Goal: Task Accomplishment & Management: Complete application form

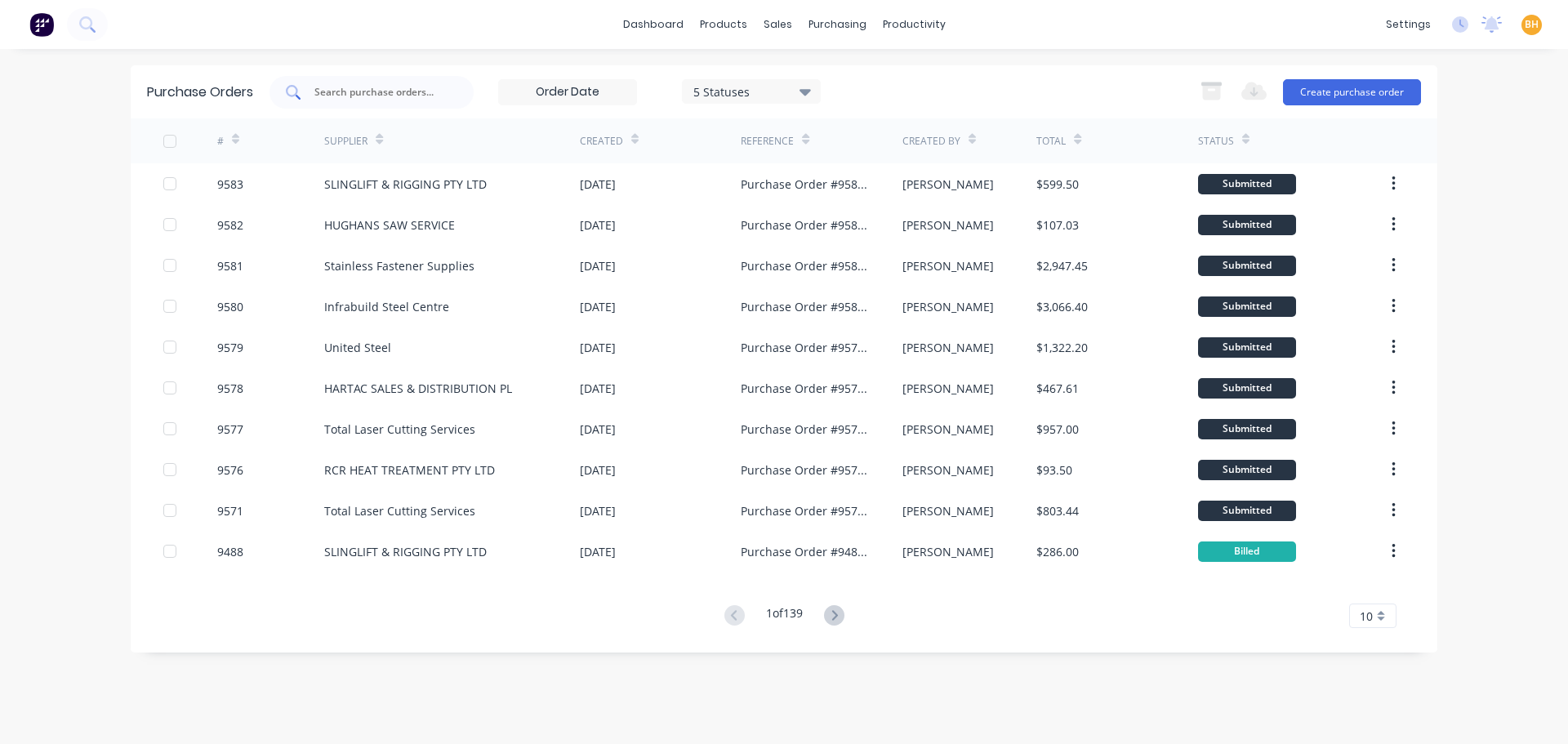
click at [351, 93] on input "text" at bounding box center [381, 92] width 136 height 16
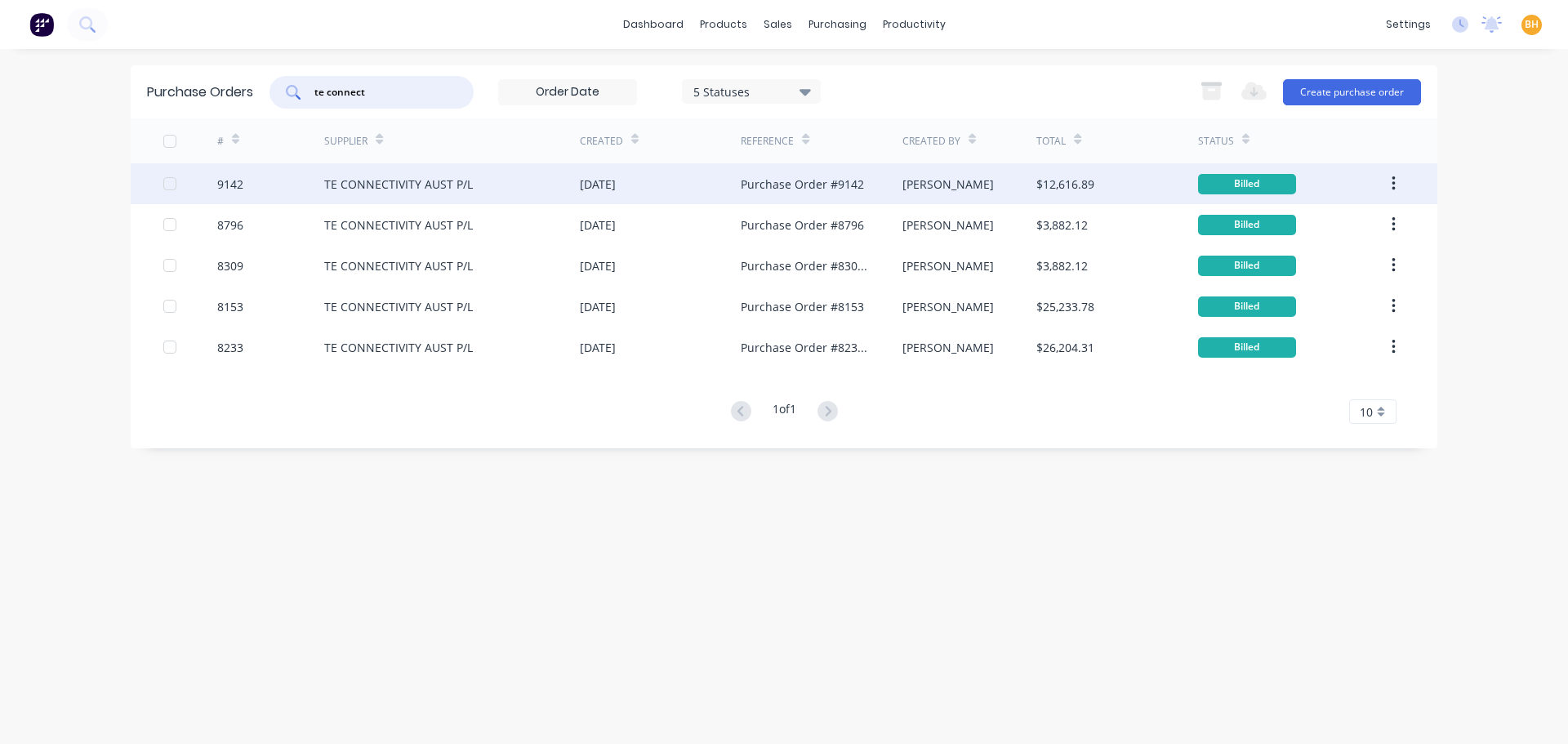
type input "te connect"
click at [381, 186] on div "TE CONNECTIVITY AUST P/L" at bounding box center [398, 184] width 149 height 17
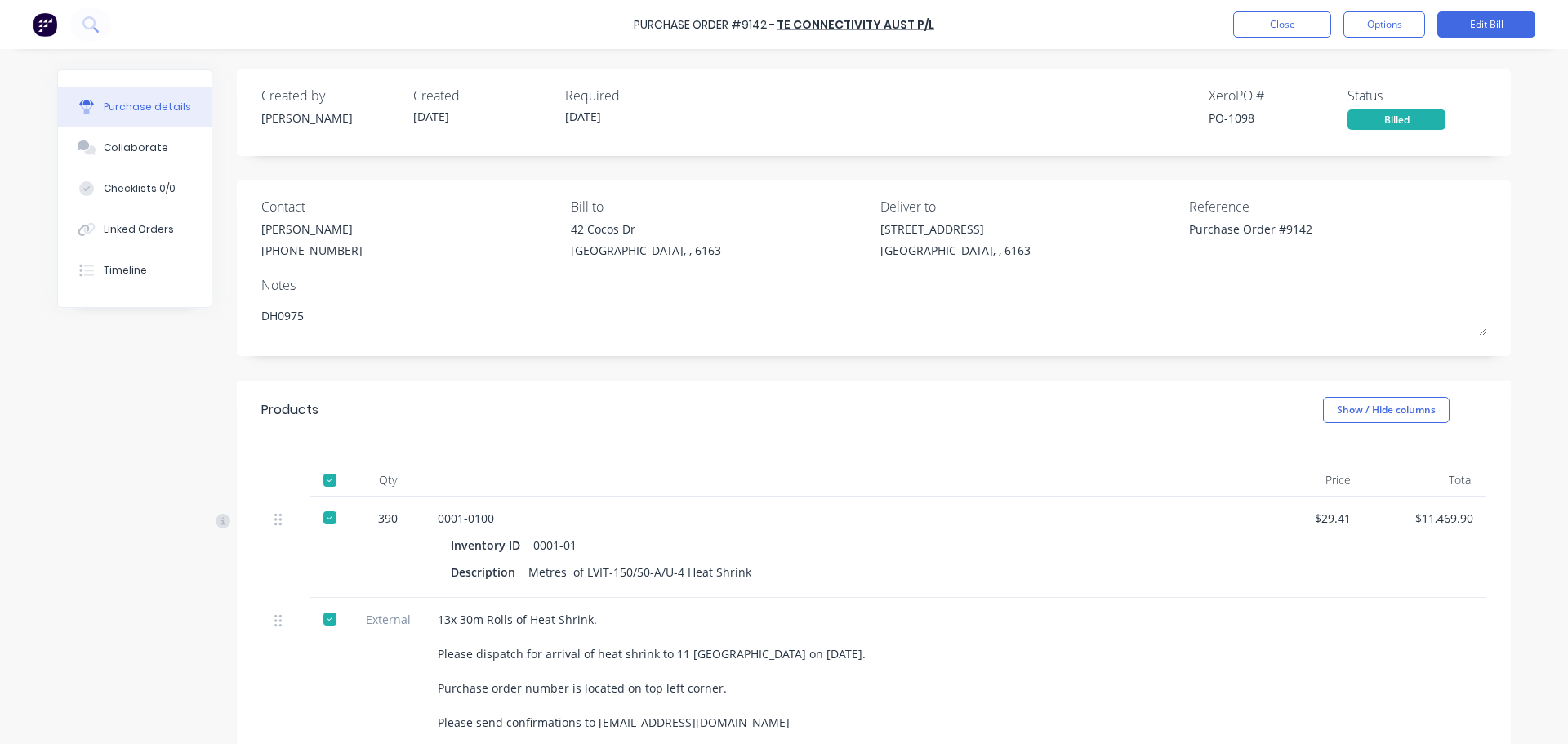
type textarea "x"
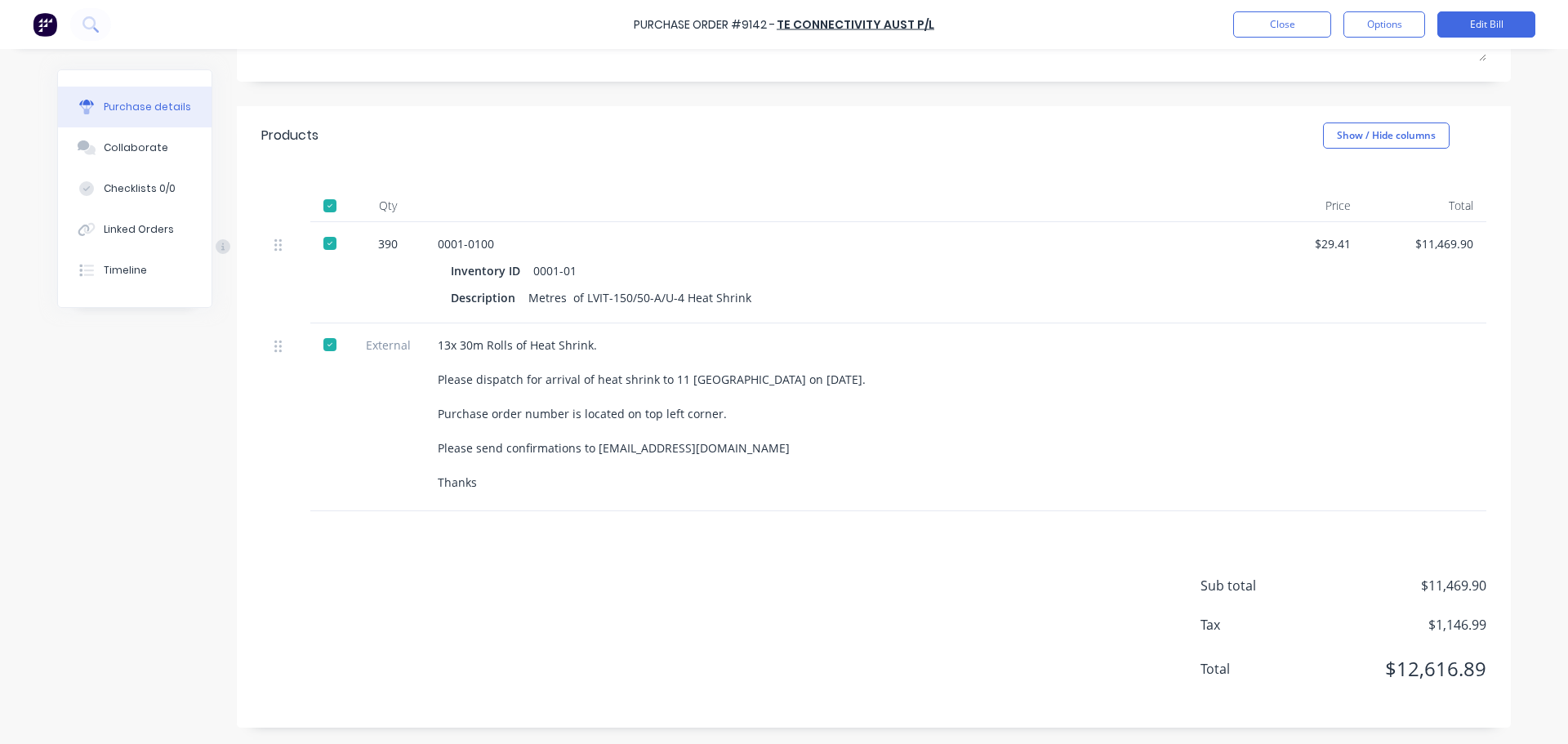
scroll to position [29, 0]
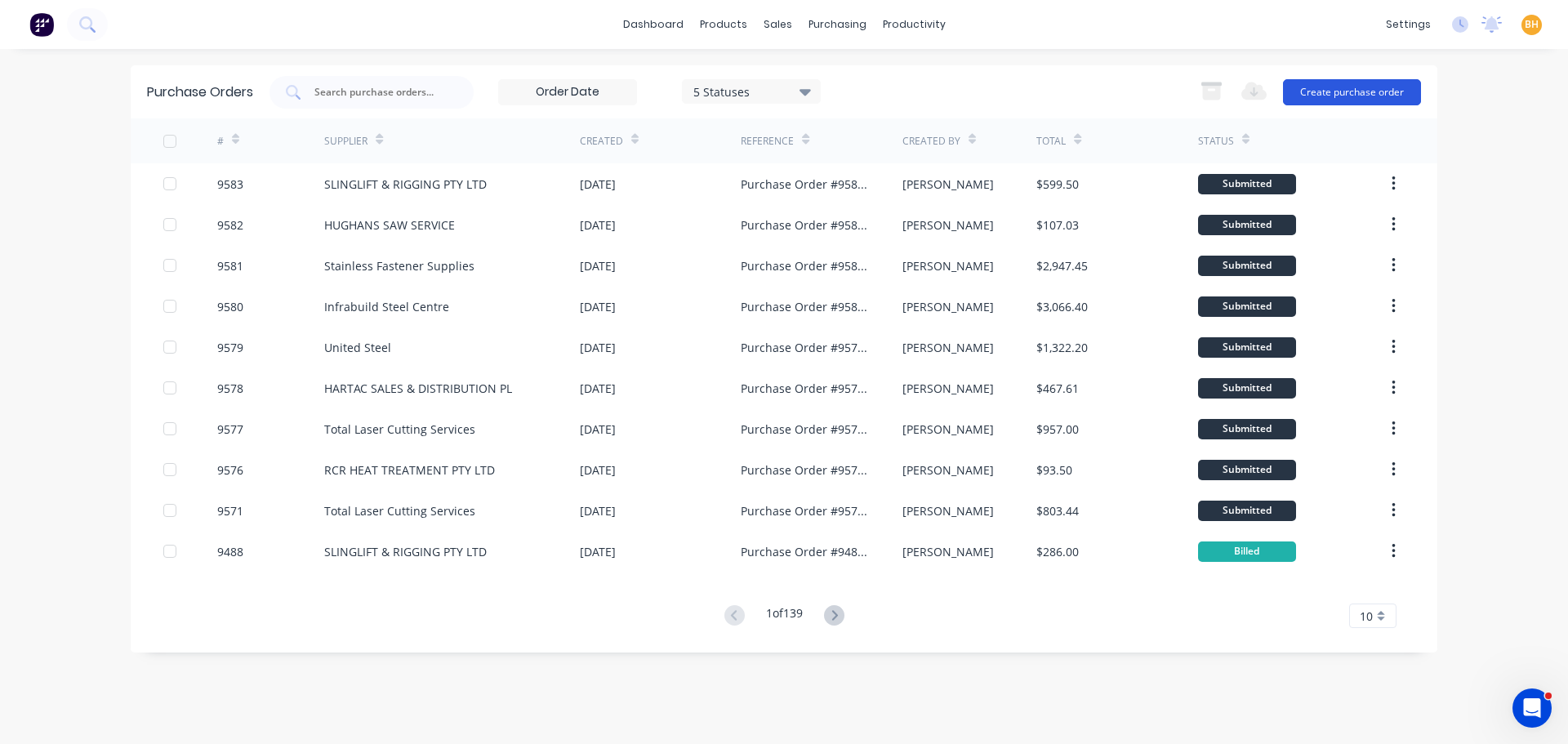
click at [1351, 82] on button "Create purchase order" at bounding box center [1352, 92] width 138 height 26
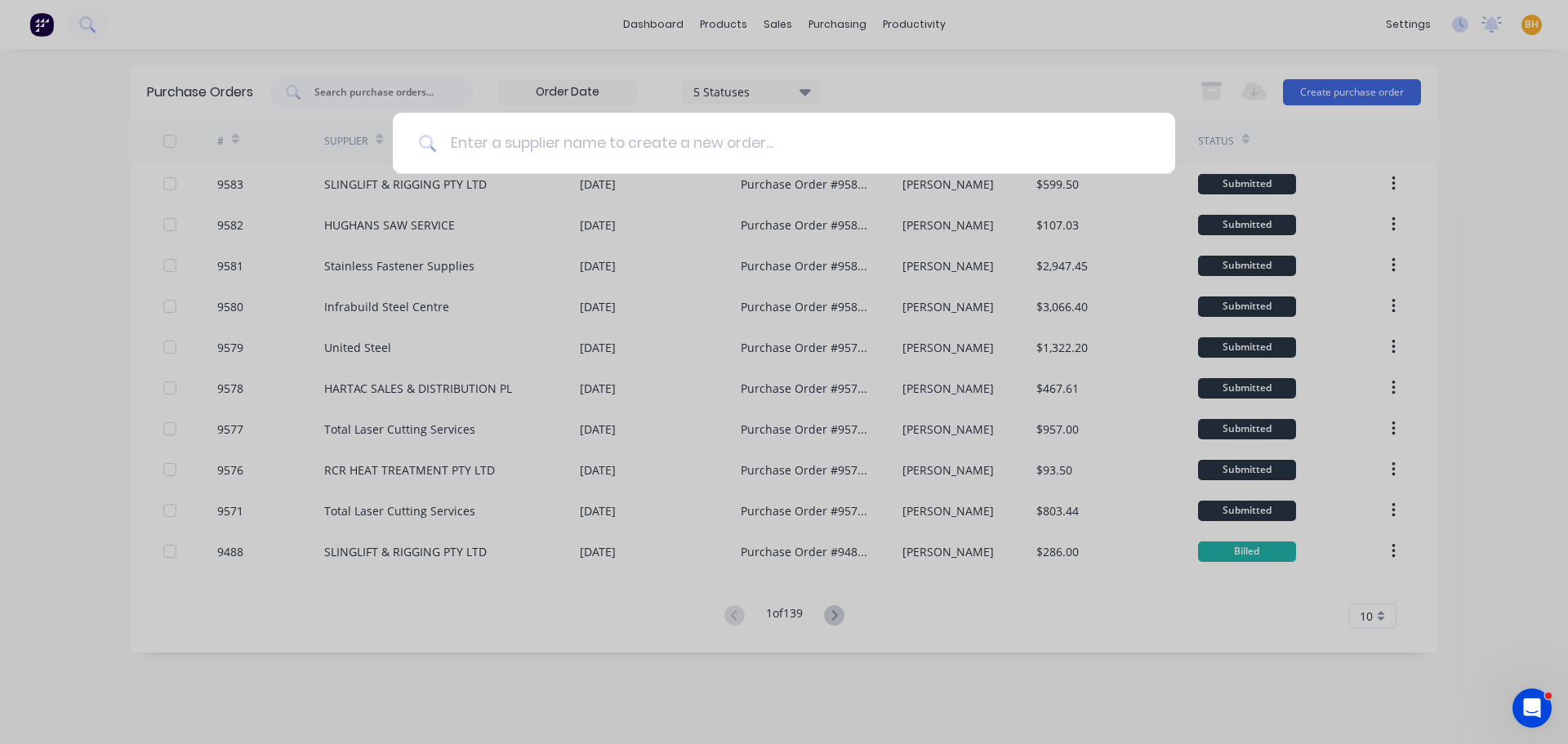
click at [470, 143] on input at bounding box center [793, 143] width 712 height 61
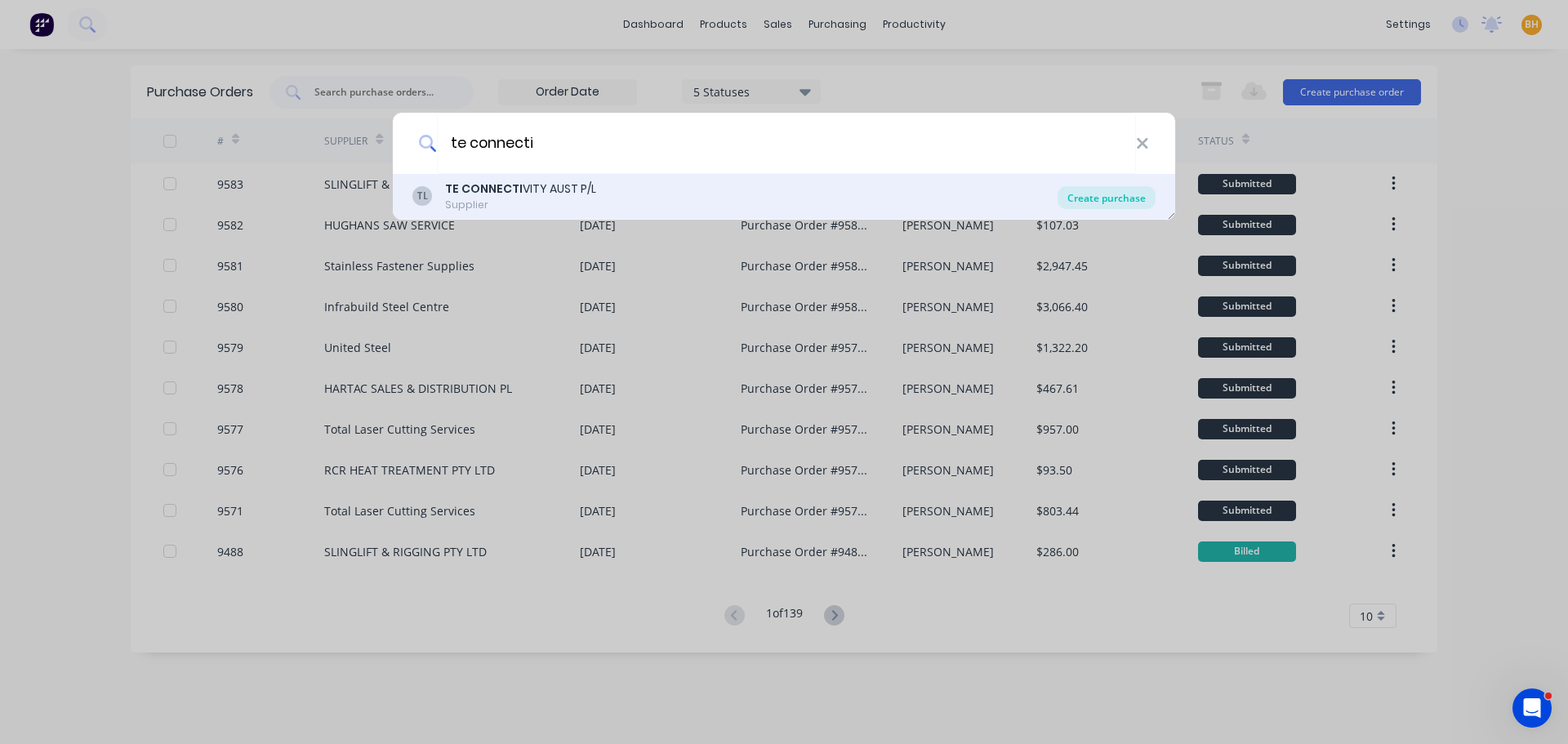
type input "te connecti"
click at [1109, 201] on div "Create purchase" at bounding box center [1106, 198] width 98 height 23
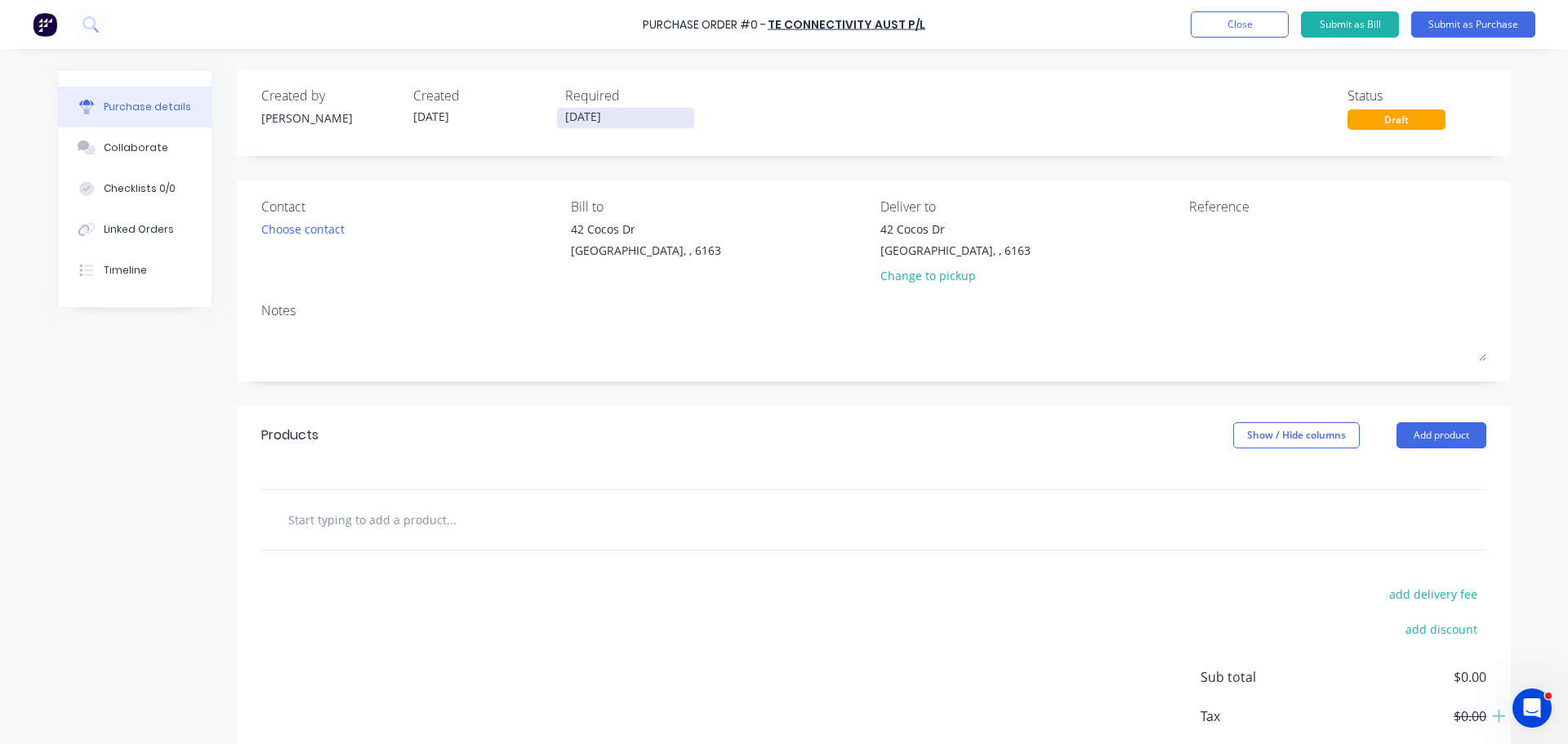
click at [593, 123] on input "25/08/25" at bounding box center [626, 118] width 138 height 21
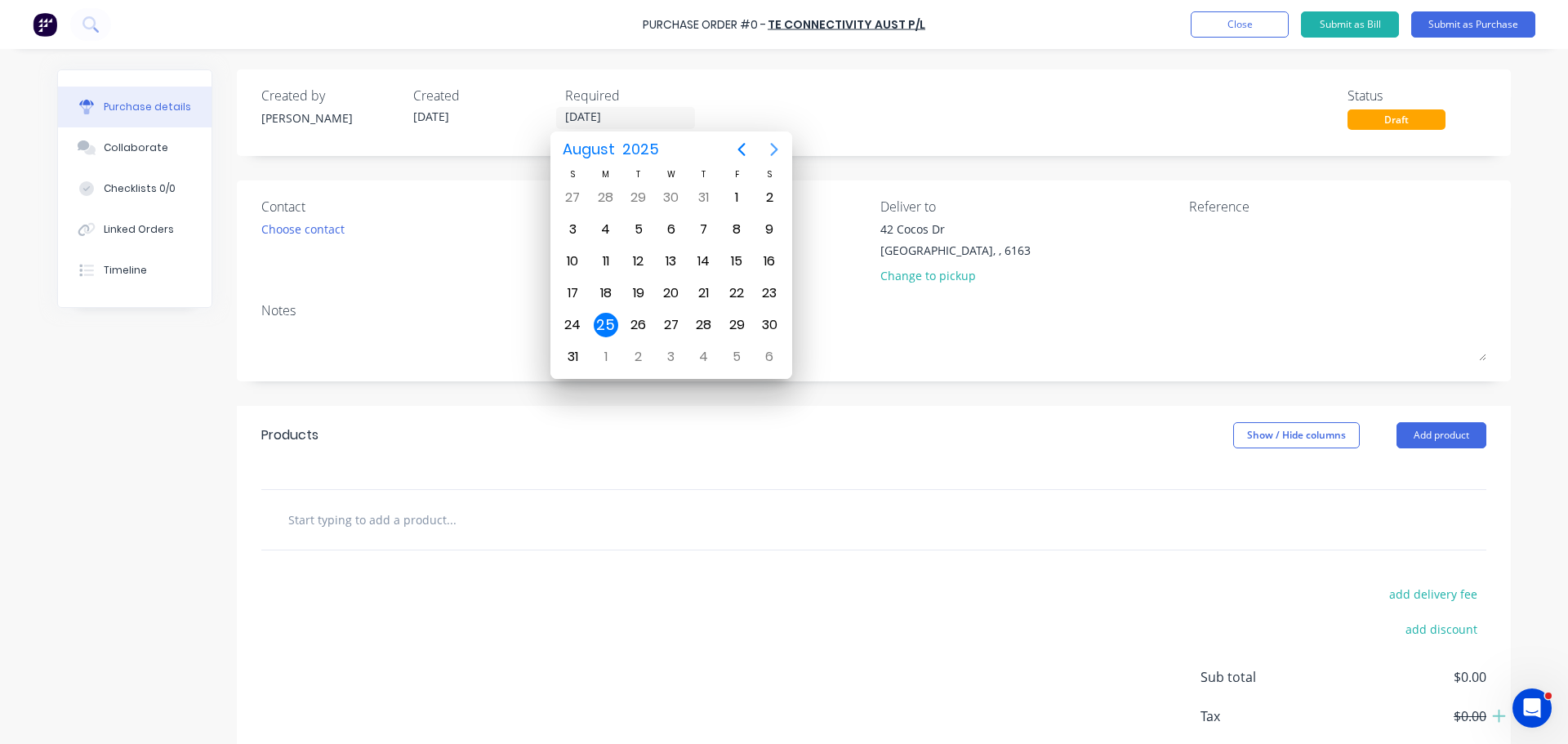
click at [775, 143] on icon "Next page" at bounding box center [774, 149] width 20 height 20
click at [636, 321] on div "30" at bounding box center [639, 325] width 25 height 25
type input "30/09/25"
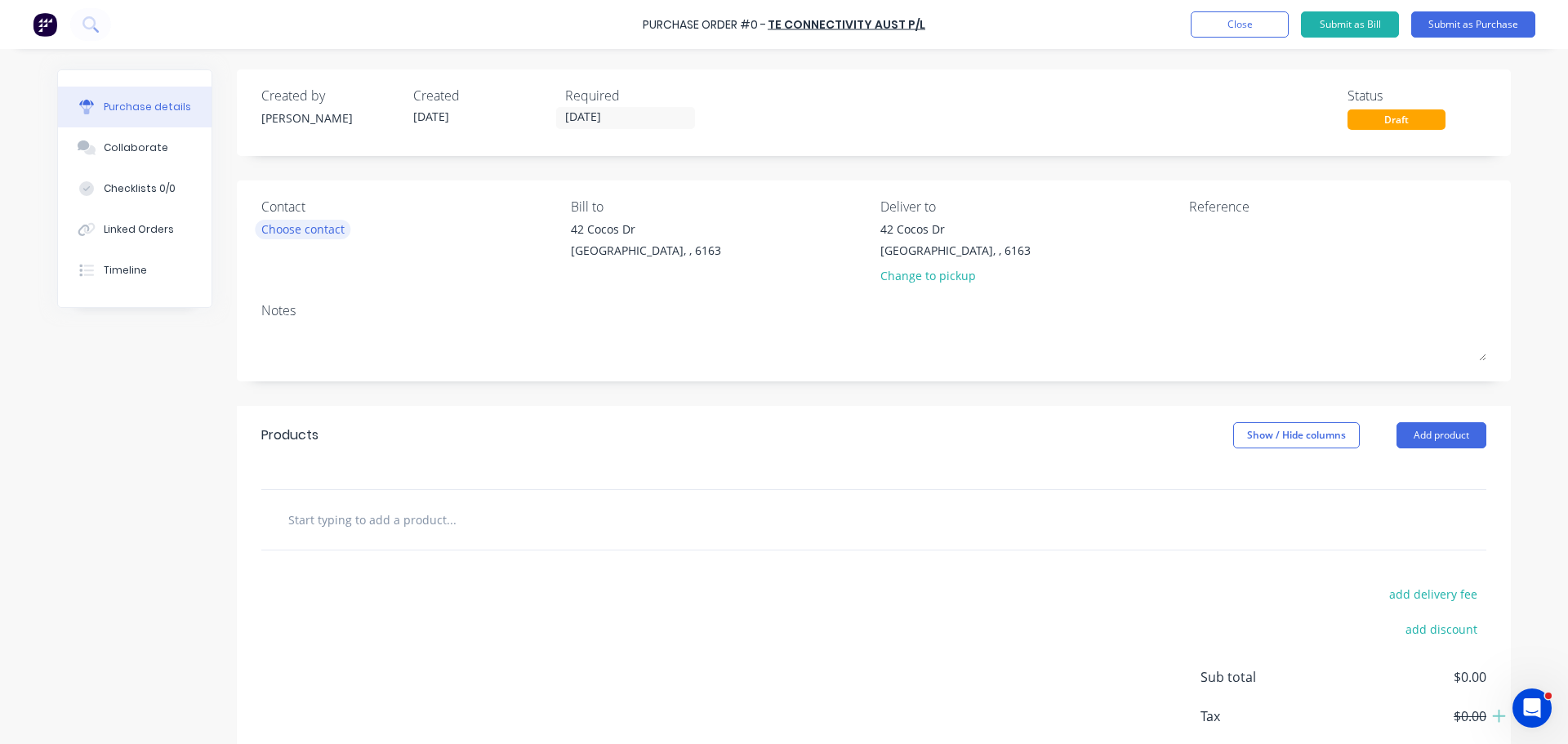
click at [303, 232] on div "Choose contact" at bounding box center [303, 229] width 83 height 17
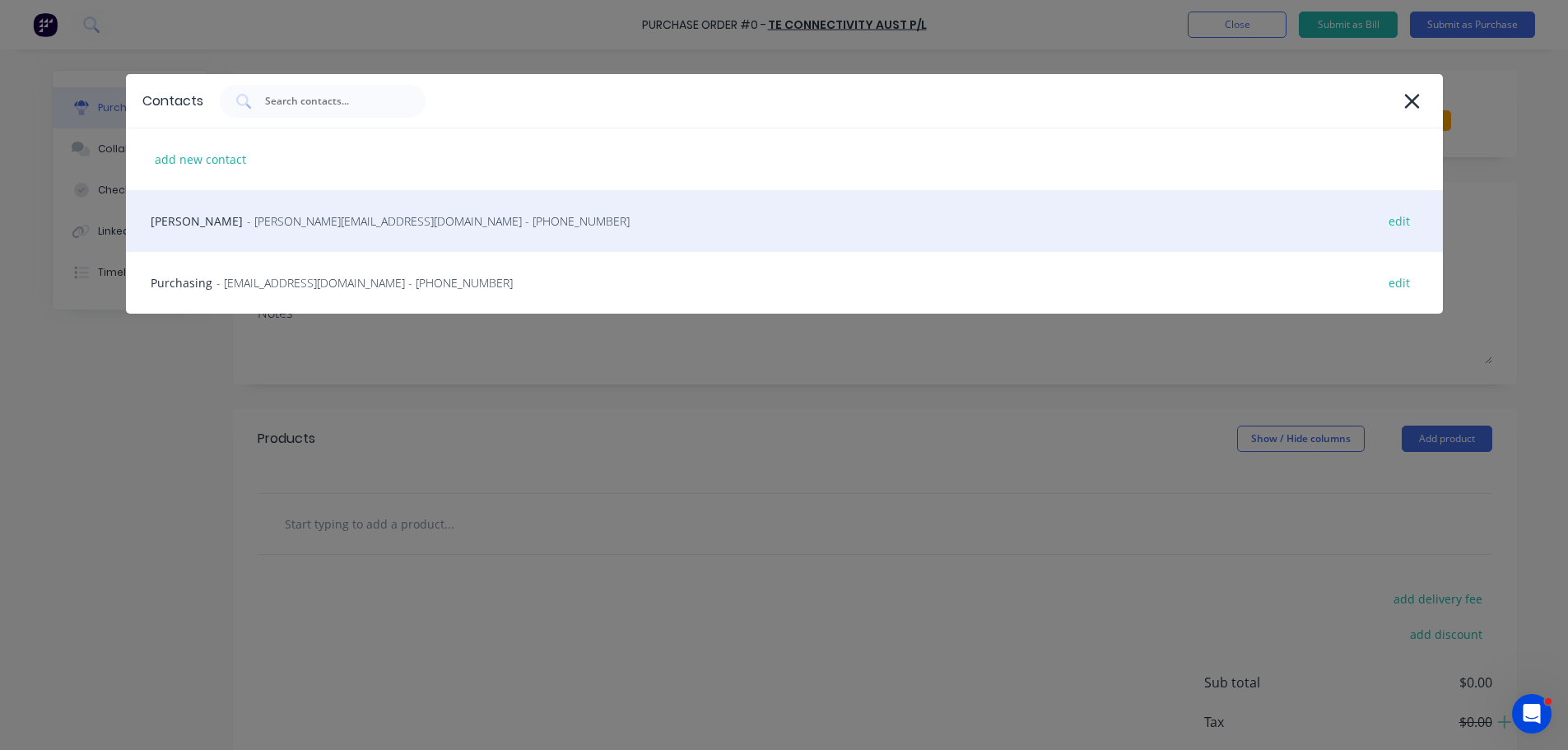
click at [319, 229] on span "- leanne.sibthorpe@te.com - (02) 4389 6045" at bounding box center [438, 221] width 383 height 17
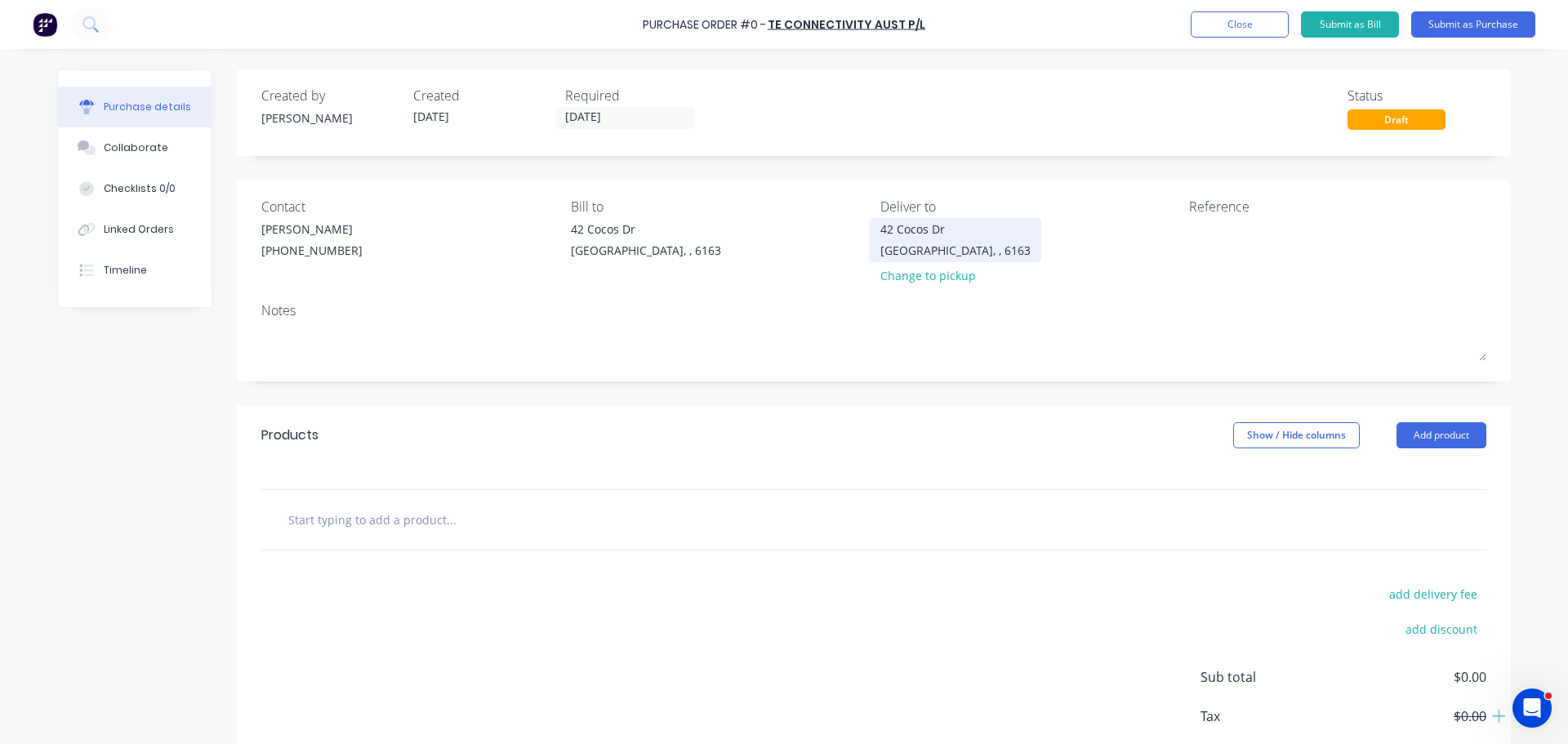
click at [929, 229] on div "42 Cocos Dr" at bounding box center [955, 229] width 150 height 17
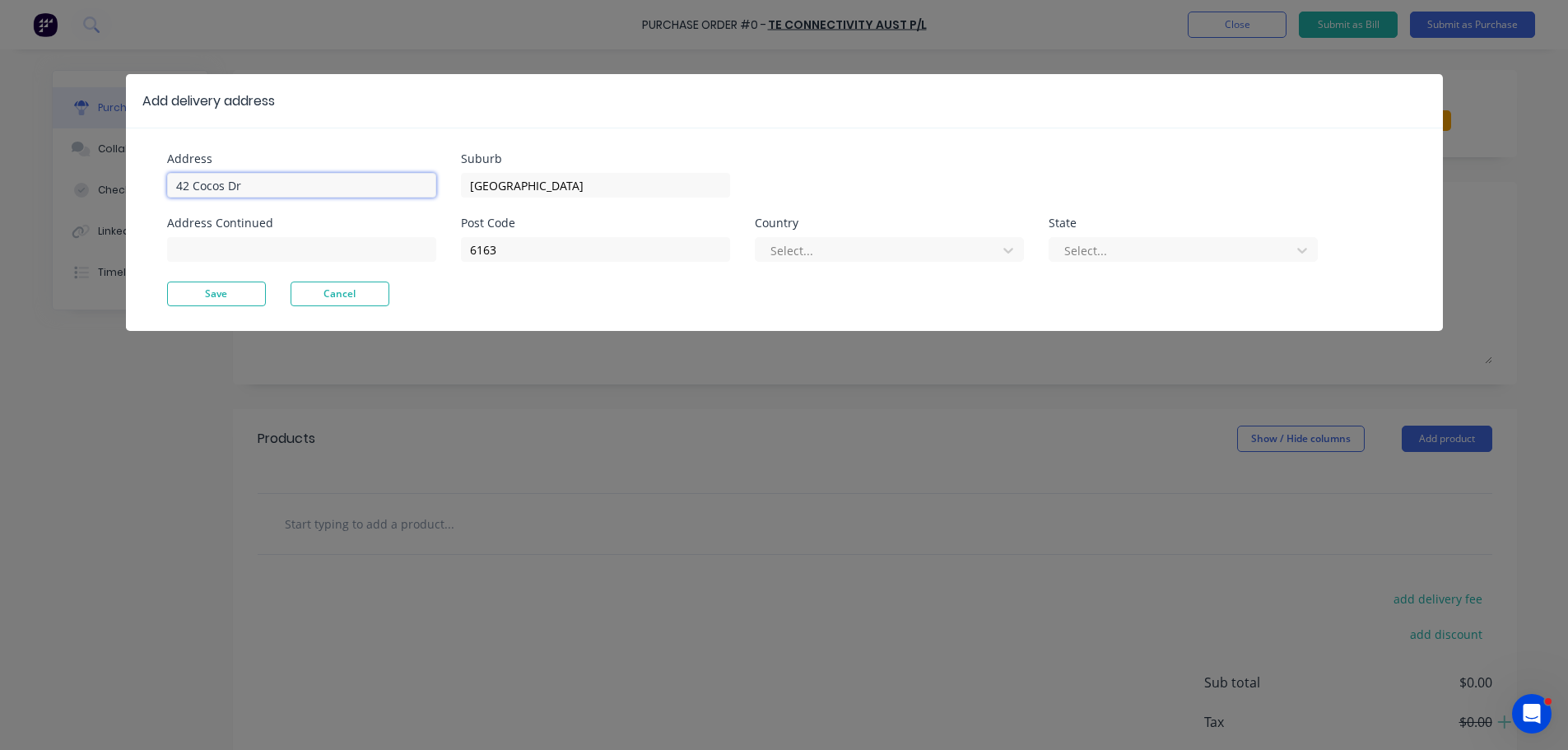
click at [310, 191] on input "42 Cocos Dr" at bounding box center [301, 185] width 269 height 25
type input "4"
type input "11 Port Pirie"
click at [244, 301] on button "Save" at bounding box center [217, 294] width 99 height 25
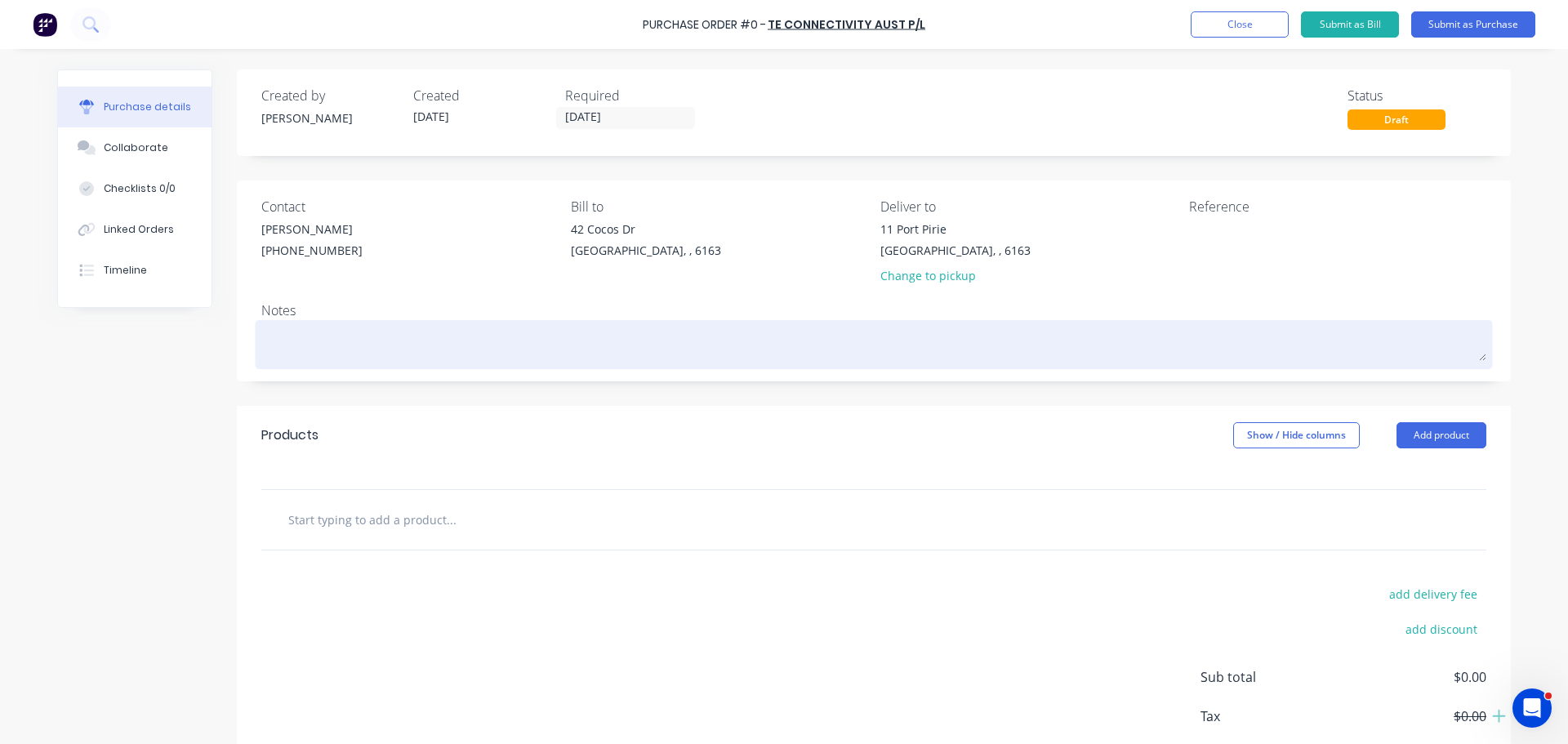
click at [267, 351] on textarea at bounding box center [873, 342] width 1225 height 37
type textarea "x"
type textarea "R"
type textarea "x"
type textarea "RE"
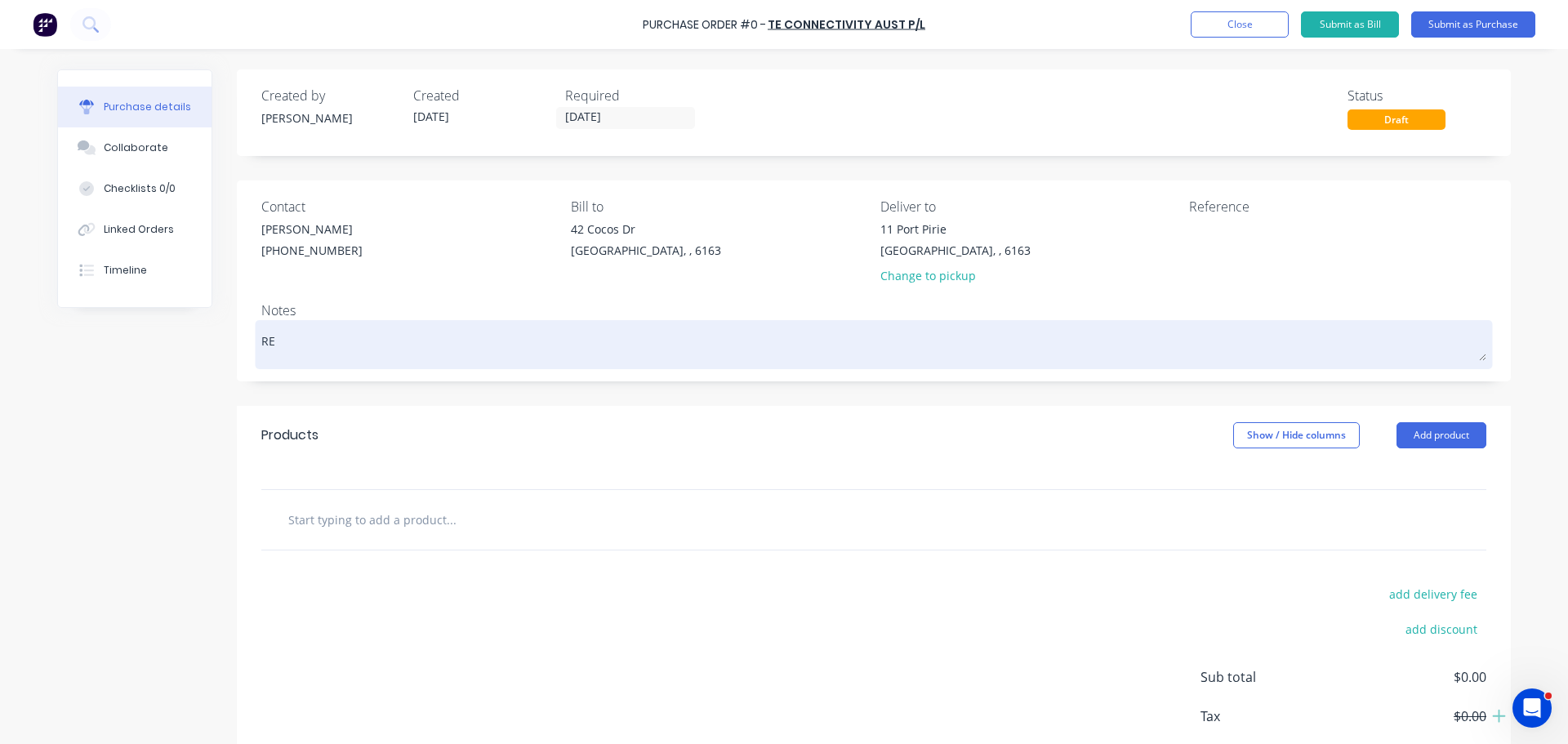
type textarea "x"
type textarea "REQ"
type textarea "x"
type textarea "REQ:"
type textarea "x"
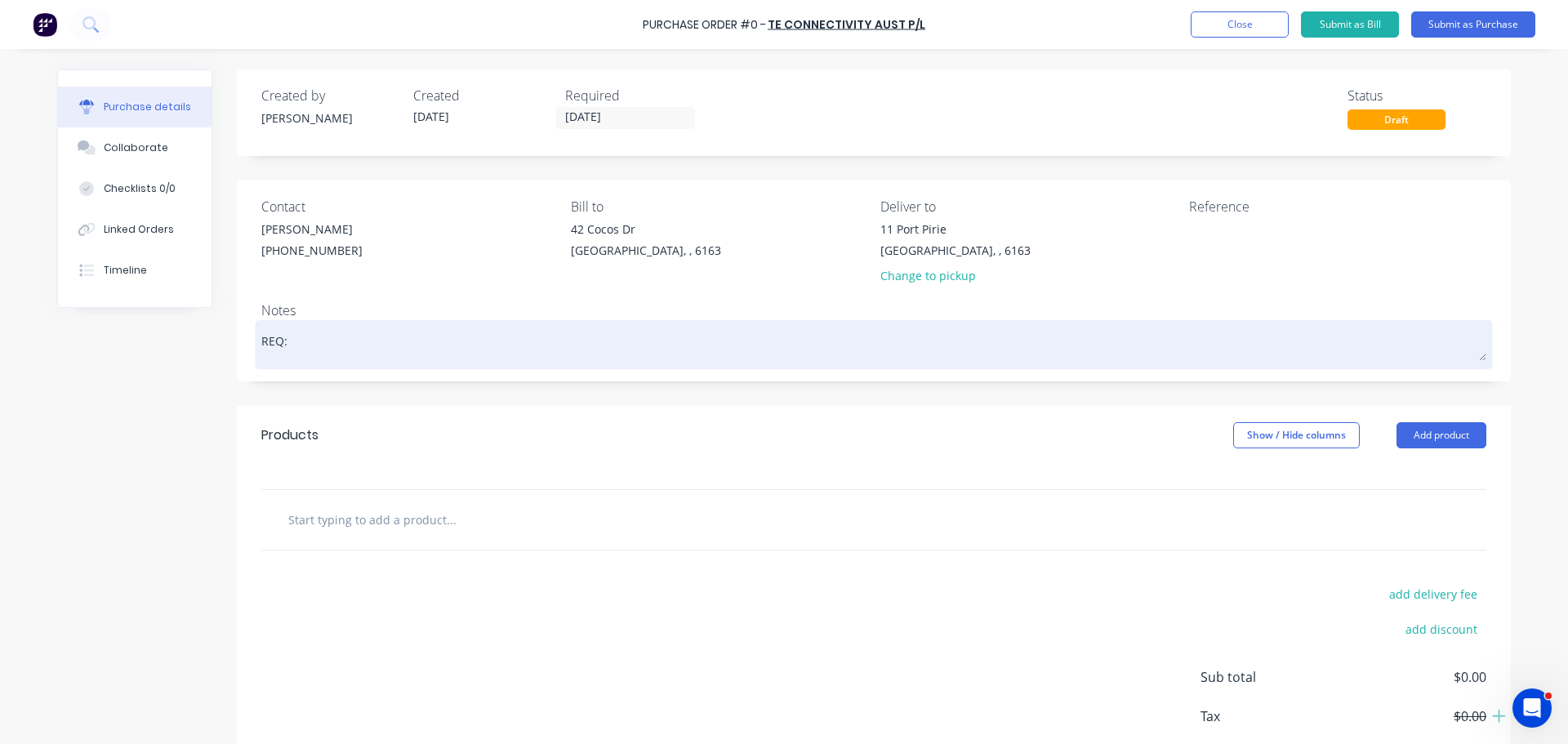
type textarea "REQ:"
type textarea "x"
type textarea "REQ: D"
type textarea "x"
type textarea "REQ: DH"
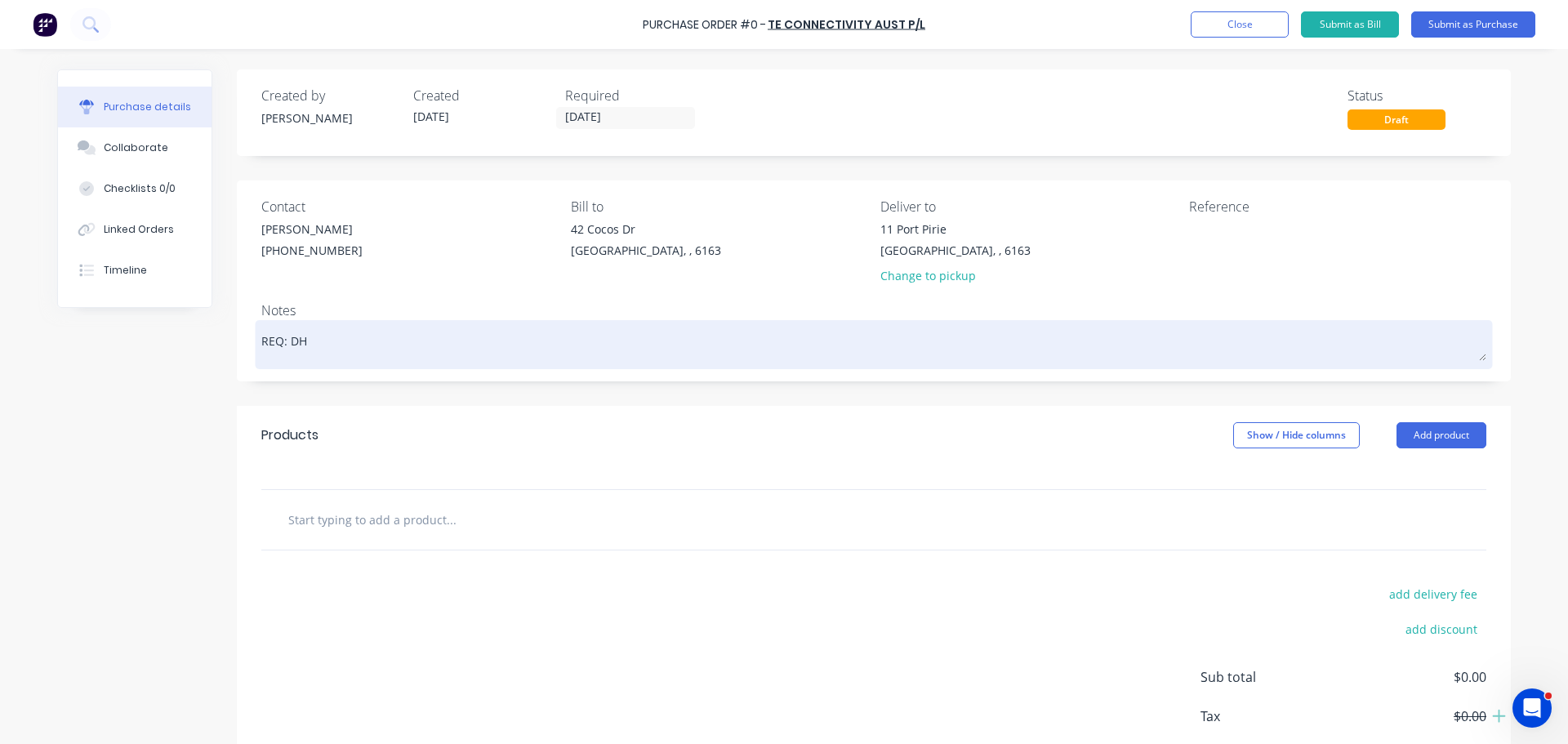
type textarea "x"
type textarea "REQ: DH 0"
type textarea "x"
type textarea "REQ: DH 09"
type textarea "x"
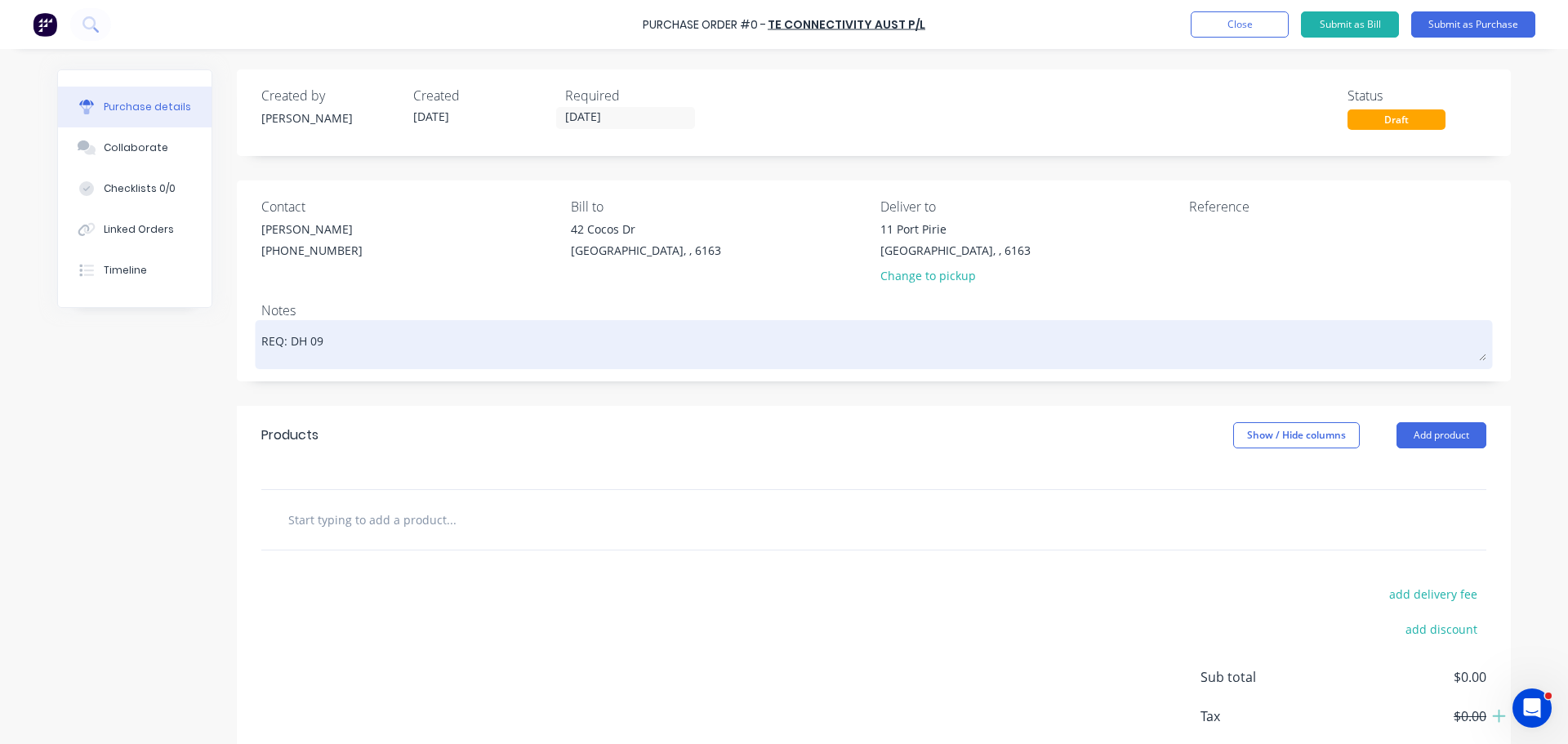
type textarea "REQ: DH 099"
type textarea "x"
type textarea "REQ: DH 0997"
type textarea "x"
type textarea "REQ: DH 0997"
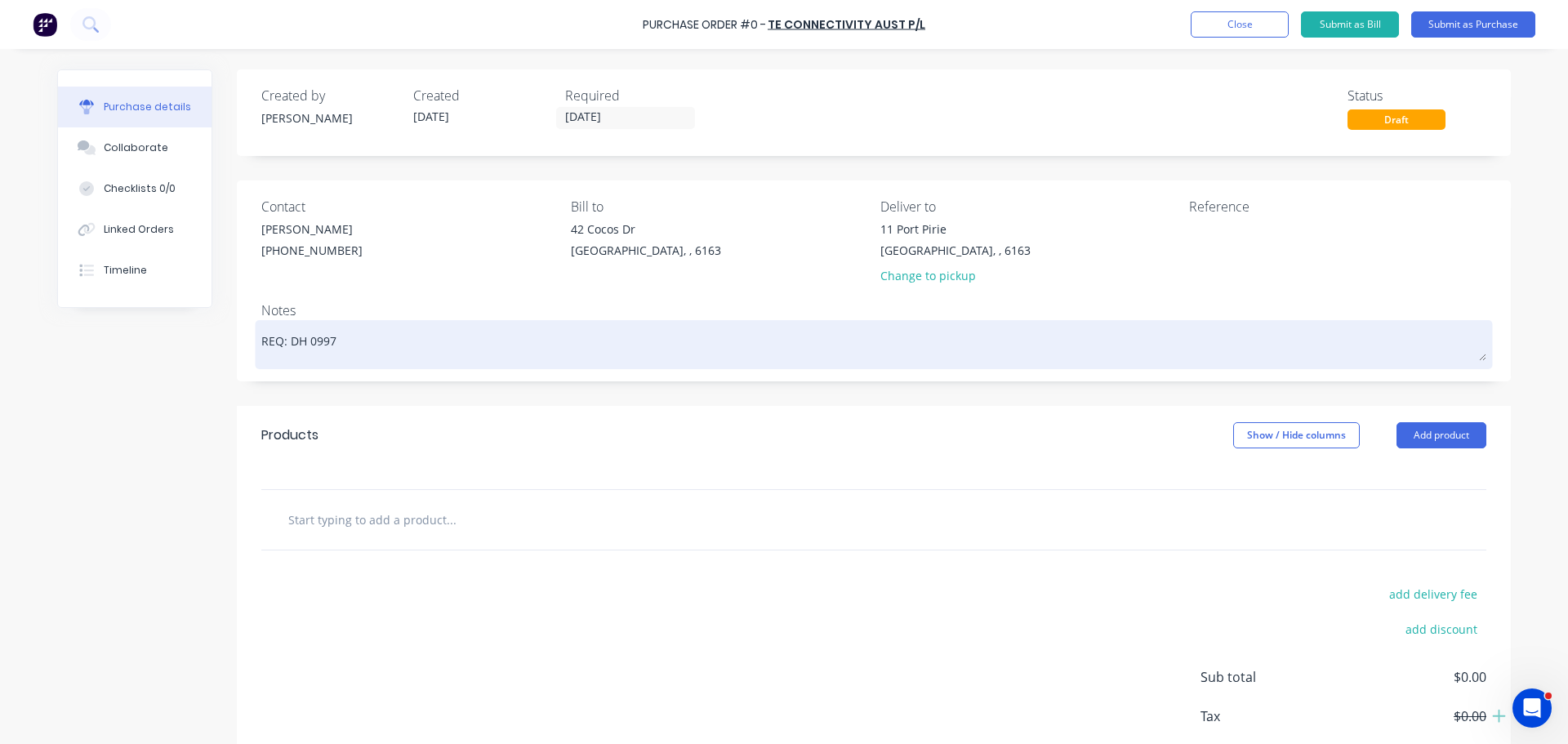
click at [572, 365] on div "REQ: DH 0997" at bounding box center [873, 345] width 1225 height 41
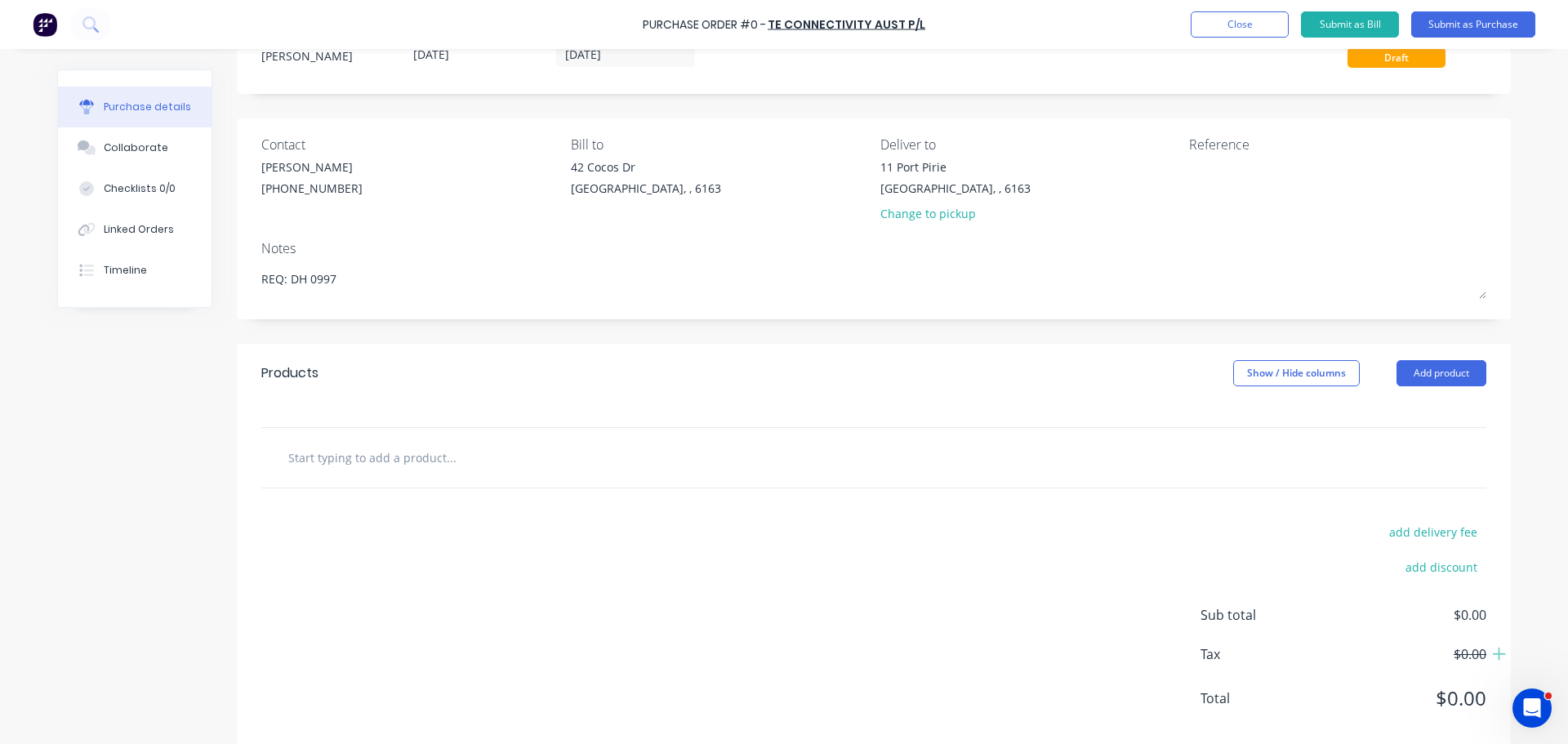
scroll to position [82, 0]
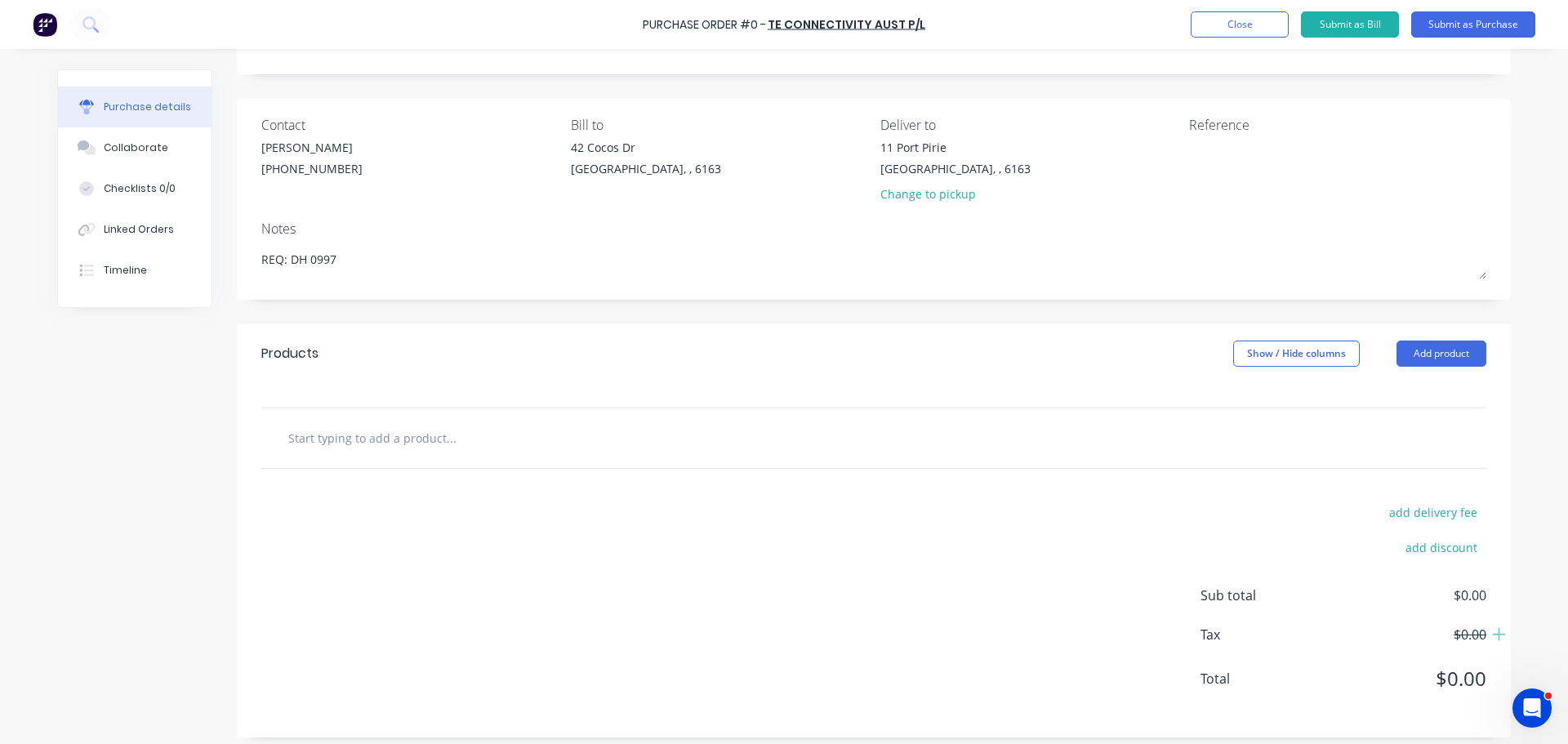
click at [392, 441] on input "text" at bounding box center [450, 437] width 327 height 33
click at [390, 439] on input "text" at bounding box center [450, 437] width 327 height 33
click at [441, 431] on input "text" at bounding box center [450, 437] width 327 height 33
type textarea "x"
type input "0"
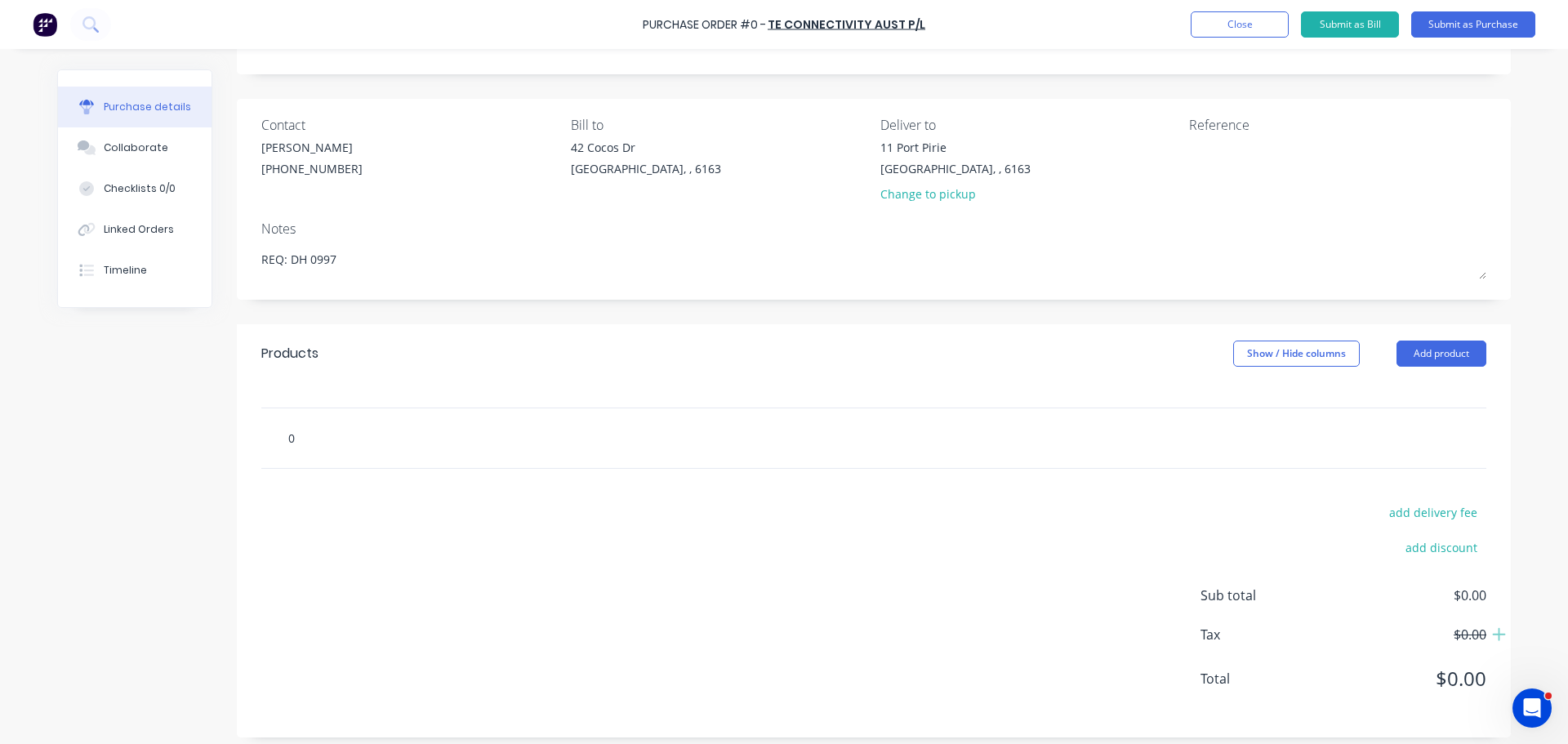
type textarea "x"
type input "00"
type textarea "x"
type input "000"
type textarea "x"
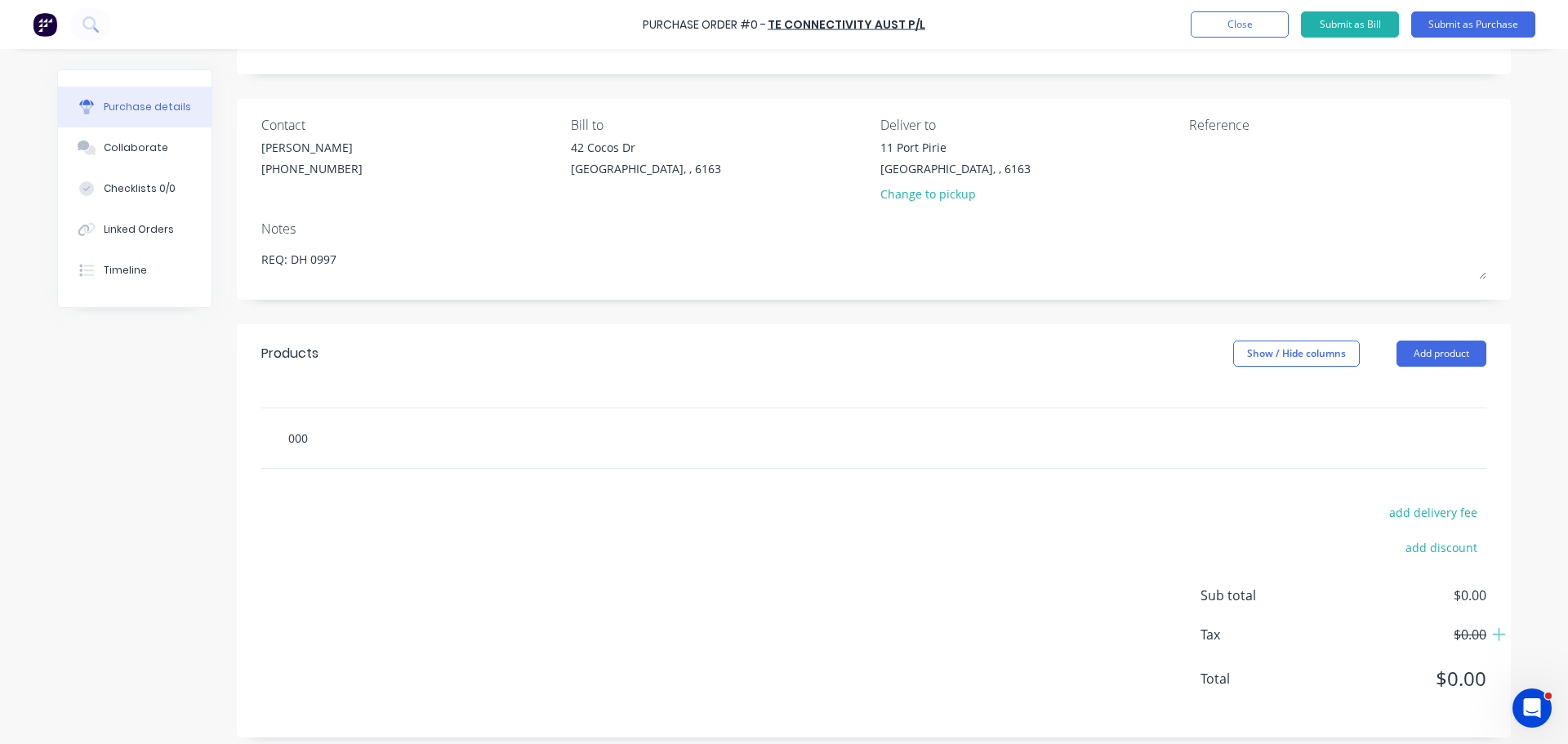
type input "0001"
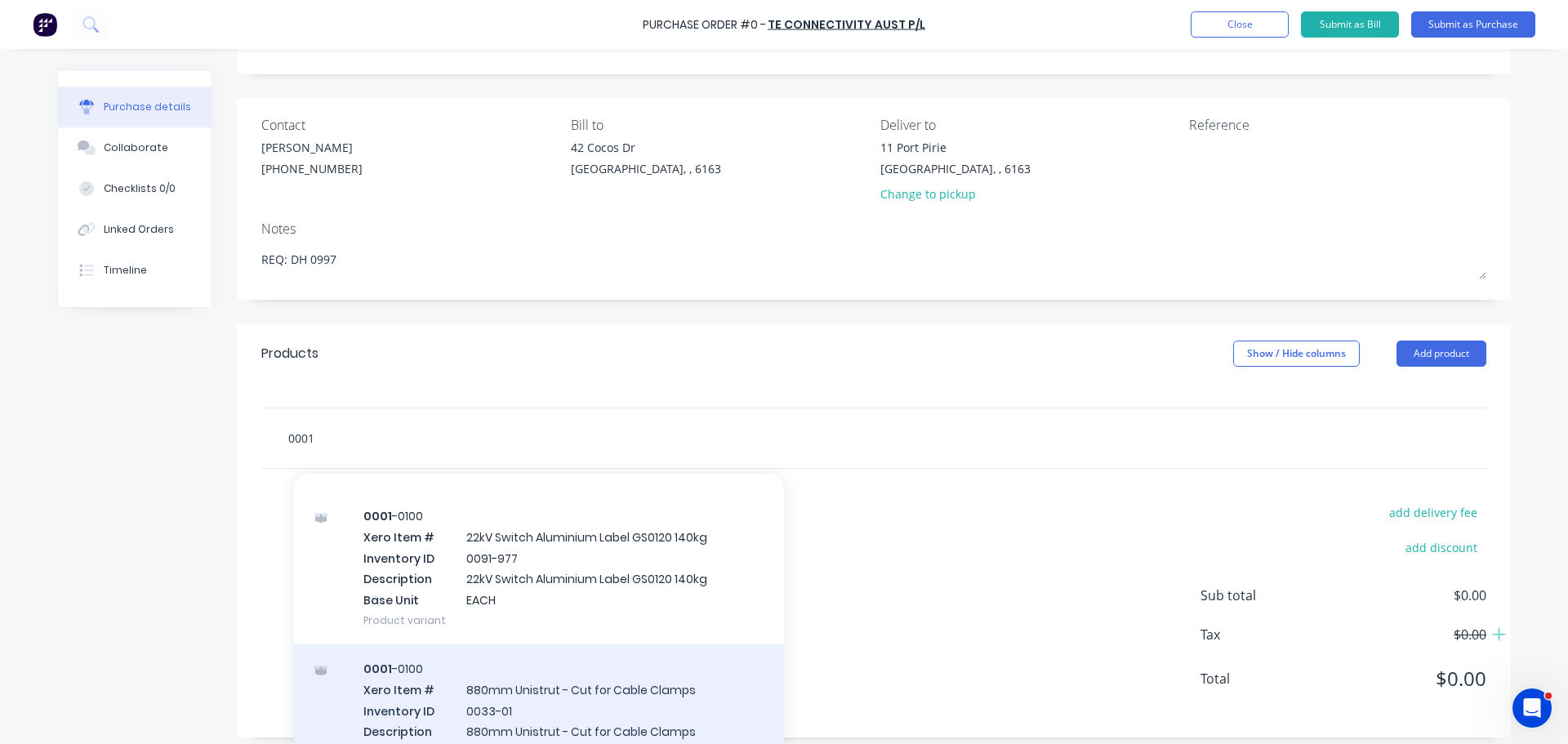
scroll to position [571, 0]
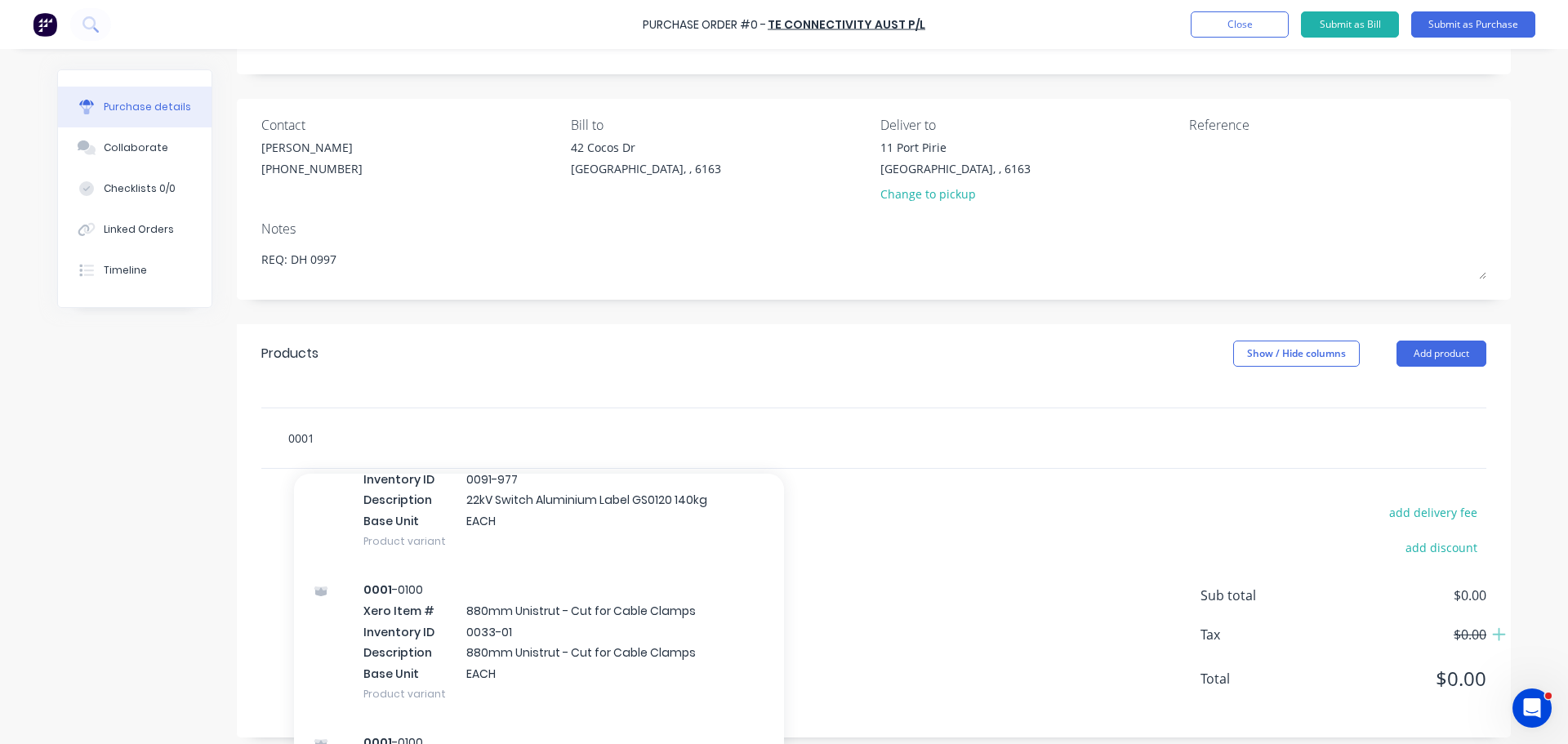
click at [358, 447] on input "0001" at bounding box center [450, 437] width 327 height 33
type textarea "x"
type input "00"
type textarea "x"
type input "0"
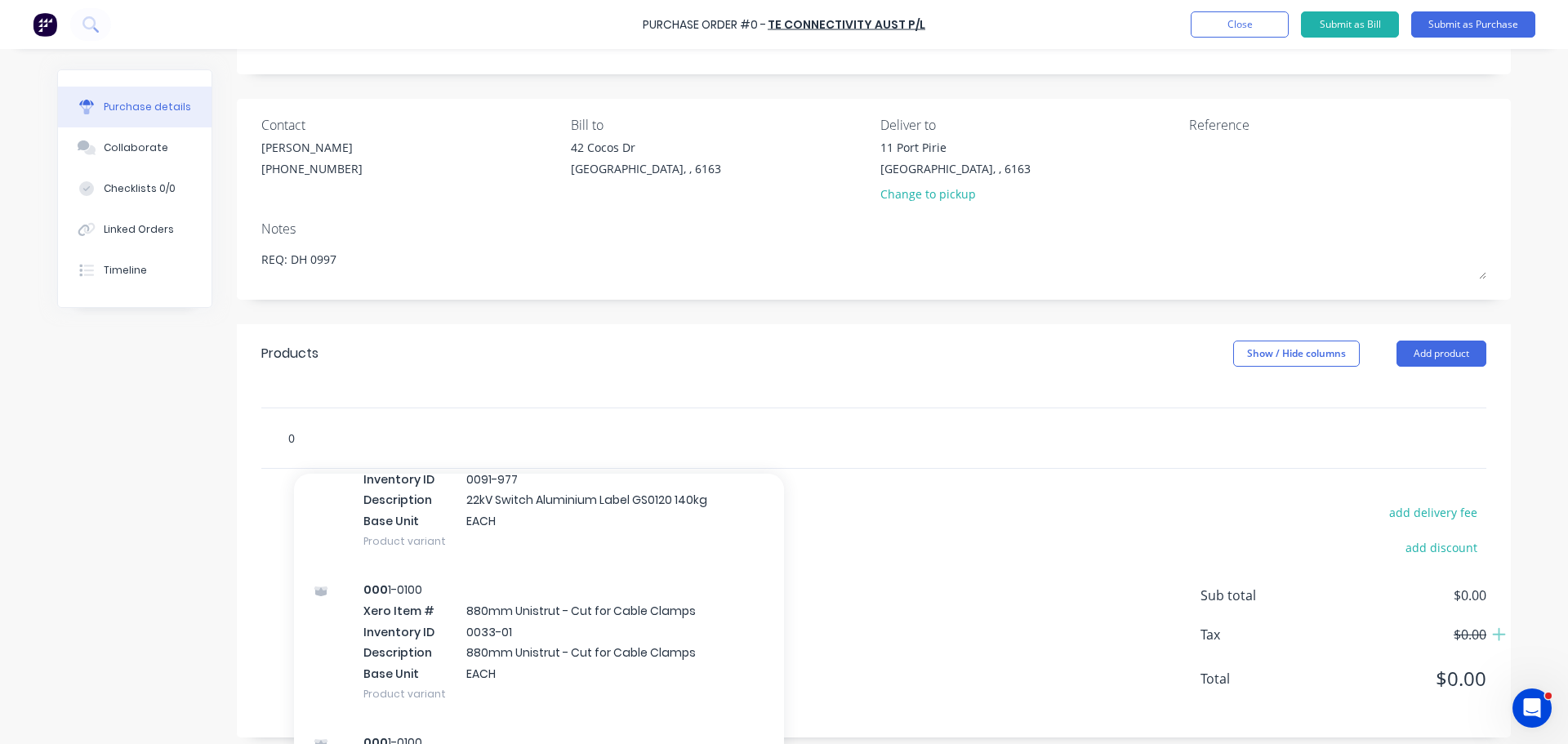
type textarea "x"
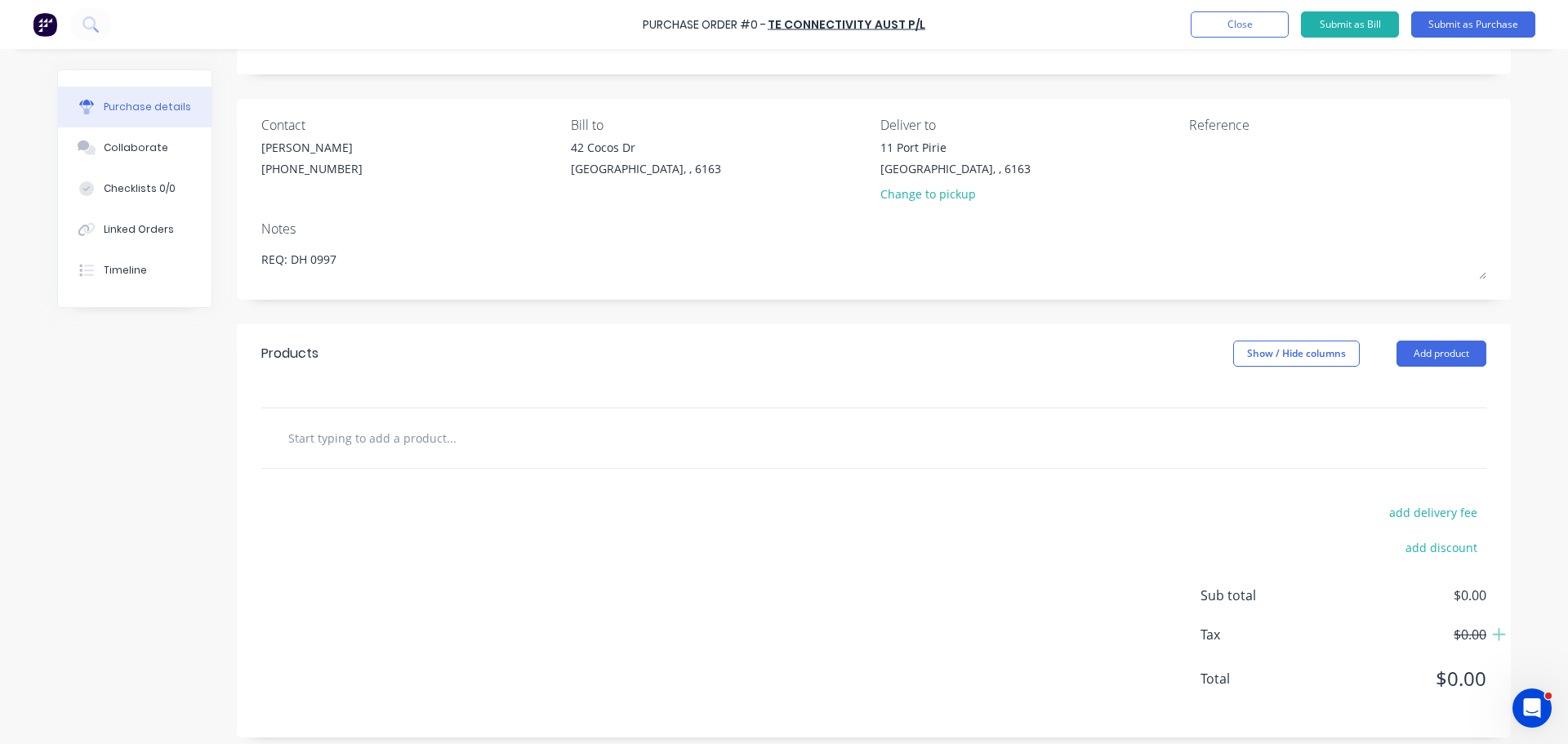
type textarea "x"
type input "1"
type textarea "x"
type input "1"
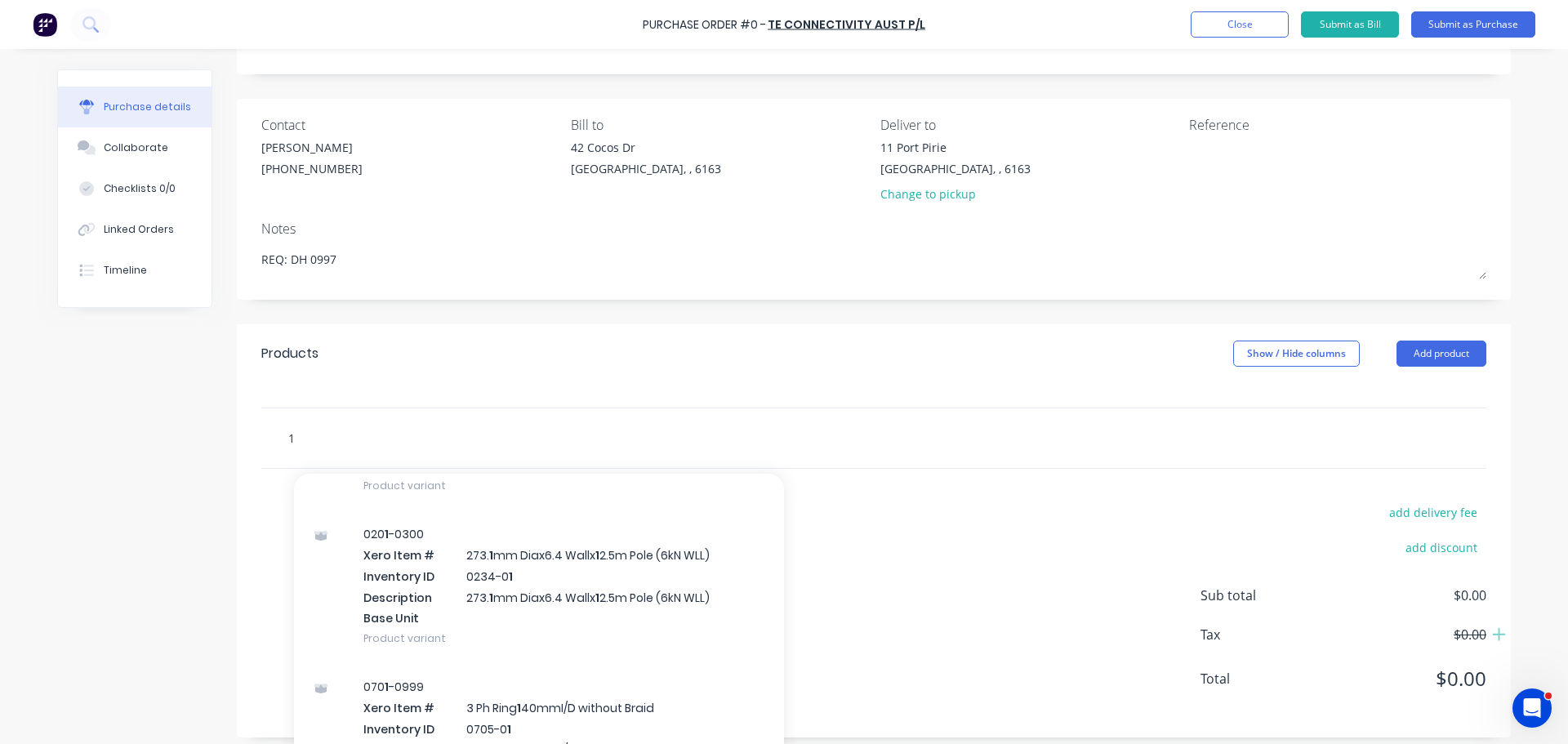
scroll to position [1143, 0]
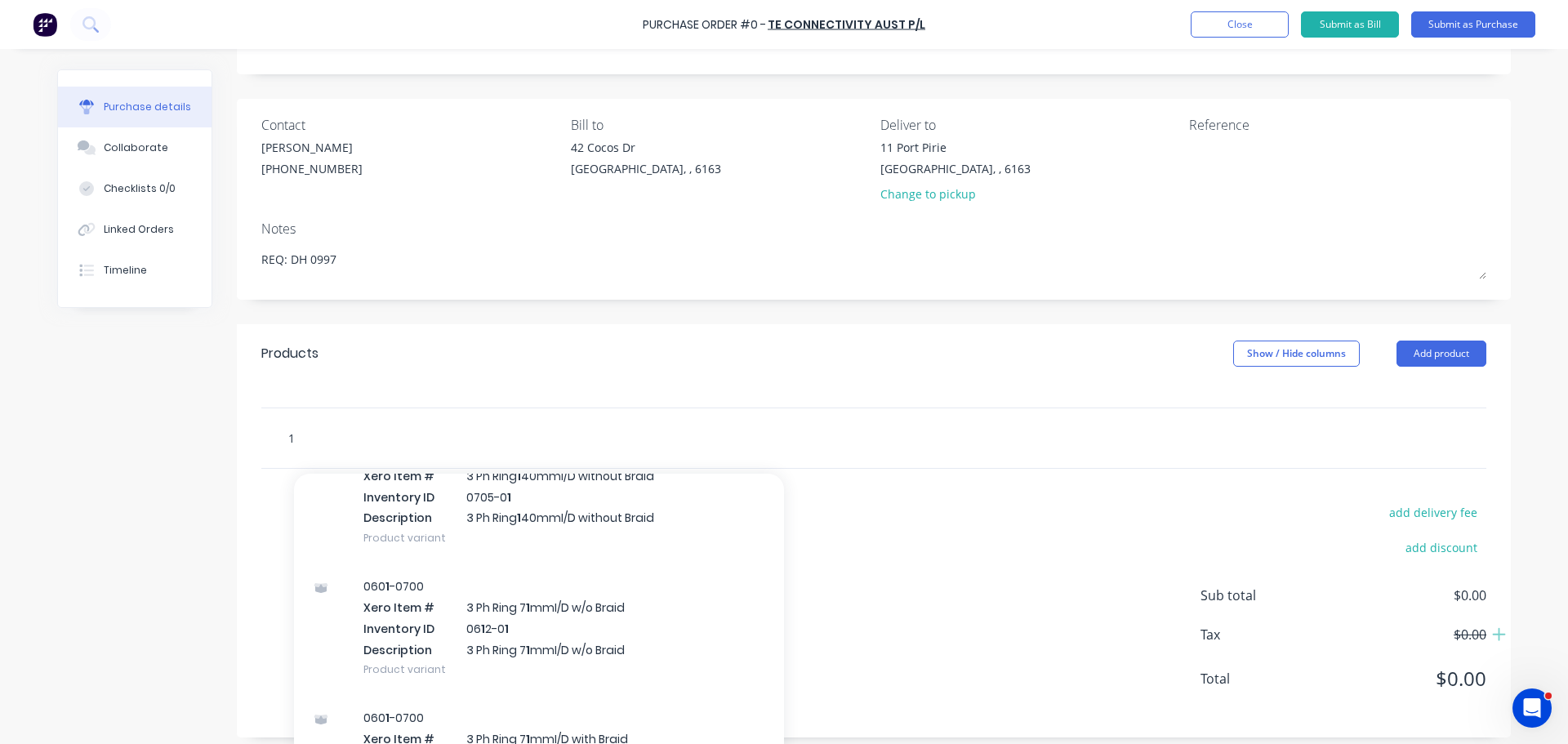
click at [331, 442] on input "1" at bounding box center [450, 437] width 327 height 33
type textarea "x"
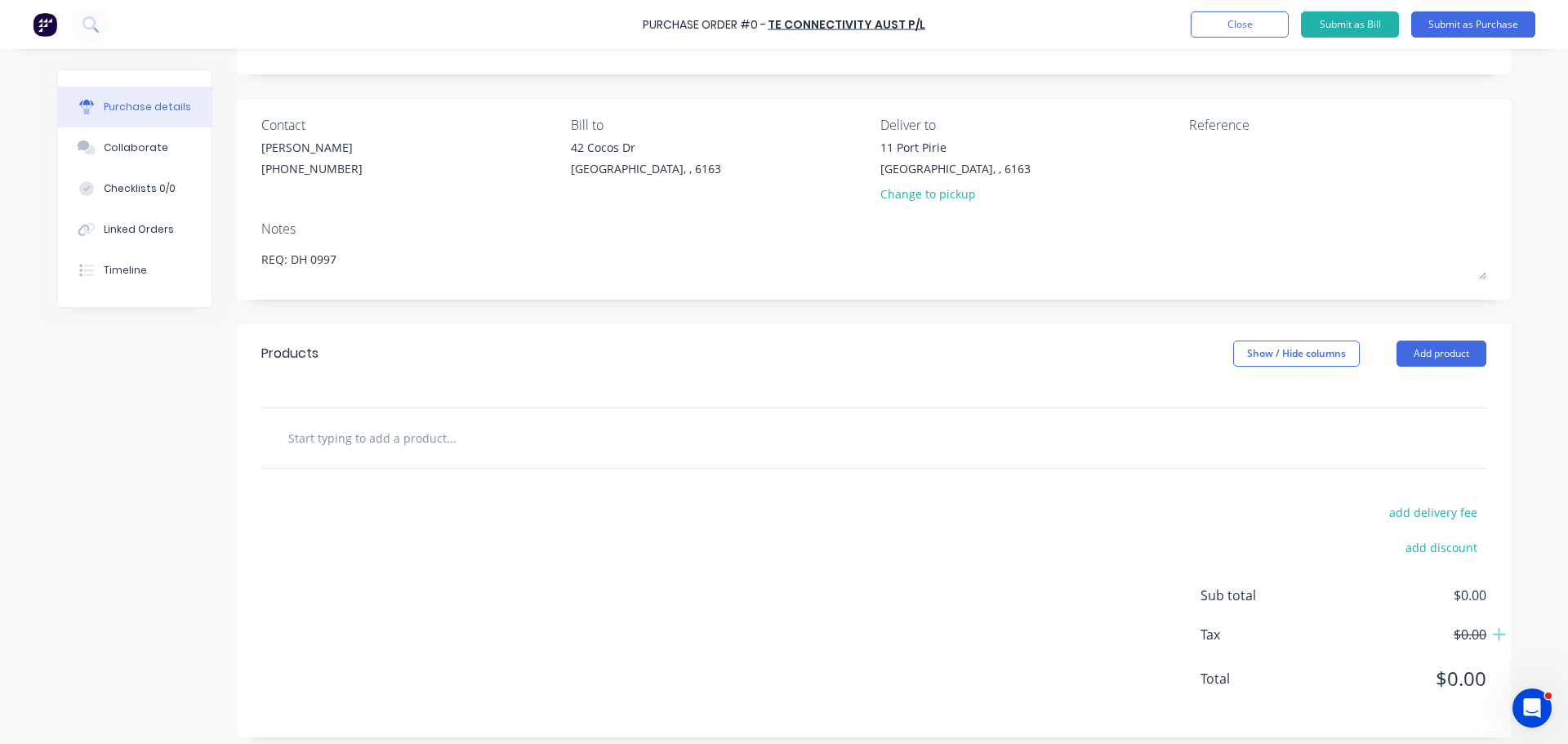
type textarea "x"
type input "0"
type textarea "x"
type input "00"
type textarea "x"
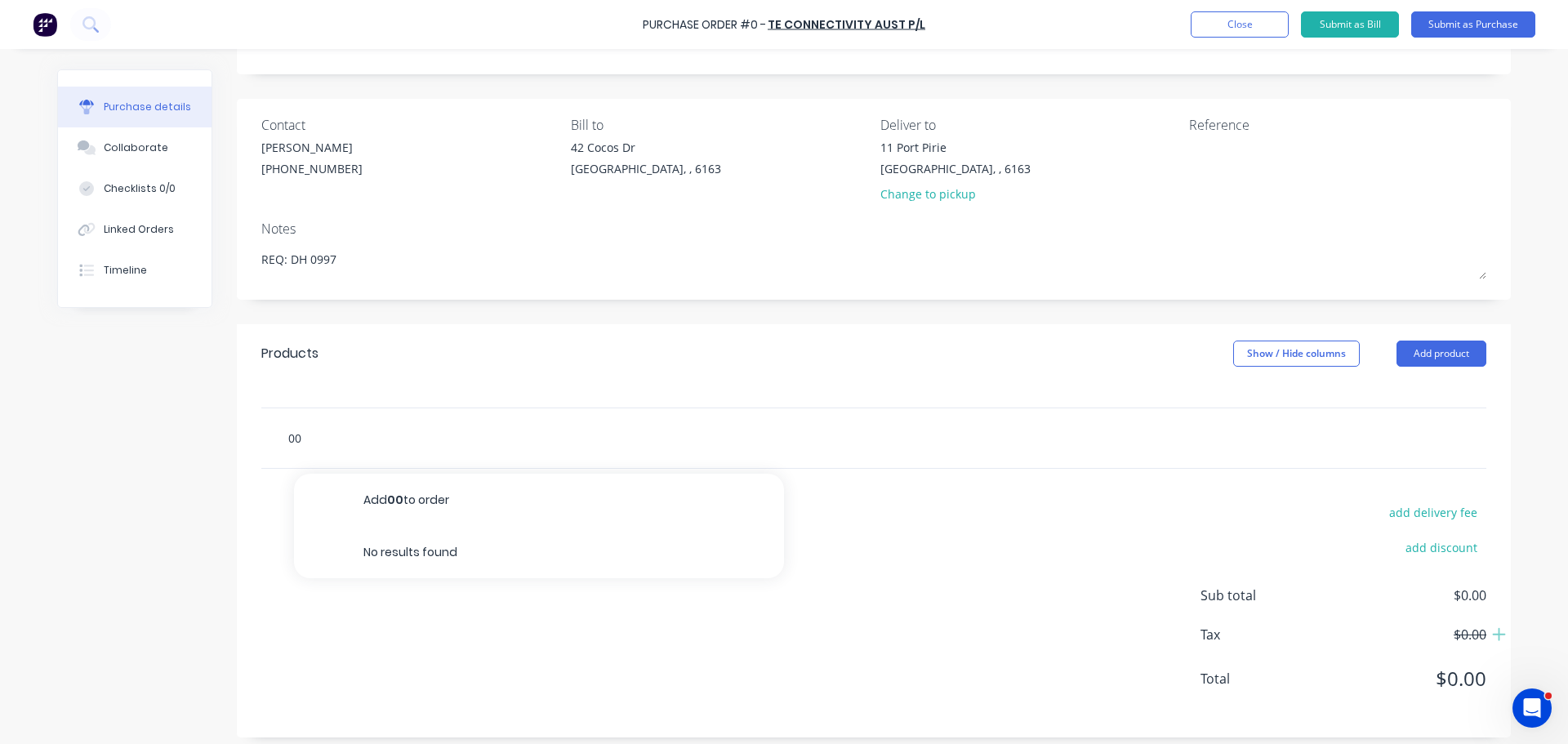
type input "000"
type textarea "x"
type input "0001"
type textarea "x"
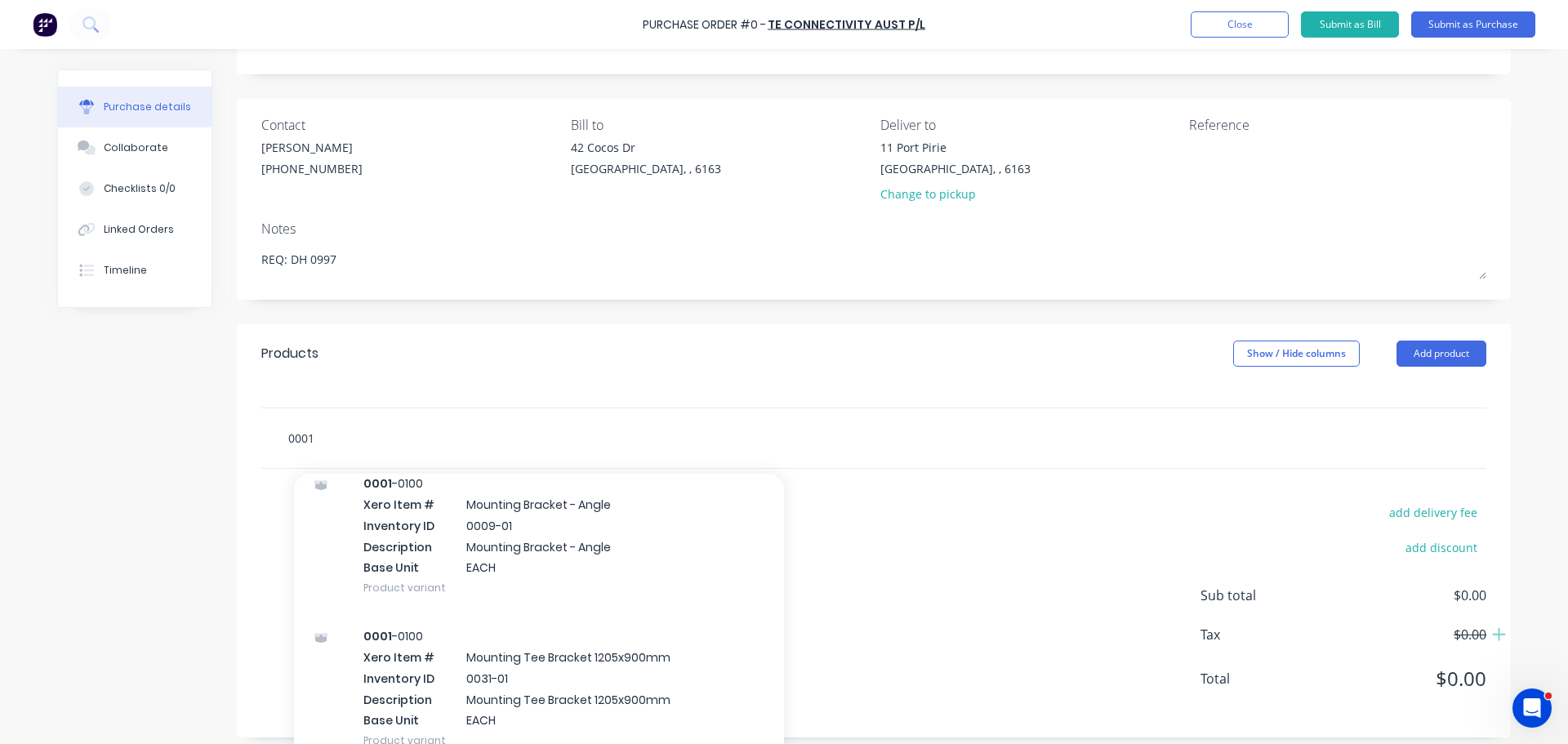
scroll to position [10937, 0]
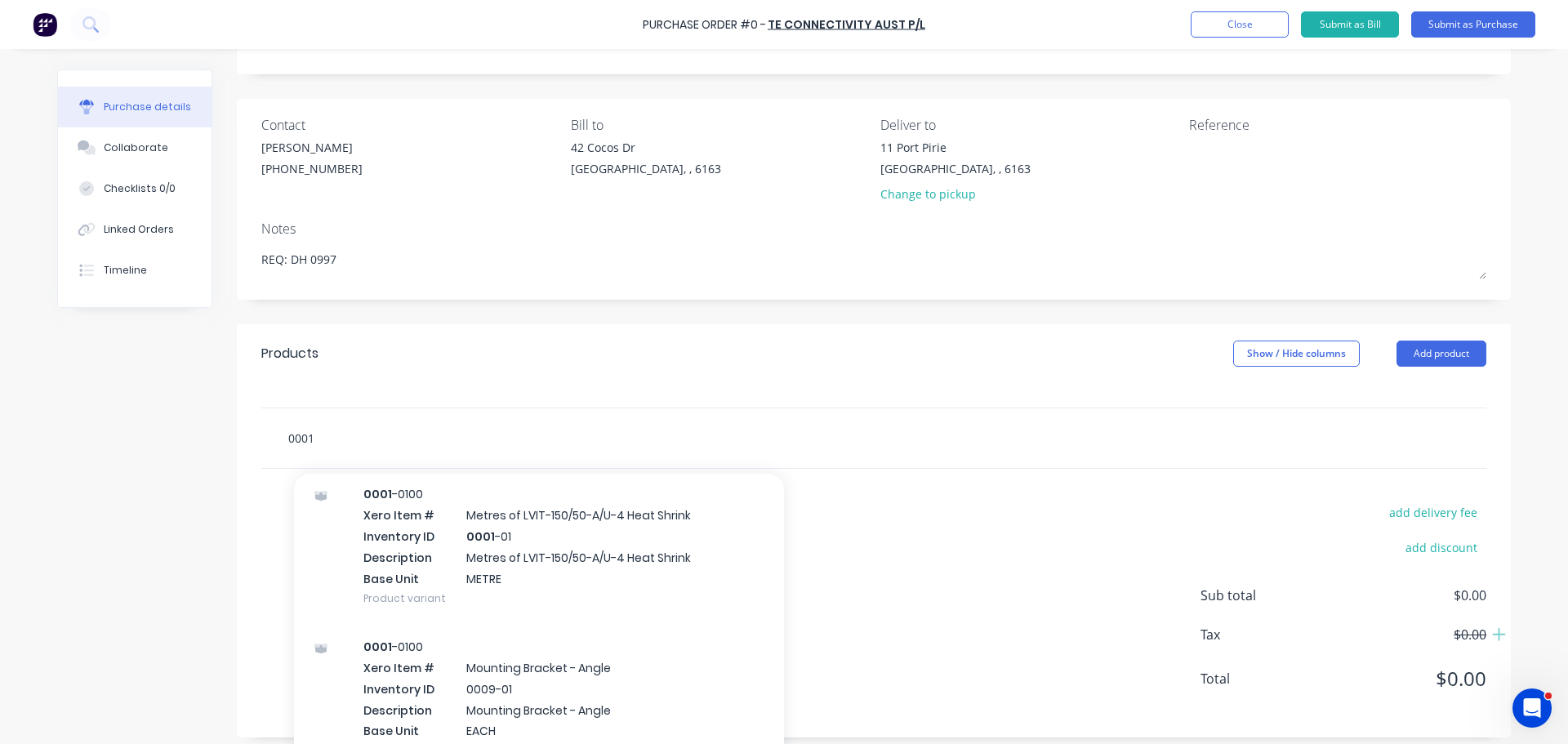
type input "0001"
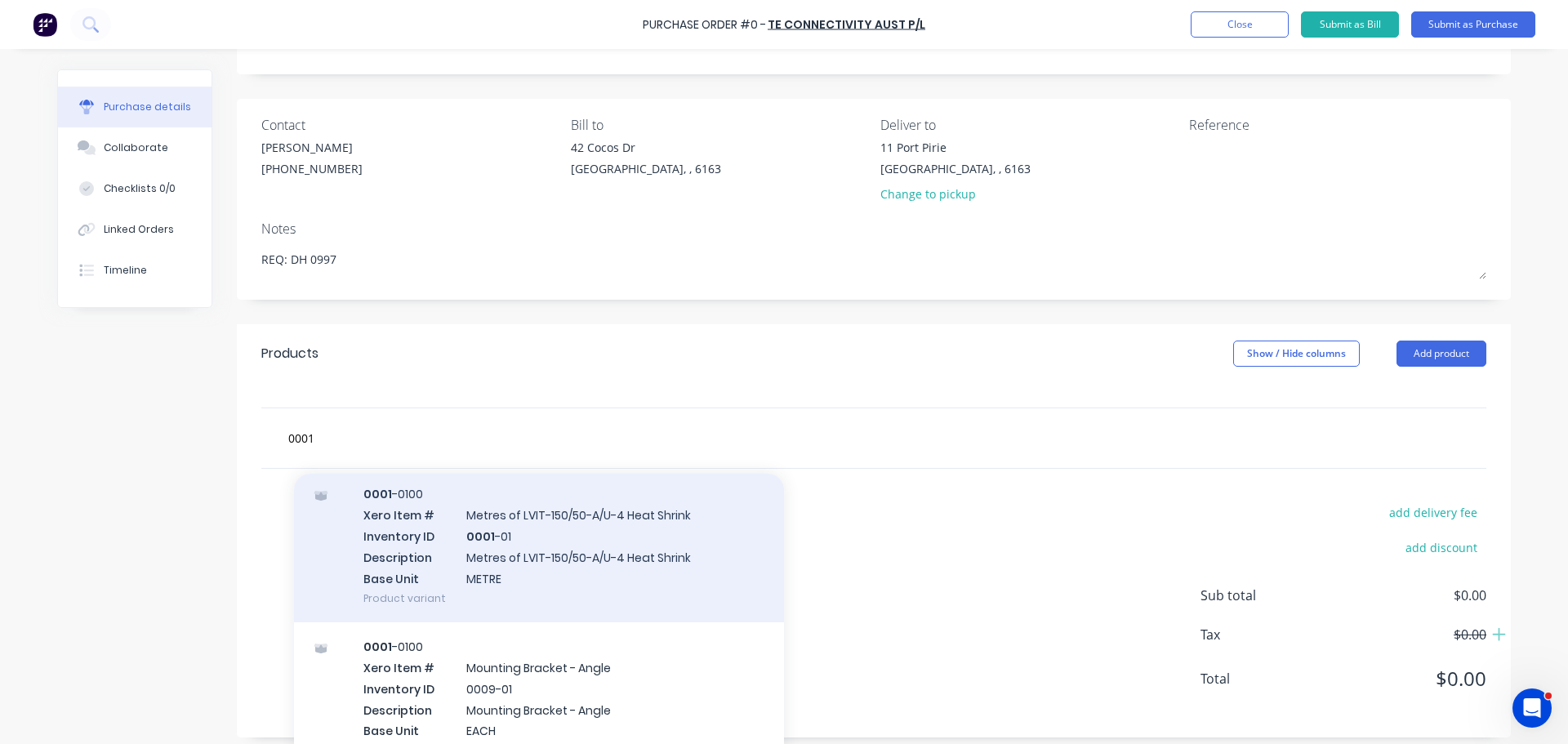
click at [535, 549] on div "0001 -0100 Xero Item # Metres of LVIT-150/50-A/U-4 Heat Shrink Inventory ID 000…" at bounding box center [539, 546] width 490 height 153
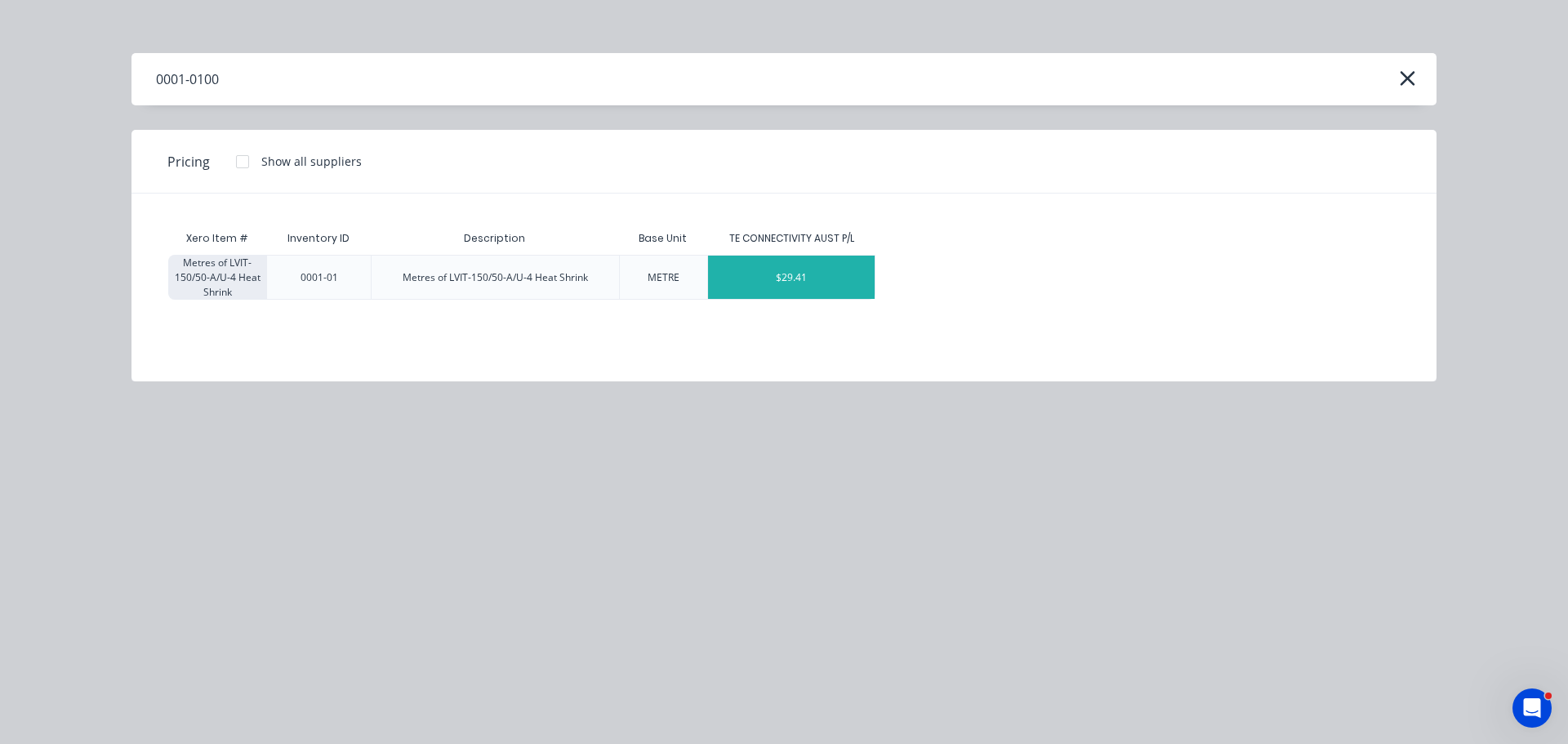
click at [734, 279] on div "$29.41" at bounding box center [792, 277] width 167 height 43
type textarea "x"
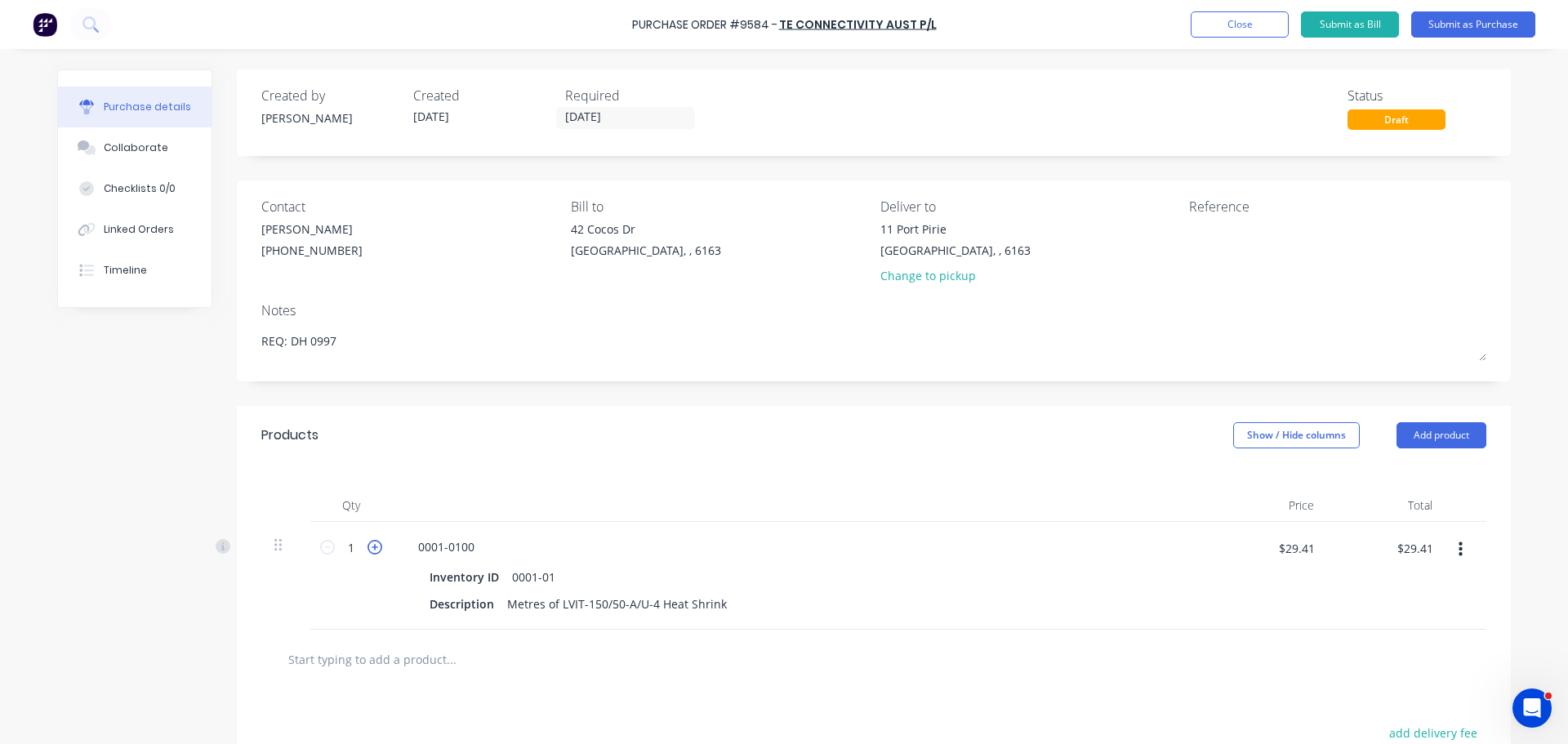
click at [368, 547] on icon at bounding box center [375, 546] width 15 height 15
type textarea "x"
type input "2"
type input "$58.82"
click at [368, 547] on icon at bounding box center [375, 546] width 15 height 15
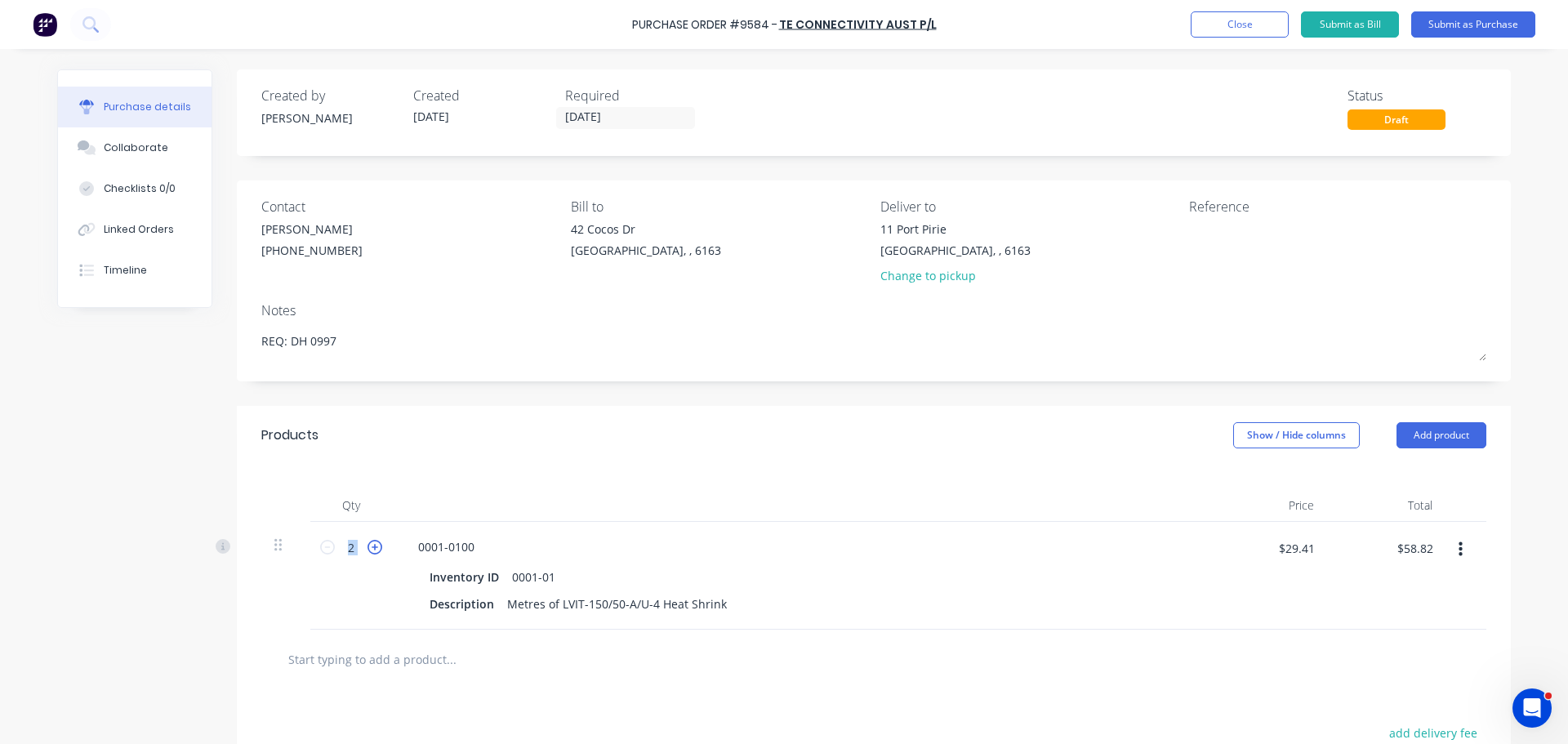
type textarea "x"
type input "3"
type input "$88.23"
click at [368, 547] on icon at bounding box center [375, 546] width 15 height 15
type textarea "x"
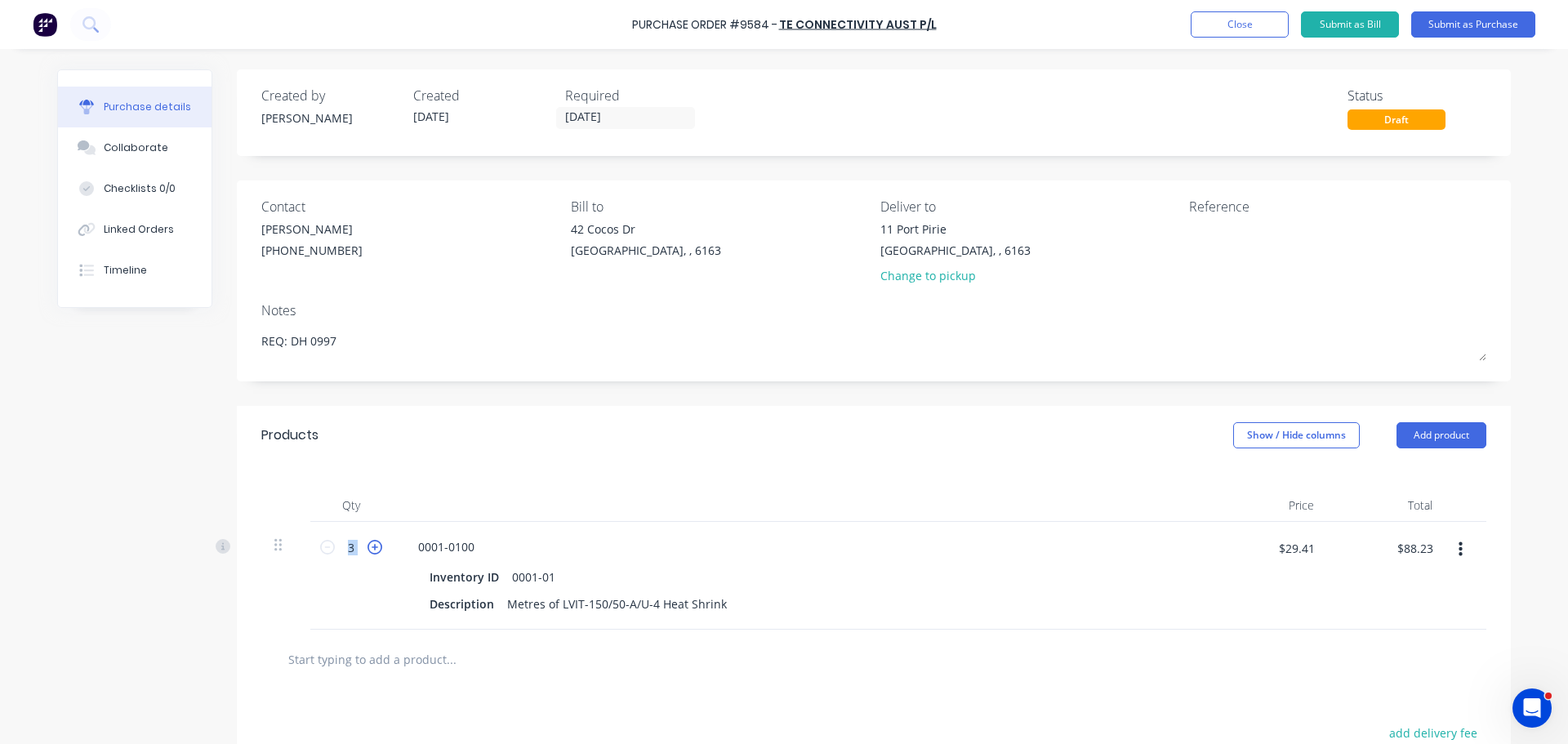
type input "4"
type input "$117.64"
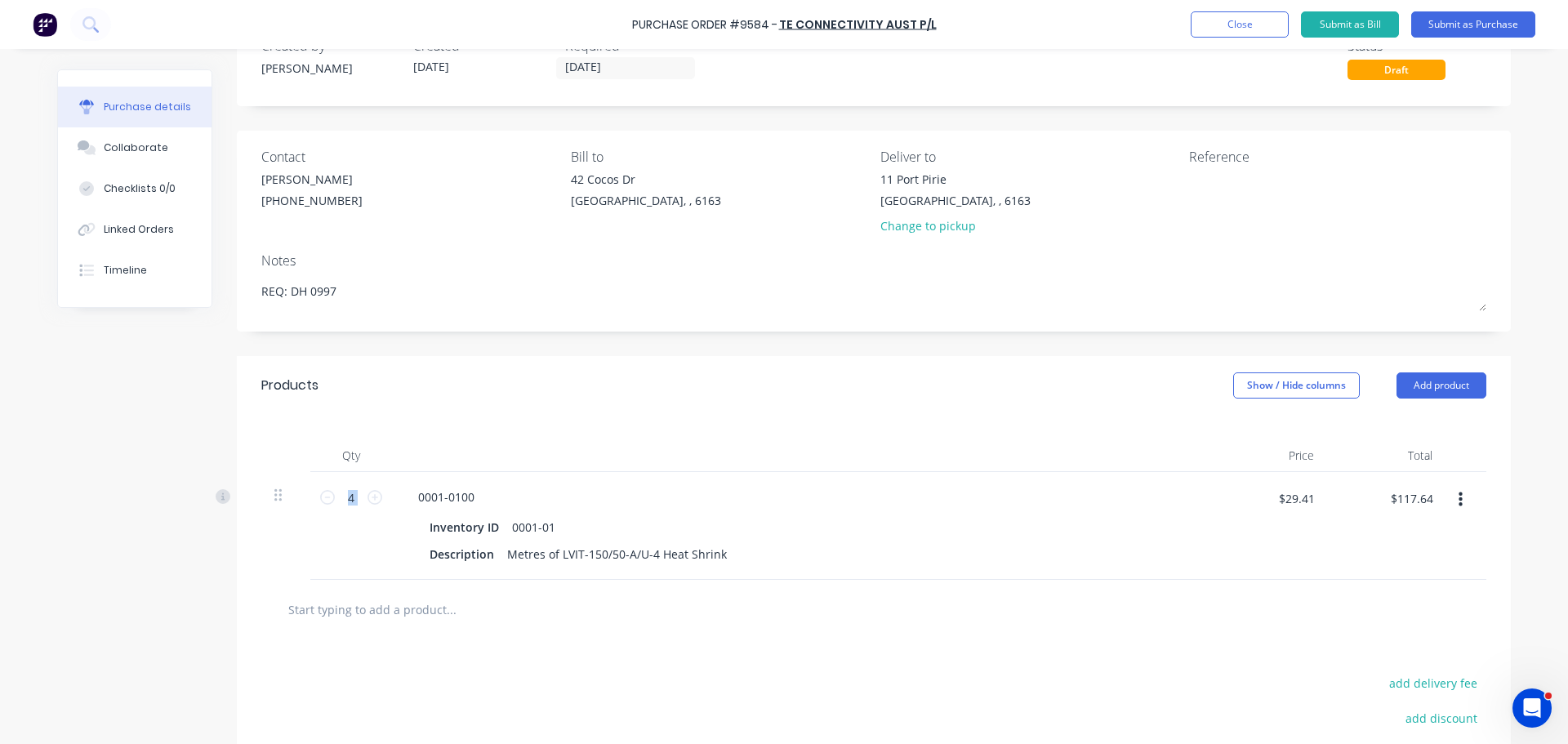
scroll to position [82, 0]
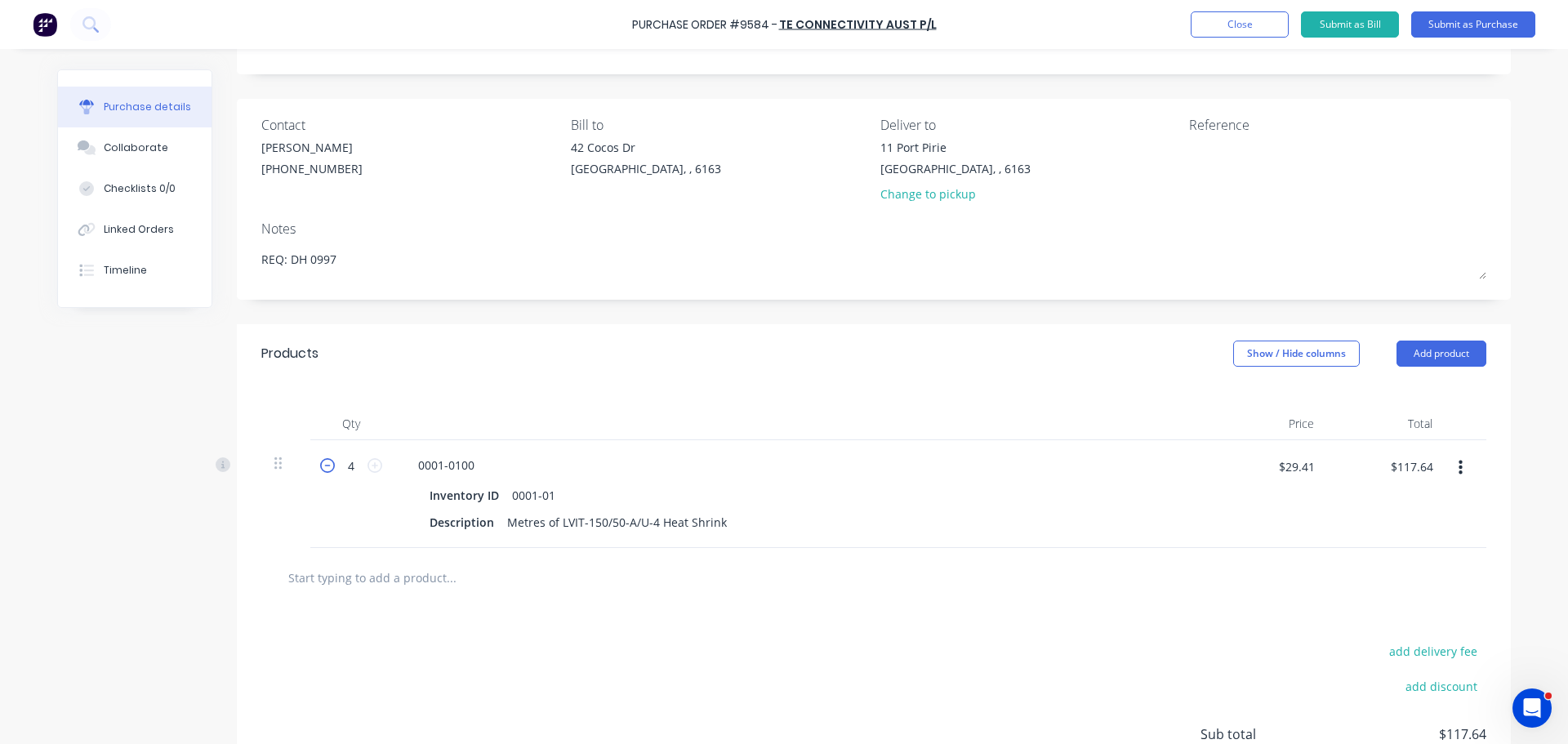
click at [326, 464] on icon at bounding box center [327, 465] width 15 height 15
type textarea "x"
type input "3"
type input "$88.23"
click at [326, 464] on icon at bounding box center [327, 465] width 15 height 15
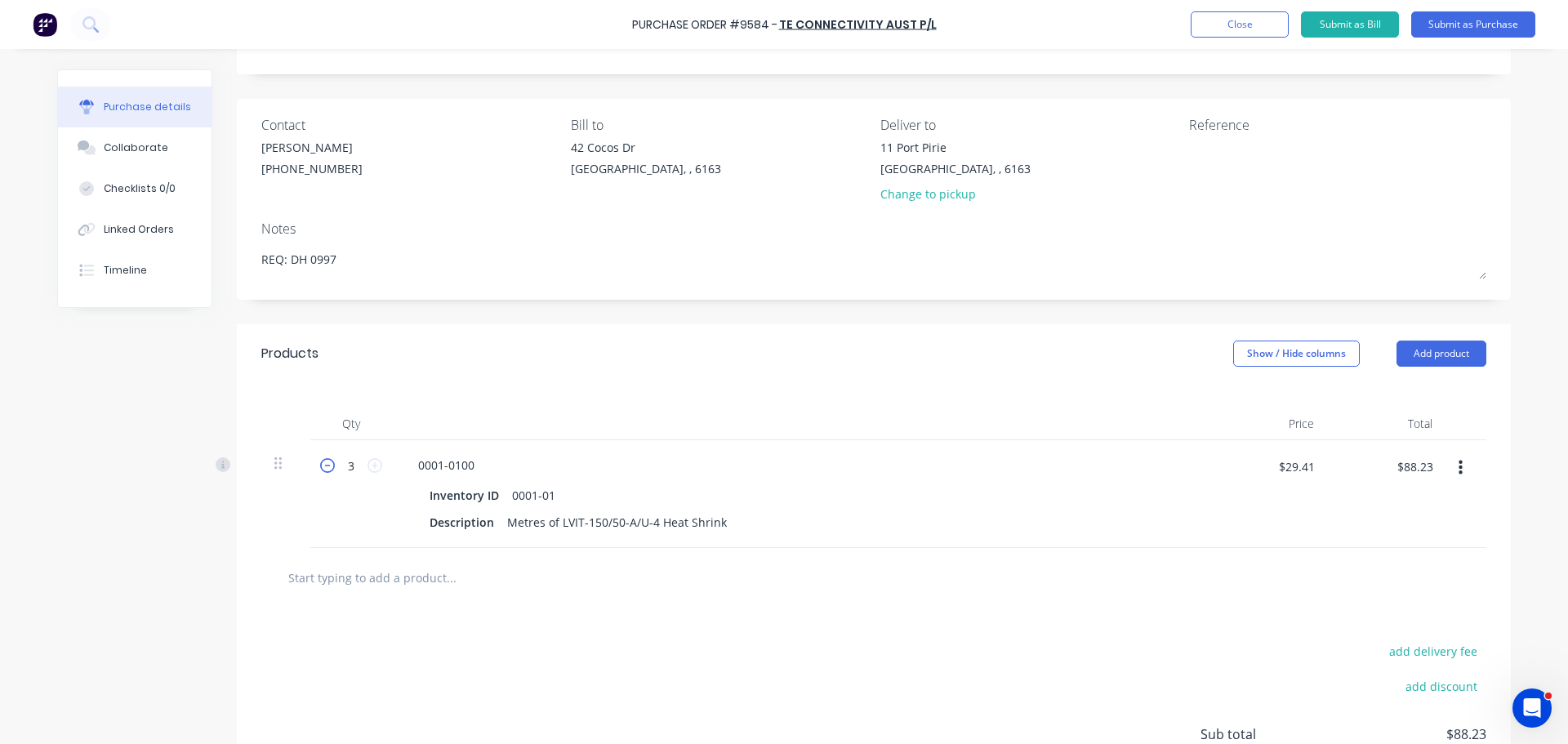
type textarea "x"
type input "2"
type input "$58.82"
click at [326, 464] on icon at bounding box center [327, 465] width 15 height 15
type textarea "x"
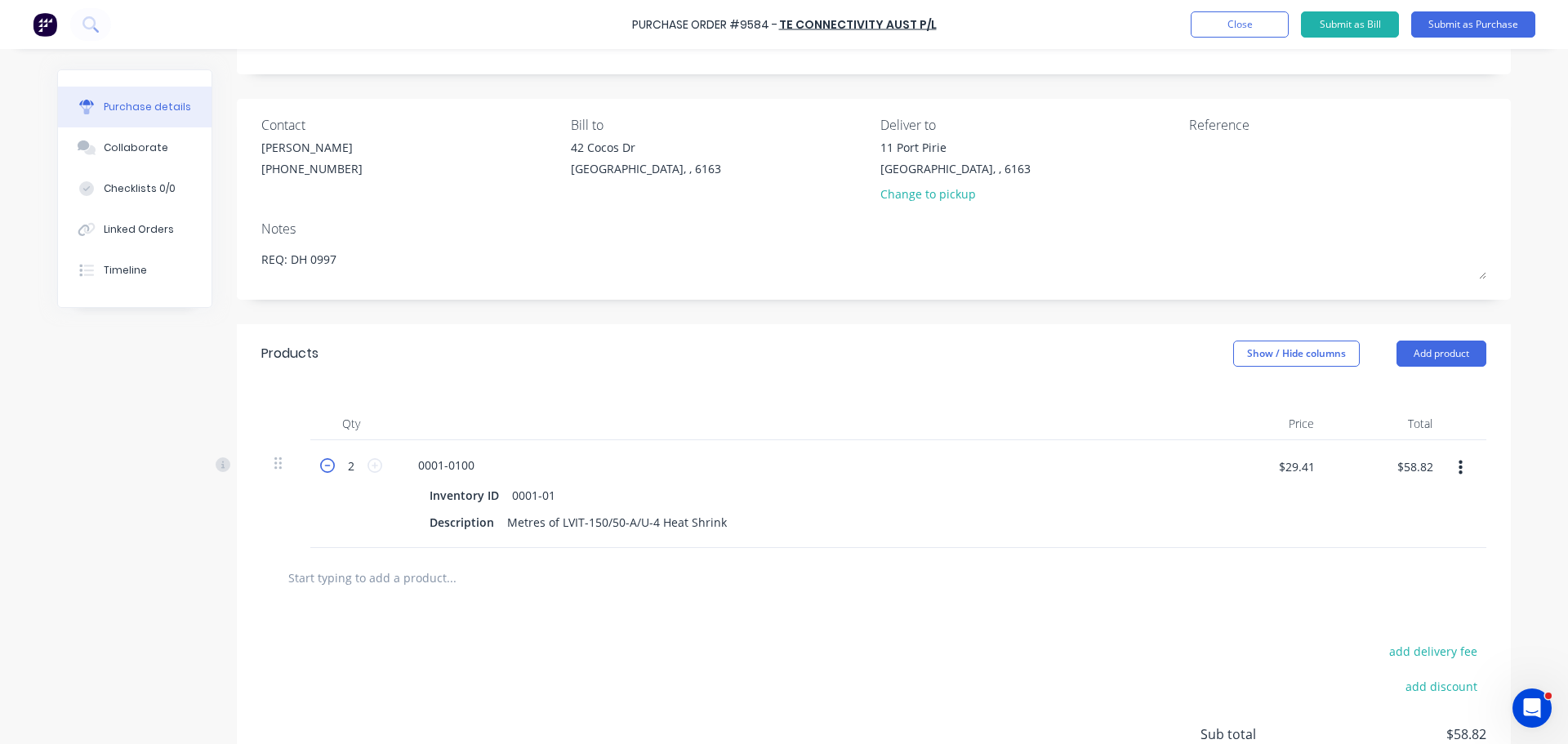
type input "1"
type input "$29.41"
click at [371, 465] on icon at bounding box center [375, 465] width 15 height 15
type textarea "x"
type input "2"
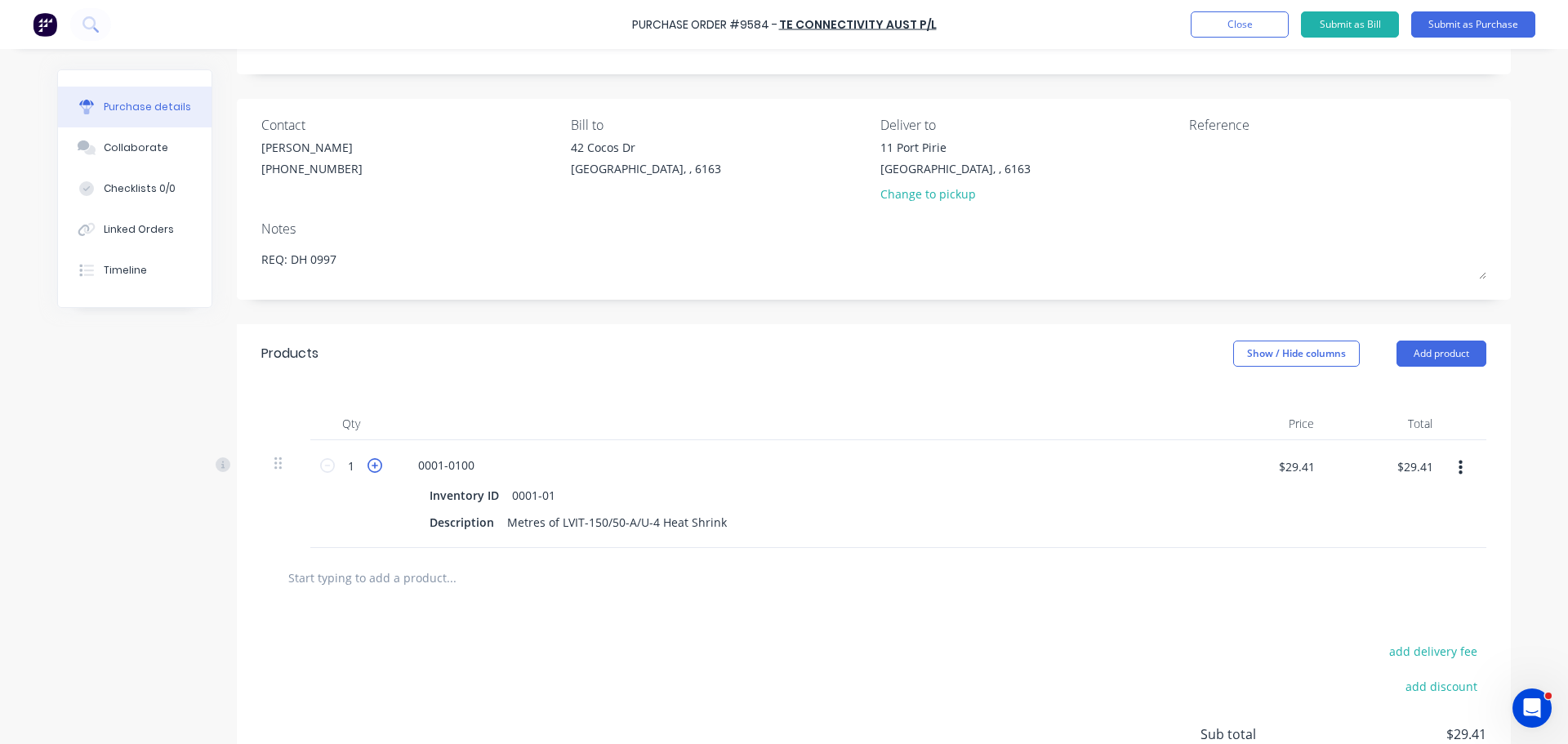
type input "$58.82"
click at [371, 465] on icon at bounding box center [375, 465] width 15 height 15
type textarea "x"
type input "3"
type input "$88.23"
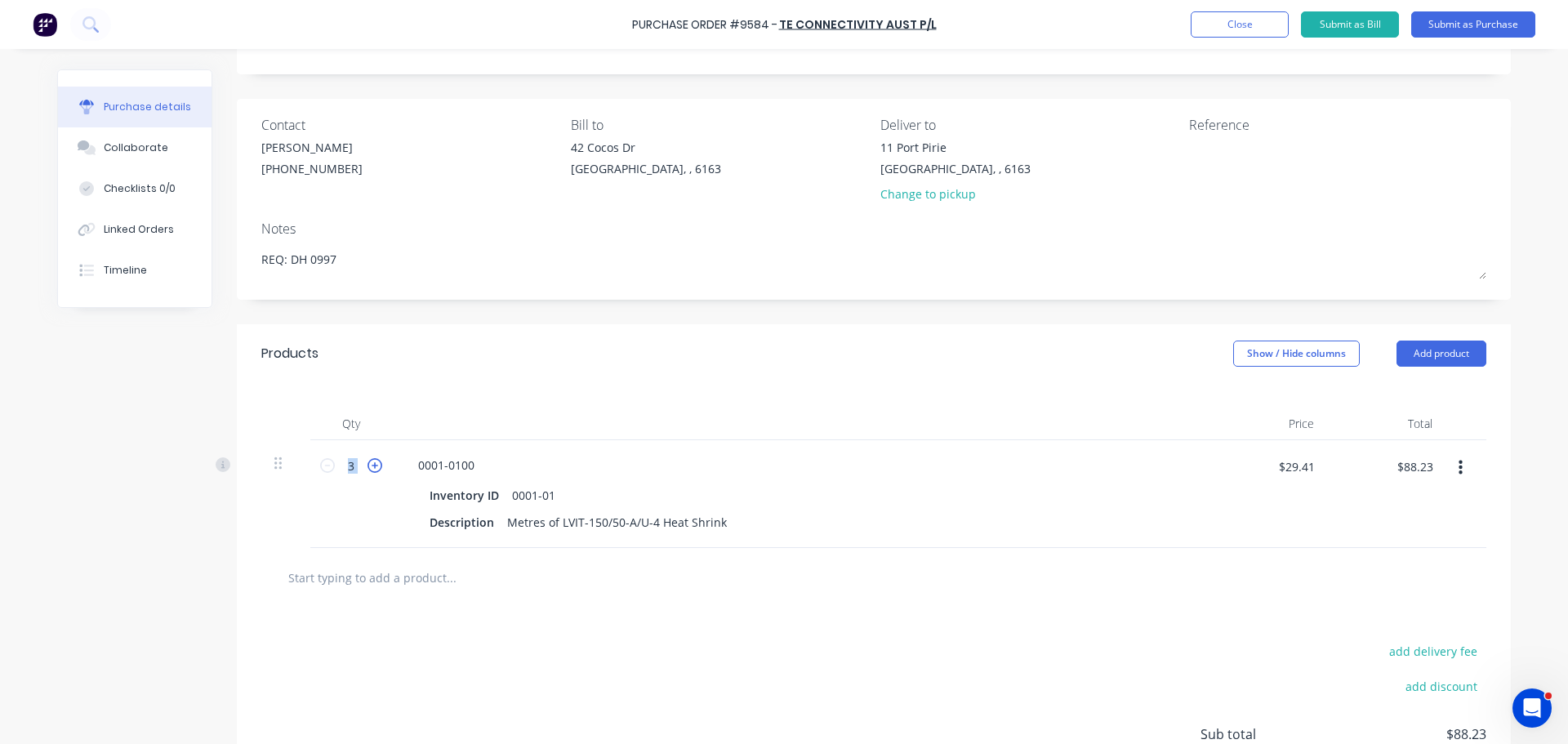
click at [371, 465] on icon at bounding box center [375, 465] width 15 height 15
type textarea "x"
type input "4"
type input "$117.64"
click at [762, 487] on div "Inventory ID 0001-01" at bounding box center [797, 495] width 748 height 24
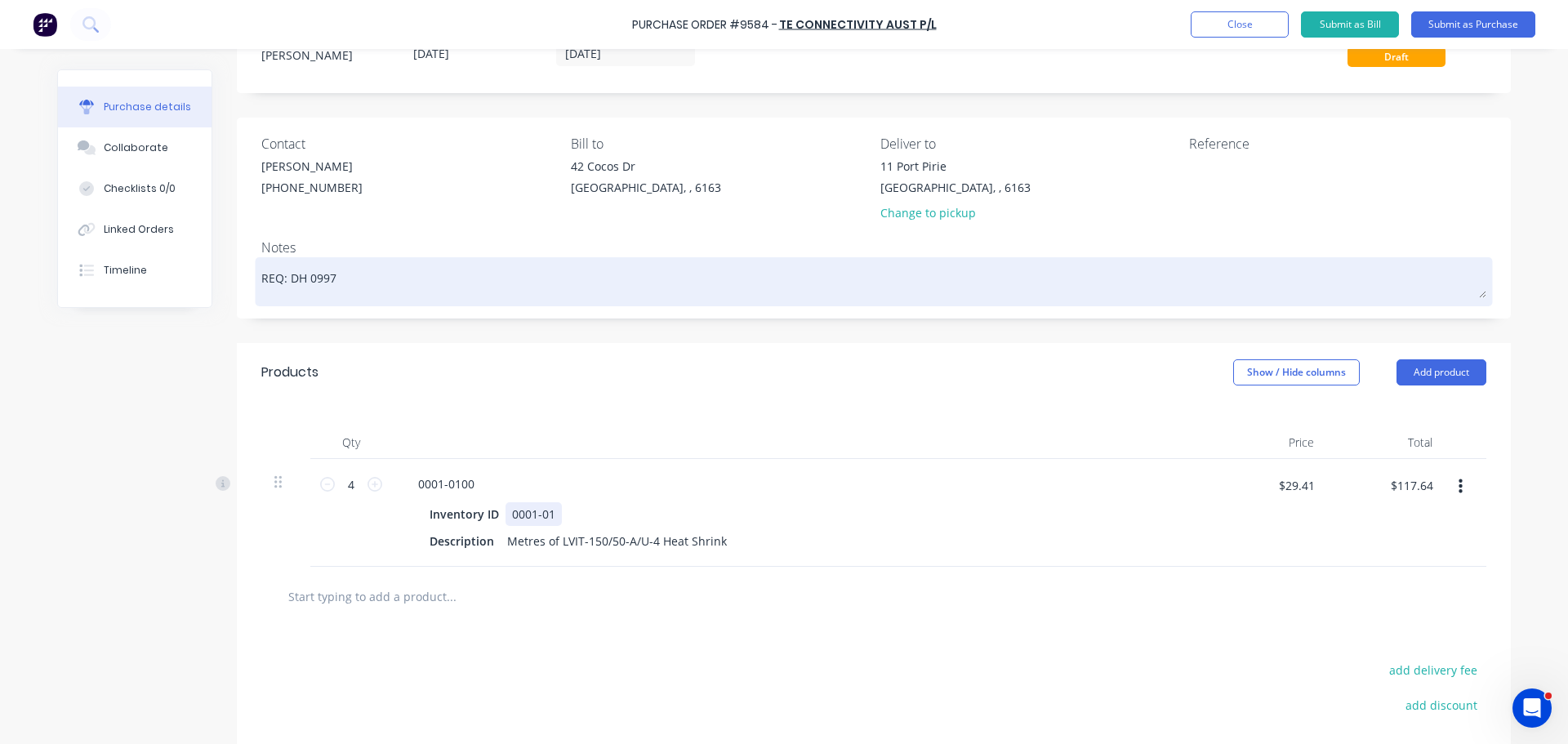
scroll to position [0, 0]
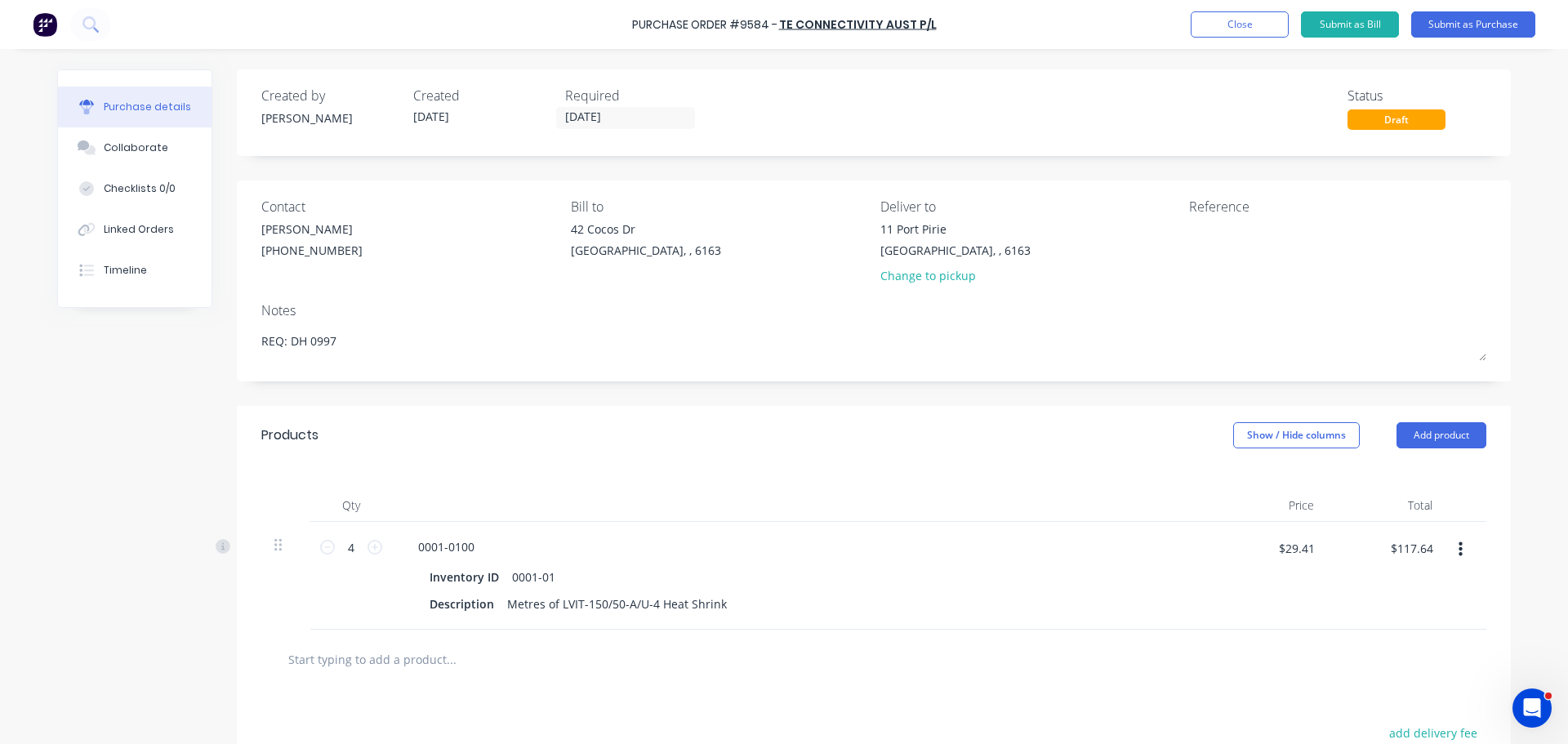
click at [633, 22] on div "Purchase Order #9584 - TE CONNECTIVITY AUST P/L Add product Close Submit as Bil…" at bounding box center [784, 24] width 1568 height 49
drag, startPoint x: 646, startPoint y: 25, endPoint x: 943, endPoint y: 27, distance: 297.0
click at [943, 27] on div "Purchase Order #9584 - TE CONNECTIVITY AUST P/L Add product Close Submit as Bil…" at bounding box center [784, 24] width 1568 height 49
copy div "Purchase Order #9584 - TE CONNECTIVITY AUST P/L Add product Close Submit as Bil…"
click at [1234, 240] on textarea at bounding box center [1291, 239] width 205 height 37
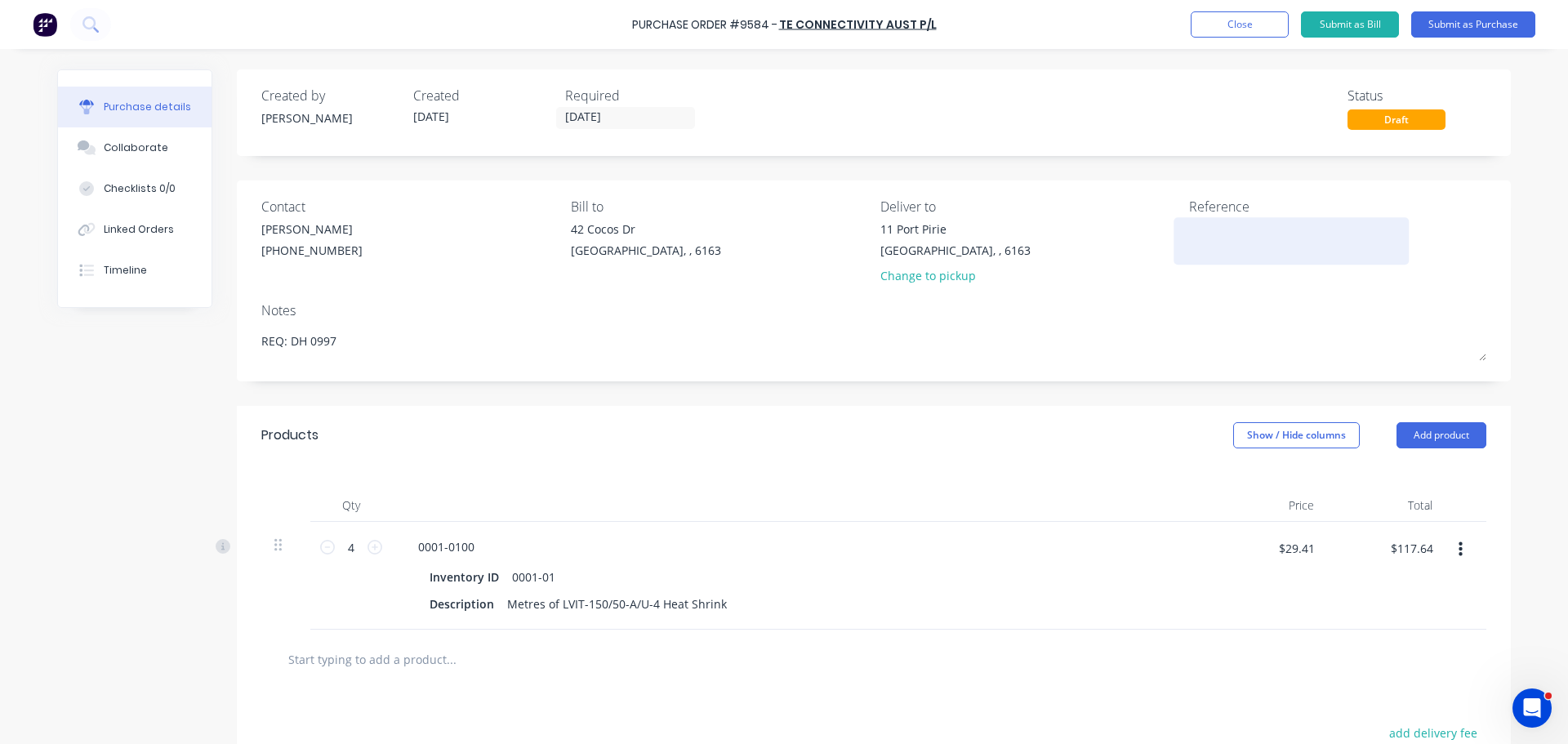
paste textarea "Purchase Order #9584 - TE CONNECTIVITY AUST P/L"
type textarea "x"
type textarea "Purchase Order #9584 - TE CONNECTIVITY AUST P/L"
type textarea "x"
type textarea "Purchase Order #9584 - TE CONNECTIVITY AUST P/L"
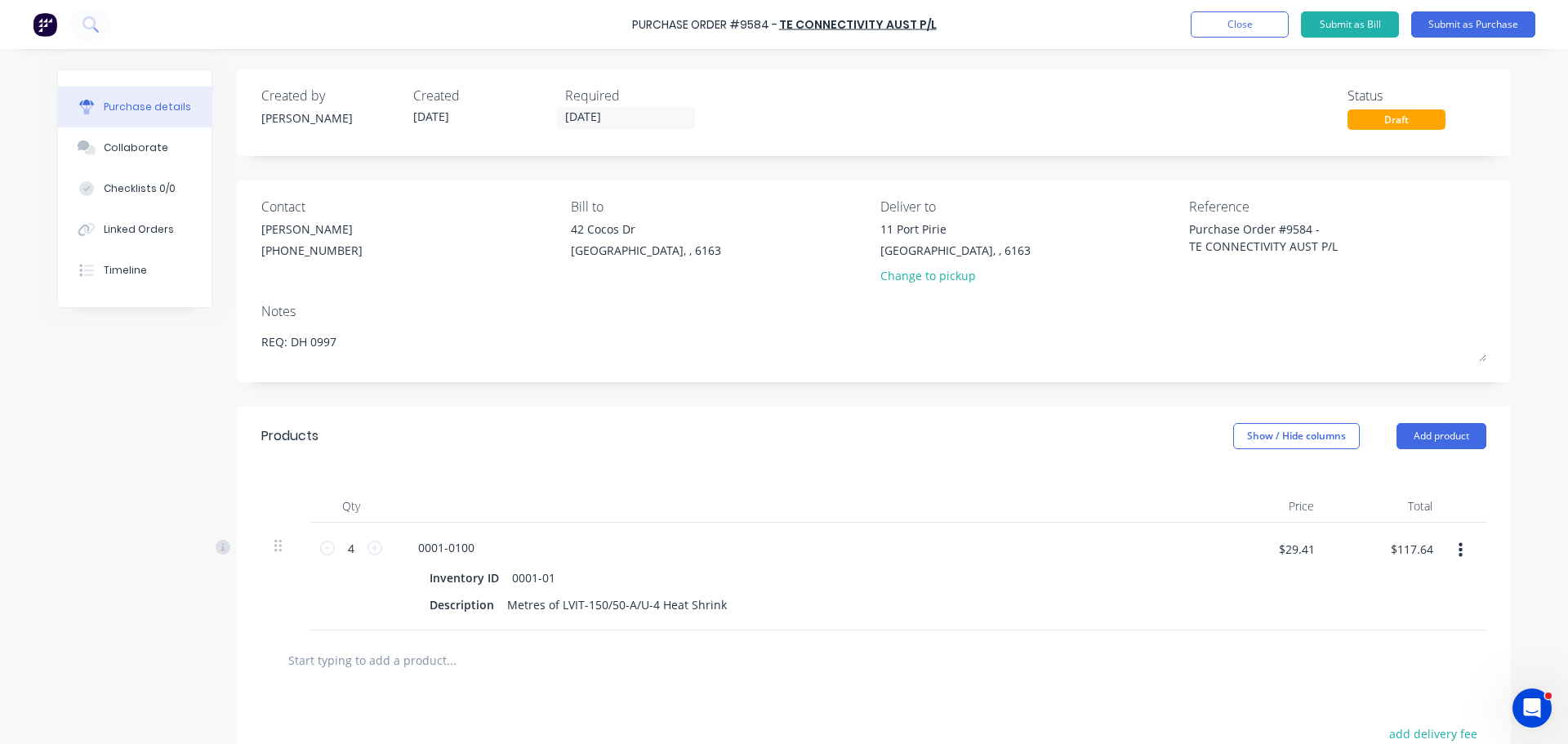
click at [1085, 302] on div "Notes" at bounding box center [873, 311] width 1225 height 20
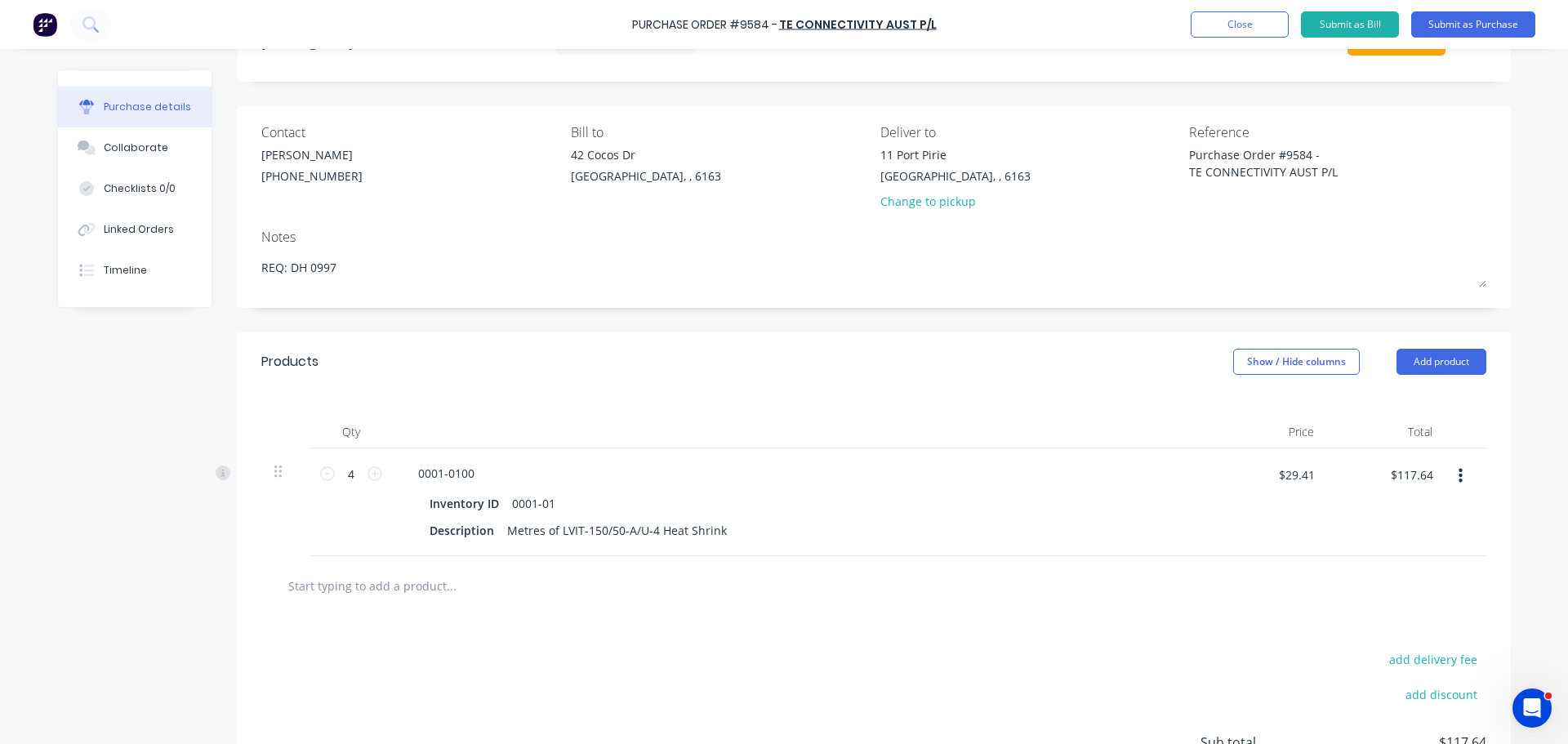
scroll to position [163, 0]
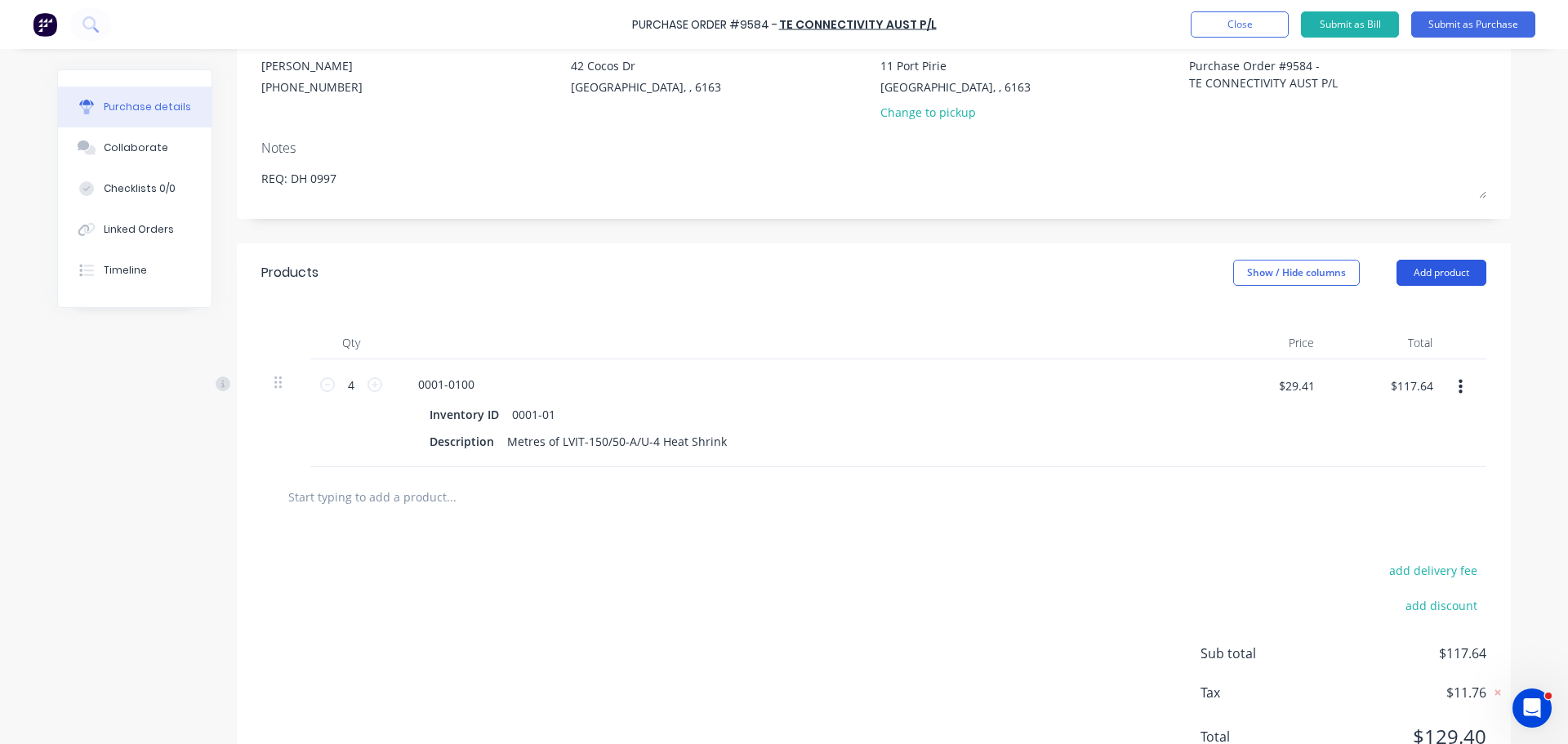
click at [1442, 270] on button "Add product" at bounding box center [1442, 272] width 90 height 26
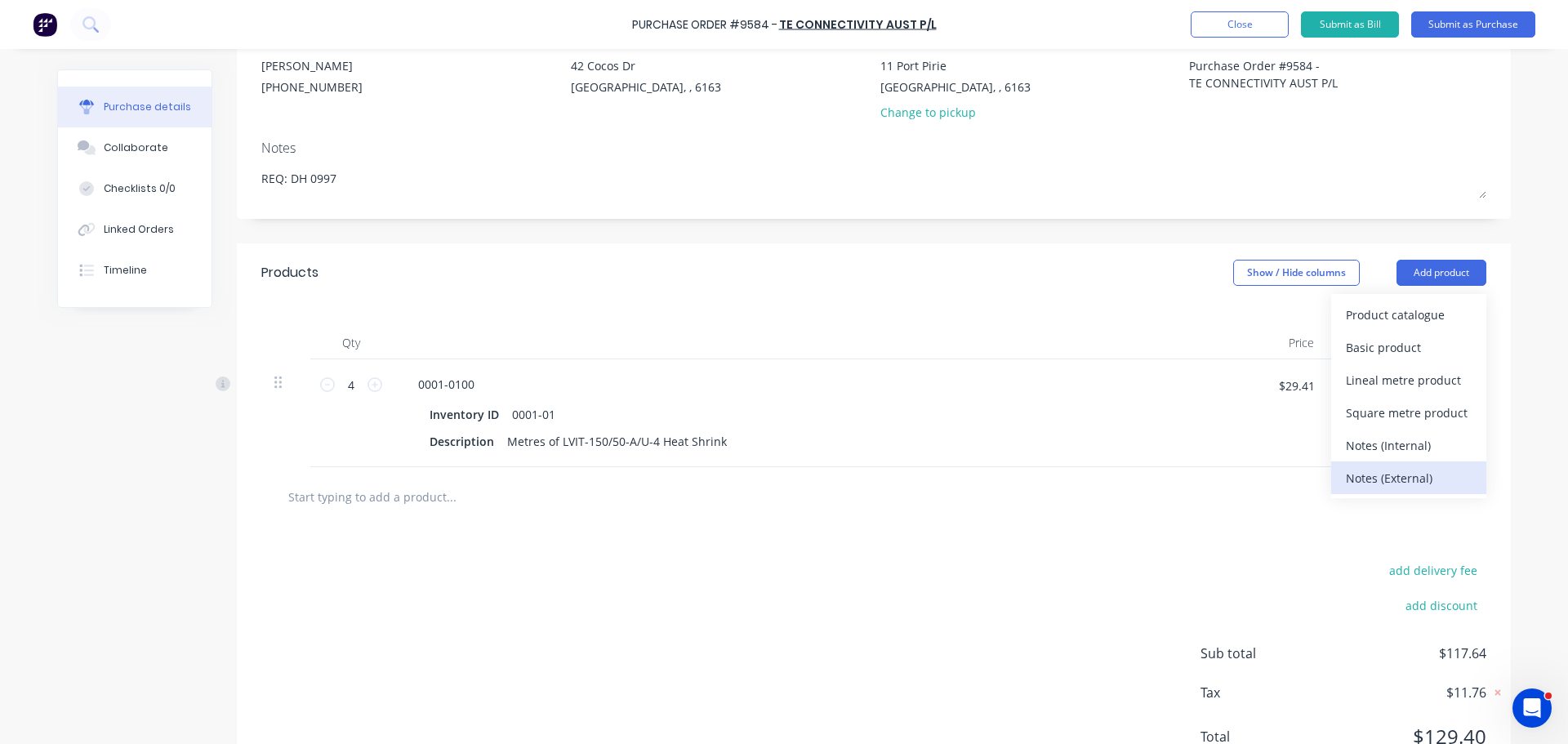
click at [1399, 479] on div "Notes (External)" at bounding box center [1409, 479] width 126 height 24
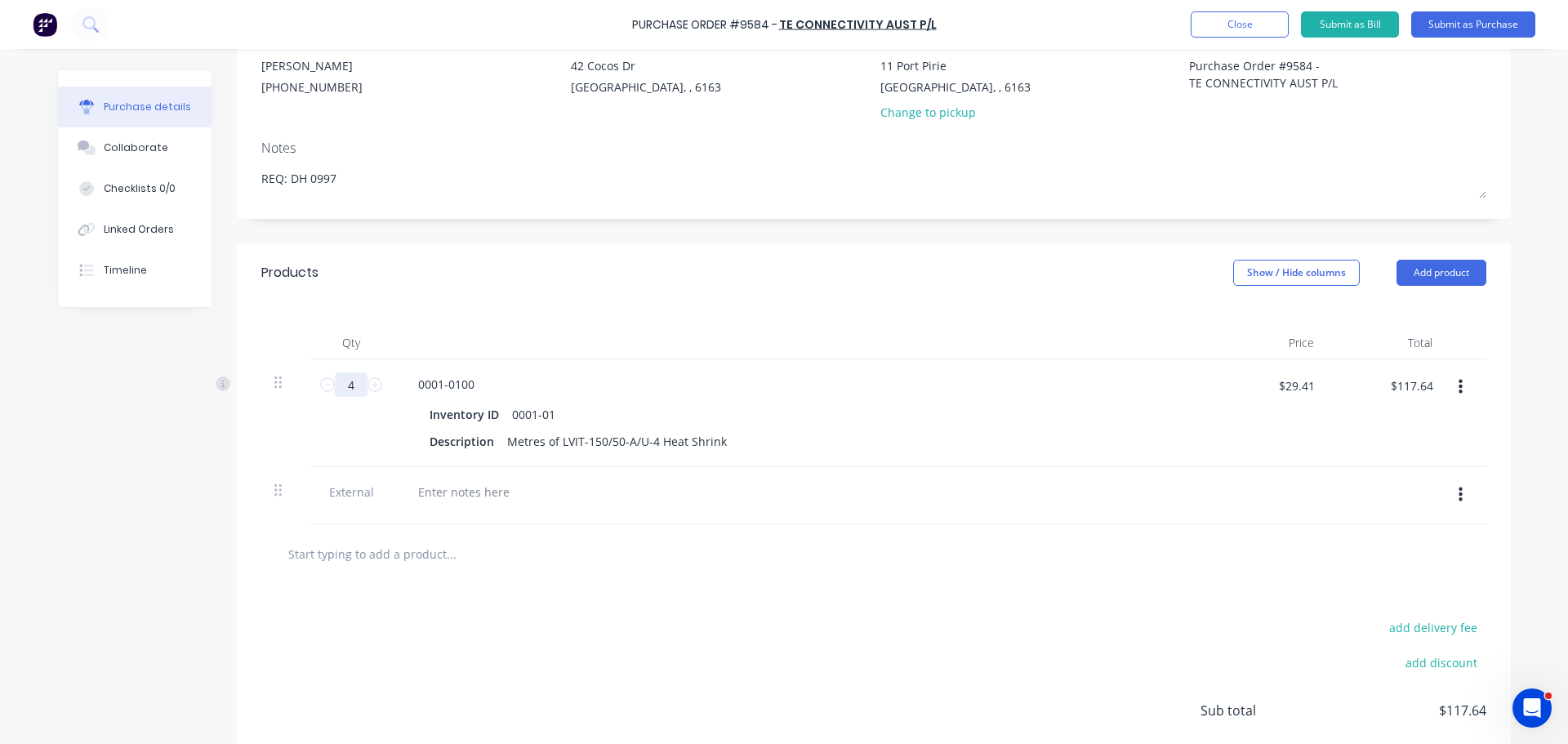
click at [360, 381] on input "4" at bounding box center [352, 384] width 33 height 25
type textarea "x"
type input "1"
type textarea "x"
type input "$29.41"
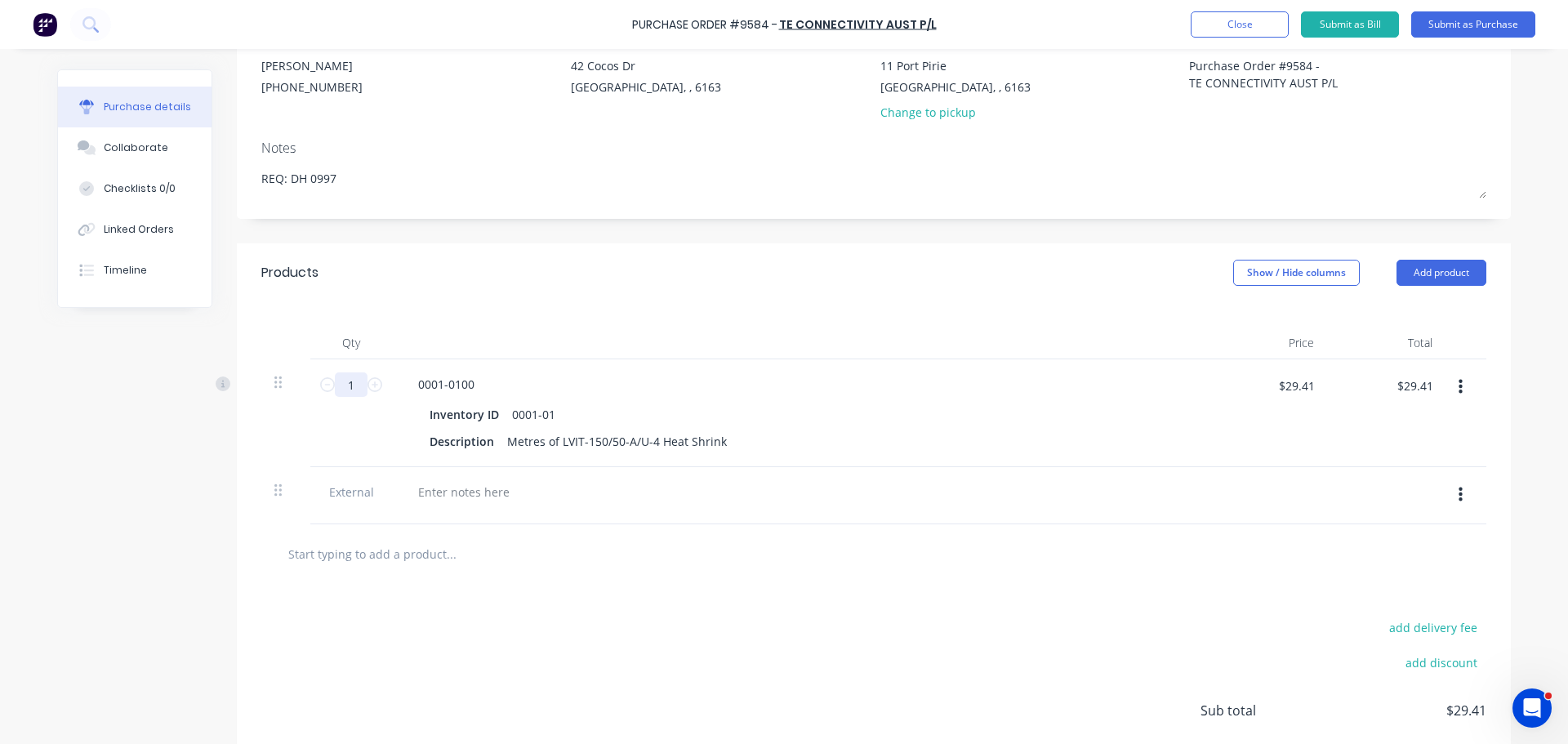
type textarea "x"
type input "12"
type textarea "x"
type input "$352.92"
type textarea "x"
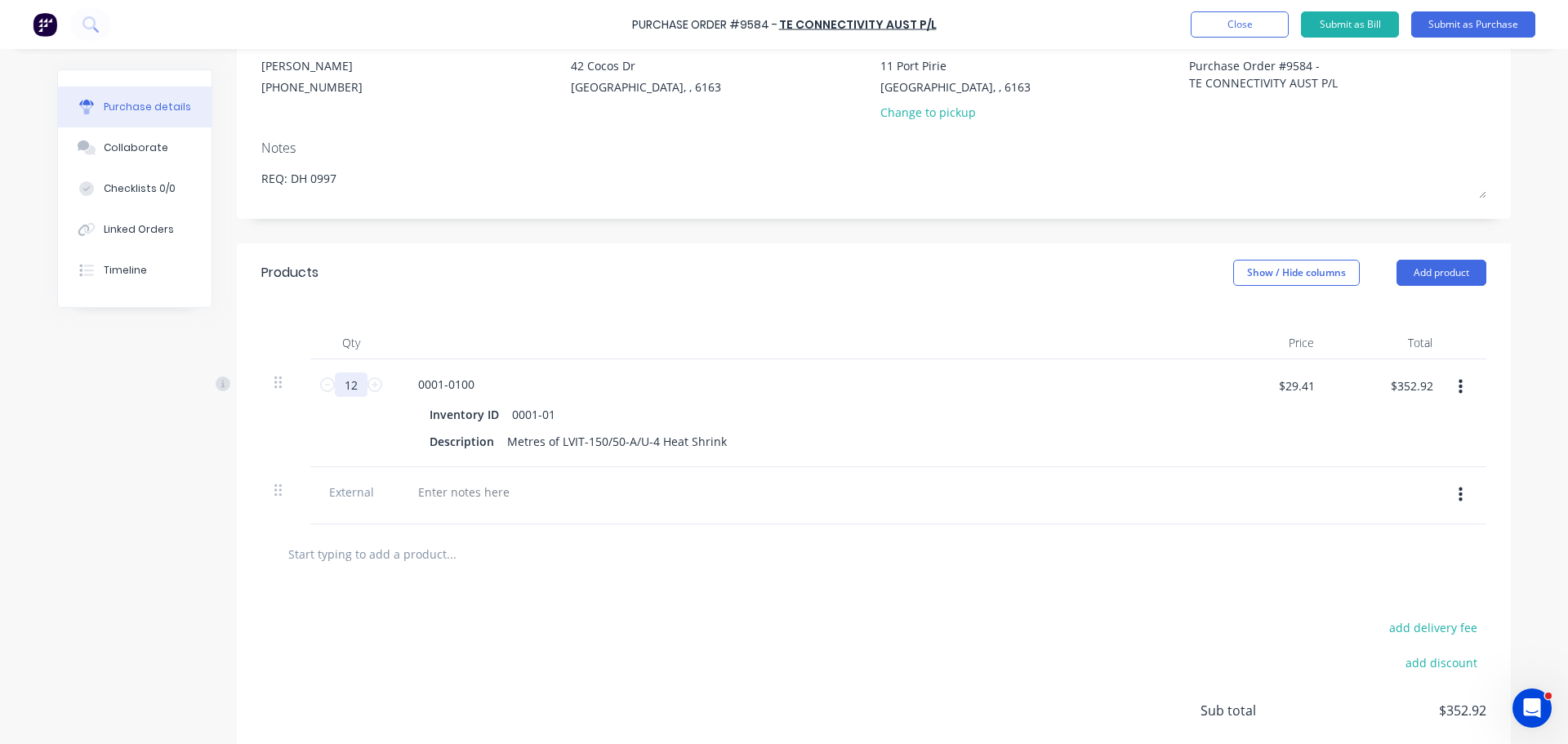
type input "120"
type textarea "x"
type input "$3,529.20"
type input "120"
type textarea "x"
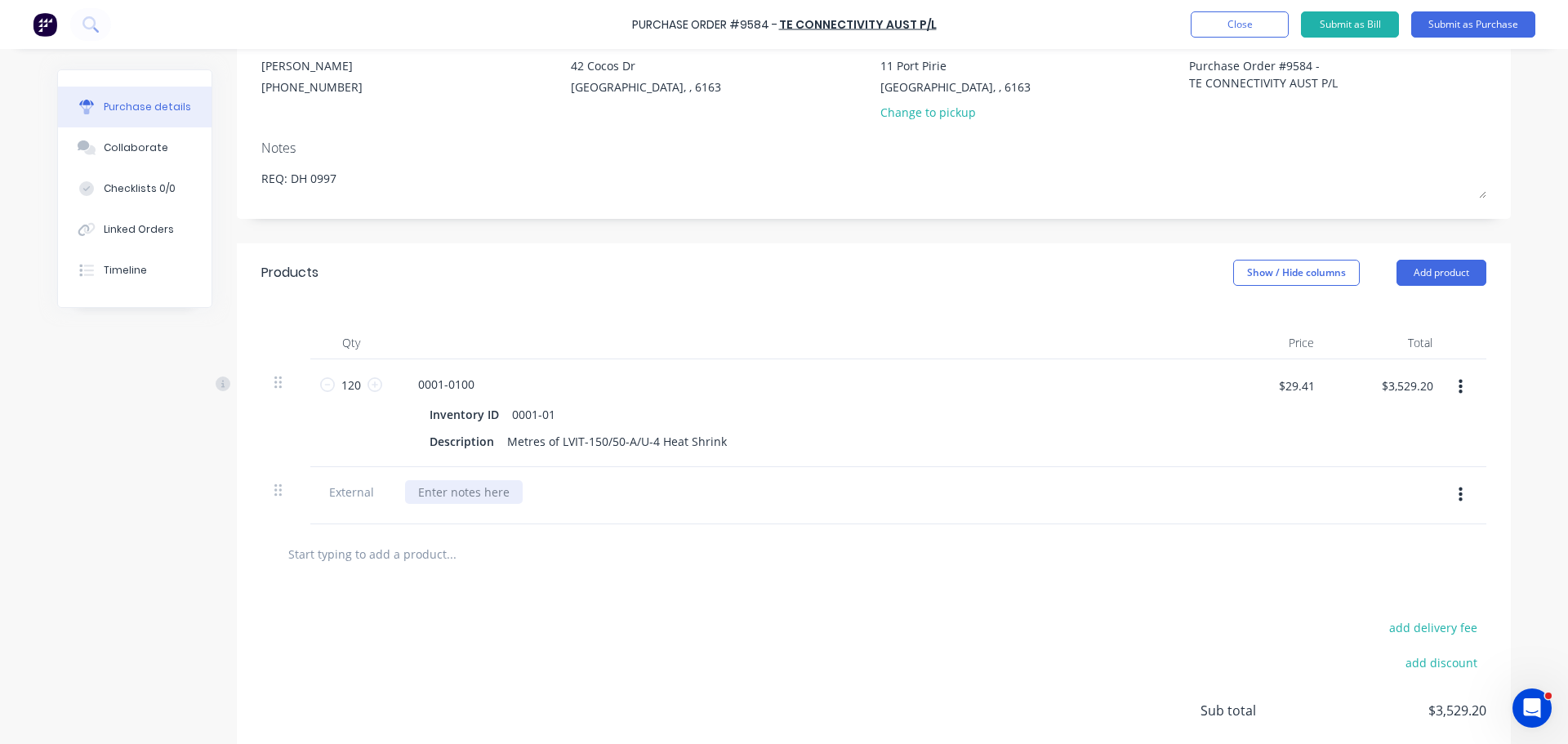
click at [435, 496] on div at bounding box center [463, 492] width 118 height 24
click at [460, 497] on div "4 x 30m rolls of heat shrink" at bounding box center [492, 492] width 175 height 24
click at [505, 493] on div "4 x 30m Rolls of heat shrink" at bounding box center [493, 492] width 177 height 24
click at [532, 491] on div "4 x 30m Rolls of Heat shrink" at bounding box center [493, 492] width 178 height 24
click at [1470, 265] on button "Add product" at bounding box center [1442, 272] width 90 height 26
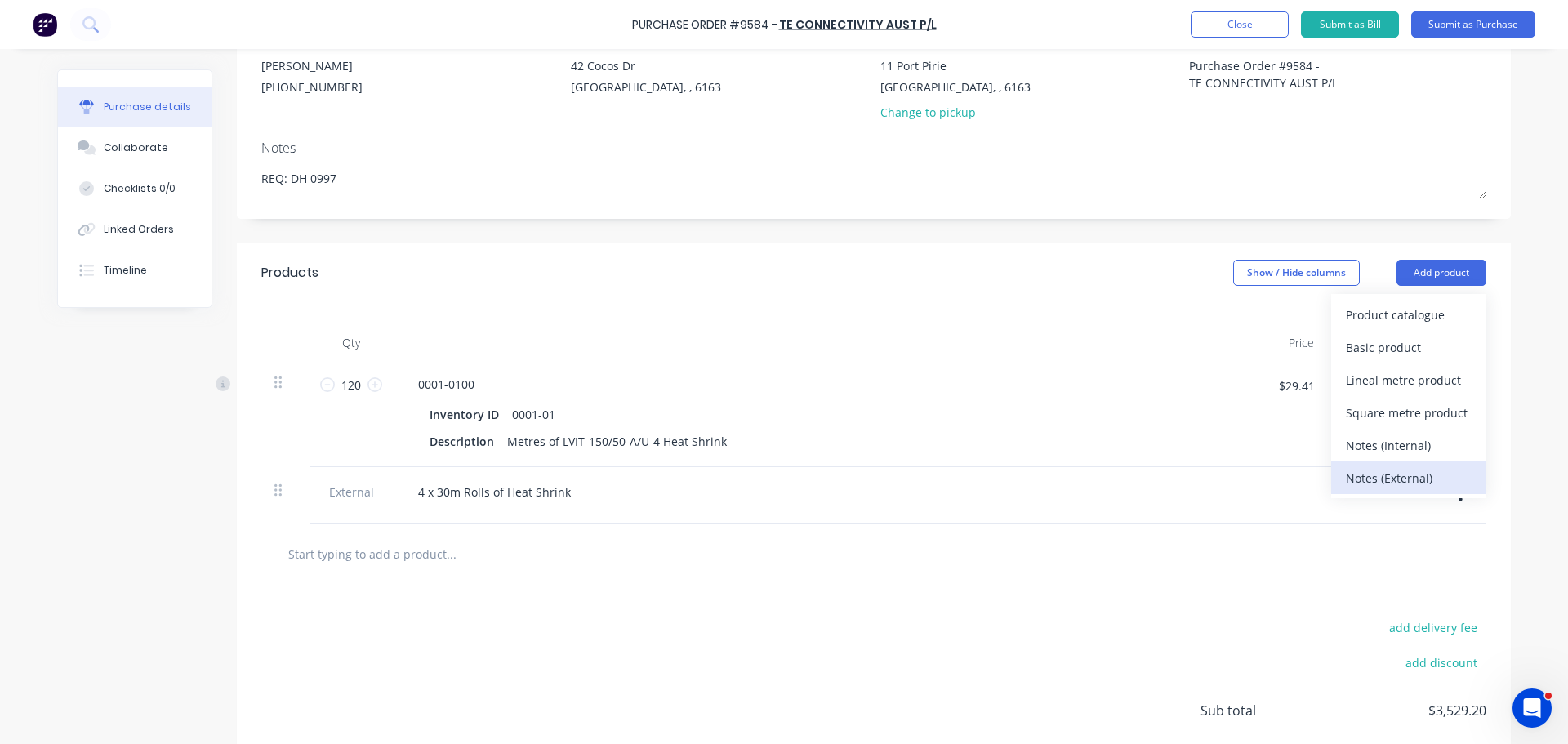
click at [1407, 482] on div "Notes (External)" at bounding box center [1409, 479] width 126 height 24
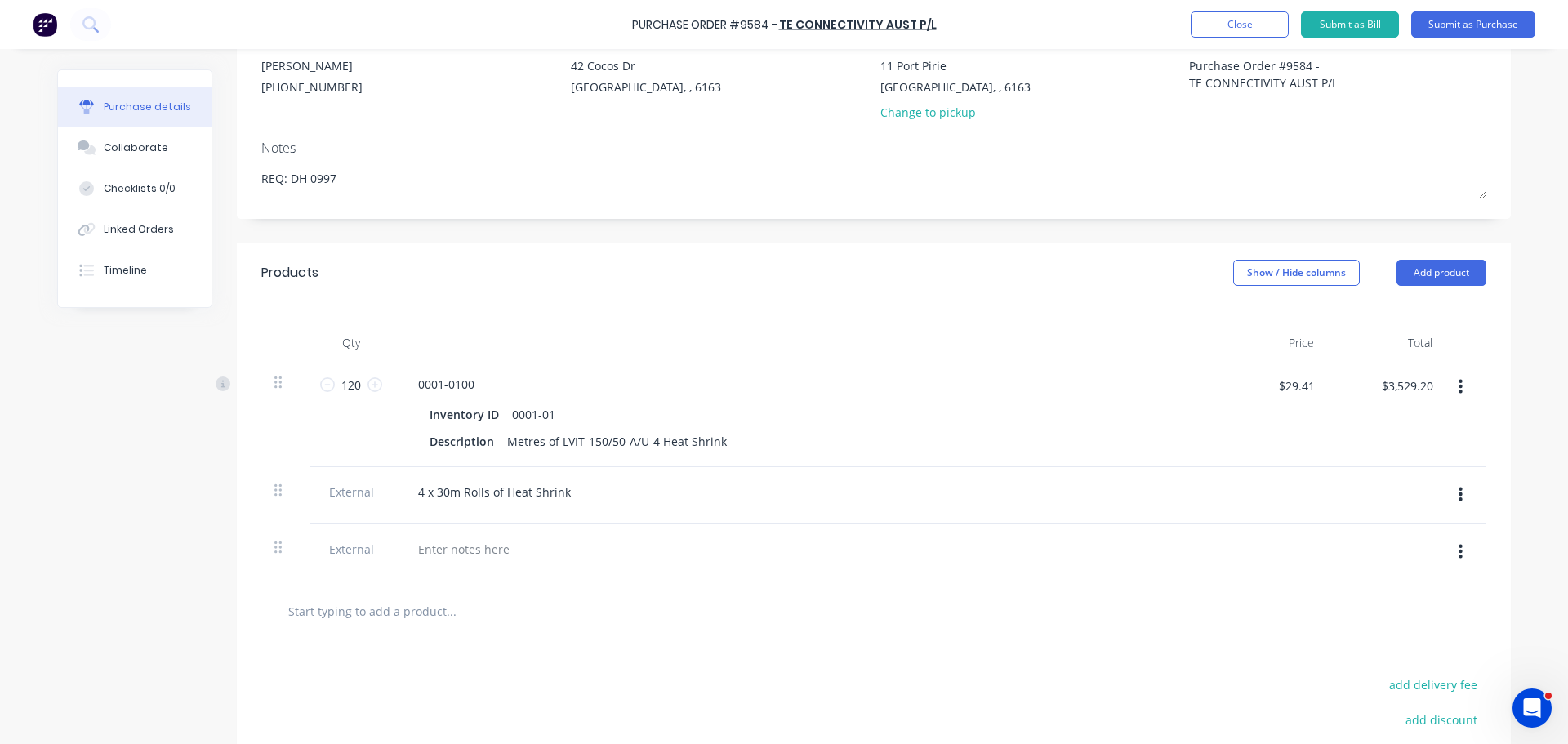
scroll to position [326, 0]
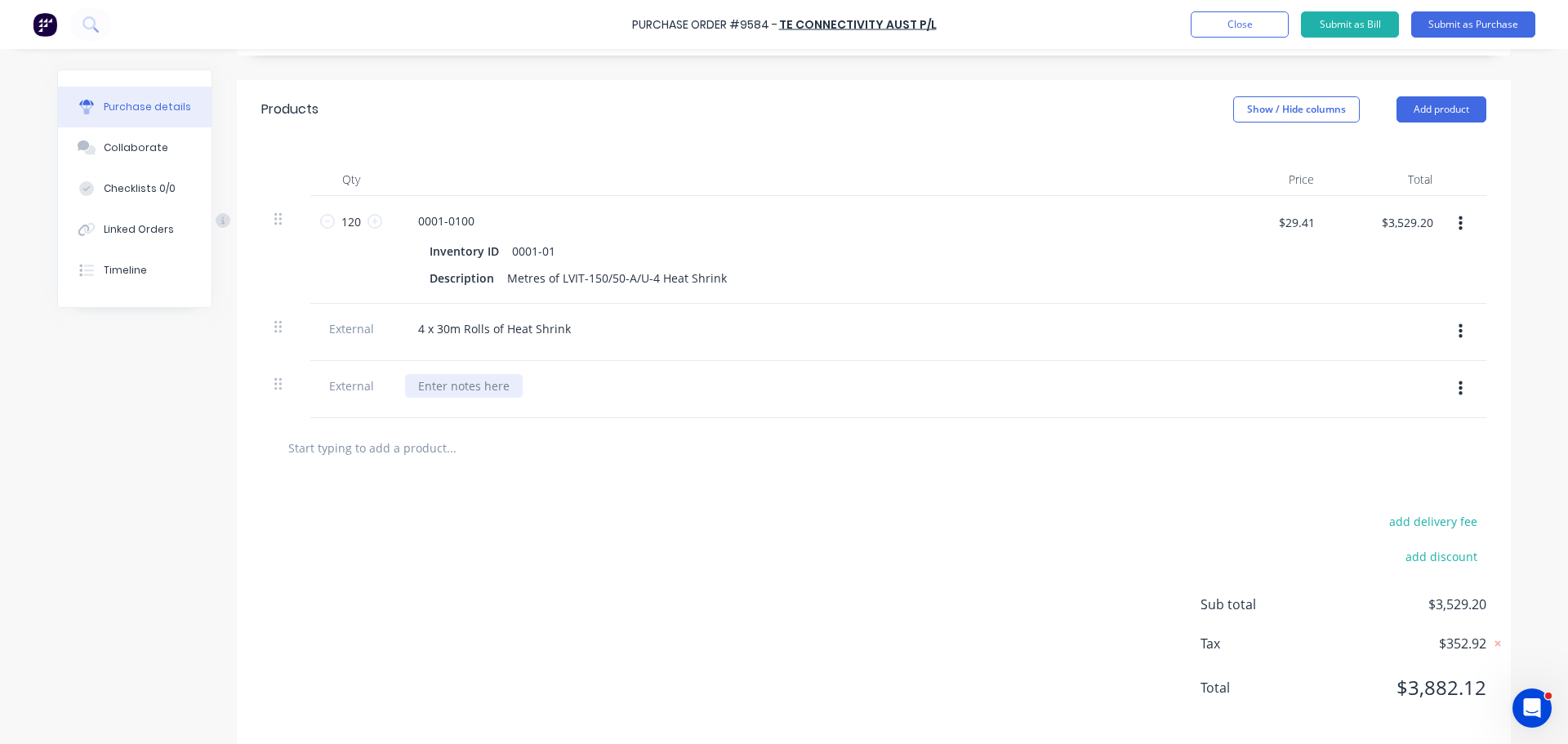
type textarea "x"
click at [405, 390] on div at bounding box center [463, 386] width 118 height 24
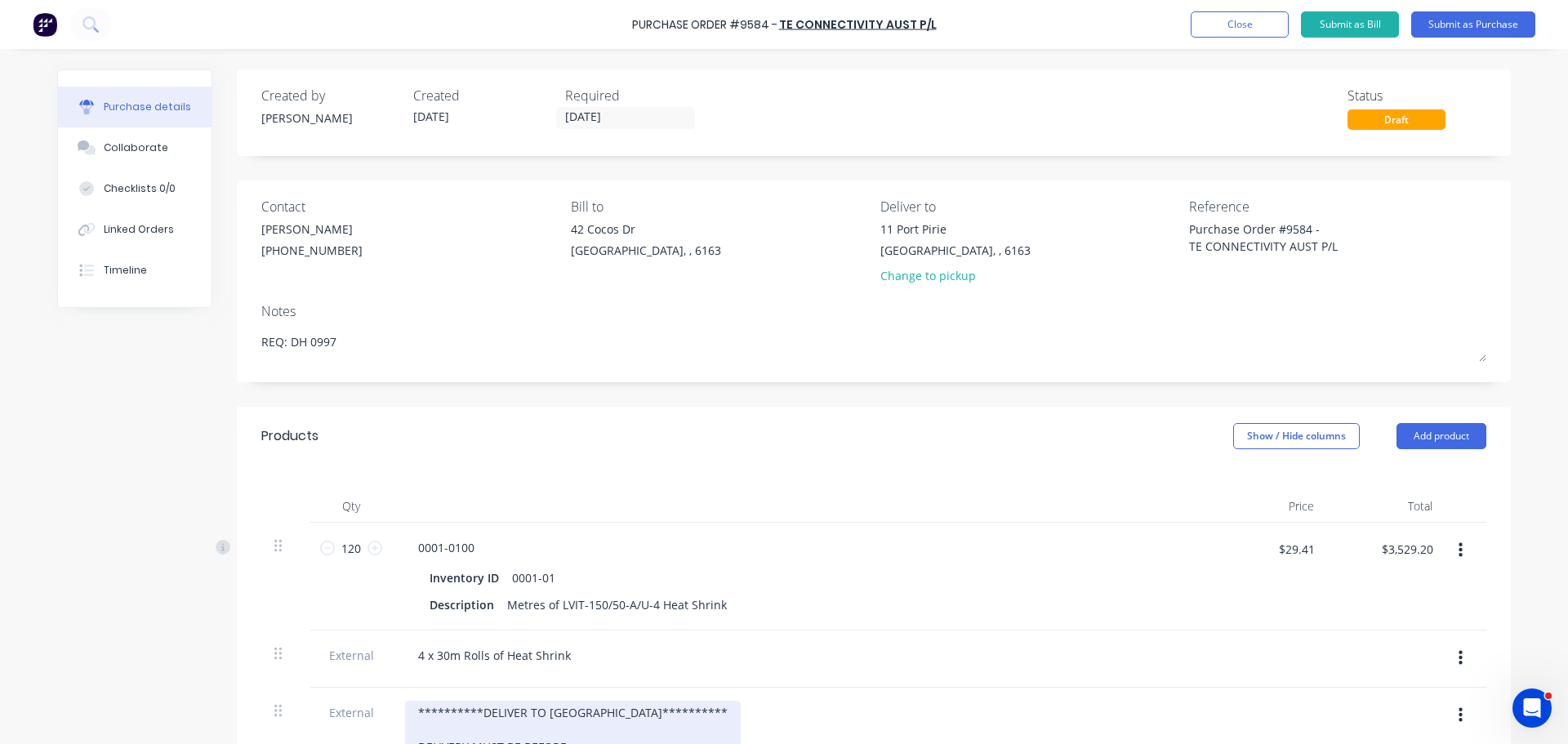
scroll to position [380, 0]
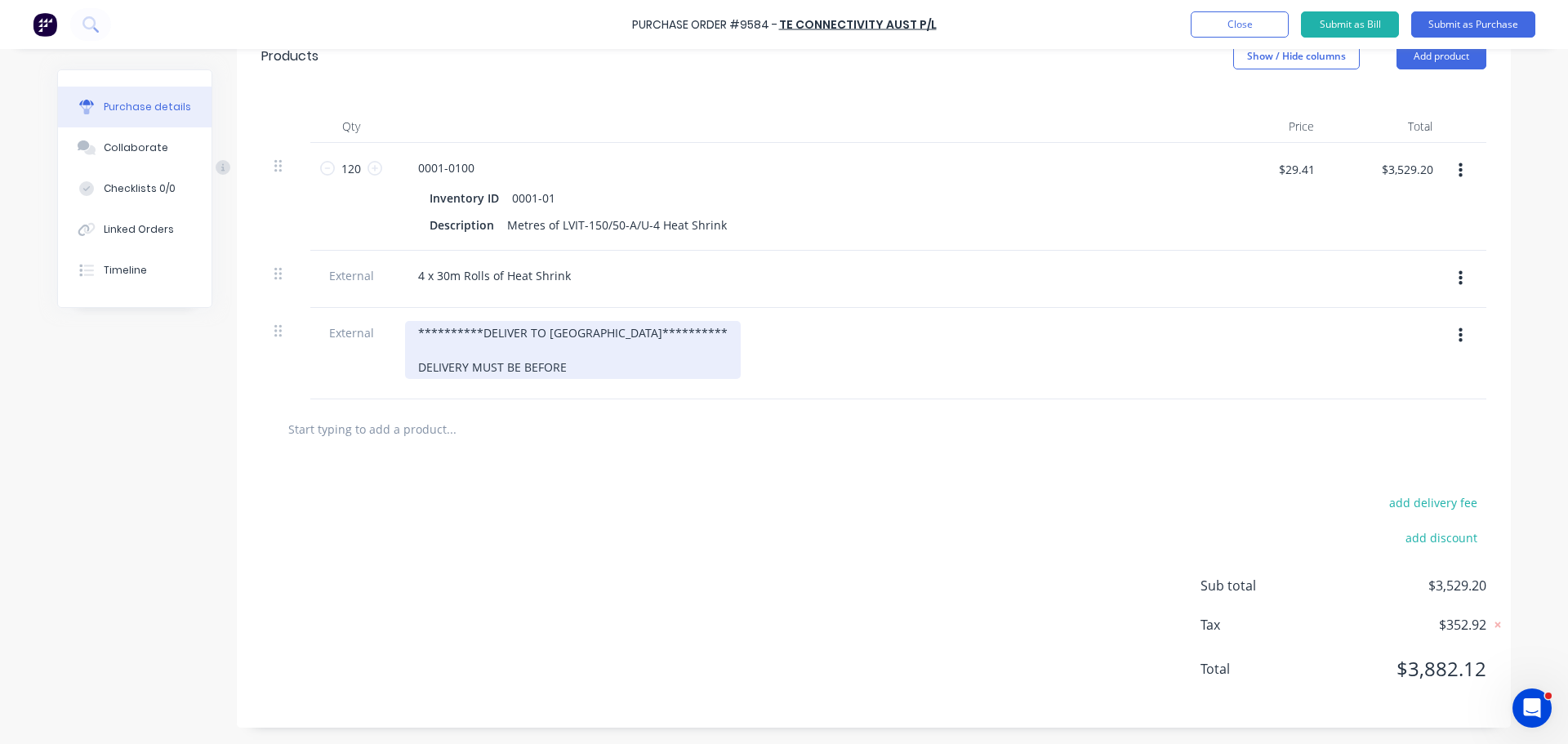
click at [578, 368] on div "**********" at bounding box center [573, 349] width 335 height 58
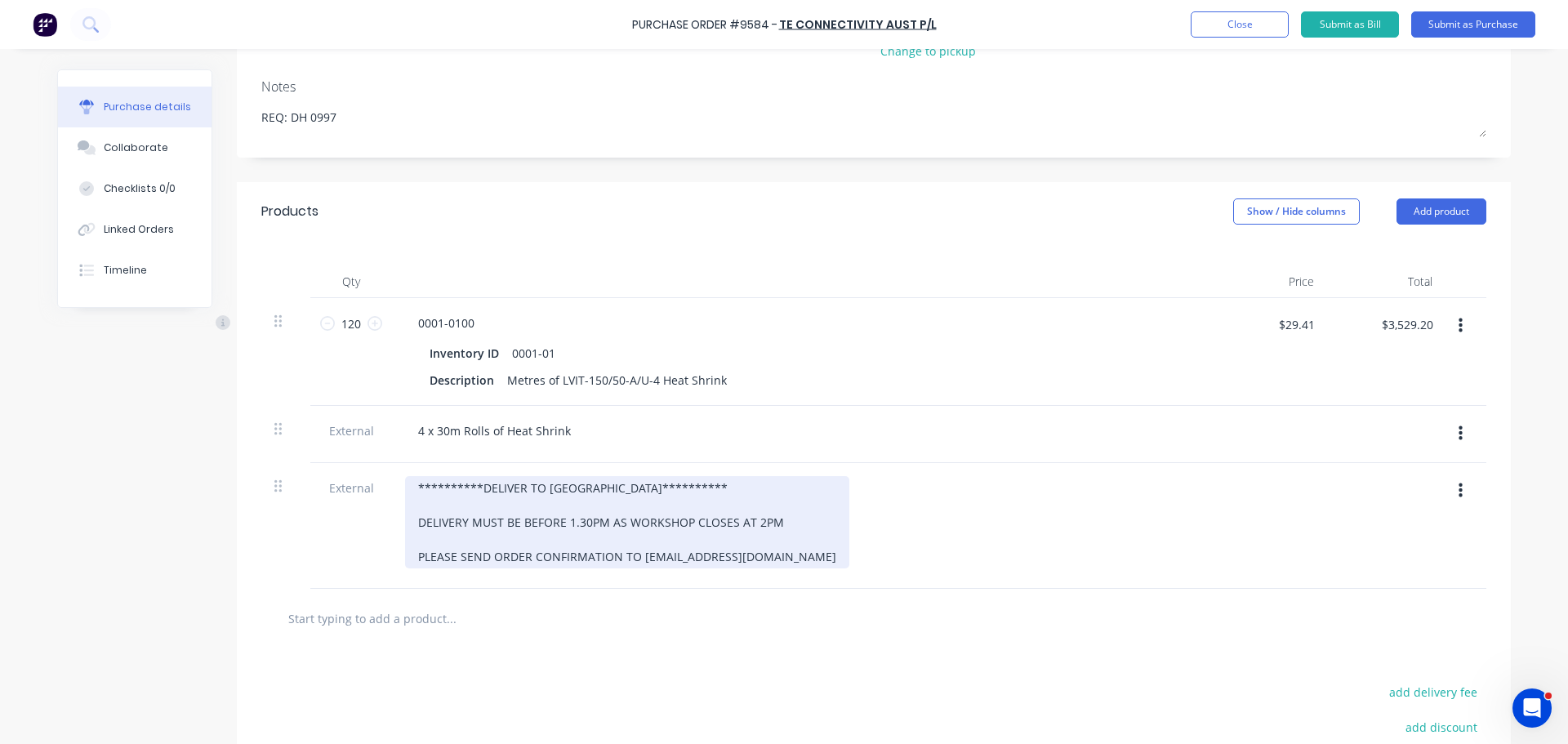
scroll to position [245, 0]
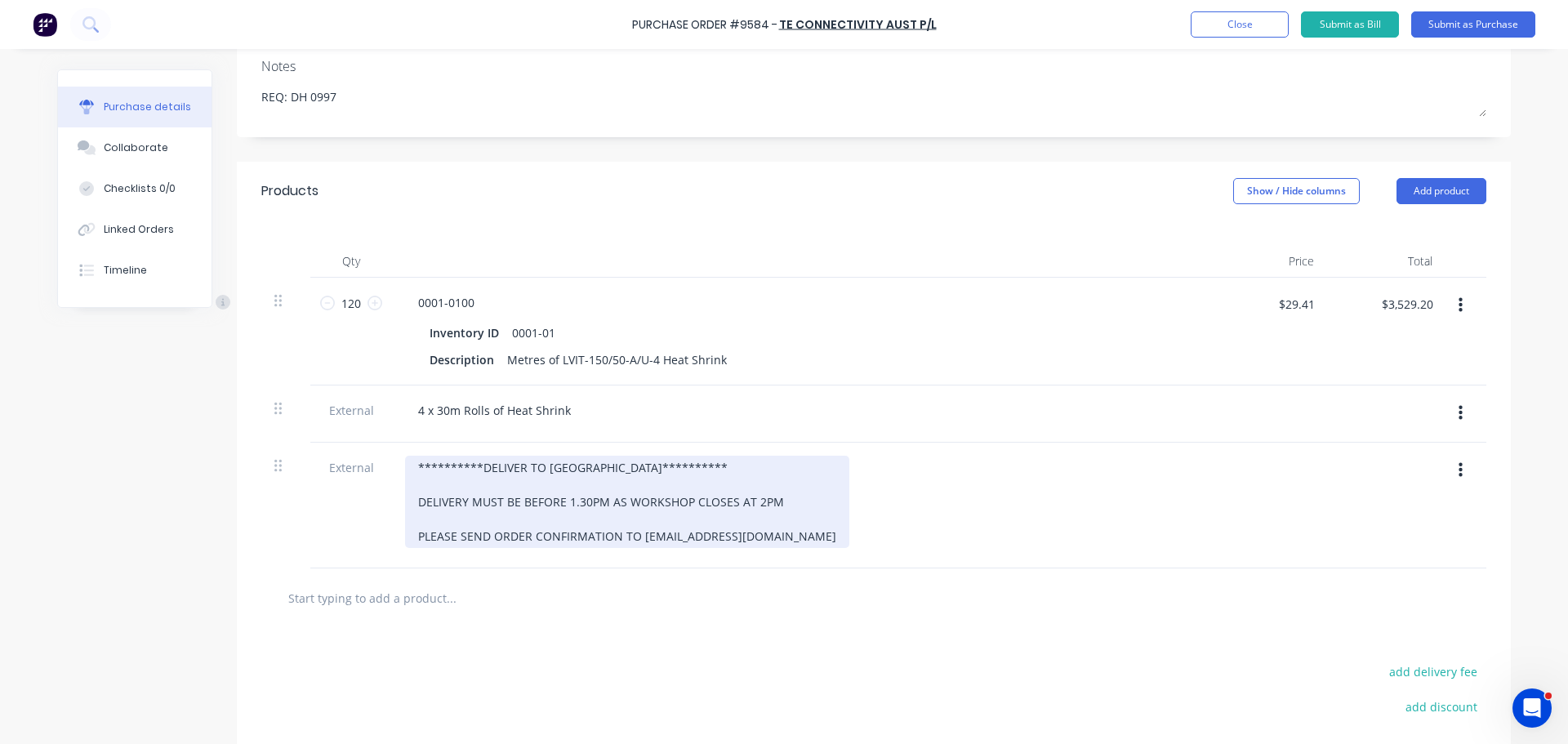
click at [407, 466] on div "**********" at bounding box center [627, 501] width 444 height 92
click at [728, 471] on div "**********" at bounding box center [627, 501] width 444 height 92
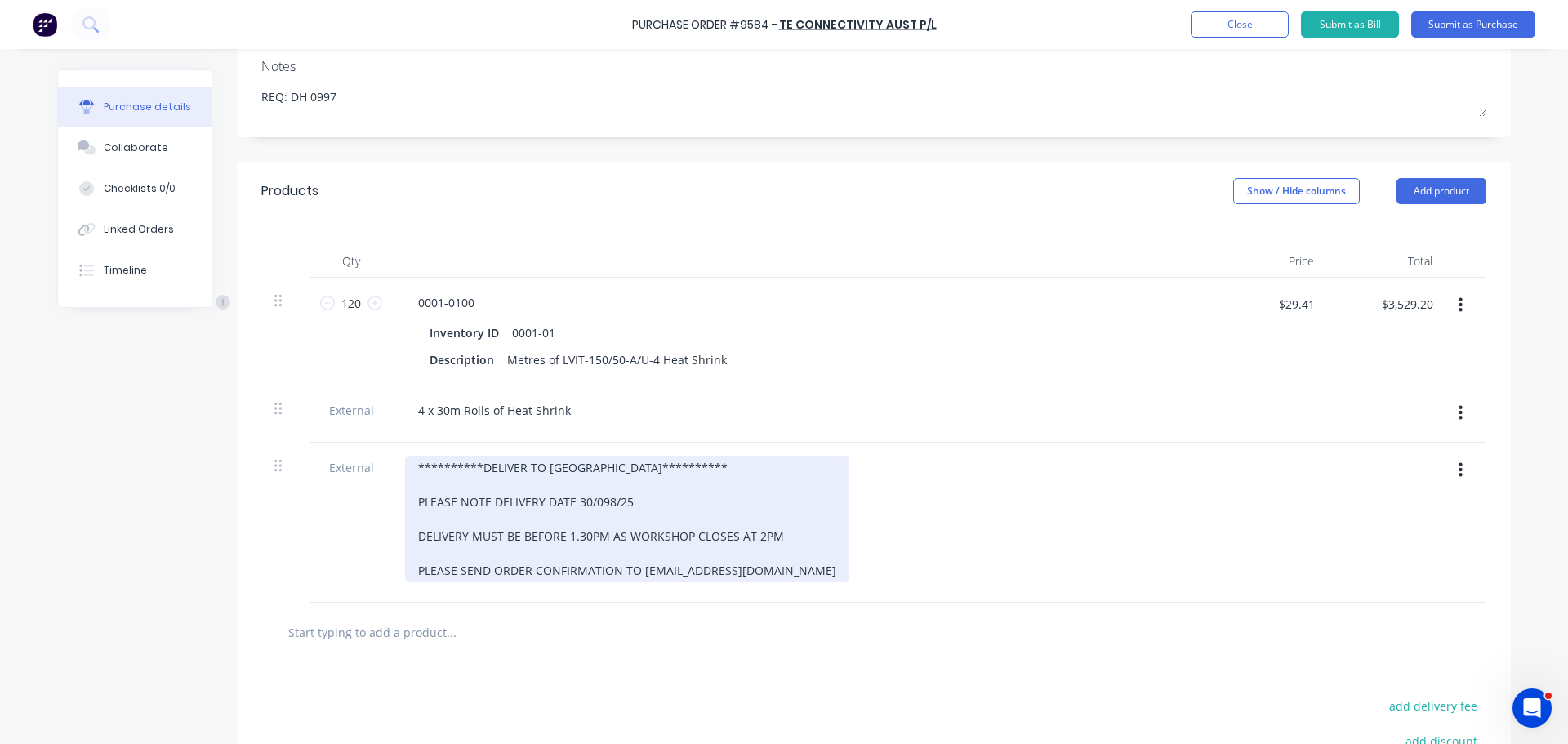
click at [607, 509] on div "**********" at bounding box center [627, 518] width 444 height 126
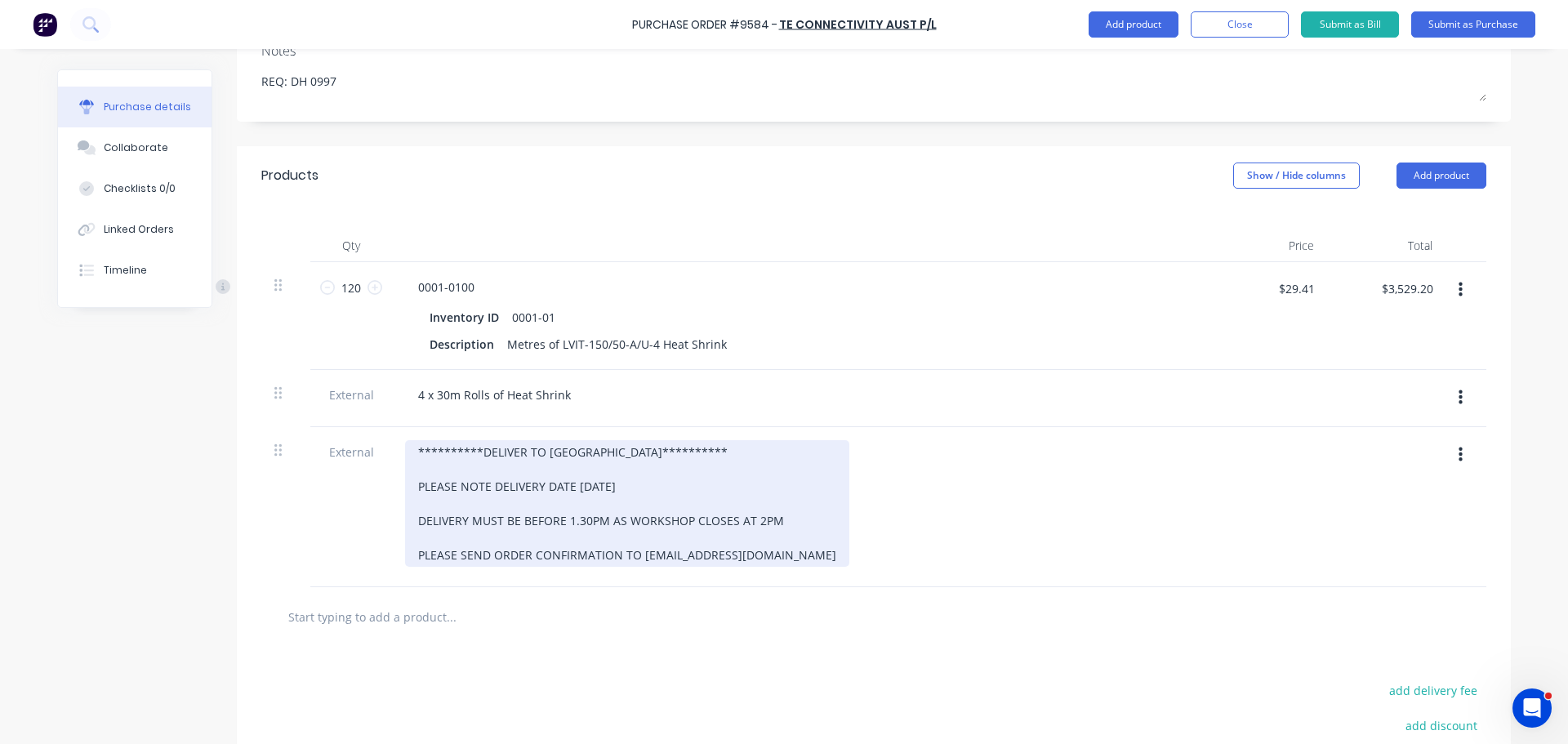
scroll to position [448, 0]
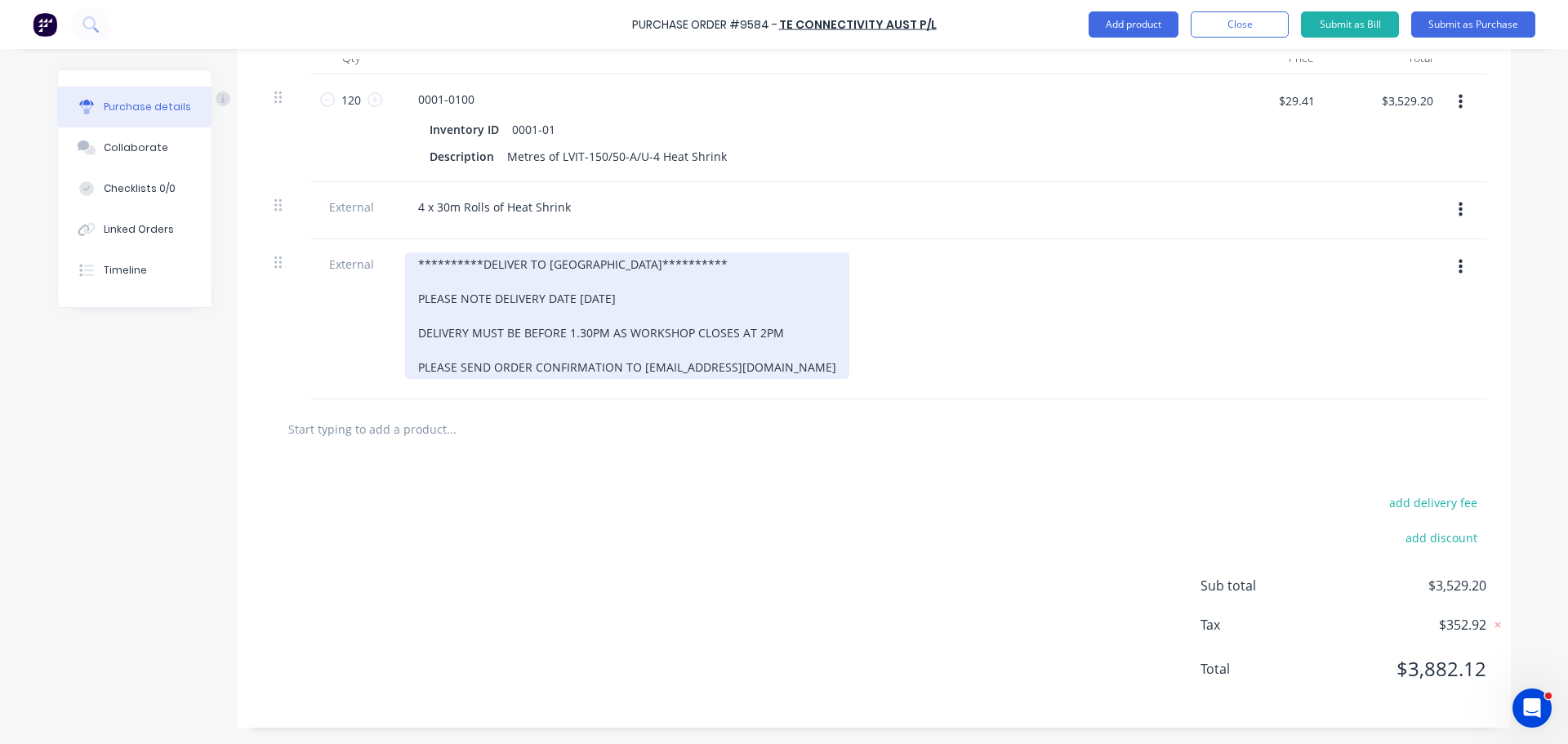
click at [641, 296] on div "**********" at bounding box center [627, 315] width 444 height 126
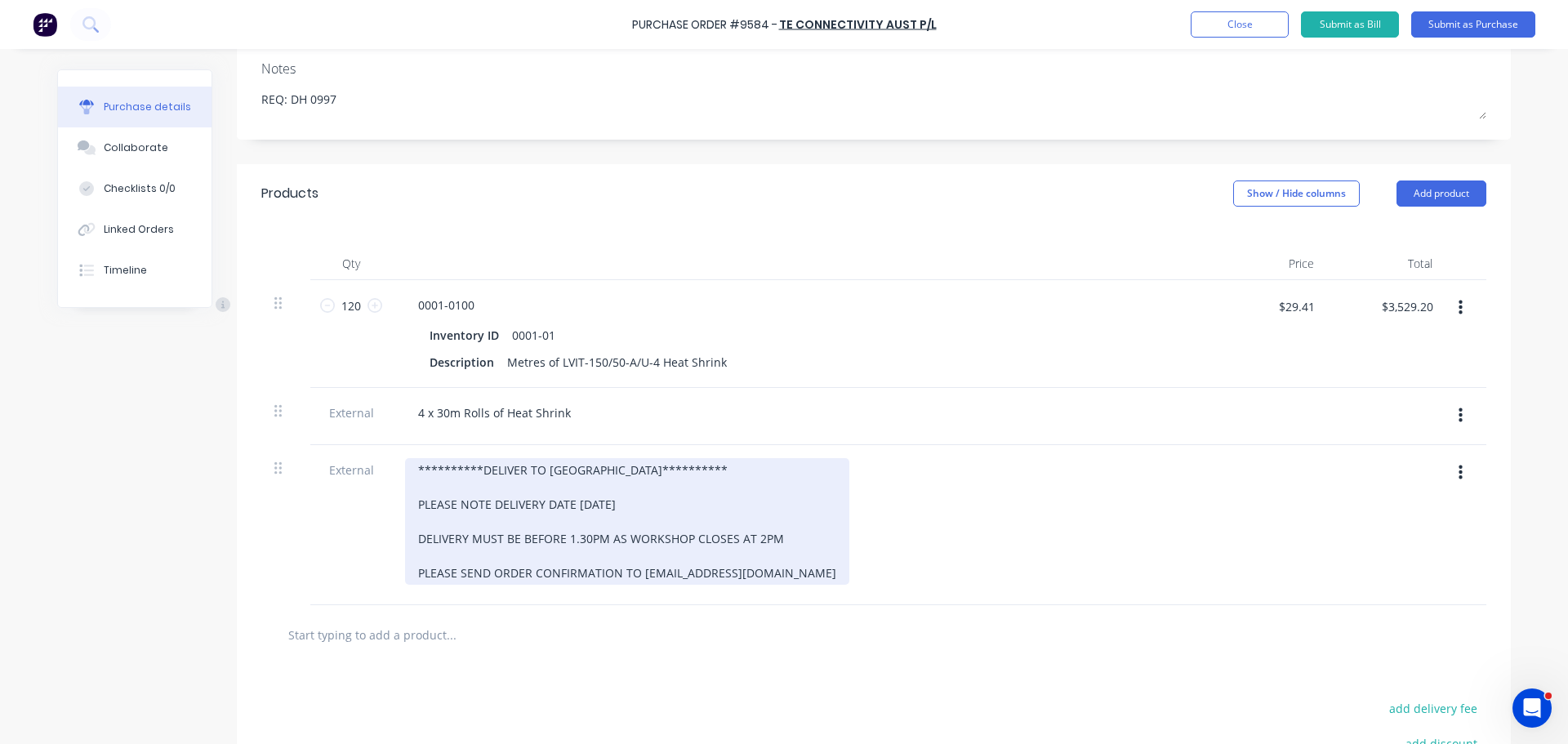
scroll to position [82, 0]
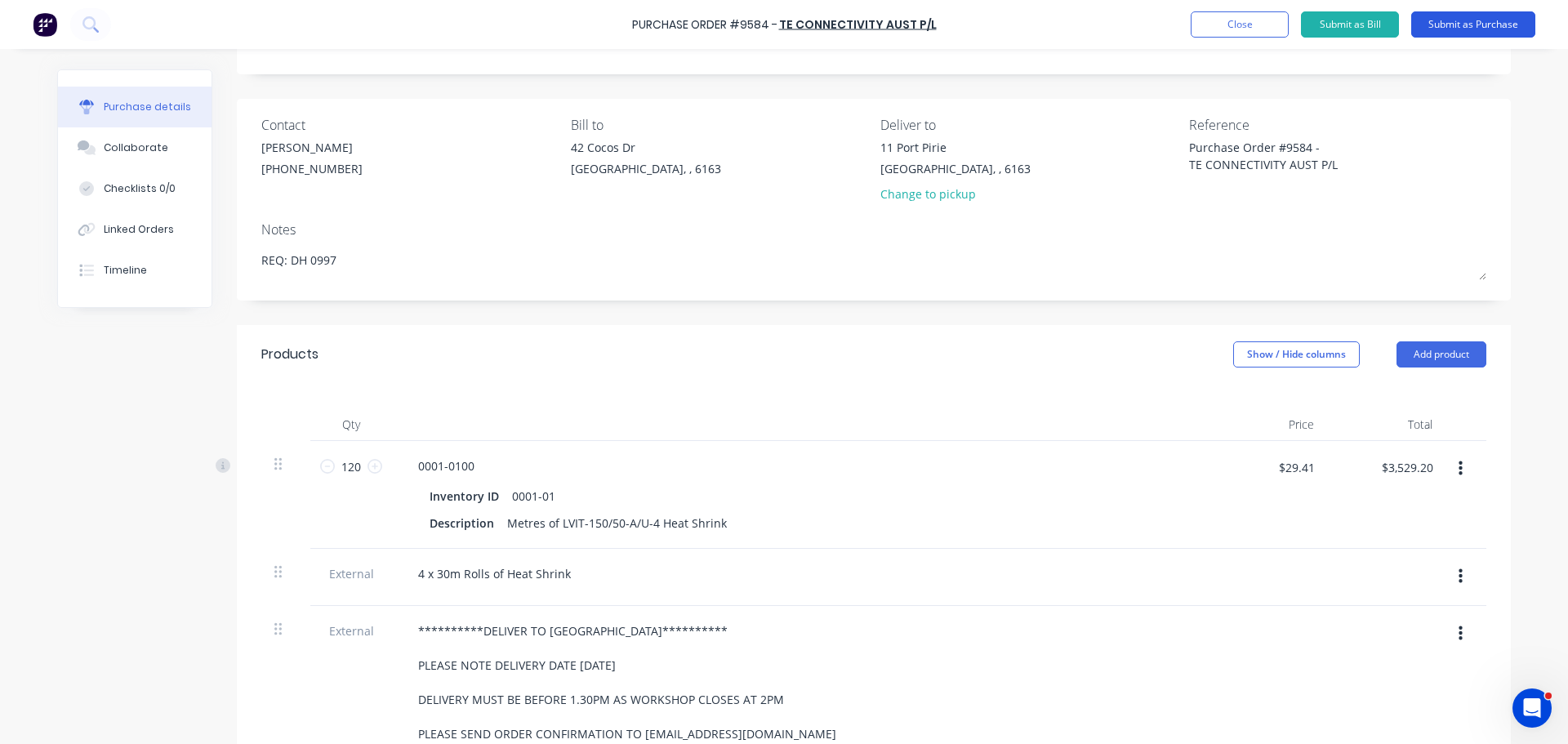
click at [1469, 21] on button "Submit as Purchase" at bounding box center [1473, 24] width 124 height 26
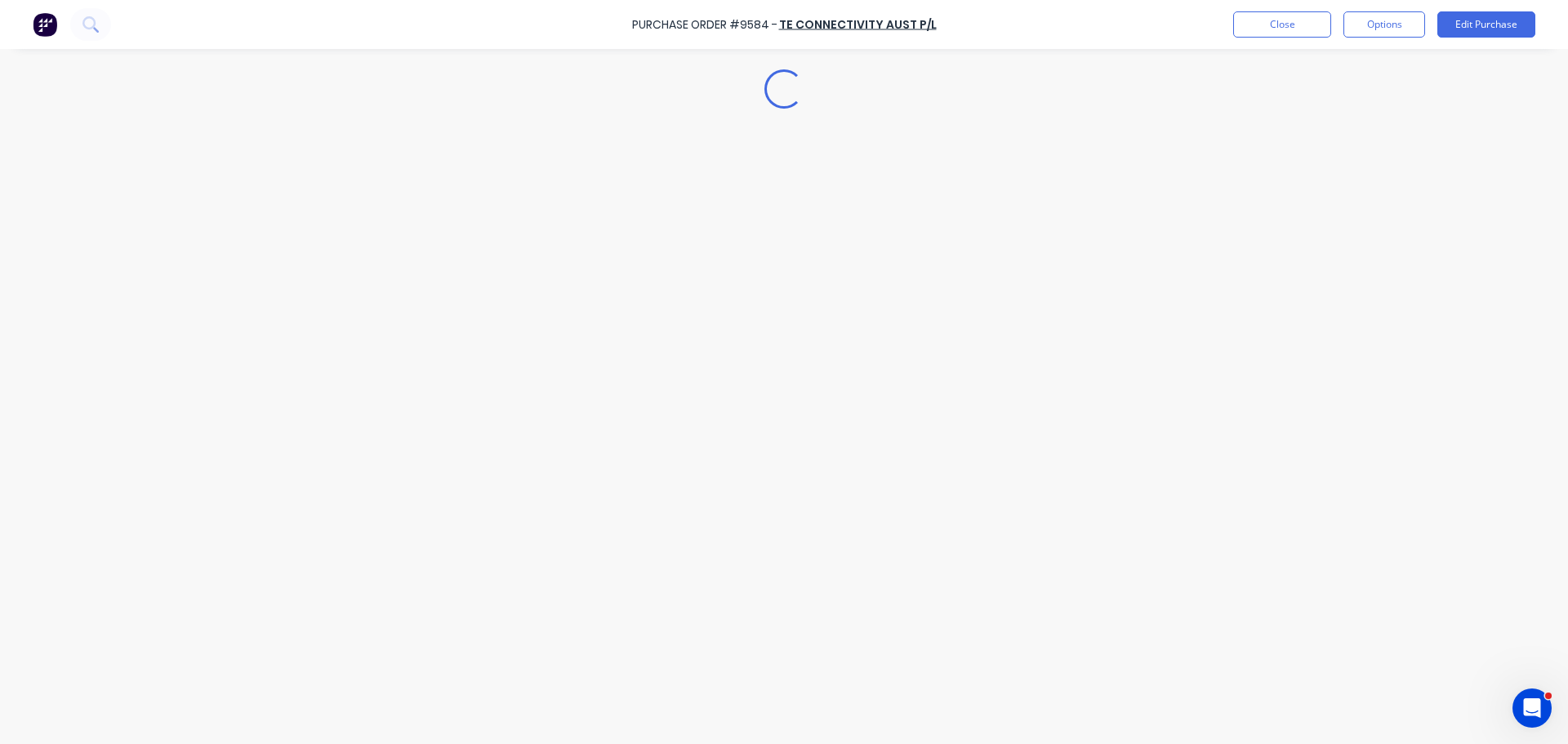
scroll to position [0, 0]
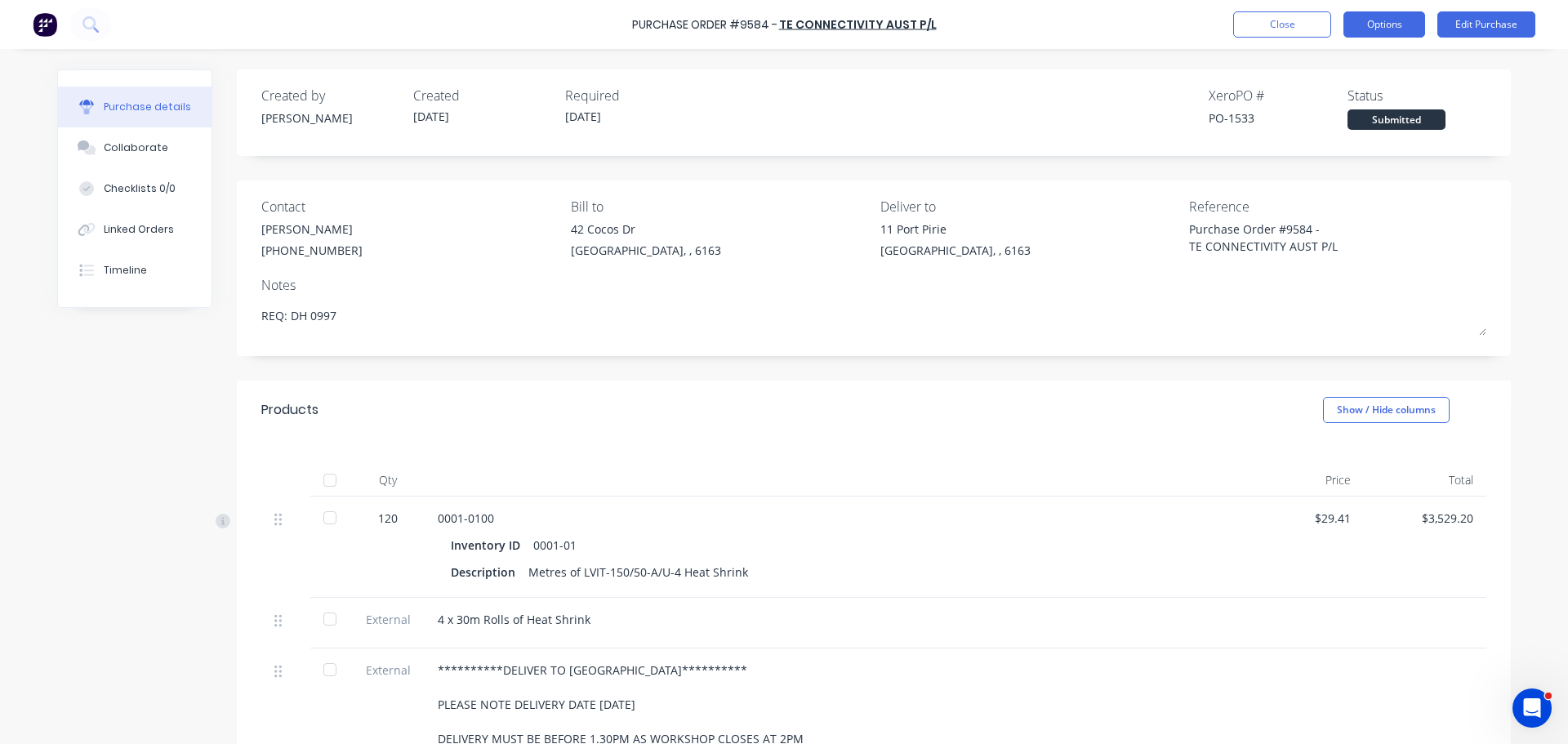
click at [1388, 28] on button "Options" at bounding box center [1384, 24] width 82 height 26
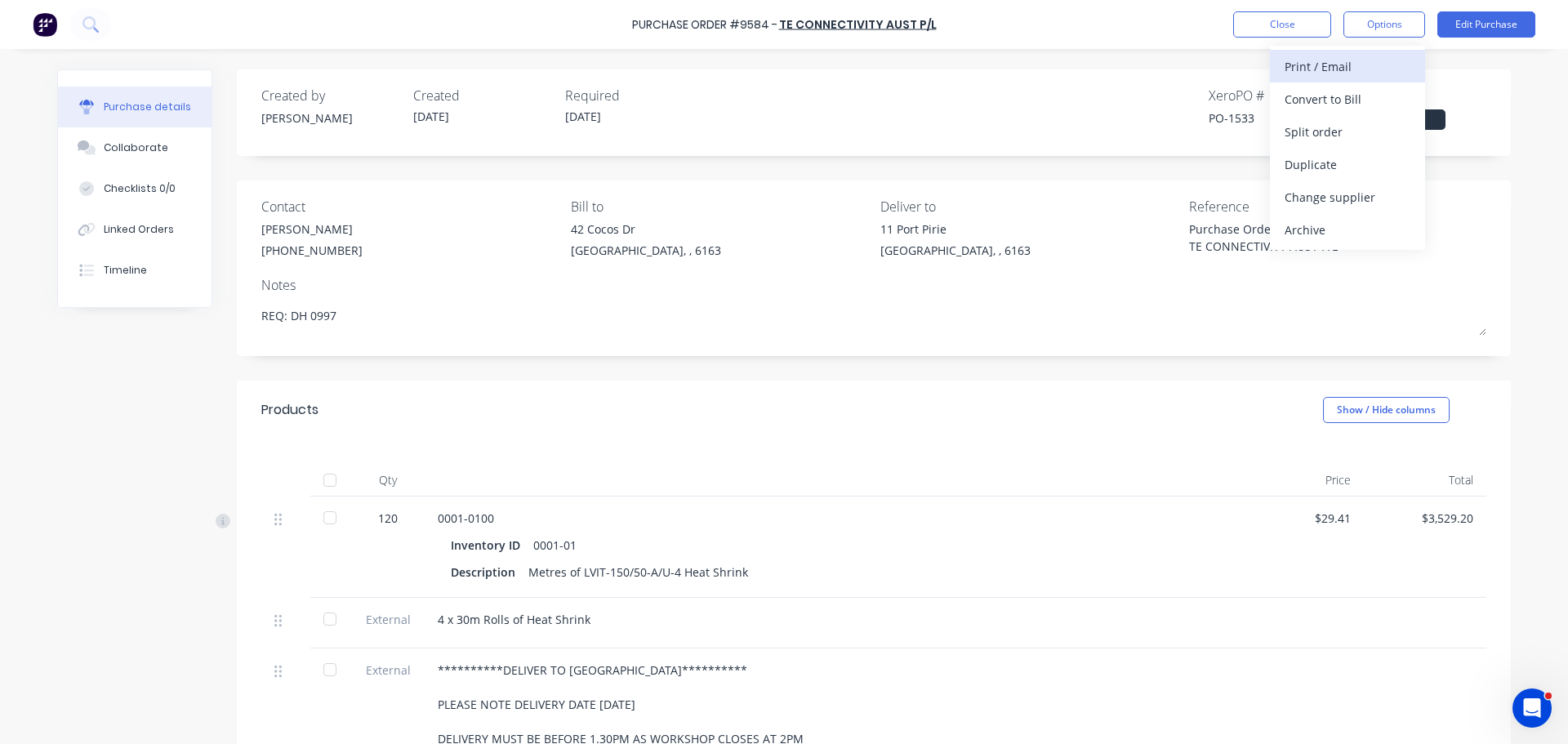
click at [1304, 58] on div "Print / Email" at bounding box center [1348, 67] width 126 height 24
click at [1332, 99] on div "With pricing" at bounding box center [1348, 100] width 126 height 24
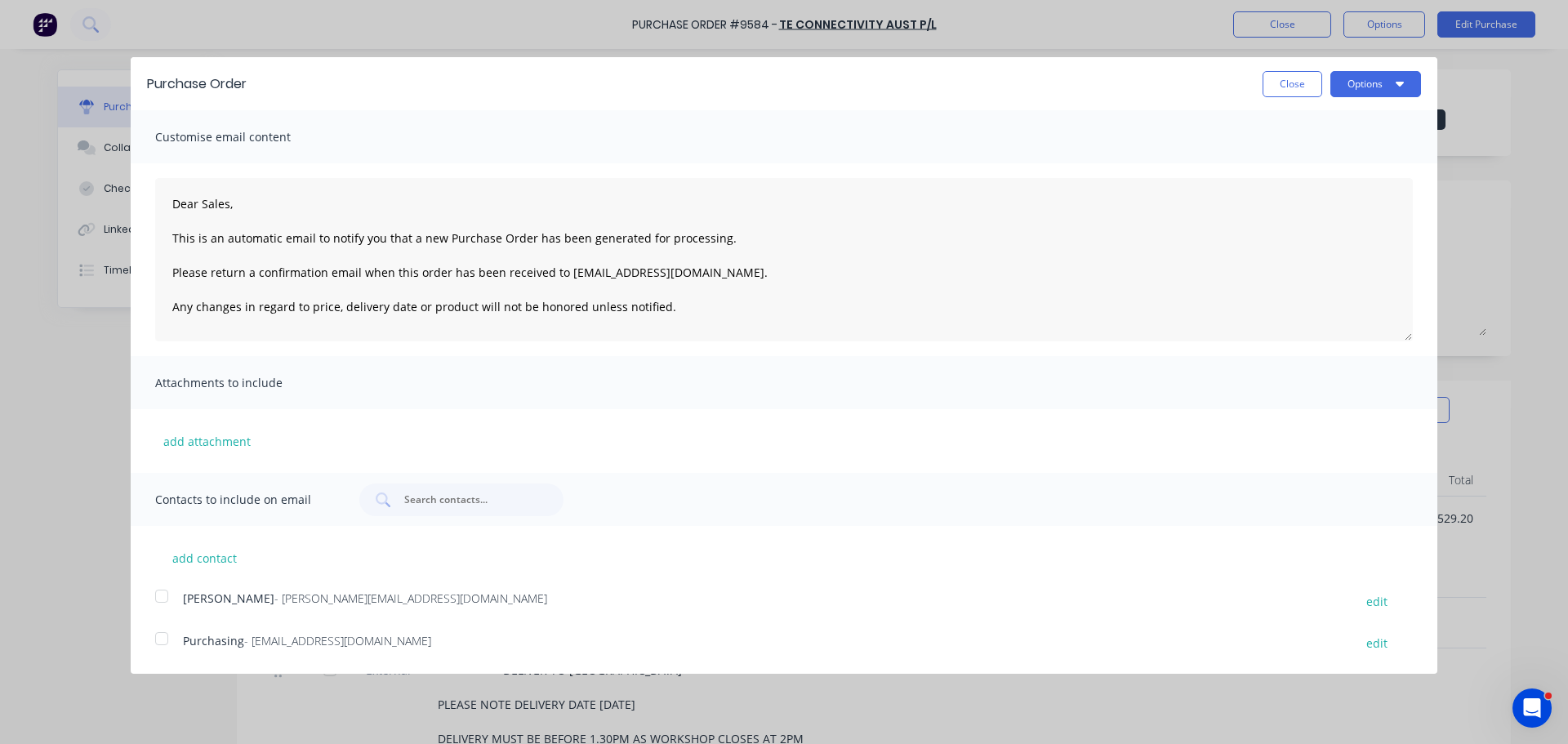
click at [162, 591] on div at bounding box center [162, 596] width 33 height 33
click at [165, 640] on div at bounding box center [162, 638] width 33 height 33
click at [1380, 90] on button "Options" at bounding box center [1375, 84] width 90 height 26
click at [1301, 156] on div "Email" at bounding box center [1344, 158] width 126 height 24
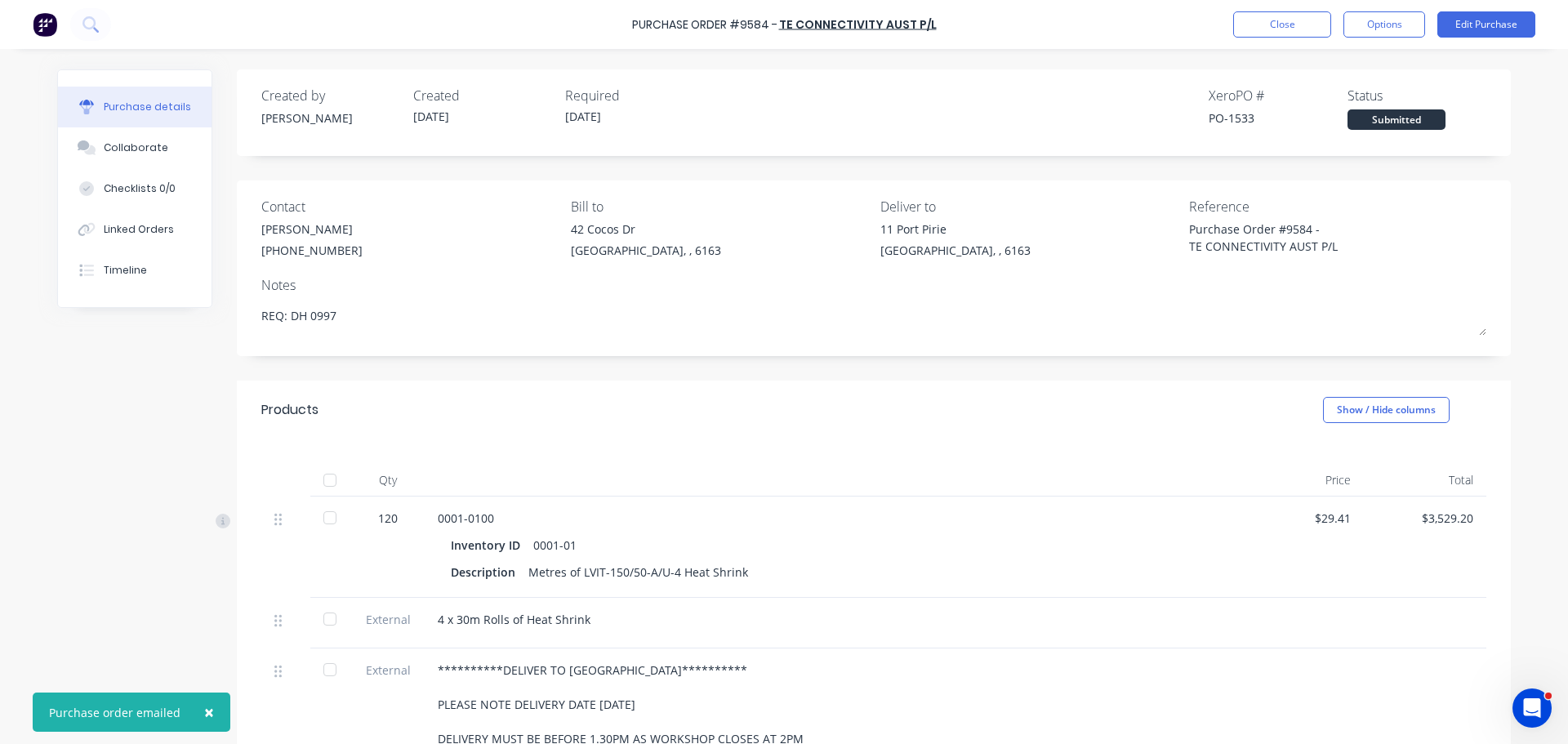
click at [119, 546] on div "**********" at bounding box center [784, 544] width 1454 height 948
click at [205, 712] on span "×" at bounding box center [209, 711] width 9 height 23
click at [111, 589] on div "**********" at bounding box center [784, 544] width 1454 height 948
type textarea "x"
click at [103, 482] on div "**********" at bounding box center [784, 544] width 1454 height 948
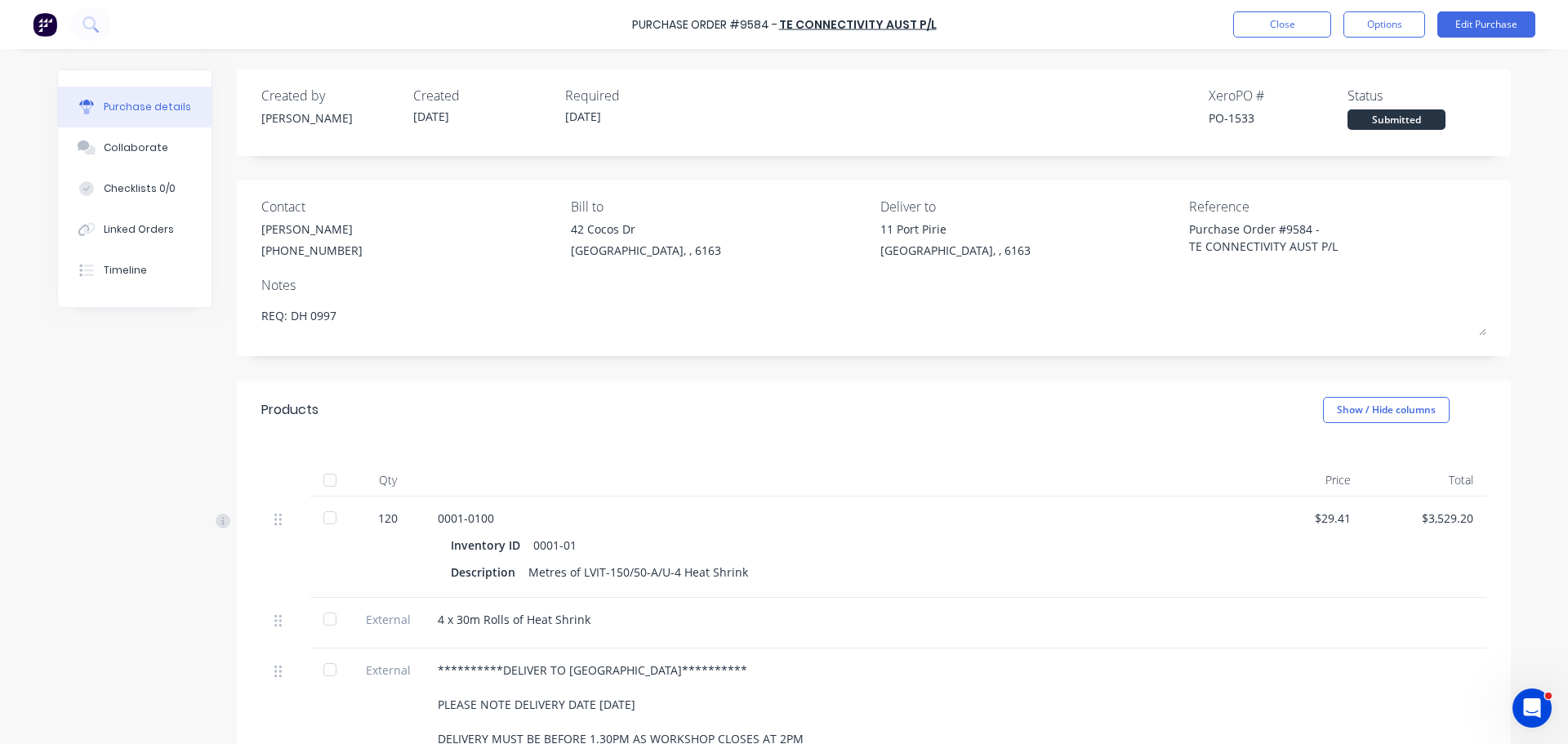
click at [1251, 436] on div "Products Show / Hide columns" at bounding box center [874, 410] width 1274 height 58
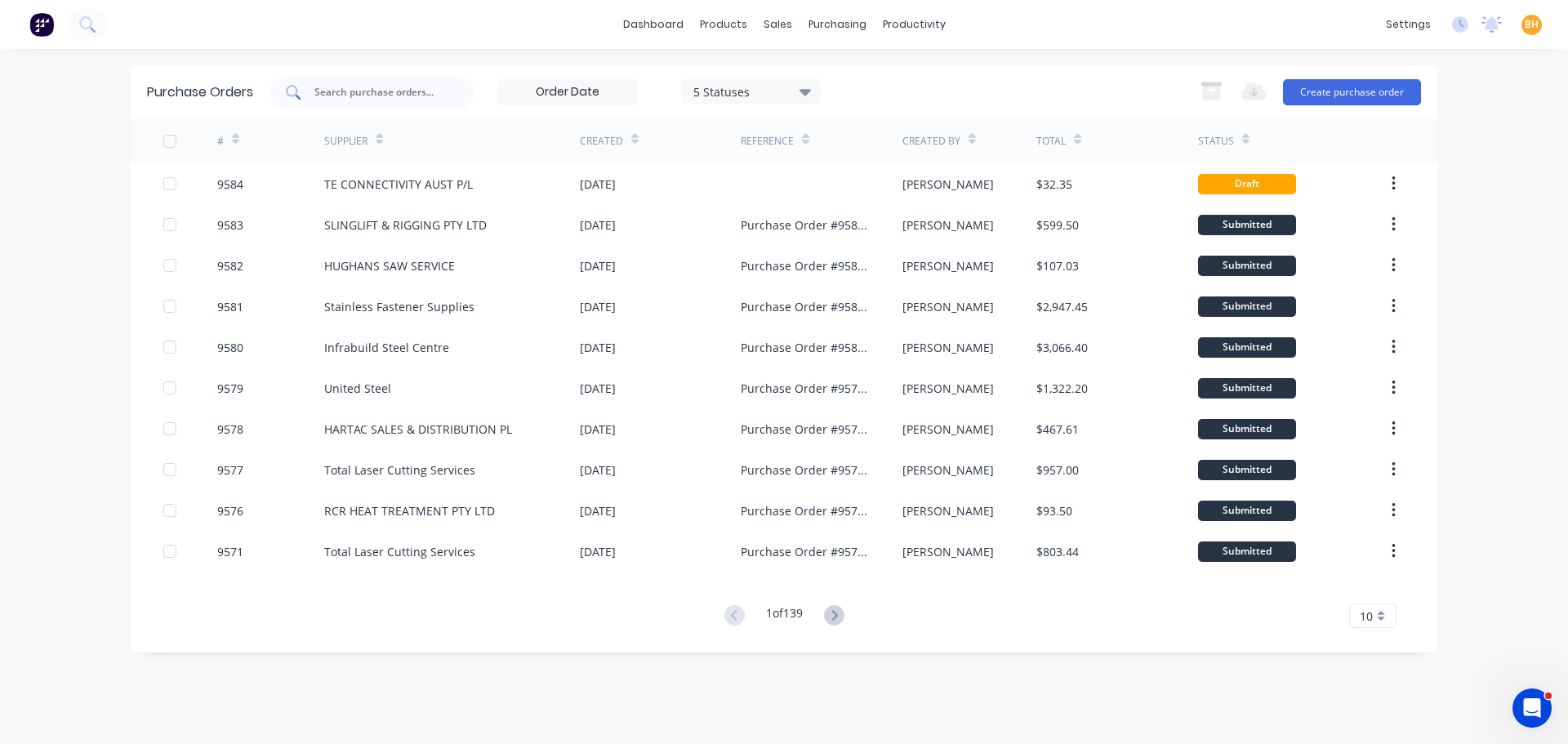
click at [381, 88] on input "text" at bounding box center [381, 92] width 136 height 16
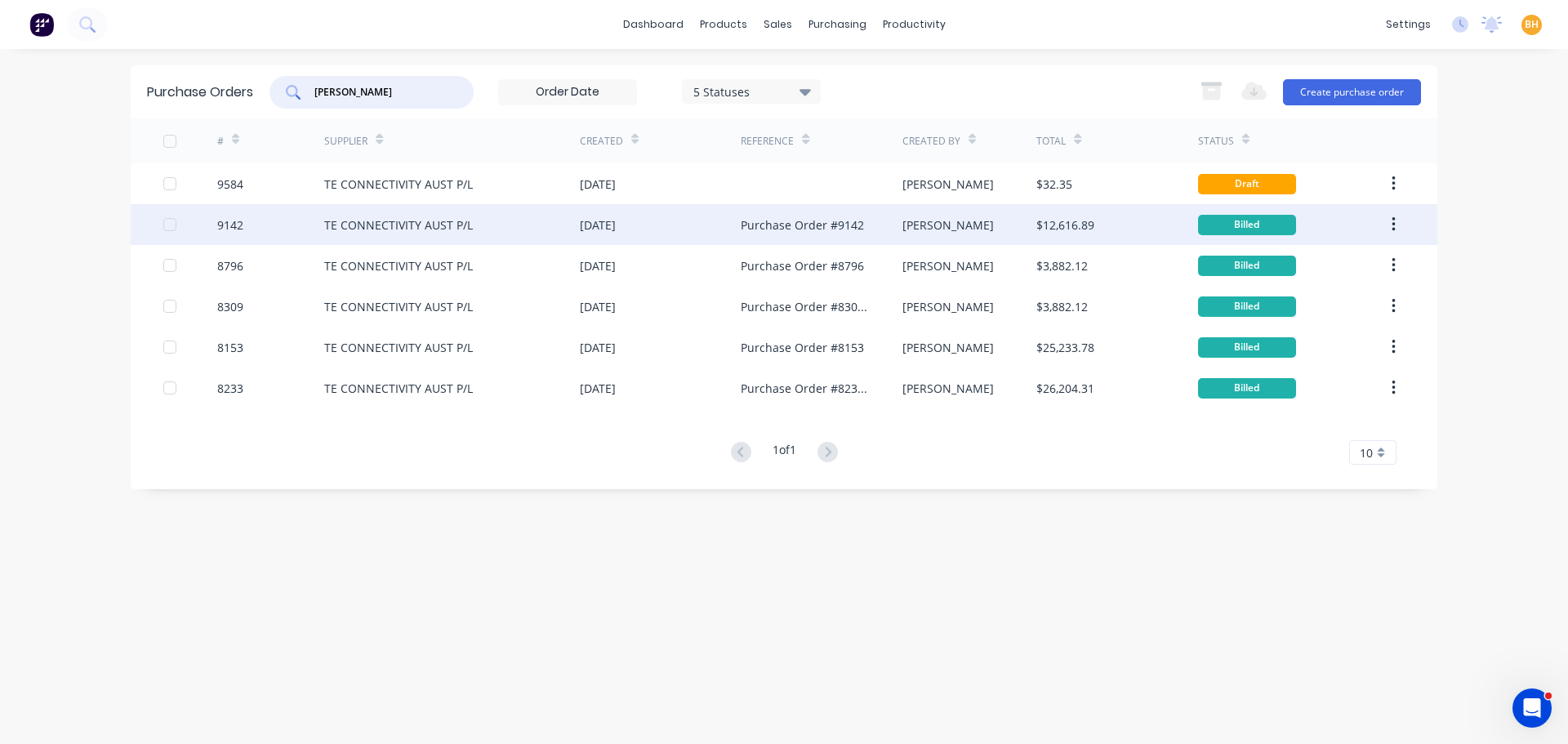
type input "te conn"
click at [413, 239] on div "TE CONNECTIVITY AUST P/L" at bounding box center [451, 225] width 255 height 41
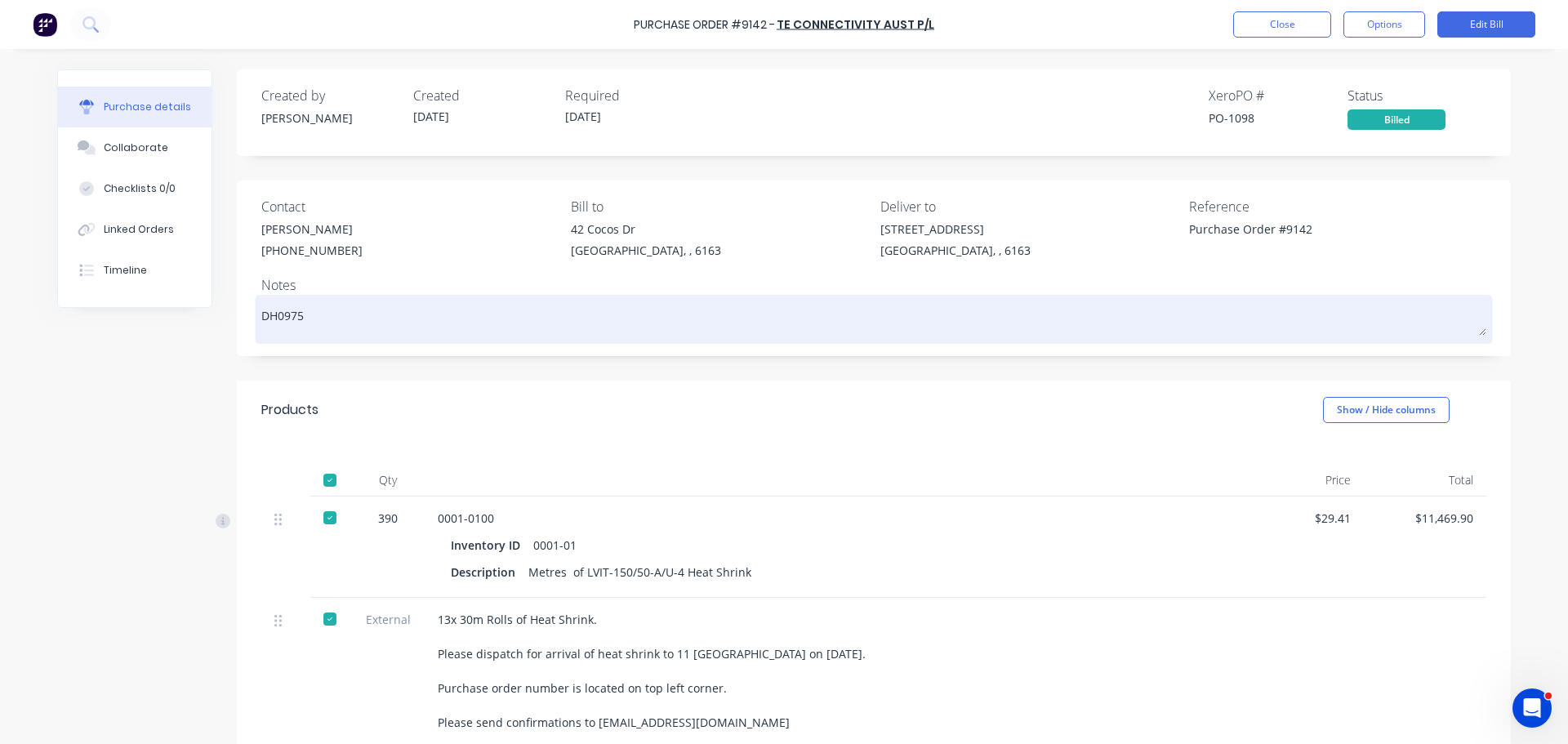
scroll to position [82, 0]
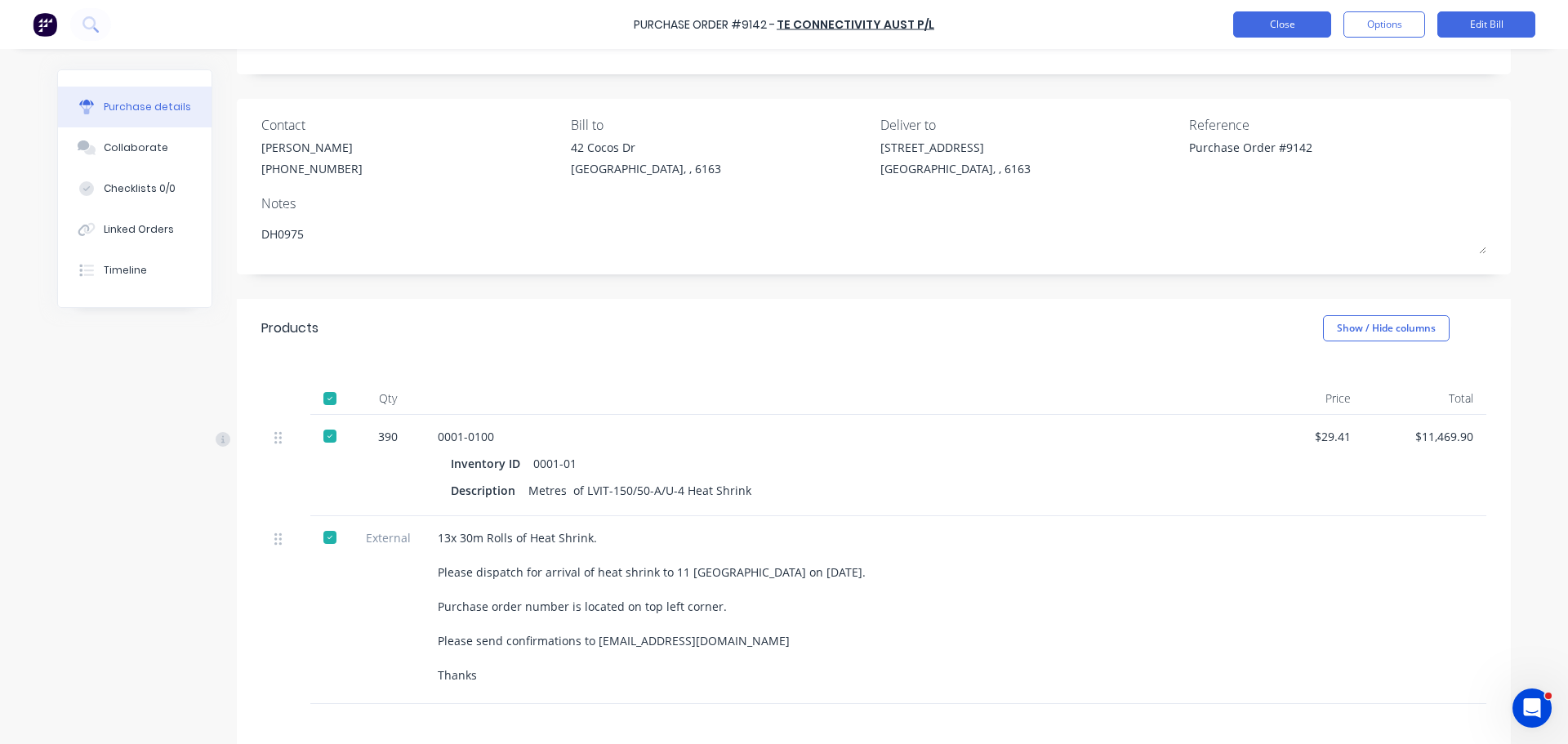
click at [1255, 21] on button "Close" at bounding box center [1283, 24] width 98 height 26
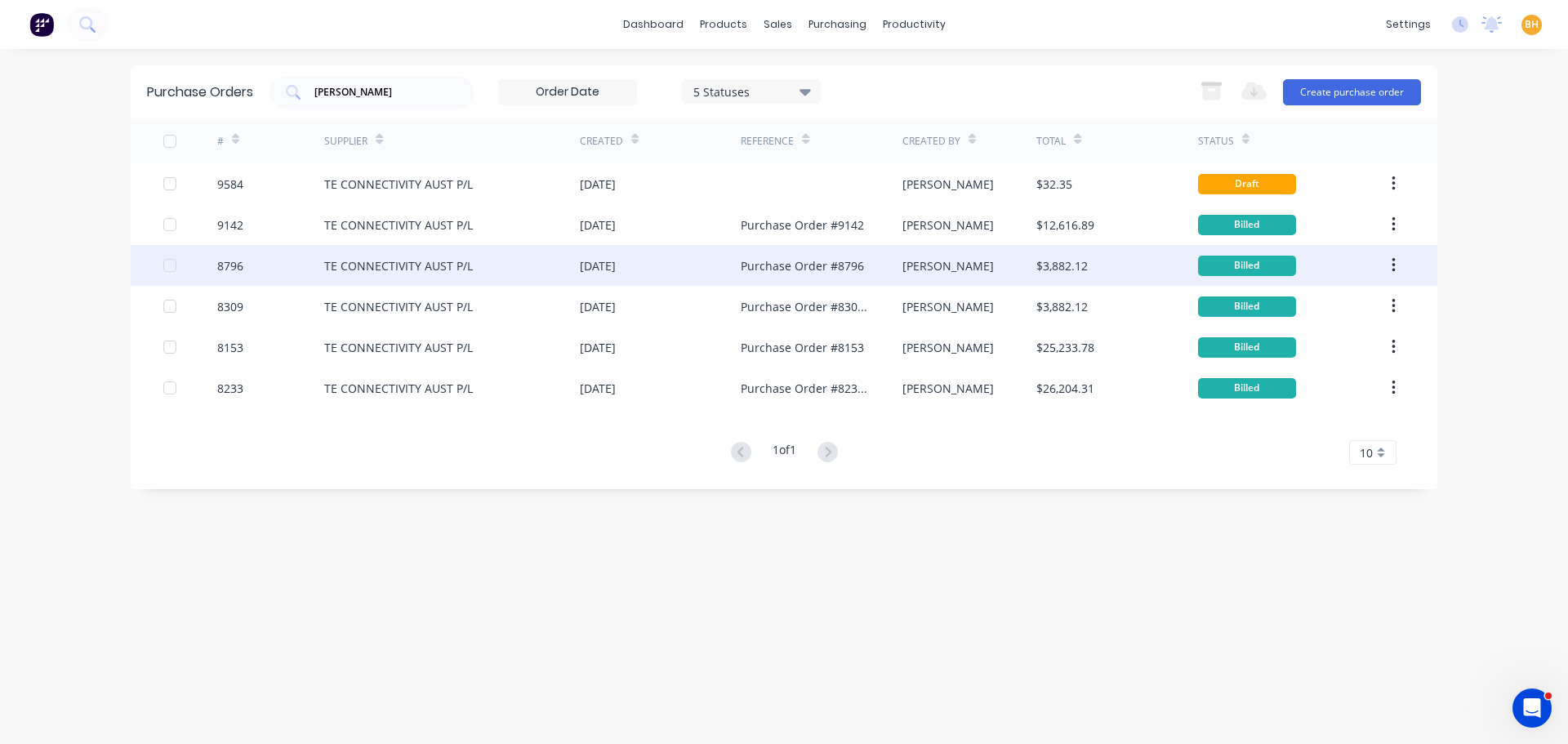
click at [424, 261] on div "TE CONNECTIVITY AUST P/L" at bounding box center [398, 265] width 149 height 17
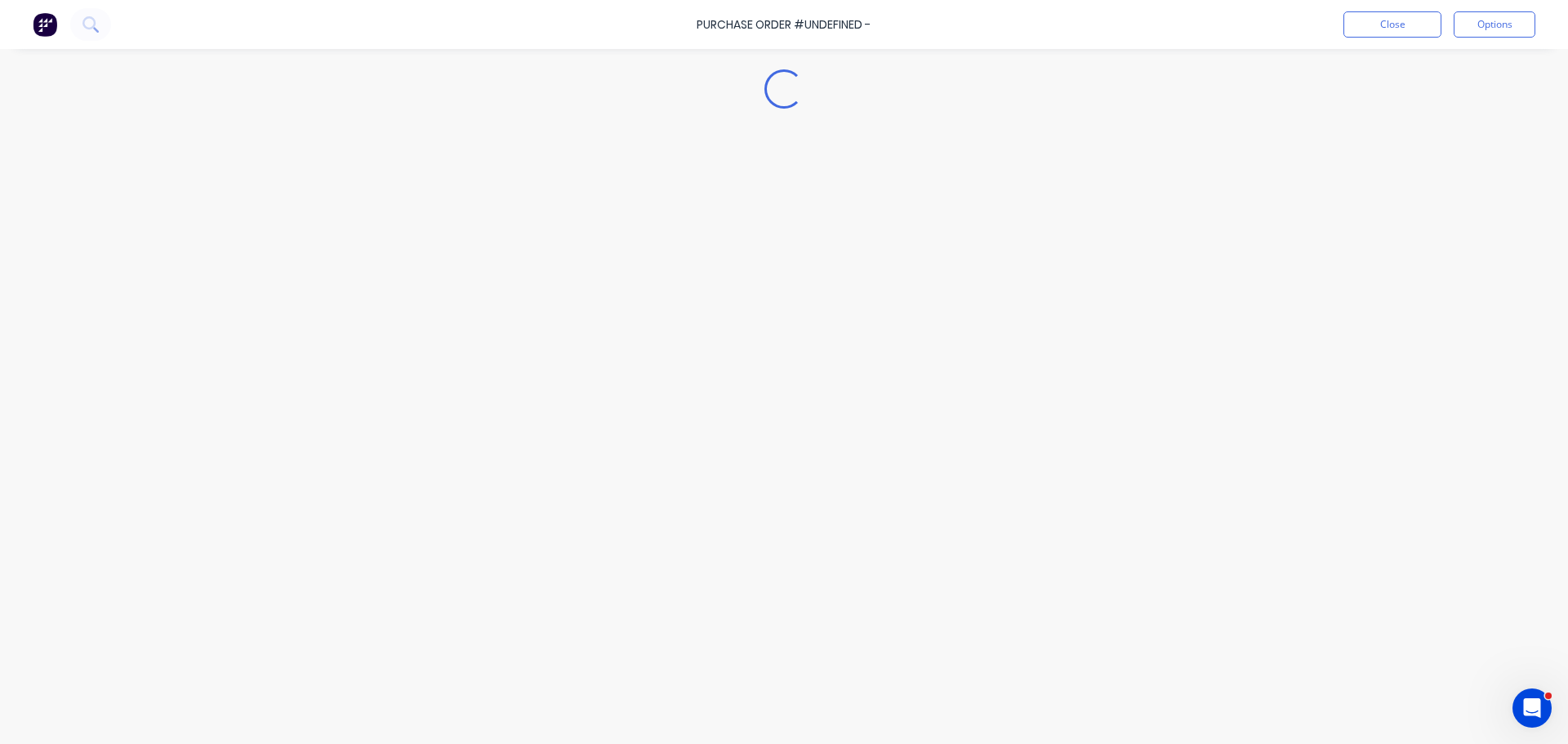
type textarea "x"
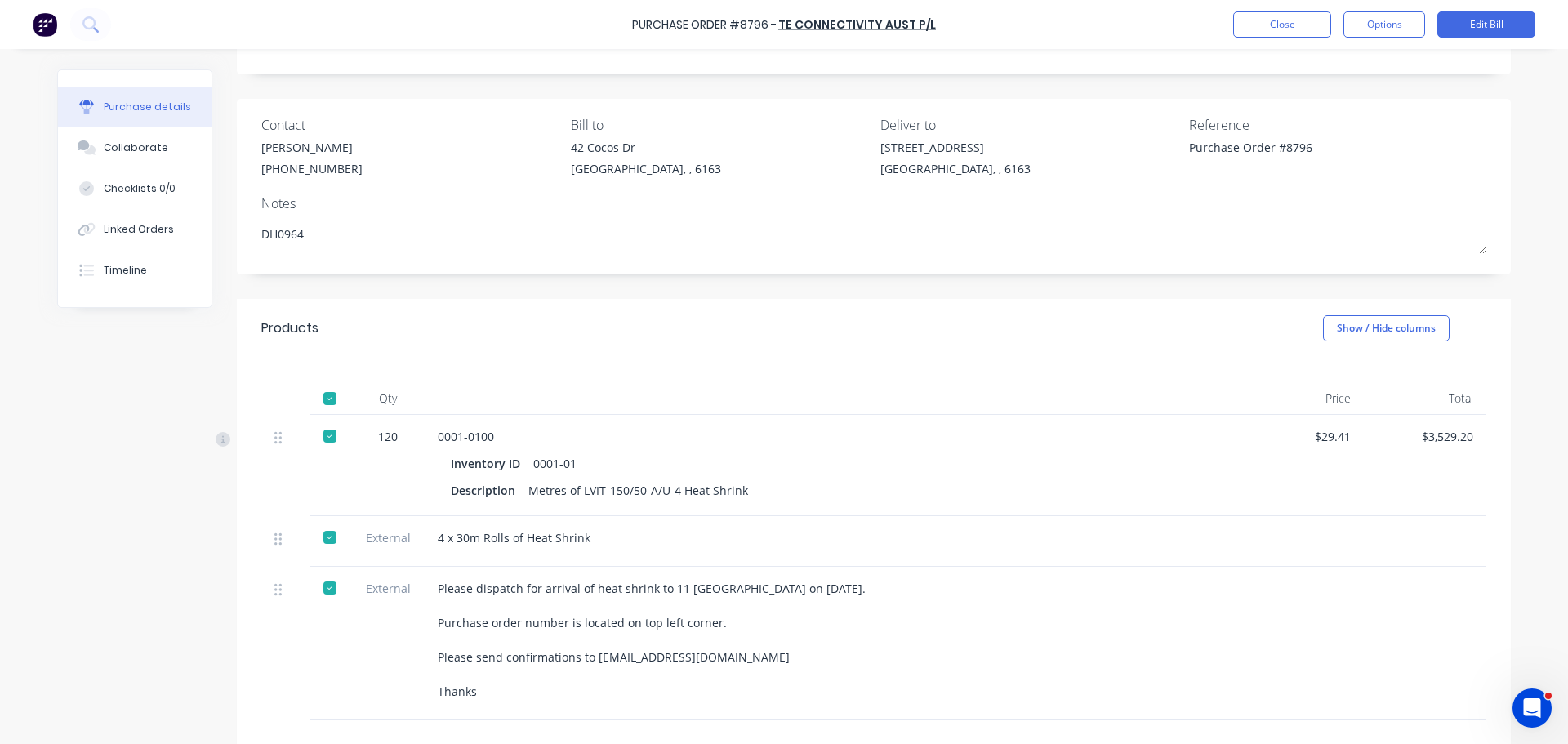
scroll to position [163, 0]
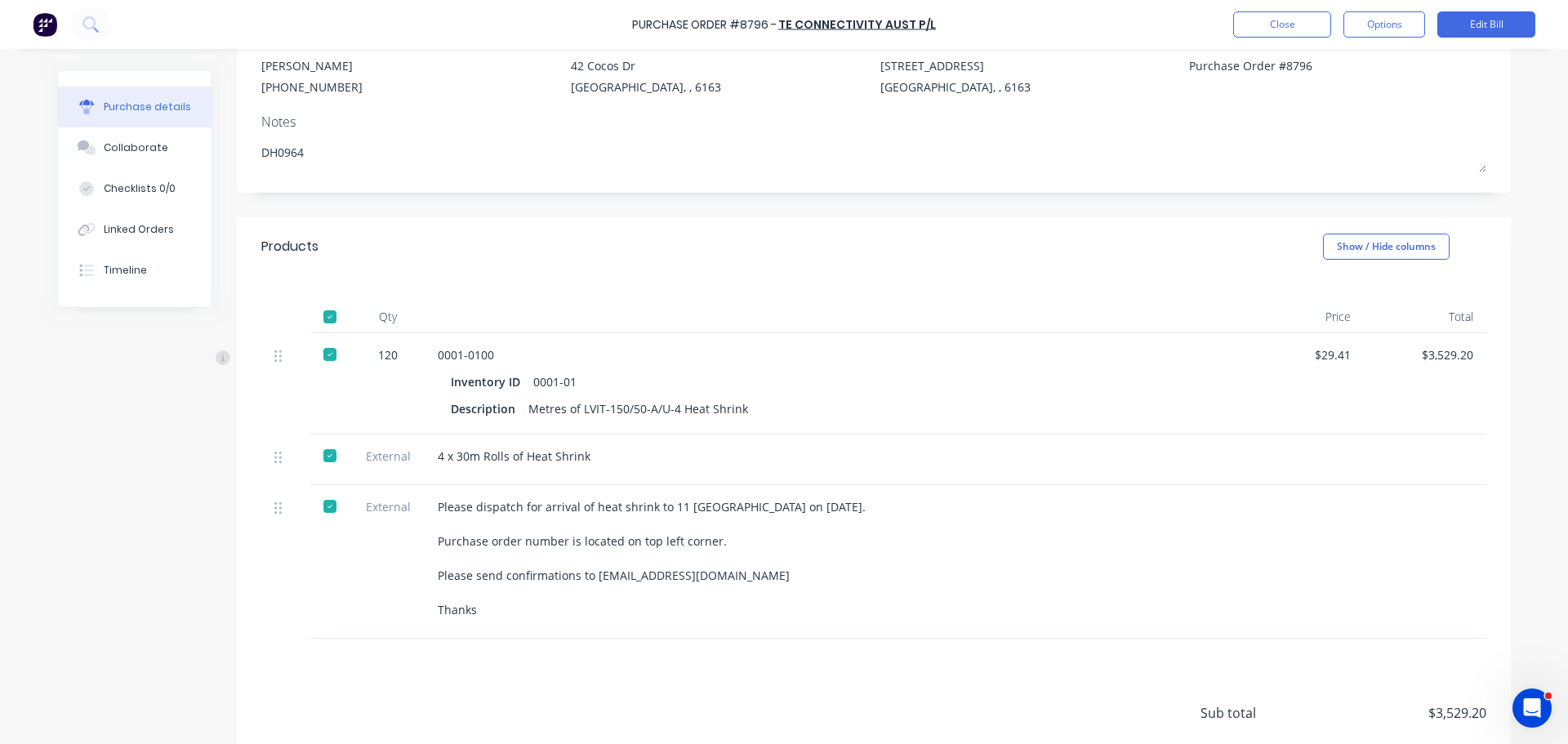
click at [172, 368] on div "Created by Bevan Created 24/03/25 Required 10/05/25 Xero PO # PO-0747 Status Bi…" at bounding box center [784, 381] width 1454 height 948
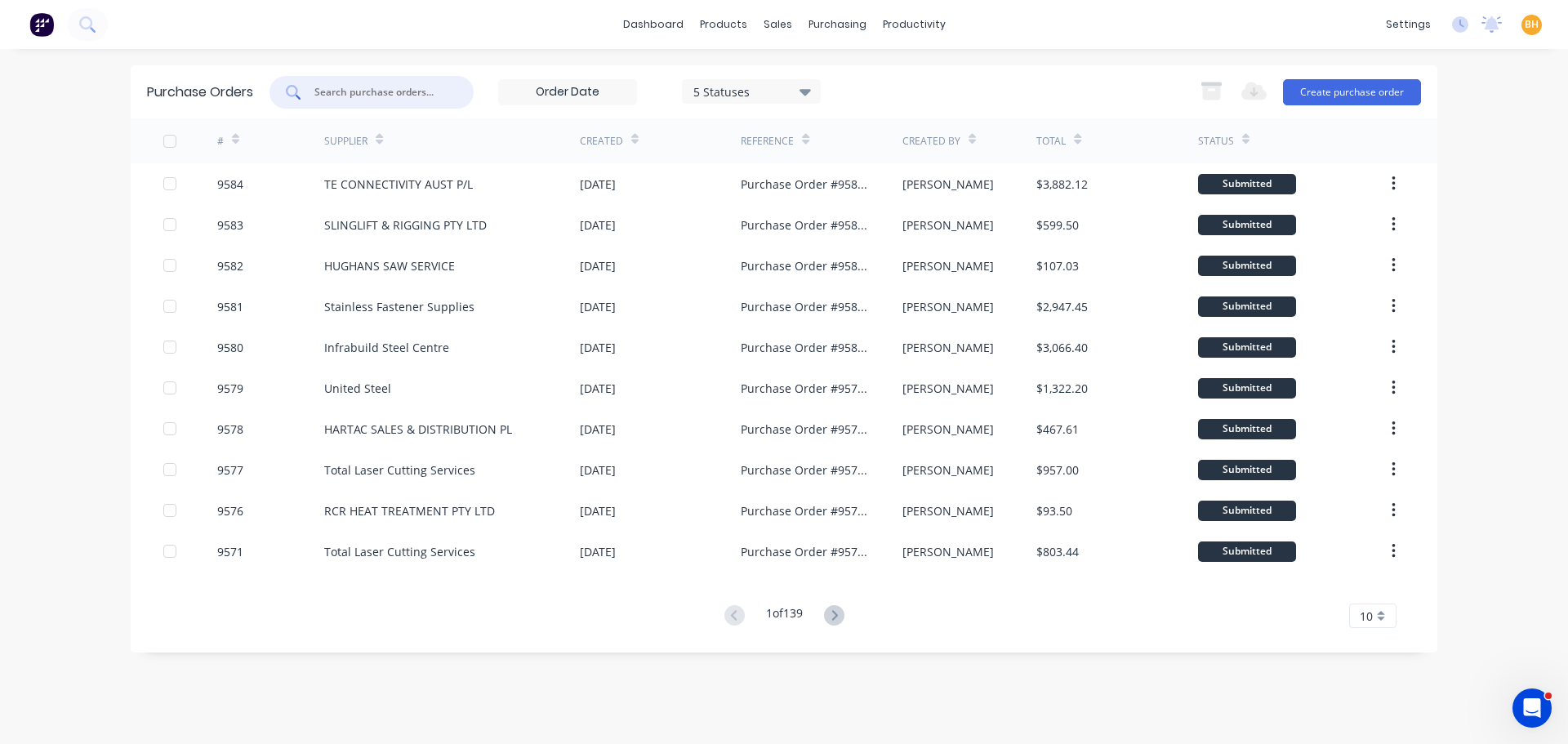
click at [334, 90] on input "text" at bounding box center [381, 92] width 136 height 16
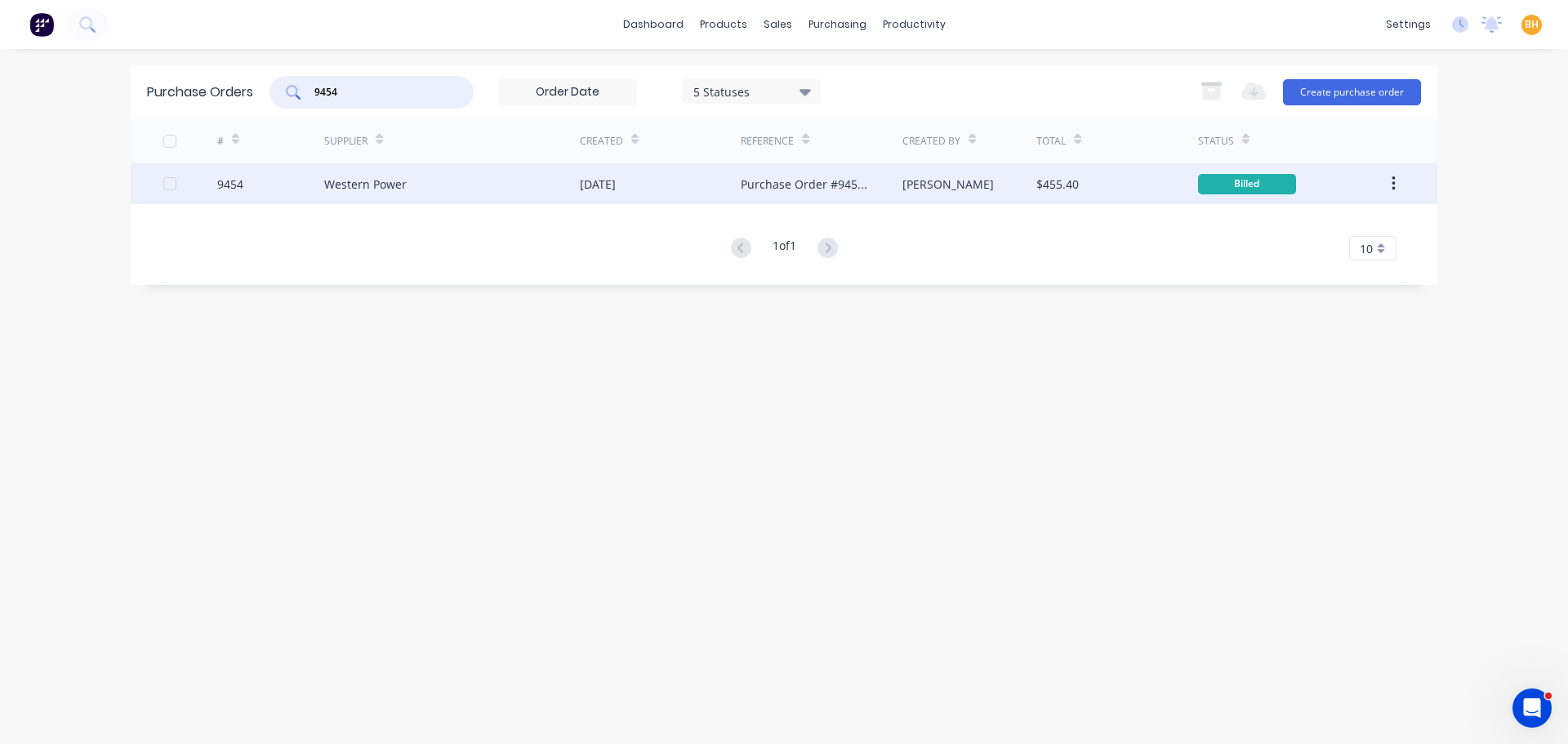
type input "9454"
click at [360, 181] on div "Western Power" at bounding box center [365, 184] width 83 height 17
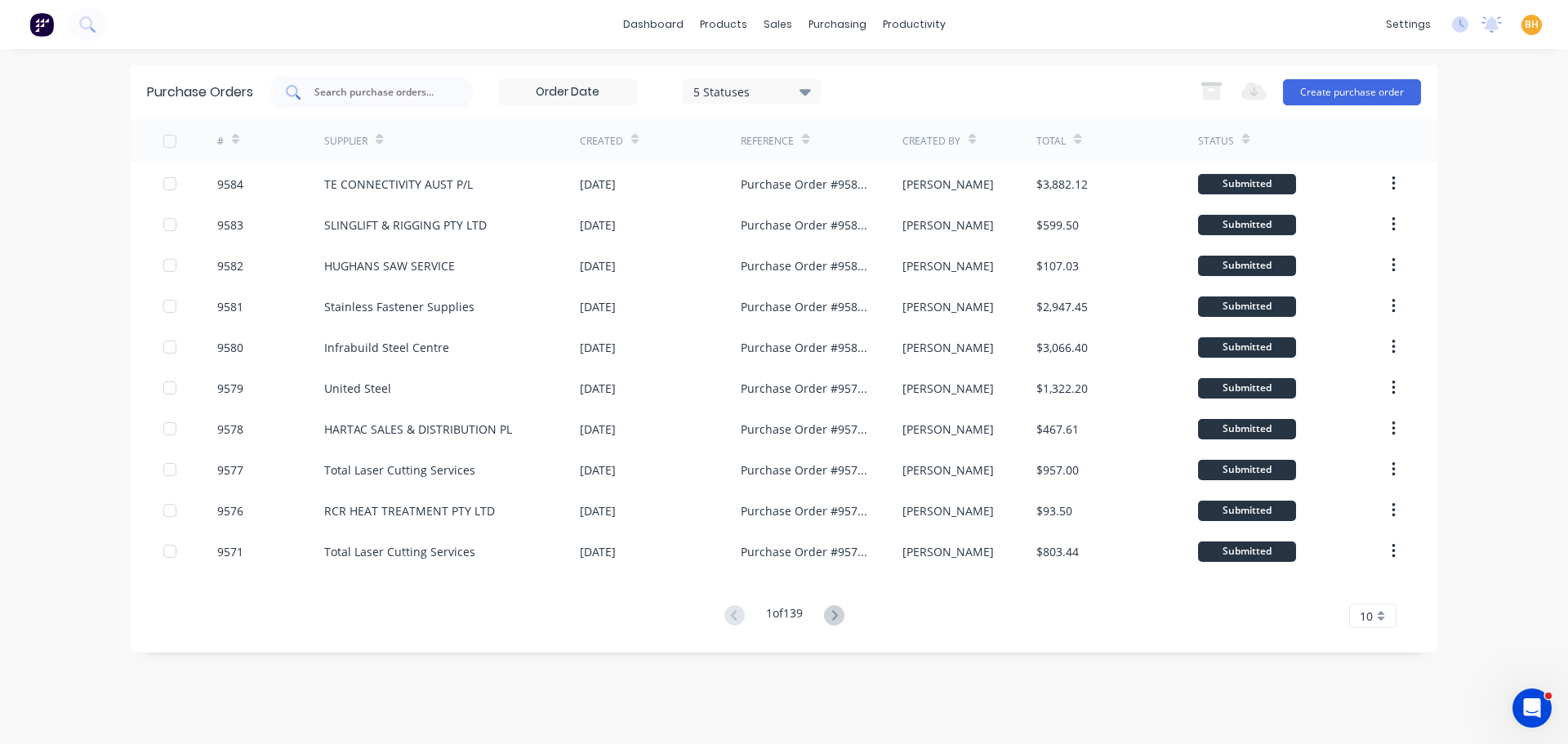
click at [327, 97] on input "text" at bounding box center [381, 92] width 136 height 16
click at [1336, 96] on button "Create purchase order" at bounding box center [1352, 92] width 138 height 26
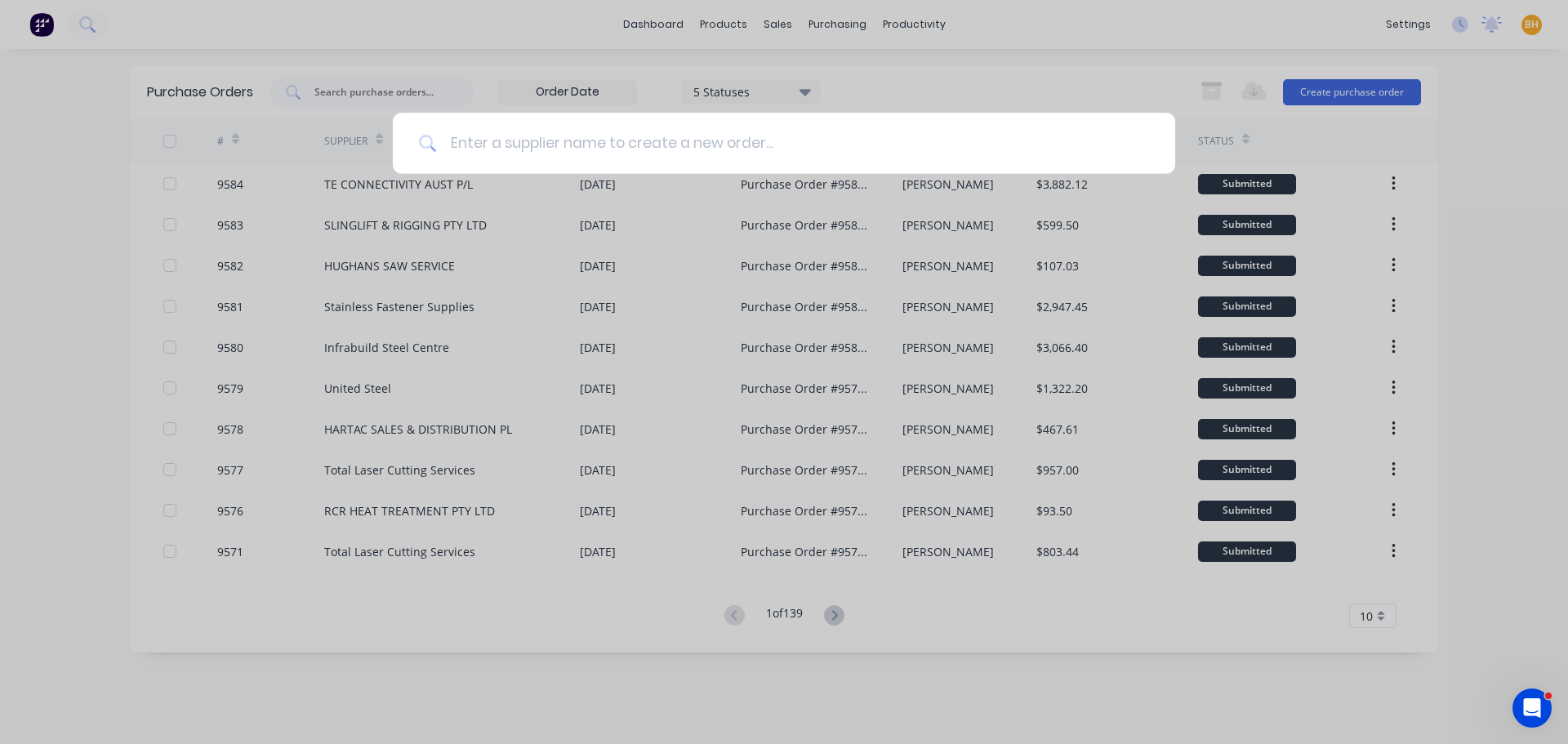
click at [485, 149] on input at bounding box center [793, 143] width 712 height 61
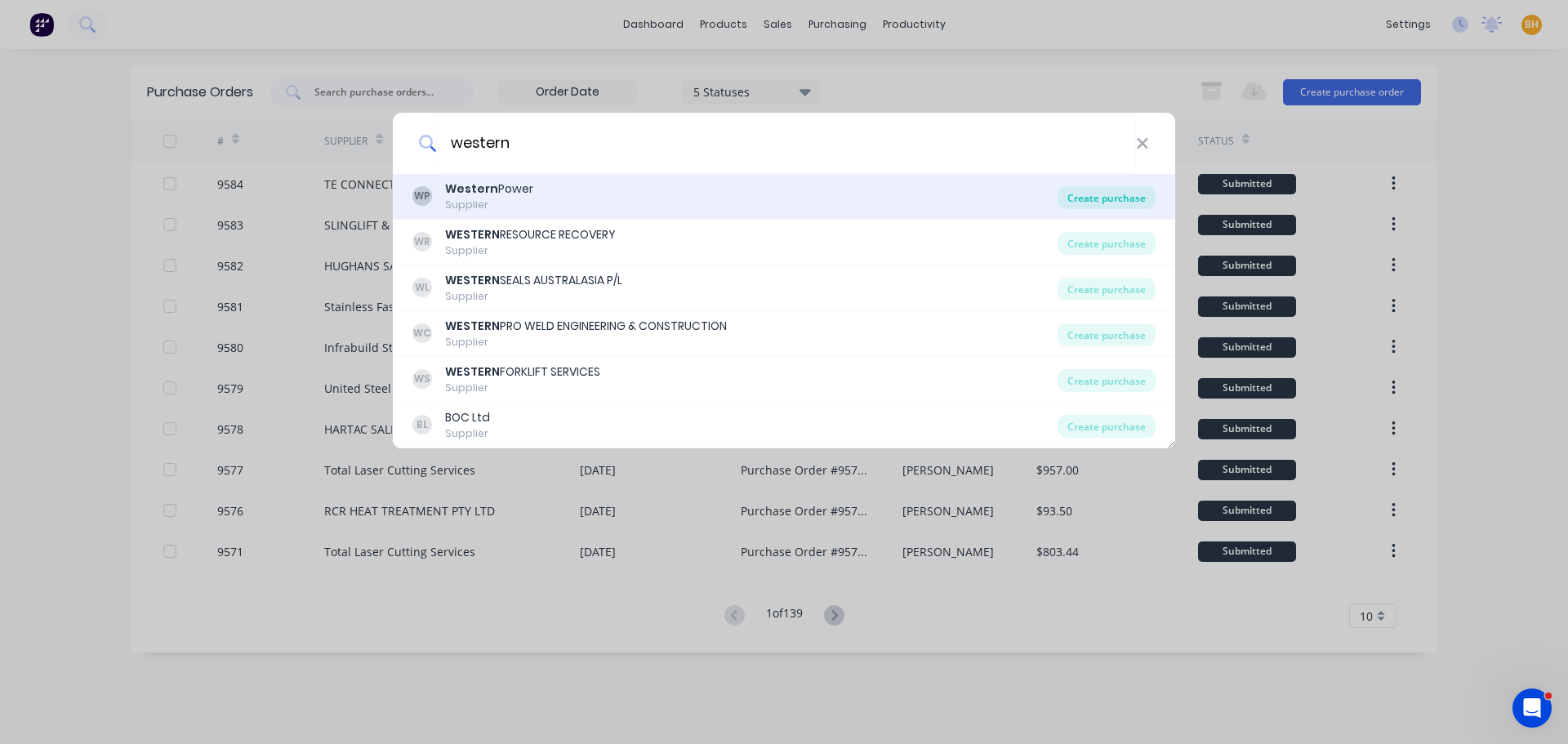
type input "western"
click at [1112, 203] on div "Create purchase" at bounding box center [1106, 198] width 98 height 23
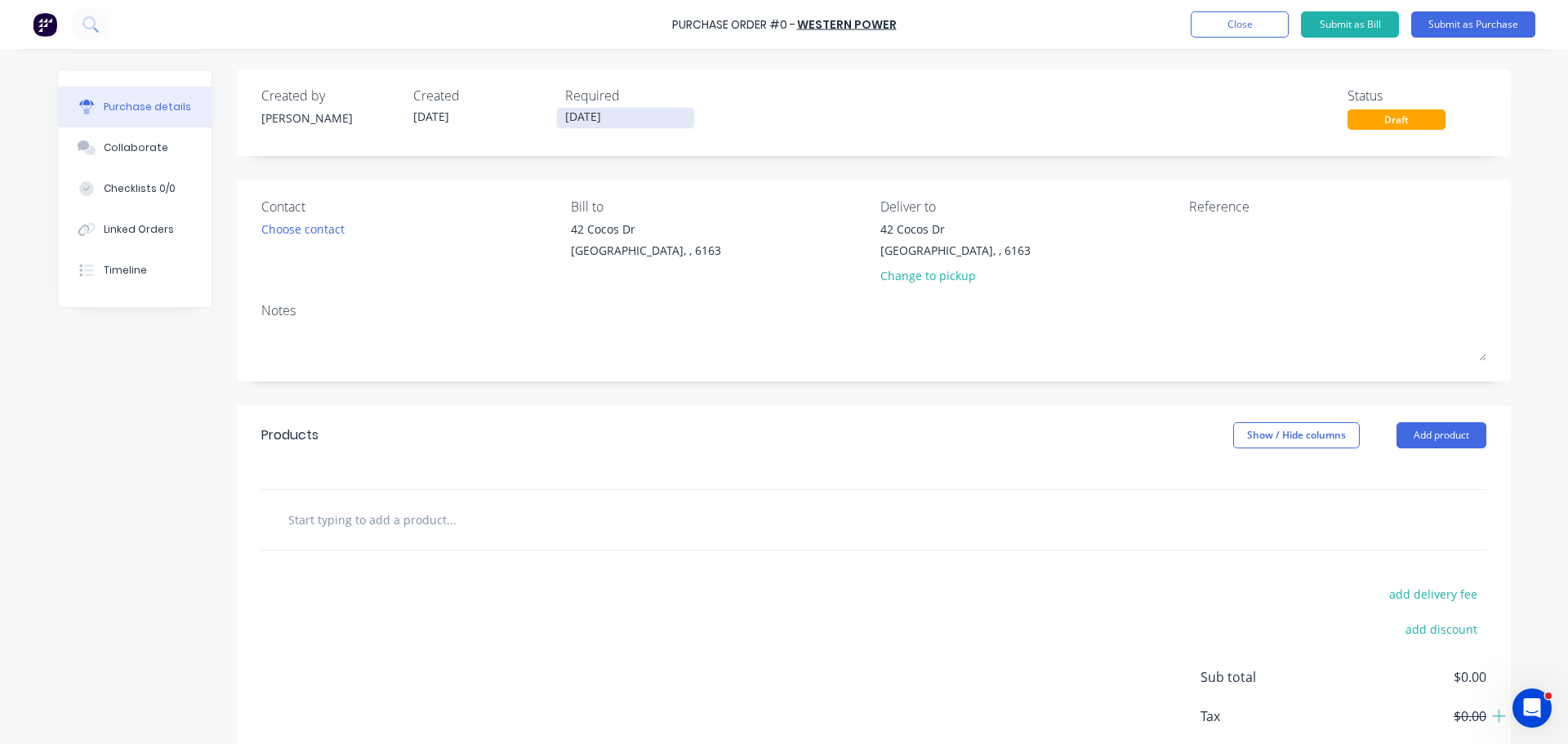
click at [576, 115] on input "[DATE]" at bounding box center [626, 118] width 138 height 21
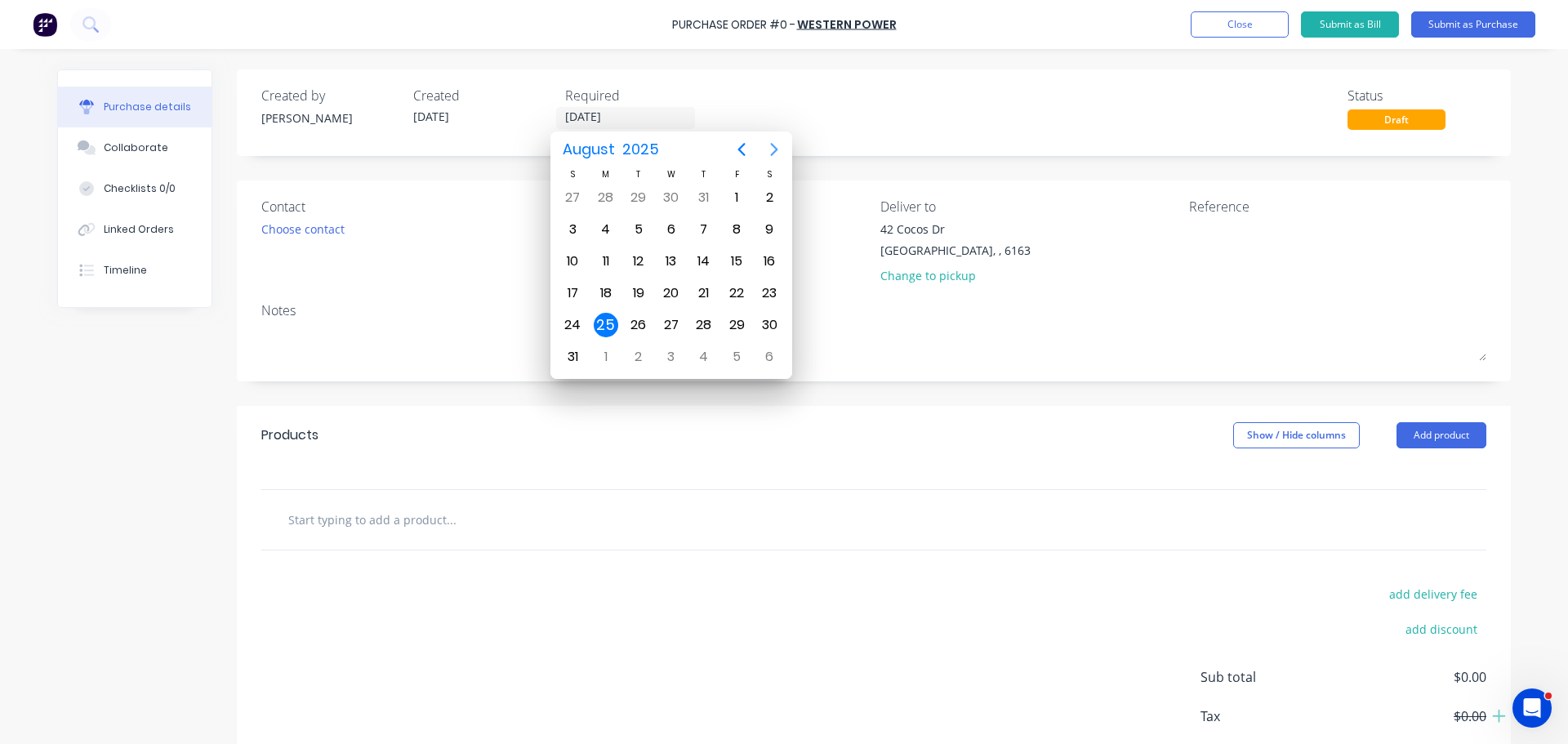
click at [780, 147] on icon "Next page" at bounding box center [774, 149] width 20 height 20
click at [678, 231] on div "10" at bounding box center [671, 229] width 25 height 25
type input "[DATE]"
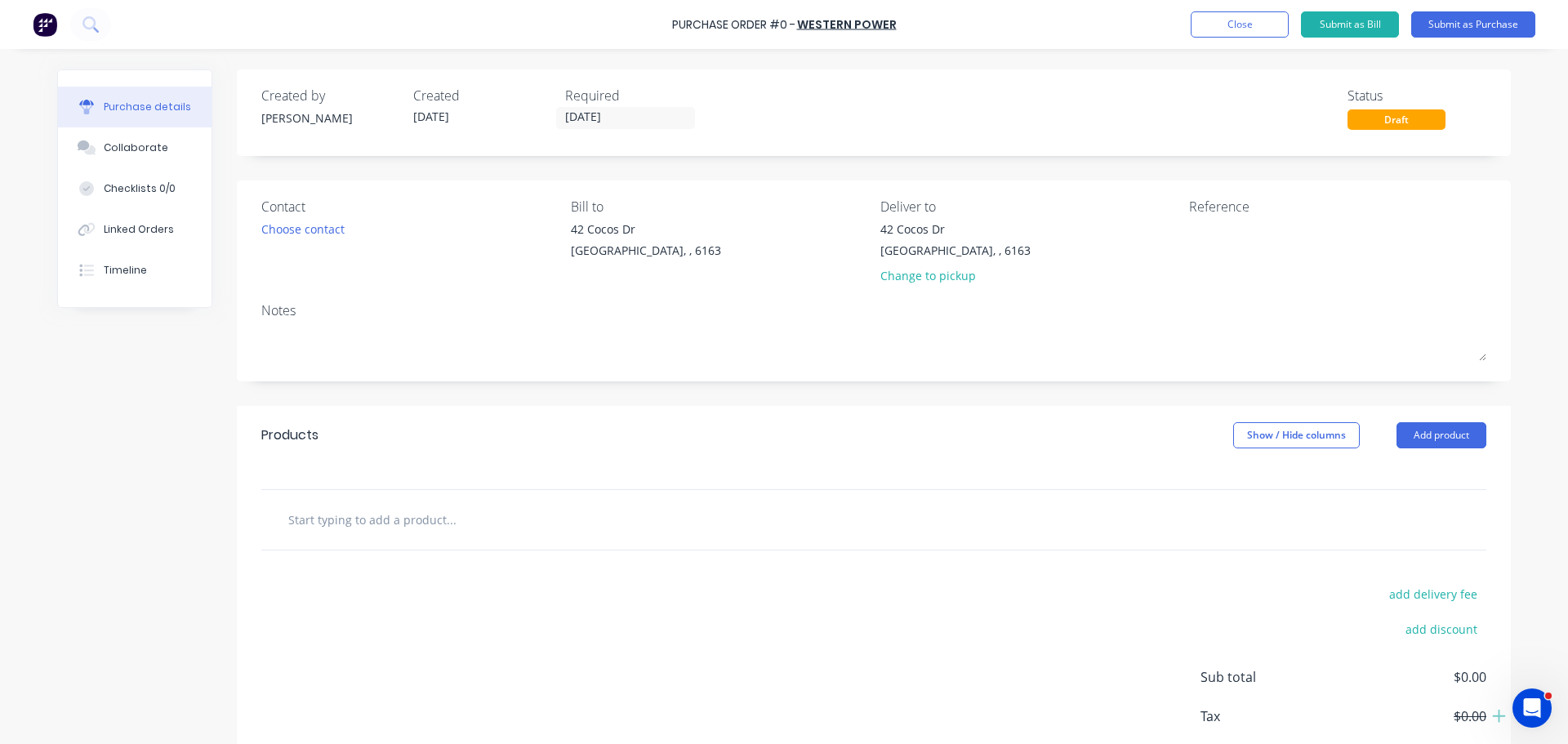
click at [456, 245] on div "Contact Choose contact" at bounding box center [410, 244] width 297 height 95
click at [1439, 450] on div "Products Show / Hide columns Add product" at bounding box center [874, 435] width 1274 height 58
click at [1434, 444] on button "Add product" at bounding box center [1442, 435] width 90 height 26
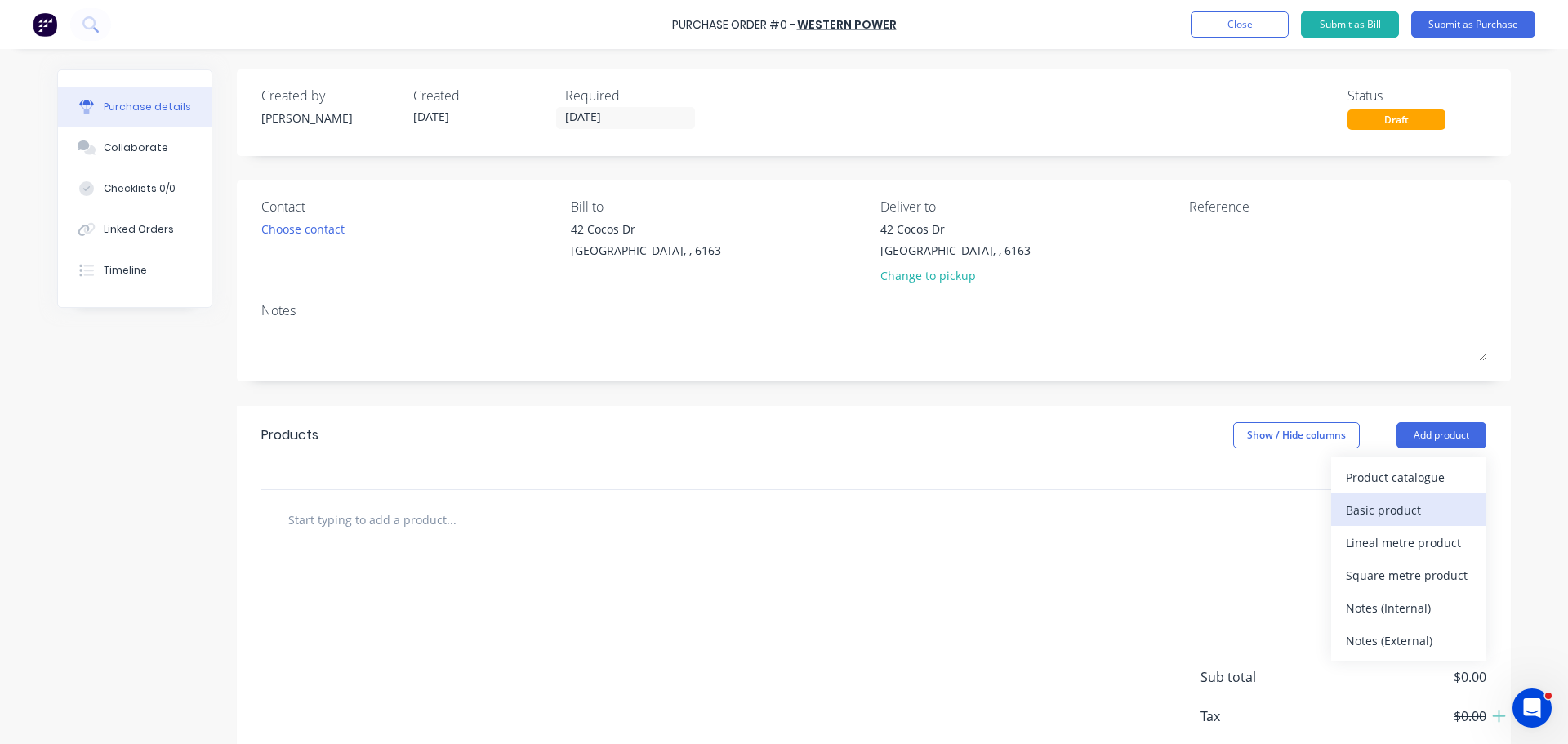
click at [1383, 518] on div "Basic product" at bounding box center [1409, 510] width 126 height 24
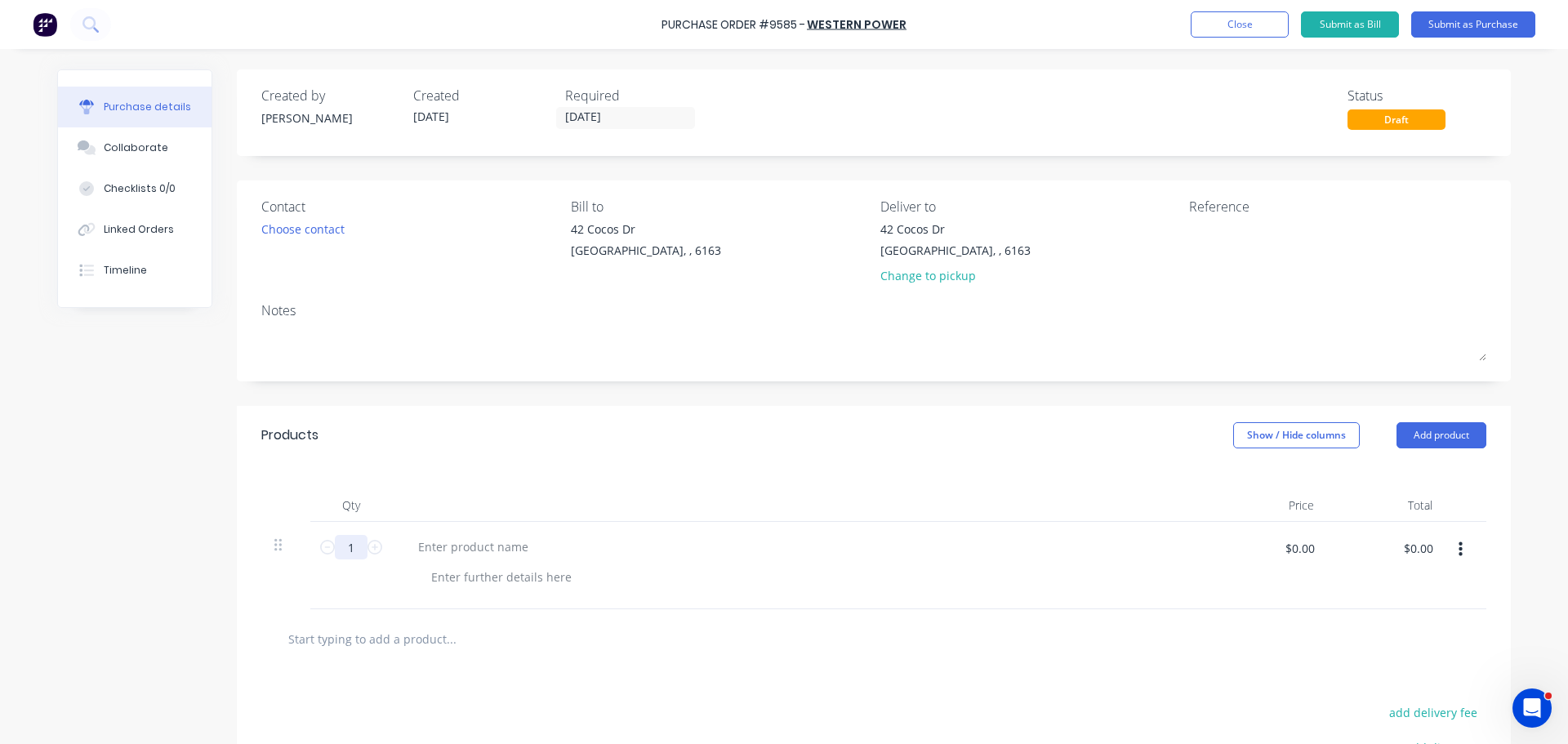
click at [353, 555] on input "1" at bounding box center [352, 546] width 33 height 25
type input "100"
click at [660, 29] on div "Purchase Order #9585 - Western Power Add product Close Submit as Bill Submit as…" at bounding box center [784, 24] width 1568 height 49
click at [663, 28] on div "Purchase Order #9585 -" at bounding box center [733, 25] width 144 height 17
click at [664, 25] on div "Purchase Order #9585 - Western Power Add product Close Submit as Bill Submit as…" at bounding box center [784, 24] width 1568 height 49
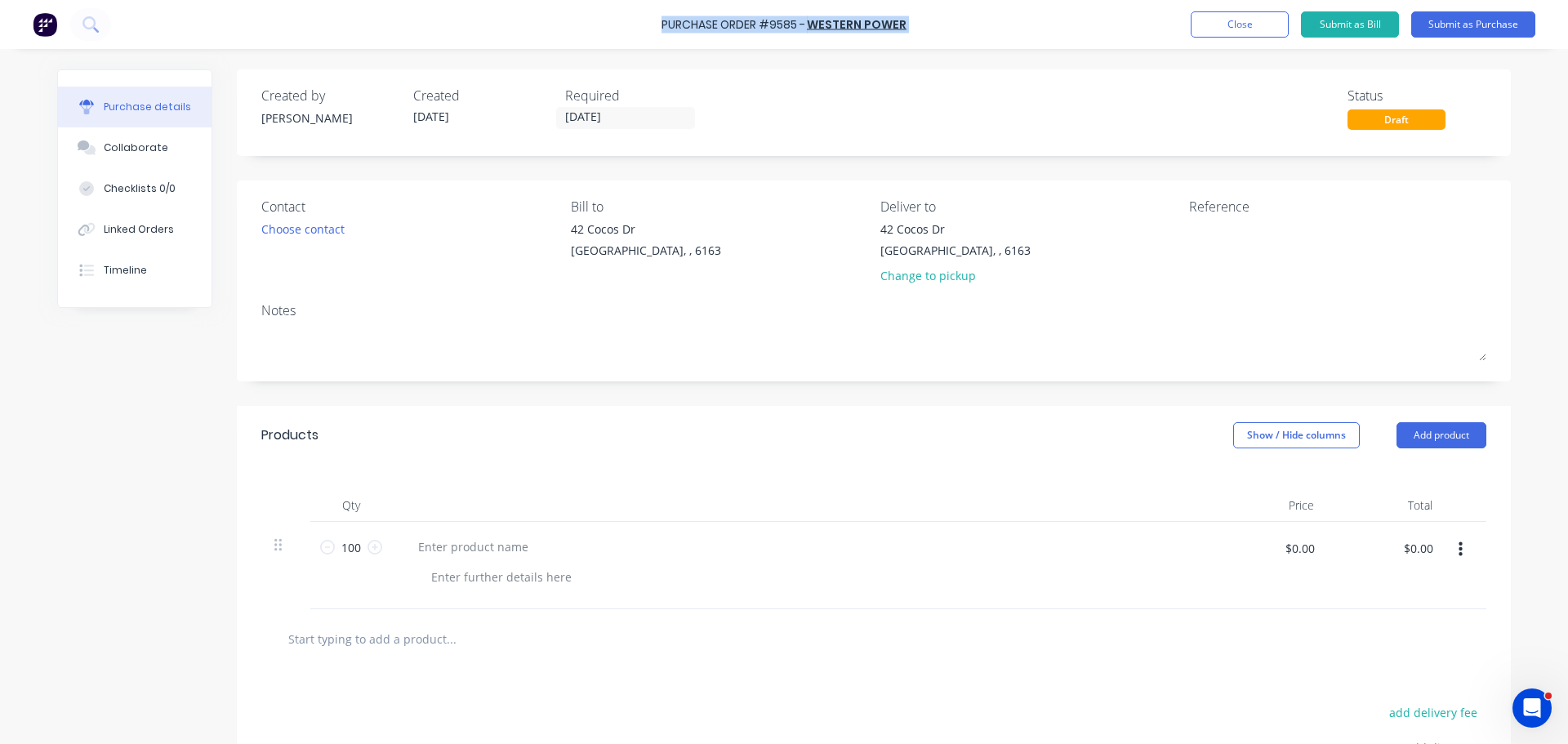
copy div "Purchase Order #9585 - Western Power Add product Close Submit as Bill Submit as…"
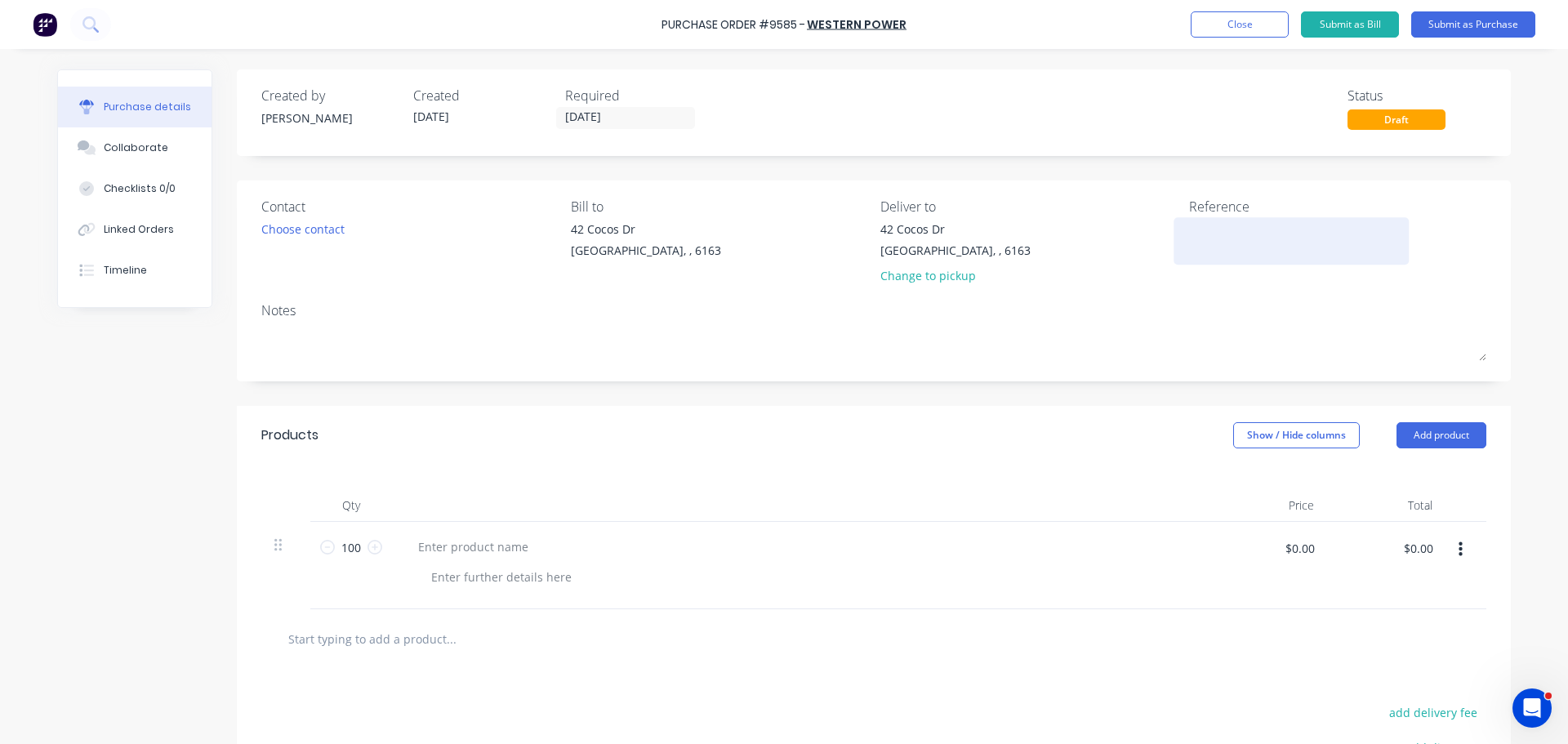
click at [1217, 247] on textarea at bounding box center [1291, 239] width 205 height 37
paste textarea "Purchase Order #9585 - Western Power"
type textarea "Purchase Order #9585 - Western Power"
type textarea "x"
type textarea "Purchase Order #9585 - Western Power"
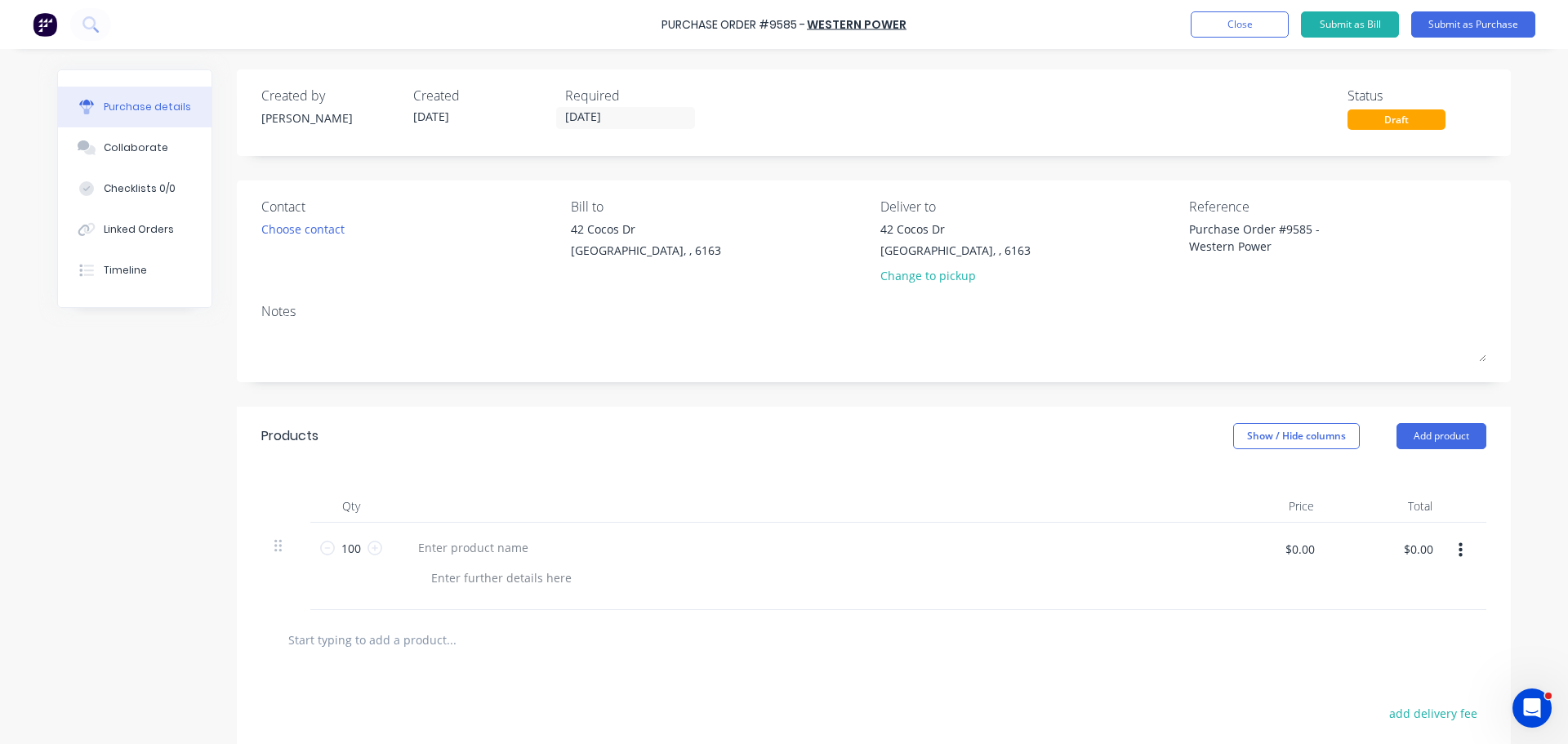
click at [1087, 313] on div "Notes" at bounding box center [873, 311] width 1225 height 20
click at [916, 225] on div "42 Cocos Dr" at bounding box center [955, 229] width 150 height 17
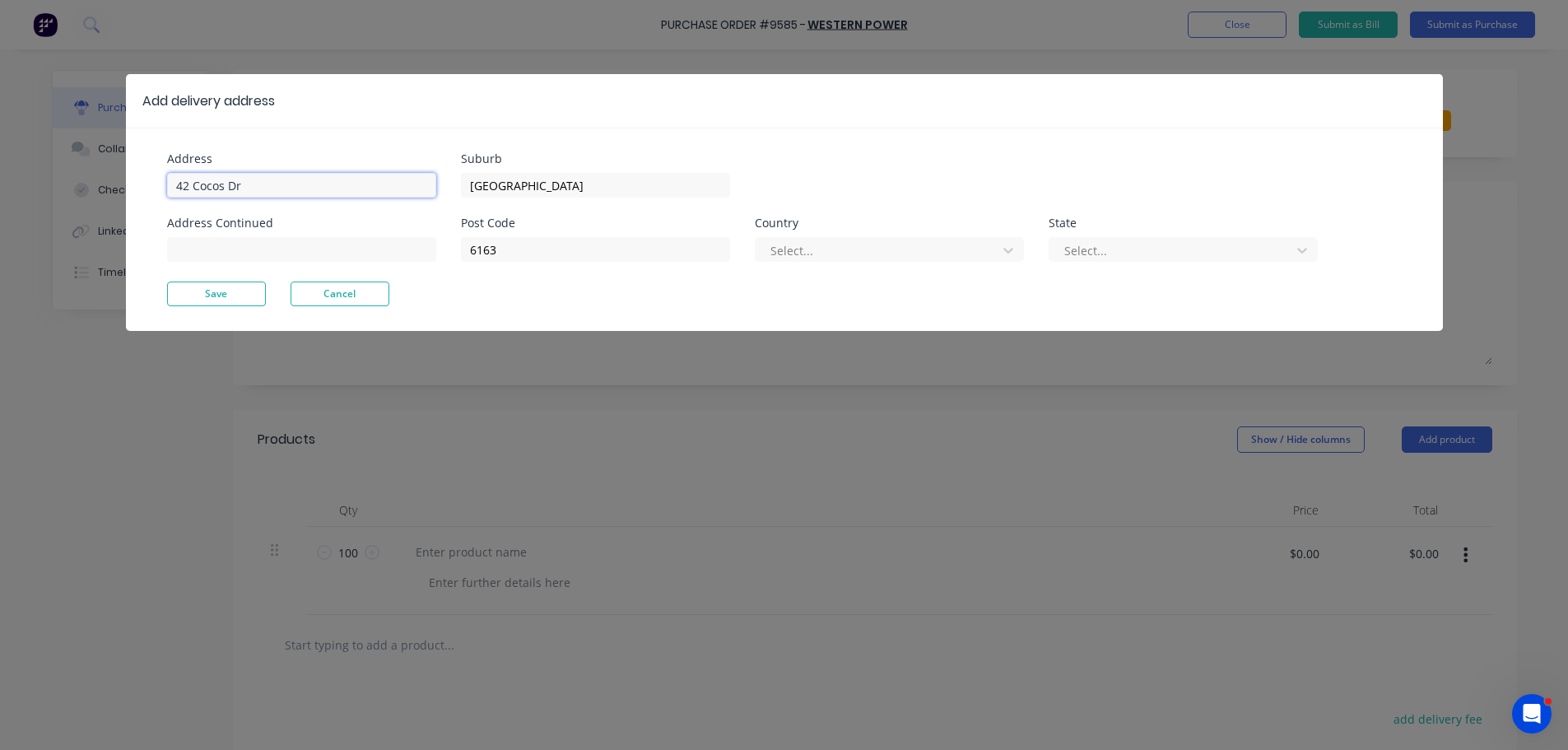
type textarea "x"
click at [277, 179] on input "42 Cocos Dr" at bounding box center [301, 185] width 269 height 25
type input "4"
type input "11 Port Pirie"
click at [238, 300] on button "Save" at bounding box center [217, 294] width 99 height 25
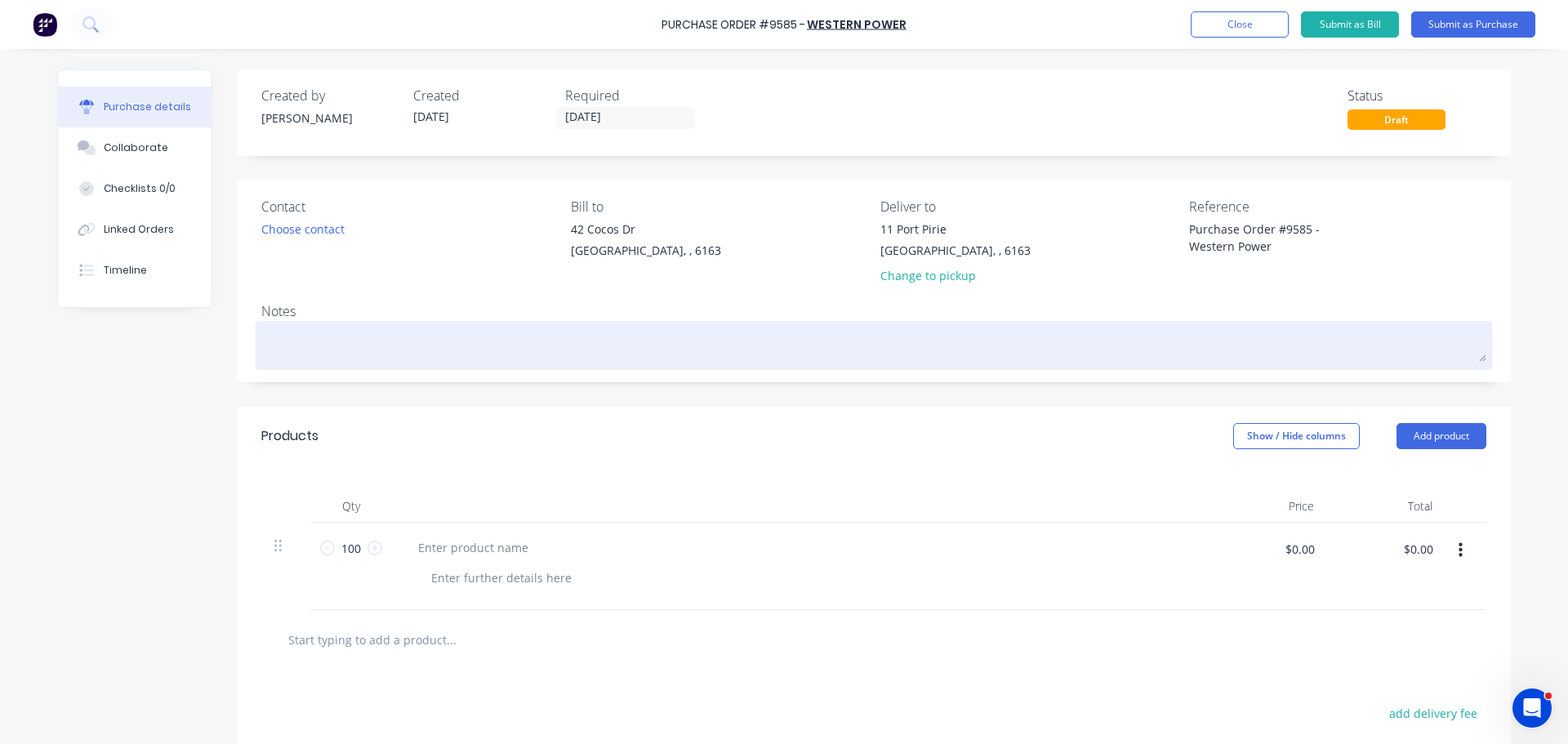
click at [294, 342] on textarea at bounding box center [873, 343] width 1225 height 37
type textarea "x"
type textarea "R"
type textarea "x"
type textarea "RE"
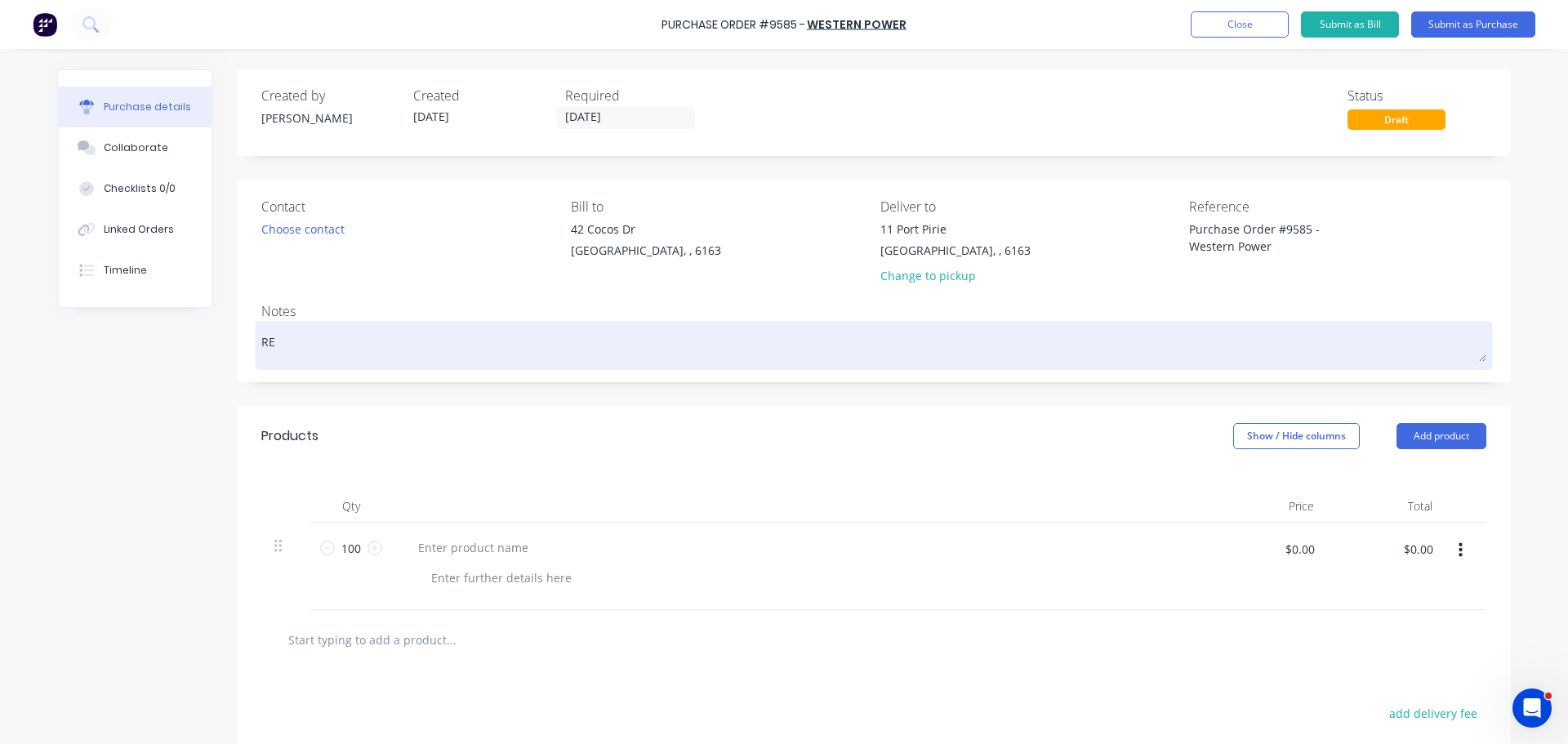
type textarea "x"
type textarea "REQ"
type textarea "x"
type textarea "REQ:"
type textarea "x"
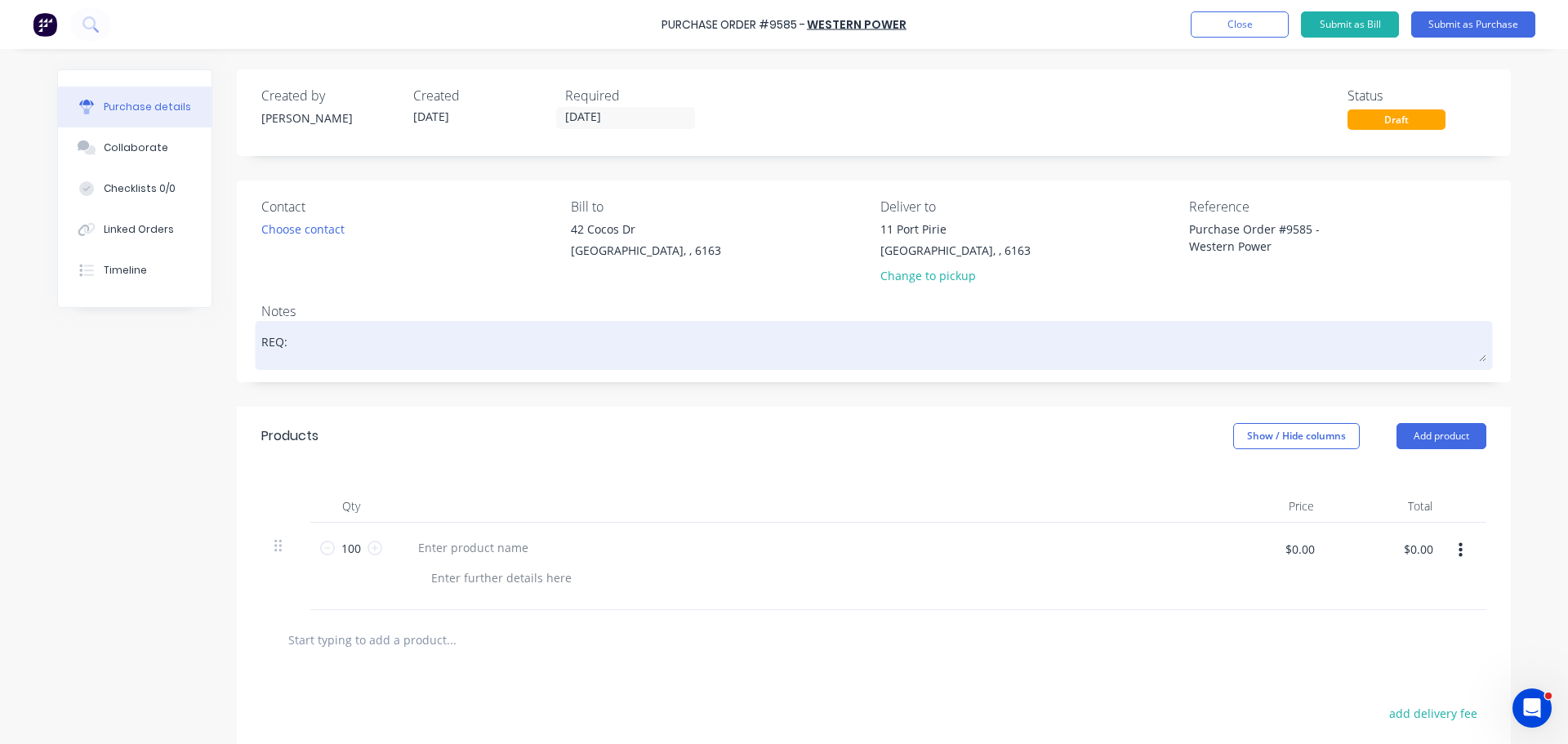
type textarea "REQ:"
type textarea "x"
type textarea "REQ: D"
type textarea "x"
type textarea "REQ: DH"
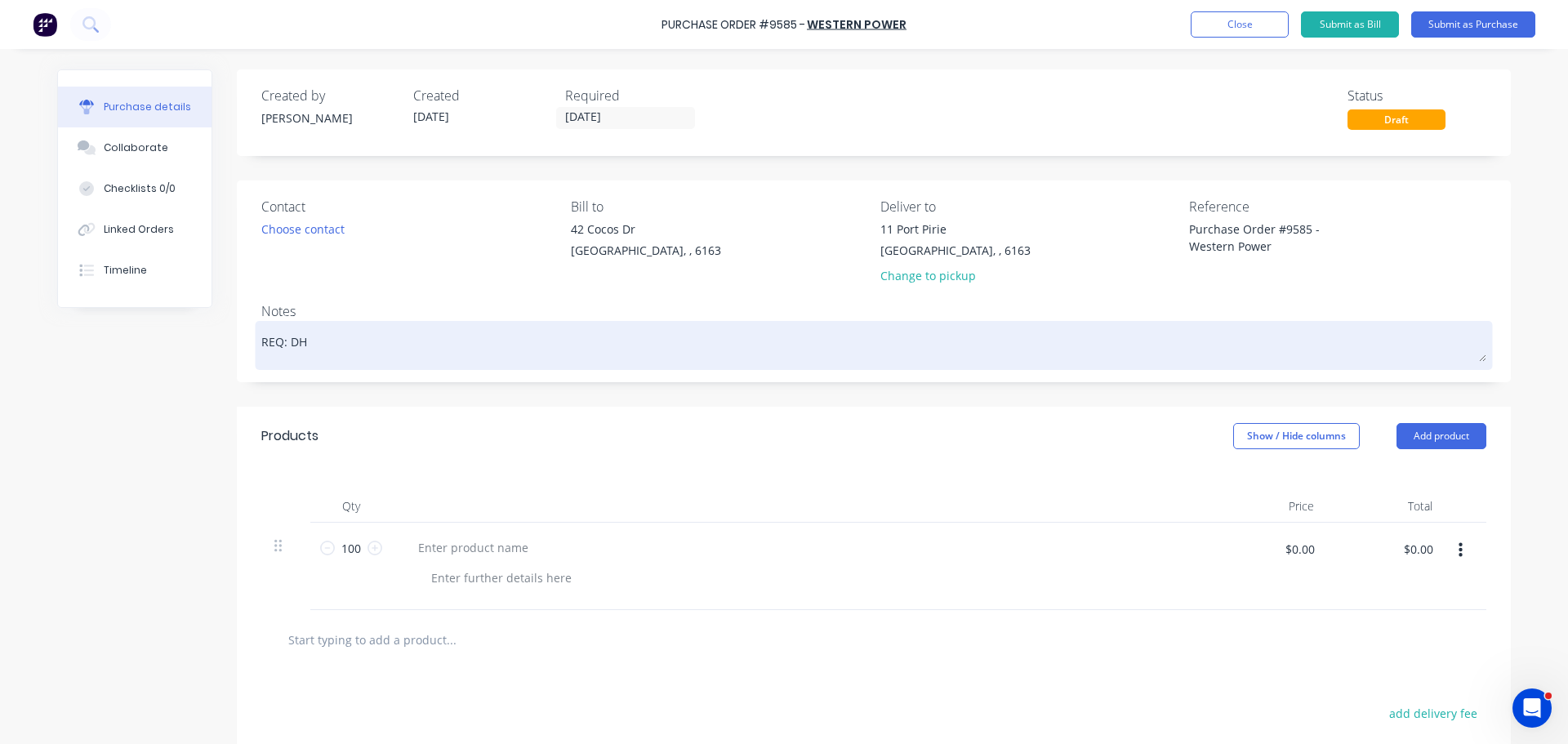
type textarea "x"
type textarea "REQ: DH"
type textarea "x"
type textarea "REQ: DH 0"
type textarea "x"
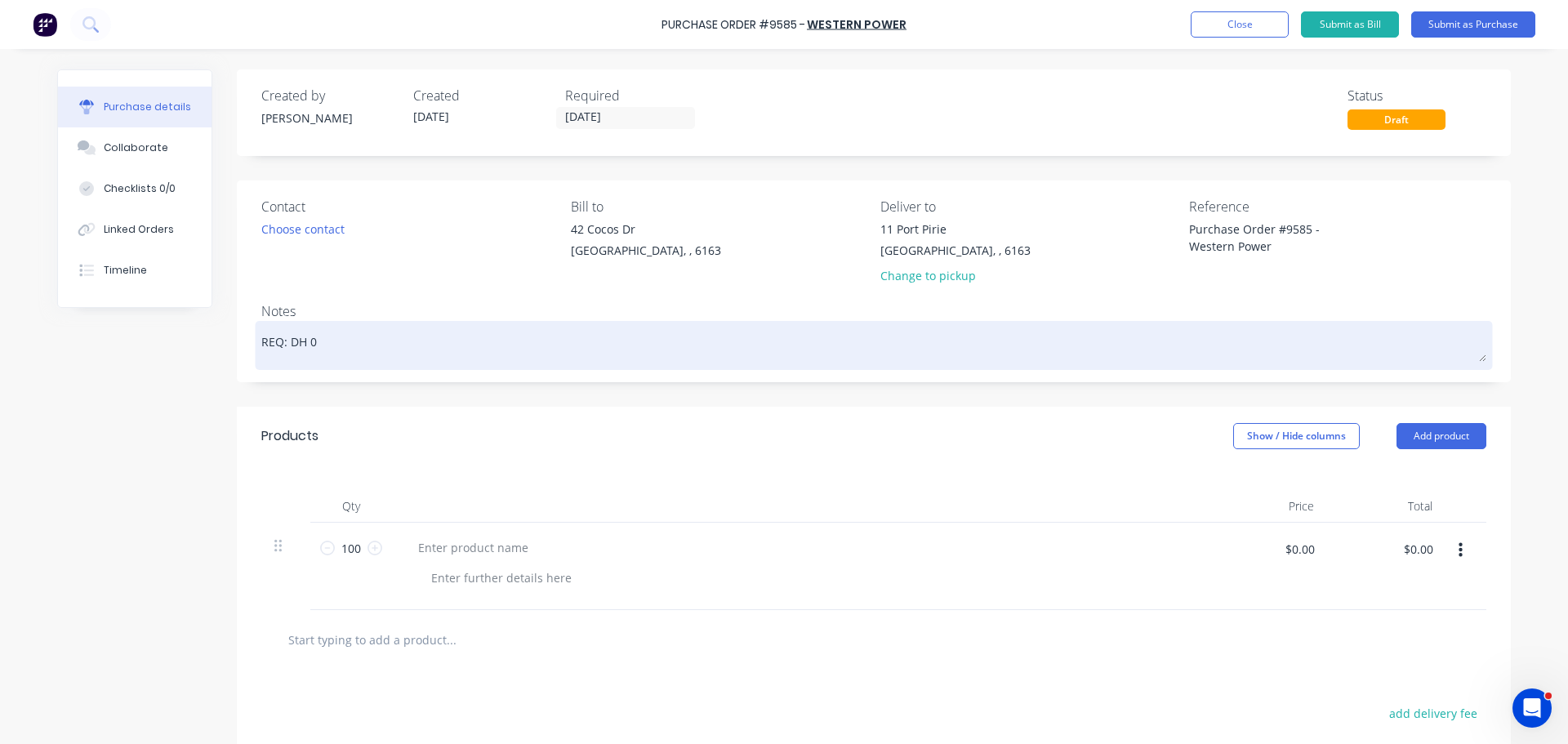
type textarea "REQ: DH 09"
type textarea "x"
type textarea "REQ: DH 099"
type textarea "x"
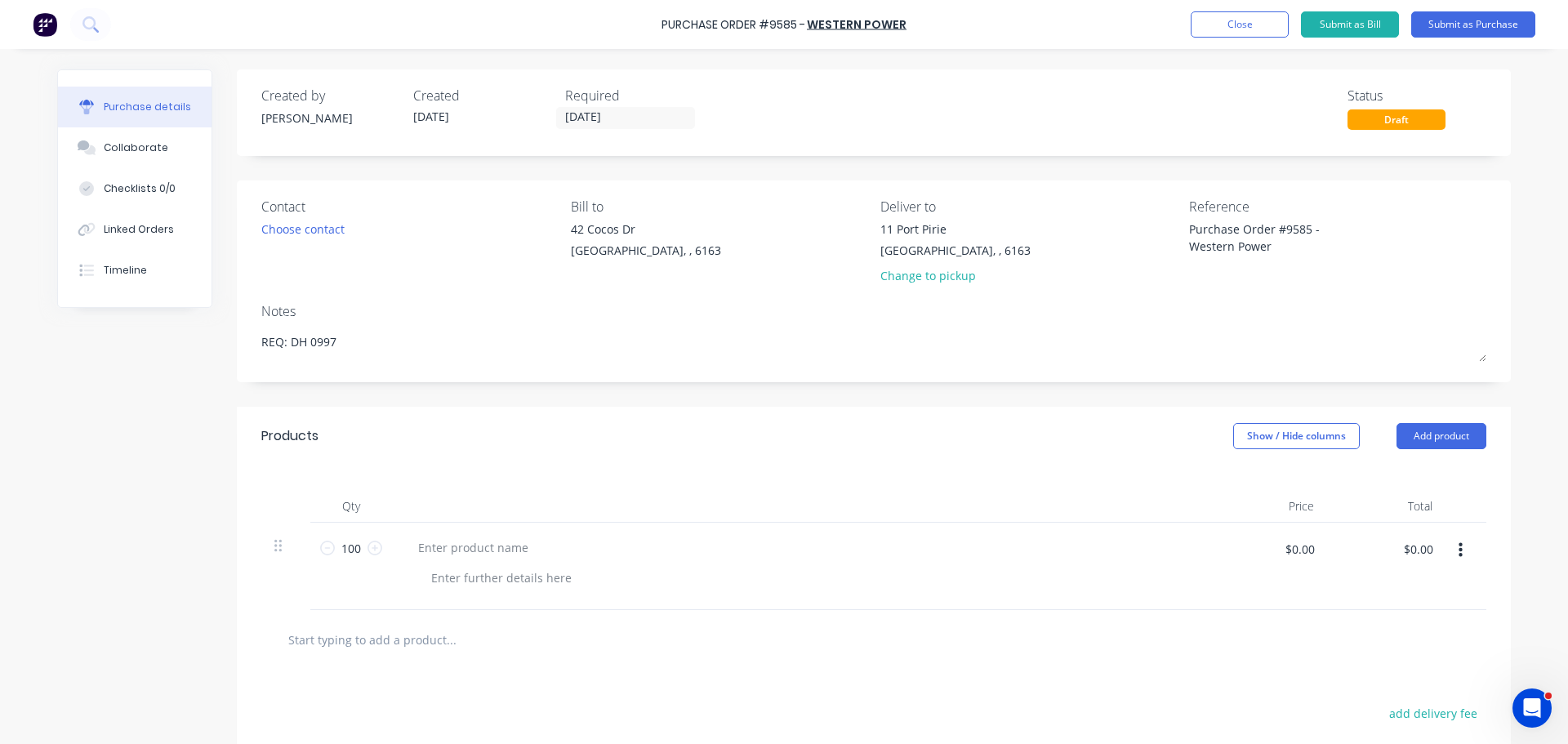
type textarea "REQ: DH 0997"
type textarea "x"
type textarea "REQ: DH 0997"
type textarea "x"
click at [425, 549] on div at bounding box center [473, 547] width 137 height 24
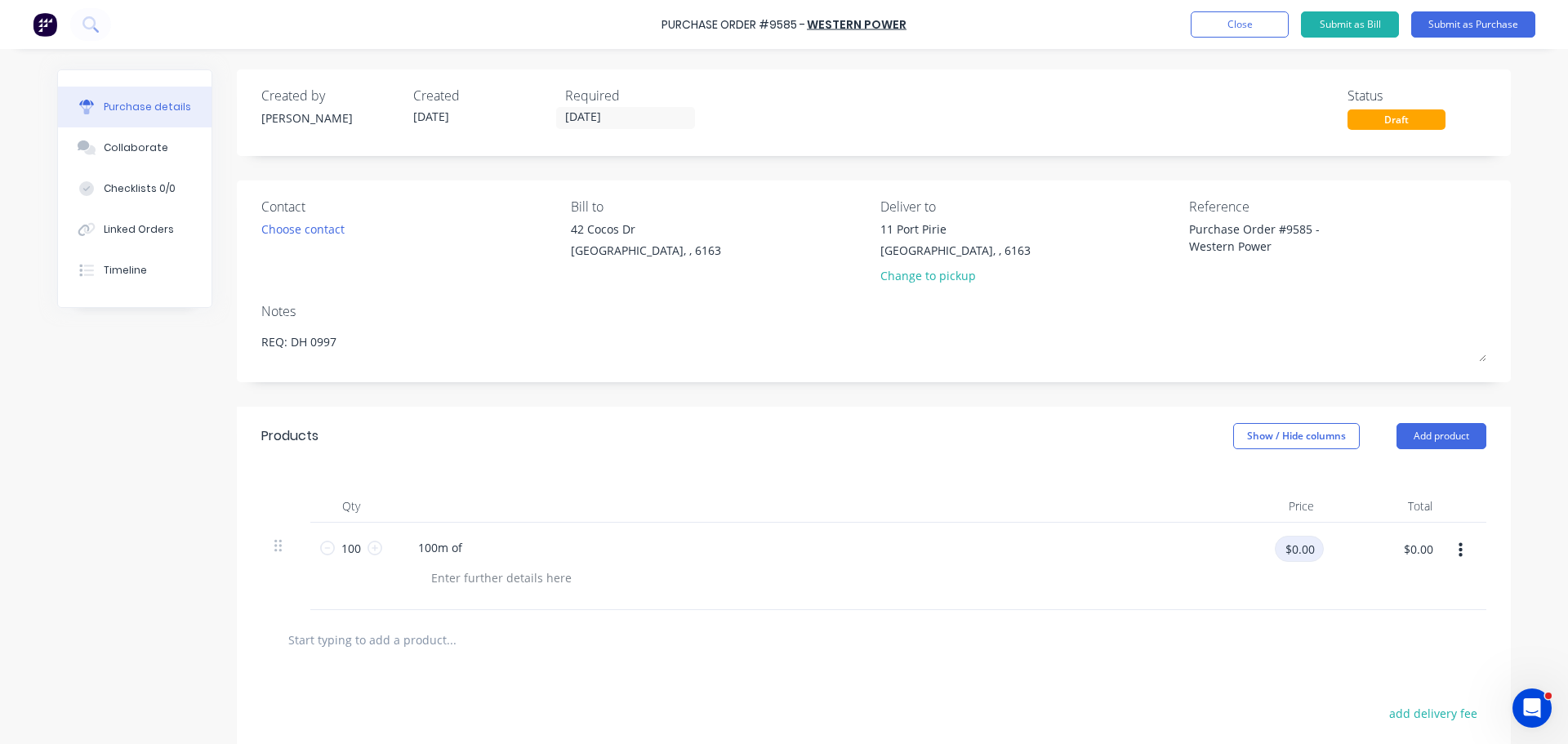
type textarea "x"
click at [1295, 552] on input "$0.00" at bounding box center [1299, 548] width 49 height 26
type input "3.45"
type textarea "x"
type input "$3.45"
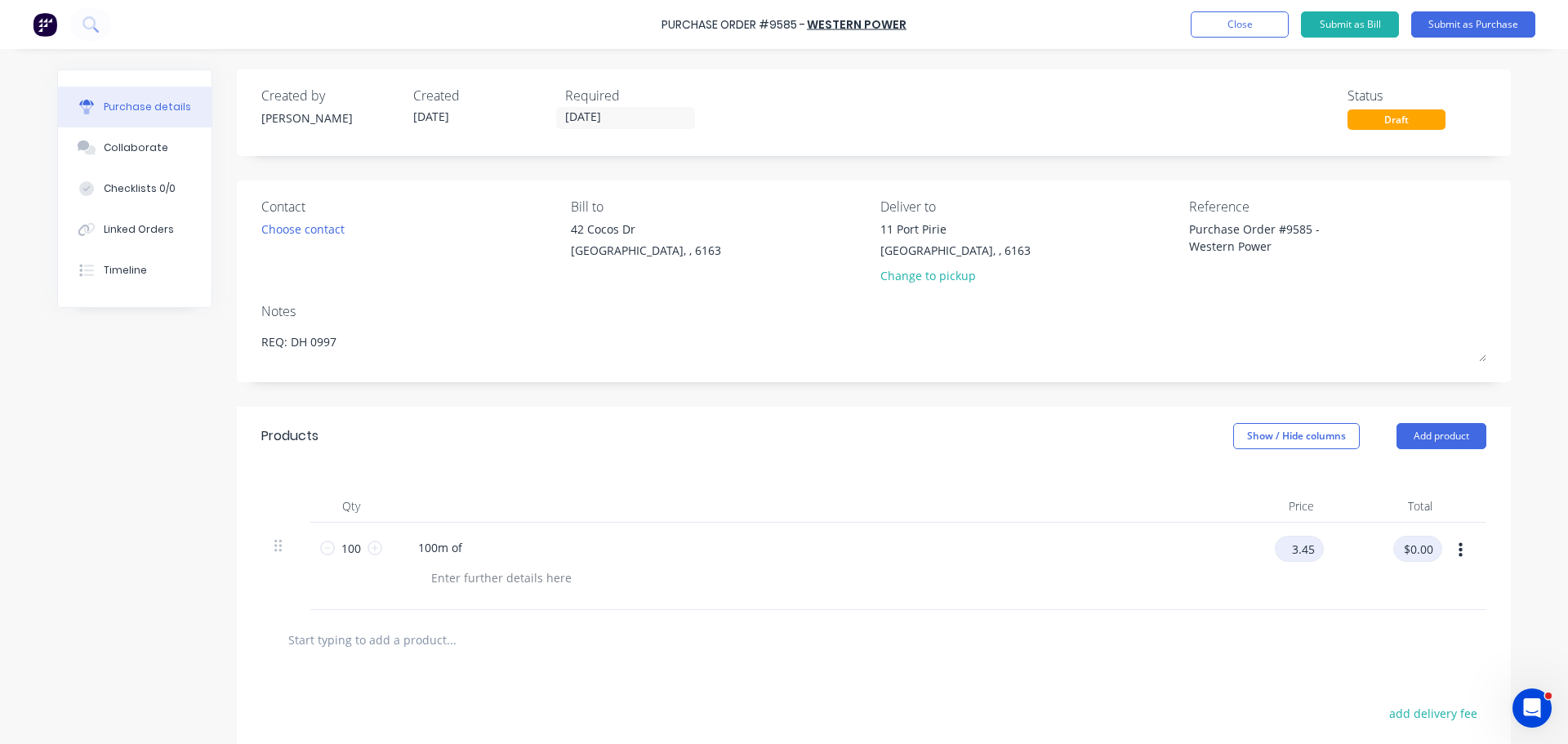
type input "$345.00"
click at [471, 547] on div "100m of" at bounding box center [800, 547] width 791 height 24
click at [469, 548] on div "100m of" at bounding box center [800, 547] width 791 height 24
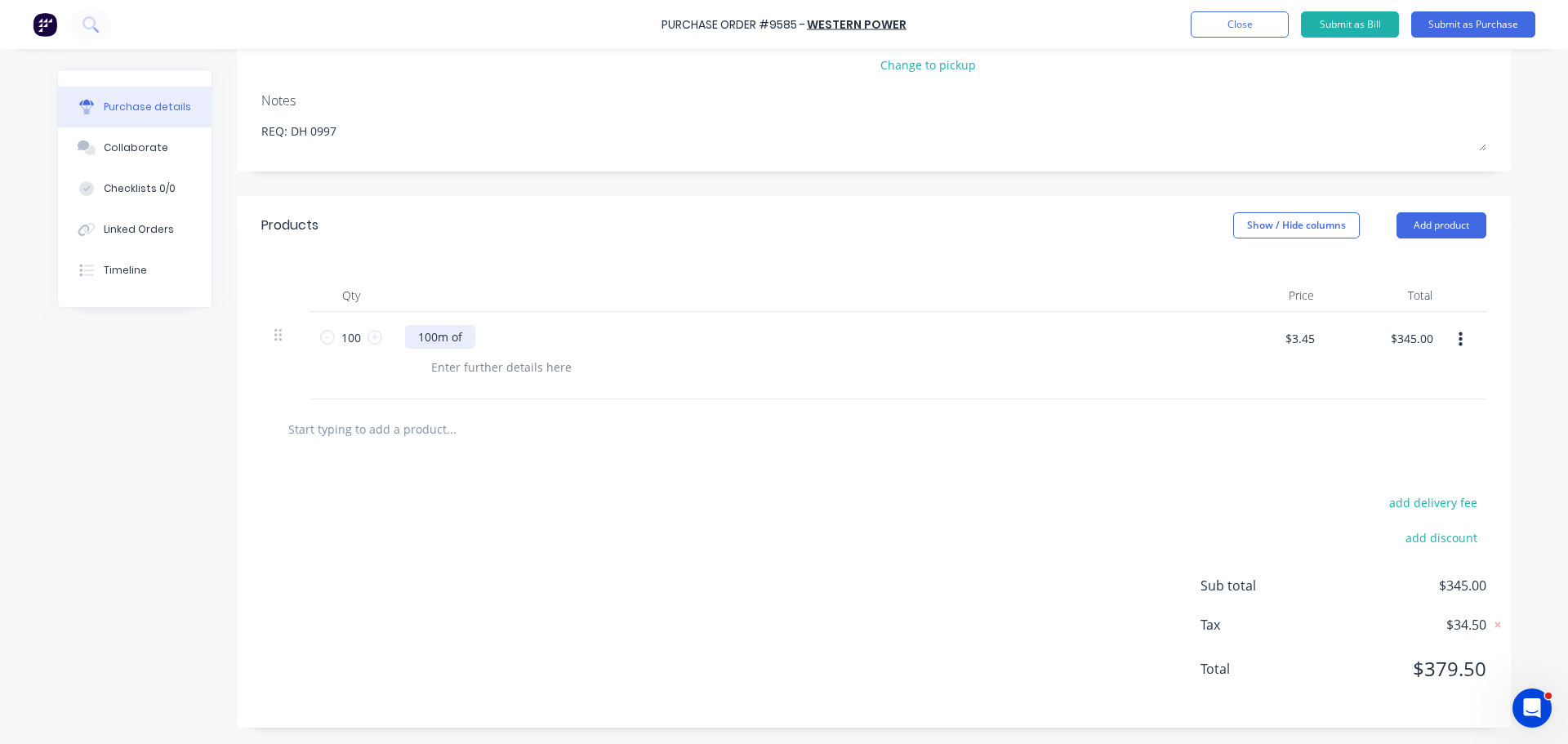
click at [464, 343] on div "100m of" at bounding box center [440, 337] width 70 height 24
click at [503, 339] on div "100m of EE0122" at bounding box center [461, 337] width 113 height 24
type textarea "x"
click at [456, 369] on div at bounding box center [501, 367] width 167 height 24
click at [674, 325] on div "100m of EE0122 cable" at bounding box center [800, 337] width 791 height 24
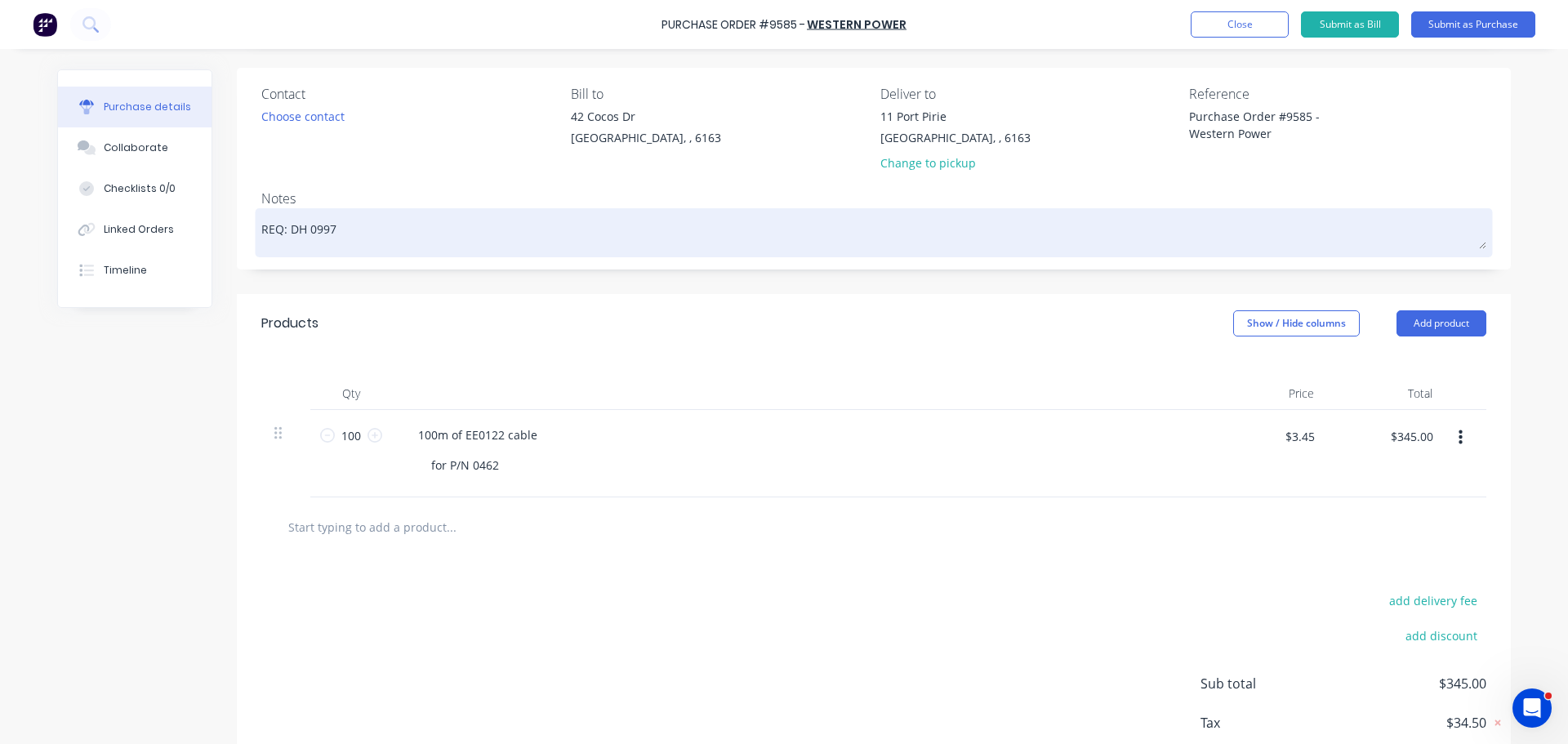
scroll to position [82, 0]
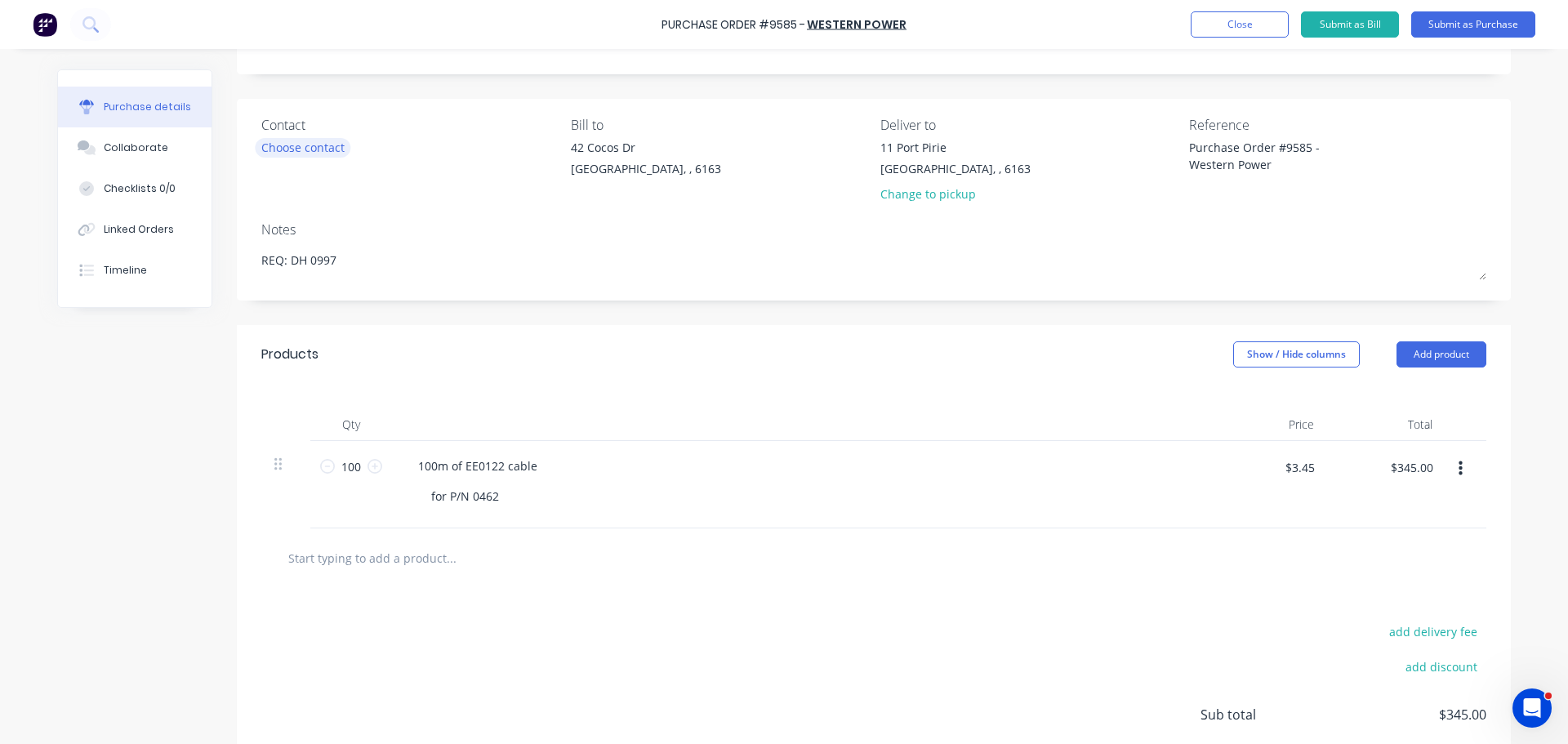
click at [307, 146] on div "Choose contact" at bounding box center [303, 148] width 83 height 17
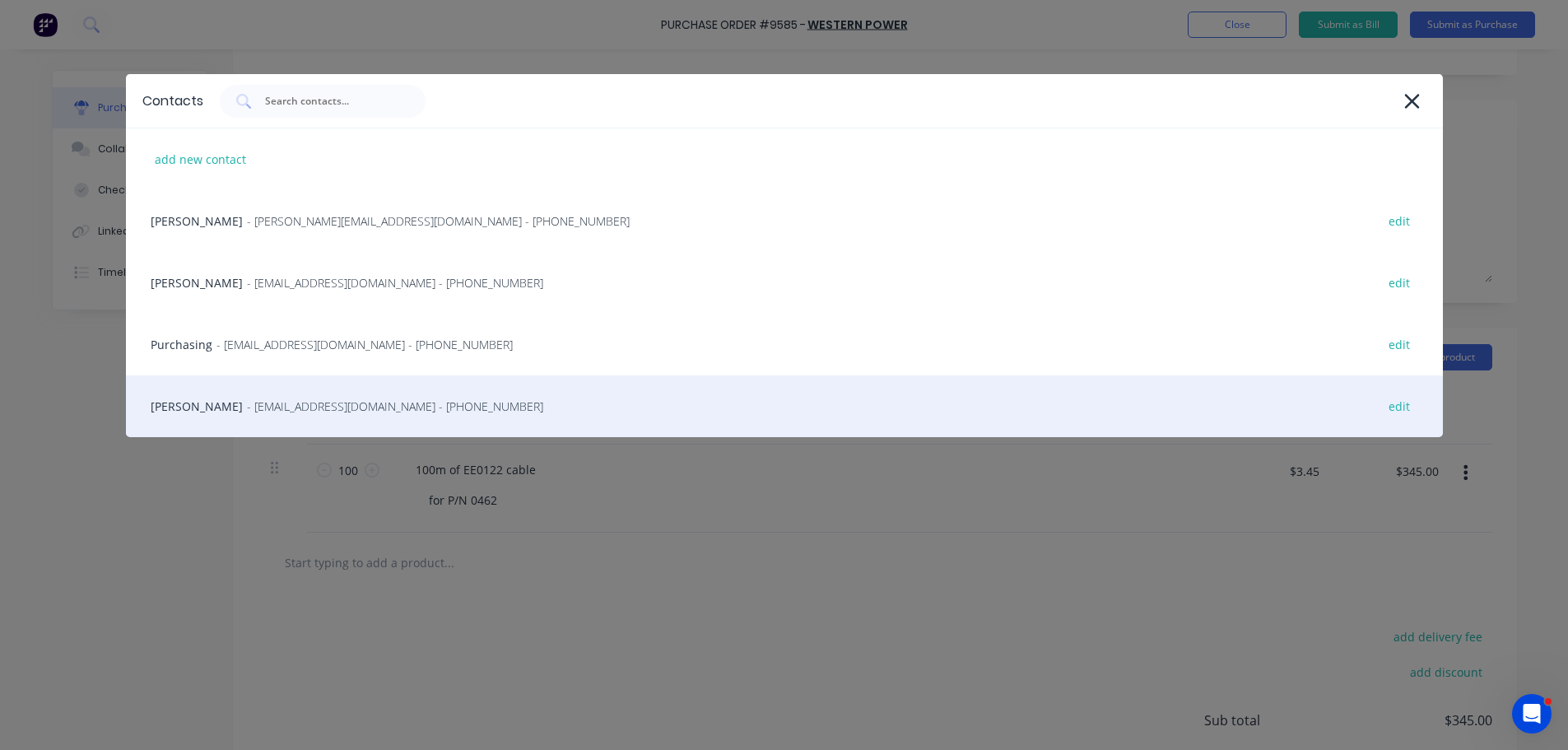
click at [262, 400] on span "- [EMAIL_ADDRESS][DOMAIN_NAME] - [PHONE_NUMBER]" at bounding box center [395, 406] width 296 height 17
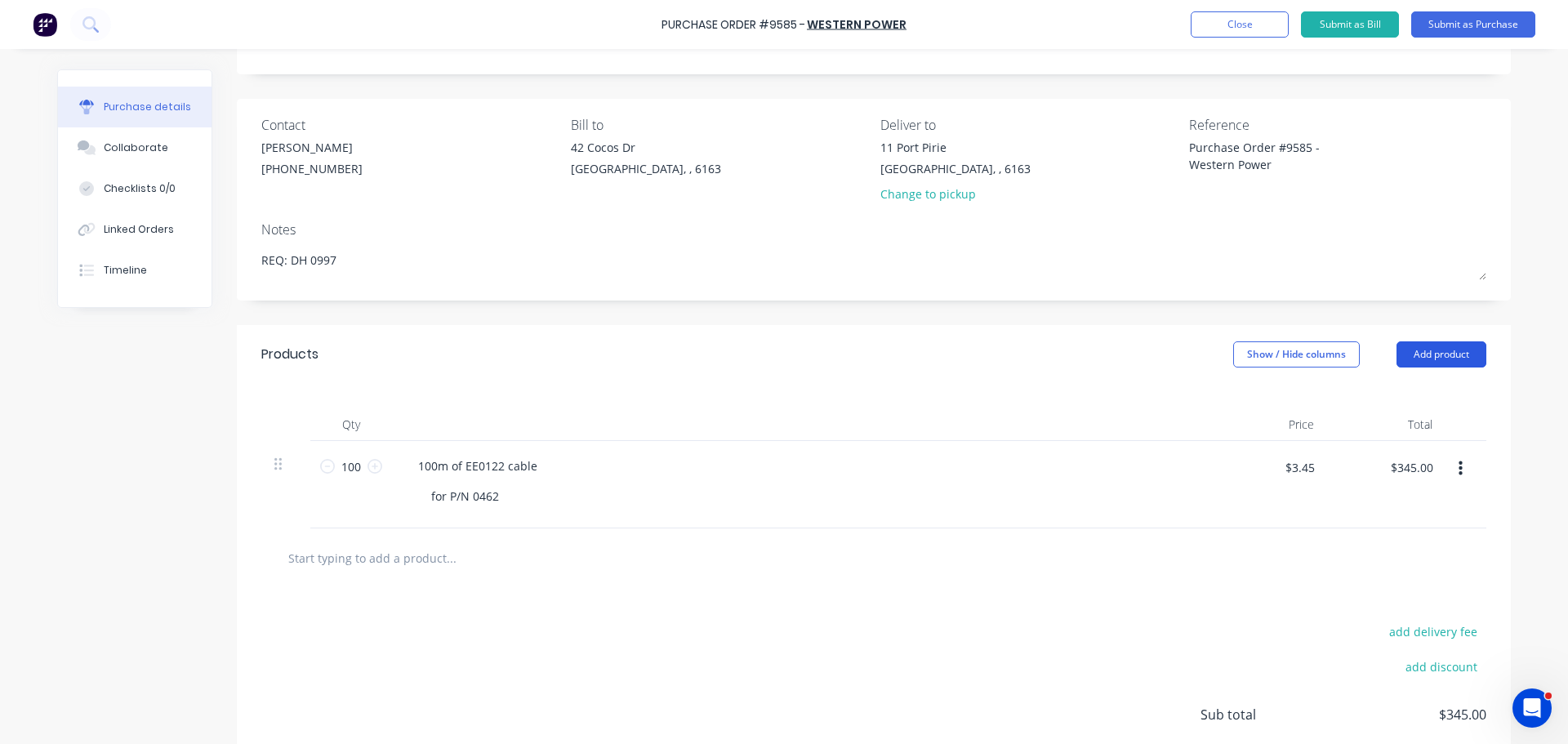
click at [1441, 345] on button "Add product" at bounding box center [1442, 354] width 90 height 26
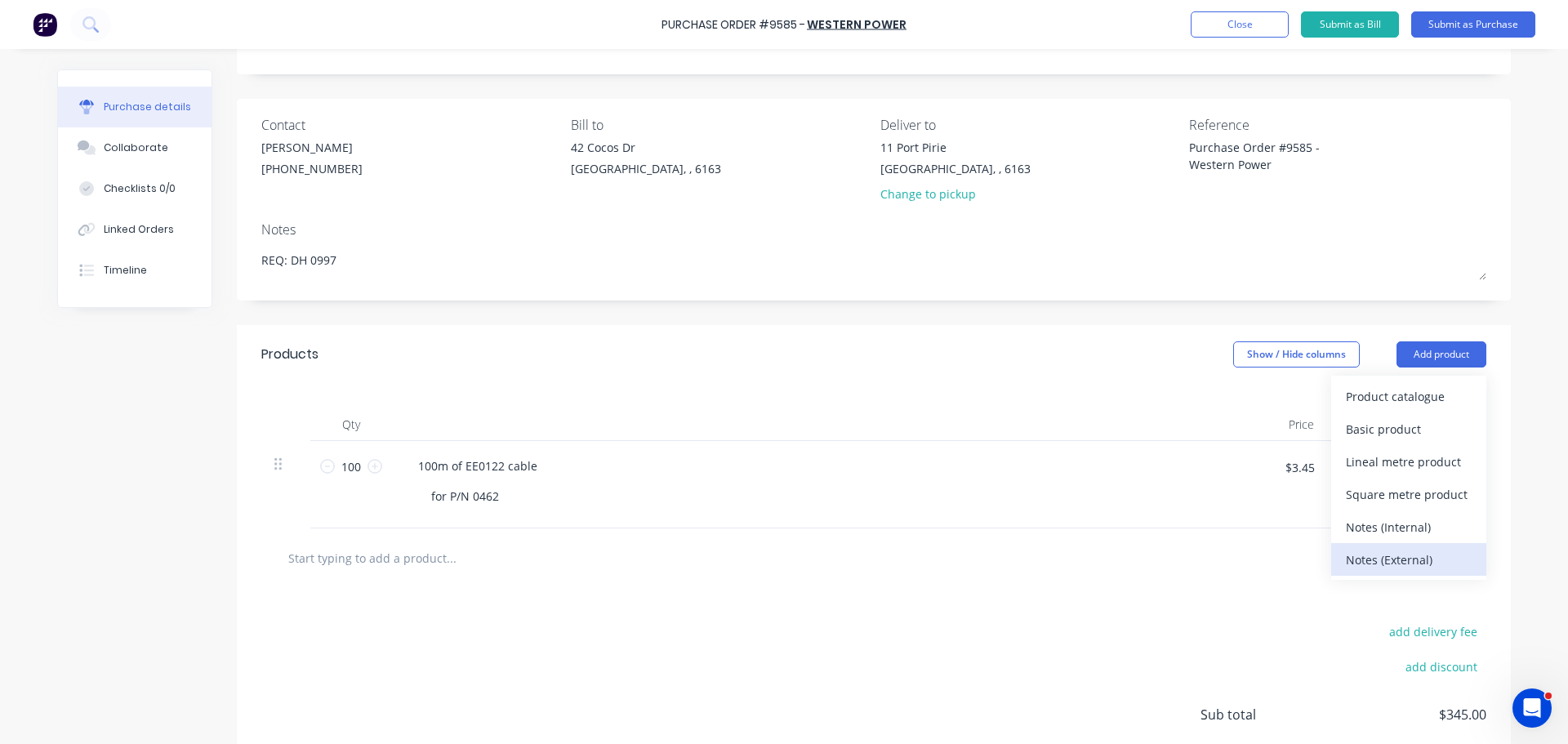
click at [1393, 552] on div "Notes (External)" at bounding box center [1409, 560] width 126 height 24
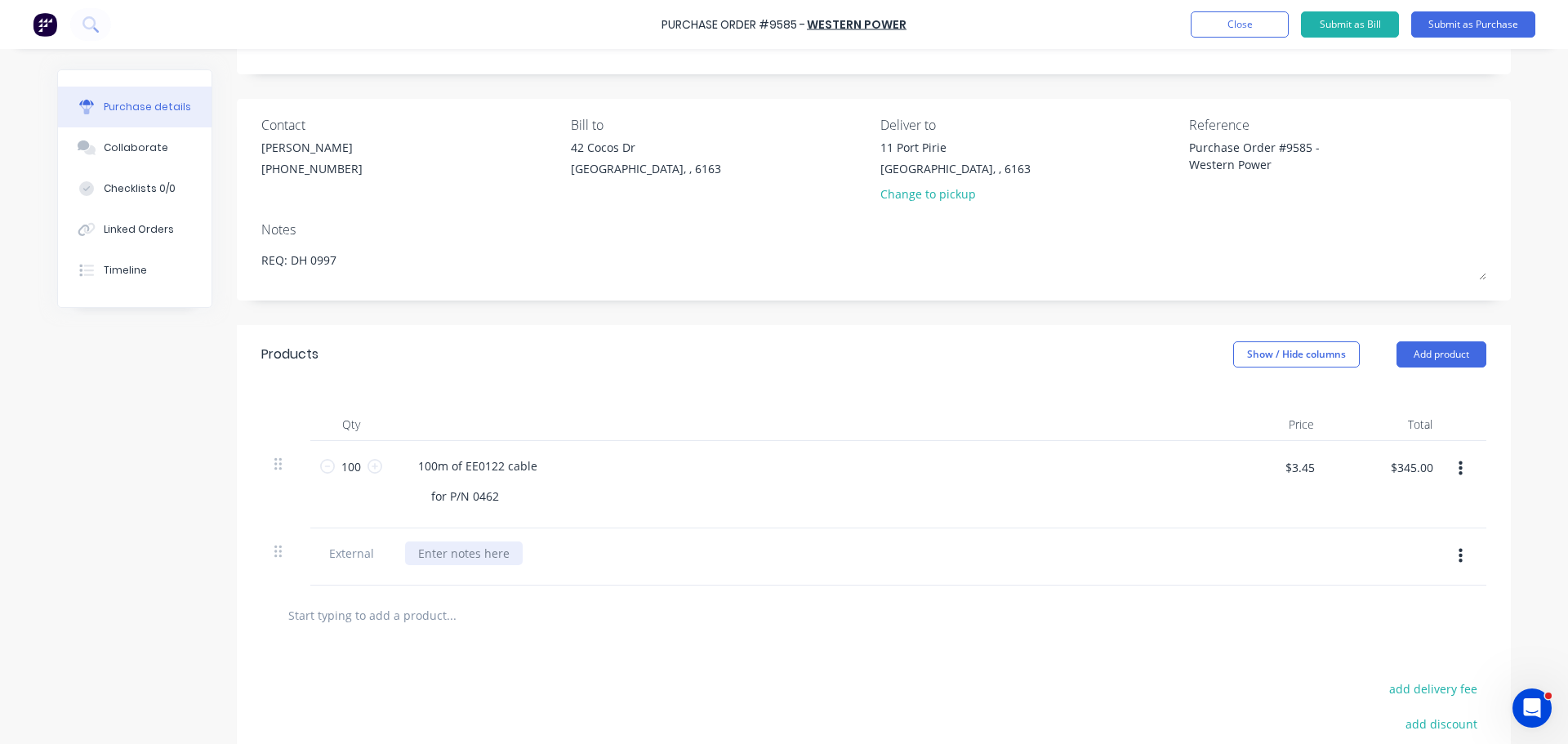
type textarea "x"
click at [444, 554] on div at bounding box center [463, 553] width 118 height 24
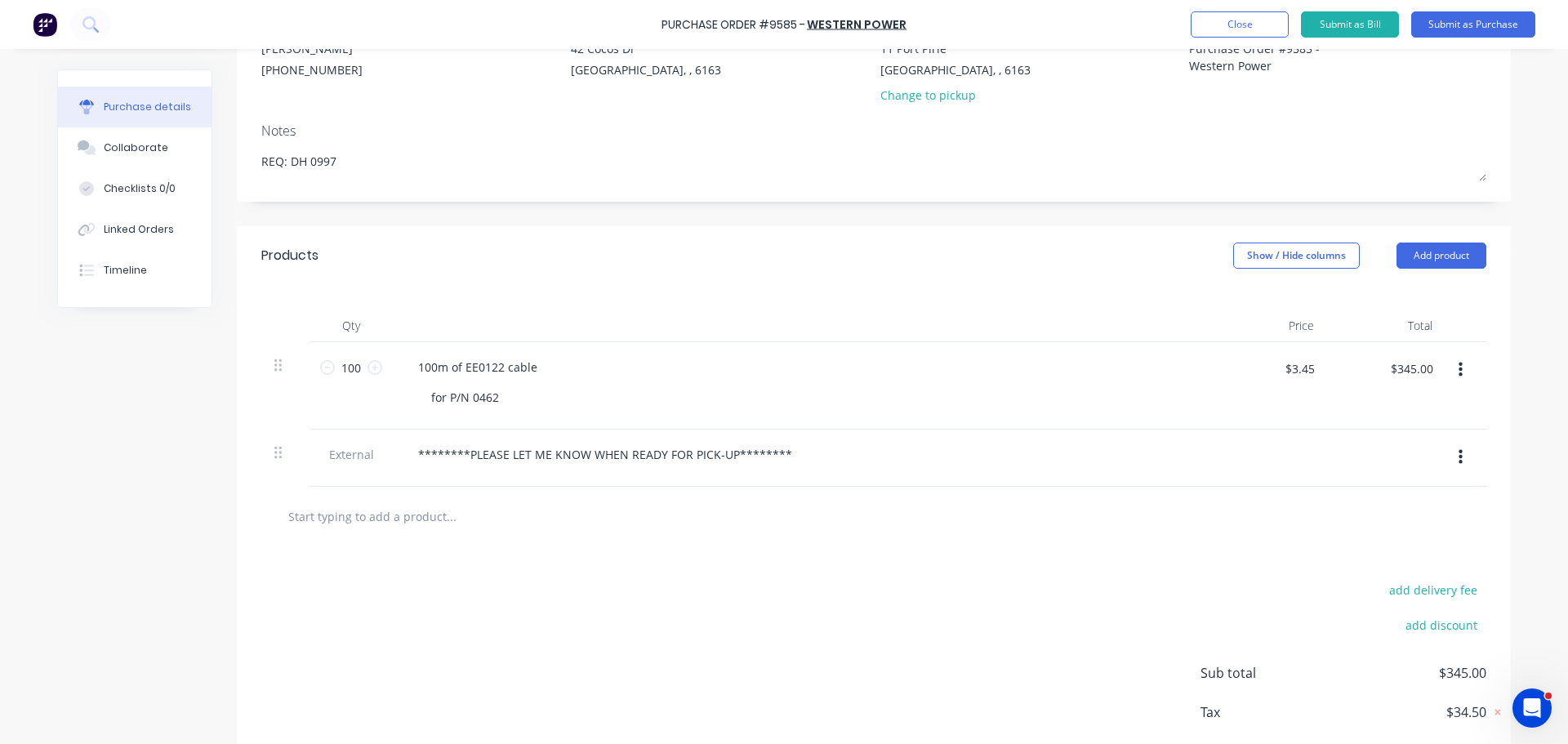
scroll to position [245, 0]
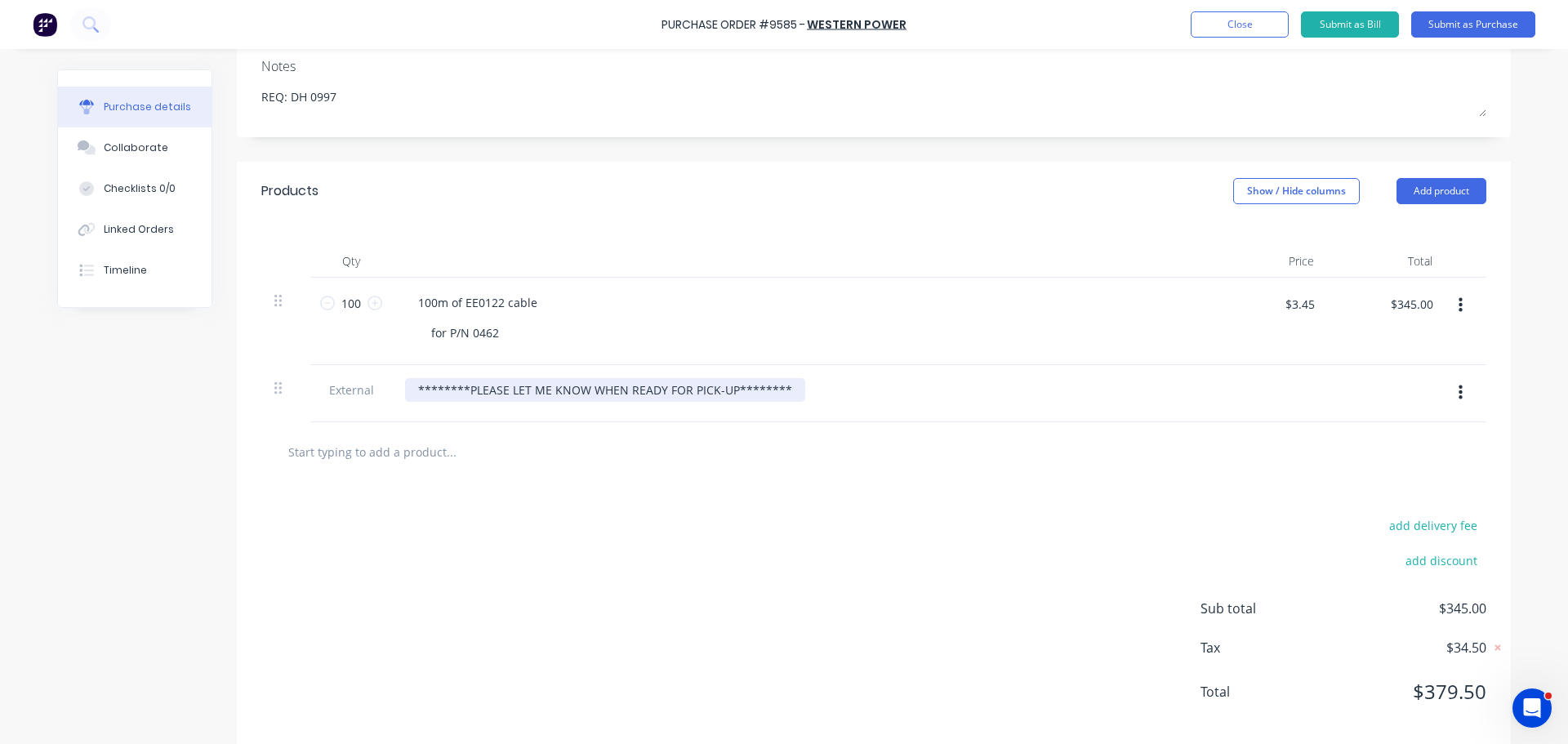
click at [781, 391] on div "********PLEASE LET ME KNOW WHEN READY FOR PICK-UP********" at bounding box center [605, 390] width 401 height 24
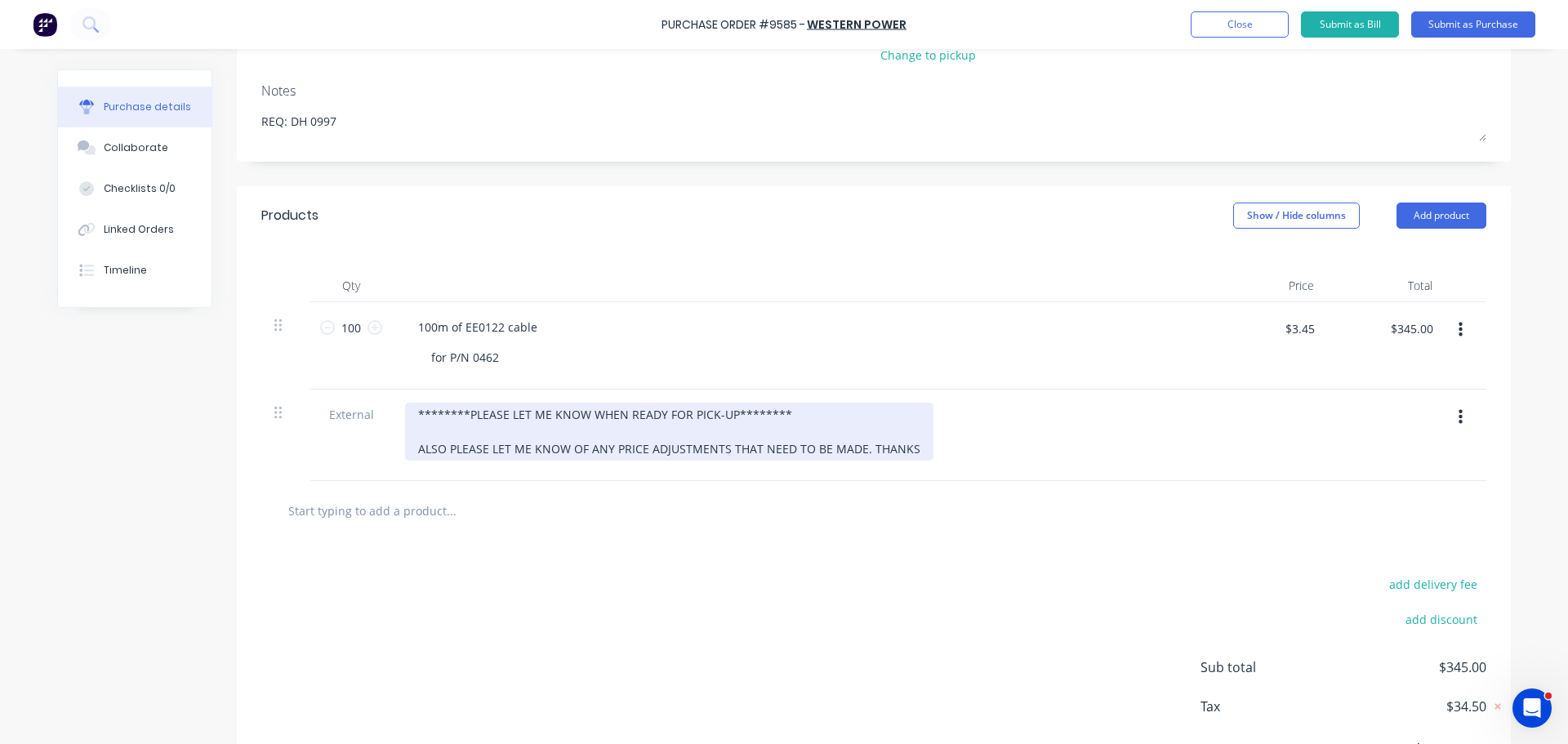
scroll to position [0, 0]
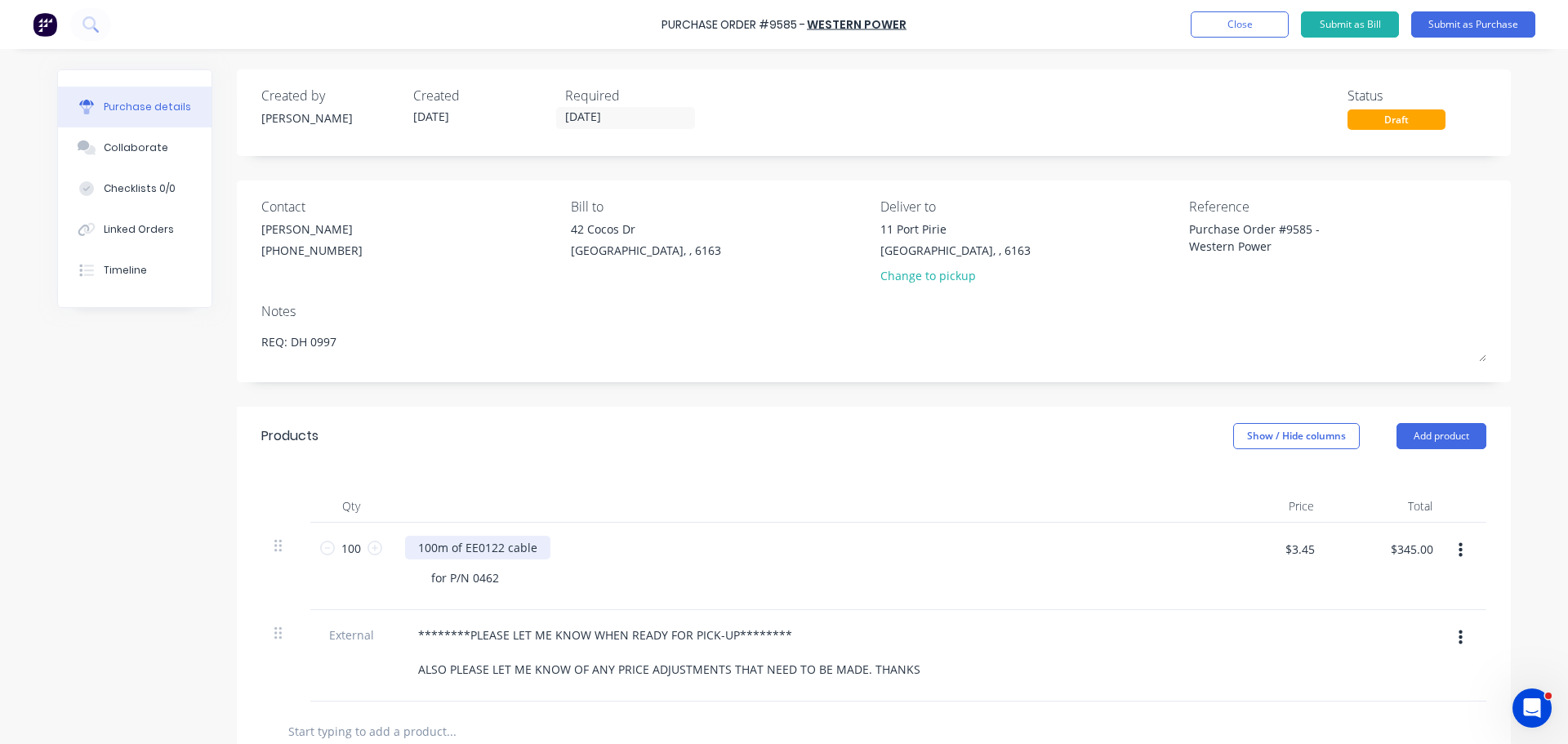
click at [441, 548] on div "100m of EE0122 cable" at bounding box center [477, 547] width 145 height 24
click at [446, 550] on div "Meter of EE0122 cable" at bounding box center [479, 547] width 148 height 24
click at [537, 419] on div "Products Show / Hide columns Add product" at bounding box center [874, 436] width 1274 height 58
click at [1475, 29] on button "Submit as Purchase" at bounding box center [1473, 24] width 124 height 26
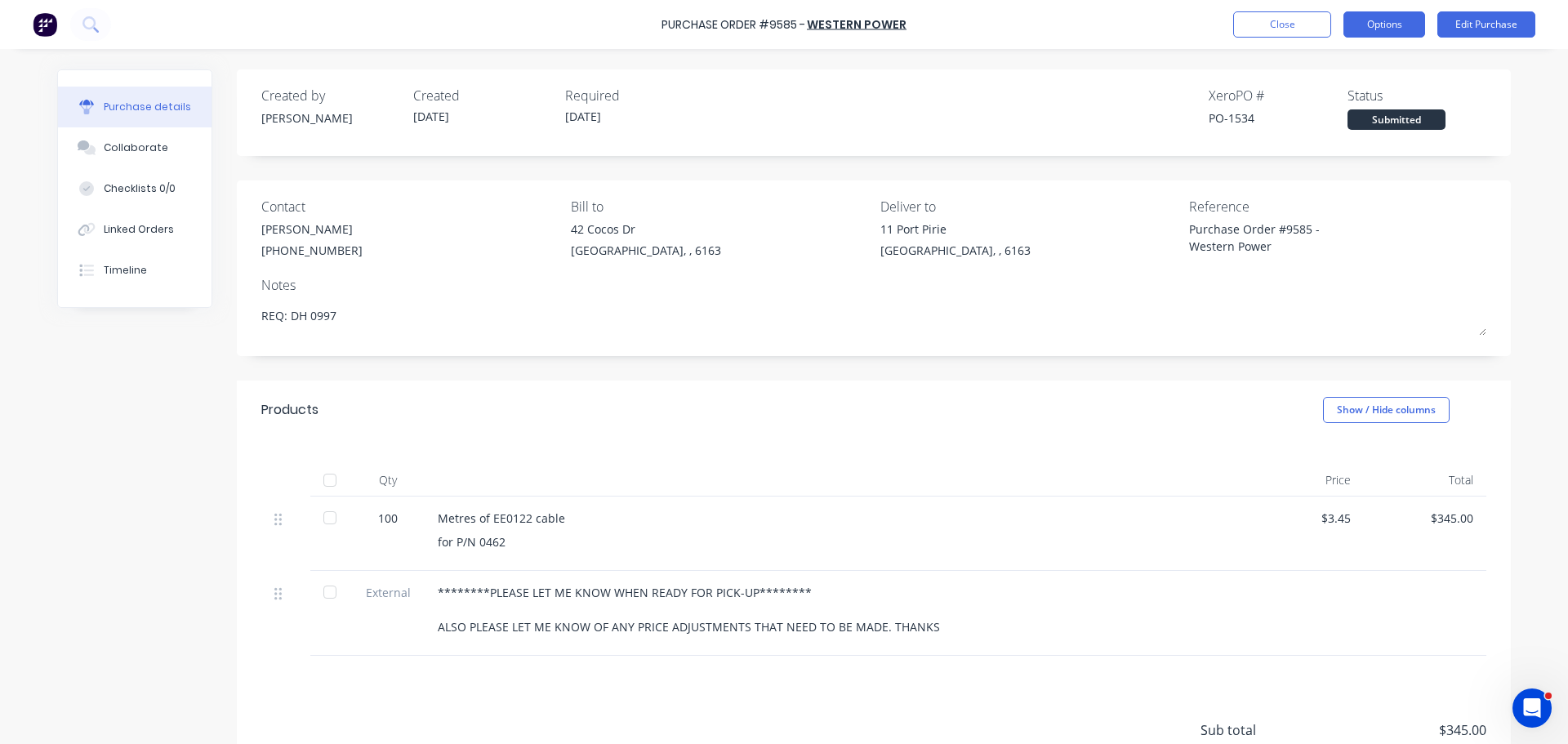
click at [1376, 22] on button "Options" at bounding box center [1384, 24] width 82 height 26
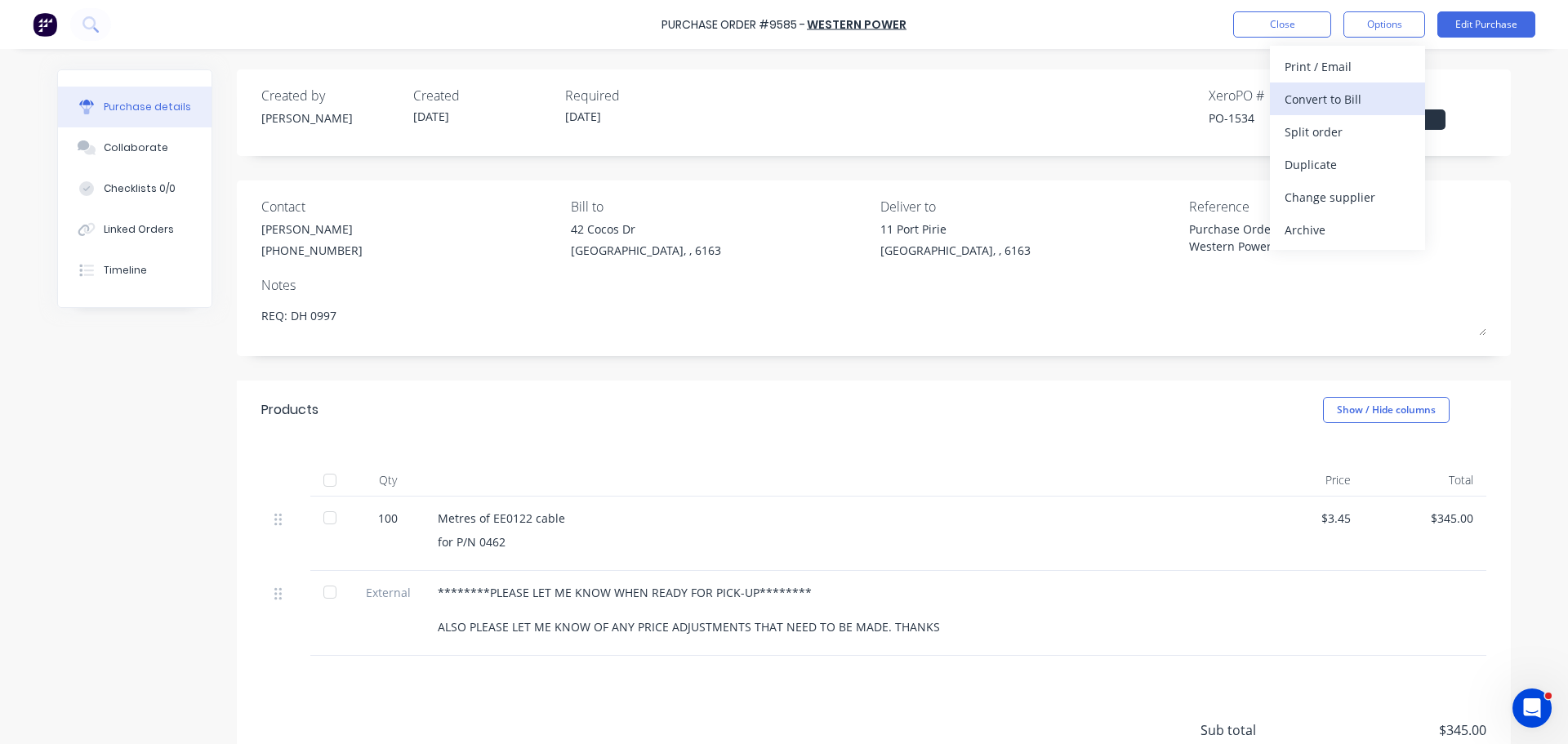
click at [1330, 103] on div "Convert to Bill" at bounding box center [1348, 100] width 126 height 24
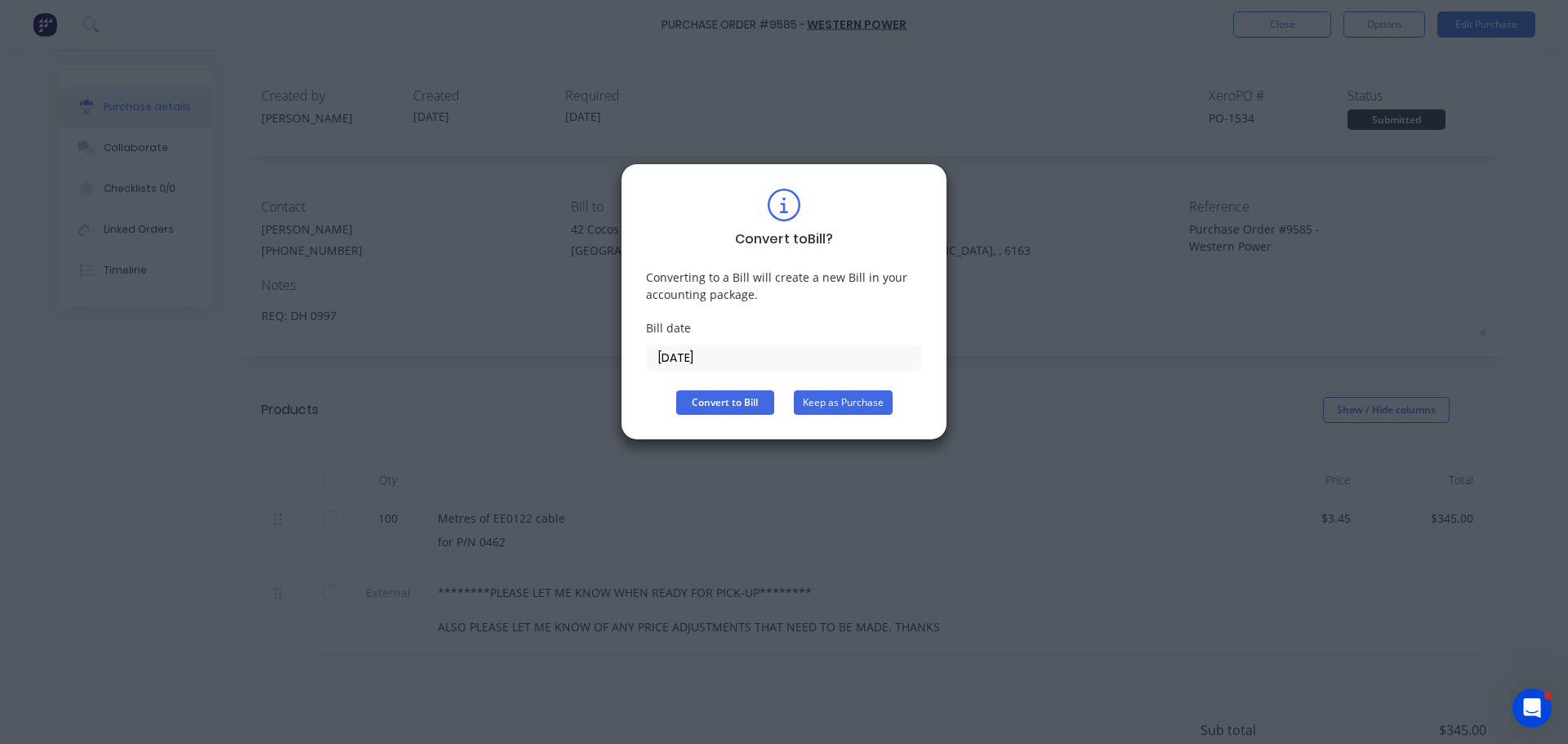
click at [866, 402] on button "Keep as Purchase" at bounding box center [843, 402] width 99 height 25
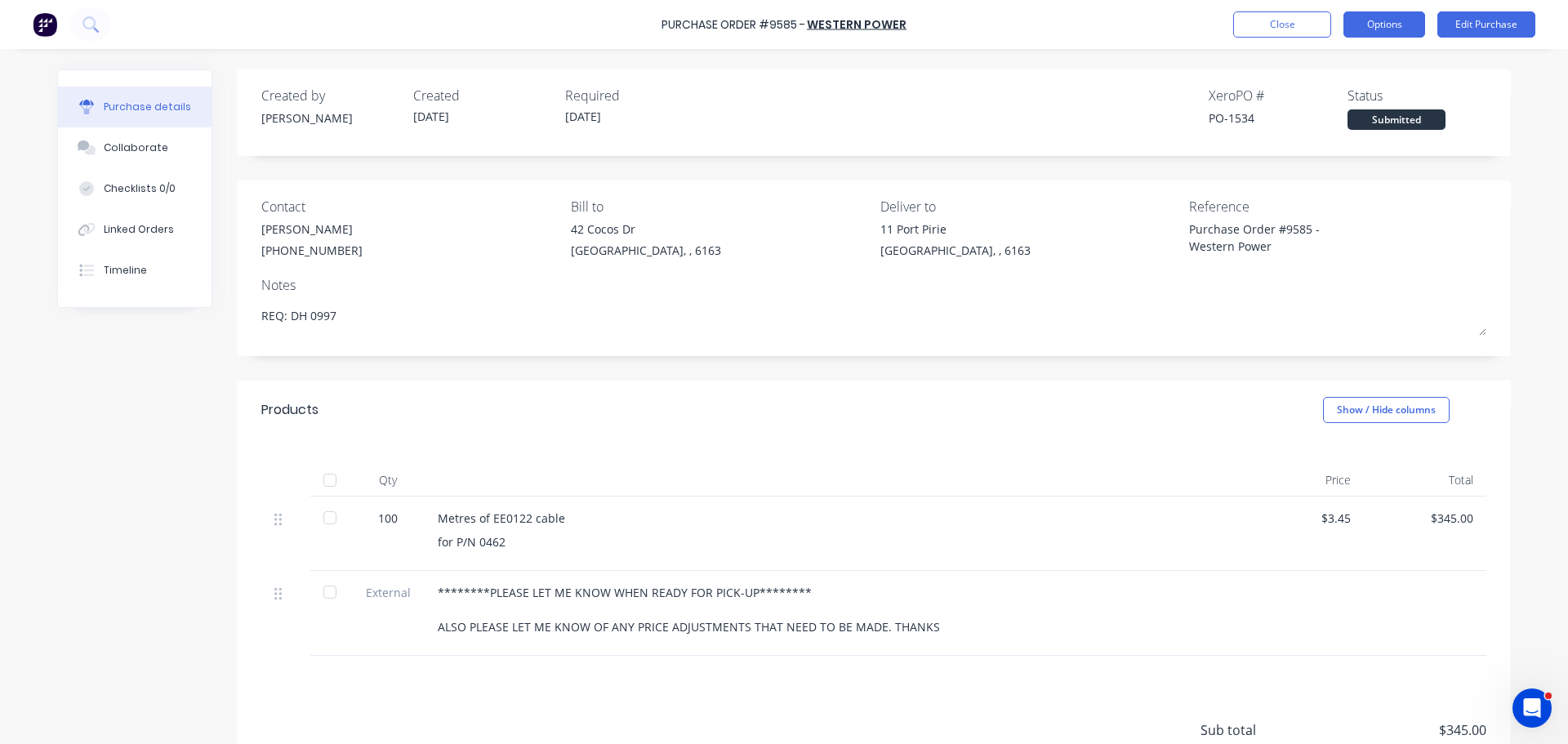
click at [1372, 22] on button "Options" at bounding box center [1384, 24] width 82 height 26
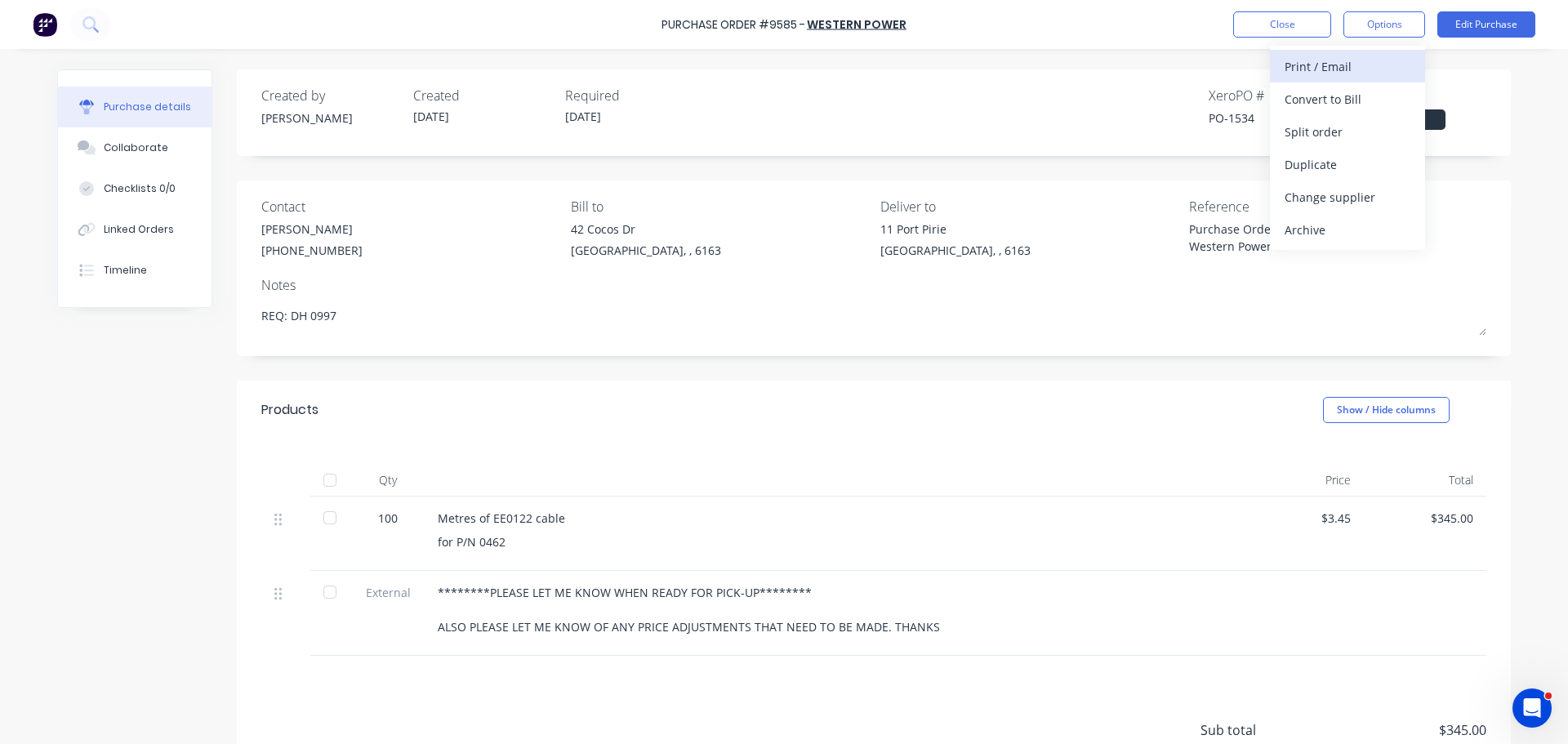
click at [1322, 64] on div "Print / Email" at bounding box center [1348, 67] width 126 height 24
click at [1325, 95] on div "With pricing" at bounding box center [1348, 100] width 126 height 24
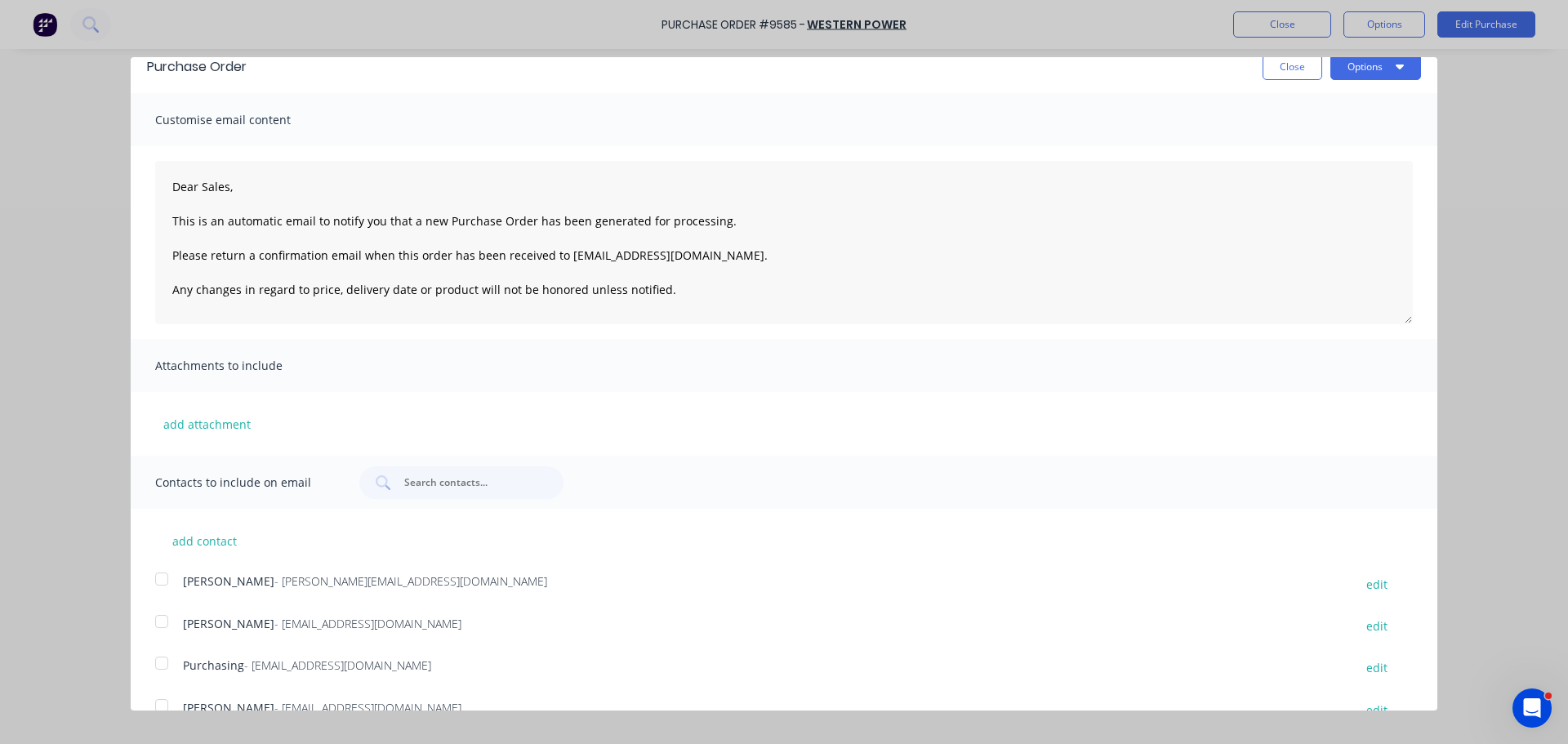
scroll to position [46, 0]
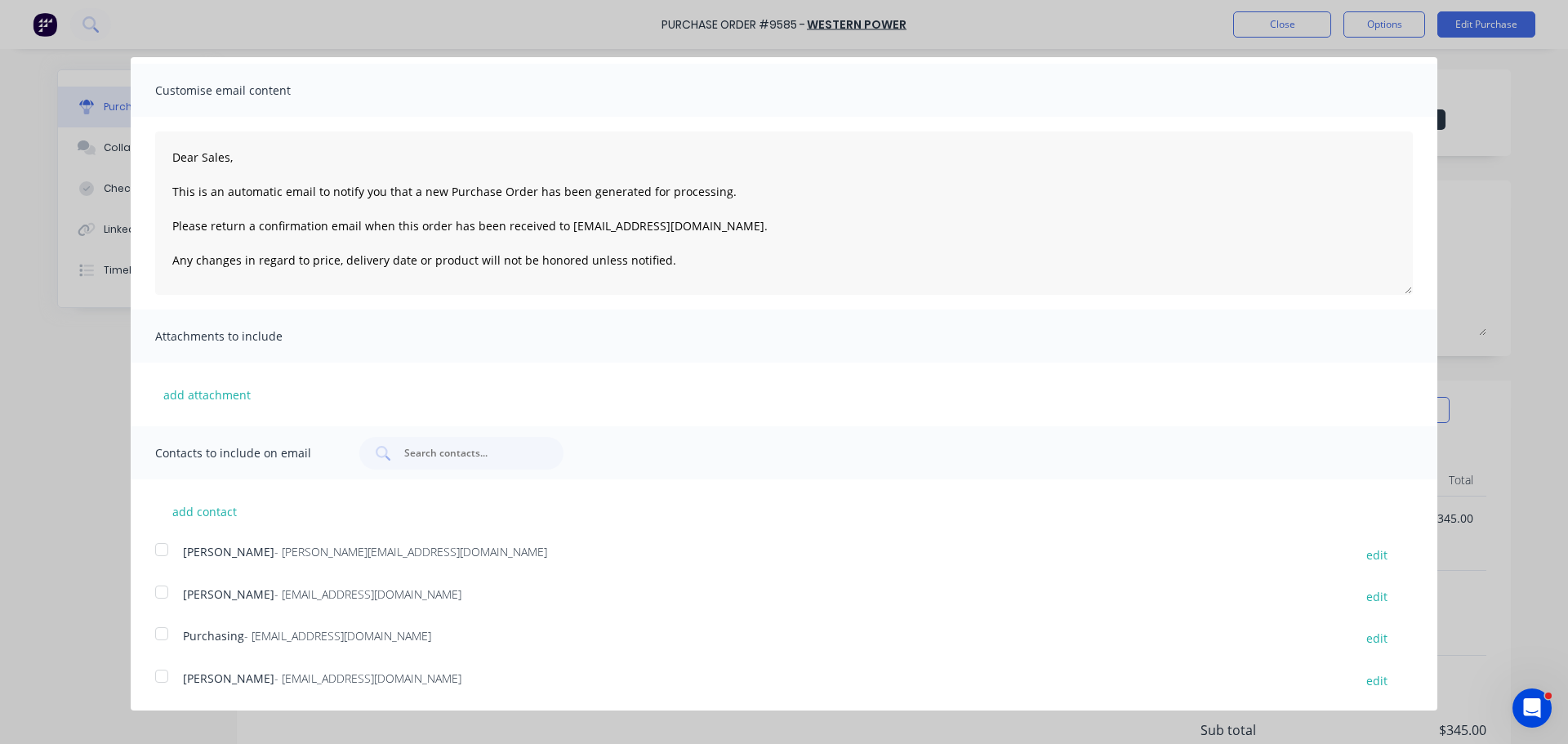
click at [161, 633] on div at bounding box center [162, 633] width 33 height 33
click at [163, 674] on div at bounding box center [162, 676] width 33 height 33
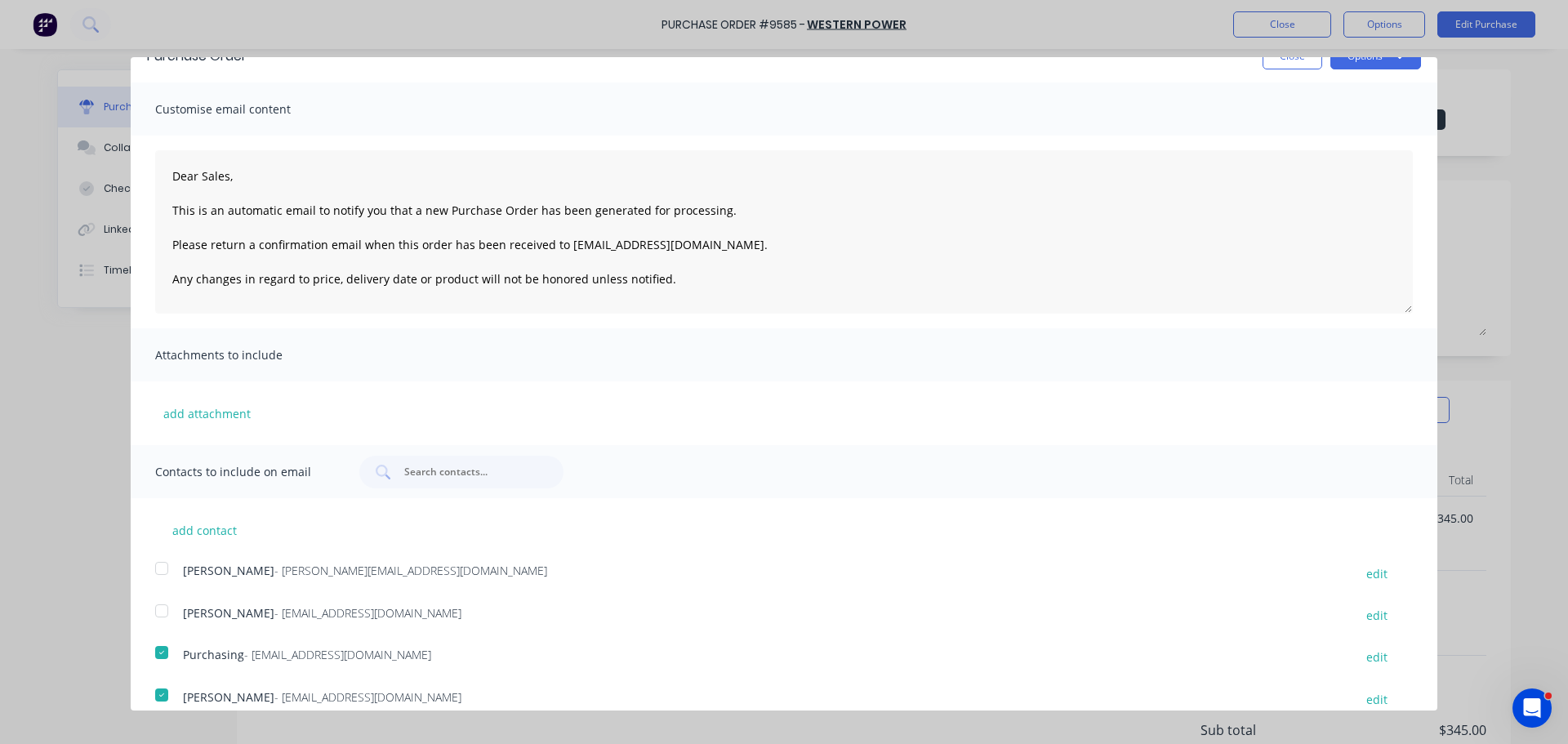
scroll to position [0, 0]
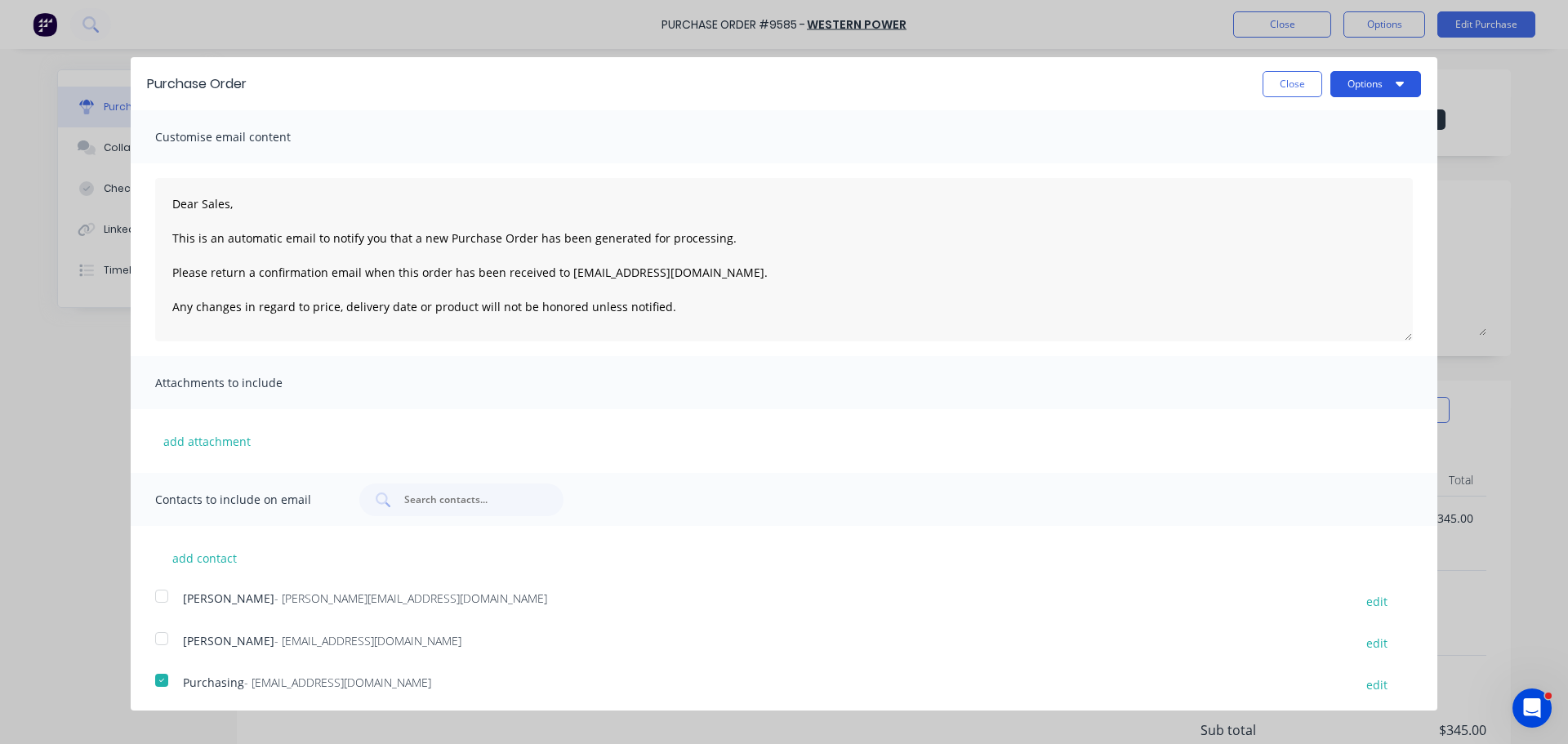
click at [1387, 73] on button "Options" at bounding box center [1375, 84] width 90 height 26
click at [1292, 162] on div "Email" at bounding box center [1344, 158] width 126 height 24
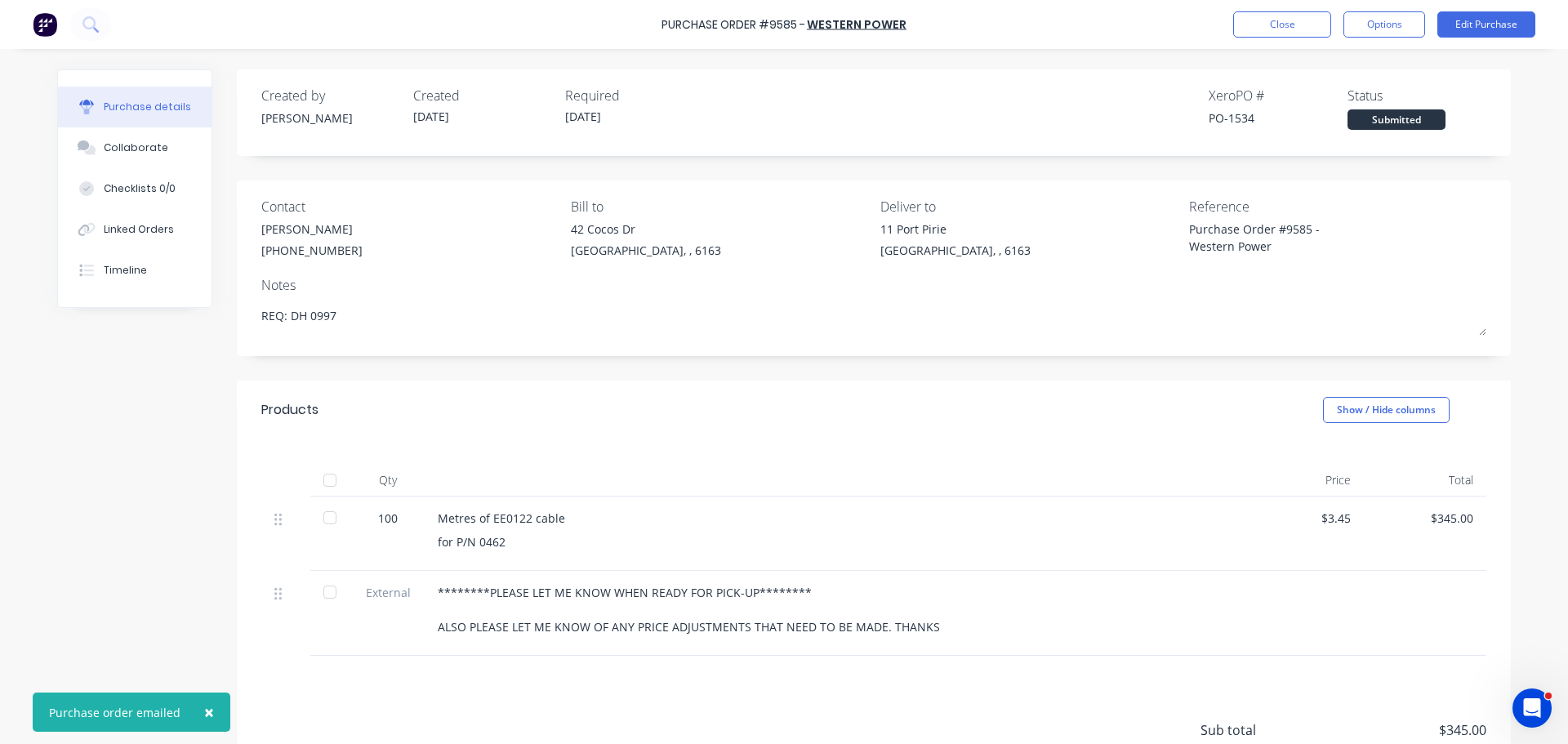
type textarea "x"
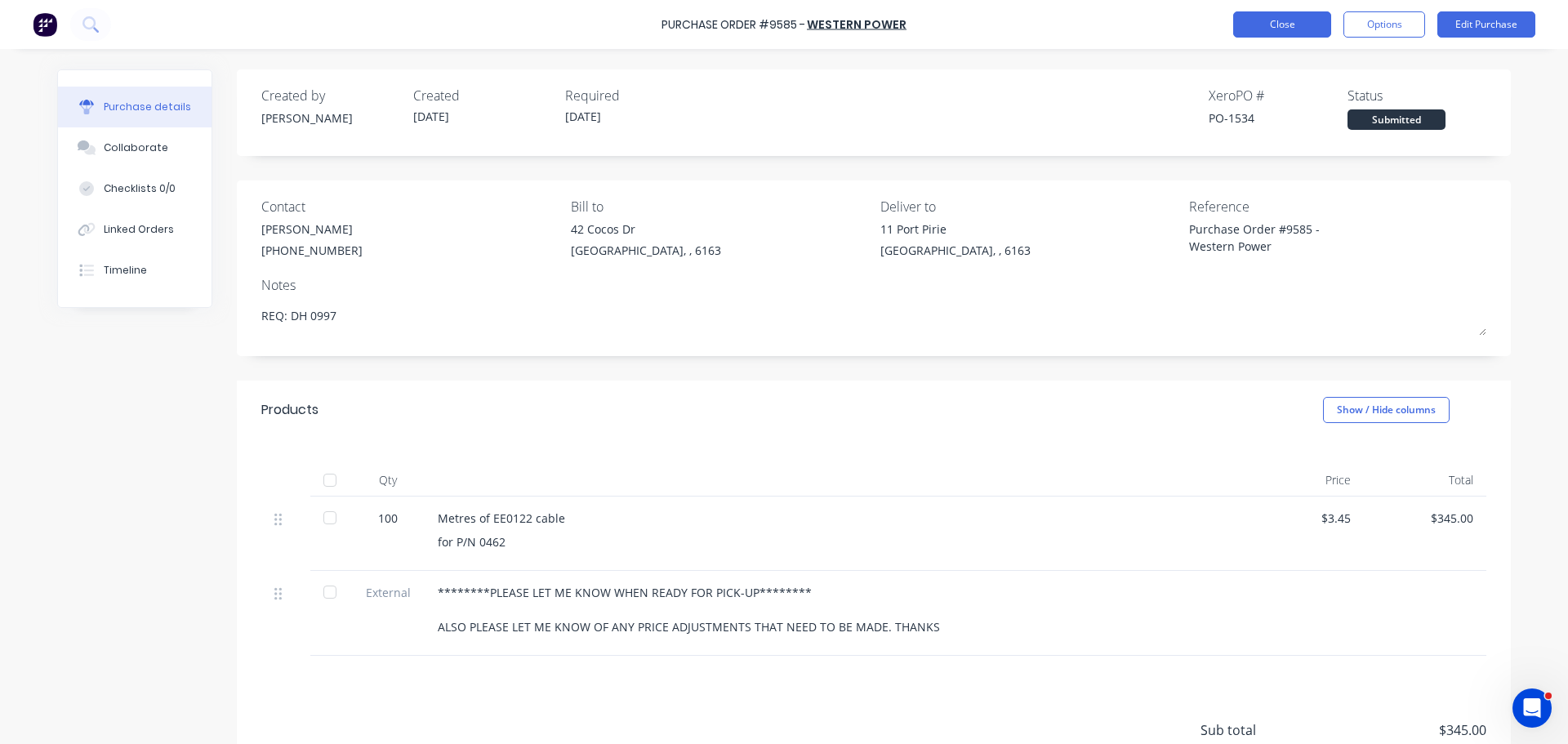
click at [1278, 29] on button "Close" at bounding box center [1283, 24] width 98 height 26
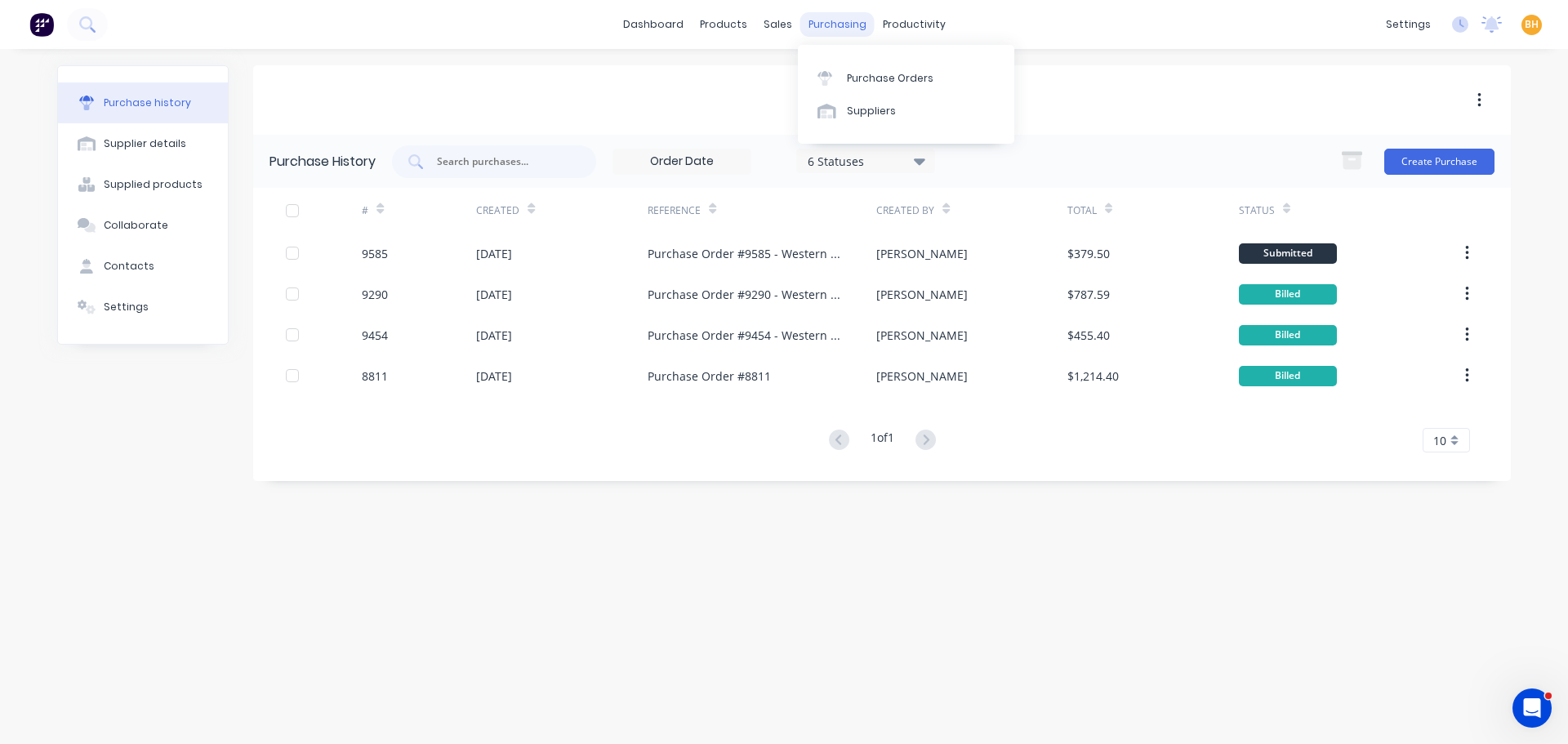
click at [834, 22] on div "purchasing" at bounding box center [837, 24] width 74 height 25
click at [862, 69] on link "Purchase Orders" at bounding box center [906, 77] width 217 height 33
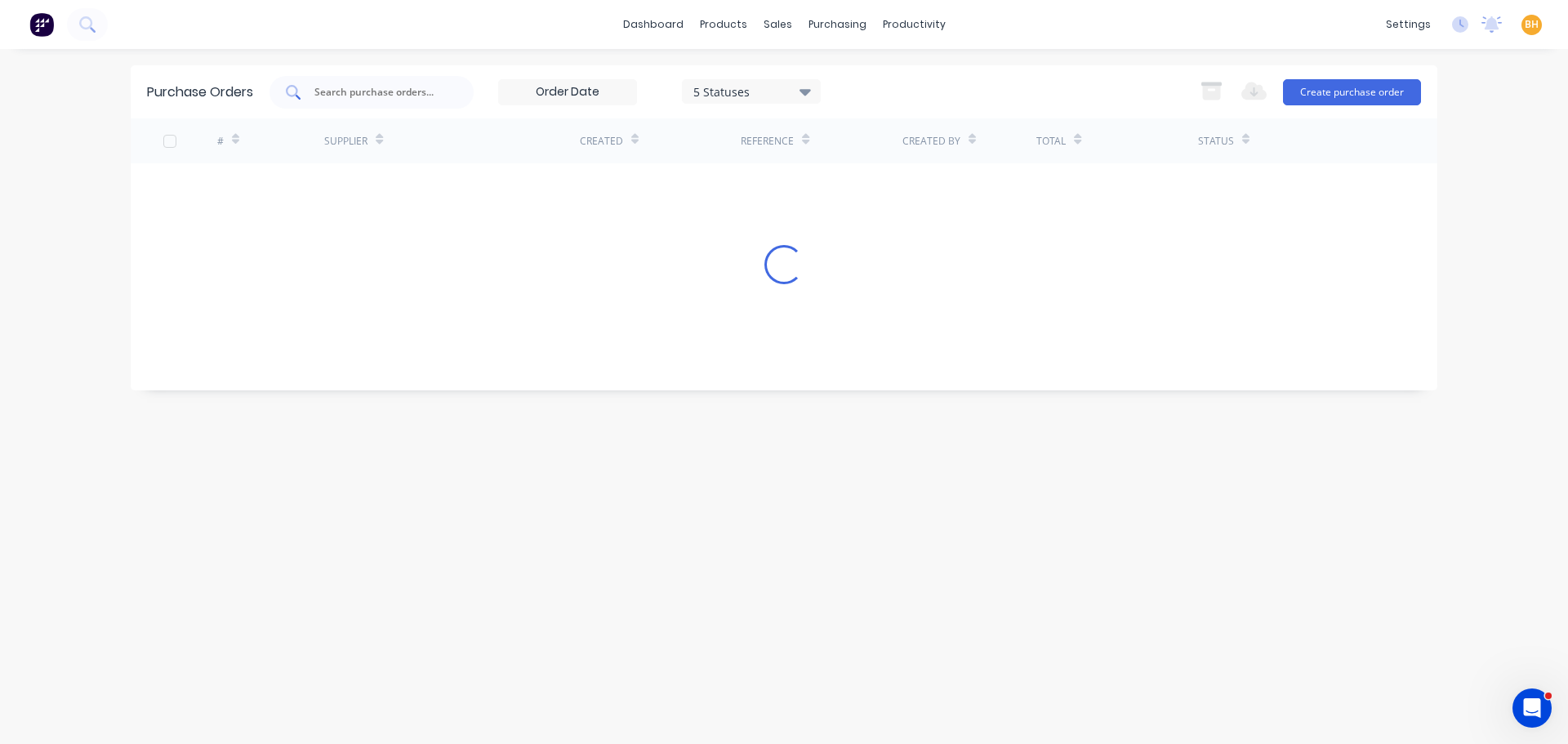
click at [346, 97] on input "text" at bounding box center [381, 92] width 136 height 16
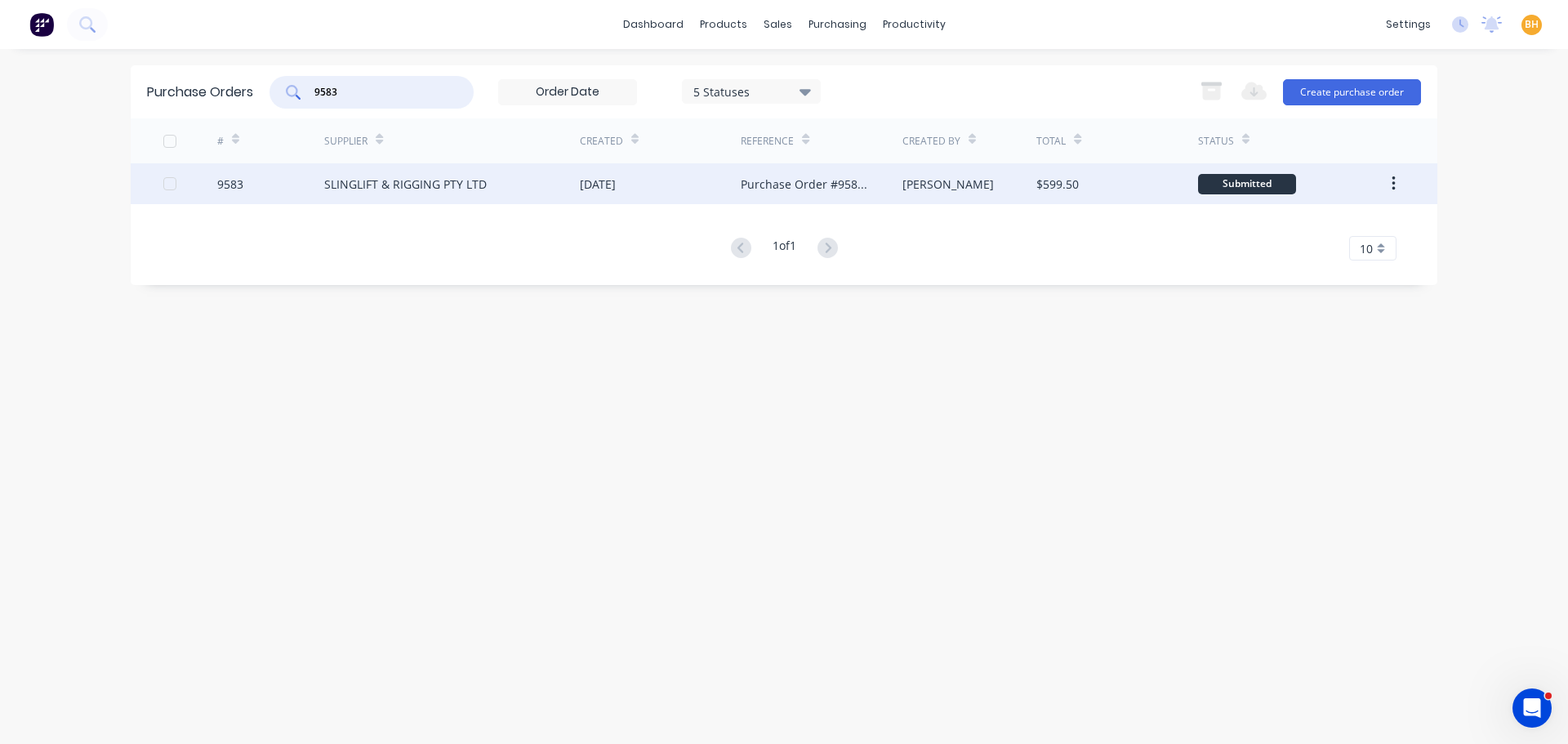
type input "9583"
click at [411, 195] on div "SLINGLIFT & RIGGING PTY LTD" at bounding box center [451, 184] width 255 height 41
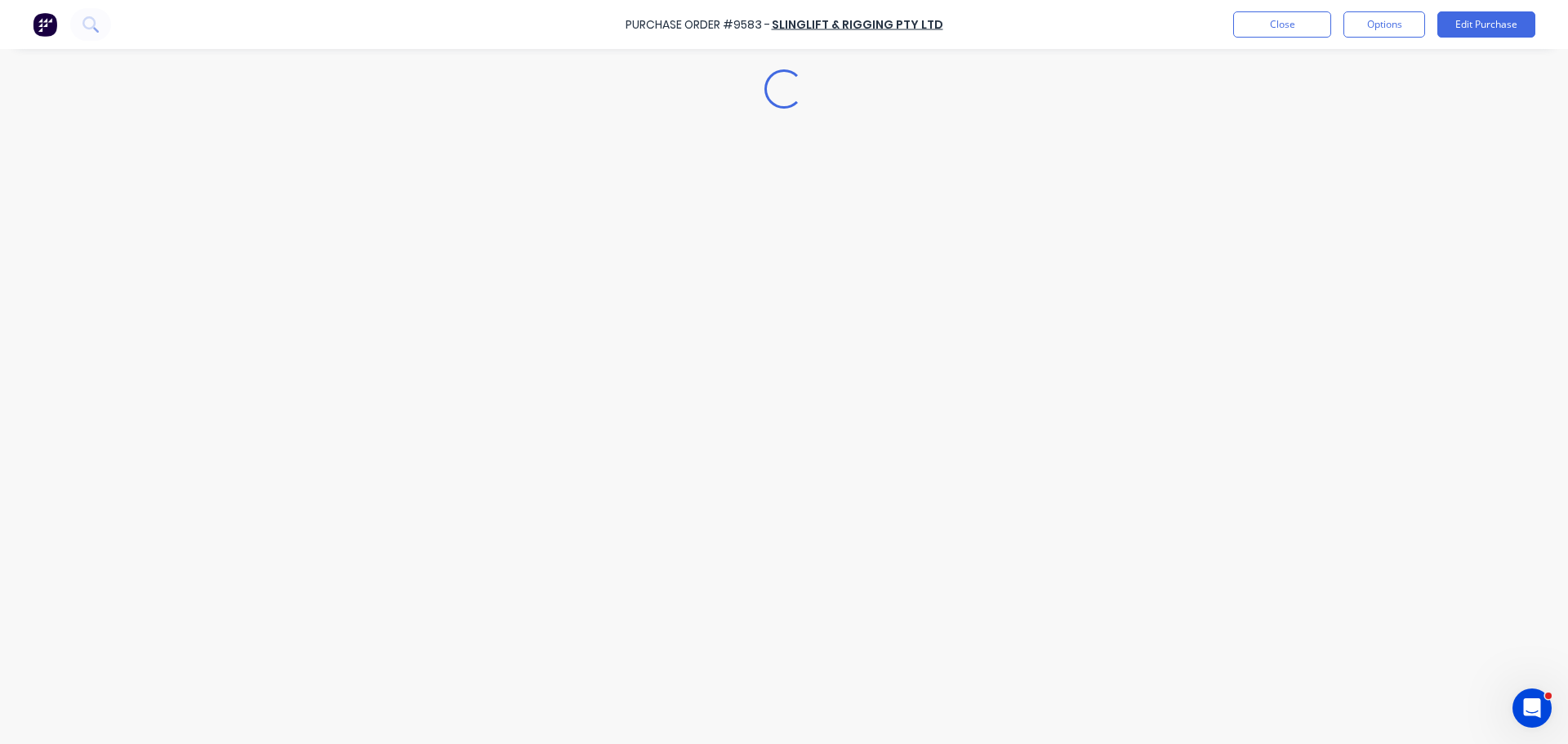
type textarea "x"
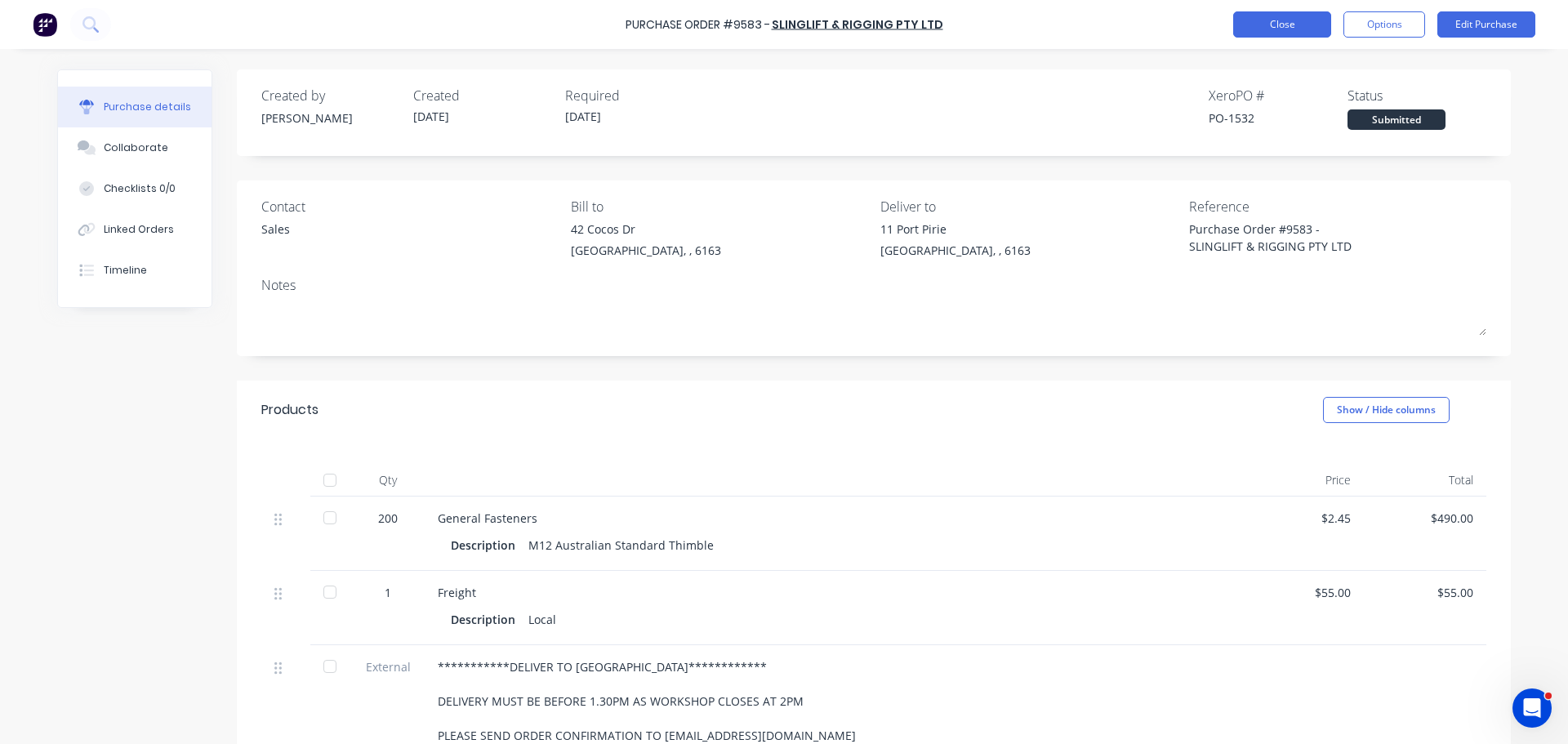
click at [1269, 24] on button "Close" at bounding box center [1283, 24] width 98 height 26
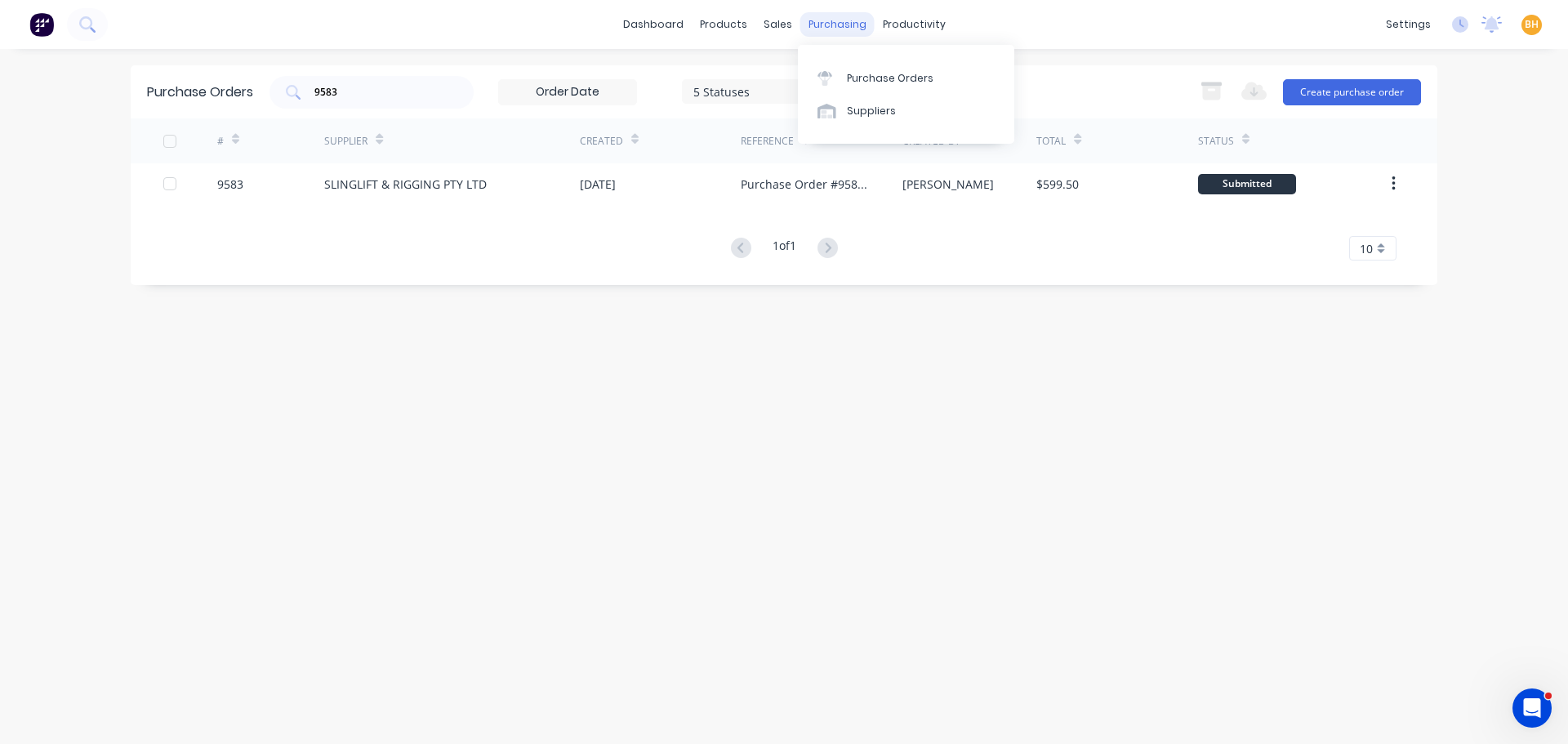
click at [827, 29] on div "purchasing" at bounding box center [837, 24] width 74 height 25
click at [873, 82] on div "Purchase Orders" at bounding box center [890, 78] width 87 height 15
click at [357, 102] on div "9583" at bounding box center [372, 92] width 205 height 33
type input "9"
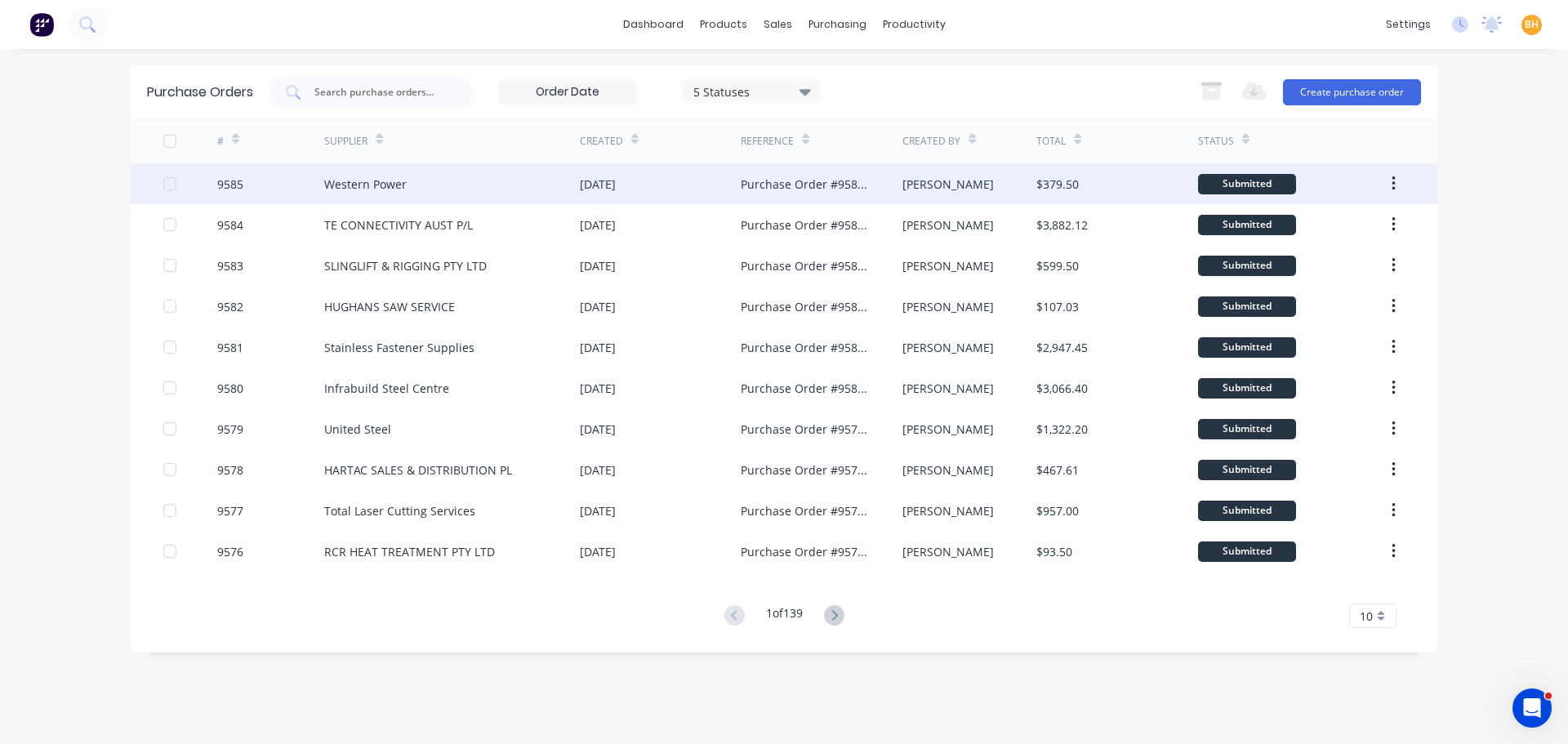
click at [319, 183] on div "9585" at bounding box center [271, 184] width 107 height 41
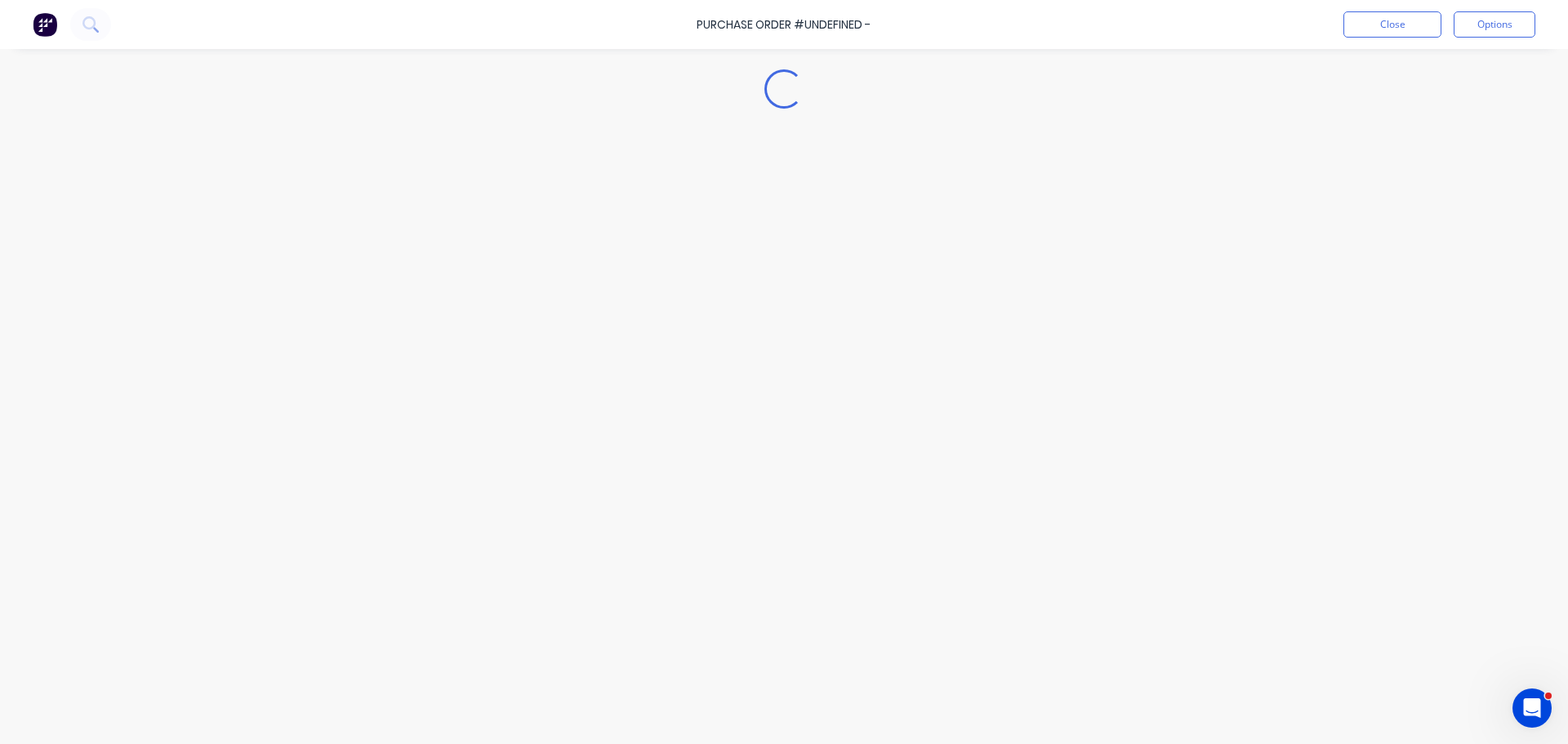
type textarea "x"
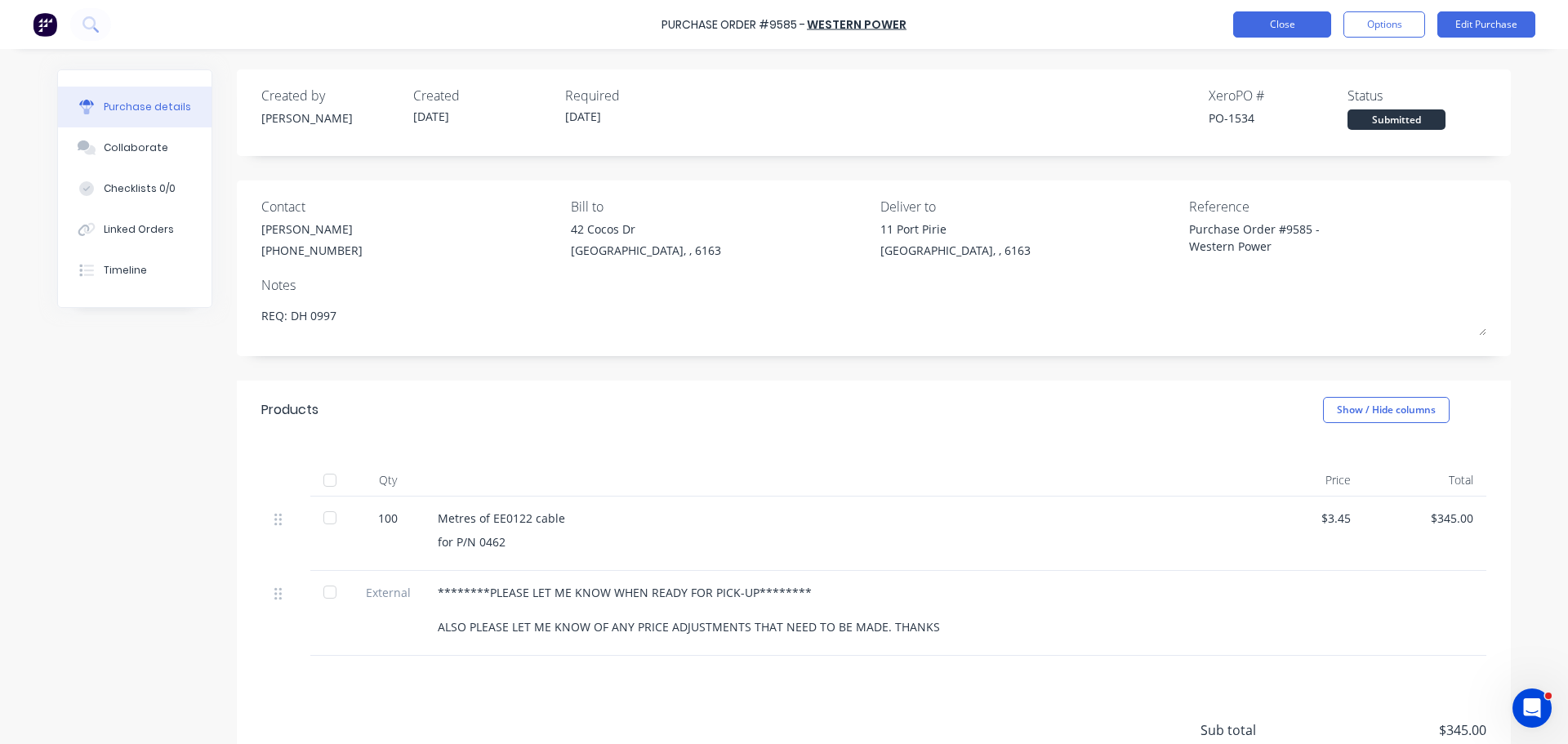
click at [1253, 22] on button "Close" at bounding box center [1283, 24] width 98 height 26
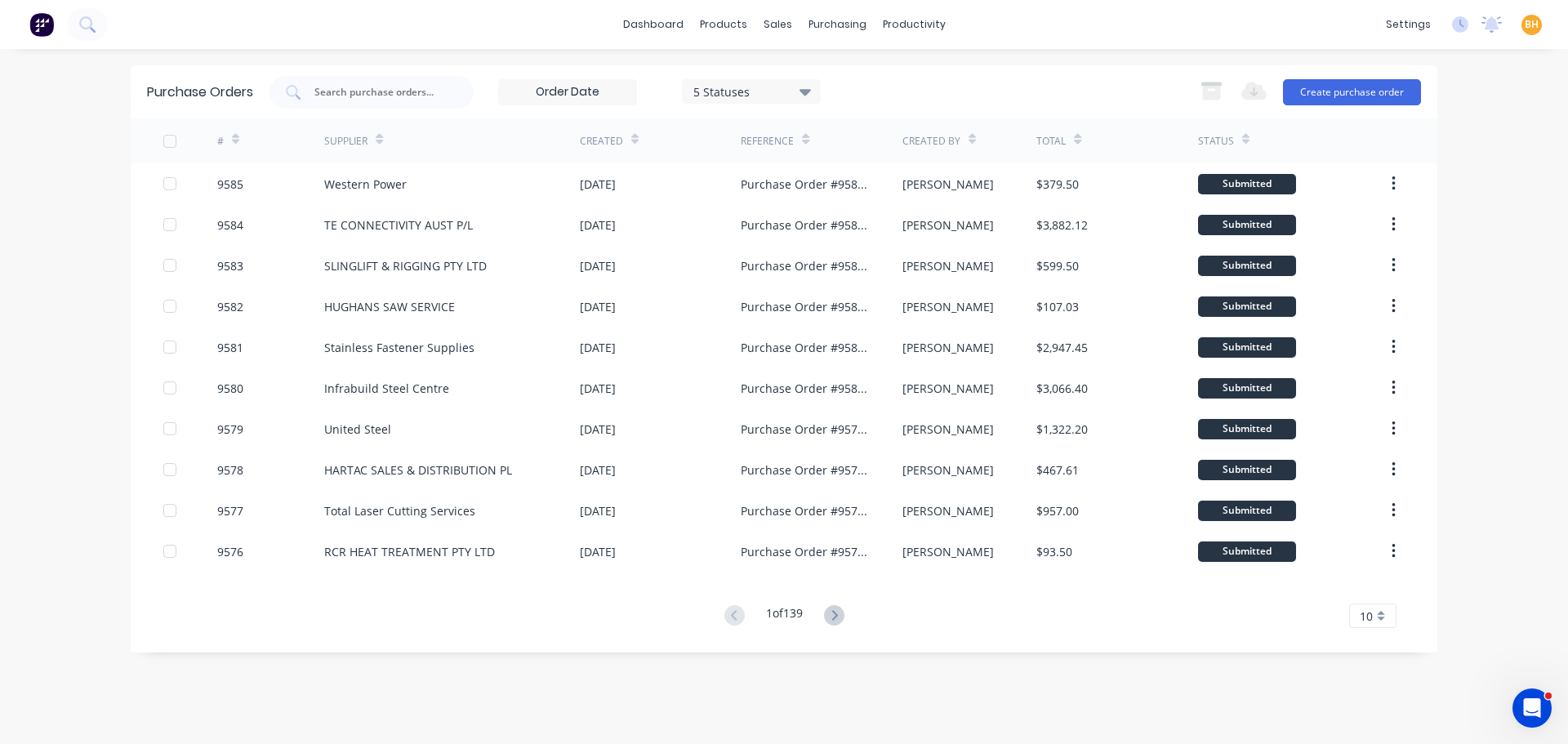
click at [1515, 204] on div "dashboard products sales purchasing productivity dashboard products Product Cat…" at bounding box center [784, 372] width 1568 height 744
click at [1369, 88] on button "Create purchase order" at bounding box center [1352, 92] width 138 height 26
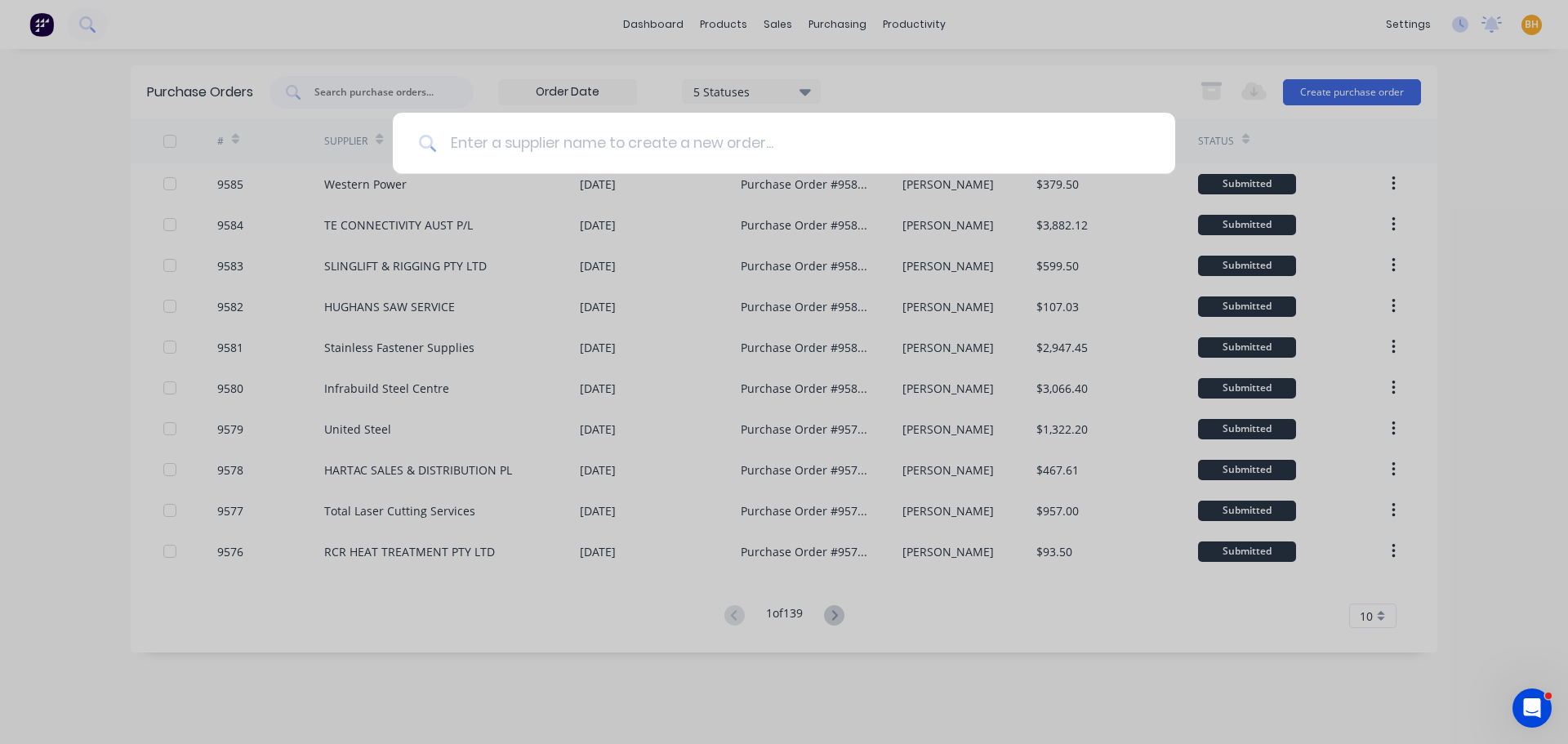
click at [483, 145] on input at bounding box center [793, 143] width 712 height 61
click at [468, 137] on input at bounding box center [793, 143] width 712 height 61
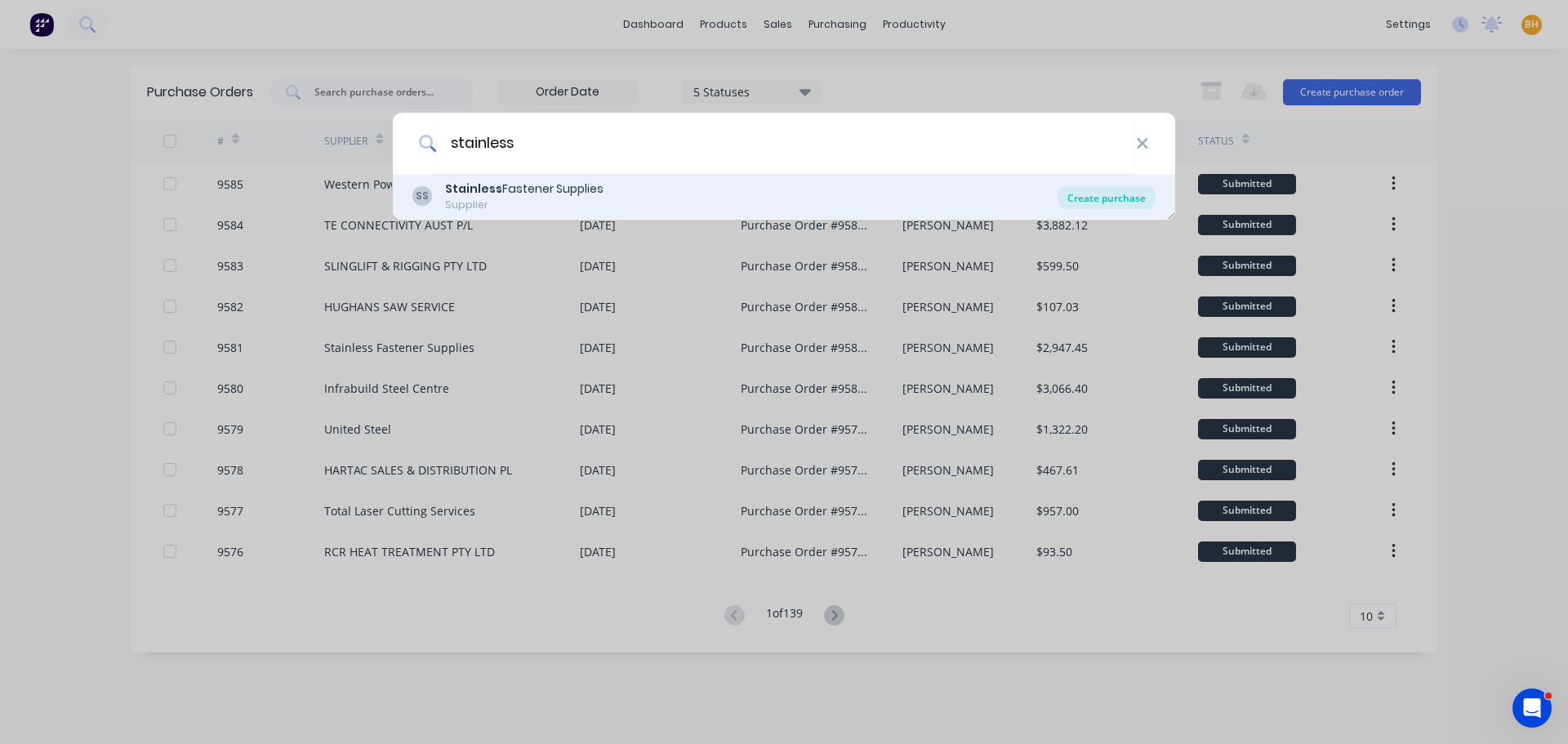
type input "stainless"
click at [1130, 200] on div "Create purchase" at bounding box center [1106, 198] width 98 height 23
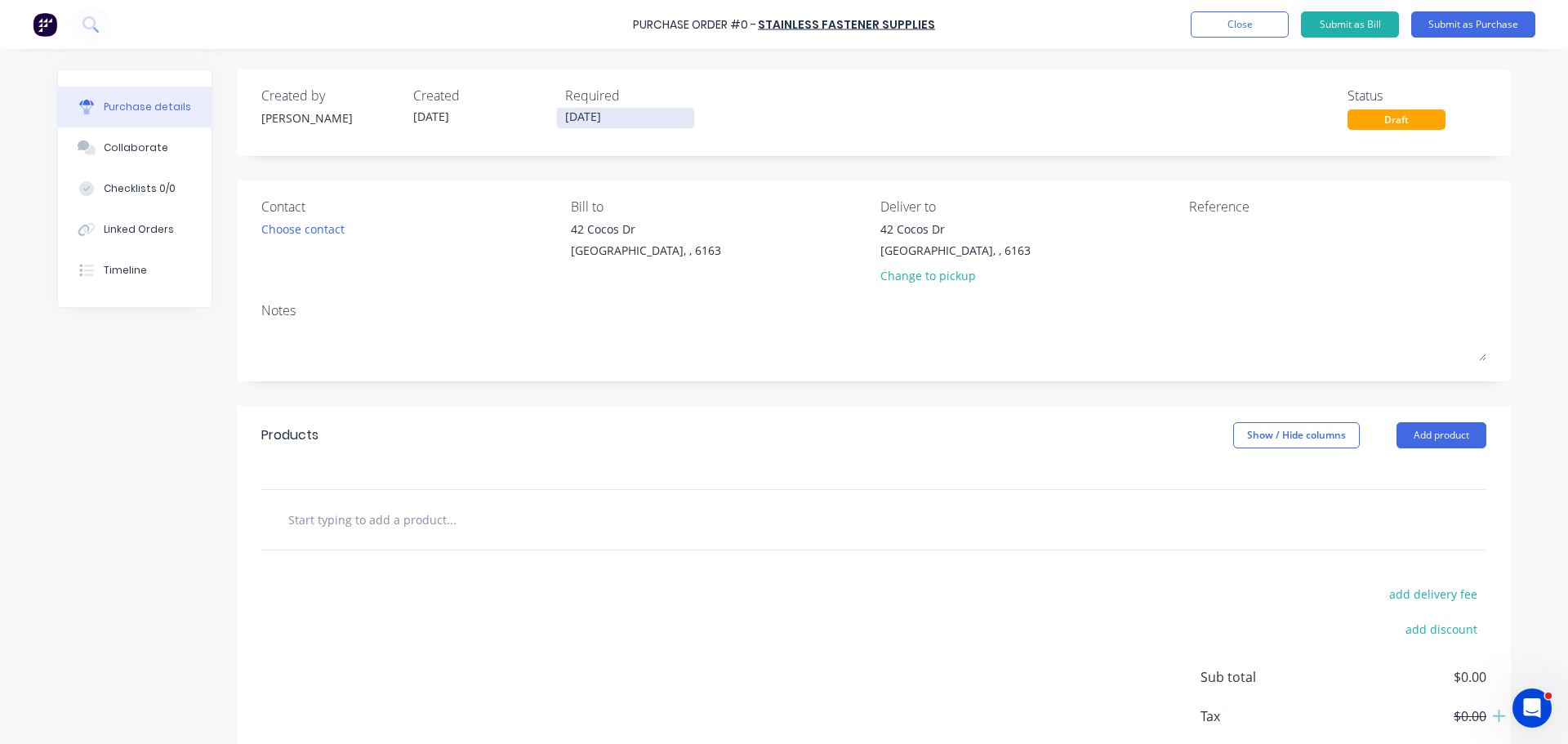
click at [581, 113] on input "[DATE]" at bounding box center [626, 118] width 138 height 21
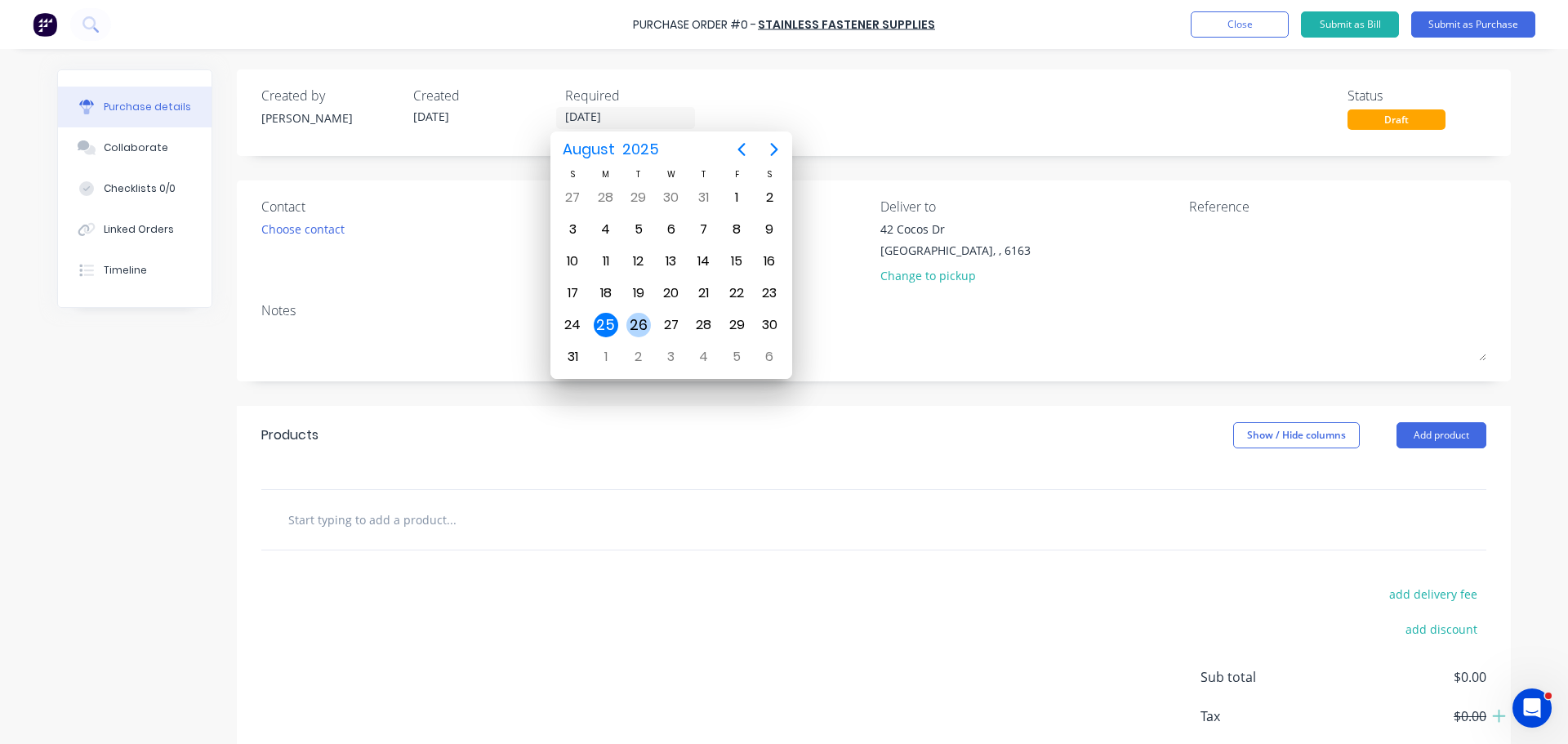
click at [640, 312] on div "26" at bounding box center [639, 325] width 33 height 31
type input "[DATE]"
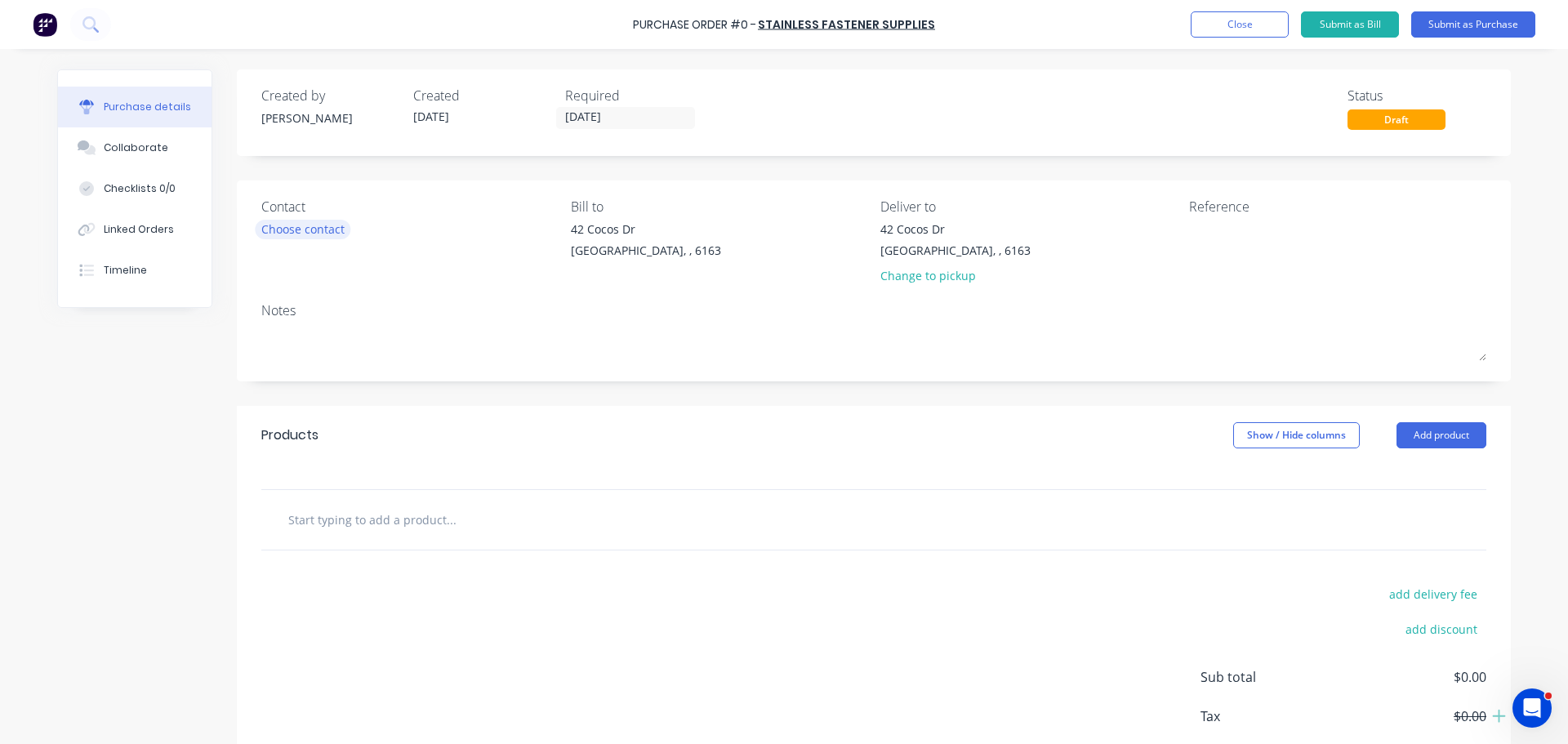
click at [314, 229] on div "Choose contact" at bounding box center [303, 229] width 83 height 17
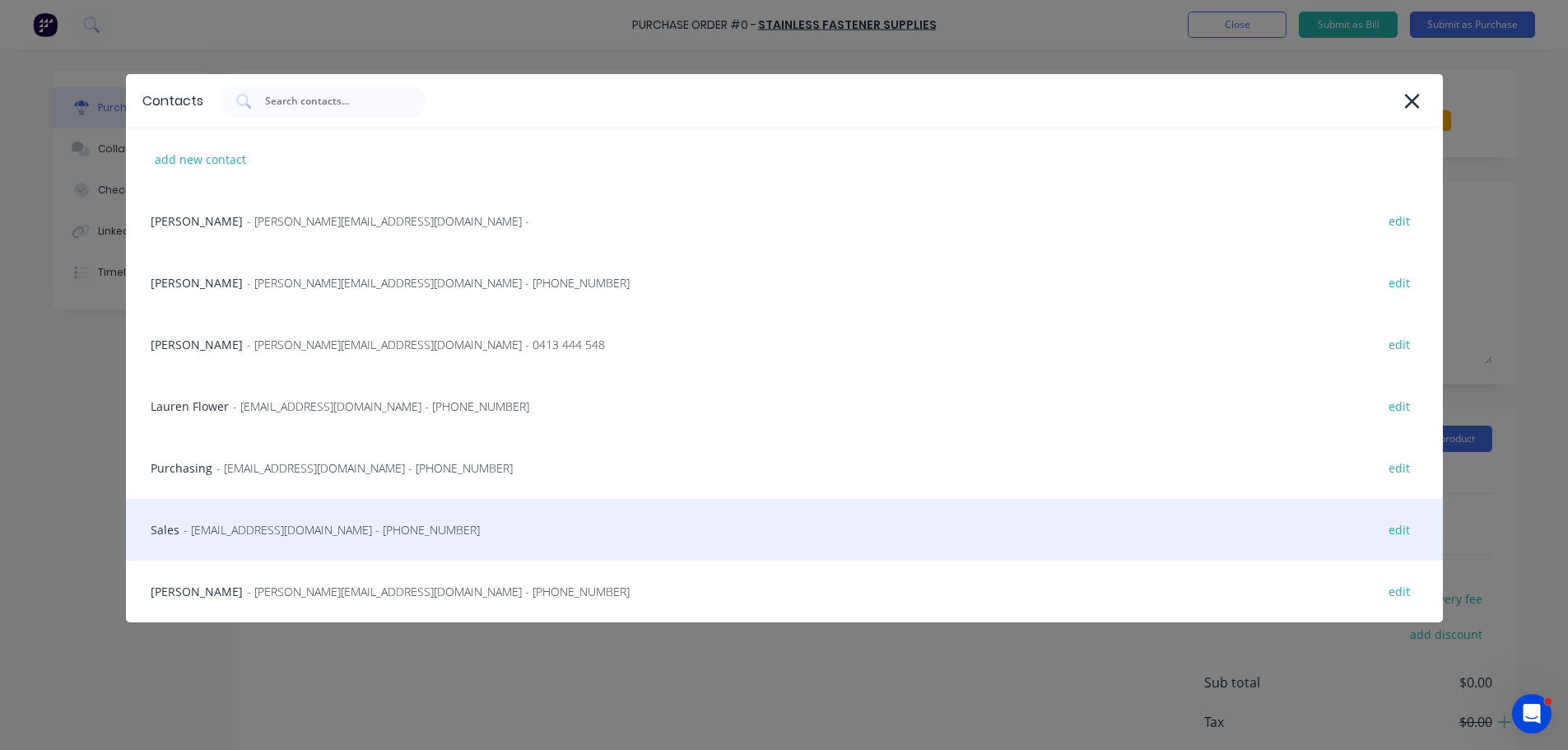
click at [249, 531] on span "- [EMAIL_ADDRESS][DOMAIN_NAME] - [PHONE_NUMBER]" at bounding box center [332, 529] width 296 height 17
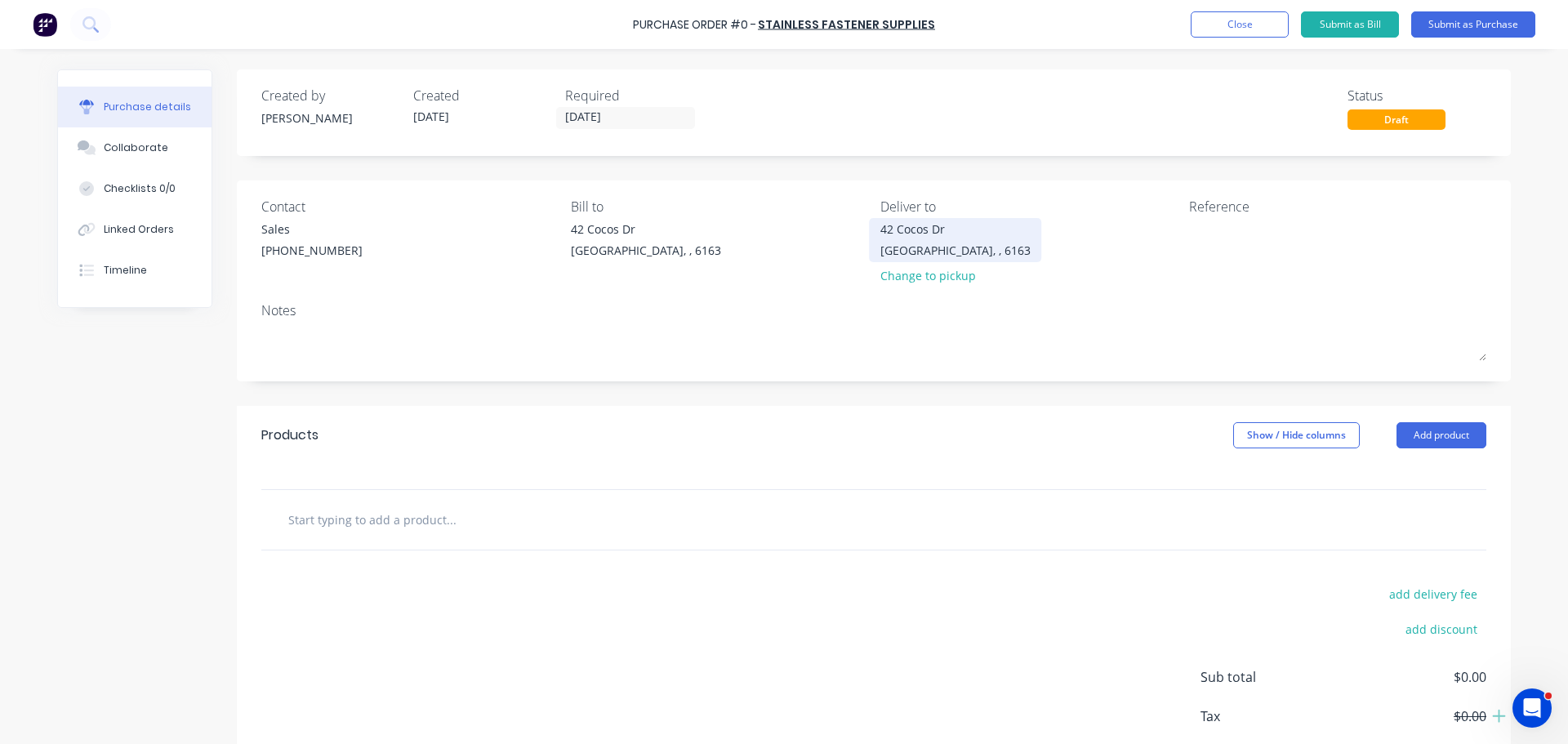
click at [885, 236] on div "42 Cocos Dr" at bounding box center [955, 229] width 150 height 17
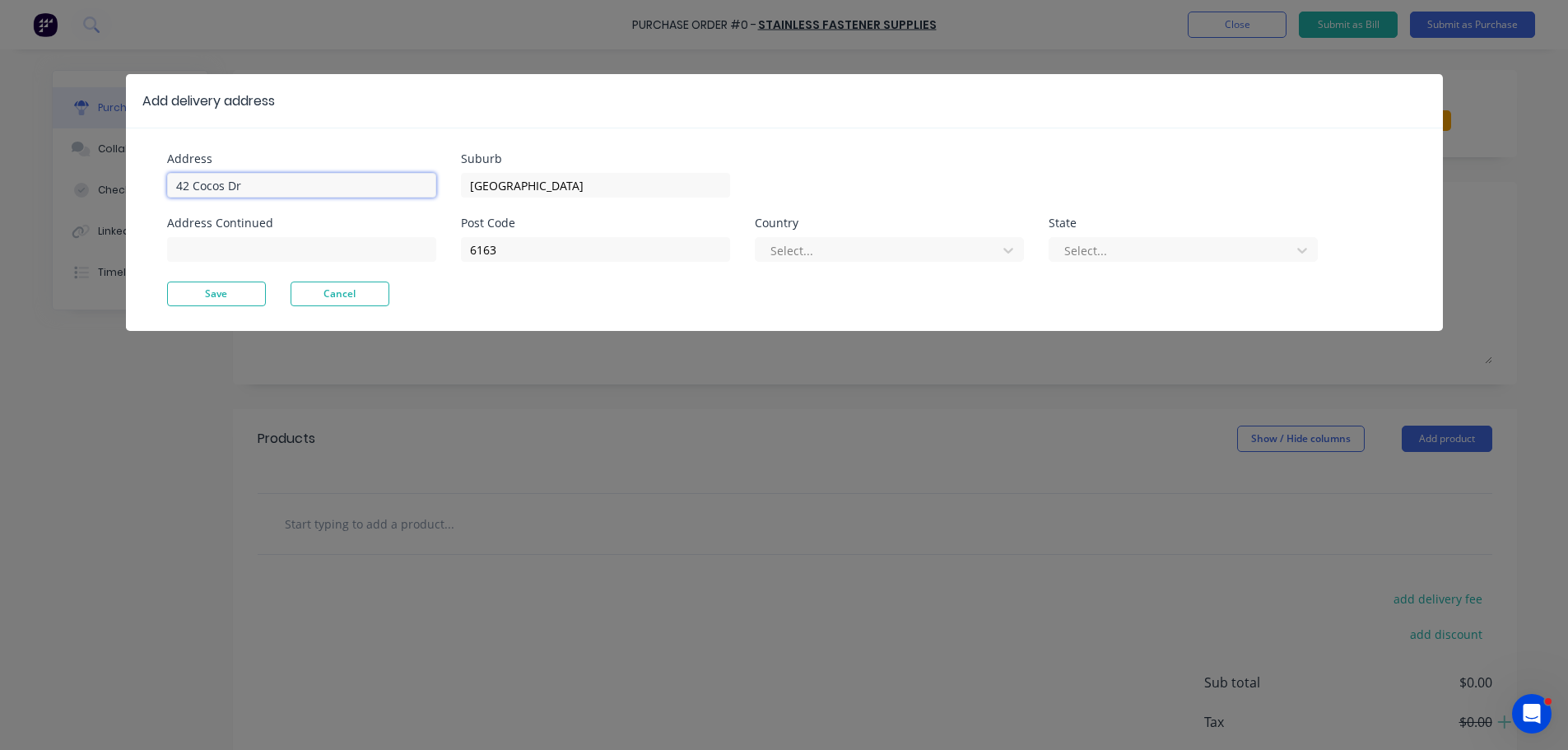
click at [283, 183] on input "42 Cocos Dr" at bounding box center [301, 185] width 269 height 25
type input "4"
type input "11 Port Pirie"
click at [217, 293] on button "Save" at bounding box center [217, 294] width 99 height 25
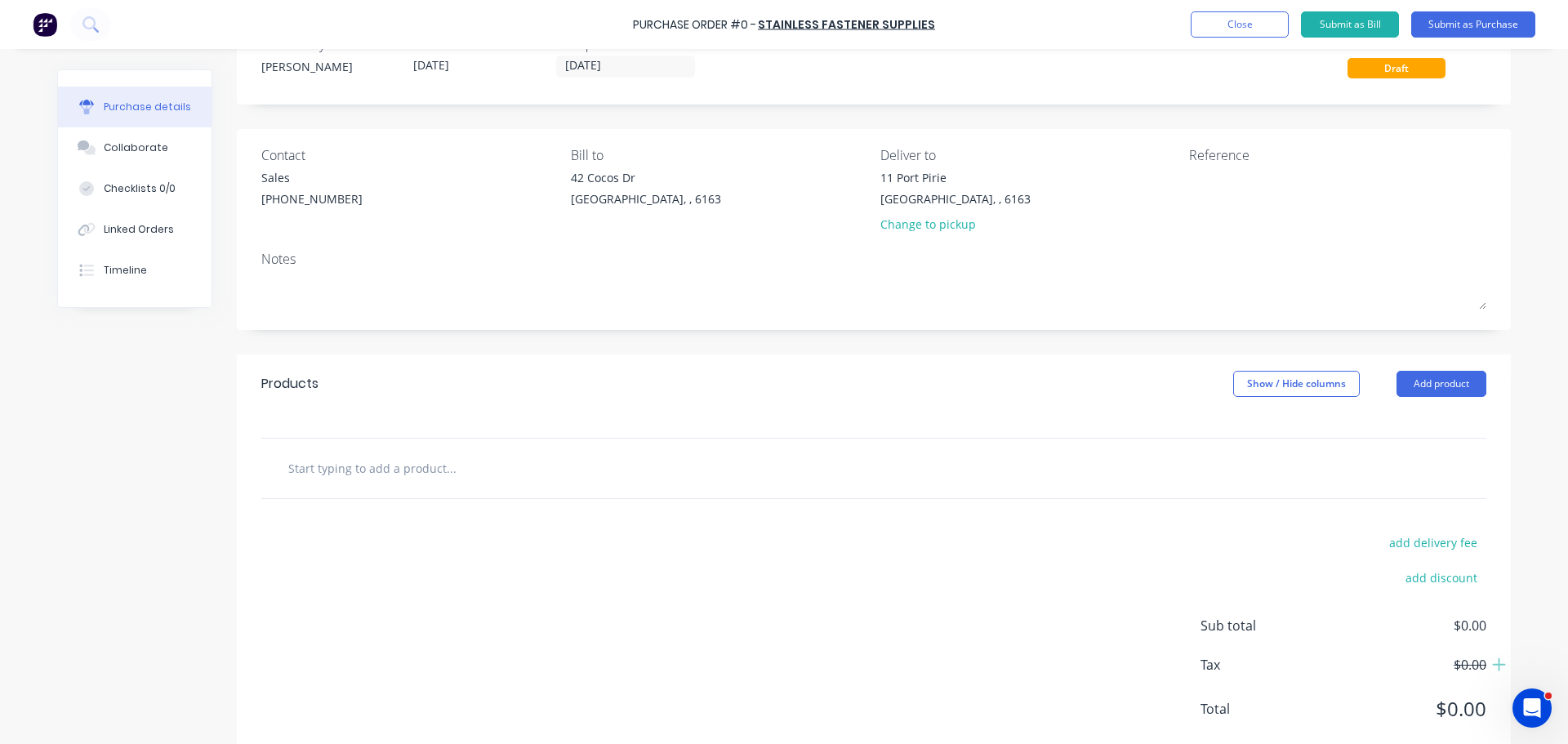
scroll to position [82, 0]
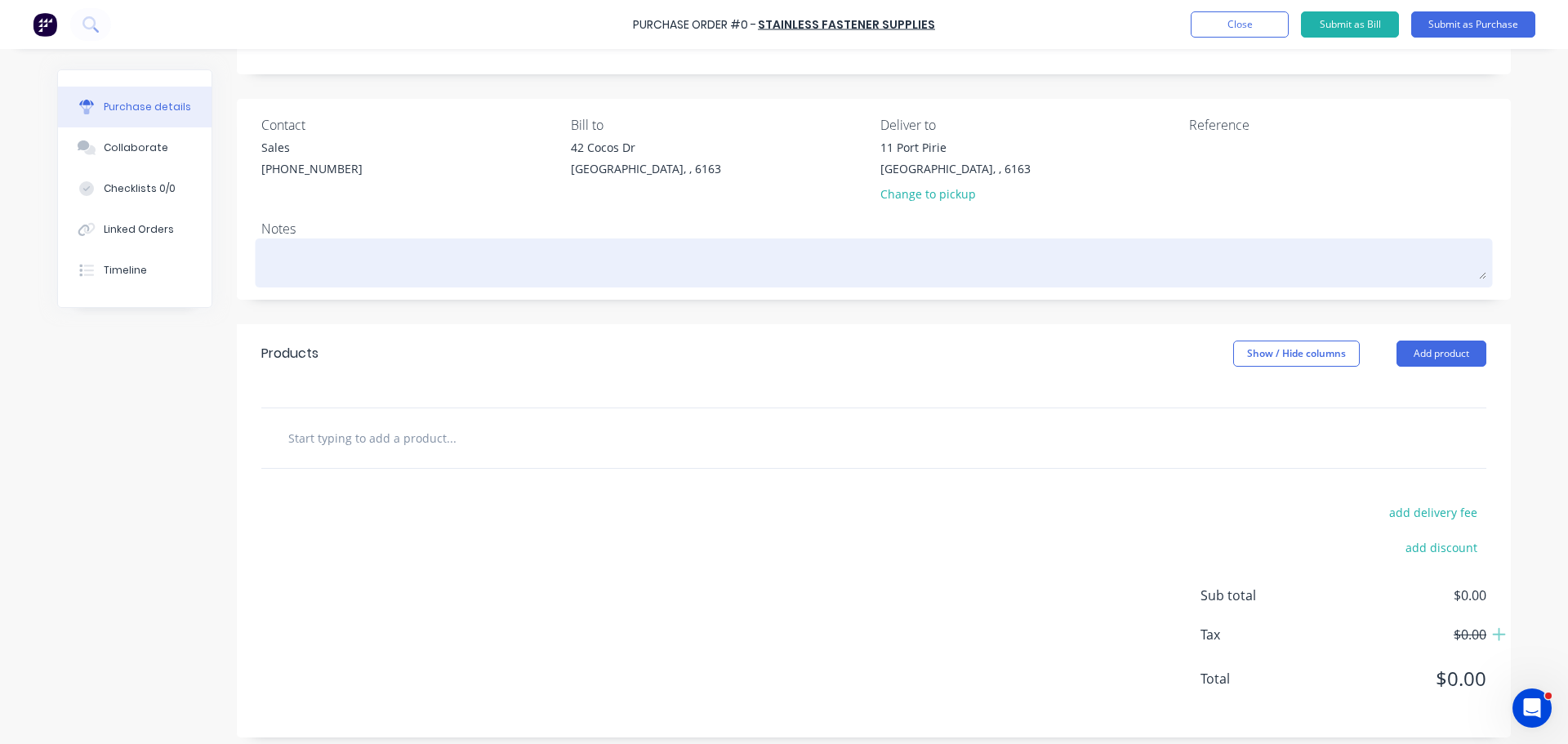
click at [285, 253] on textarea at bounding box center [873, 260] width 1225 height 37
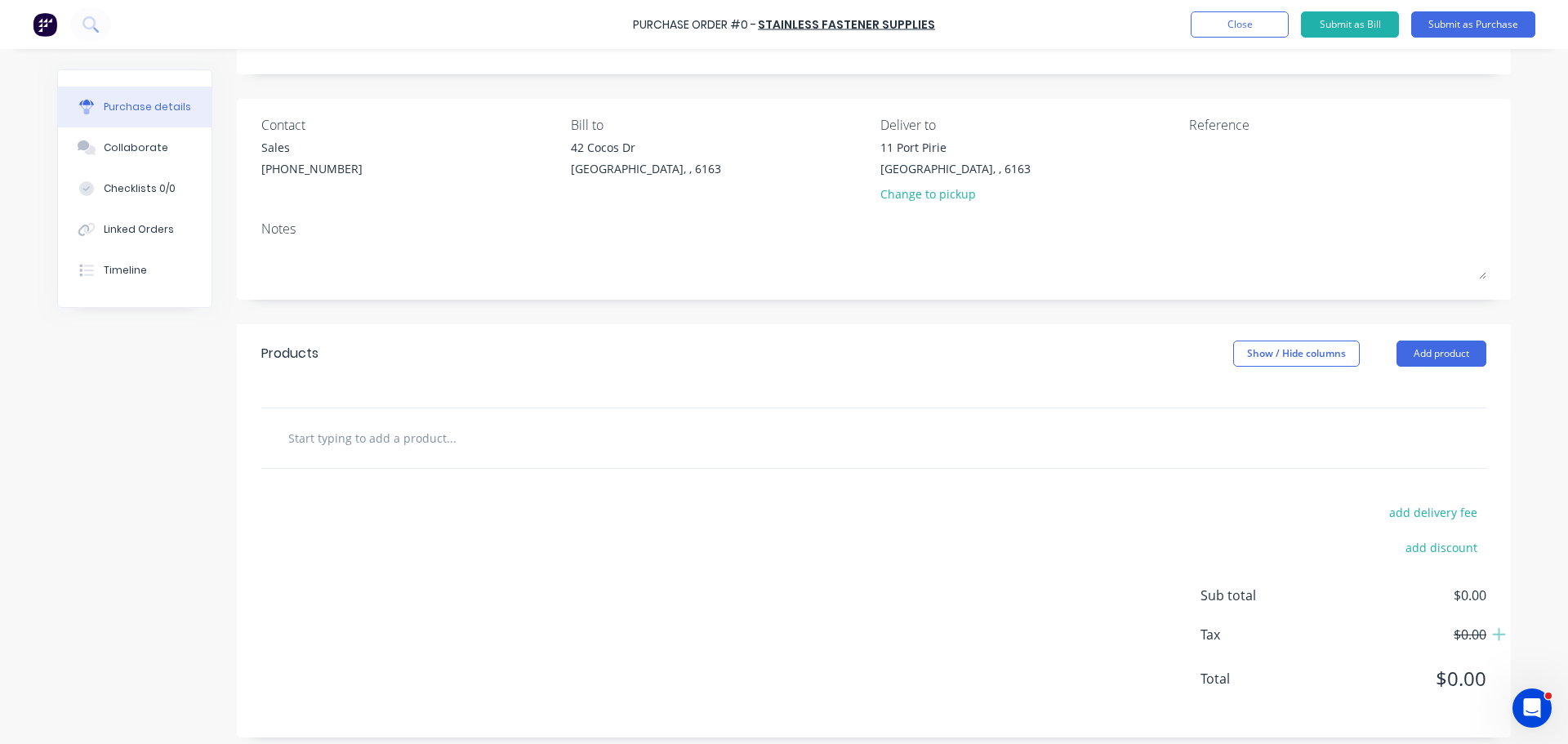
click at [413, 446] on input "text" at bounding box center [450, 437] width 327 height 33
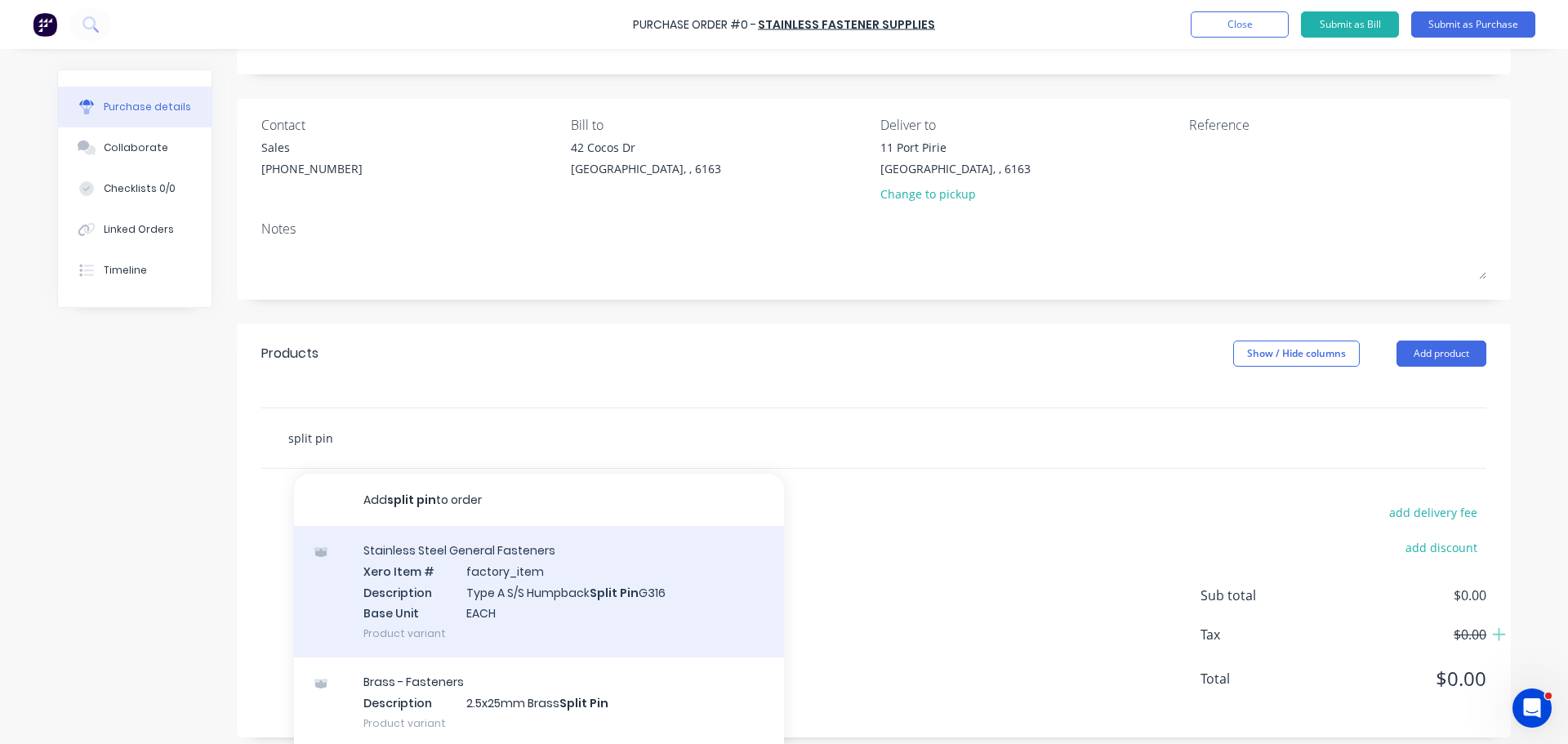
type input "split pin"
click at [563, 610] on div "Stainless Steel General Fasteners Xero Item # factory_item Description Type A S…" at bounding box center [539, 591] width 490 height 131
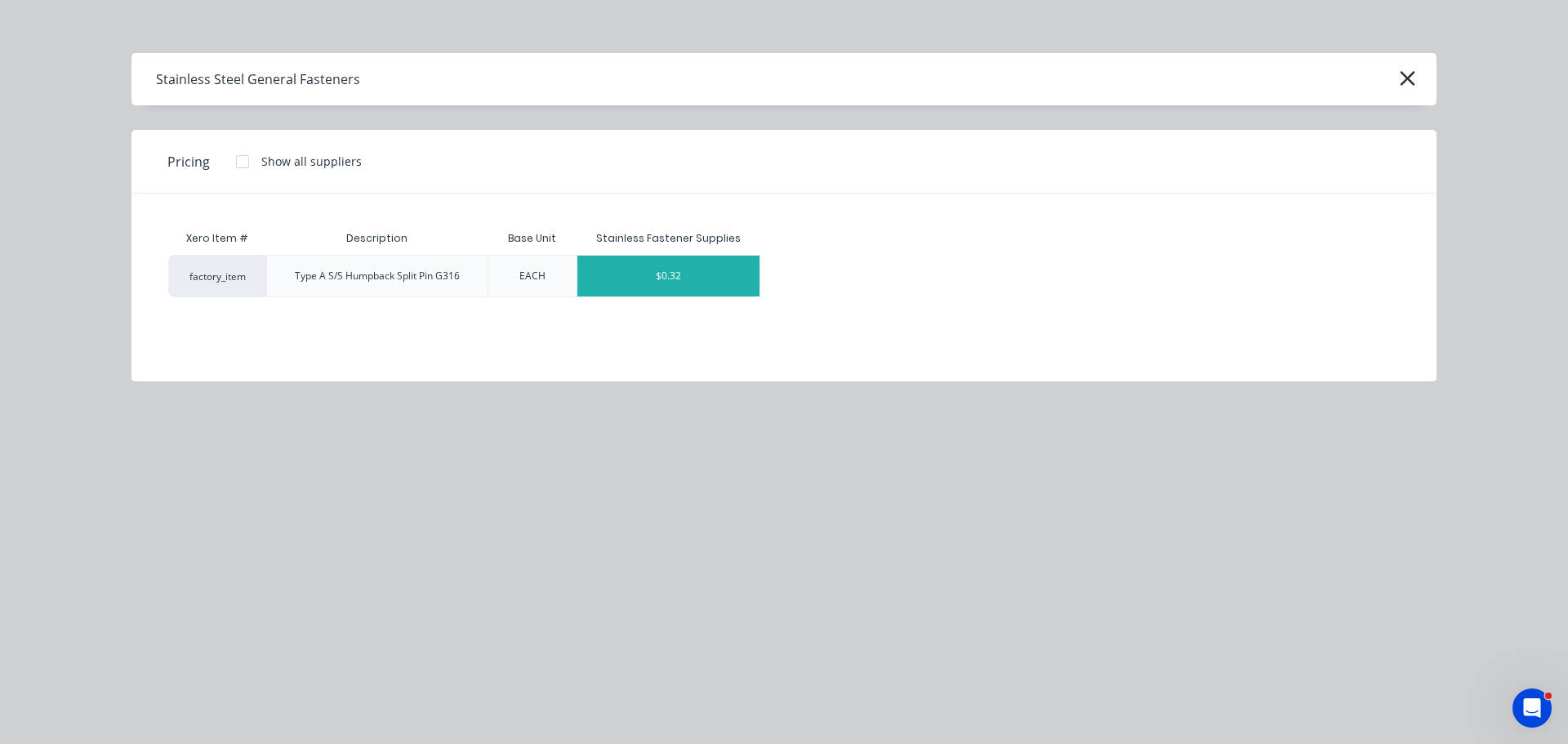
click at [688, 287] on div "$0.32" at bounding box center [669, 276] width 183 height 41
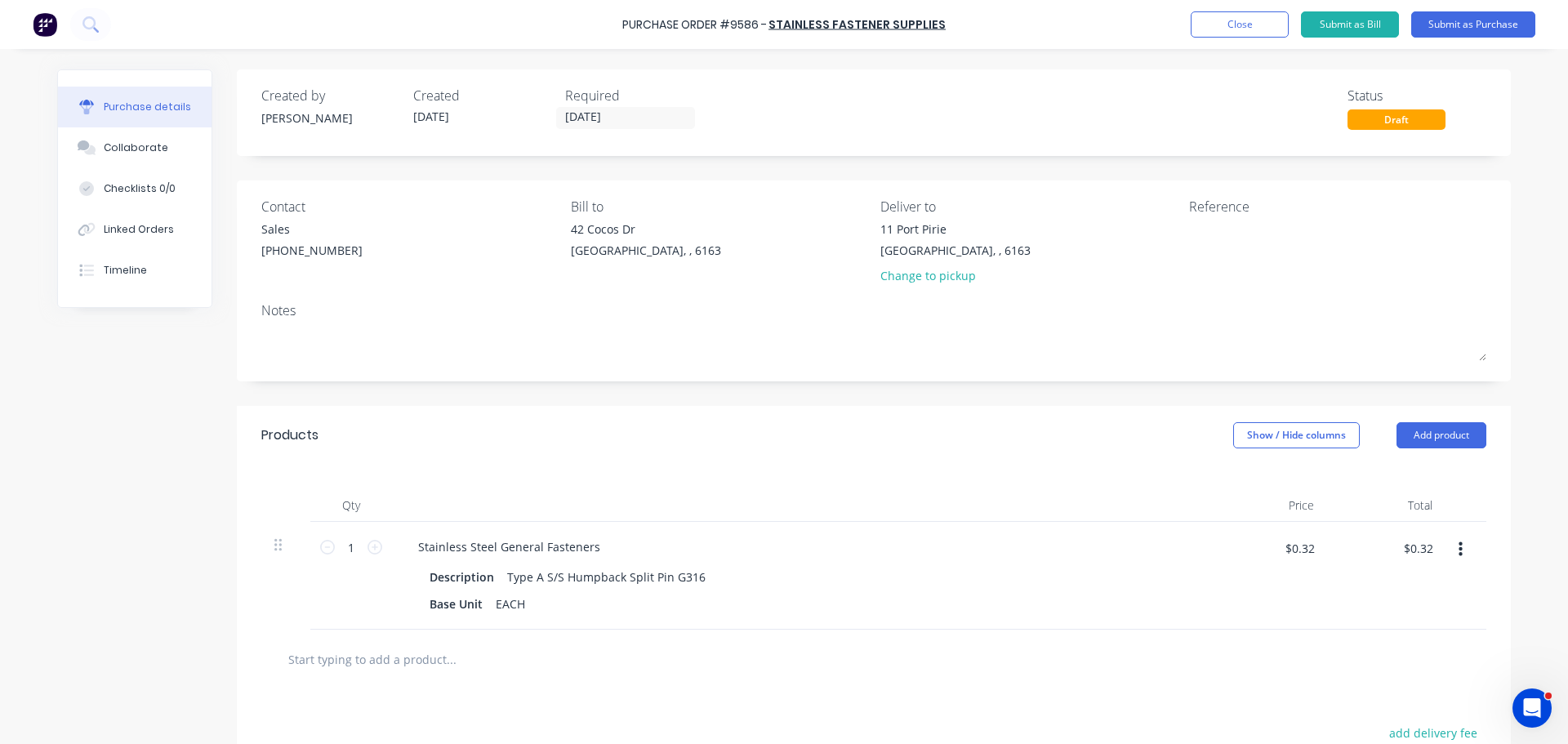
click at [628, 31] on div "Purchase Order #9586 -" at bounding box center [695, 25] width 144 height 17
drag, startPoint x: 627, startPoint y: 25, endPoint x: 956, endPoint y: 23, distance: 329.0
click at [955, 23] on div "Purchase Order #9586 - Stainless Fastener Supplies Add product Close Submit as …" at bounding box center [784, 24] width 1568 height 49
copy div "Purchase Order #9586 - Stainless Fastener Supplies Add product Close Submit as …"
click at [1210, 243] on textarea at bounding box center [1291, 239] width 205 height 37
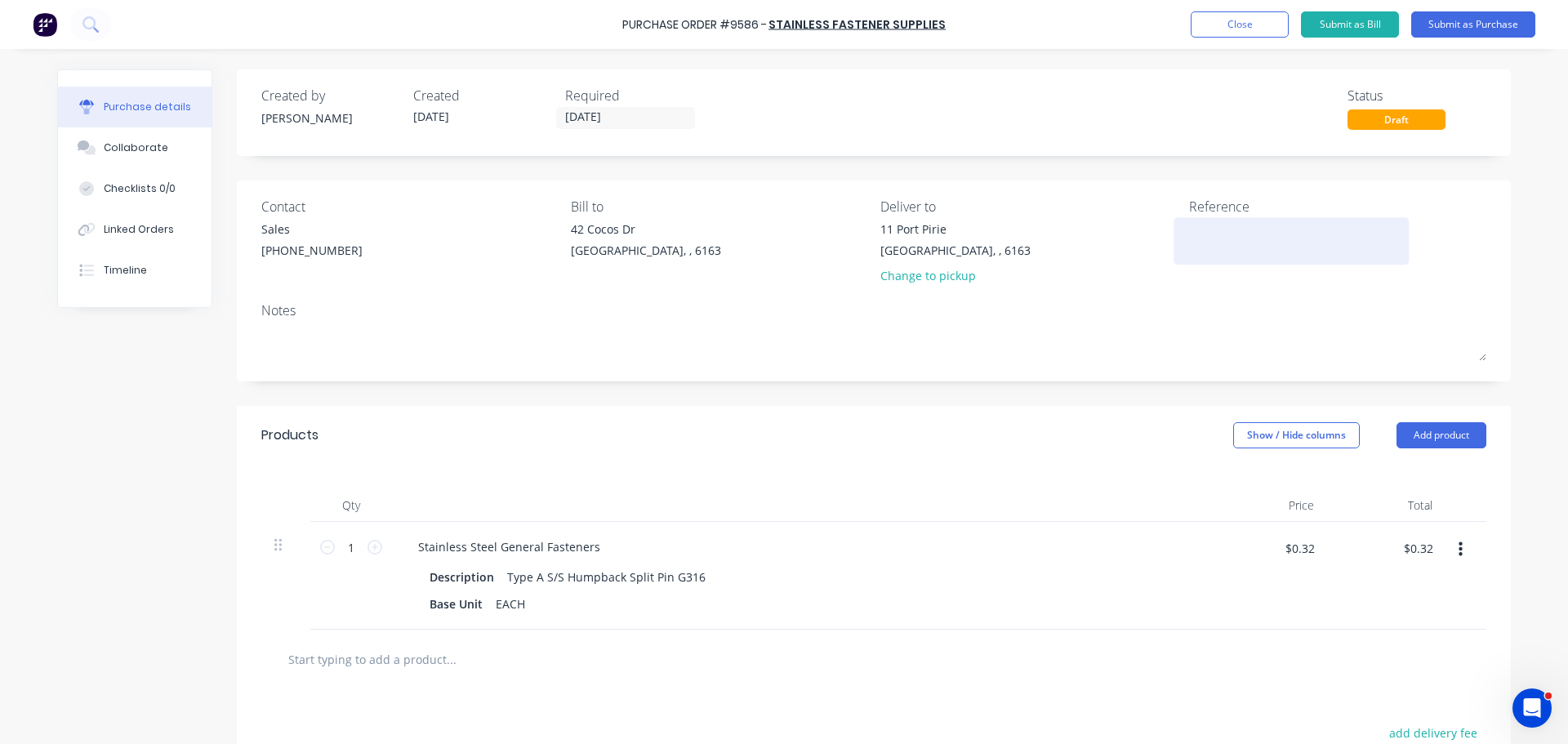
paste textarea "Purchase Order #9586 - Stainless Fastener Supplies"
type textarea "Purchase Order #9586 - Stainless Fastener Supplies"
type textarea "x"
type textarea "Purchase Order #9586 - Stainless Fastener Supplies"
click at [1106, 312] on div "Notes" at bounding box center [873, 311] width 1225 height 20
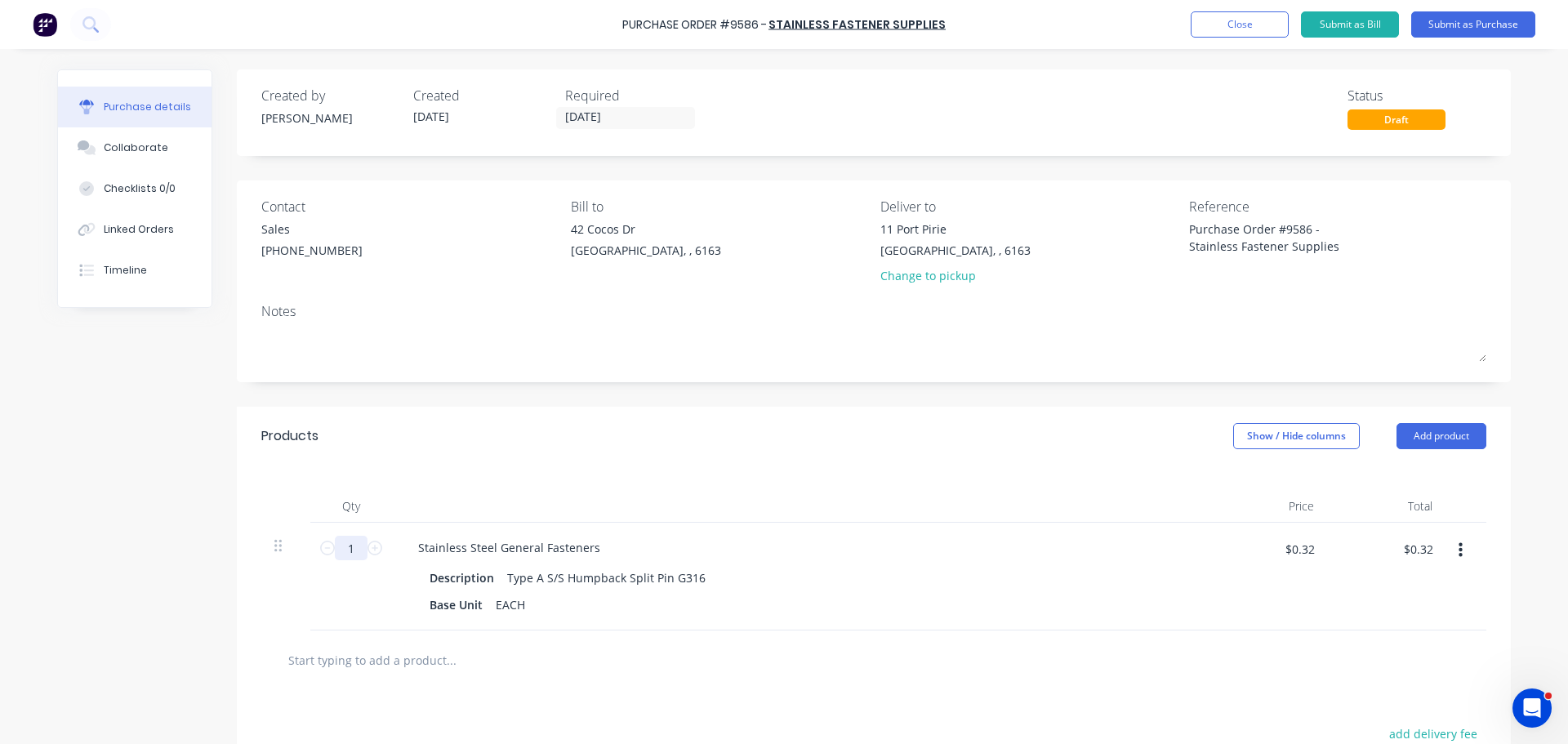
type textarea "x"
click at [353, 551] on input "1" at bounding box center [352, 547] width 33 height 25
type textarea "x"
type input "2"
type textarea "x"
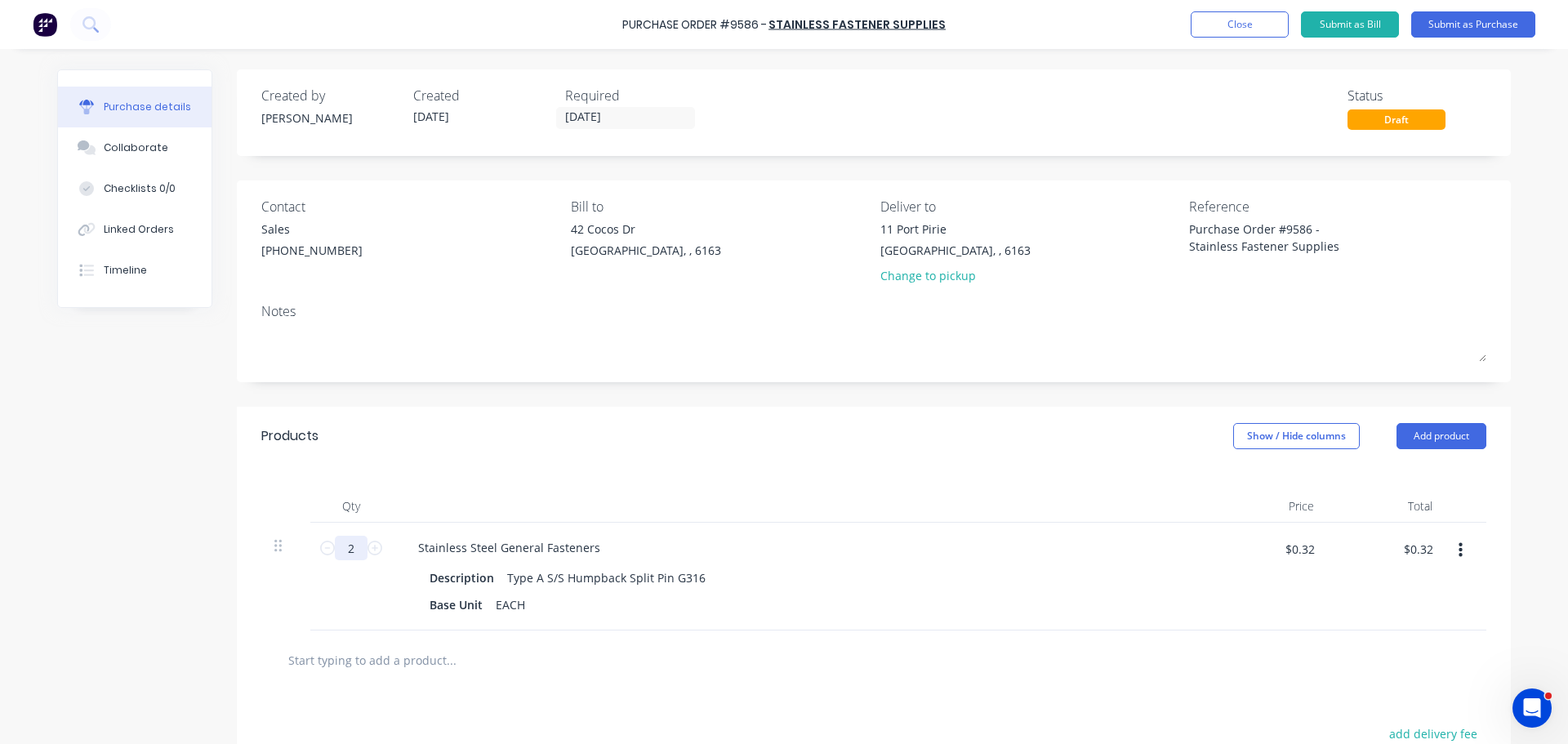
type input "$0.64"
type textarea "x"
type input "20"
type textarea "x"
type input "$6.40"
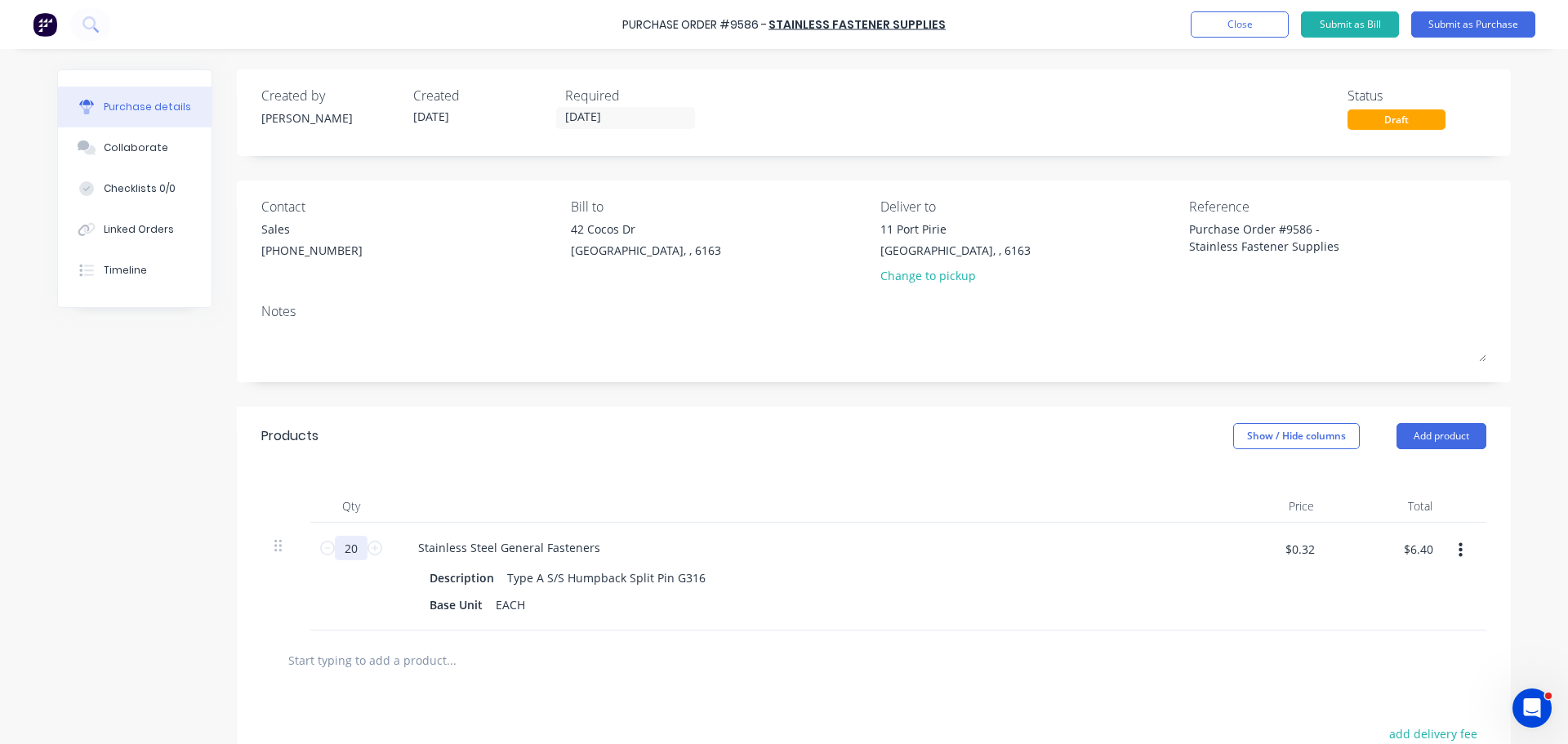
type textarea "x"
type input "200"
type textarea "x"
type input "$64.00"
type textarea "x"
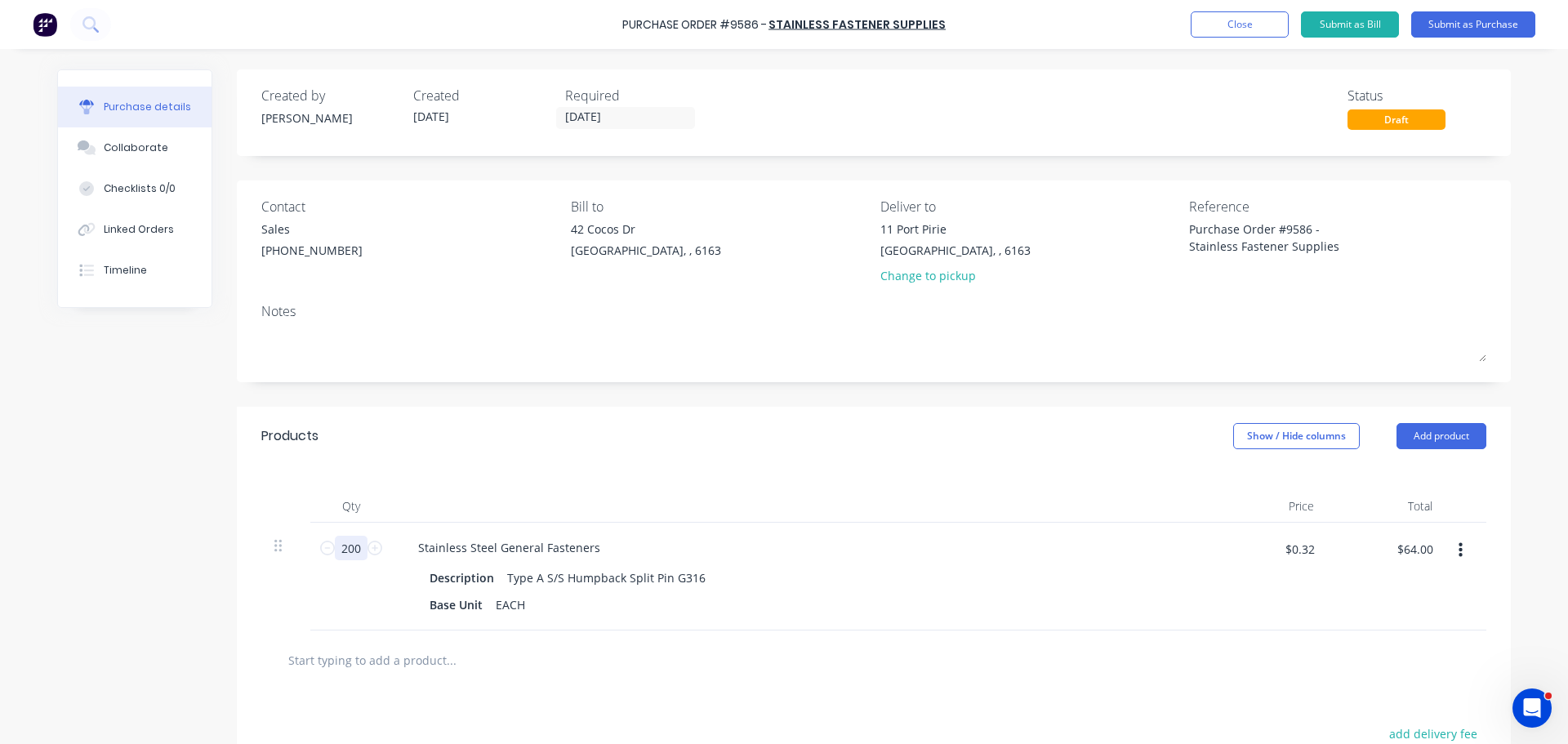
type input "2000"
type textarea "x"
type input "$640.00"
type input "2000"
click at [841, 511] on div at bounding box center [800, 506] width 817 height 33
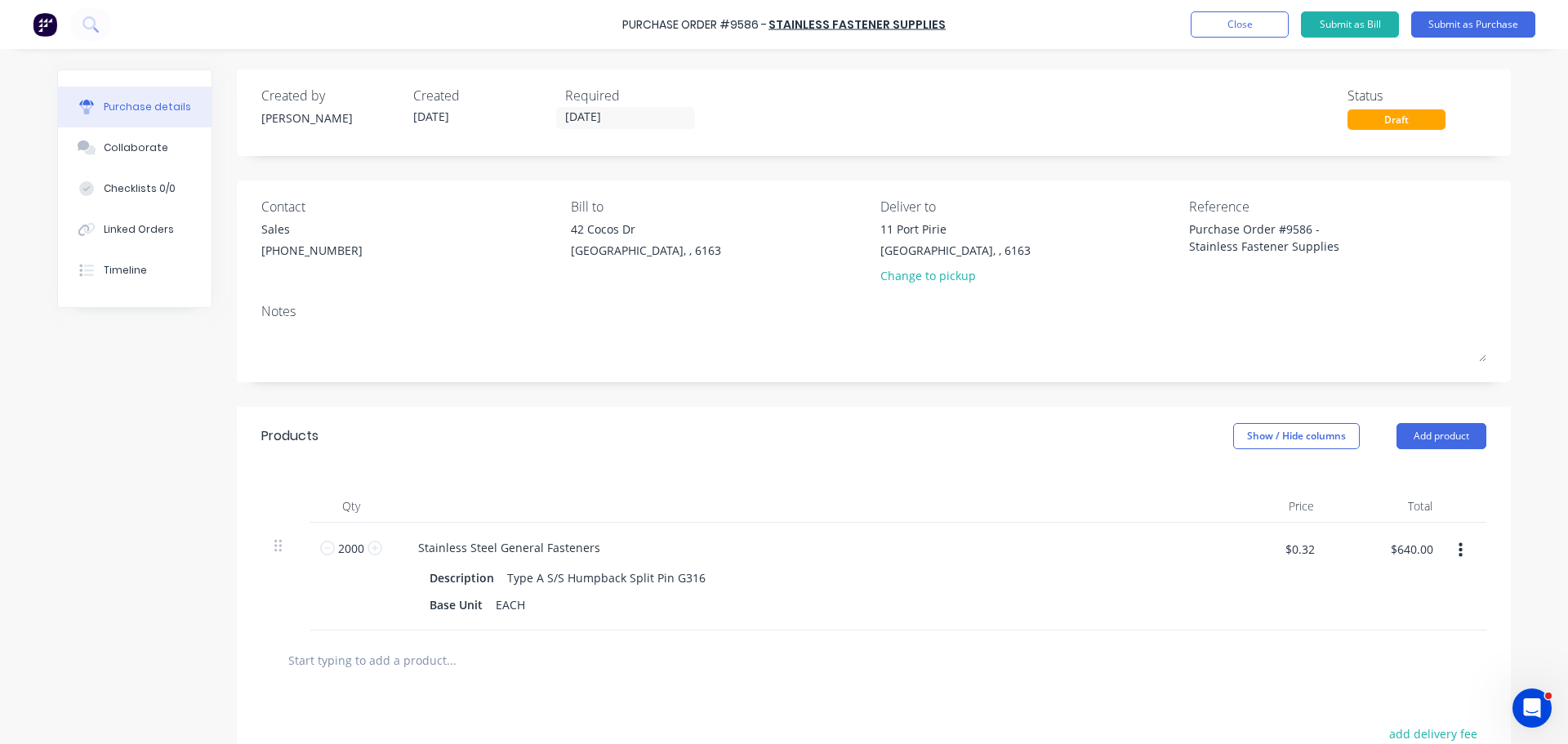
scroll to position [163, 0]
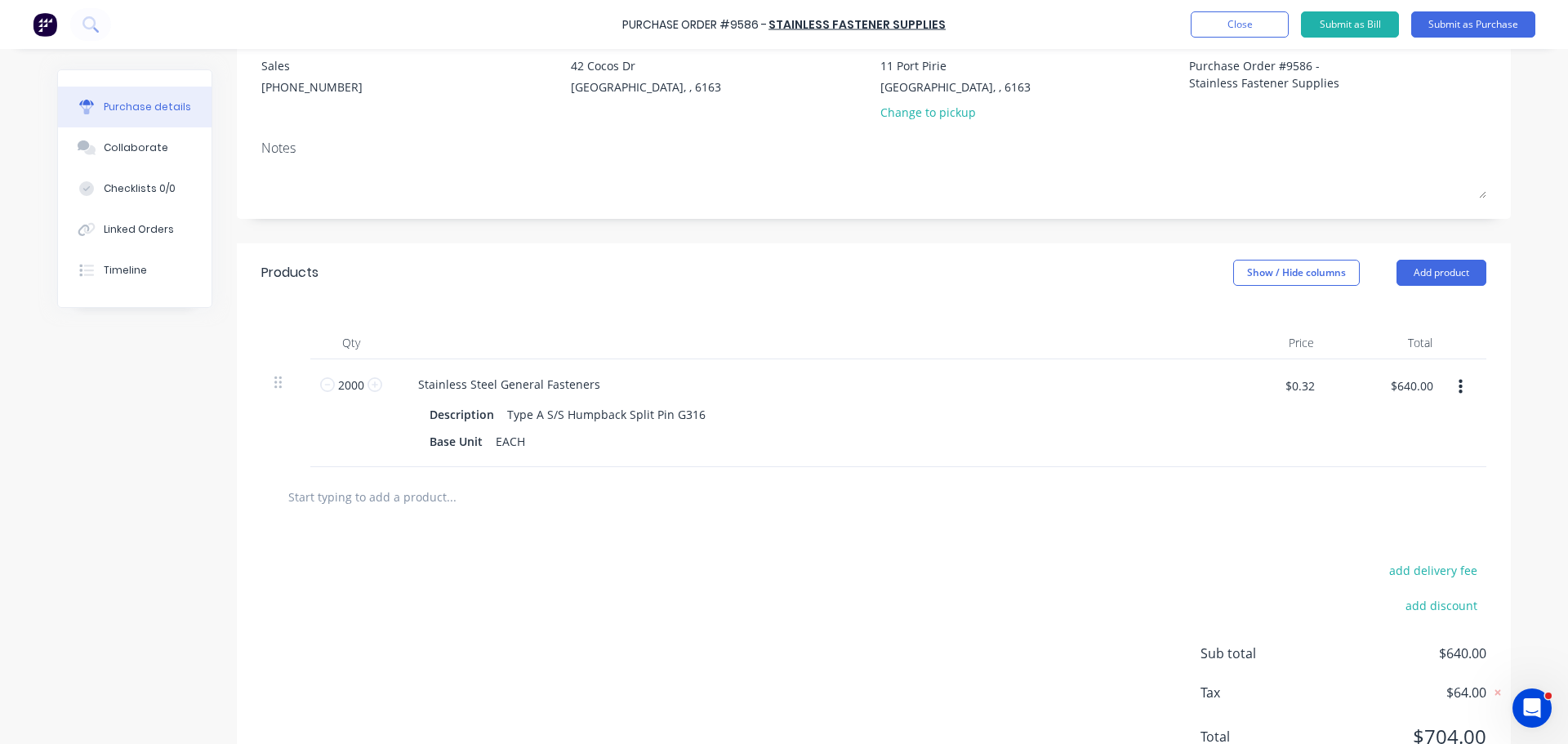
click at [810, 526] on div at bounding box center [873, 496] width 1225 height 59
click at [426, 501] on input "text" at bounding box center [450, 497] width 327 height 33
click at [1446, 277] on button "Add product" at bounding box center [1442, 272] width 90 height 26
click at [1406, 485] on div "Notes (External)" at bounding box center [1409, 479] width 126 height 24
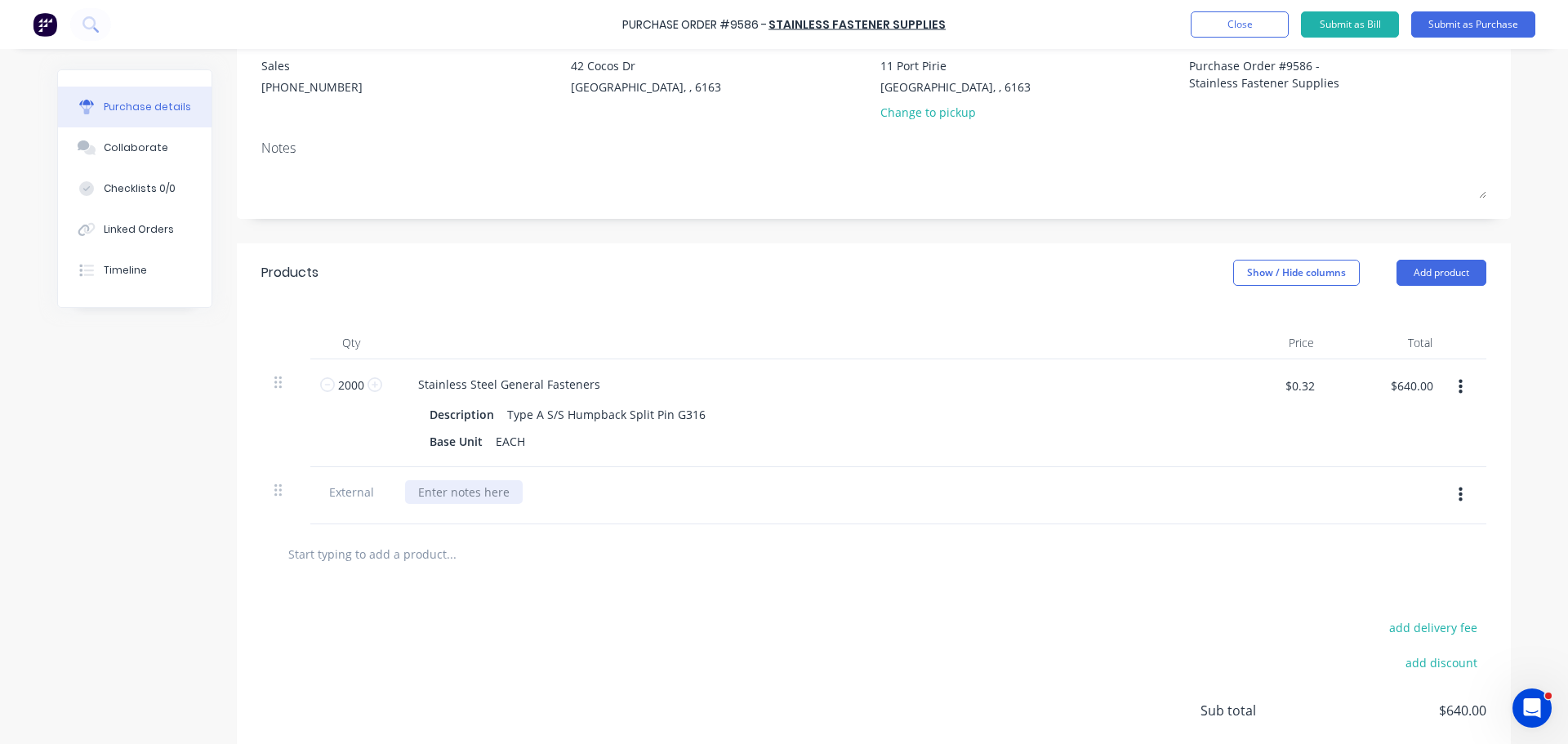
type textarea "x"
click at [462, 493] on div at bounding box center [463, 492] width 118 height 24
click at [1461, 499] on button "button" at bounding box center [1461, 495] width 39 height 29
drag, startPoint x: 1363, startPoint y: 577, endPoint x: 1277, endPoint y: 550, distance: 90.1
click at [1363, 577] on button "Delete" at bounding box center [1411, 570] width 139 height 33
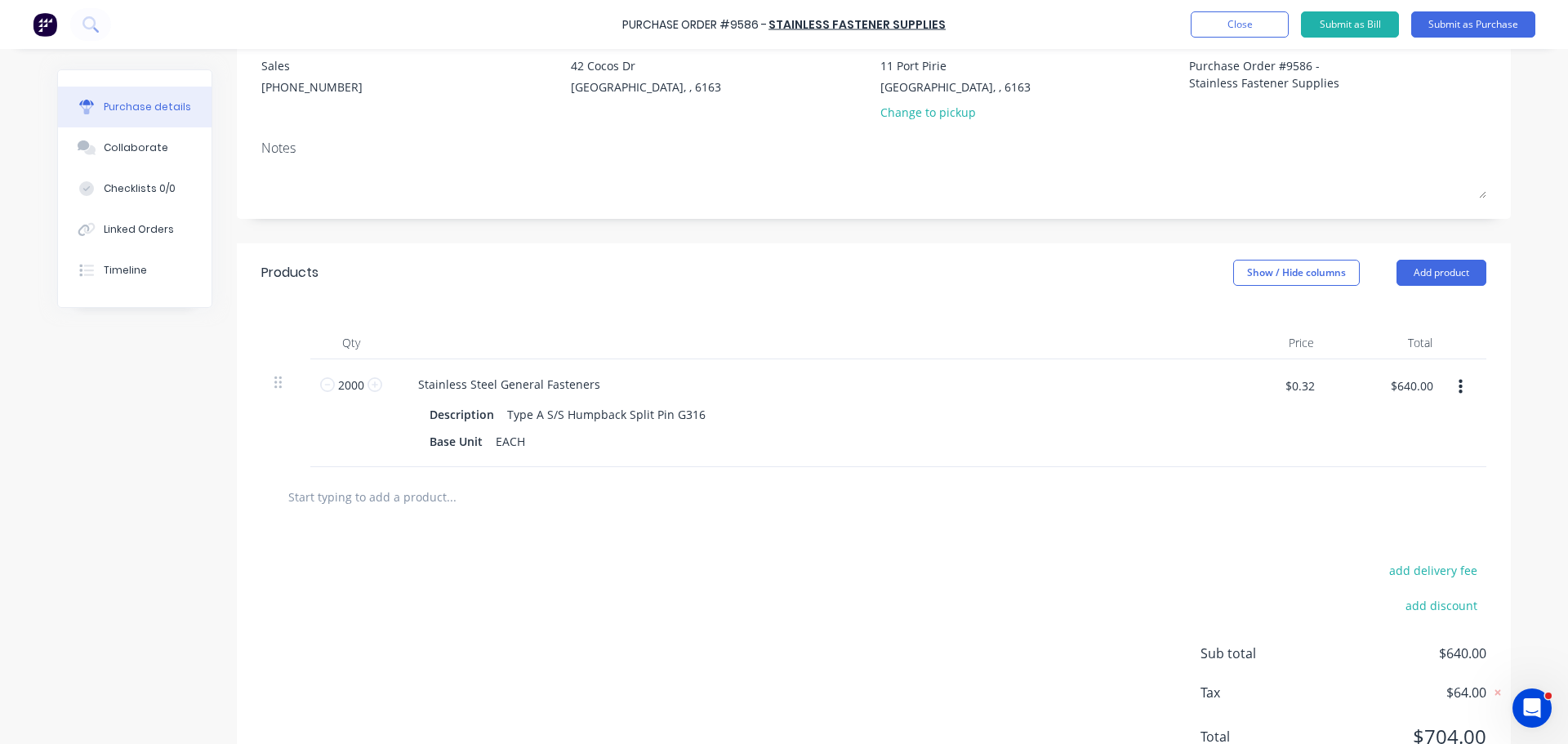
click at [406, 498] on input "text" at bounding box center [450, 497] width 327 height 33
type textarea "x"
type input "f"
type textarea "x"
type input "fe"
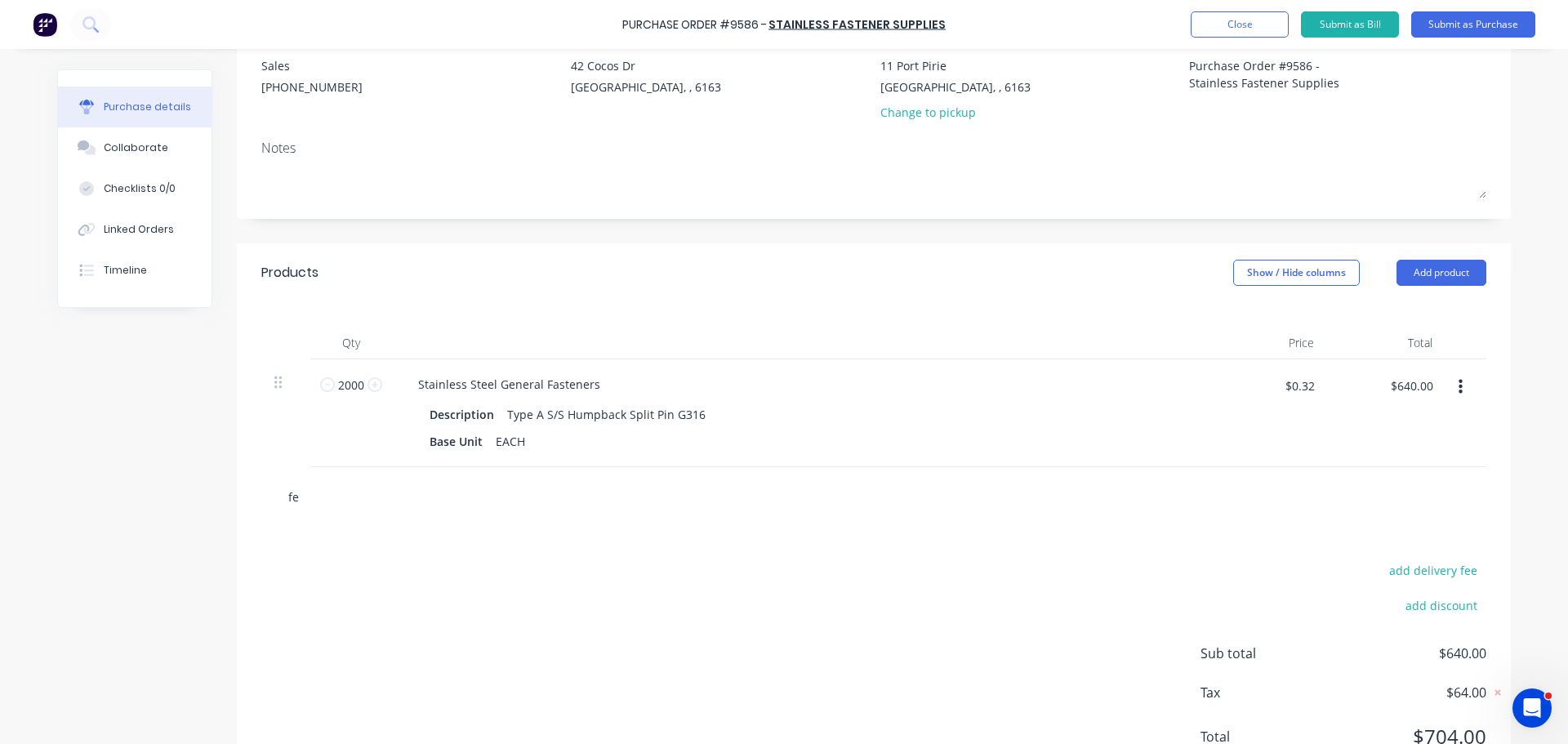
type textarea "x"
type input "fer"
type textarea "x"
type input "fere"
type textarea "x"
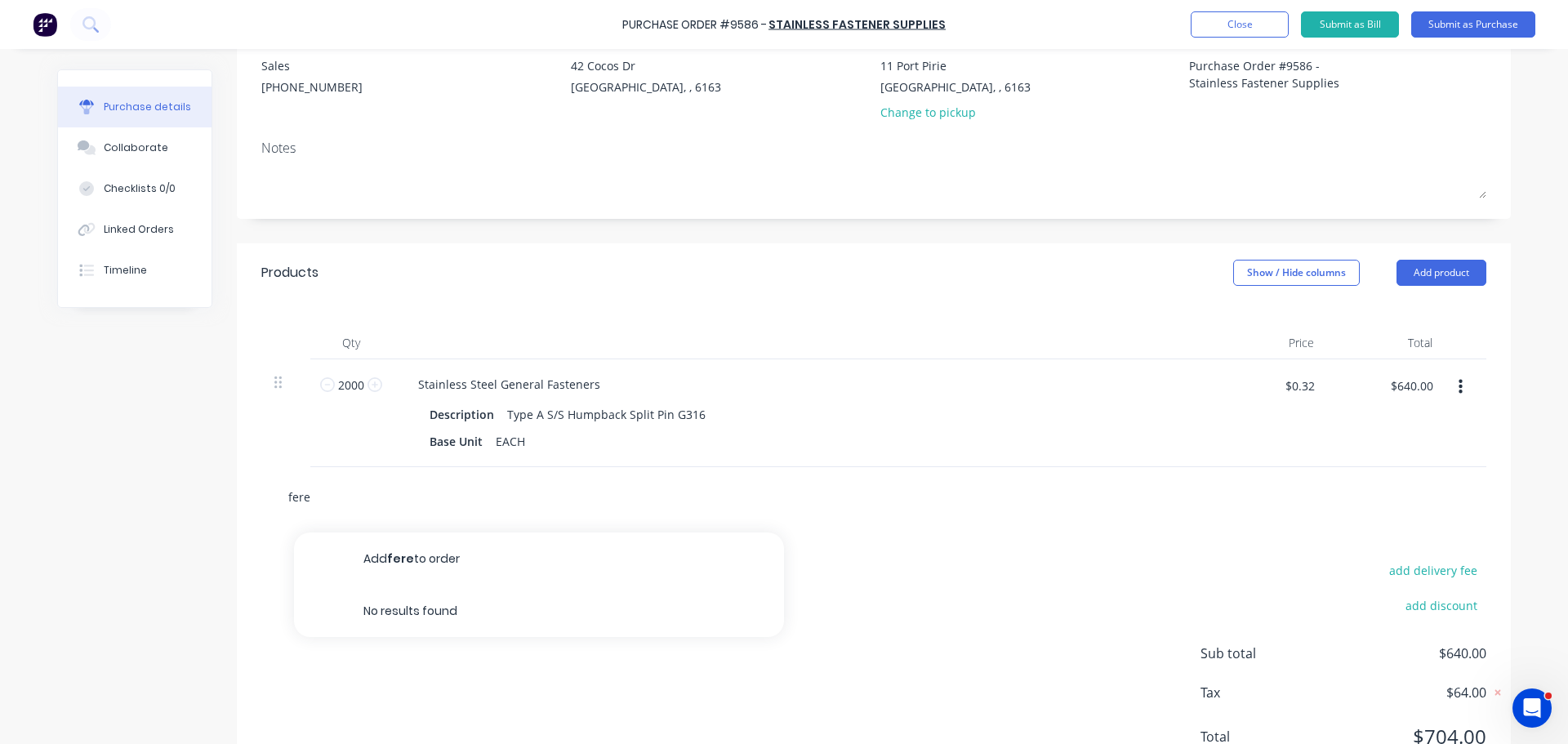
type input "fer"
type textarea "x"
type input "fe"
type textarea "x"
type input "f"
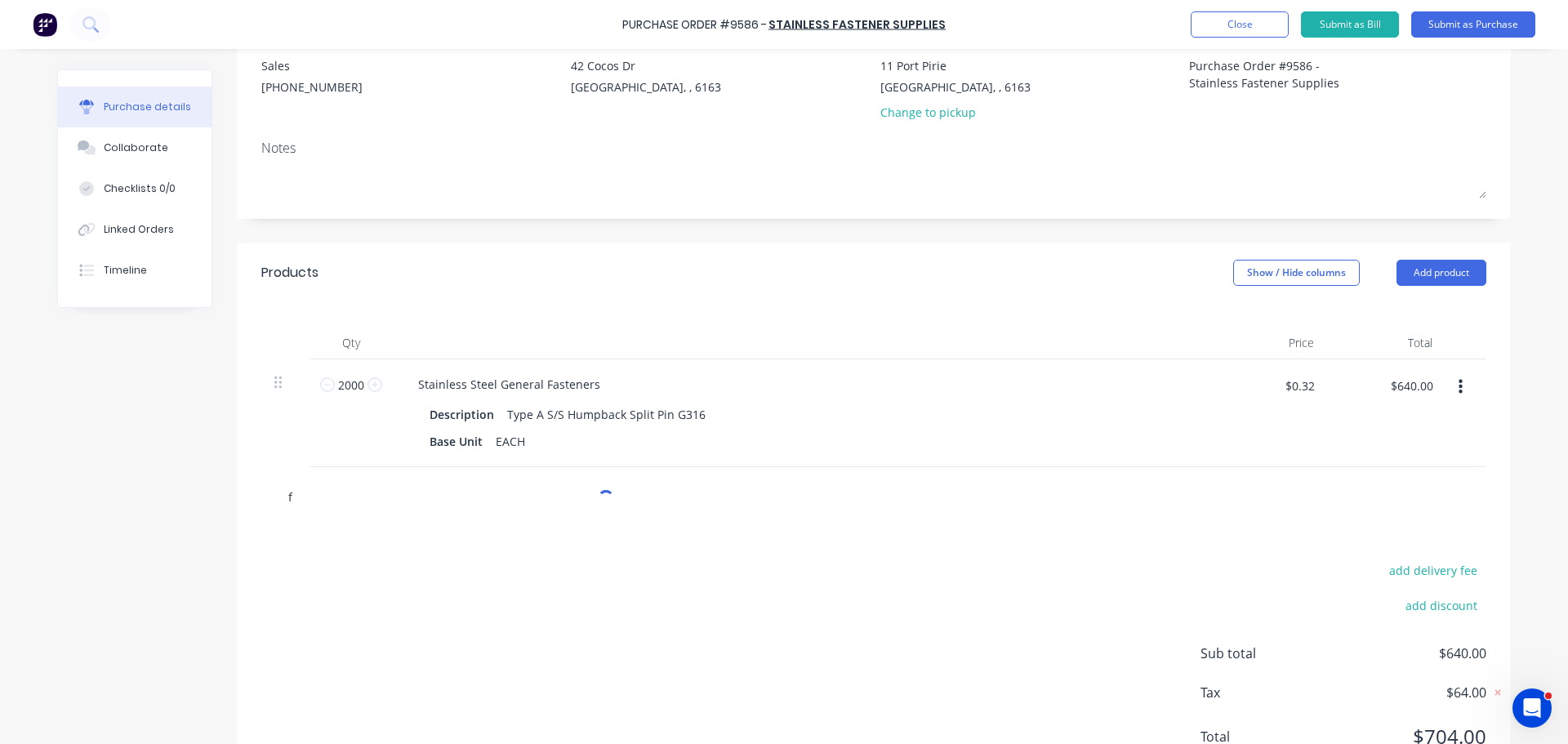
type textarea "x"
type input "fr"
type textarea "x"
type input "fre"
type textarea "x"
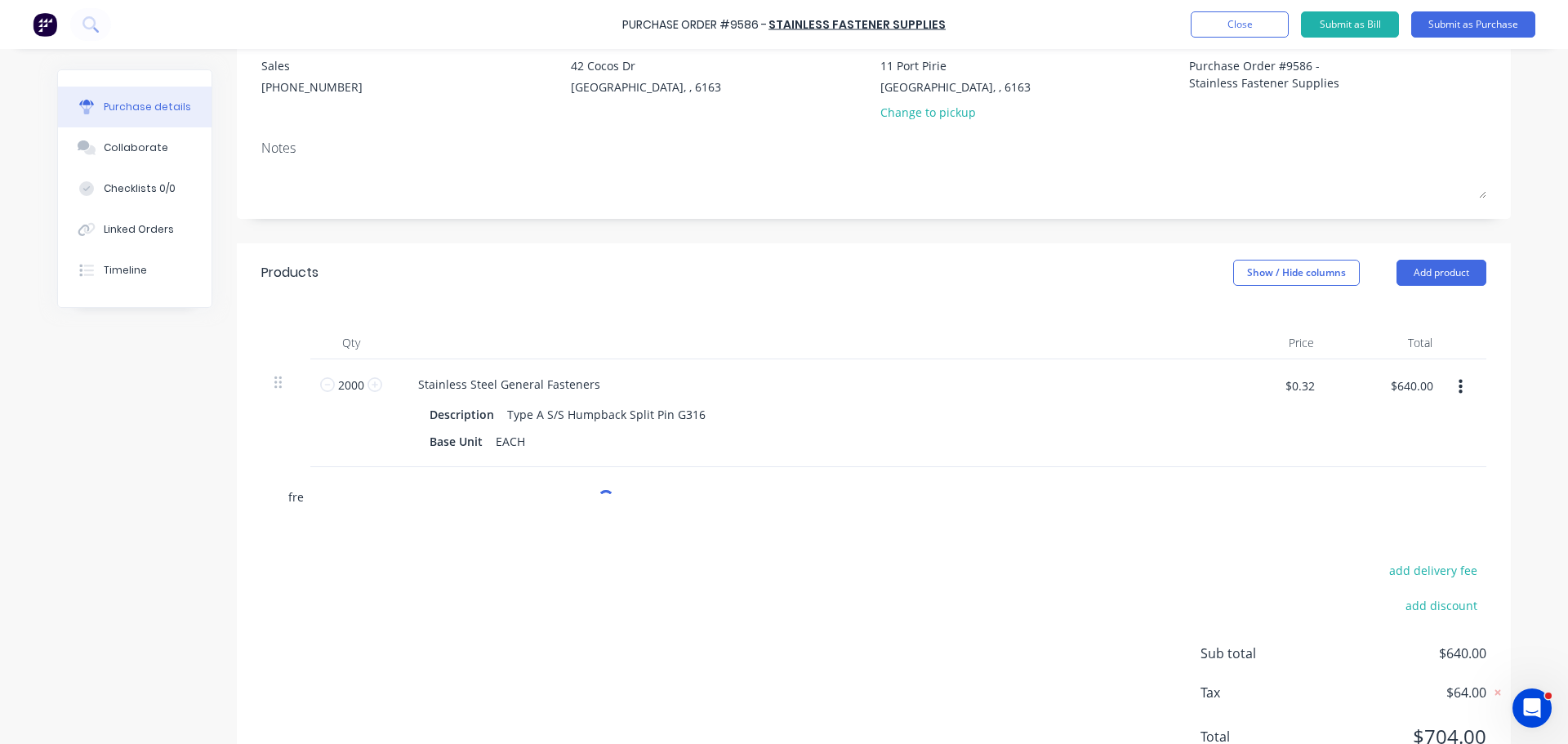
type input "frei"
type textarea "x"
type input "freig"
type textarea "x"
type input "freigh"
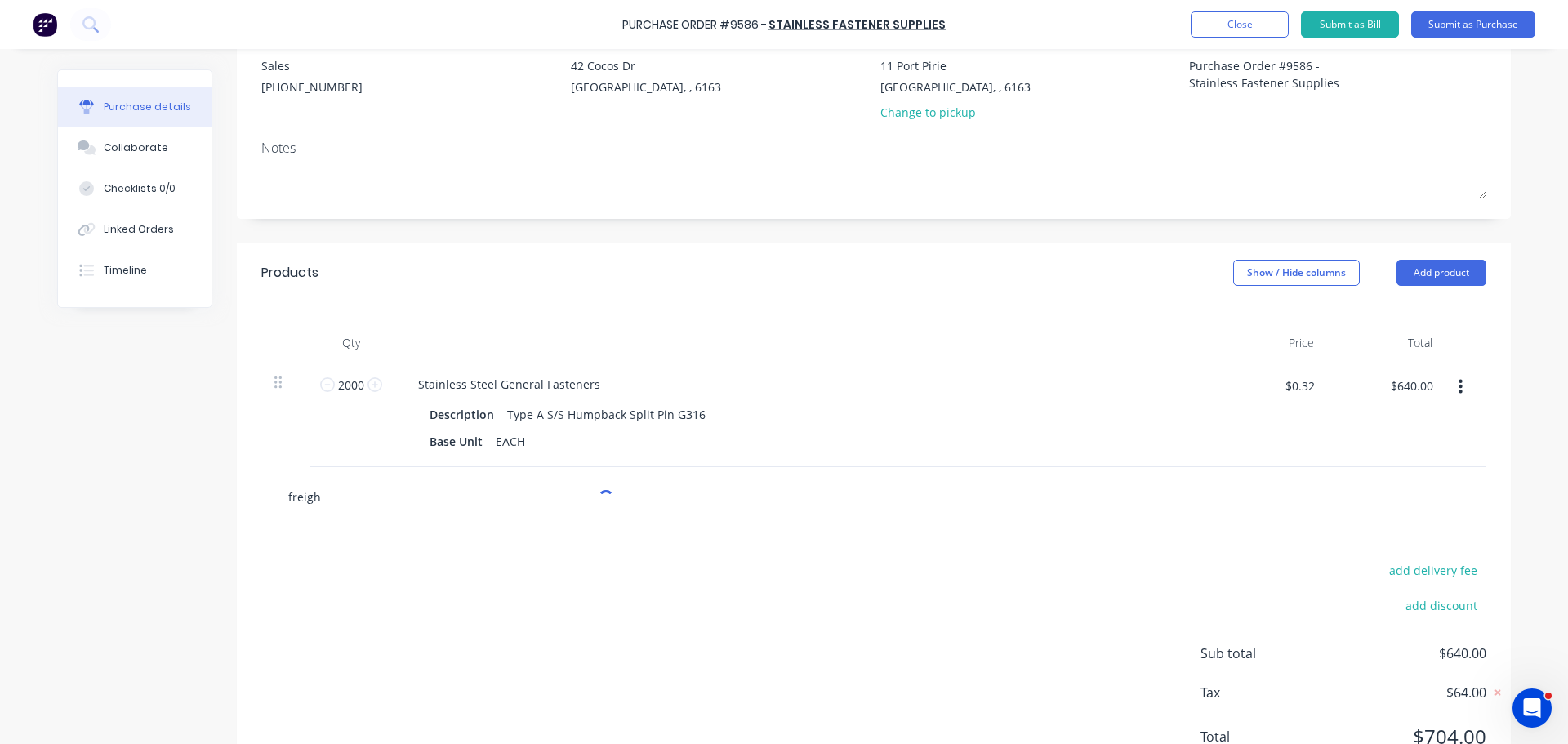
type textarea "x"
type input "freight"
type textarea "x"
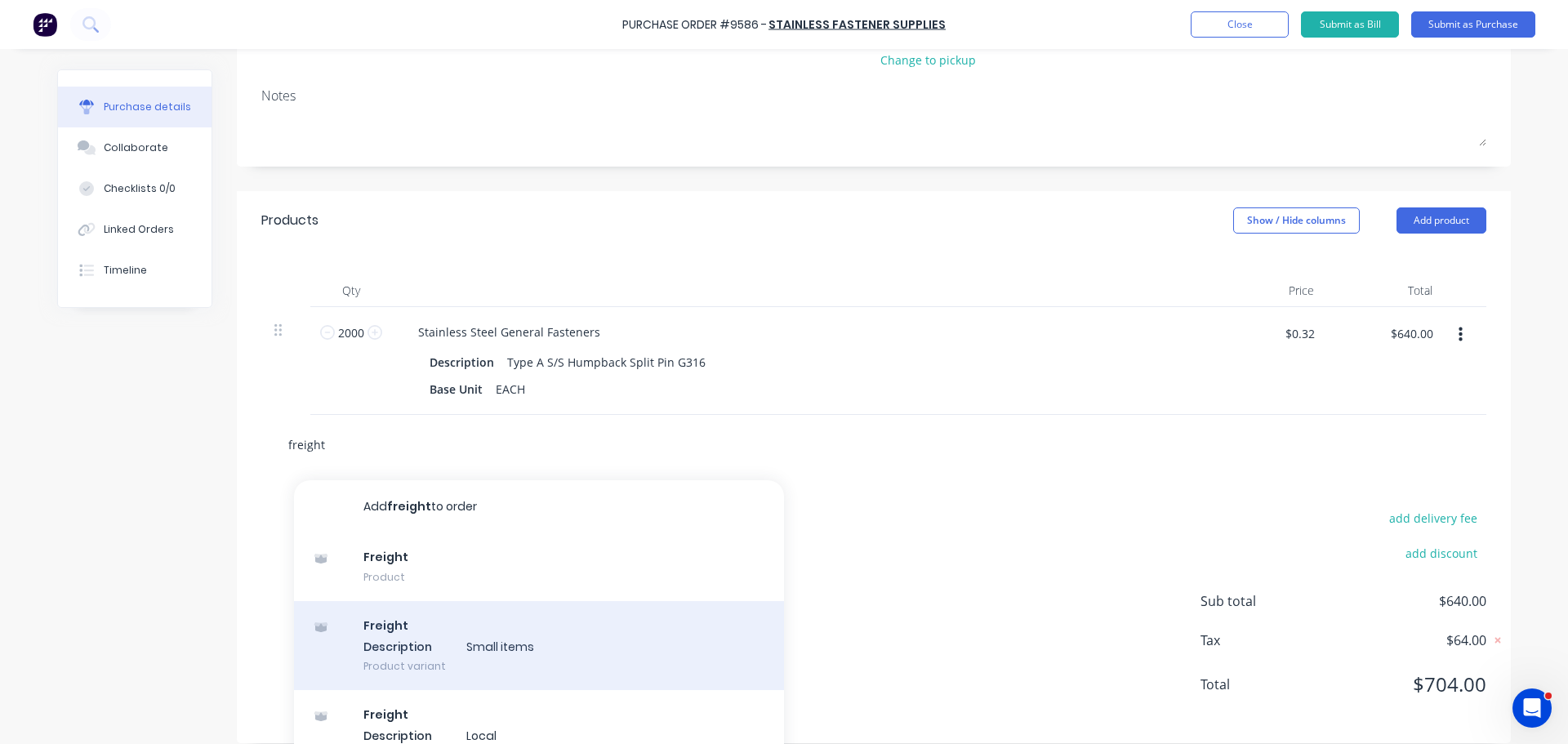
scroll to position [252, 0]
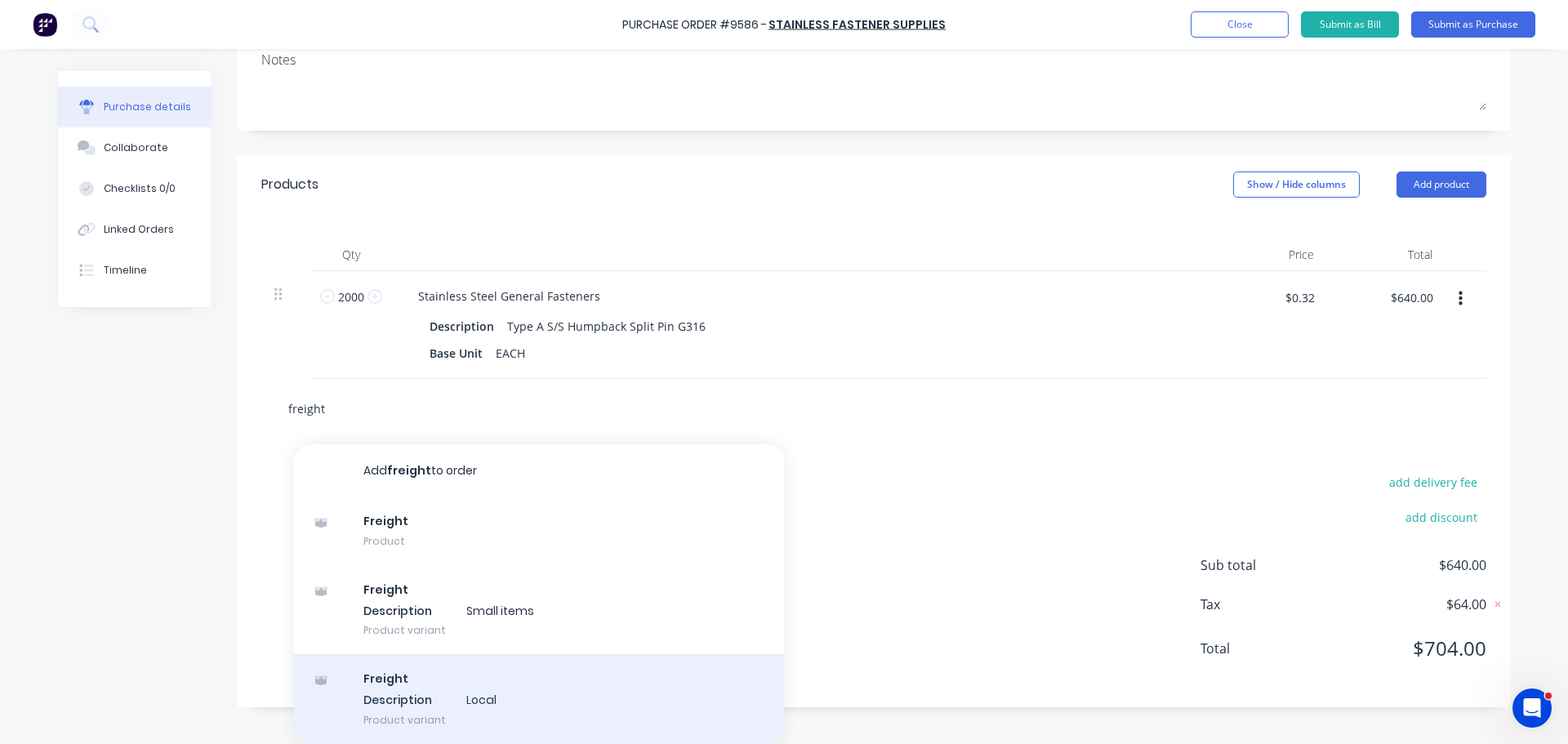
type input "freight"
click at [467, 698] on div "Freight Description Local Product variant" at bounding box center [539, 698] width 490 height 90
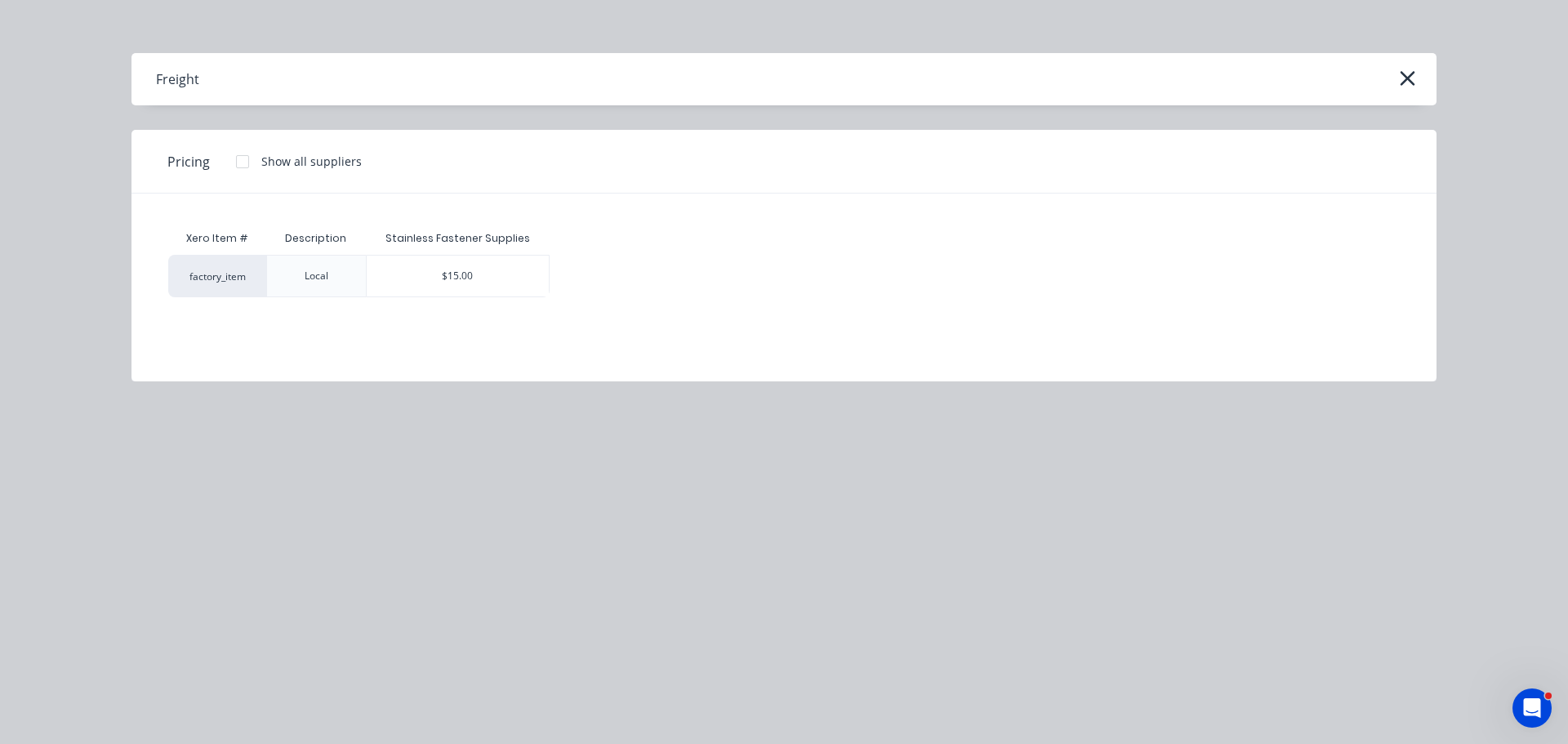
click at [467, 272] on div "$15.00" at bounding box center [458, 276] width 183 height 41
type textarea "x"
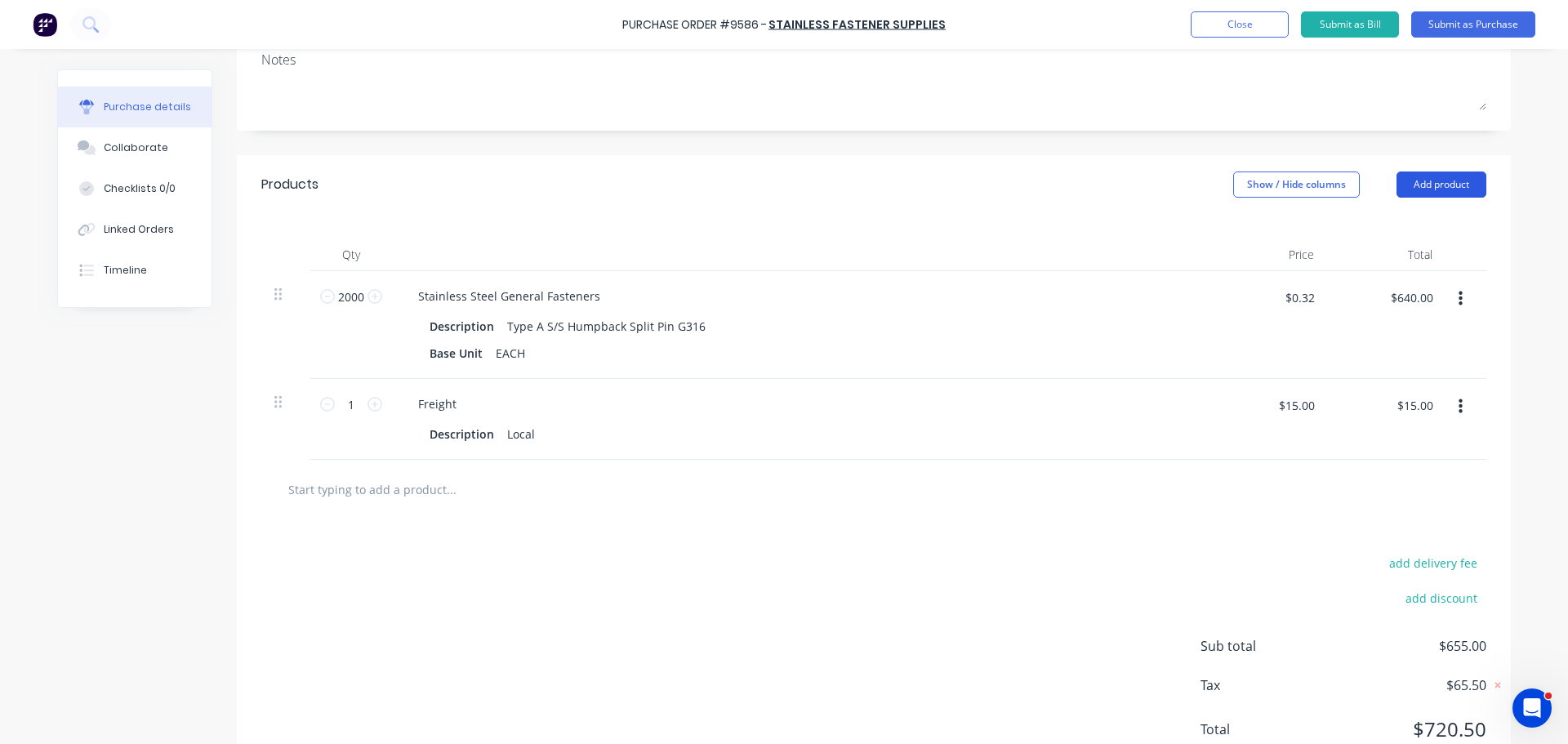
click at [1446, 193] on button "Add product" at bounding box center [1442, 185] width 90 height 26
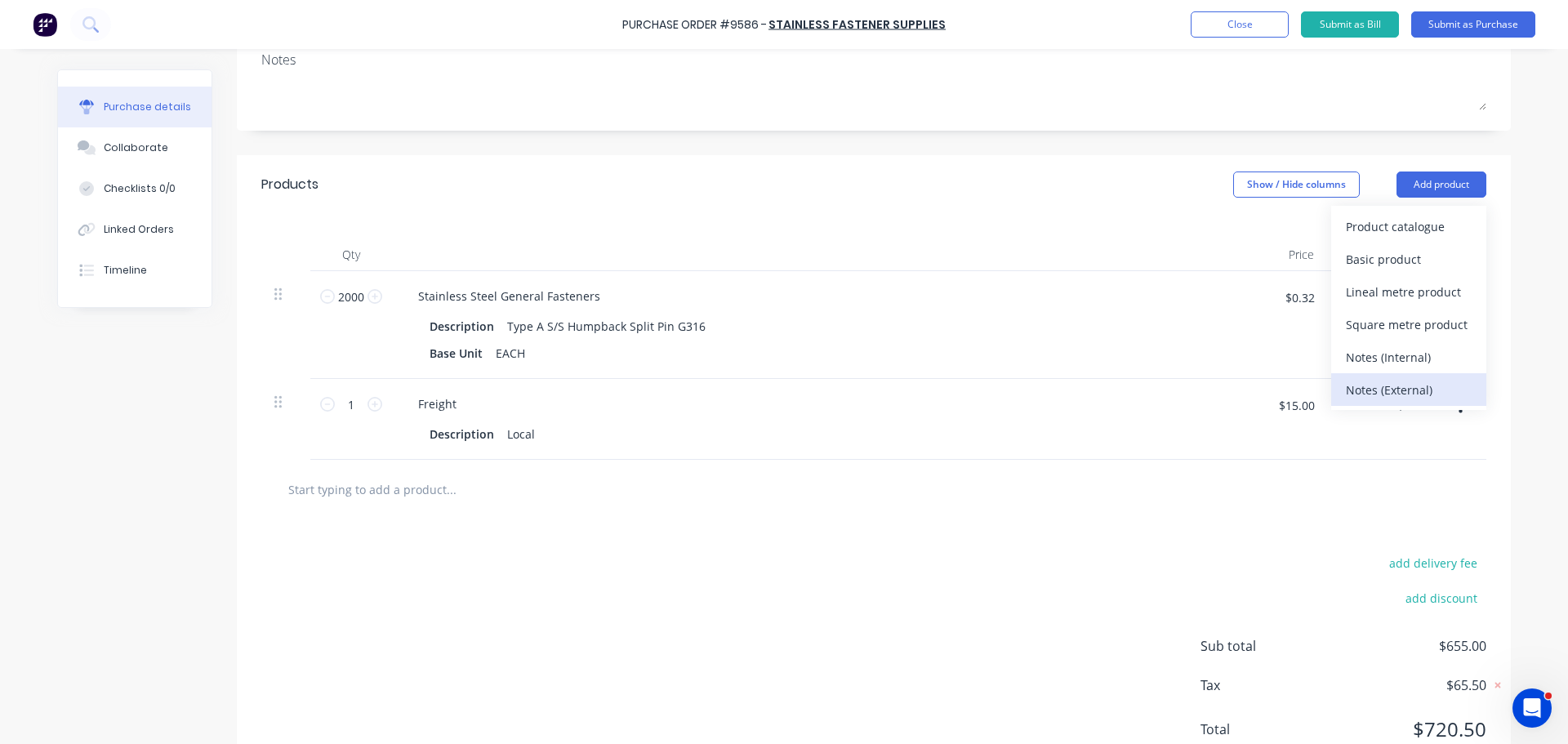
click at [1400, 385] on div "Notes (External)" at bounding box center [1409, 390] width 126 height 24
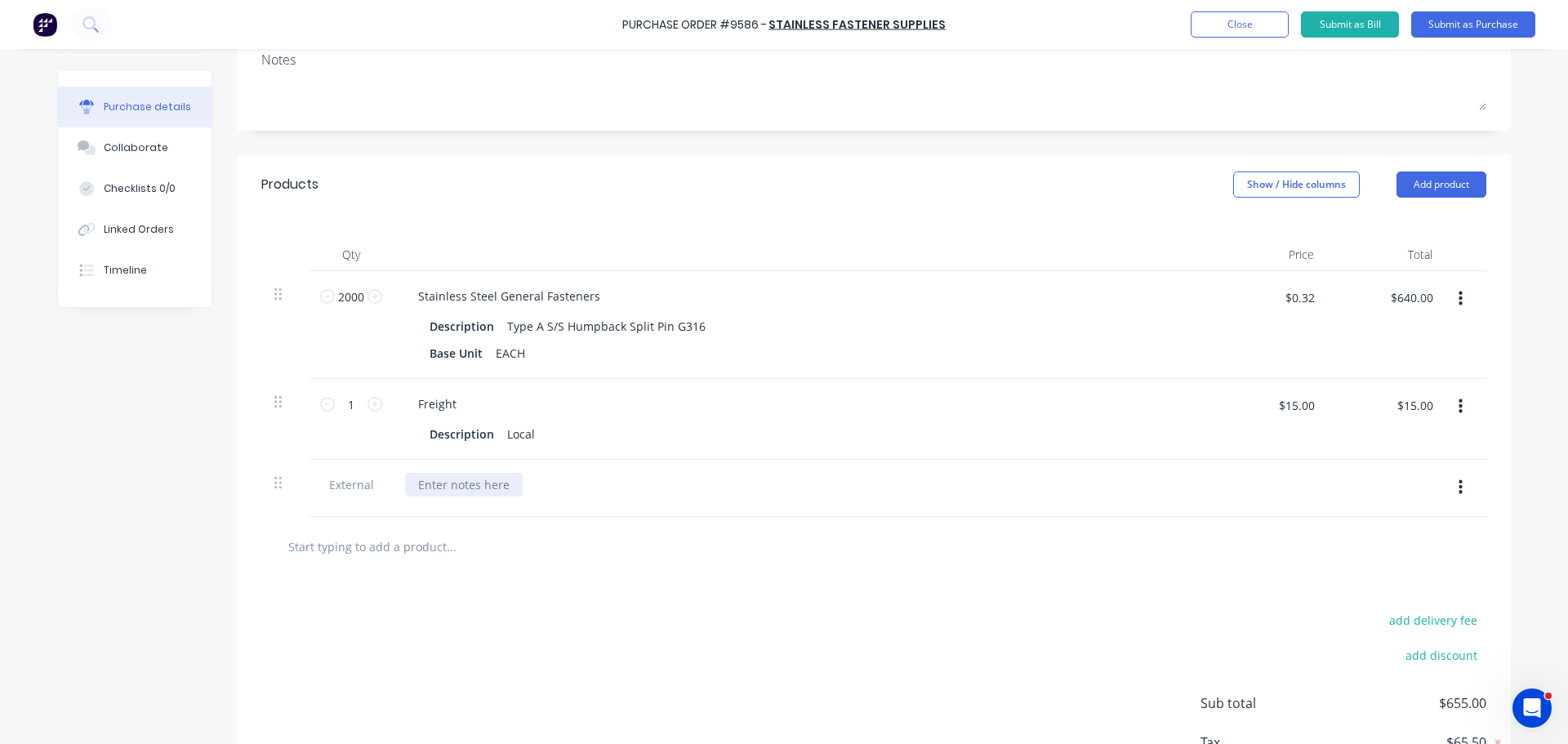
type textarea "x"
click at [449, 483] on div at bounding box center [463, 485] width 118 height 24
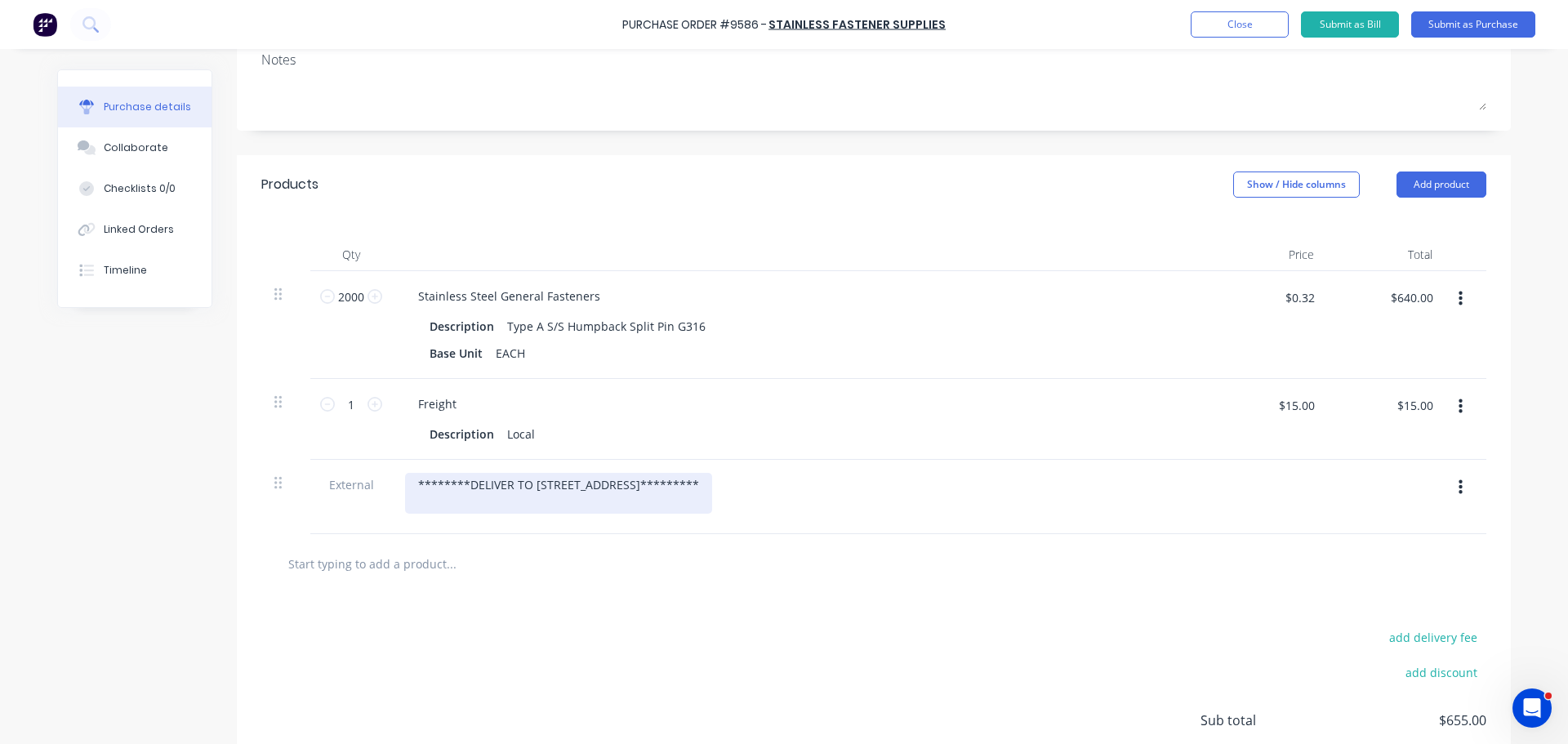
click at [413, 480] on div "********DELIVER TO [STREET_ADDRESS]*********" at bounding box center [558, 493] width 307 height 41
click at [510, 486] on div "THESE ARE NEEDE [DATE]********DELIVER TO [STREET_ADDRESS]*********" at bounding box center [628, 493] width 445 height 41
click at [583, 482] on div "THESE ARE NEEDED [DATE]********DELIVER TO [STREET_ADDRESS]*********" at bounding box center [631, 493] width 453 height 41
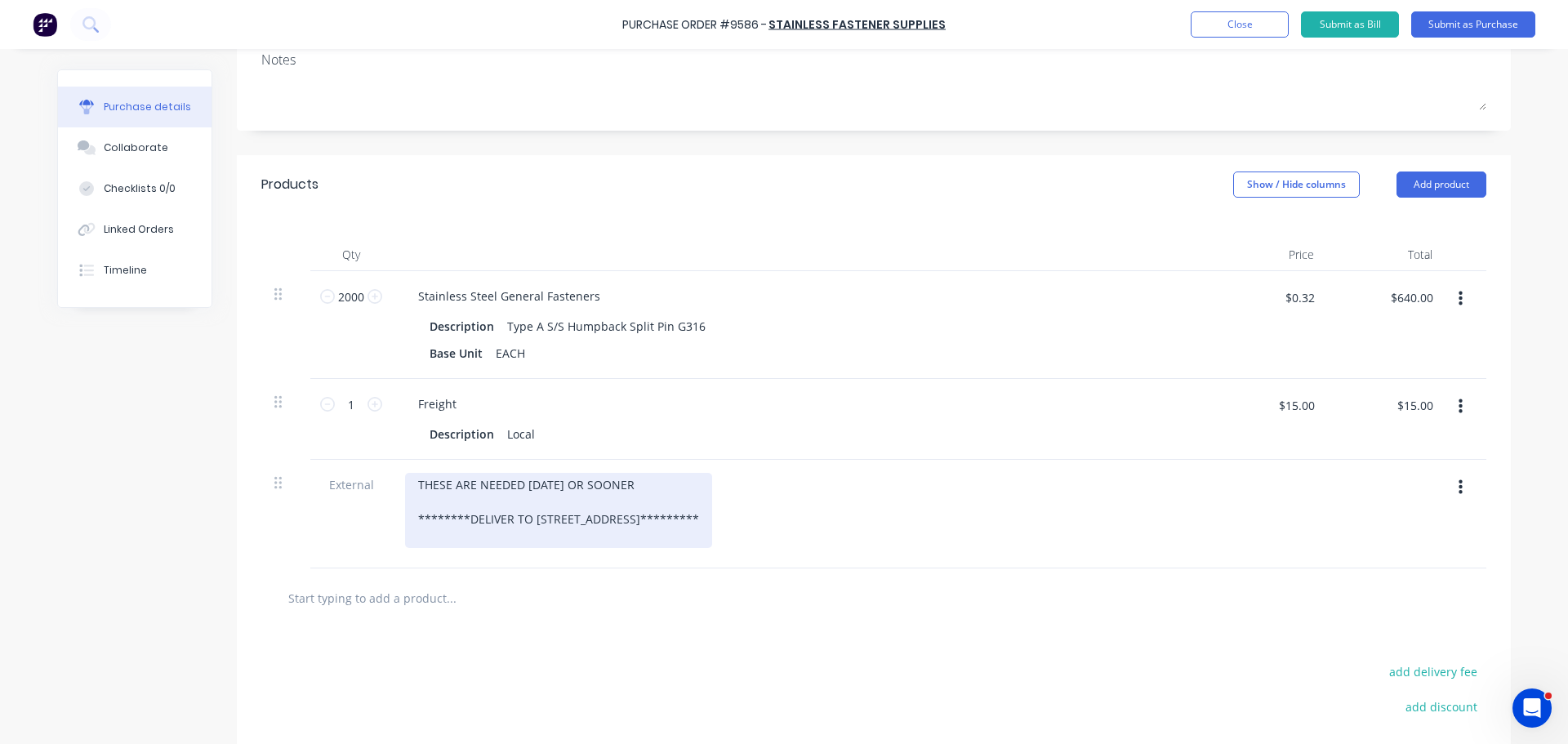
click at [660, 491] on div "THESE ARE NEEDED [DATE] OR SOONER ********DELIVER TO [STREET_ADDRESS]*********" at bounding box center [558, 509] width 307 height 75
click at [698, 523] on div "THESE ARE NEEDED [DATE] OR SOONER! ********DELIVER TO [STREET_ADDRESS]*********" at bounding box center [558, 509] width 307 height 75
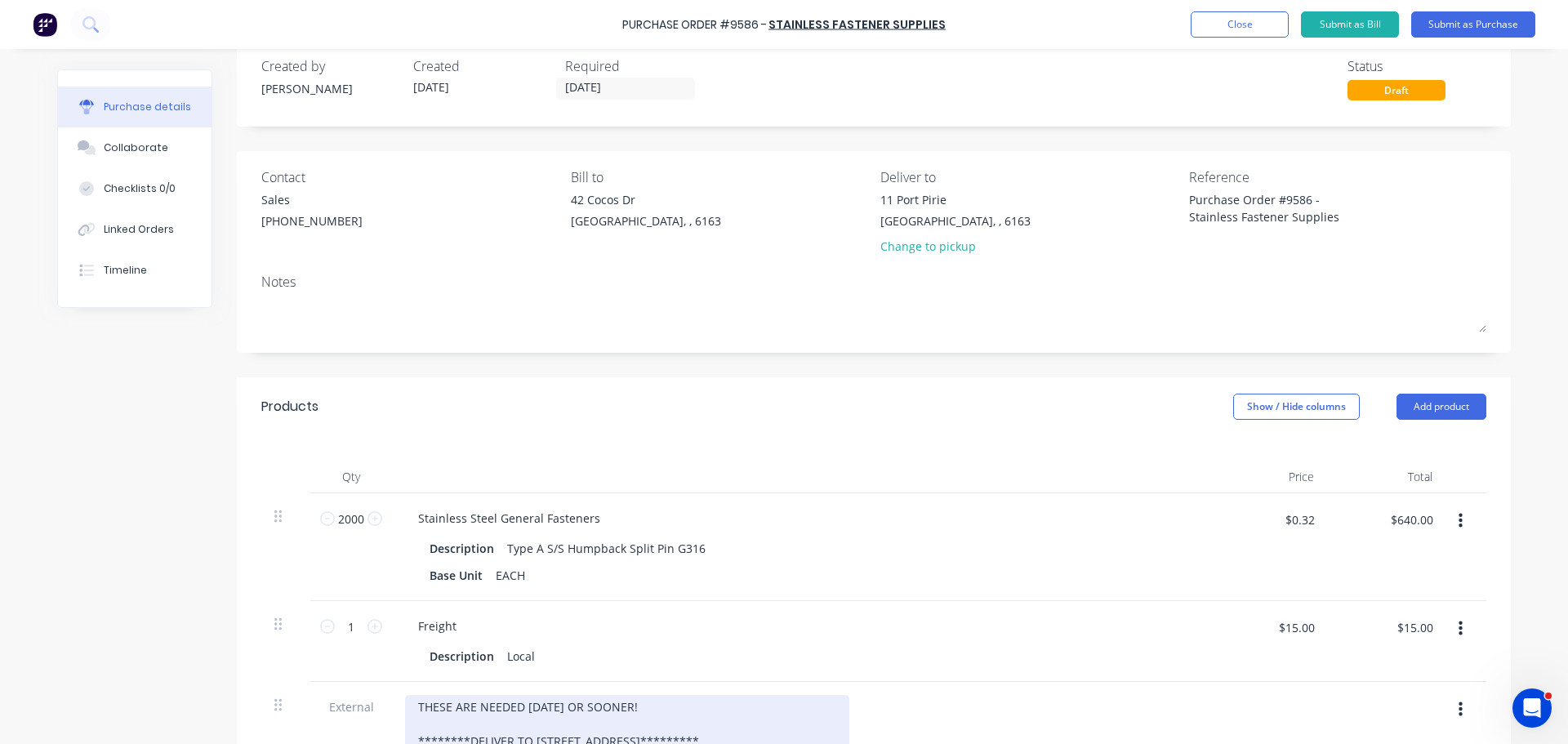
scroll to position [0, 0]
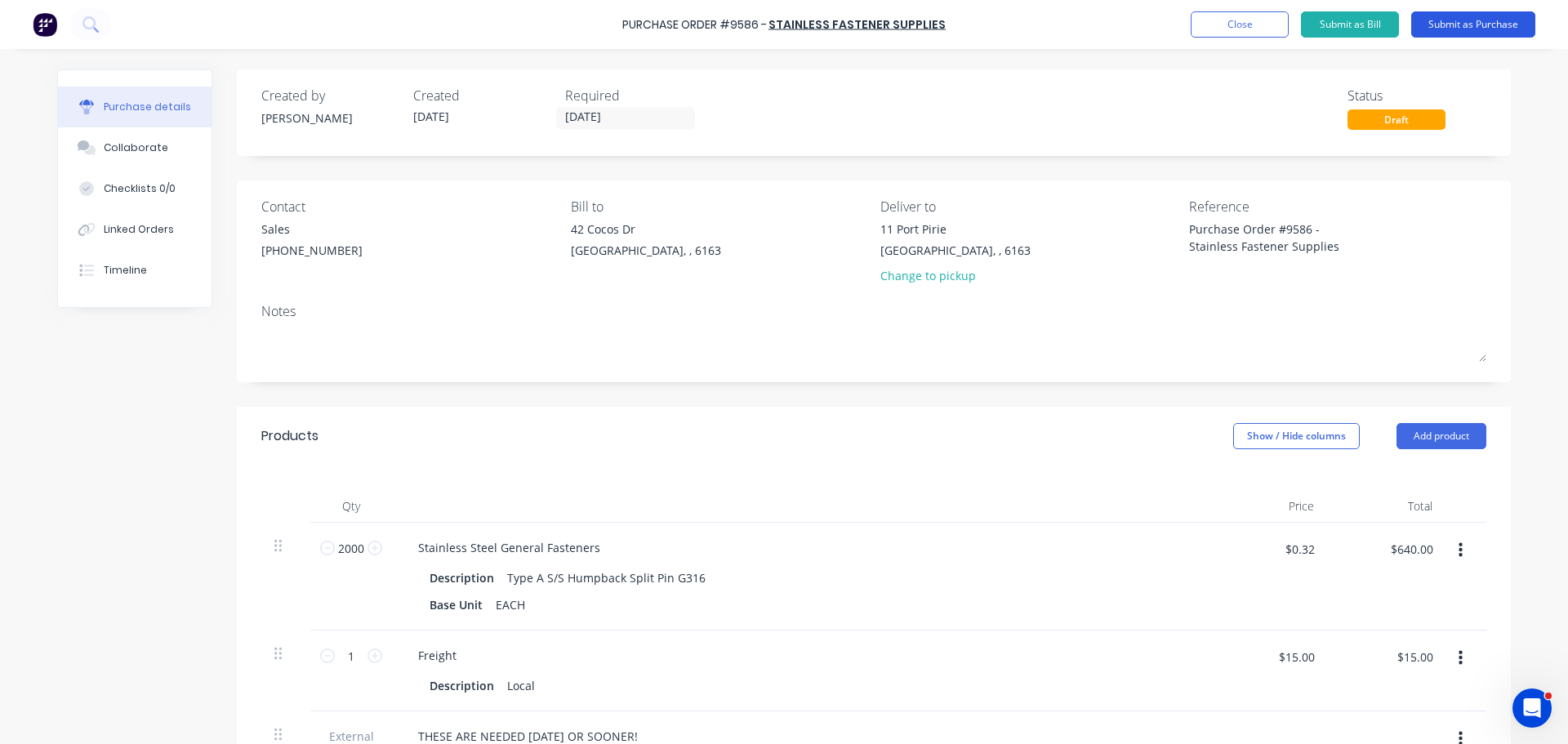
click at [1473, 24] on button "Submit as Purchase" at bounding box center [1473, 24] width 124 height 26
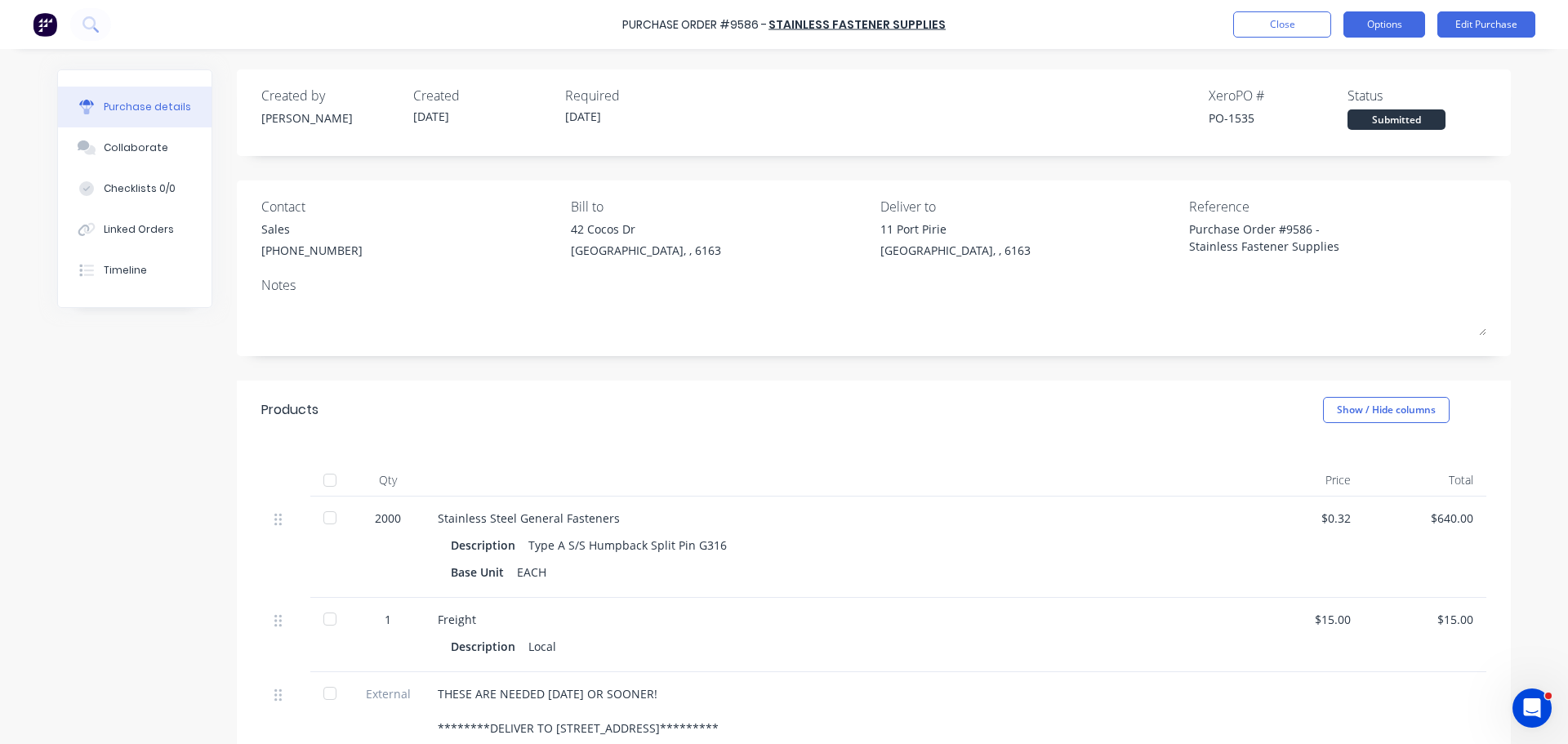
click at [1372, 31] on button "Options" at bounding box center [1384, 24] width 82 height 26
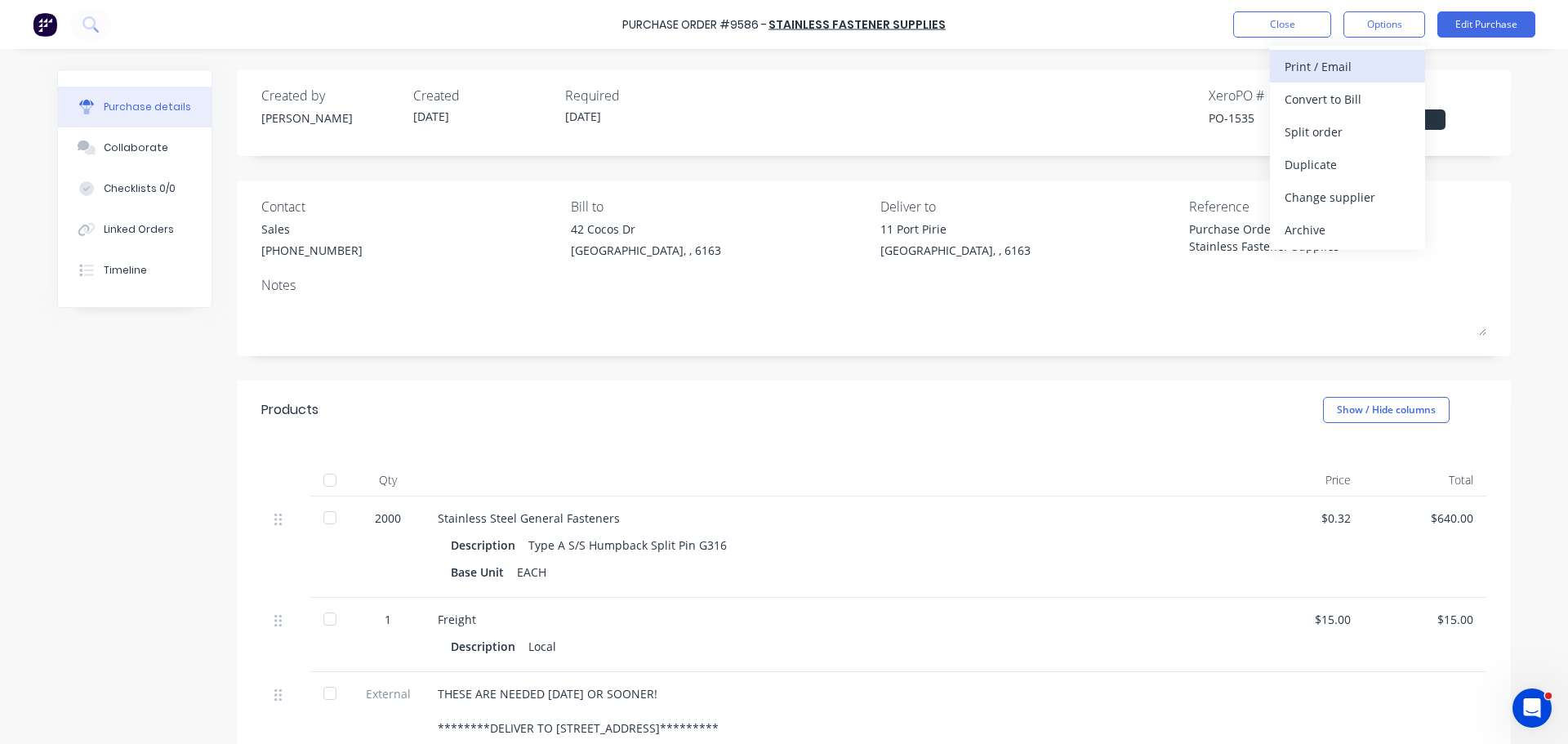
click at [1320, 69] on div "Print / Email" at bounding box center [1348, 67] width 126 height 24
click at [1316, 95] on div "With pricing" at bounding box center [1348, 100] width 126 height 24
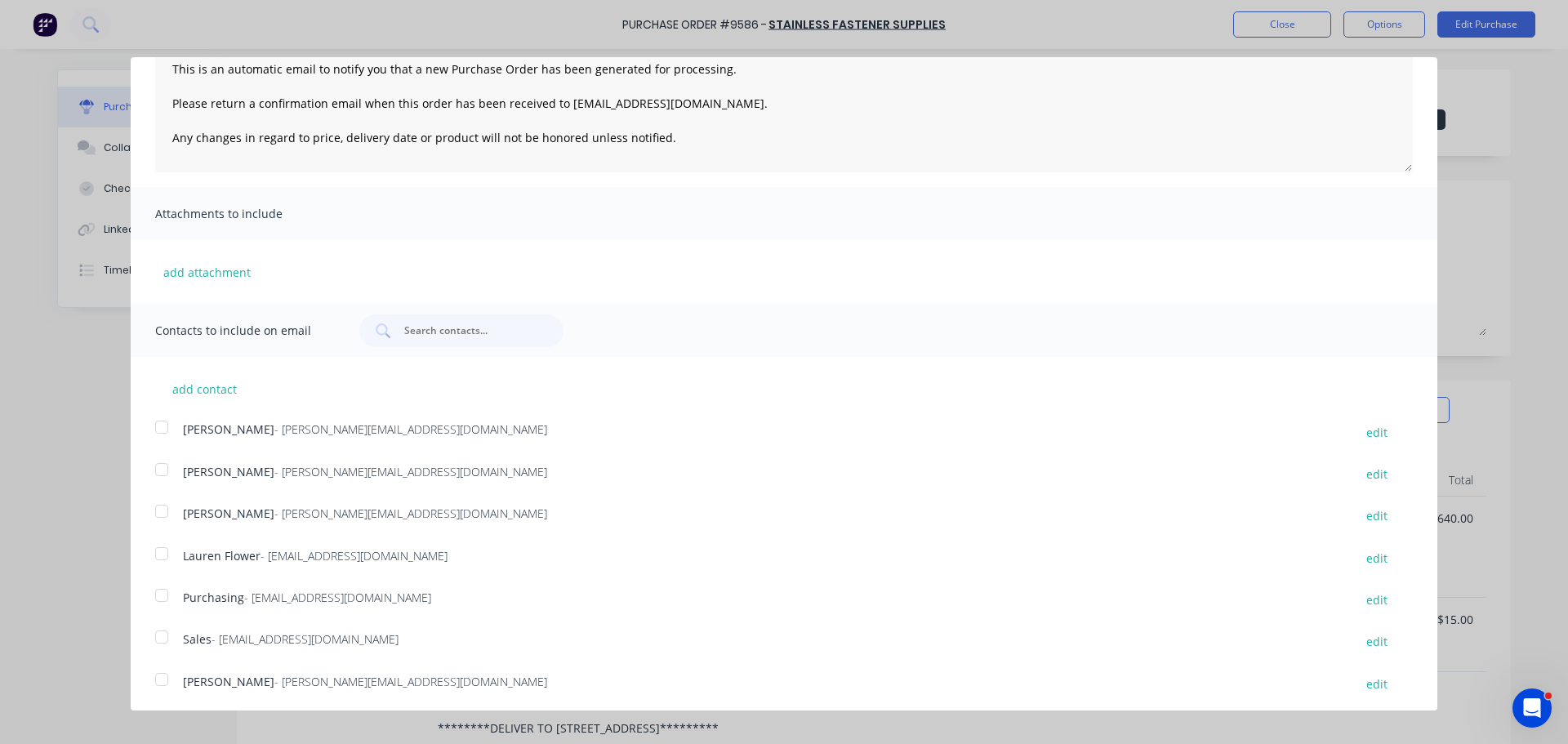
scroll to position [172, 0]
click at [158, 588] on div at bounding box center [162, 592] width 33 height 33
click at [164, 634] on div at bounding box center [162, 633] width 33 height 33
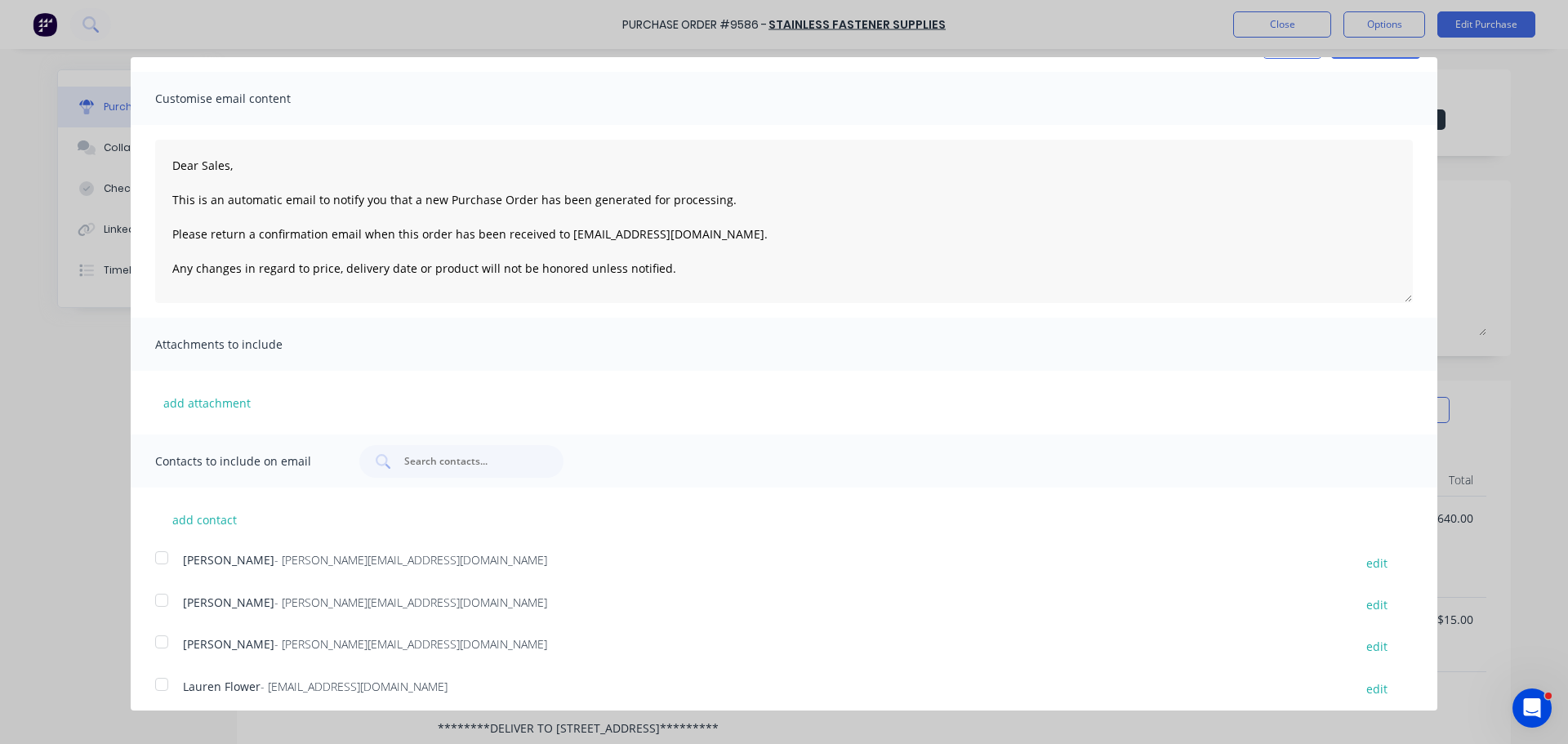
scroll to position [0, 0]
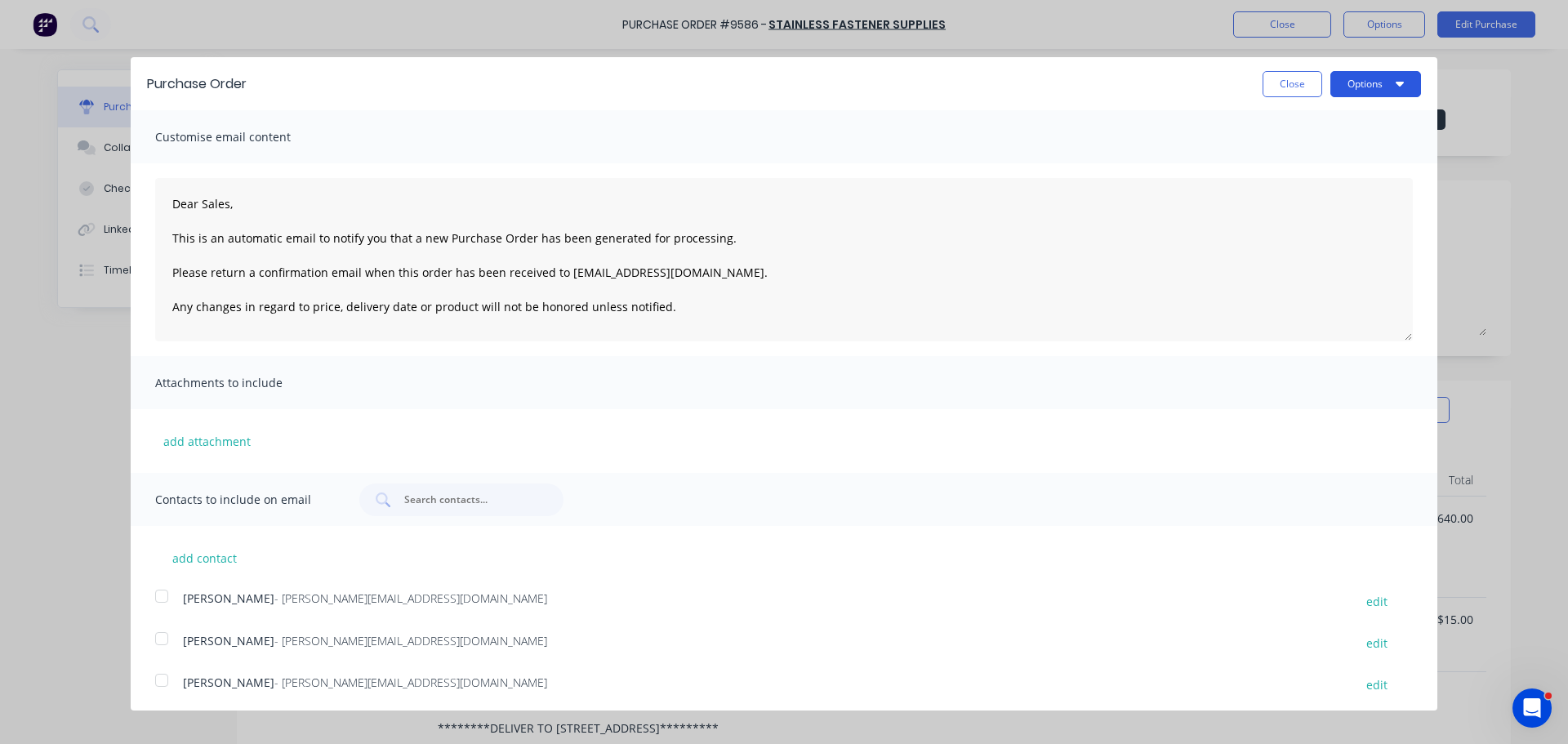
click at [1354, 84] on button "Options" at bounding box center [1375, 84] width 90 height 26
click at [1310, 156] on div "Email" at bounding box center [1344, 158] width 126 height 24
type textarea "x"
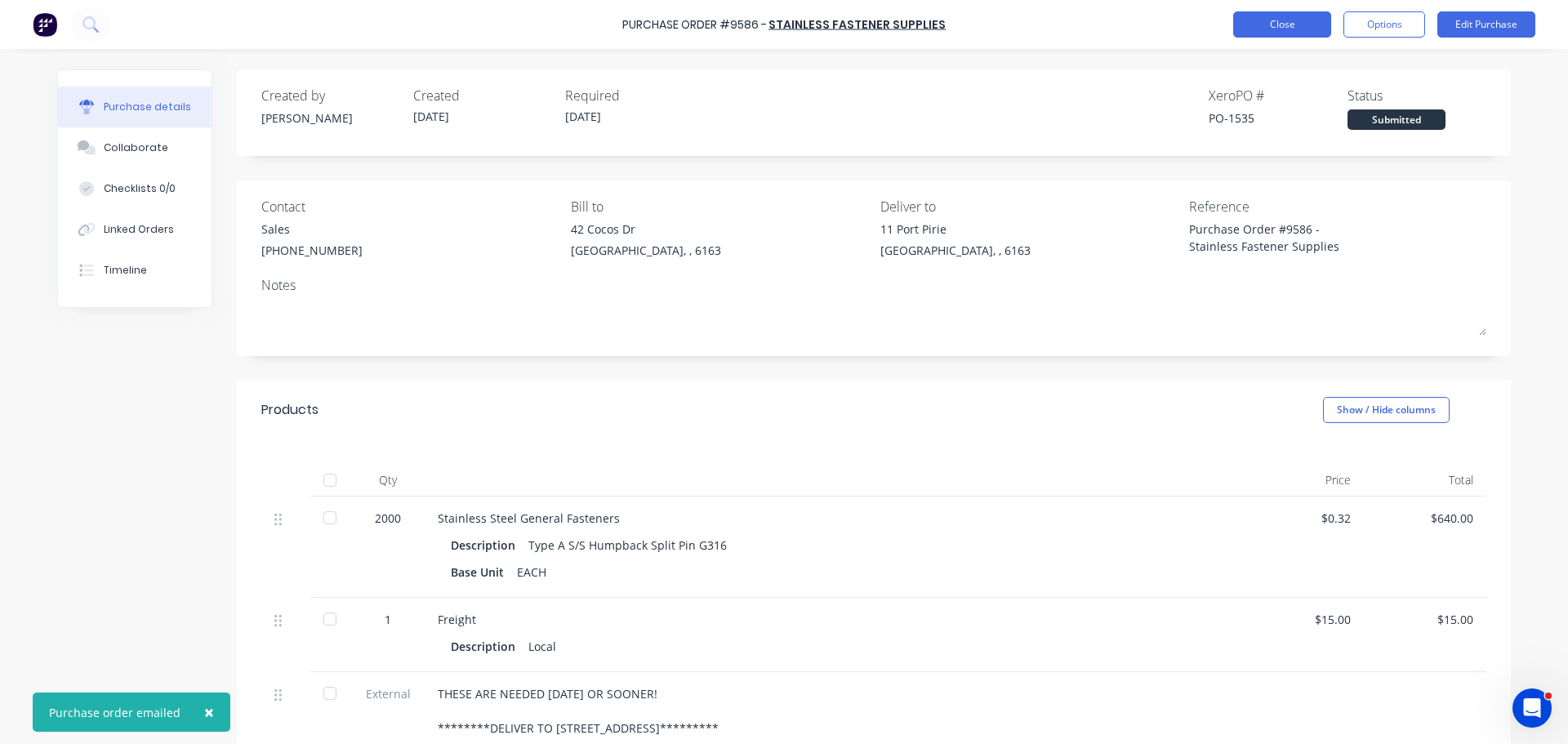
click at [1297, 27] on button "Close" at bounding box center [1283, 24] width 98 height 26
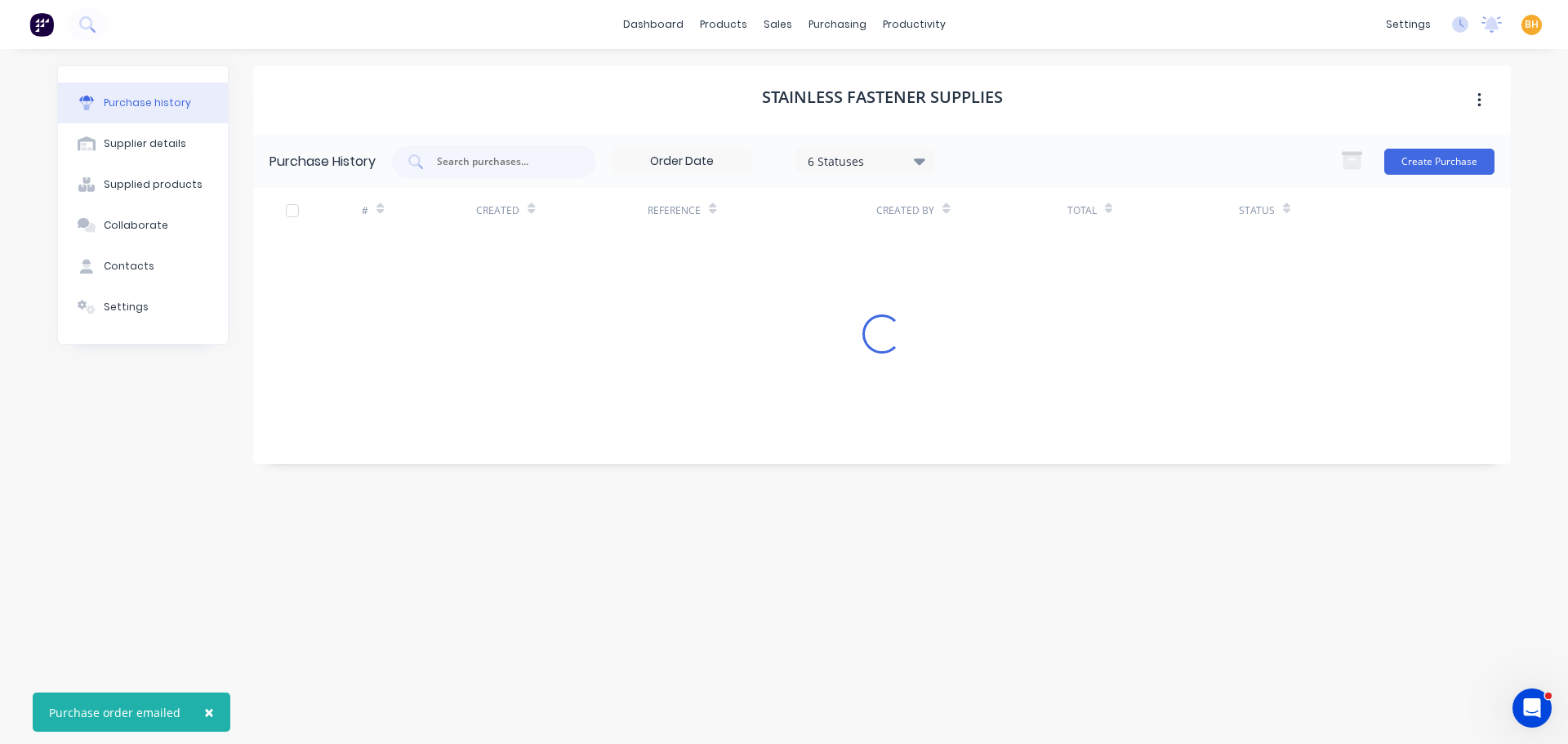
click at [762, 190] on div "Reference" at bounding box center [762, 210] width 229 height 45
click at [734, 98] on div "Stainless Fastener Supplies" at bounding box center [882, 100] width 1258 height 70
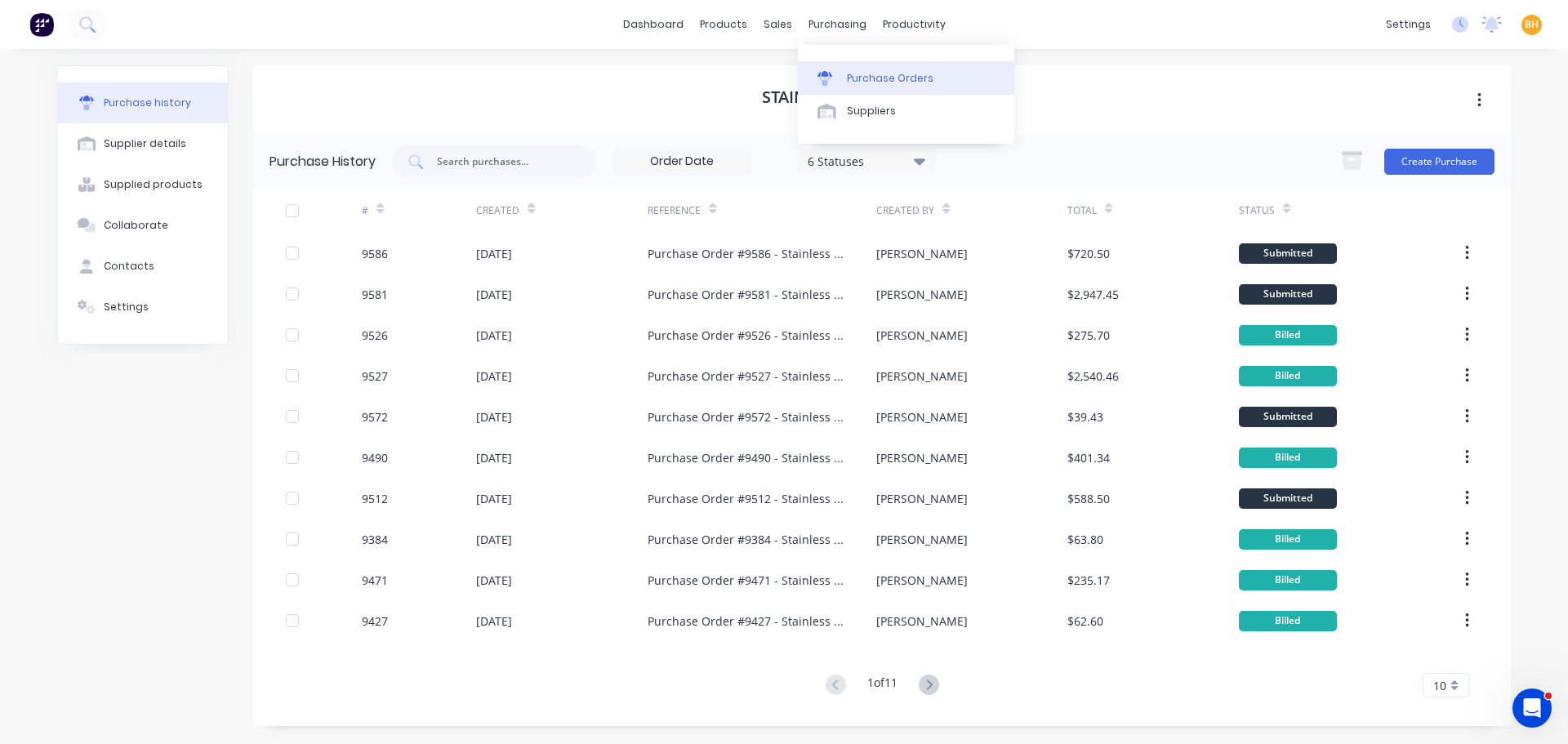
drag, startPoint x: 836, startPoint y: 25, endPoint x: 866, endPoint y: 64, distance: 49.2
click at [836, 25] on div "purchasing" at bounding box center [837, 24] width 74 height 25
click at [903, 80] on div "Purchase Orders" at bounding box center [890, 78] width 87 height 15
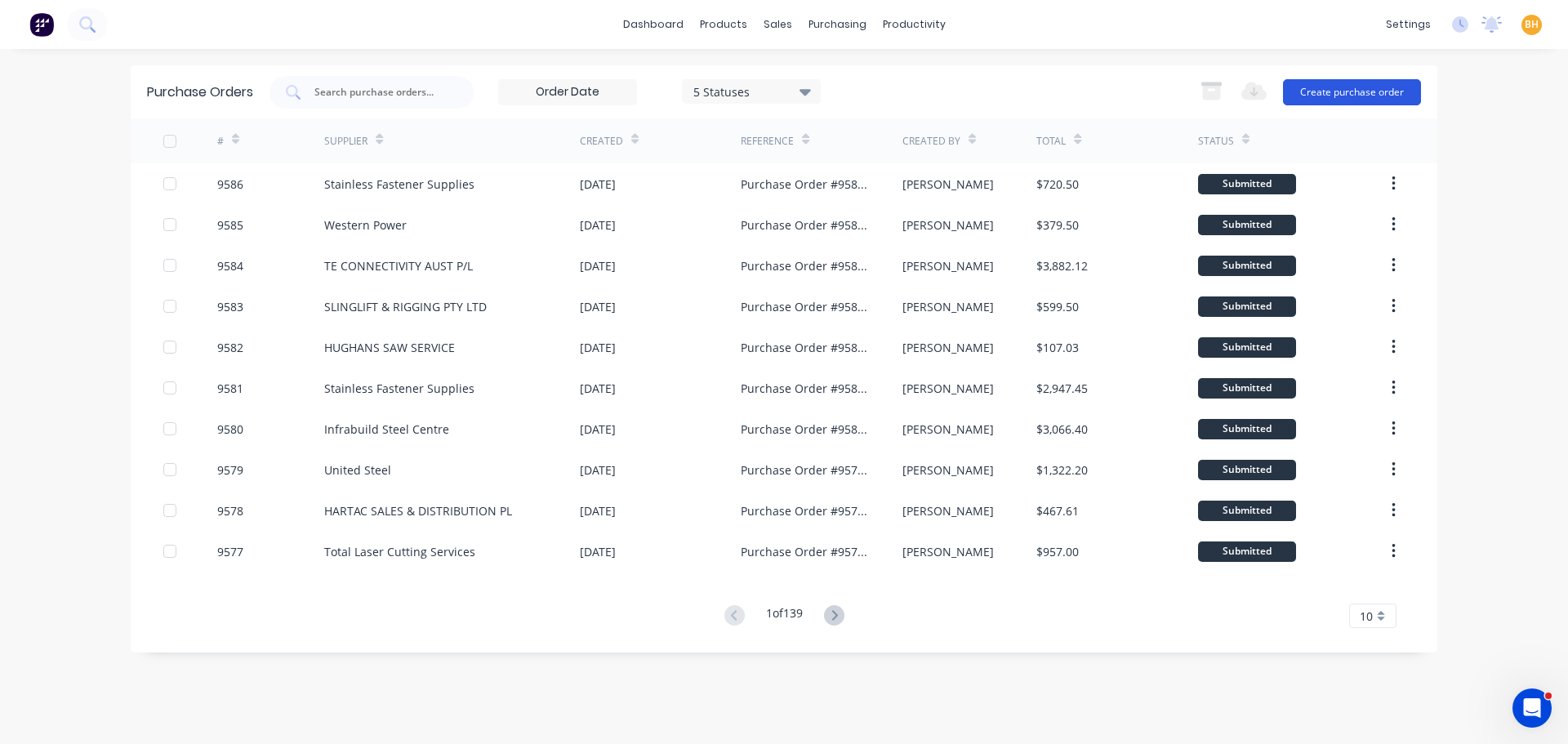
click at [1366, 88] on button "Create purchase order" at bounding box center [1352, 92] width 138 height 26
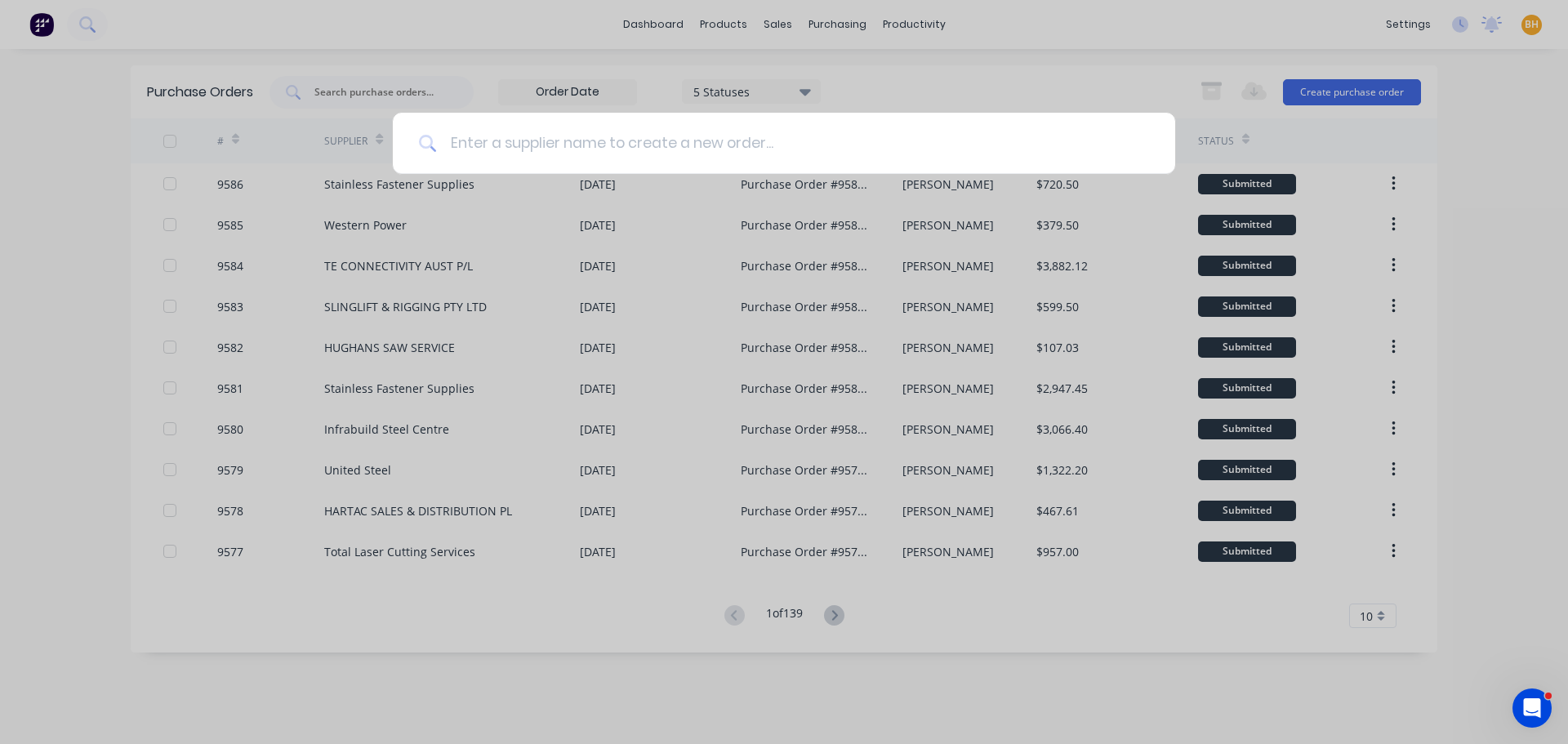
click at [482, 139] on input at bounding box center [793, 143] width 712 height 61
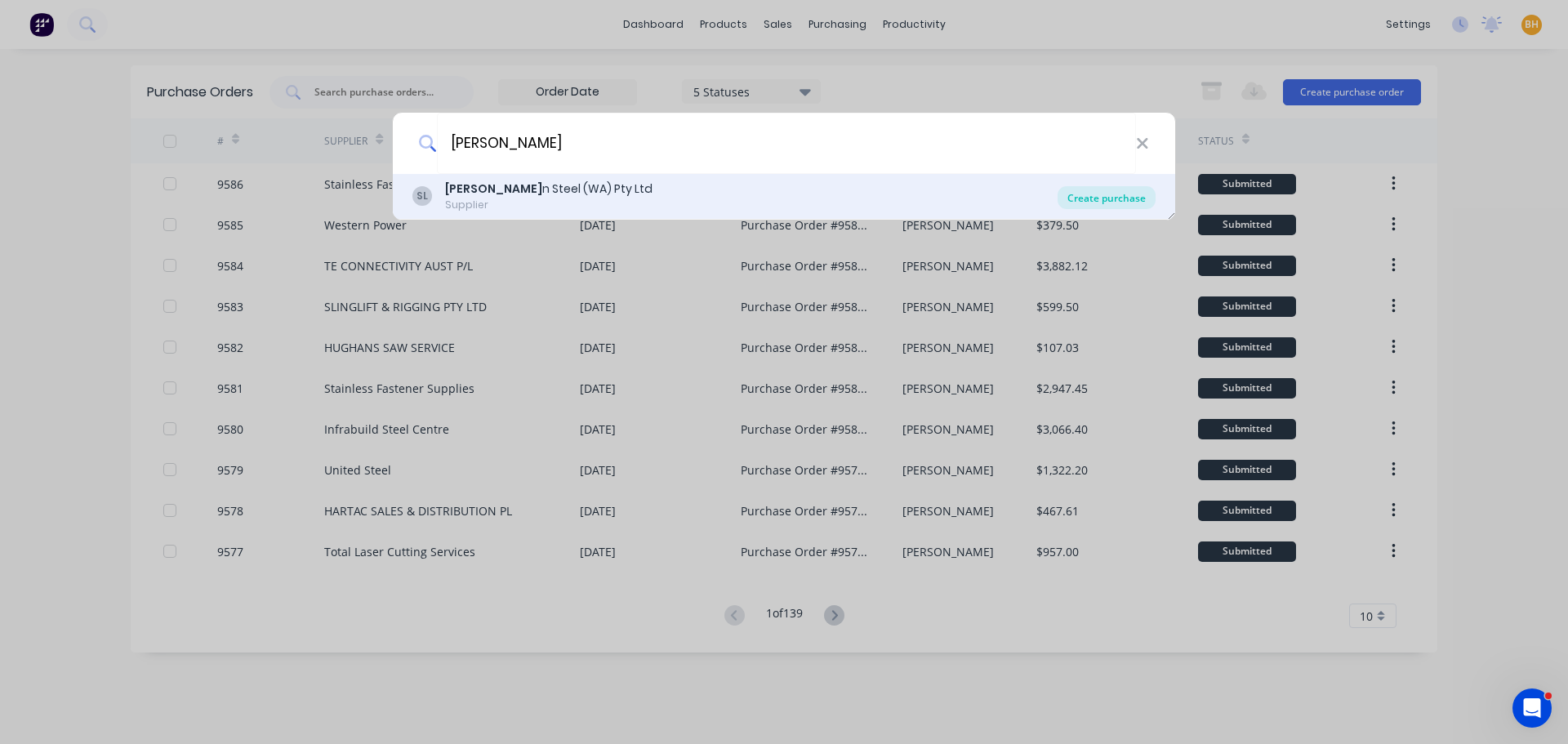
type input "[PERSON_NAME]"
click at [1124, 194] on div "Create purchase" at bounding box center [1106, 198] width 98 height 23
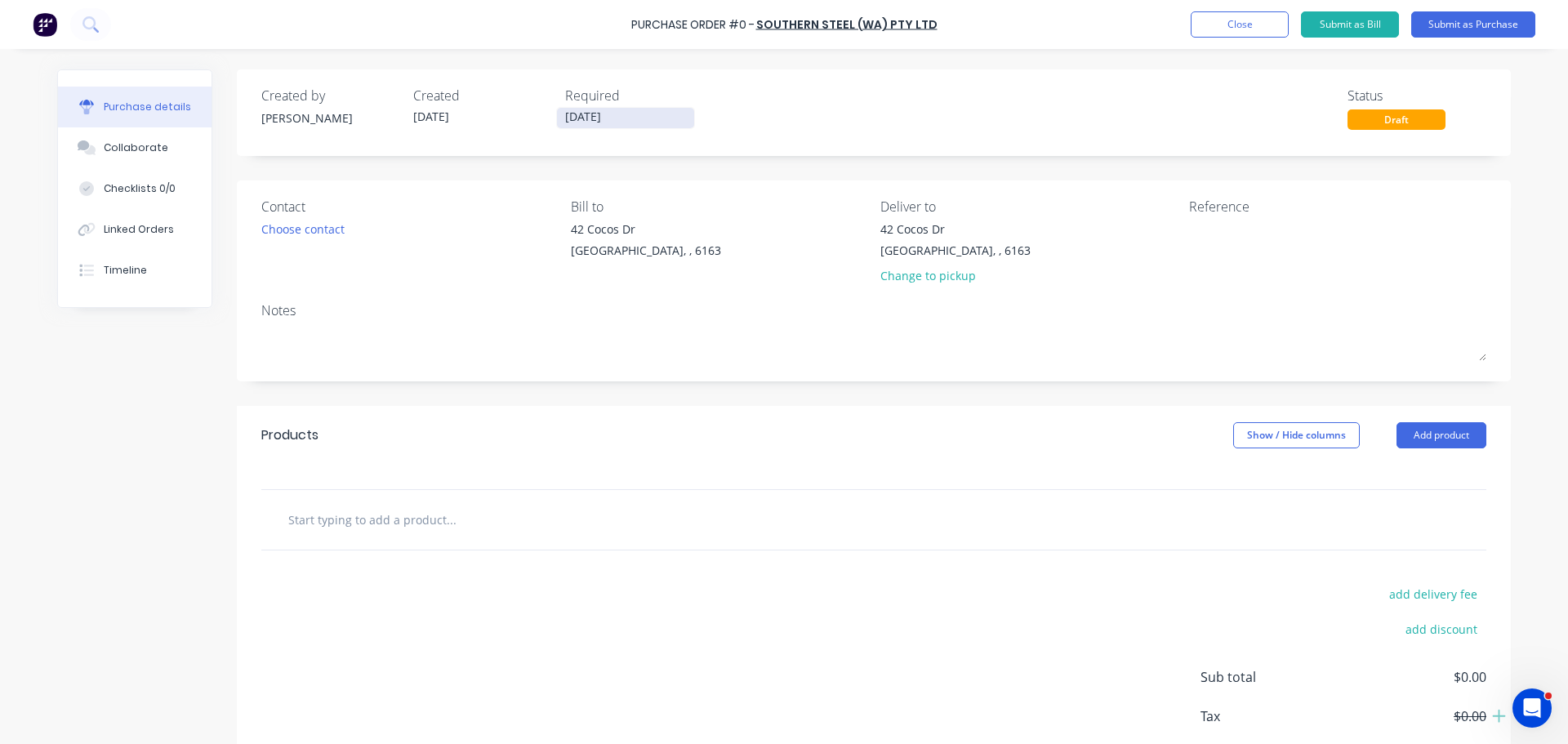
click at [578, 107] on label "[DATE]" at bounding box center [626, 118] width 139 height 22
click at [578, 107] on input "[DATE]" at bounding box center [626, 118] width 138 height 21
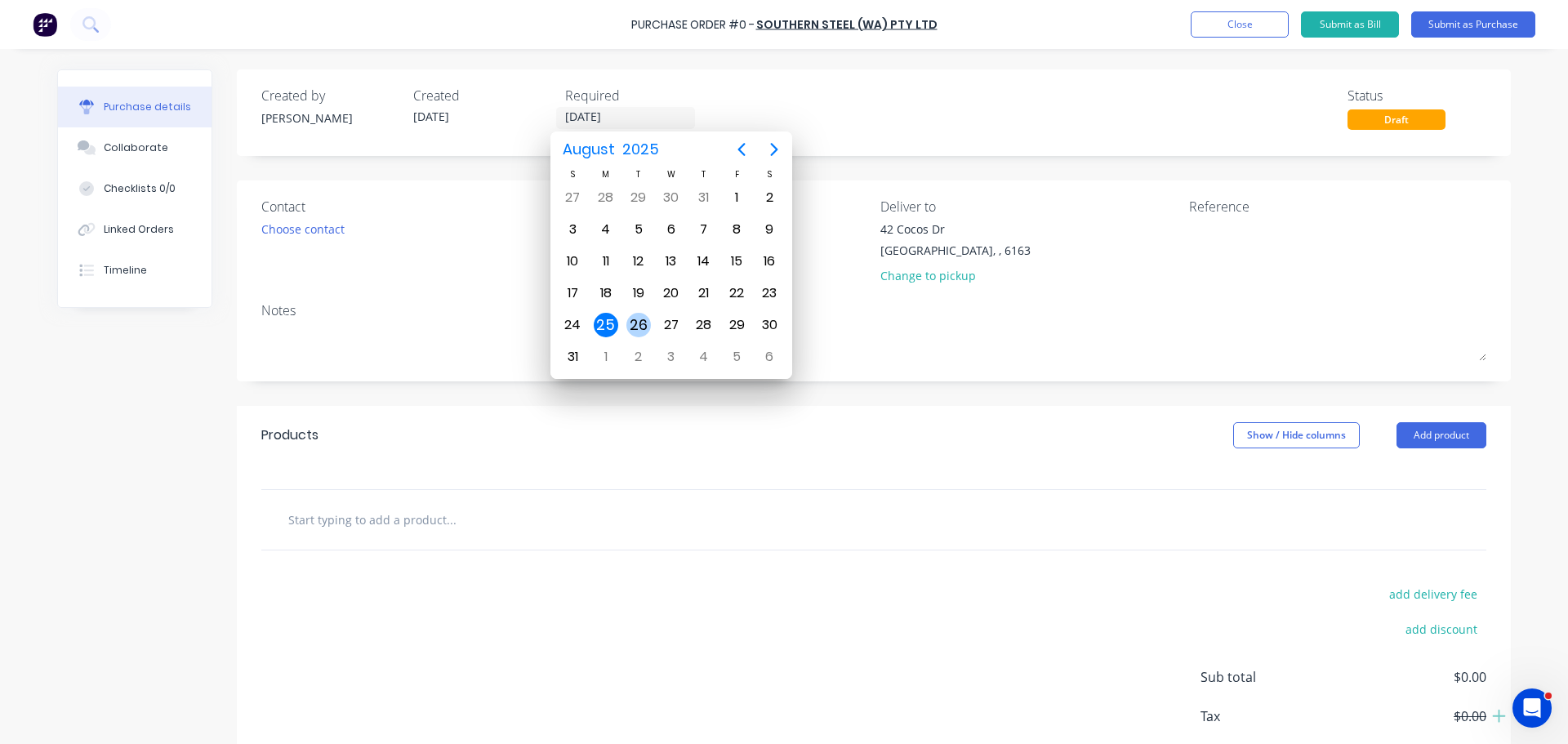
click at [644, 326] on div "26" at bounding box center [639, 325] width 25 height 25
type input "[DATE]"
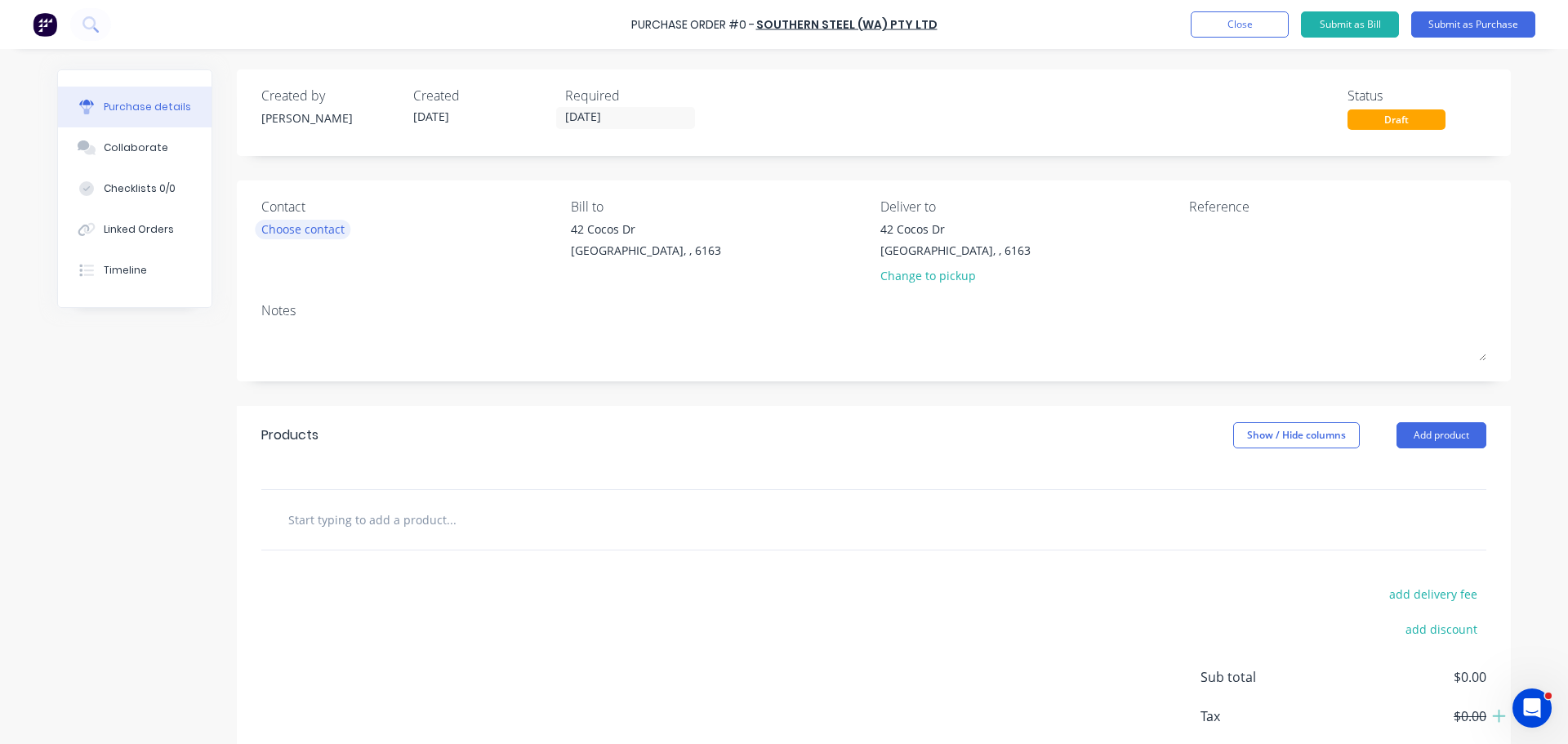
click at [285, 229] on div "Choose contact" at bounding box center [303, 229] width 83 height 17
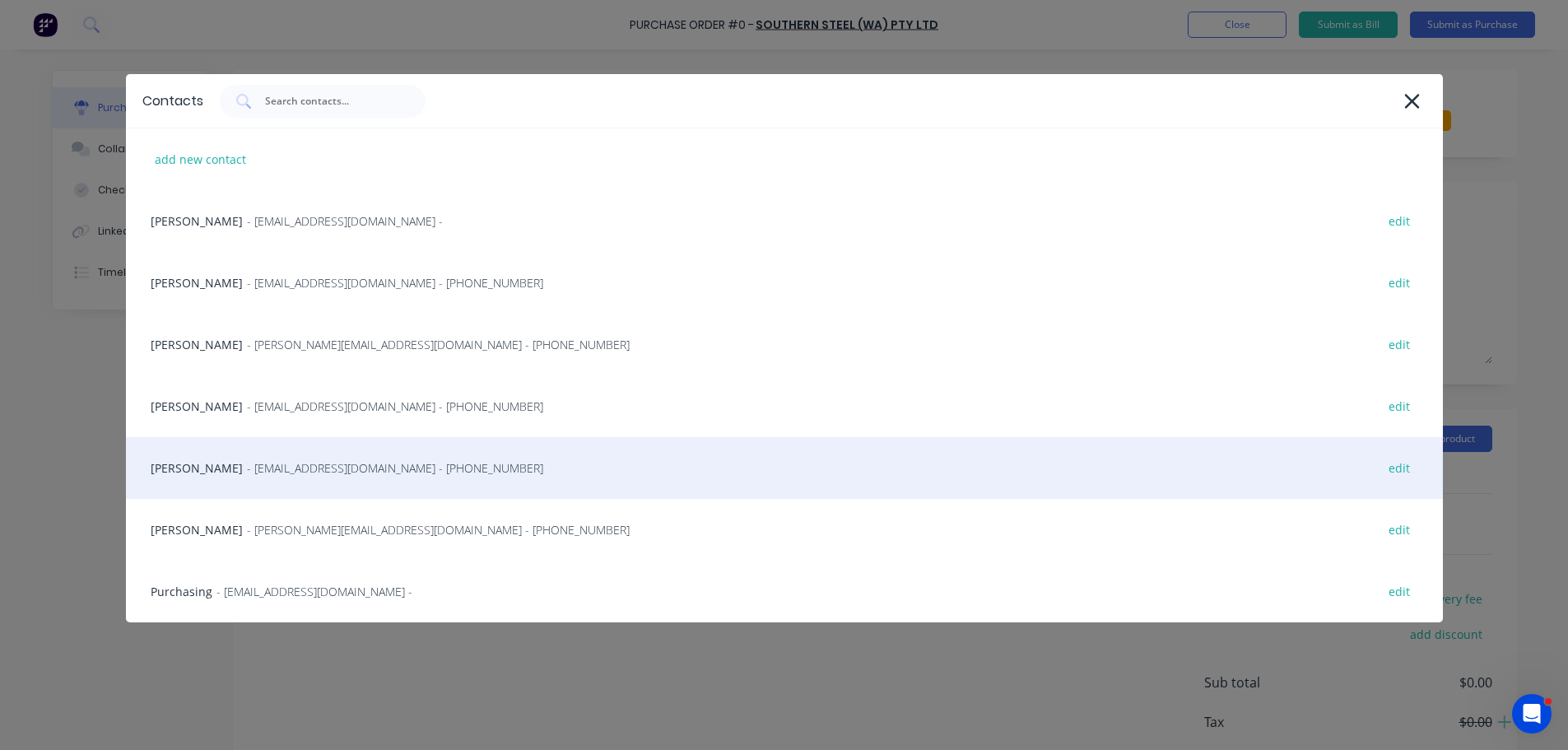
click at [316, 471] on span "- [EMAIL_ADDRESS][DOMAIN_NAME] - [PHONE_NUMBER]" at bounding box center [395, 468] width 296 height 17
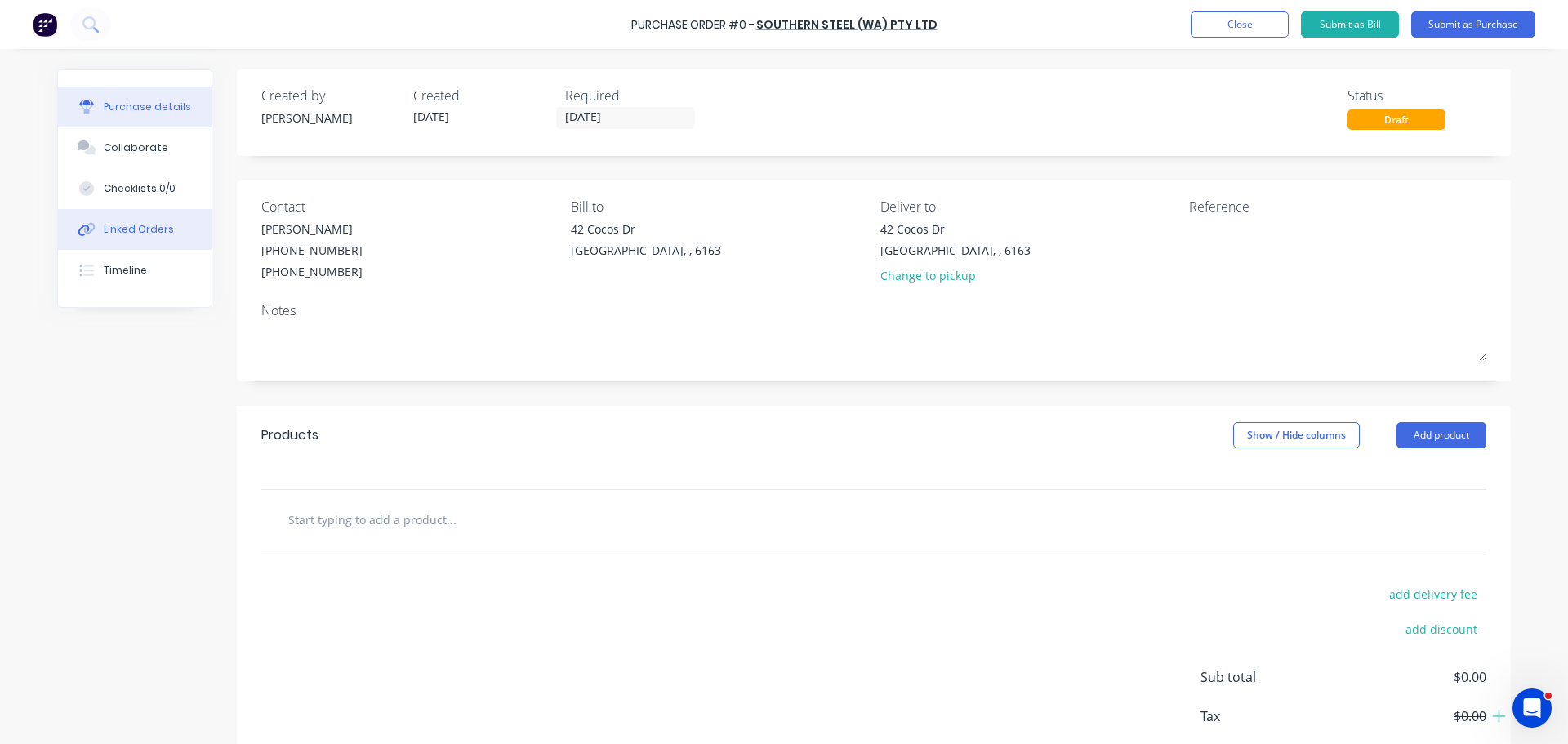
click at [153, 234] on div "Linked Orders" at bounding box center [139, 229] width 70 height 15
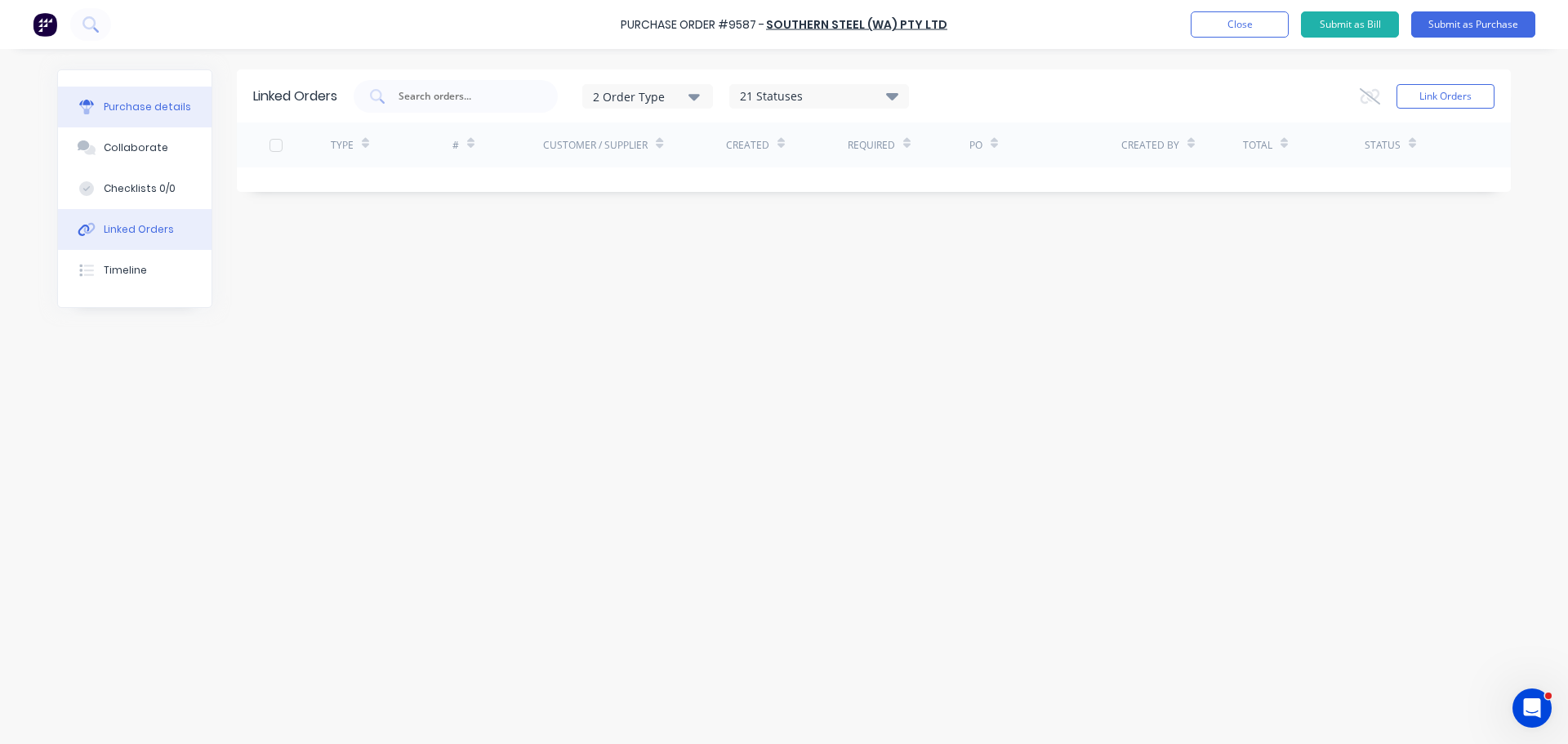
click at [165, 113] on button "Purchase details" at bounding box center [134, 107] width 154 height 41
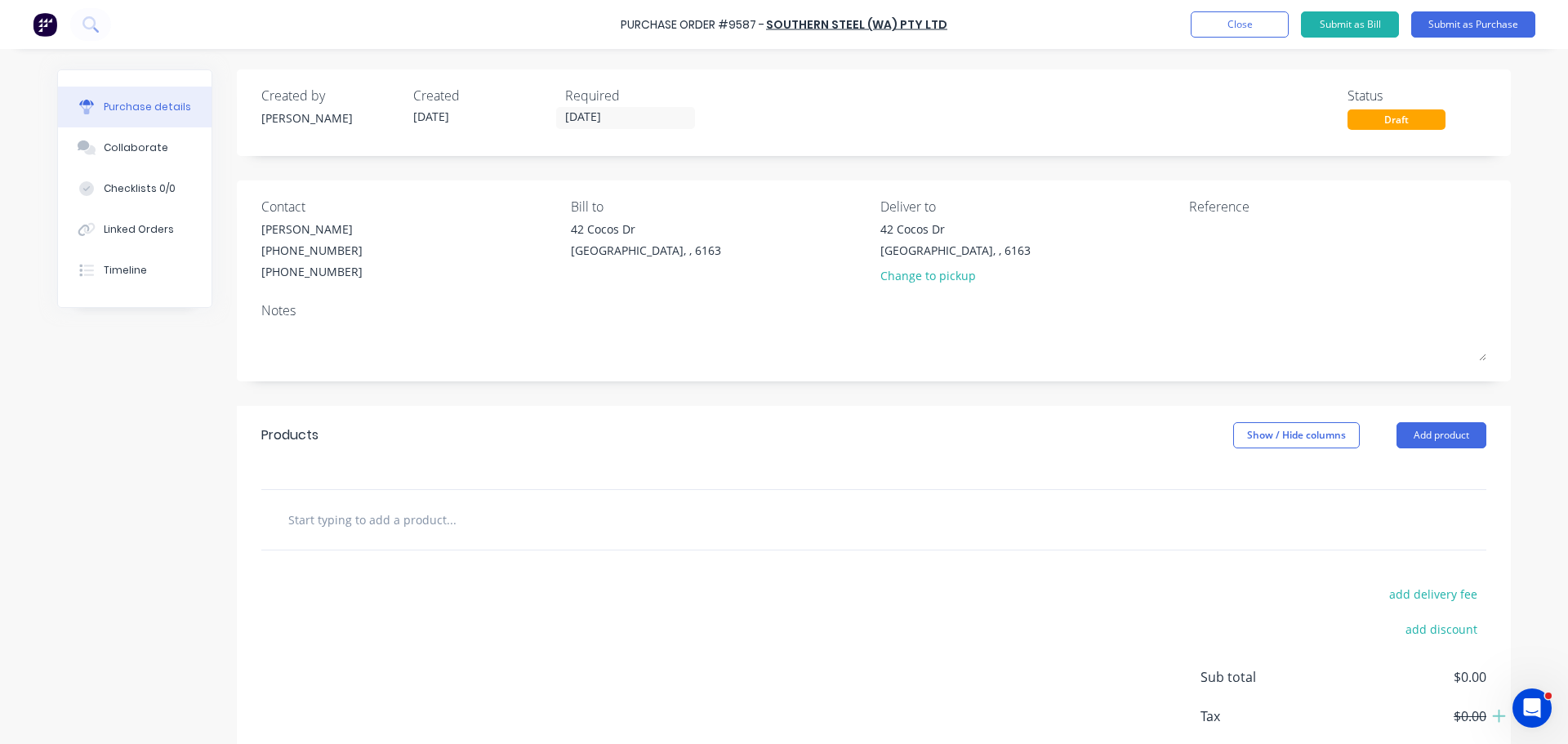
click at [441, 515] on input "text" at bounding box center [450, 519] width 327 height 33
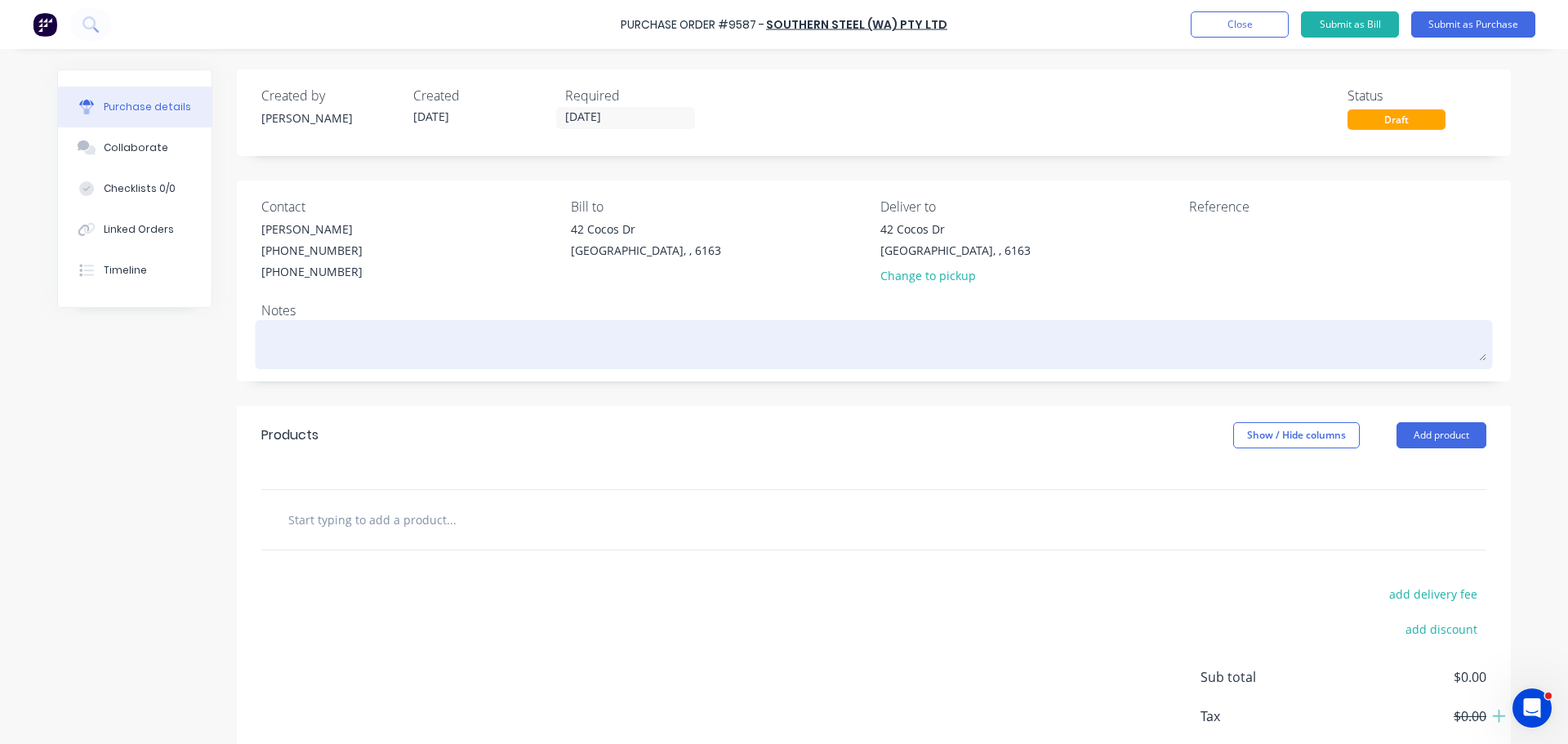
click at [303, 351] on textarea at bounding box center [873, 342] width 1225 height 37
type textarea "x"
type textarea "R"
type textarea "x"
type textarea "RE"
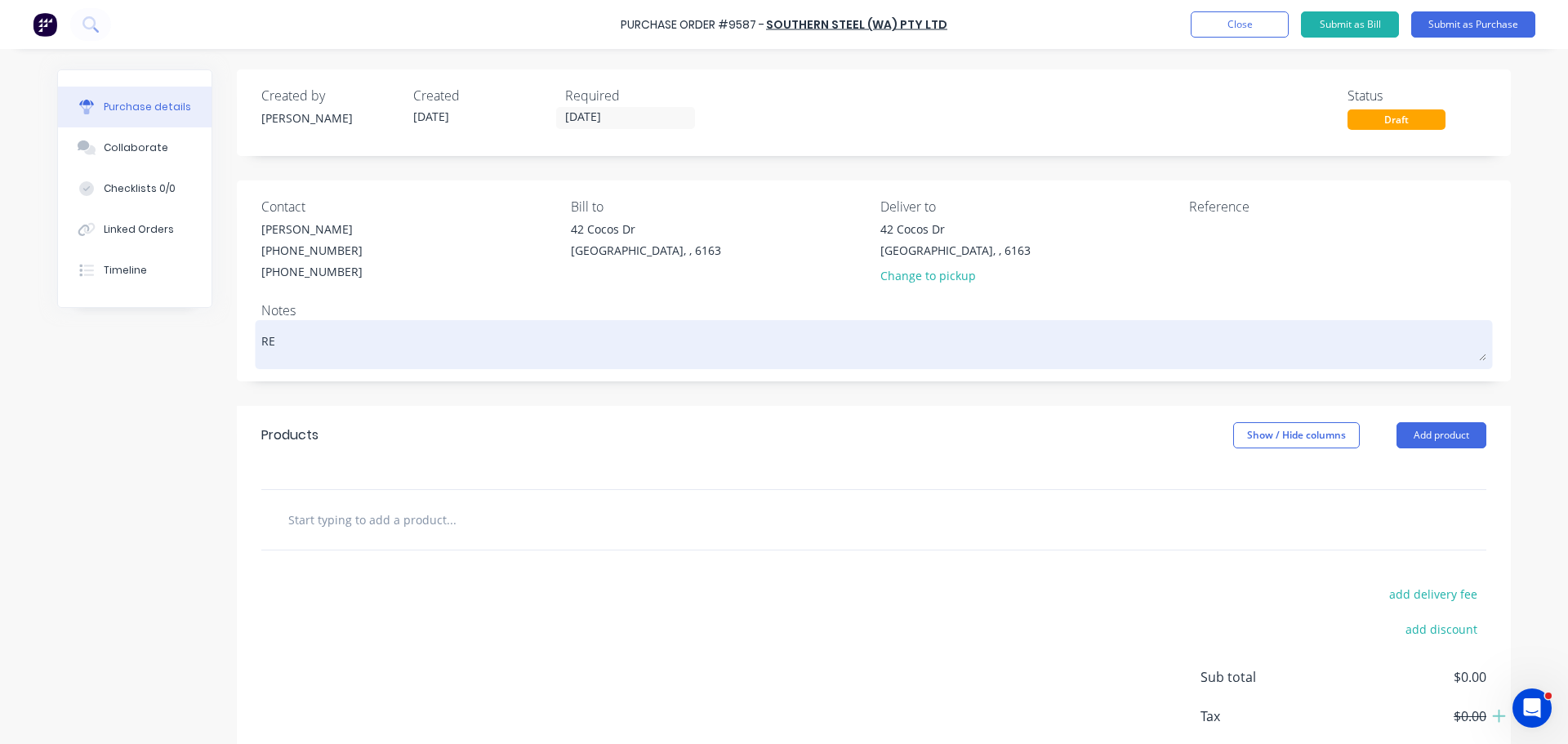
type textarea "x"
type textarea "REQ"
type textarea "x"
type textarea "REQ:"
type textarea "x"
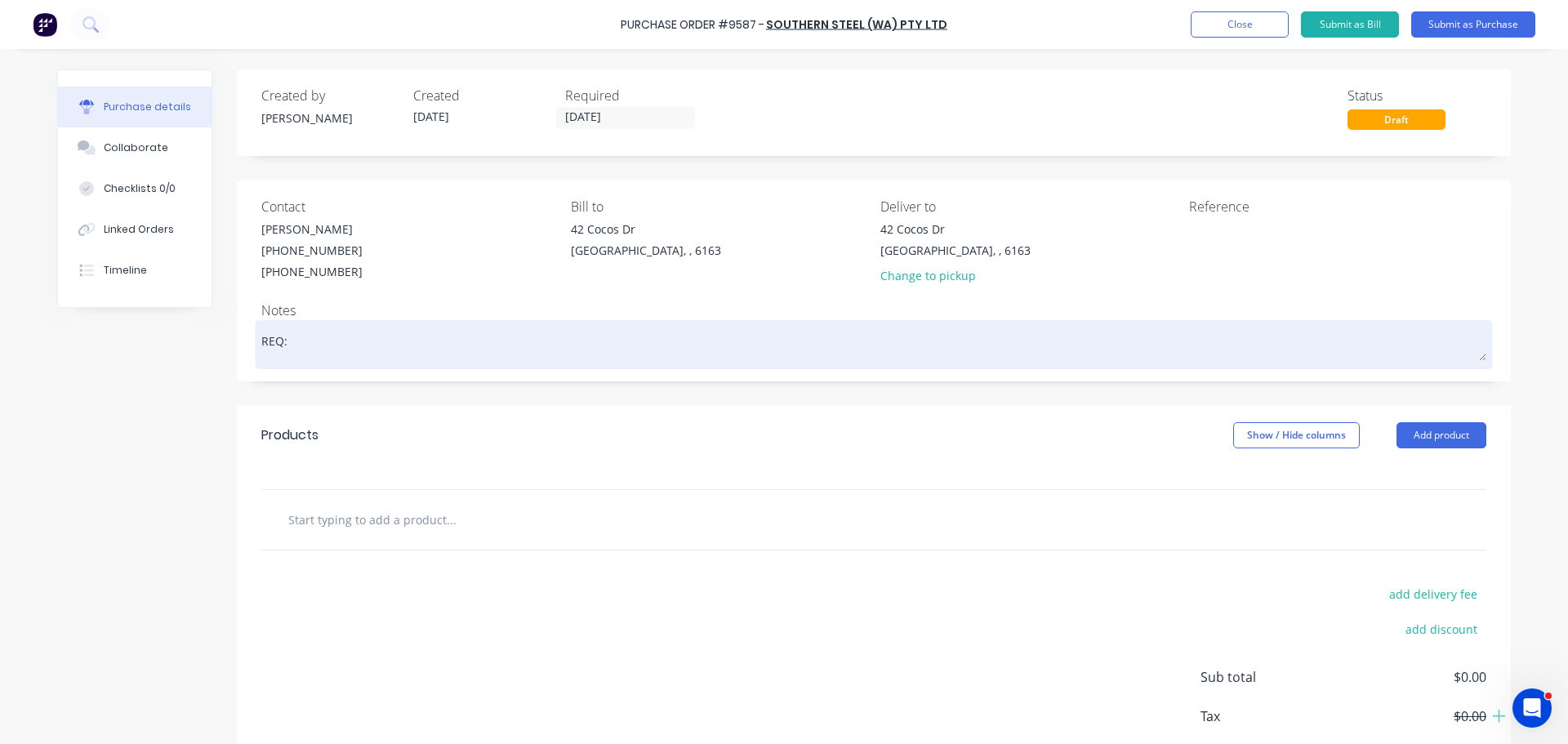
type textarea "REQ:"
type textarea "x"
type textarea "REQ: A"
type textarea "x"
type textarea "REQ: AM"
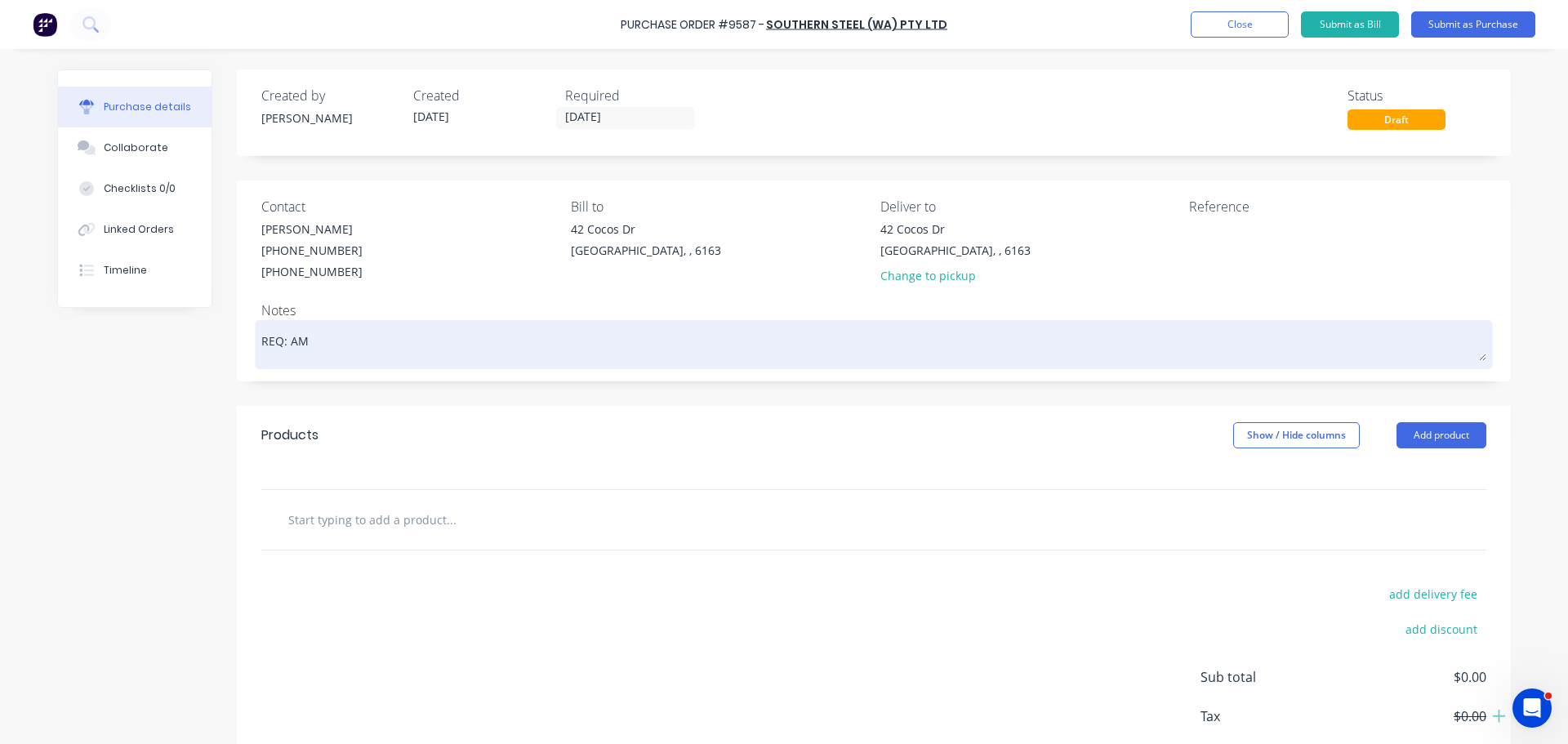
type textarea "x"
type textarea "REQ: AM"
type textarea "x"
type textarea "REQ: AM 0"
type textarea "x"
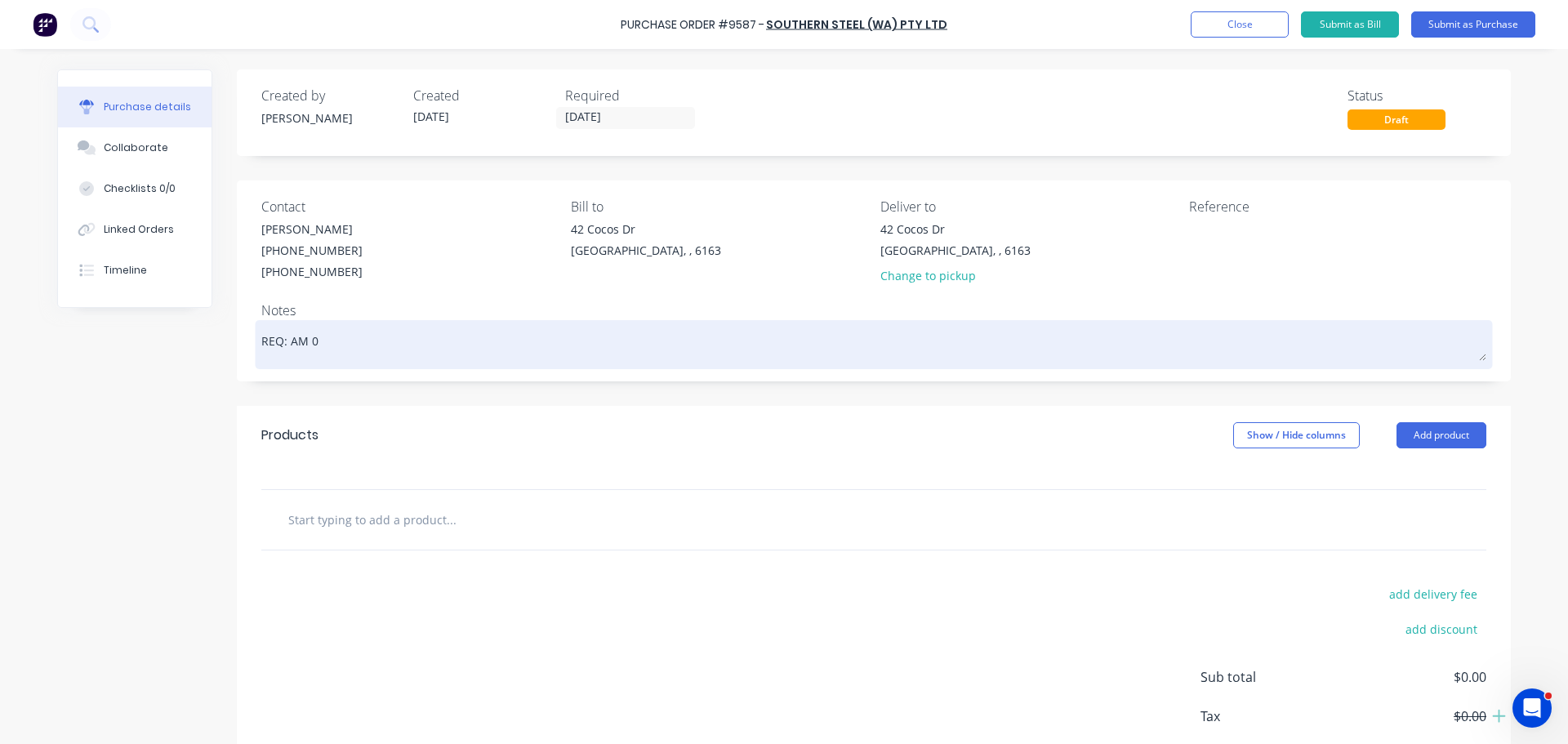
type textarea "REQ: AM 01"
type textarea "x"
type textarea "REQ: AM 014"
type textarea "x"
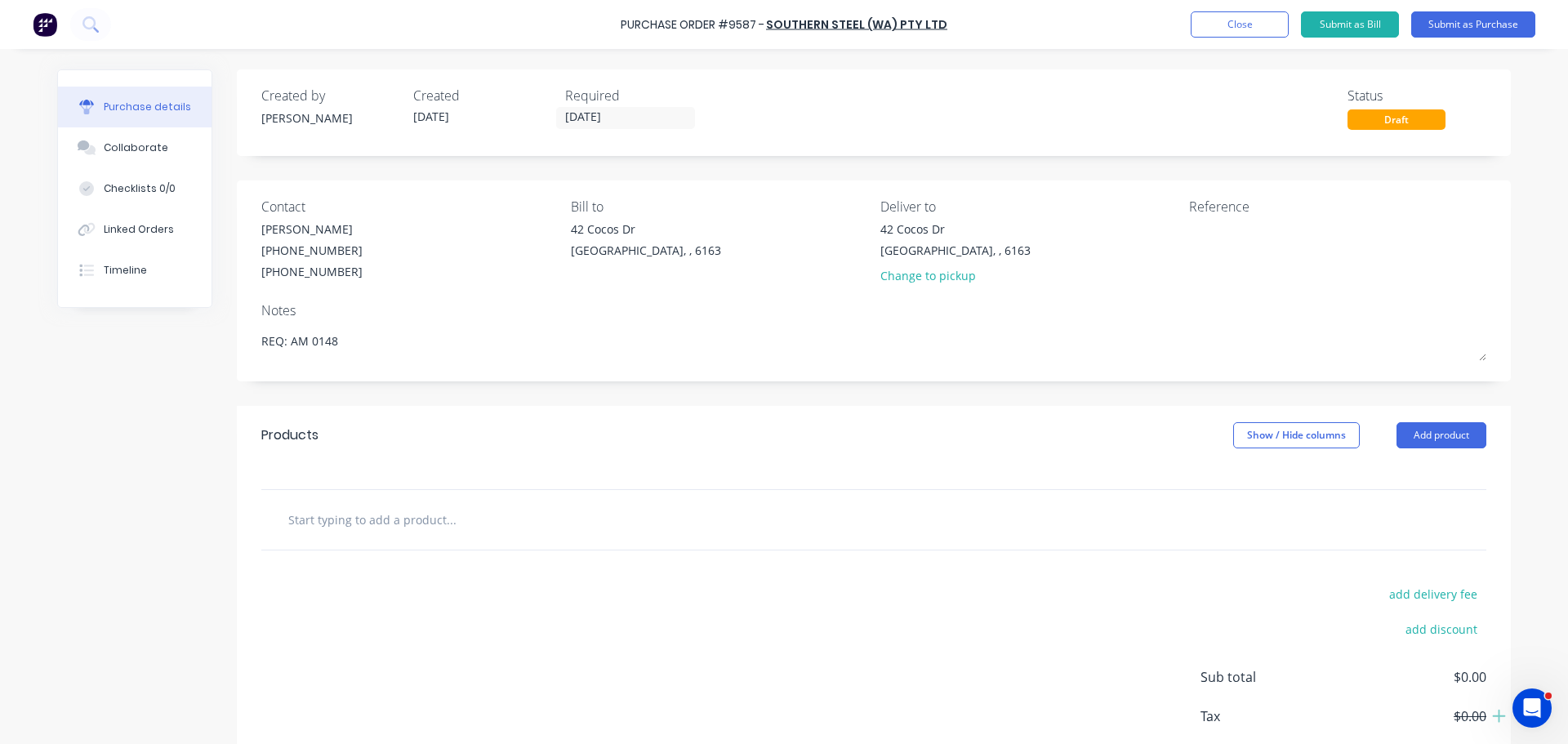
type textarea "REQ: AM 0148"
type textarea "x"
type textarea "REQ: AM 0148"
click at [415, 526] on input "text" at bounding box center [450, 519] width 327 height 33
click at [413, 513] on input "text" at bounding box center [450, 519] width 327 height 33
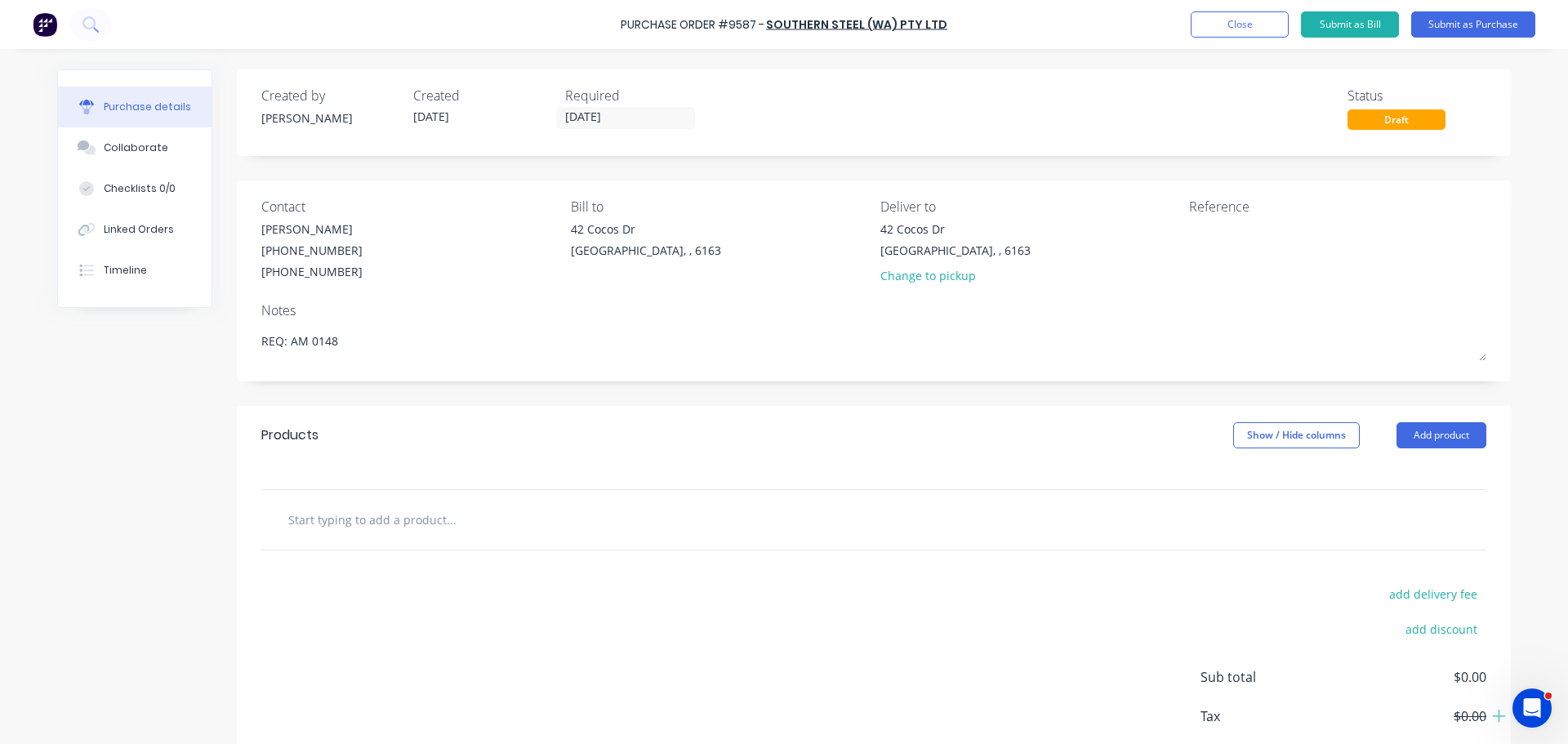
type textarea "x"
type input "p"
type textarea "x"
type input "pi"
type textarea "x"
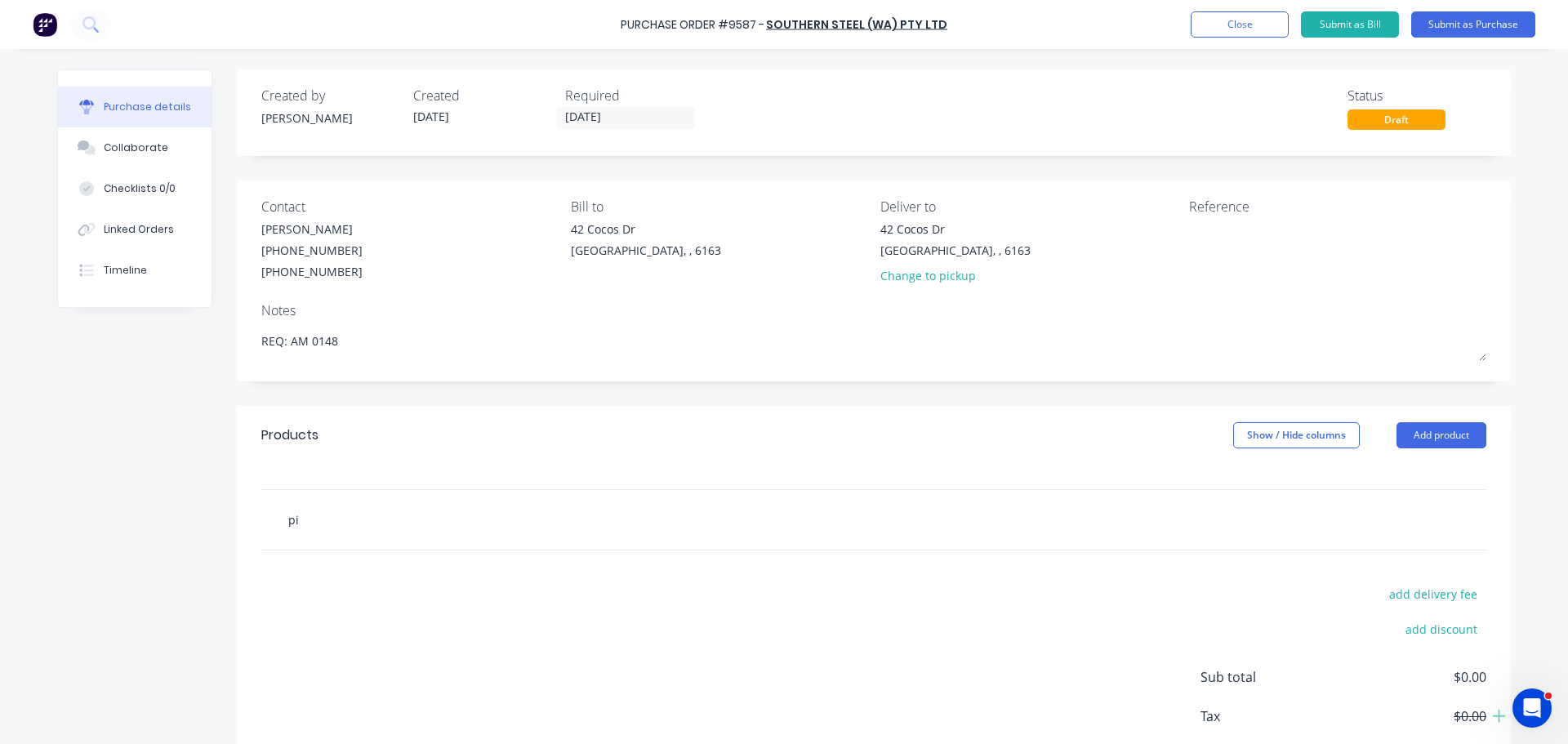
type input "pip"
type textarea "x"
type input "pipe"
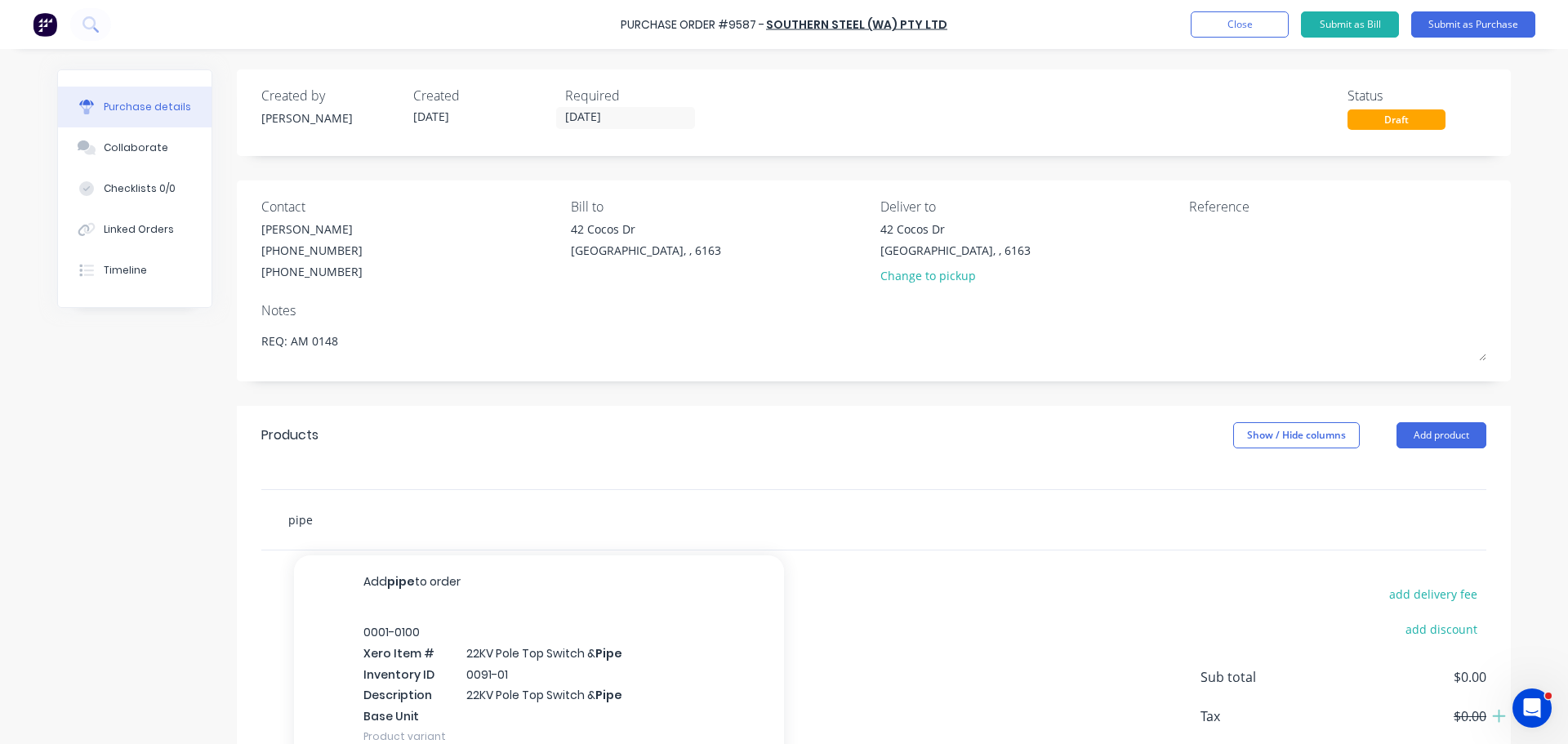
type textarea "x"
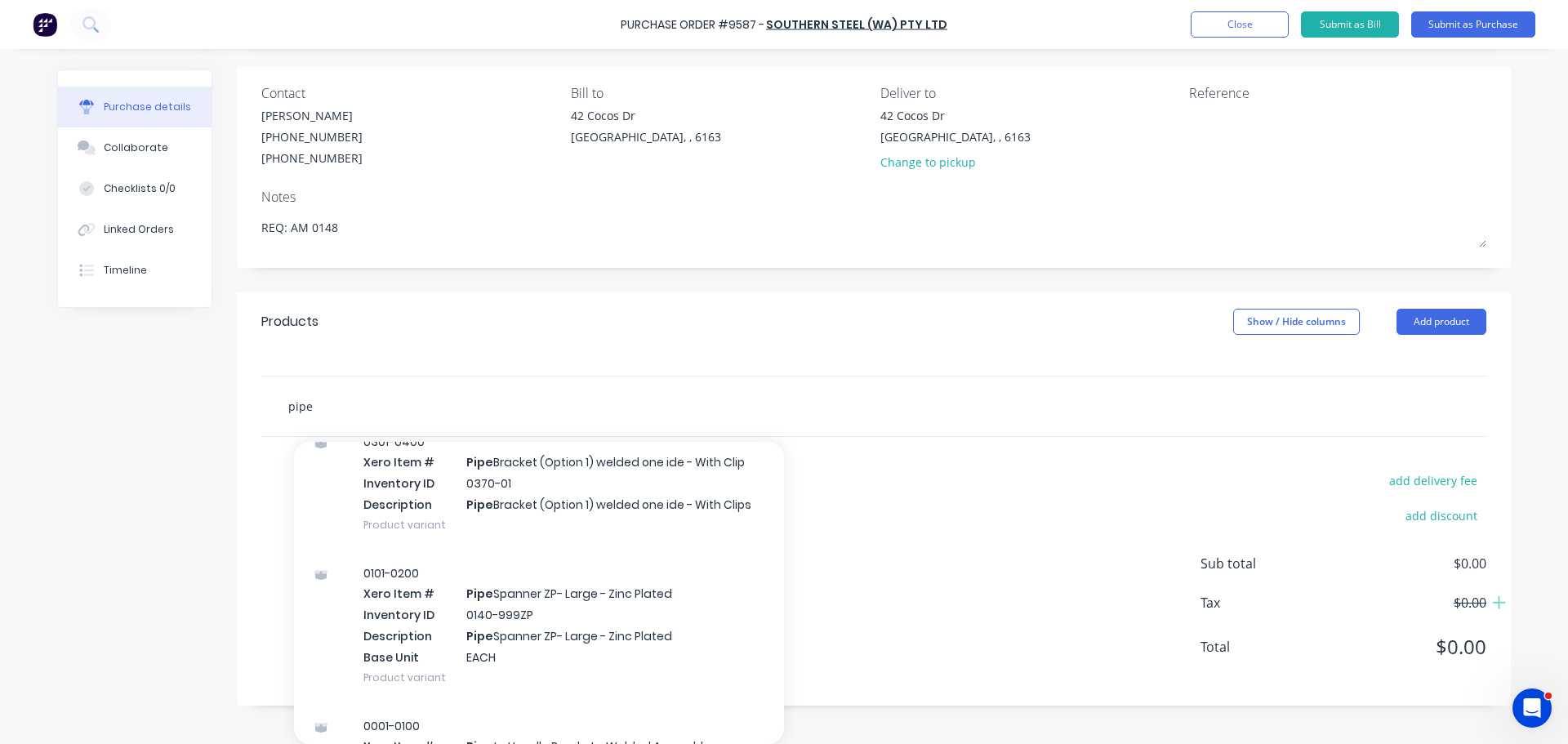
scroll to position [979, 0]
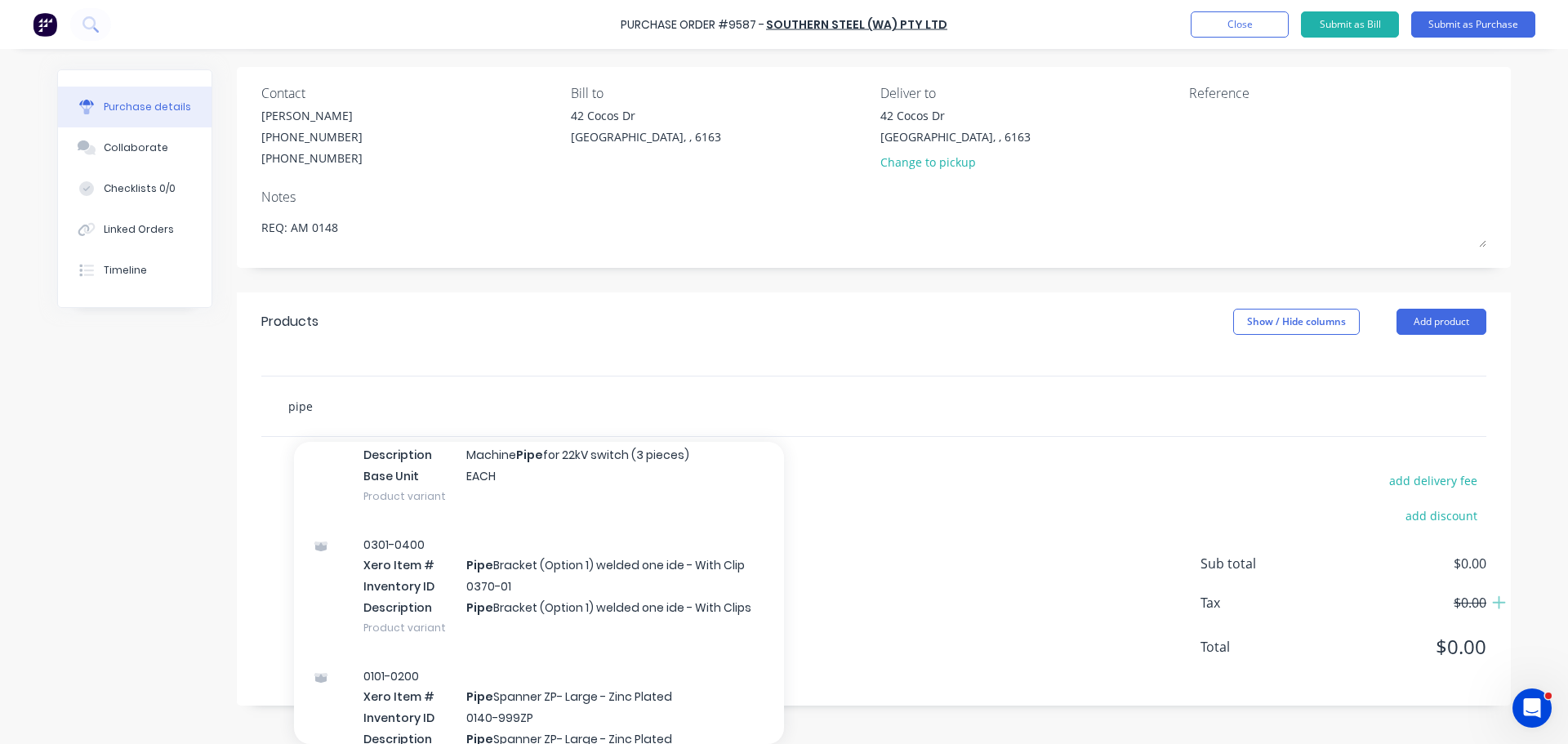
click at [328, 407] on input "pipe" at bounding box center [450, 406] width 327 height 33
type input "pip"
type textarea "x"
type input "pi"
type textarea "x"
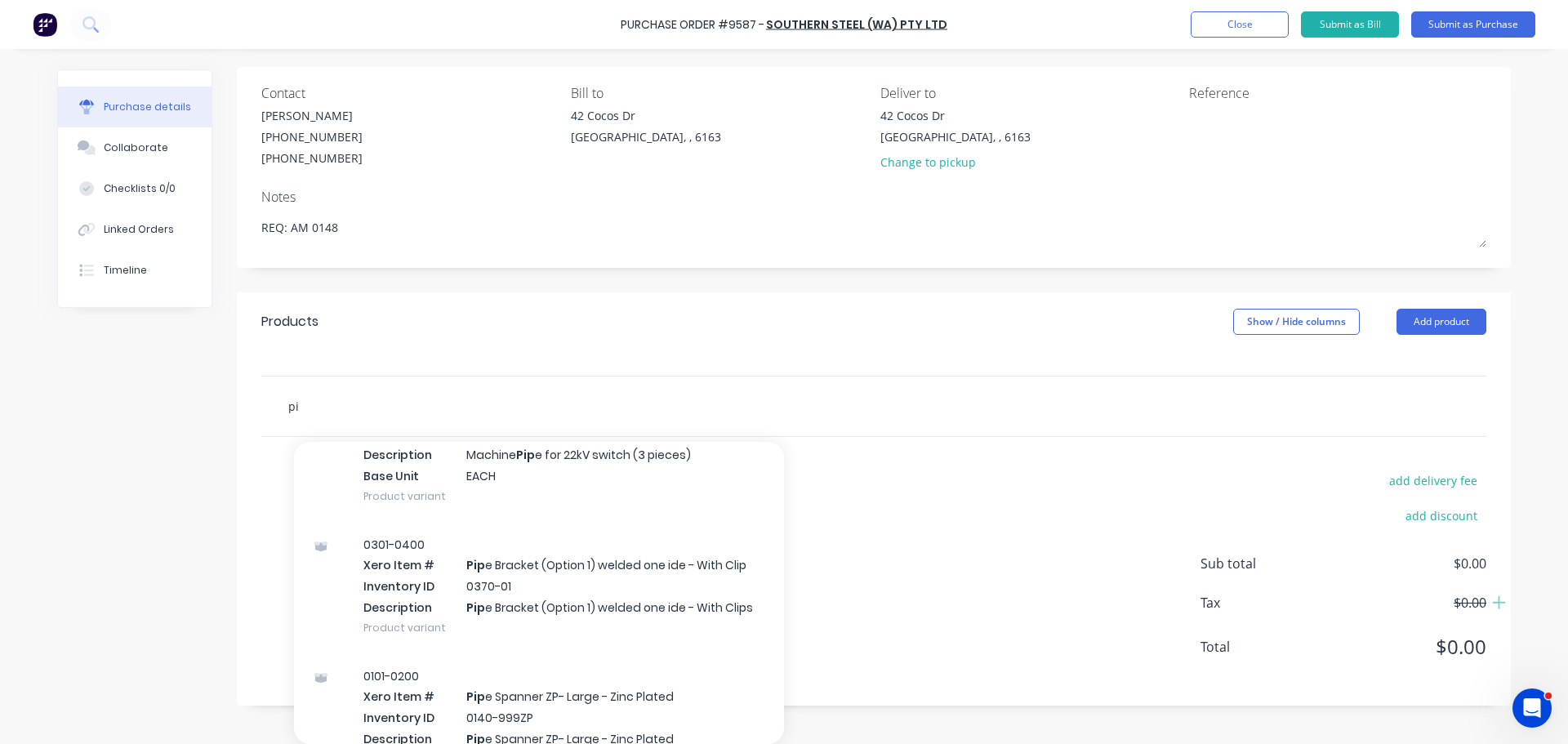
type input "p"
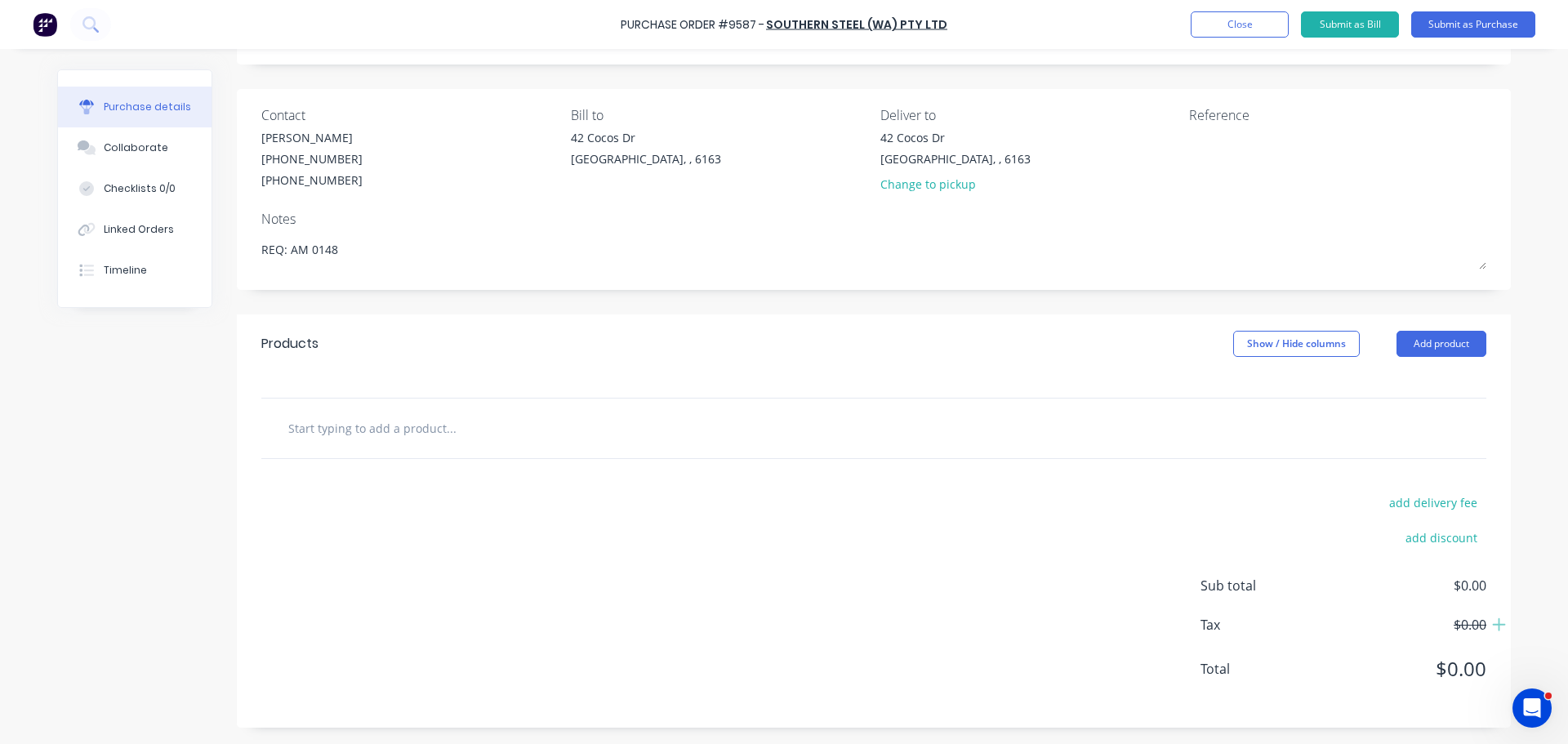
scroll to position [91, 0]
type textarea "x"
type input "2"
type textarea "x"
type input "20"
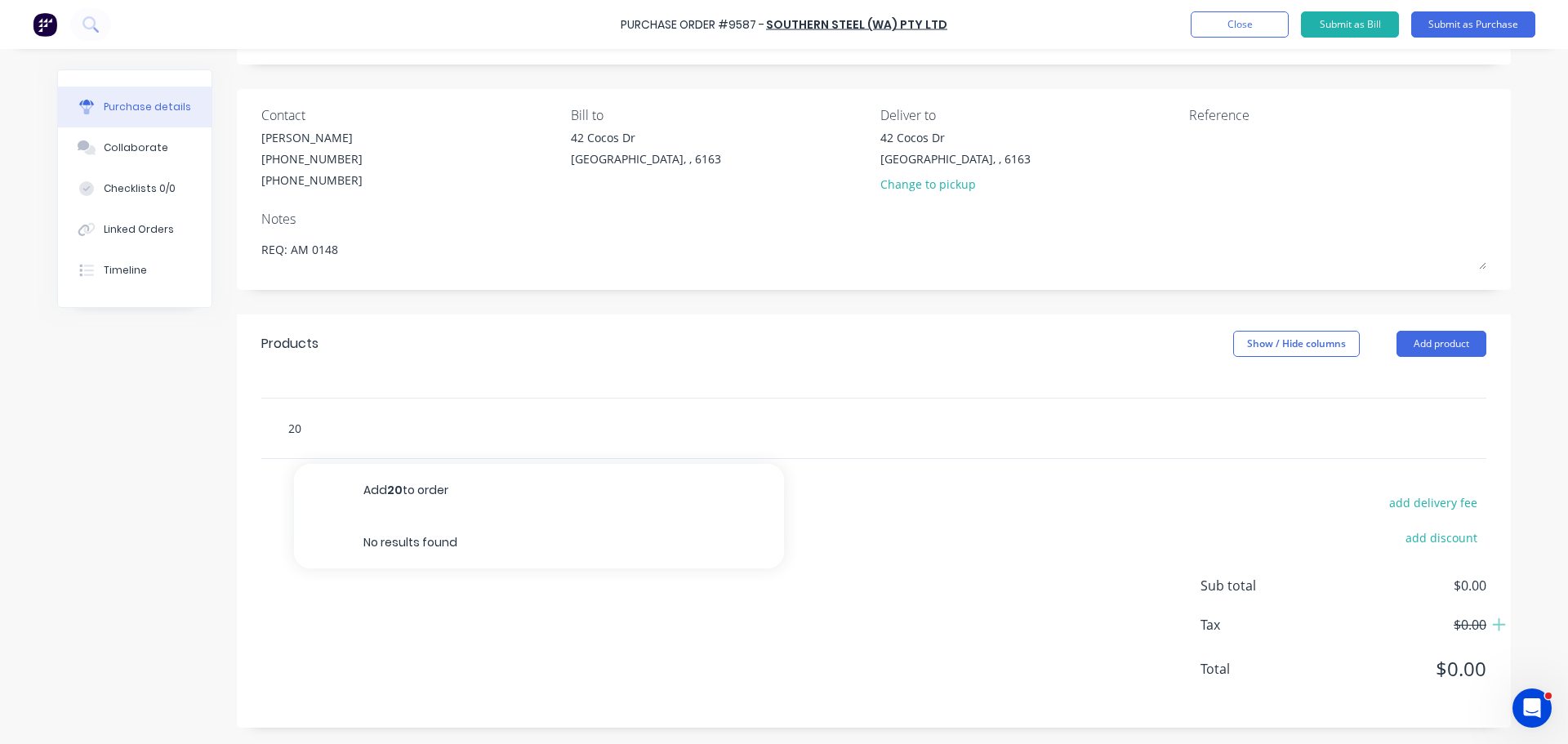
type textarea "x"
type input "20n"
type textarea "x"
type input "20nb"
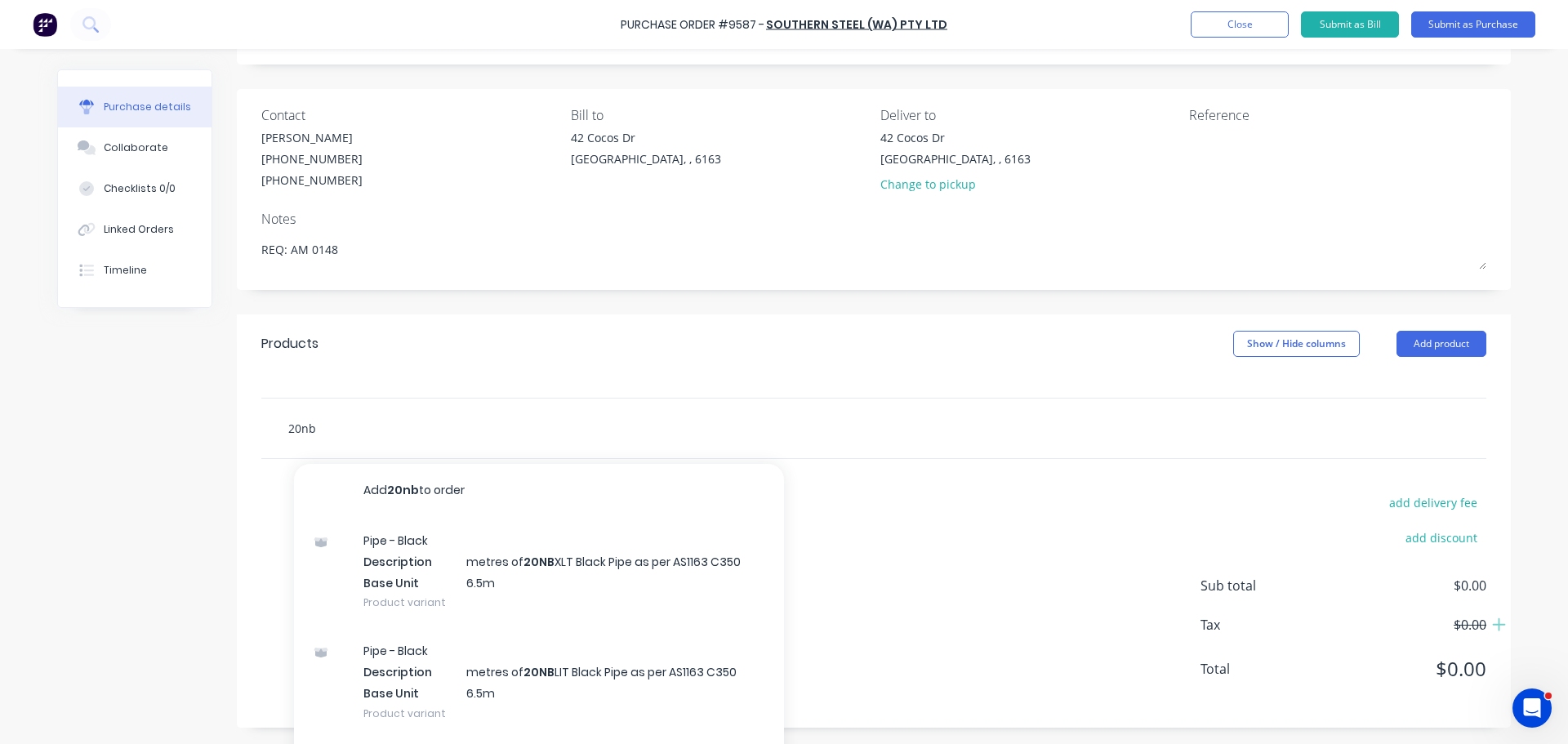
type textarea "x"
type input "20nb"
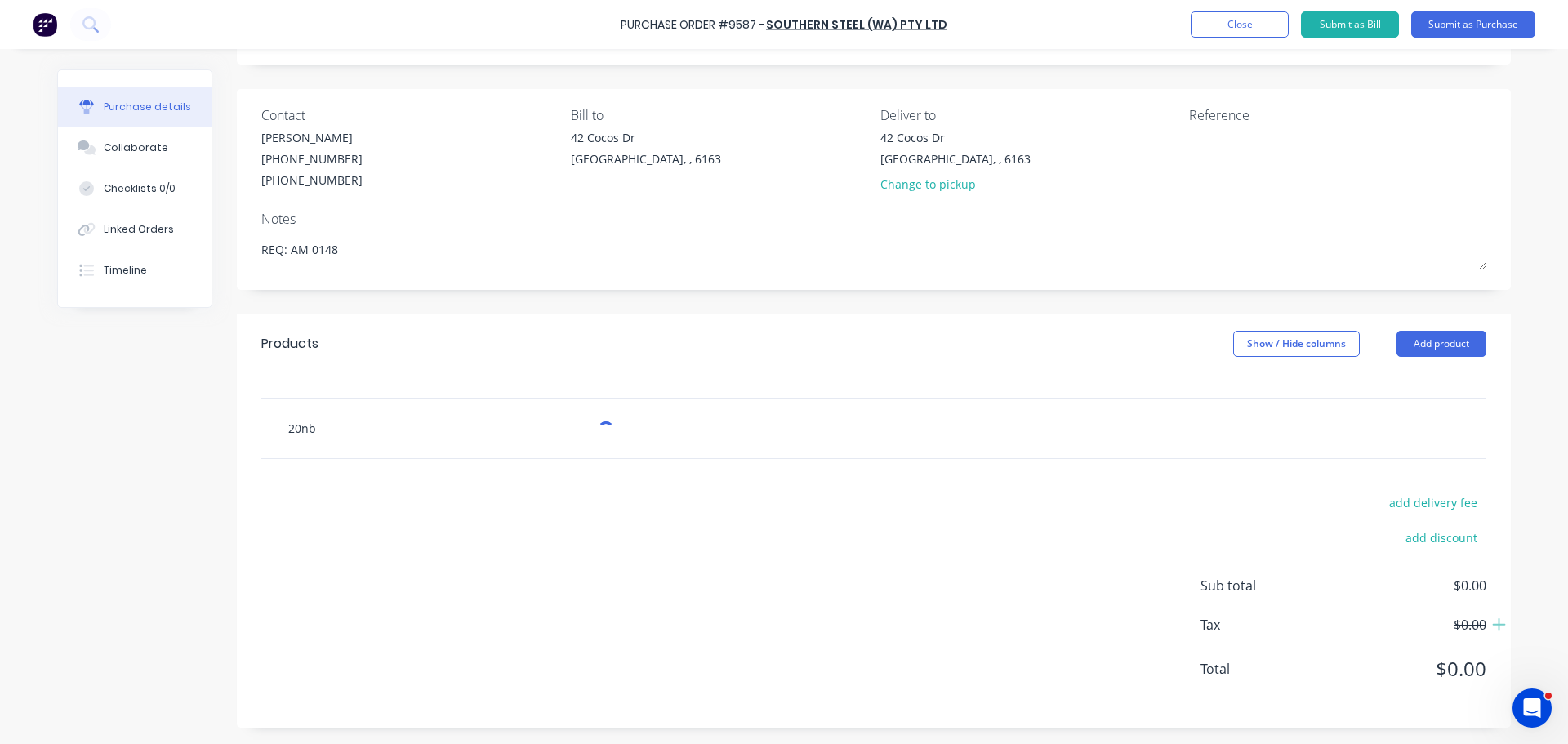
type textarea "x"
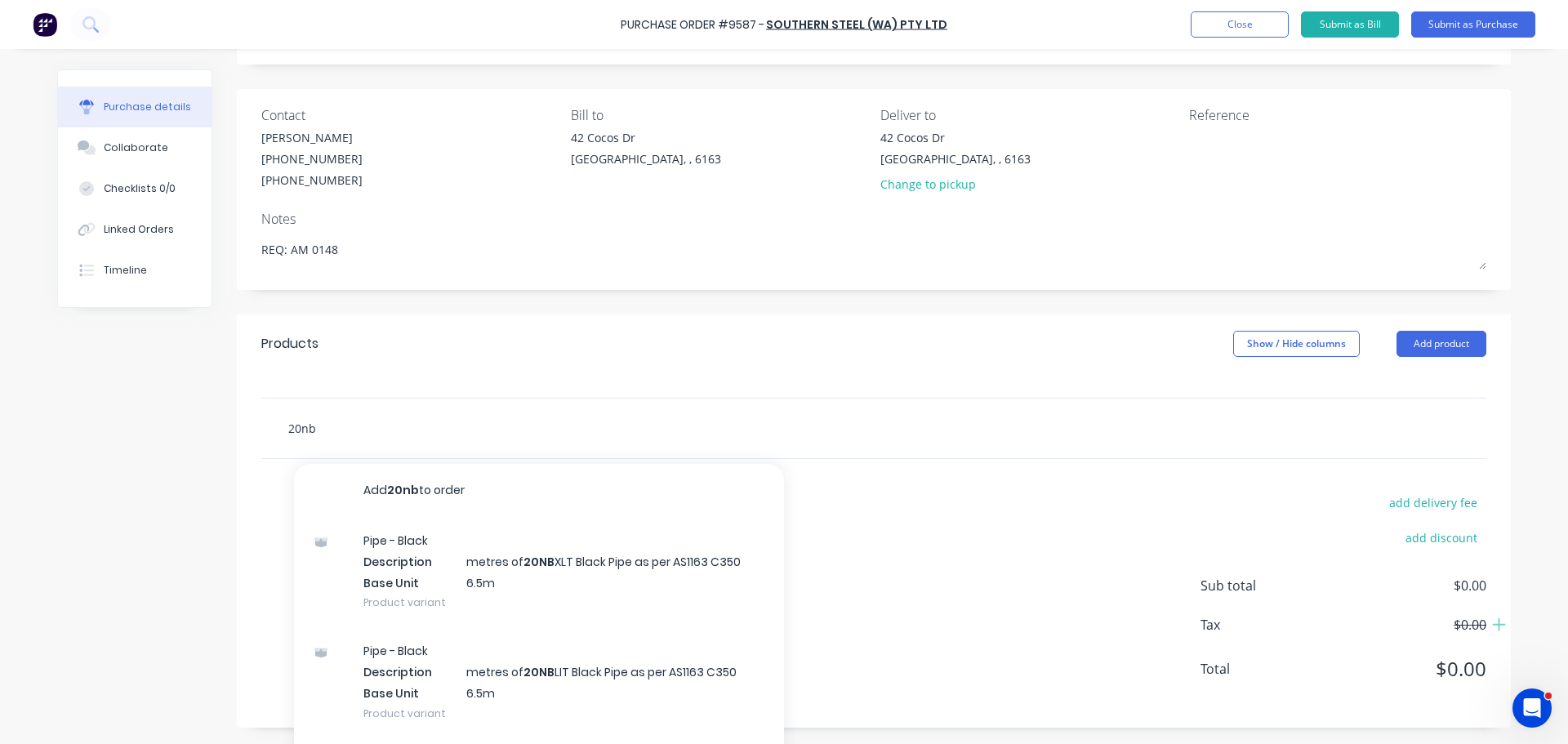
scroll to position [113, 0]
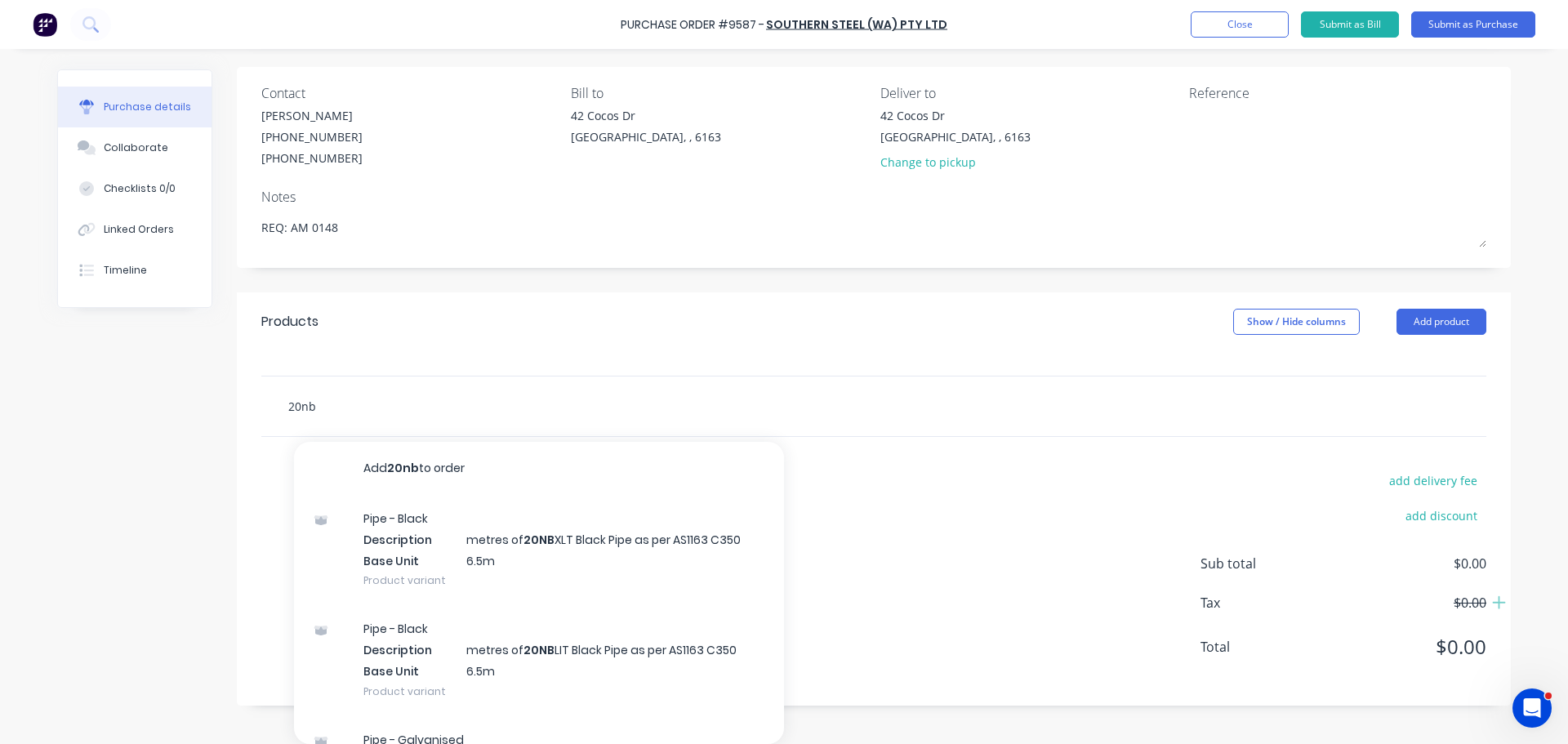
type input "20nb p"
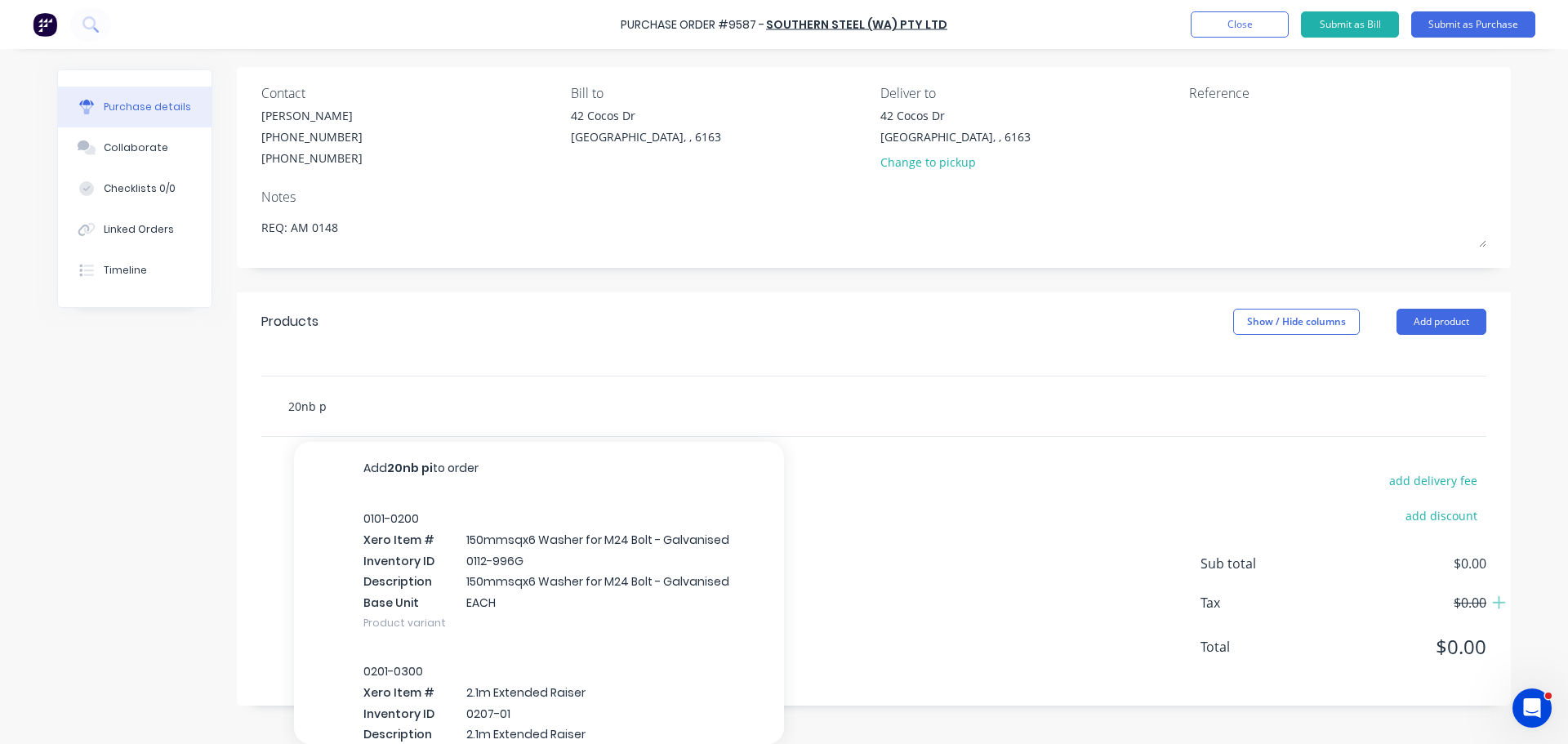
type textarea "x"
type input "20nb pi"
type textarea "x"
type input "20nb pip"
type textarea "x"
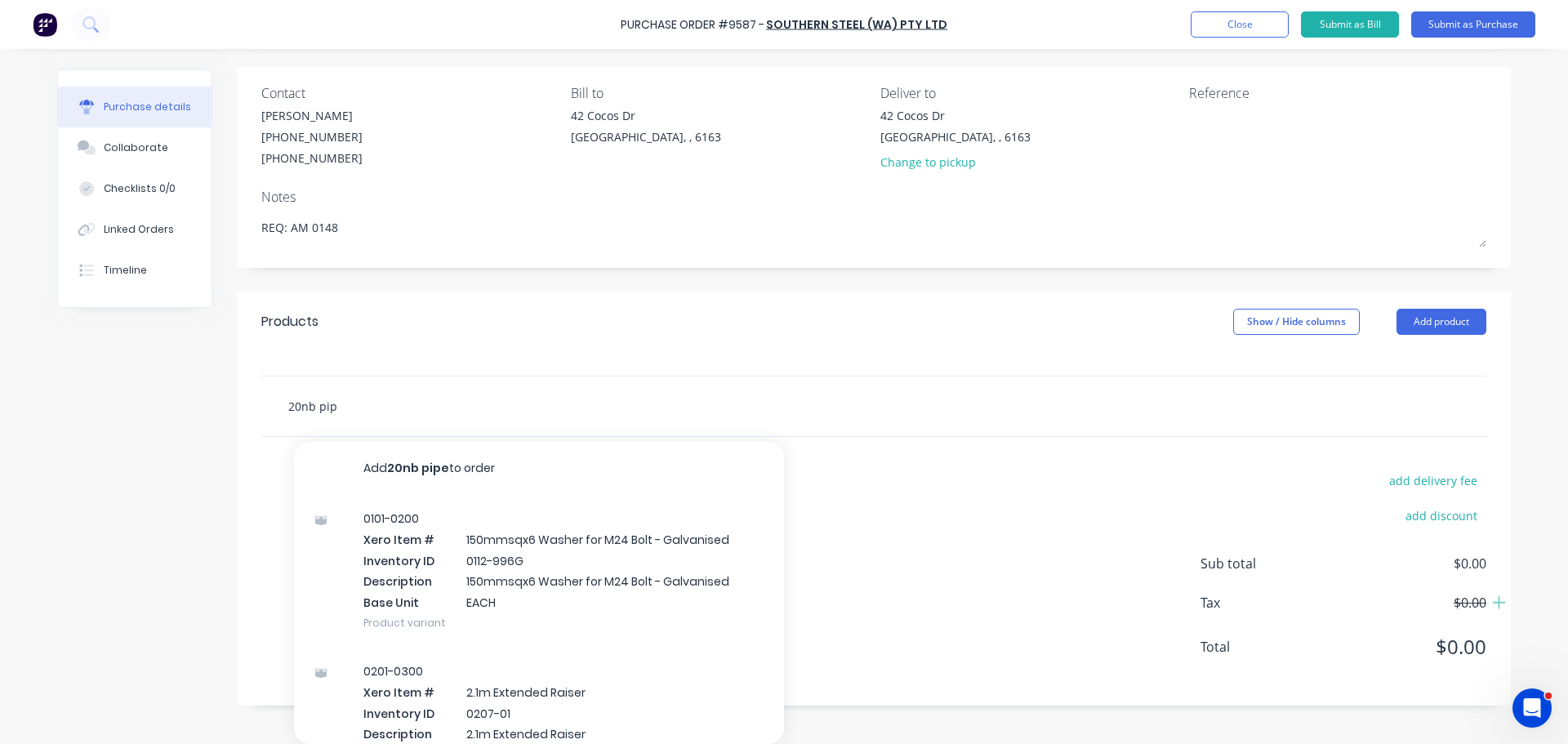
type input "20nb pipe"
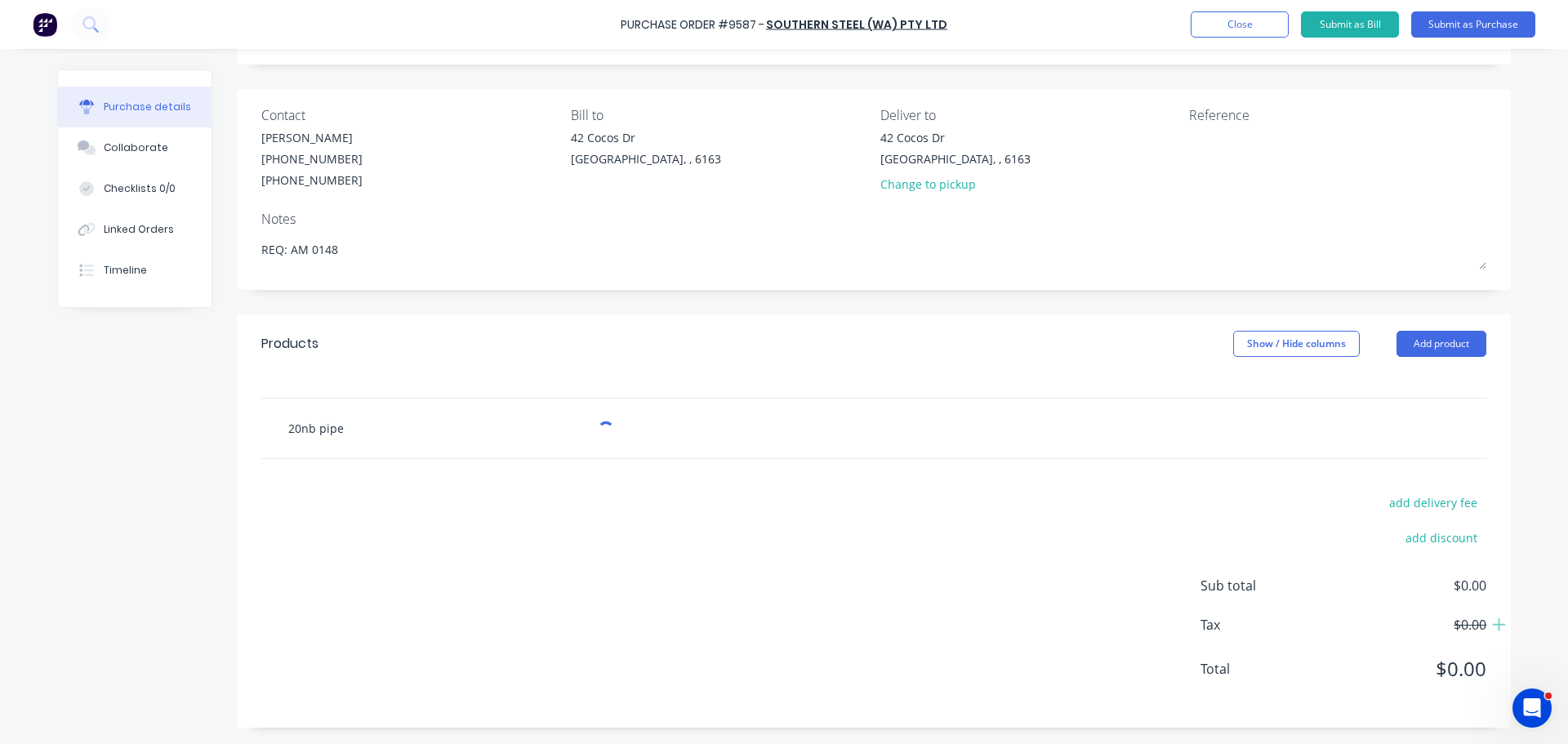
type textarea "x"
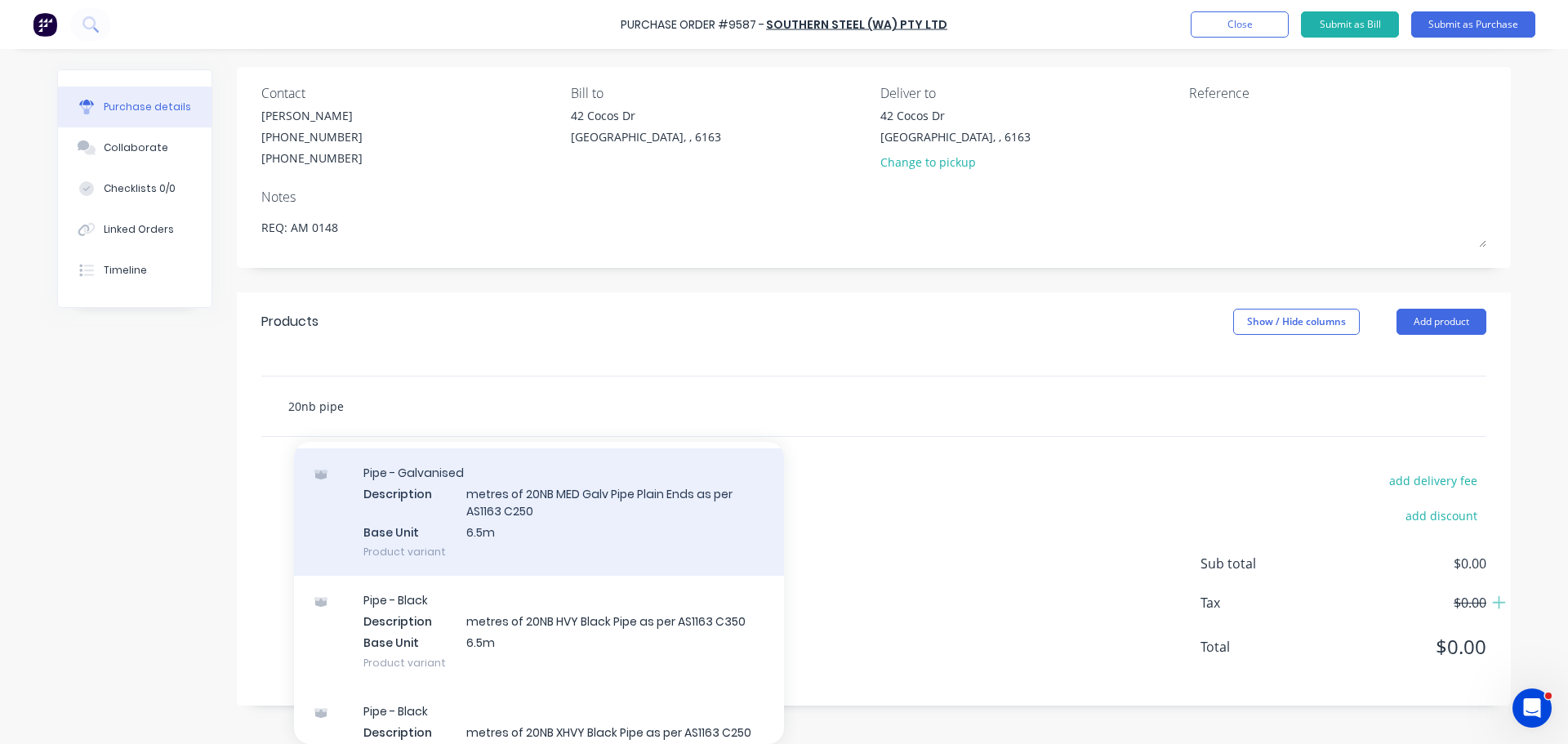
scroll to position [653, 0]
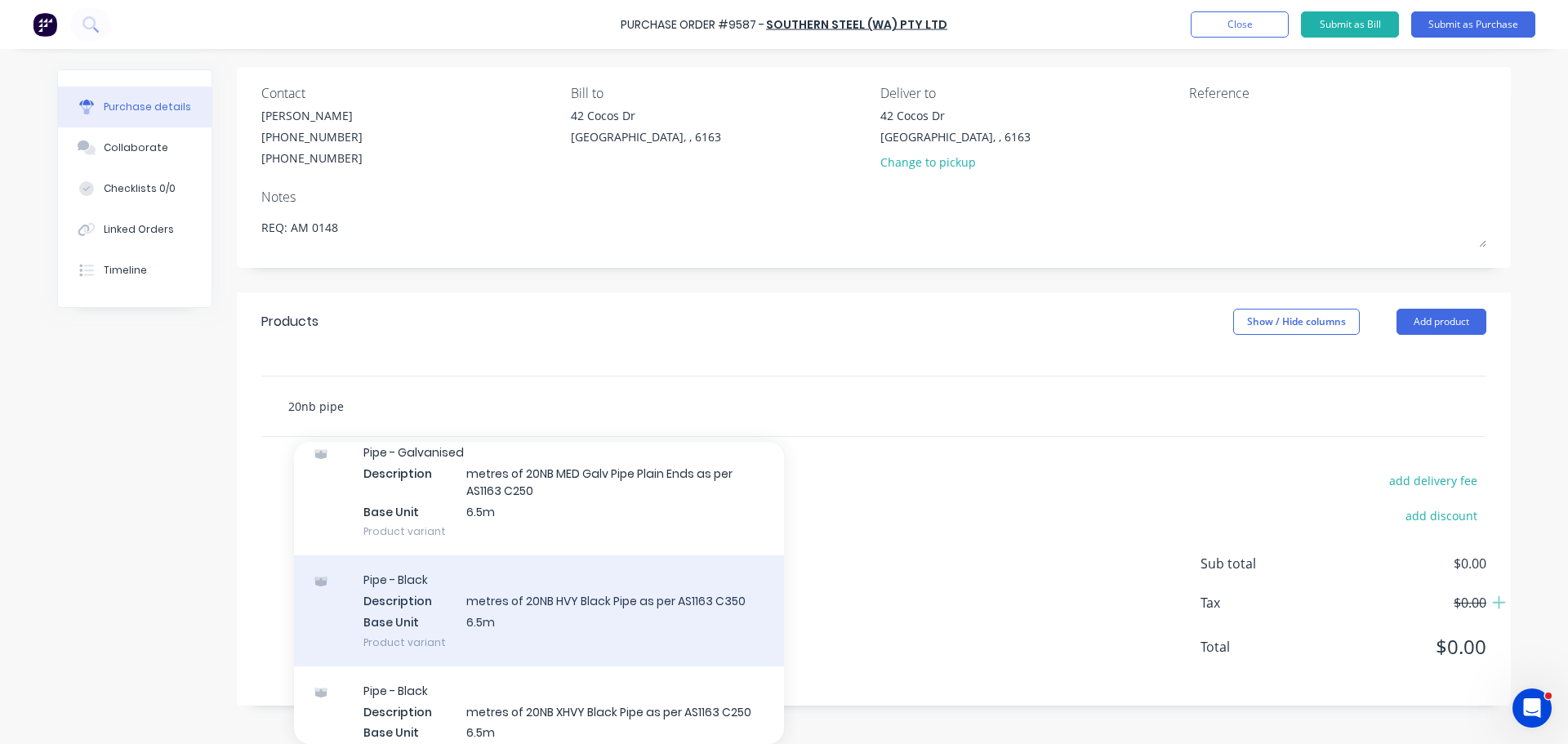
type input "20nb pipe"
click at [596, 615] on div "Pipe - Black Description metres of 20NB HVY Black Pipe as per AS1163 C350 Base …" at bounding box center [539, 610] width 490 height 110
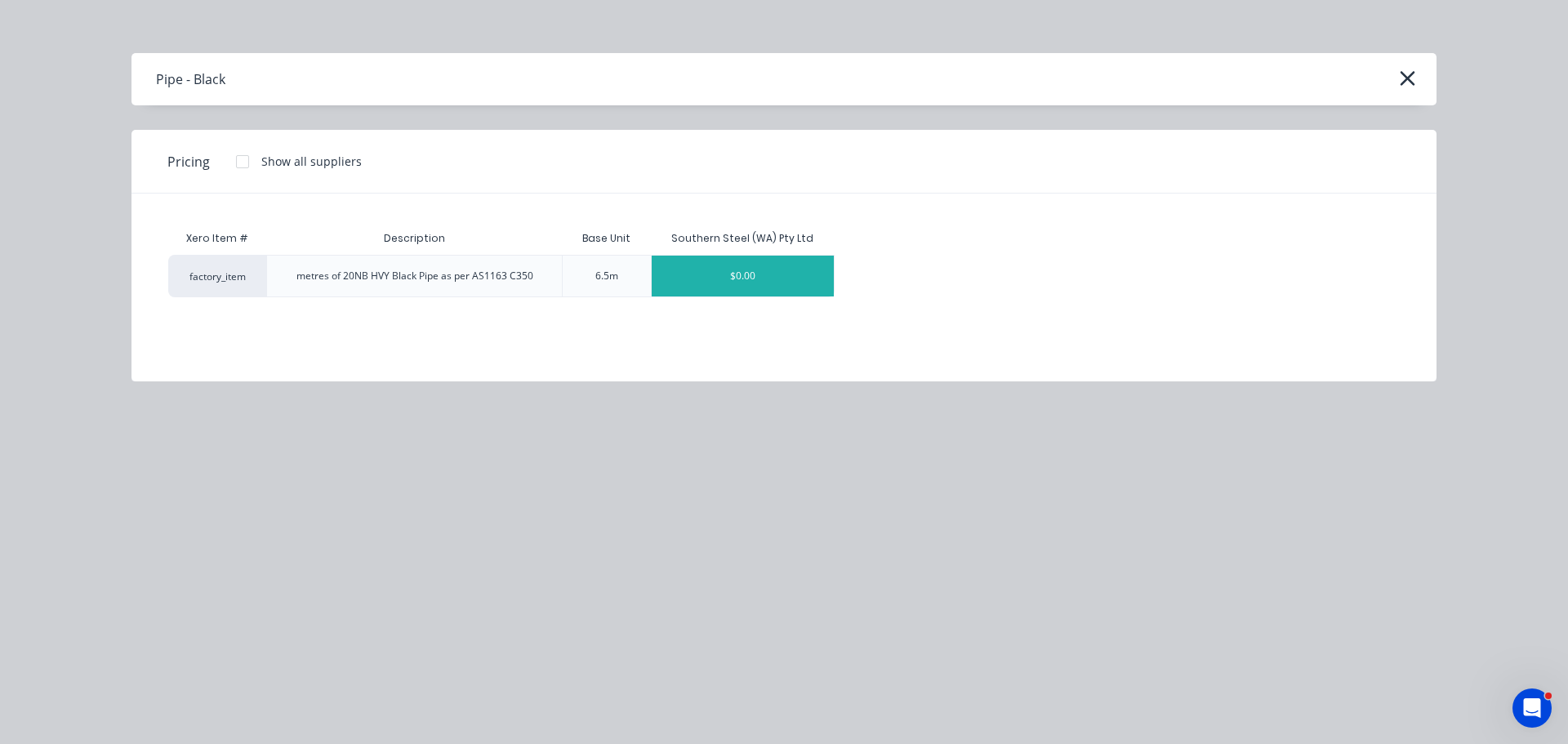
click at [750, 270] on div "$0.00" at bounding box center [743, 276] width 183 height 41
type textarea "x"
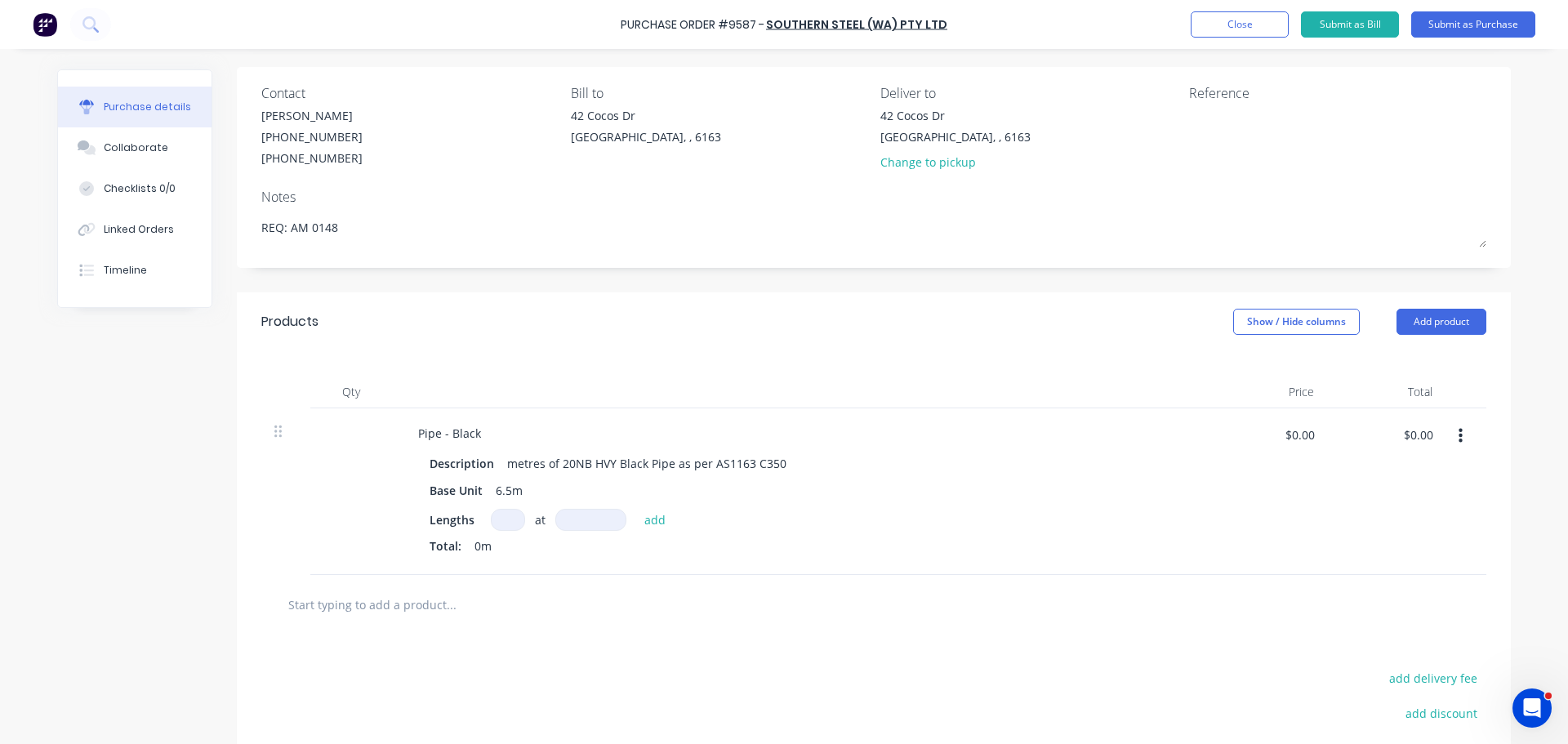
click at [498, 523] on input at bounding box center [508, 520] width 34 height 22
type textarea "x"
type input "1"
type textarea "x"
type input "10"
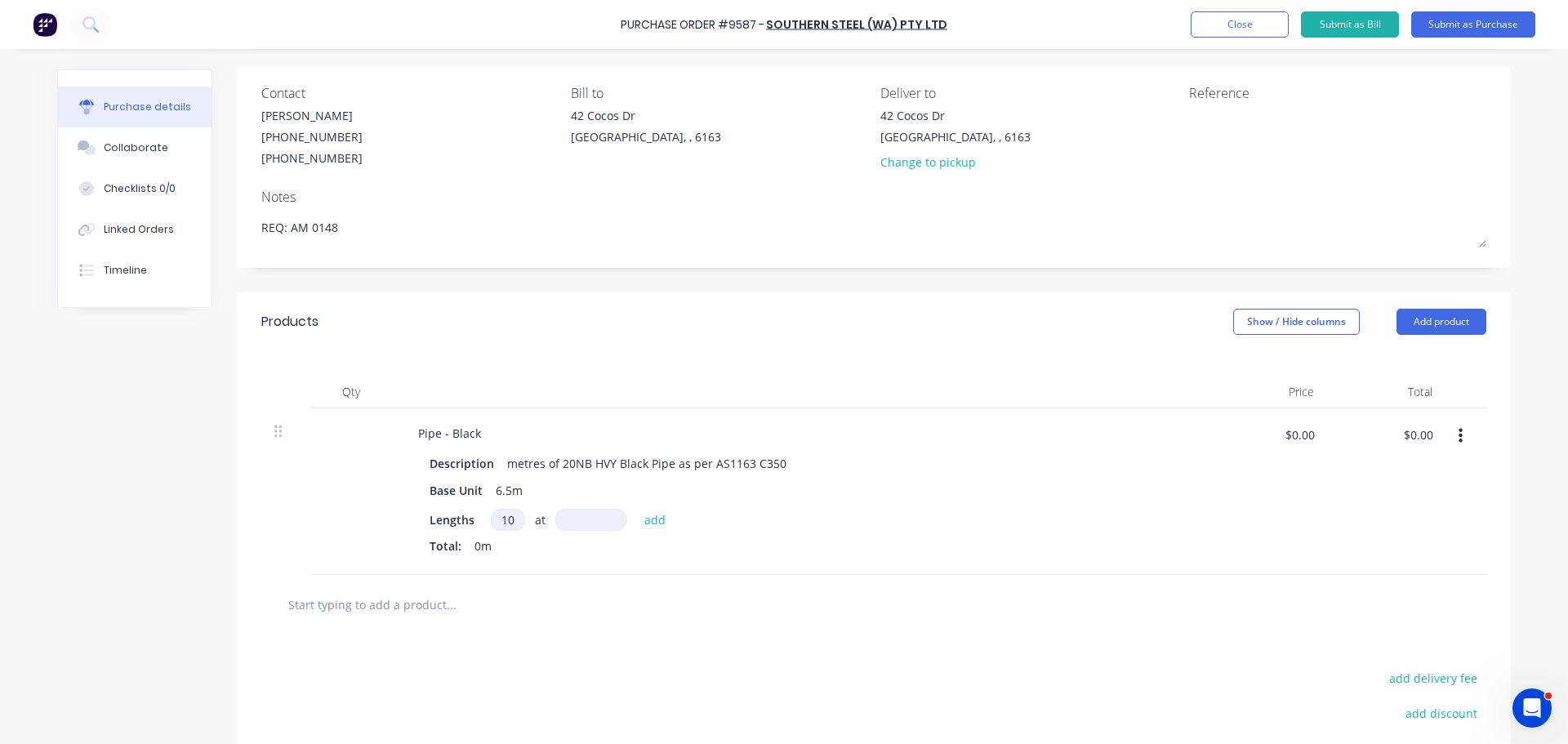
click at [583, 516] on input at bounding box center [591, 520] width 71 height 22
type textarea "x"
type input "6"
type textarea "x"
type input "65"
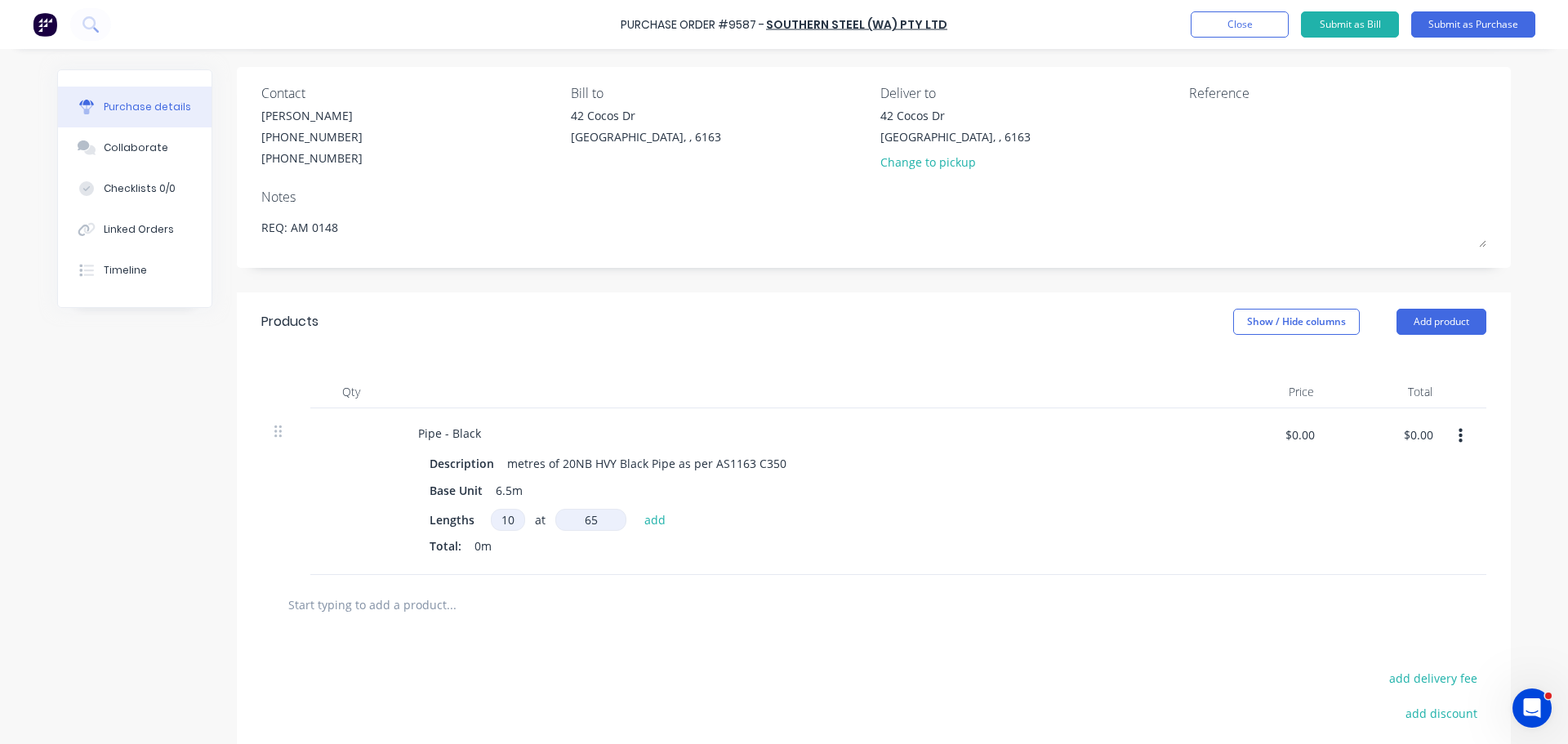
type textarea "x"
type input "650"
type textarea "x"
type input "6500"
type textarea "x"
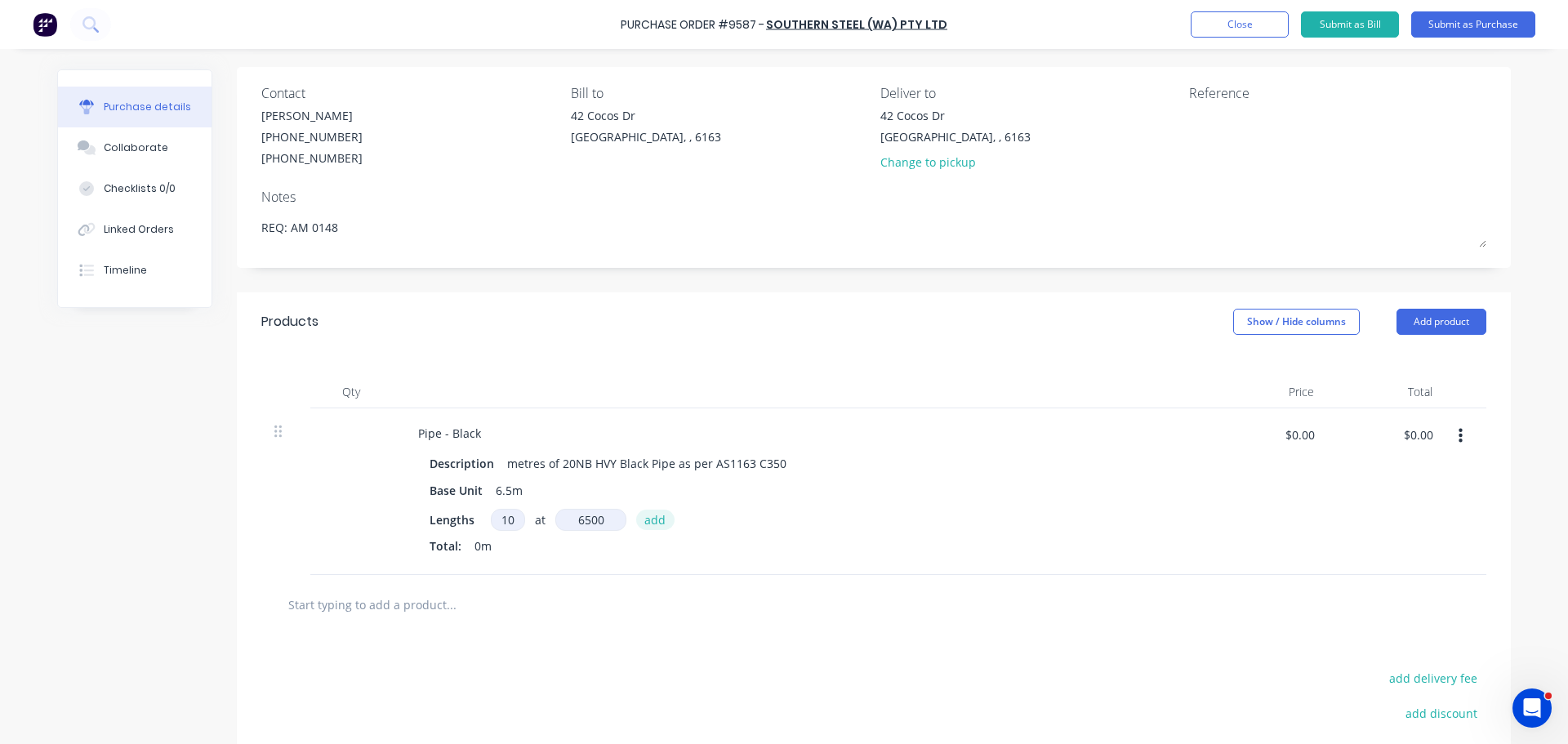
type input "6500mm"
click at [652, 521] on button "add" at bounding box center [655, 519] width 39 height 20
type textarea "x"
click at [1294, 434] on input "$0.00" at bounding box center [1299, 434] width 49 height 26
type textarea "x"
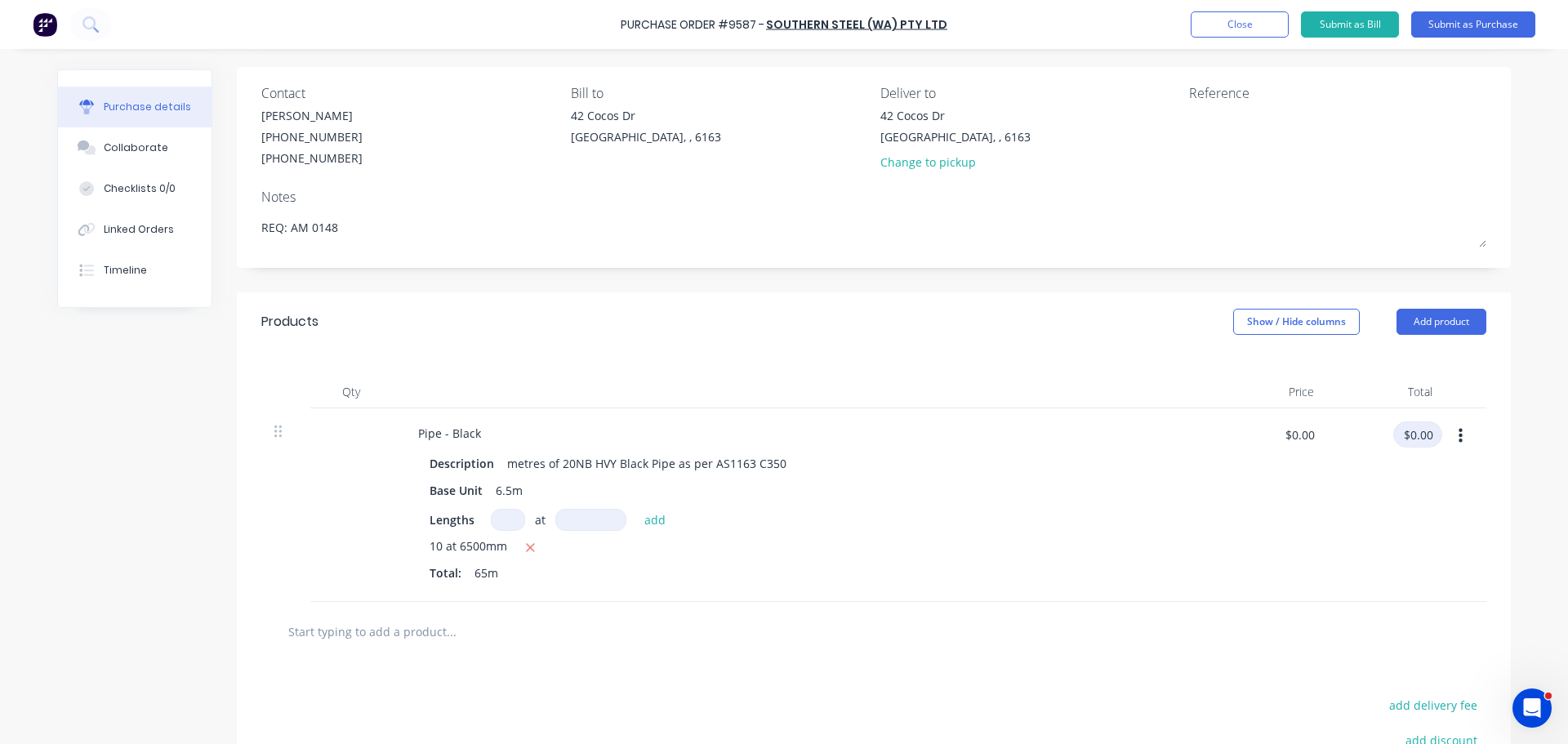
click at [1408, 437] on input "$0.00" at bounding box center [1418, 434] width 49 height 26
type input "243.00"
type textarea "x"
click at [1312, 439] on input "$3.7385" at bounding box center [1293, 434] width 62 height 26
click at [1429, 434] on input "$243.00" at bounding box center [1412, 434] width 62 height 26
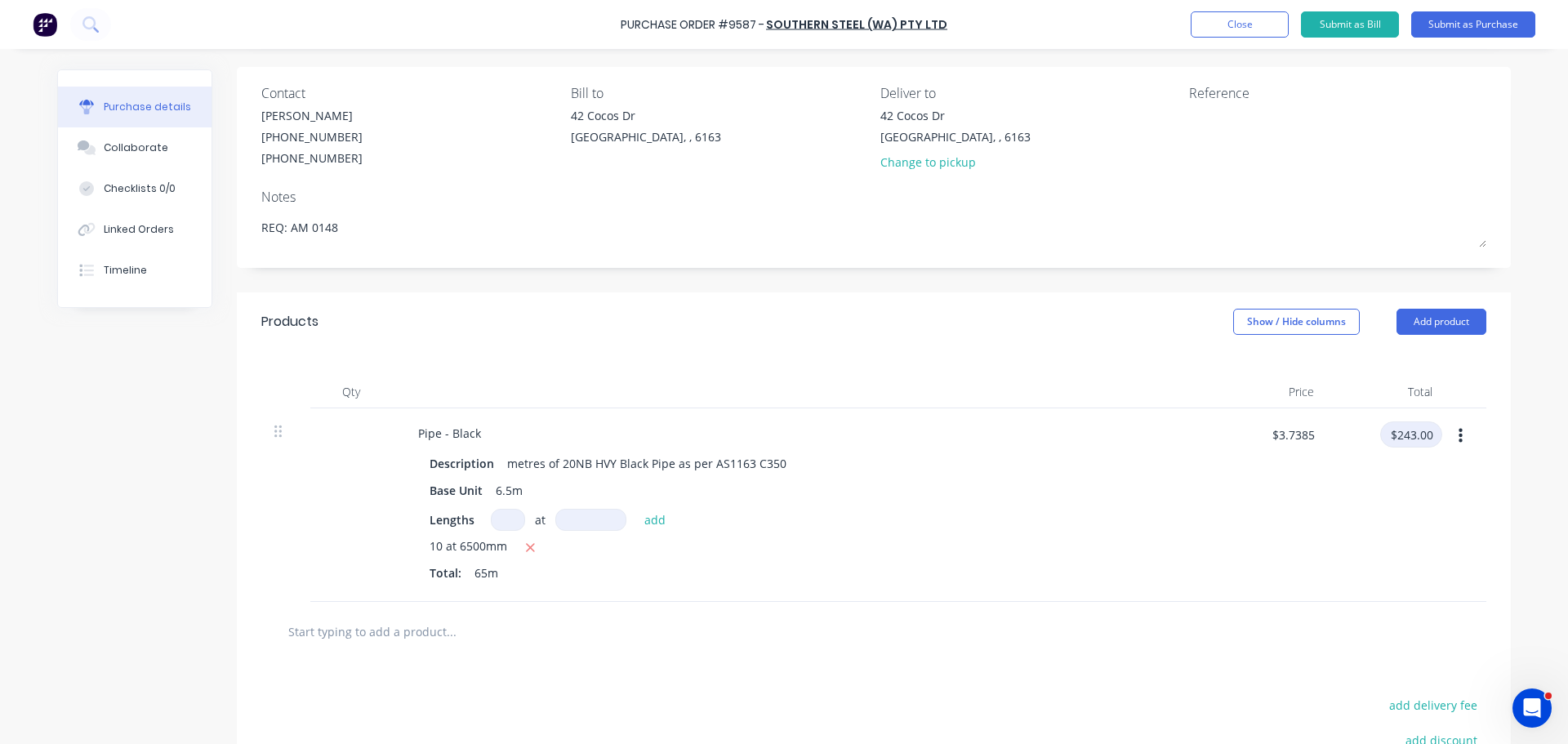
click at [1430, 436] on input "$243.00" at bounding box center [1412, 434] width 62 height 26
click at [1416, 511] on div "$243.20 $243.20" at bounding box center [1387, 504] width 119 height 193
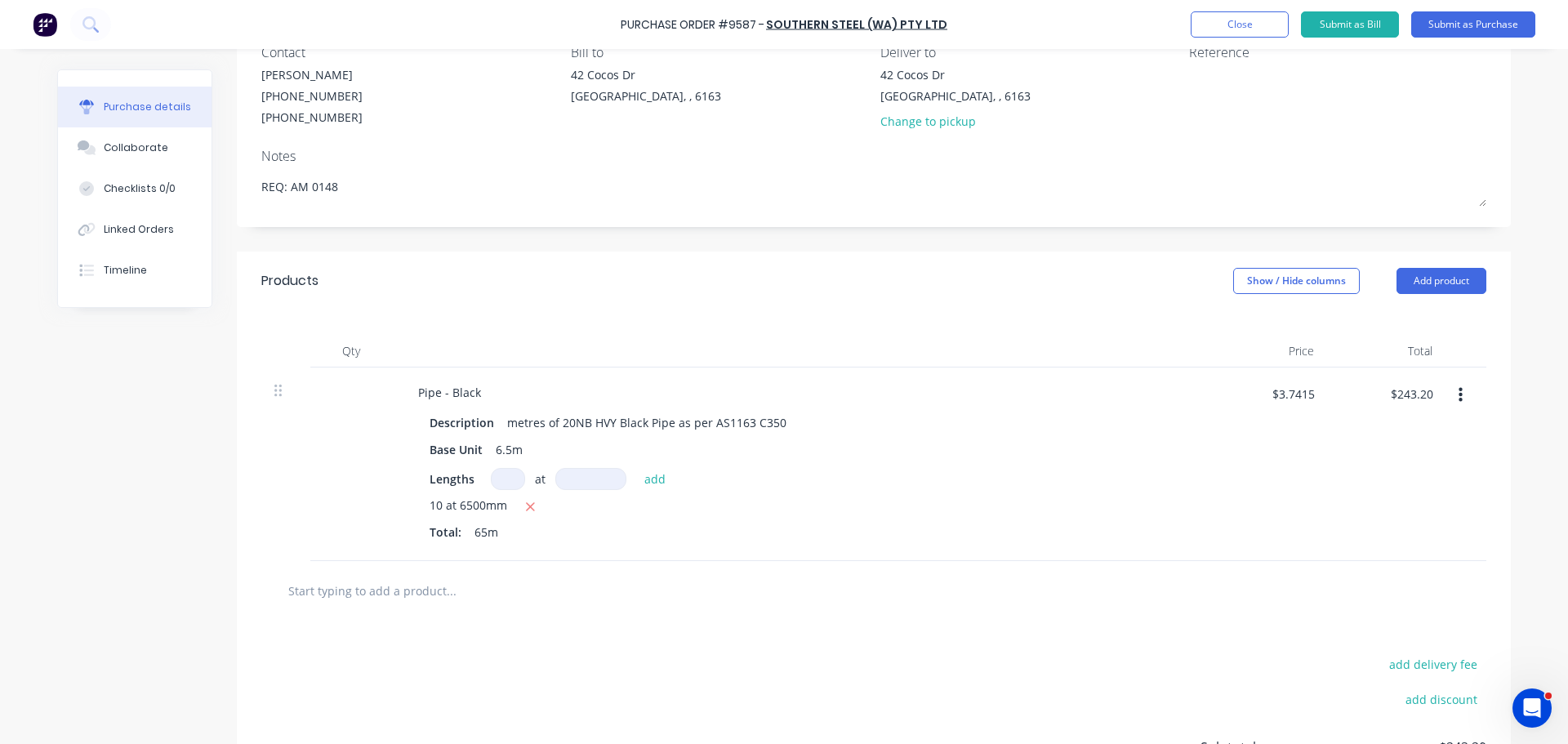
scroll to position [0, 0]
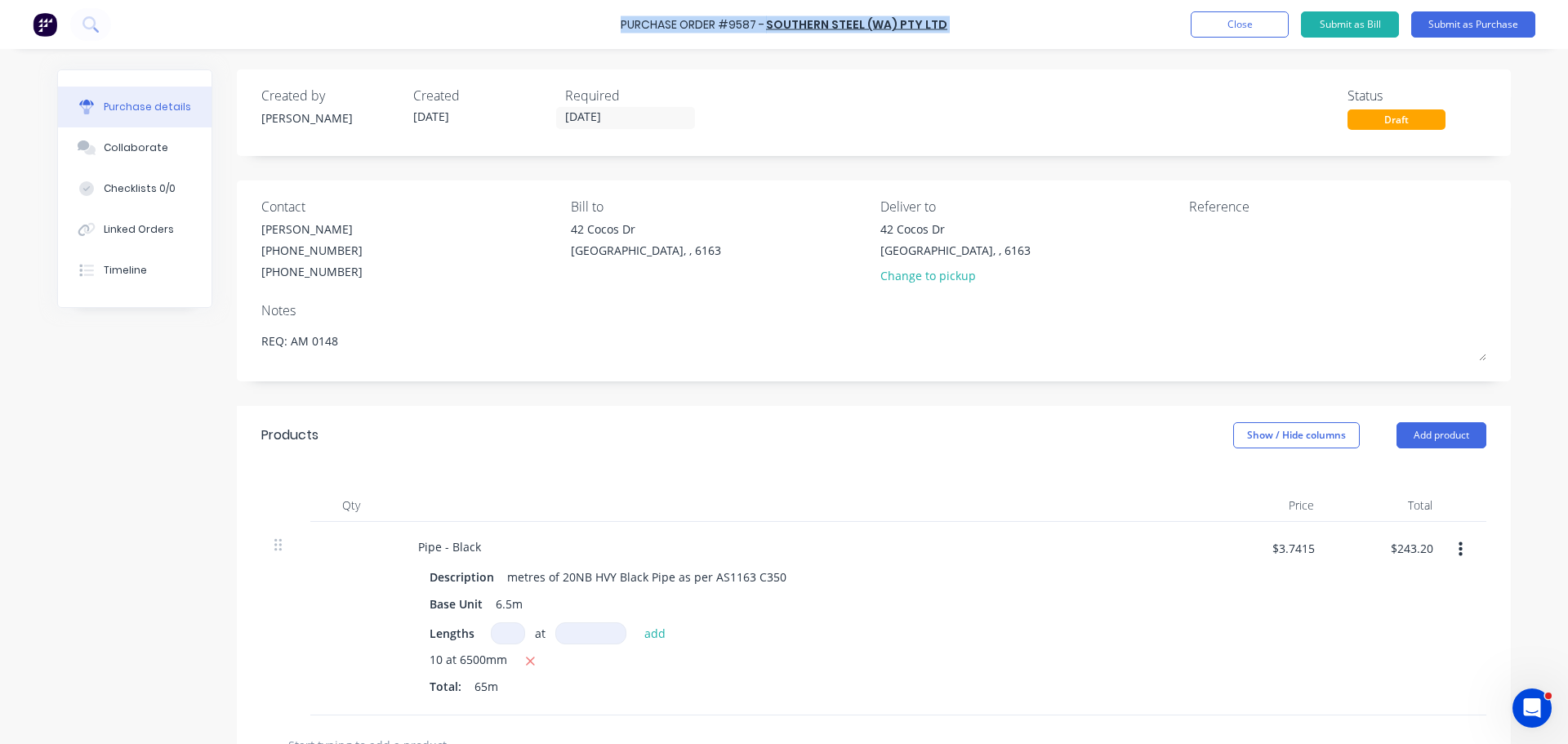
drag, startPoint x: 622, startPoint y: 25, endPoint x: 950, endPoint y: 11, distance: 328.3
click at [950, 11] on div "Purchase Order #9587 - Southern Steel (WA) Pty Ltd Add product Close Submit as …" at bounding box center [784, 24] width 1568 height 49
copy div "Purchase Order #9587 - Southern Steel (WA) Pty Ltd Add product Close Submit as …"
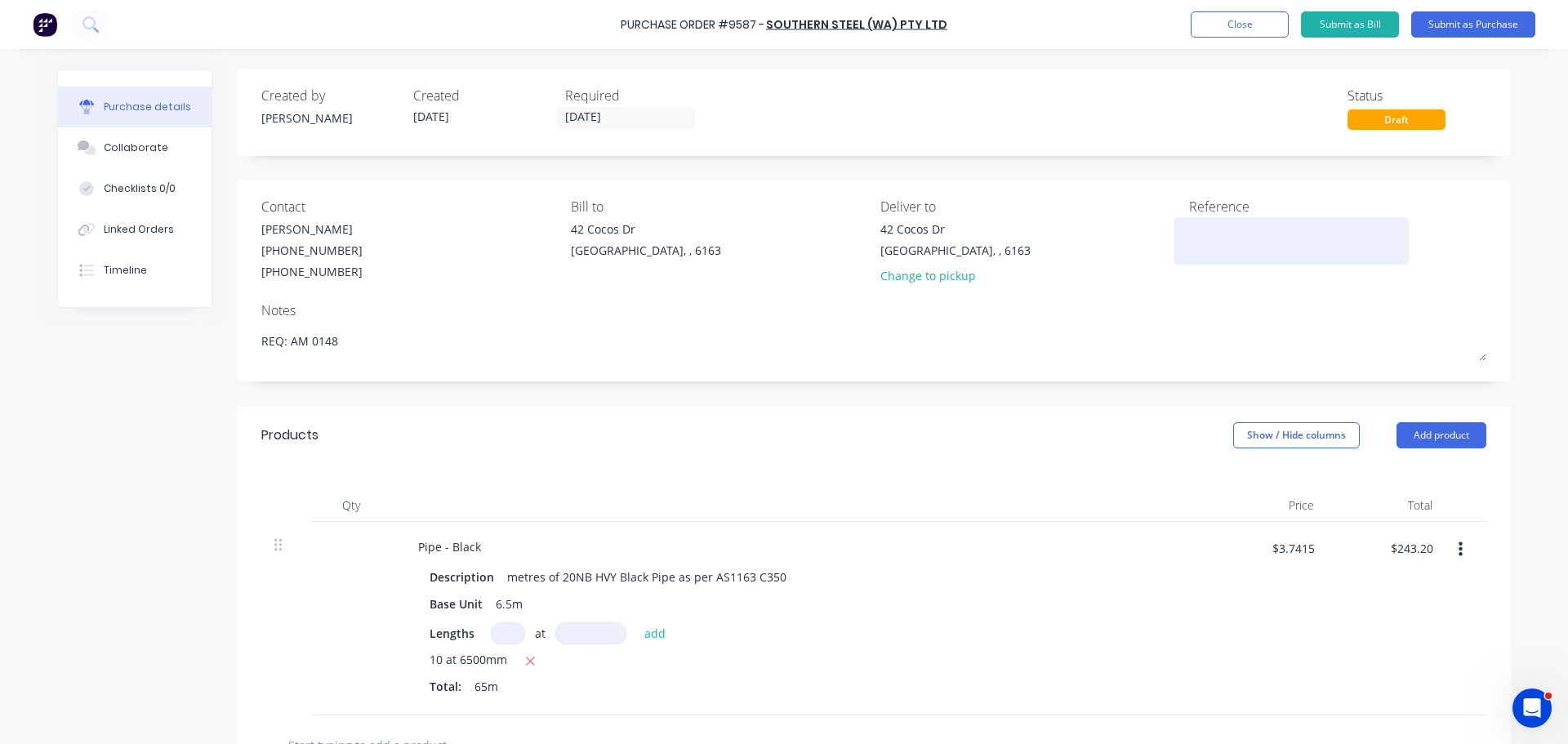
click at [1198, 247] on textarea at bounding box center [1291, 239] width 205 height 37
paste textarea "Purchase Order #9587 - Southern Steel (WA) Pty Ltd"
click at [1114, 294] on div "Contact [PERSON_NAME] [PHONE_NUMBER] [PHONE_NUMBER] Bill to [GEOGRAPHIC_DATA][P…" at bounding box center [874, 281] width 1274 height 202
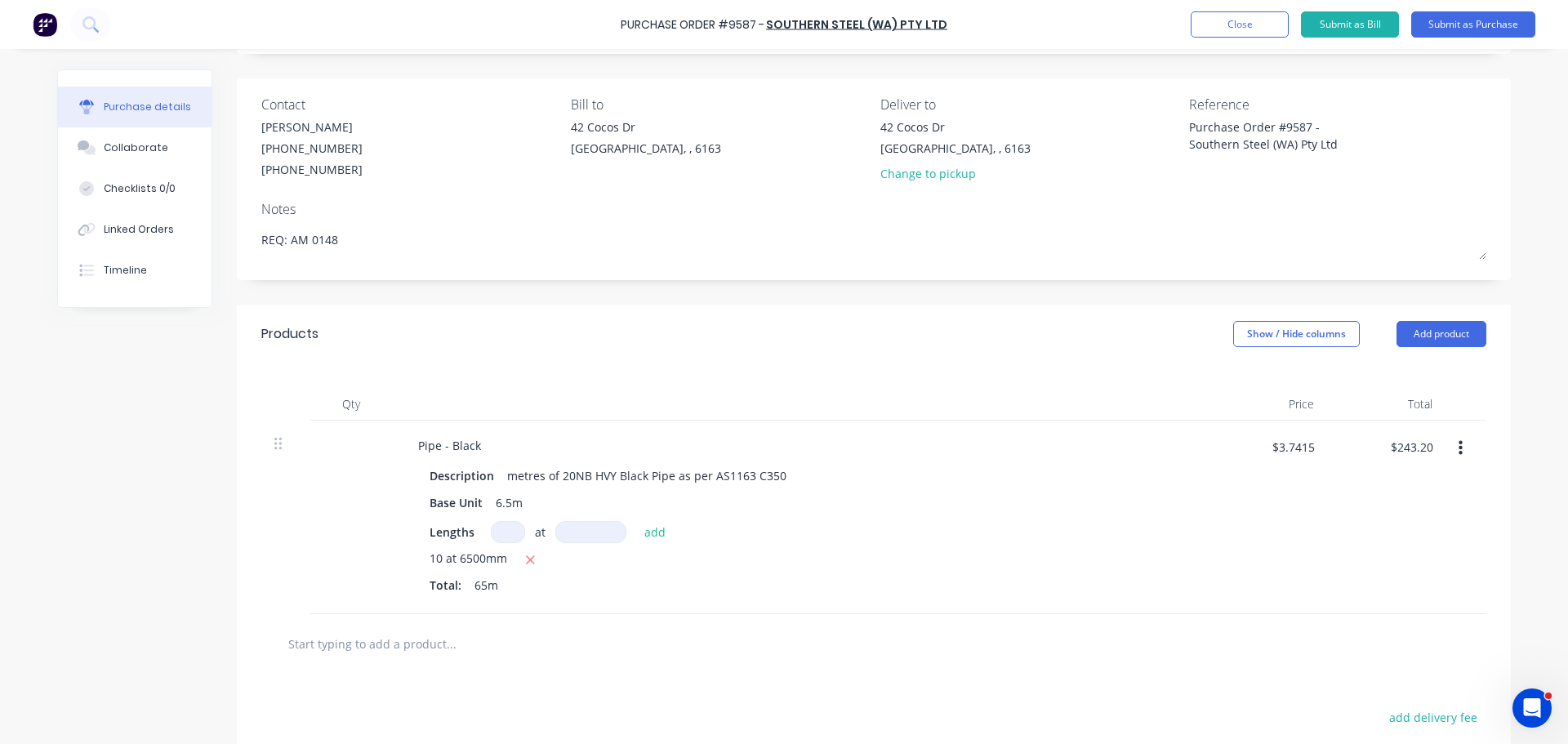
scroll to position [163, 0]
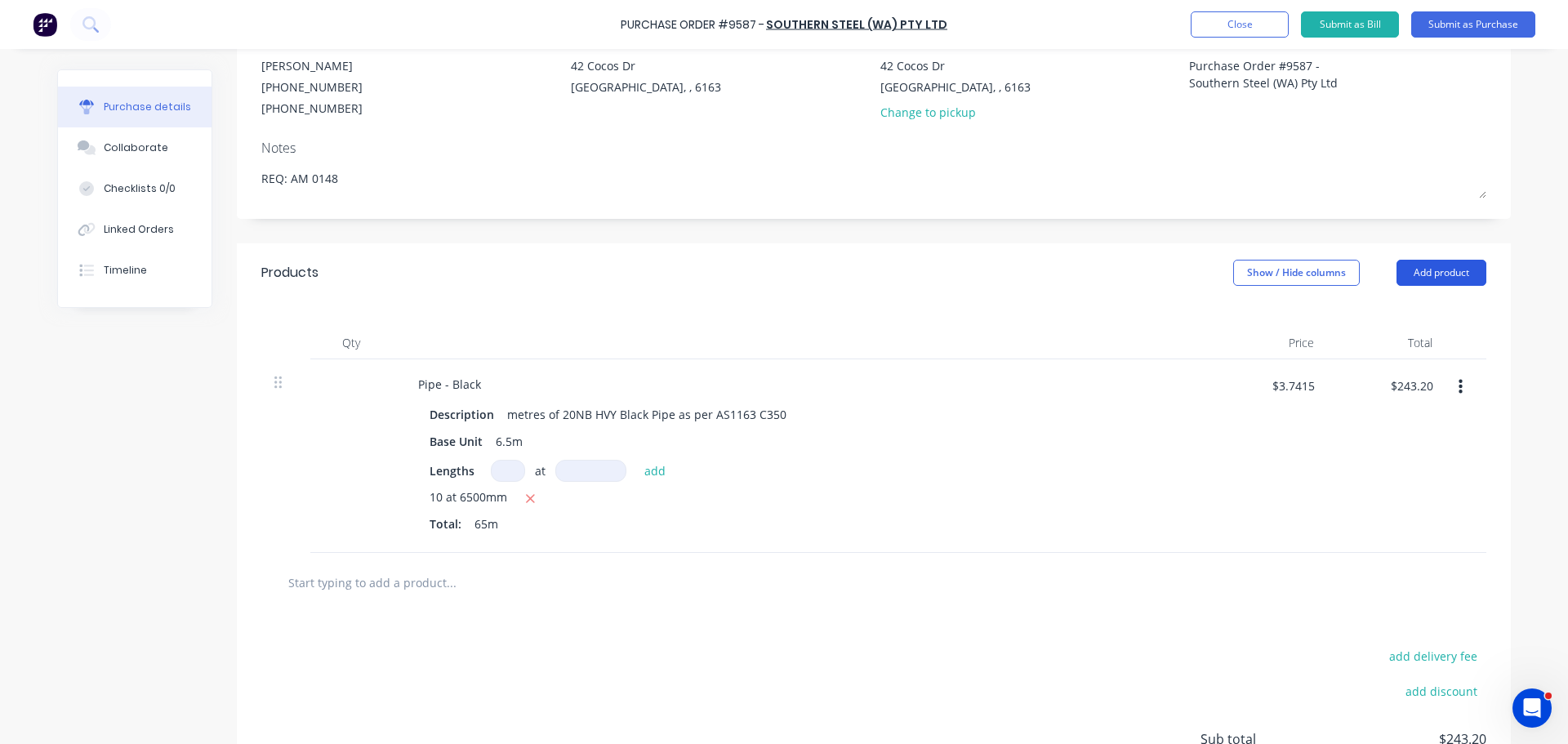
click at [1453, 277] on button "Add product" at bounding box center [1442, 272] width 90 height 26
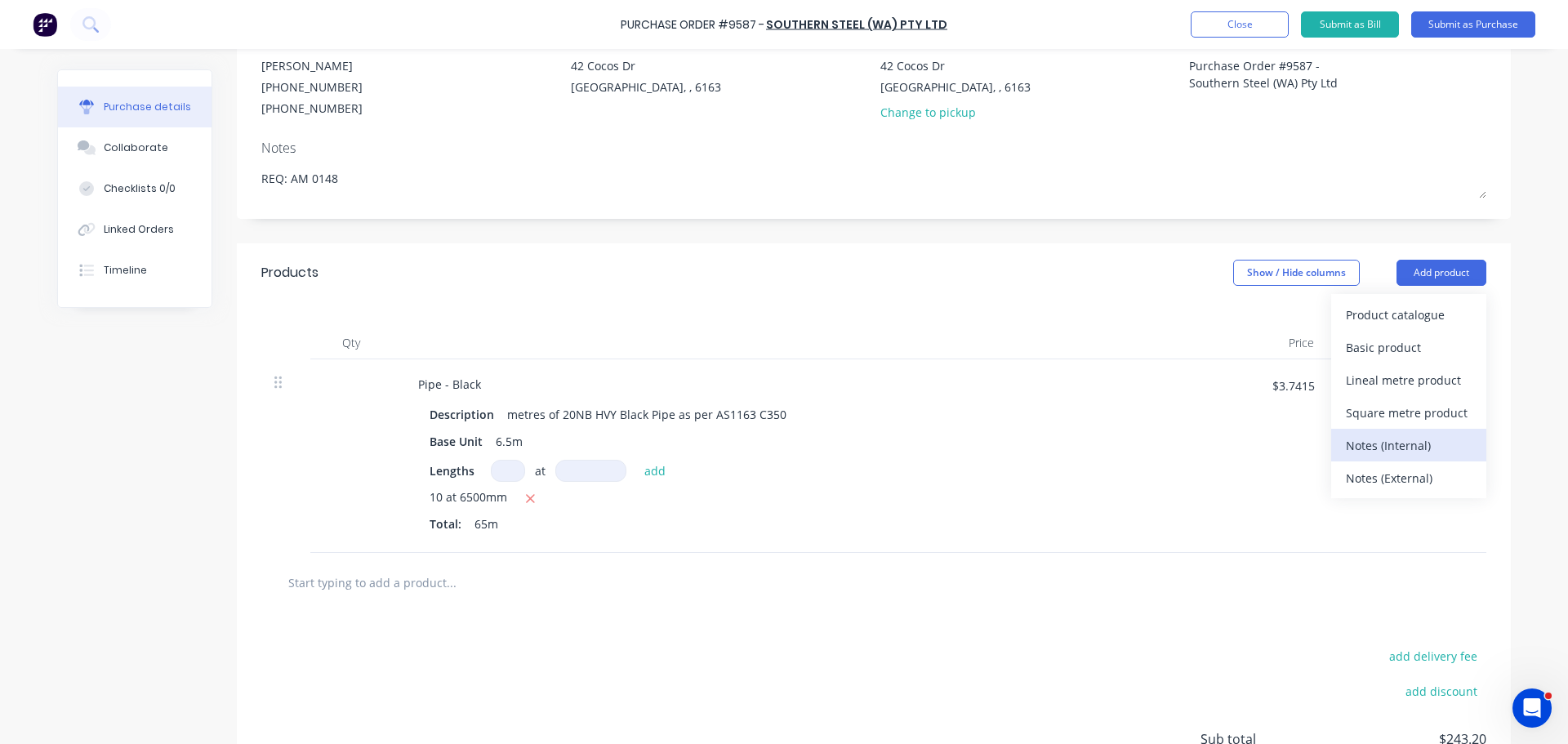
click at [1403, 446] on div "Notes (Internal)" at bounding box center [1409, 446] width 126 height 24
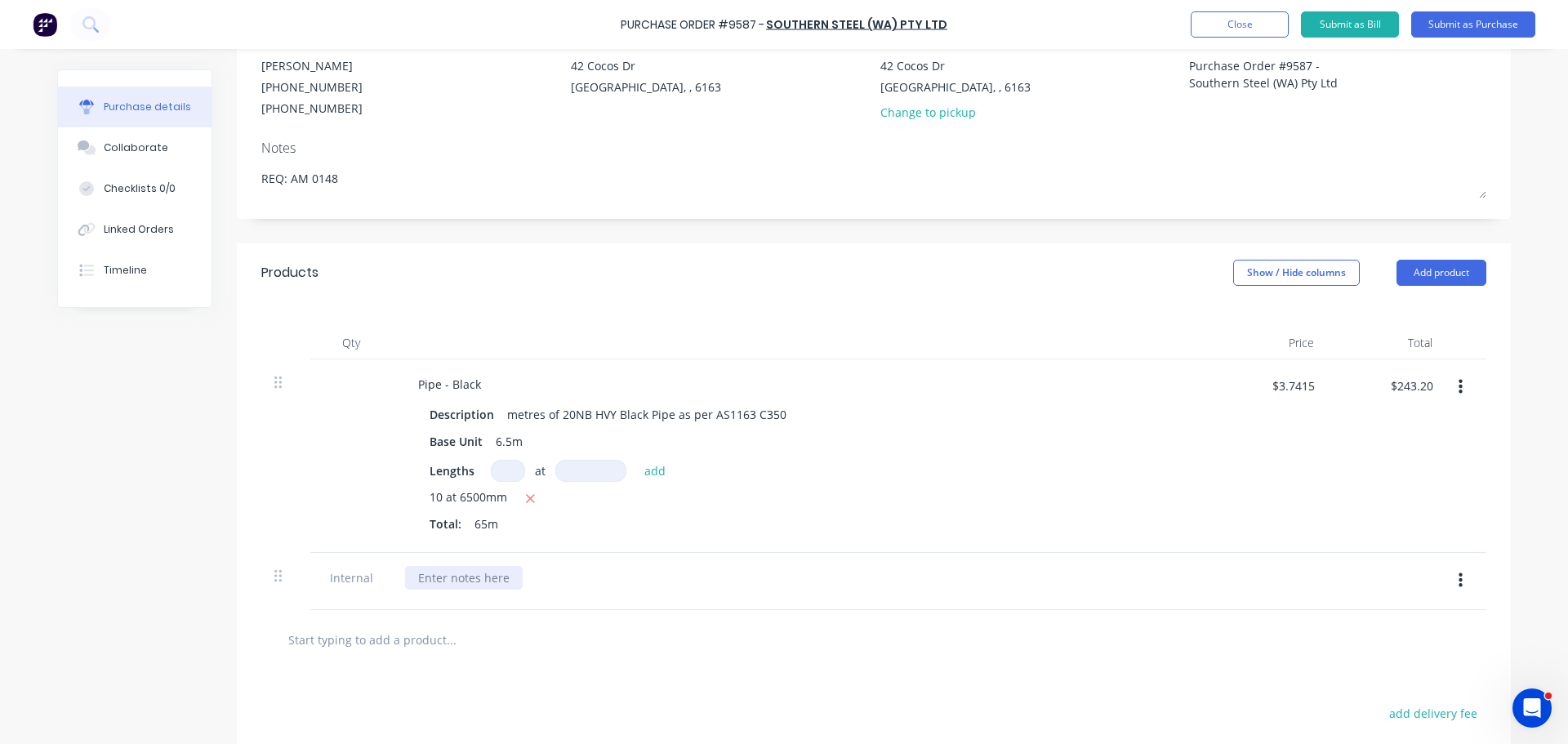
click at [441, 579] on div at bounding box center [463, 577] width 118 height 24
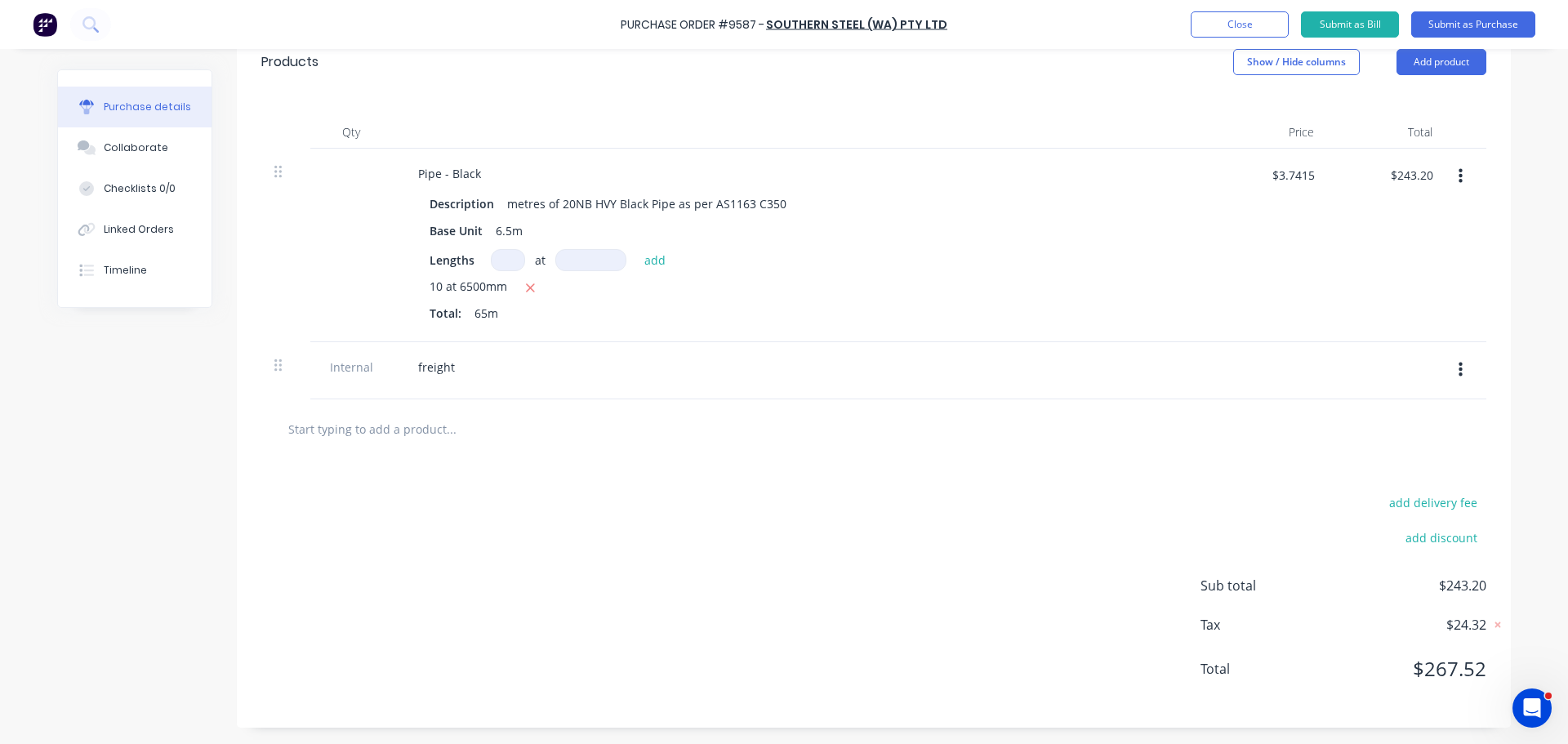
click at [1456, 368] on button "button" at bounding box center [1461, 369] width 39 height 29
click at [1376, 447] on button "Delete" at bounding box center [1411, 446] width 139 height 33
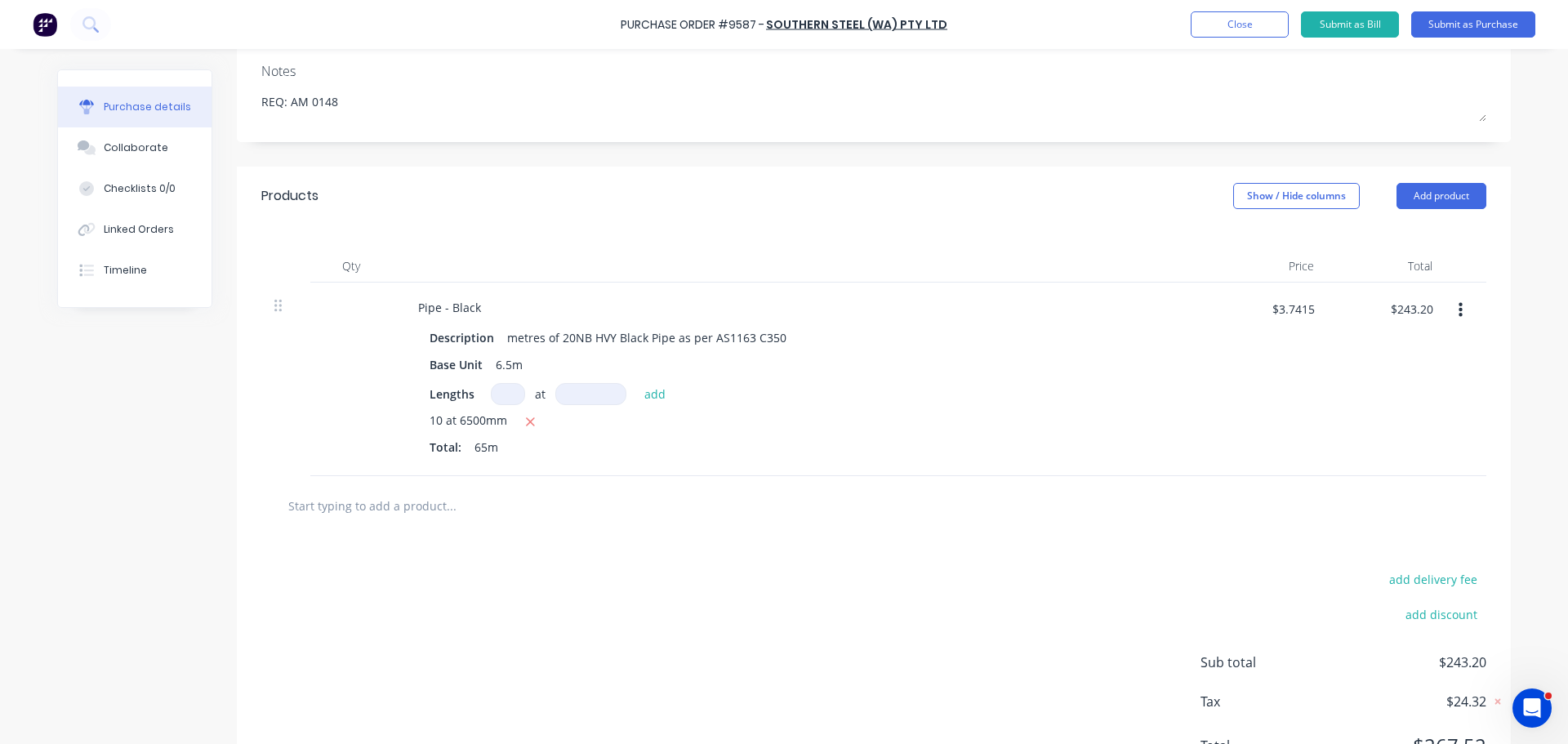
scroll to position [72, 0]
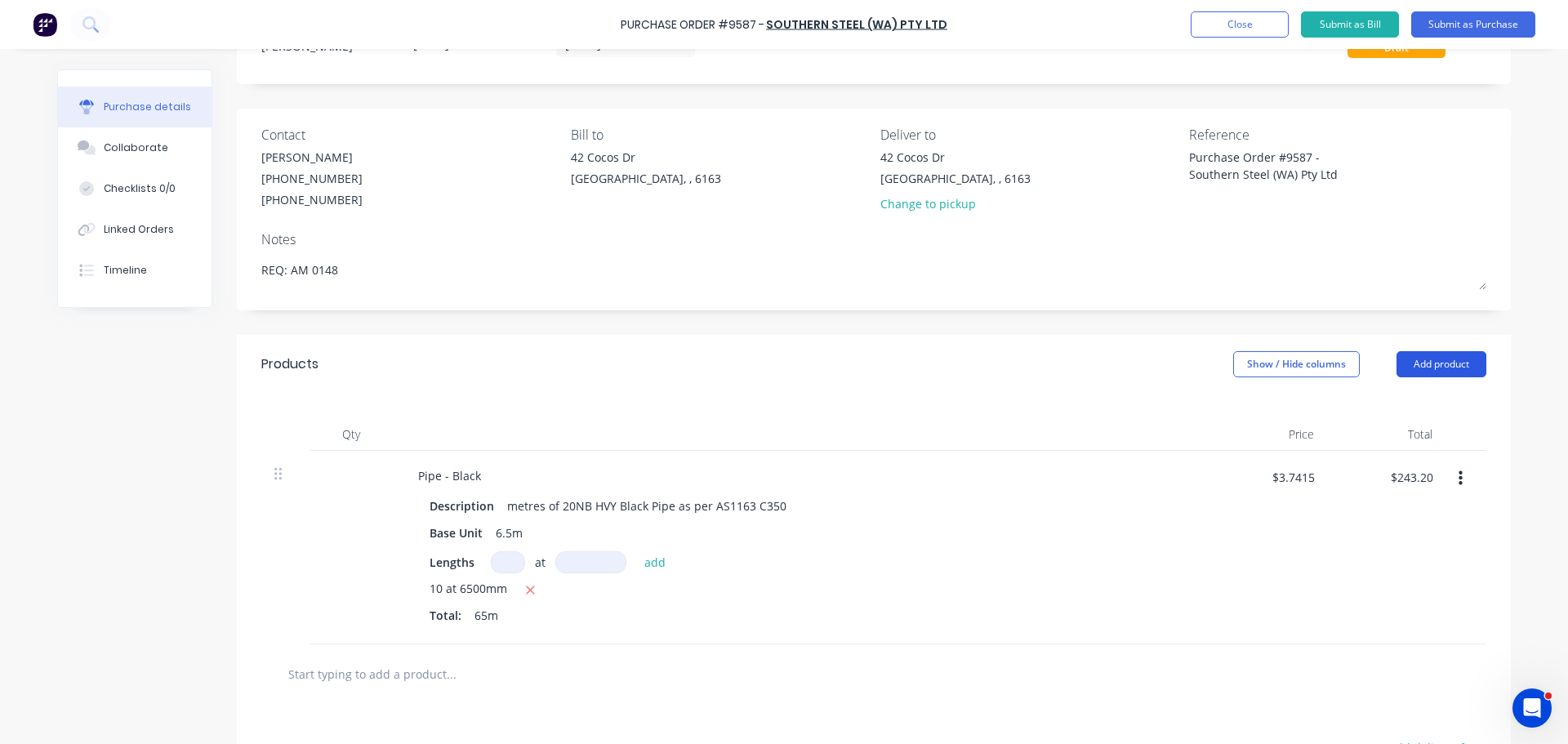
click at [1451, 363] on button "Add product" at bounding box center [1442, 364] width 90 height 26
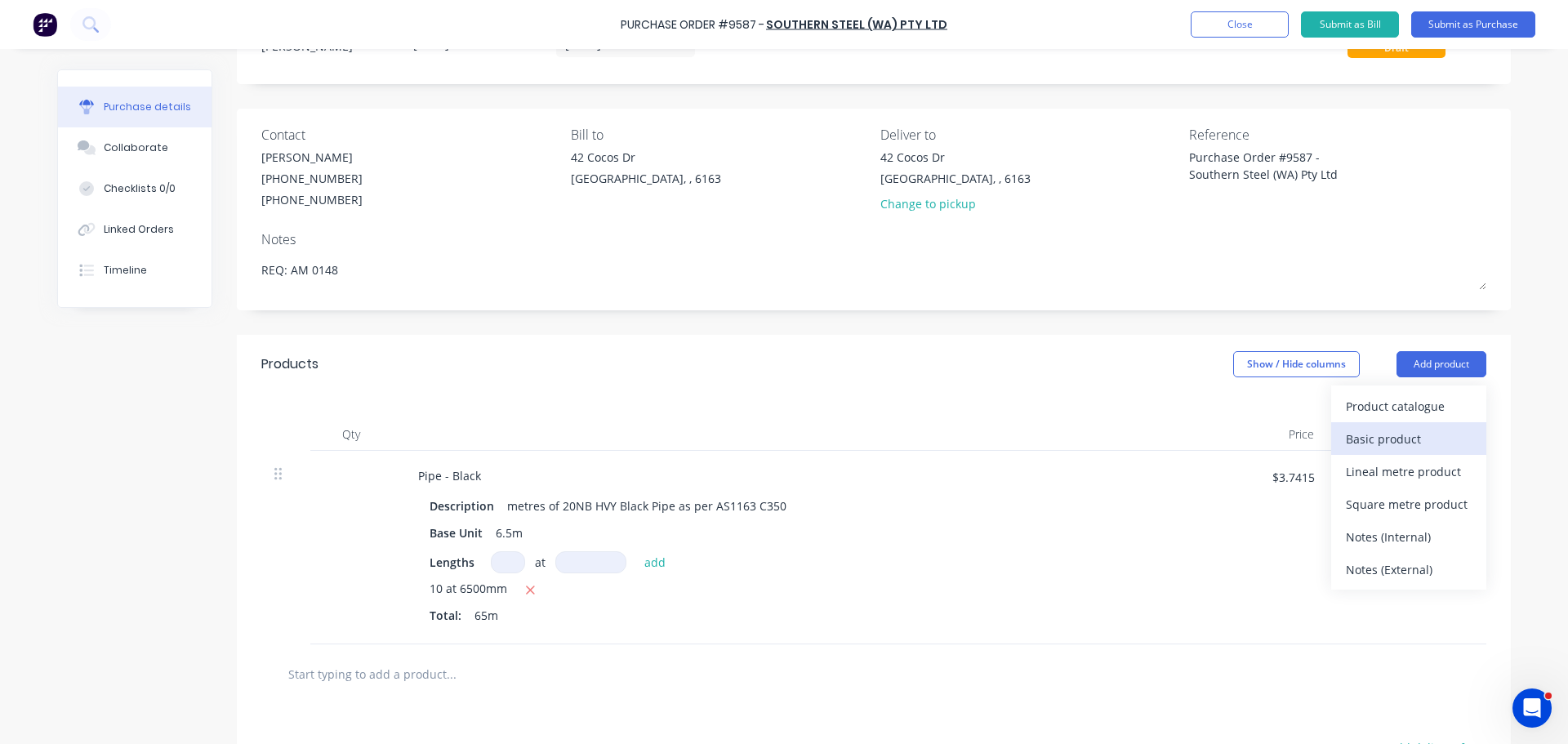
click at [1375, 444] on div "Basic product" at bounding box center [1409, 439] width 126 height 24
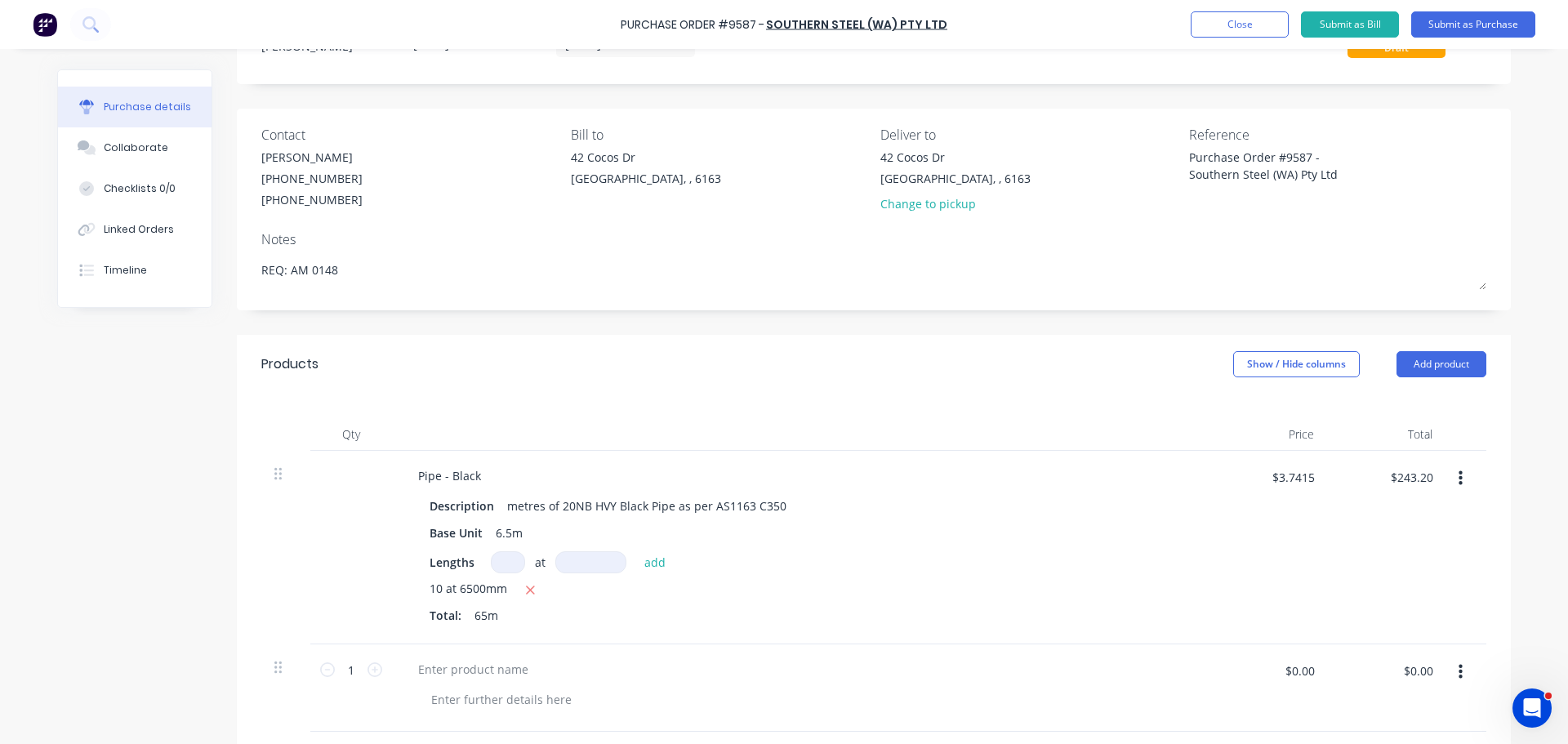
click at [1461, 680] on button "button" at bounding box center [1461, 672] width 39 height 29
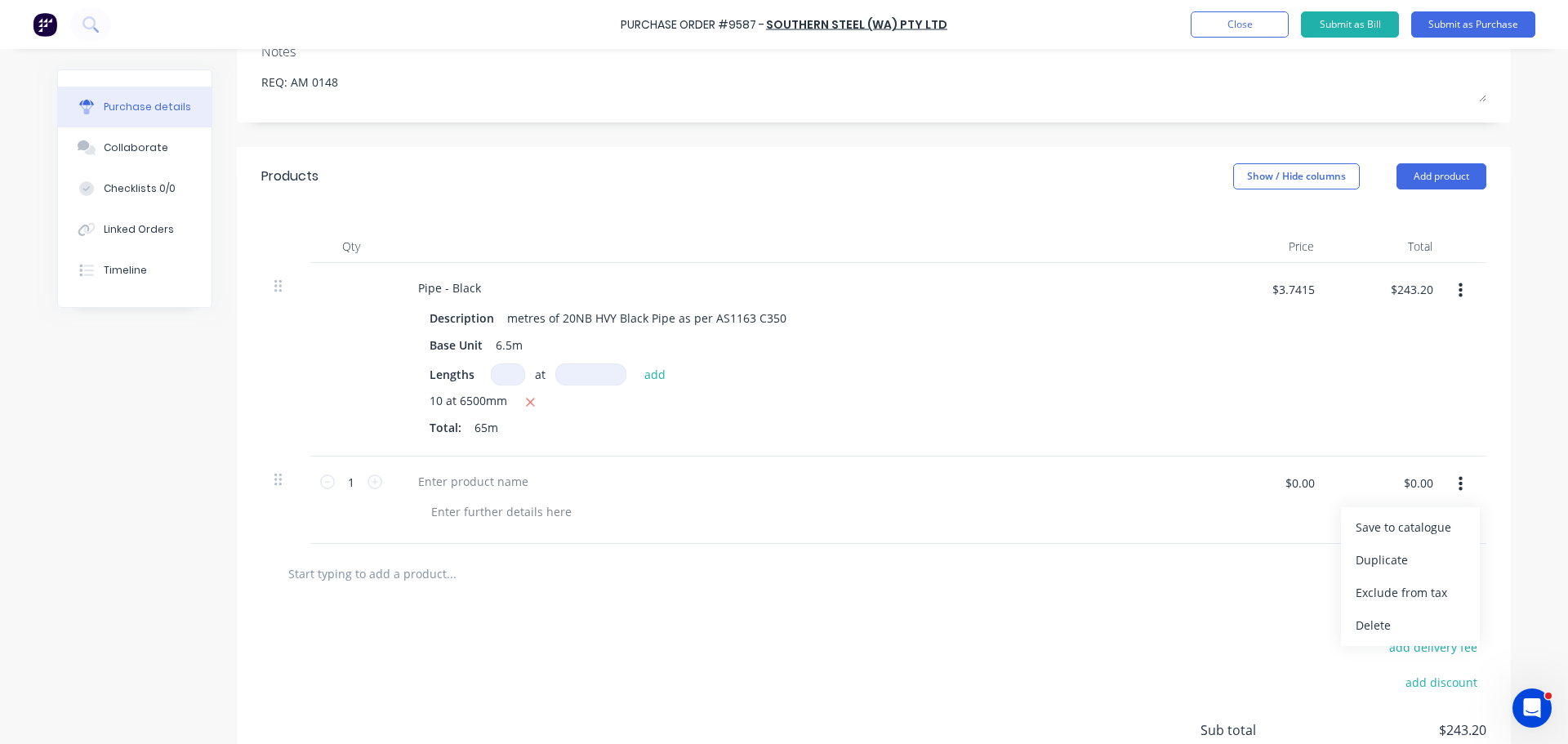
scroll to position [404, 0]
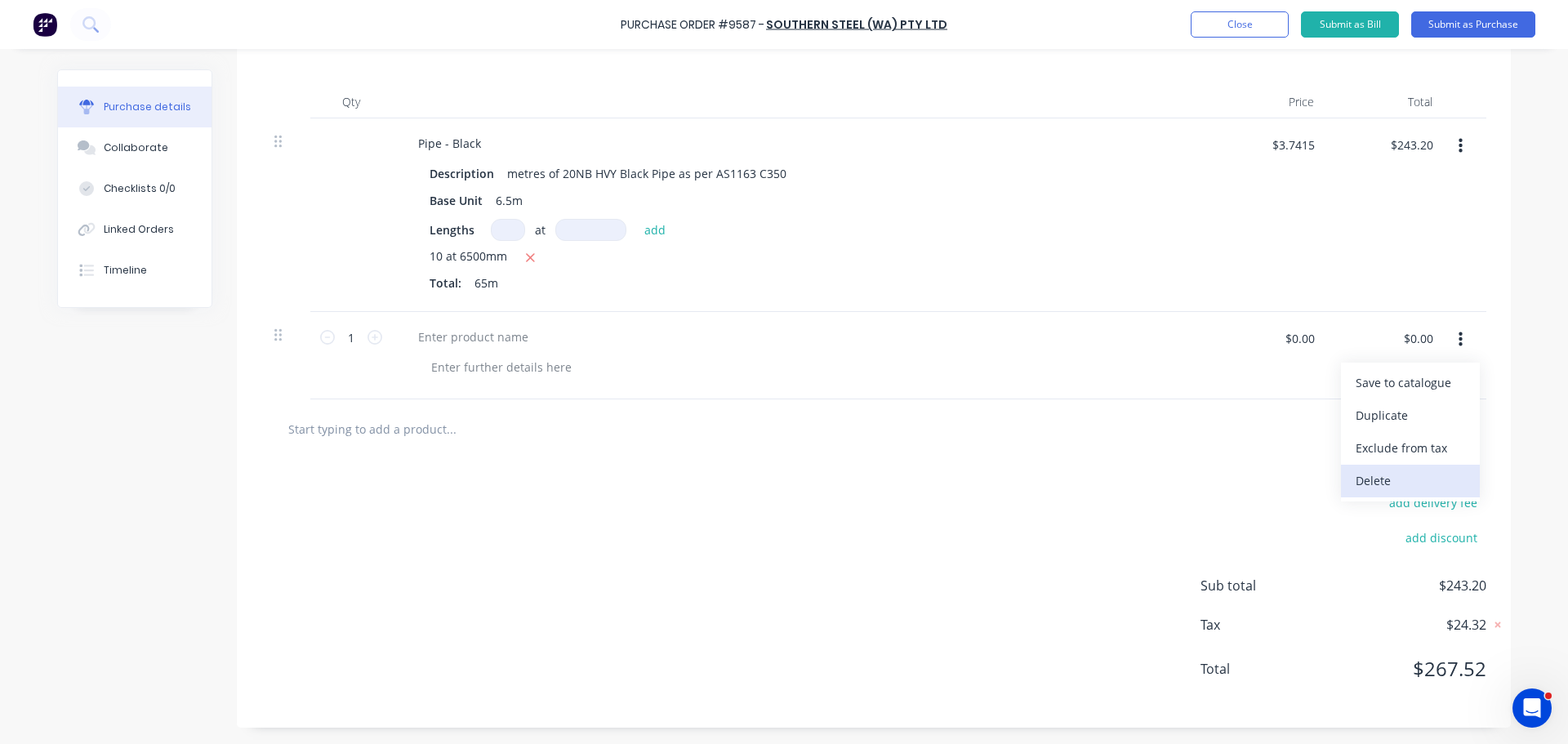
click at [1378, 481] on button "Delete" at bounding box center [1411, 481] width 139 height 33
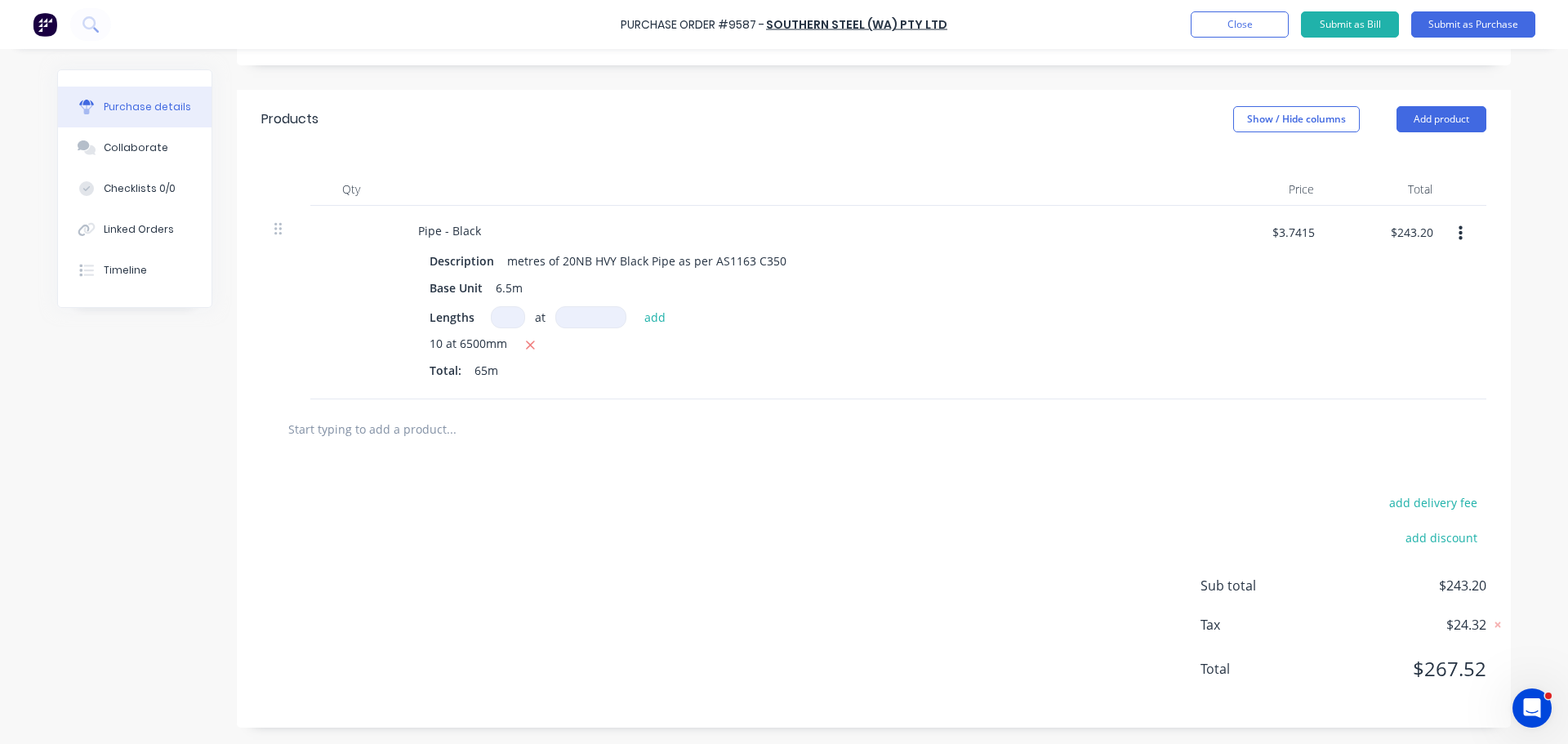
scroll to position [317, 0]
click at [384, 439] on input "text" at bounding box center [450, 429] width 327 height 33
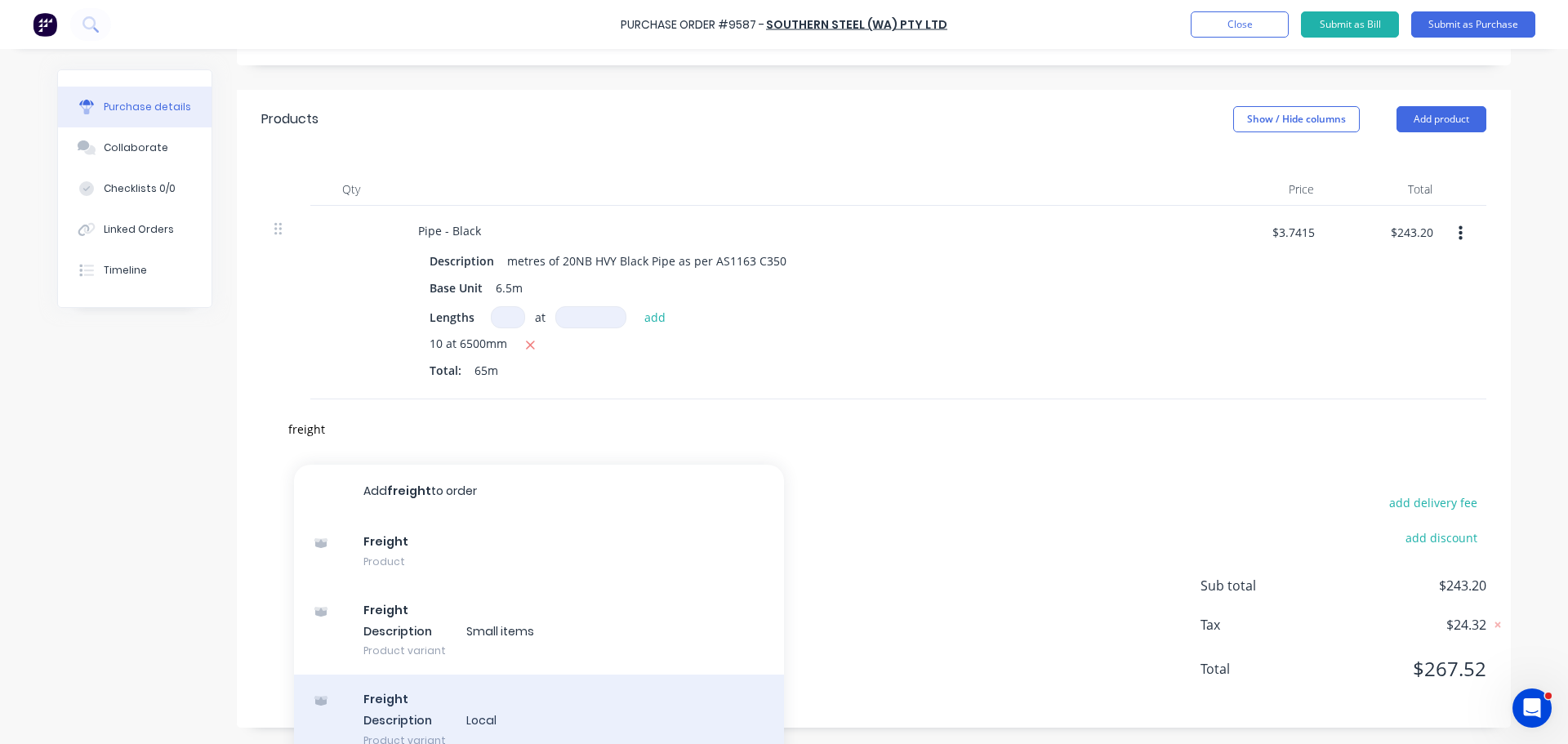
click at [432, 719] on div "Freight Description Local Product variant" at bounding box center [539, 719] width 490 height 90
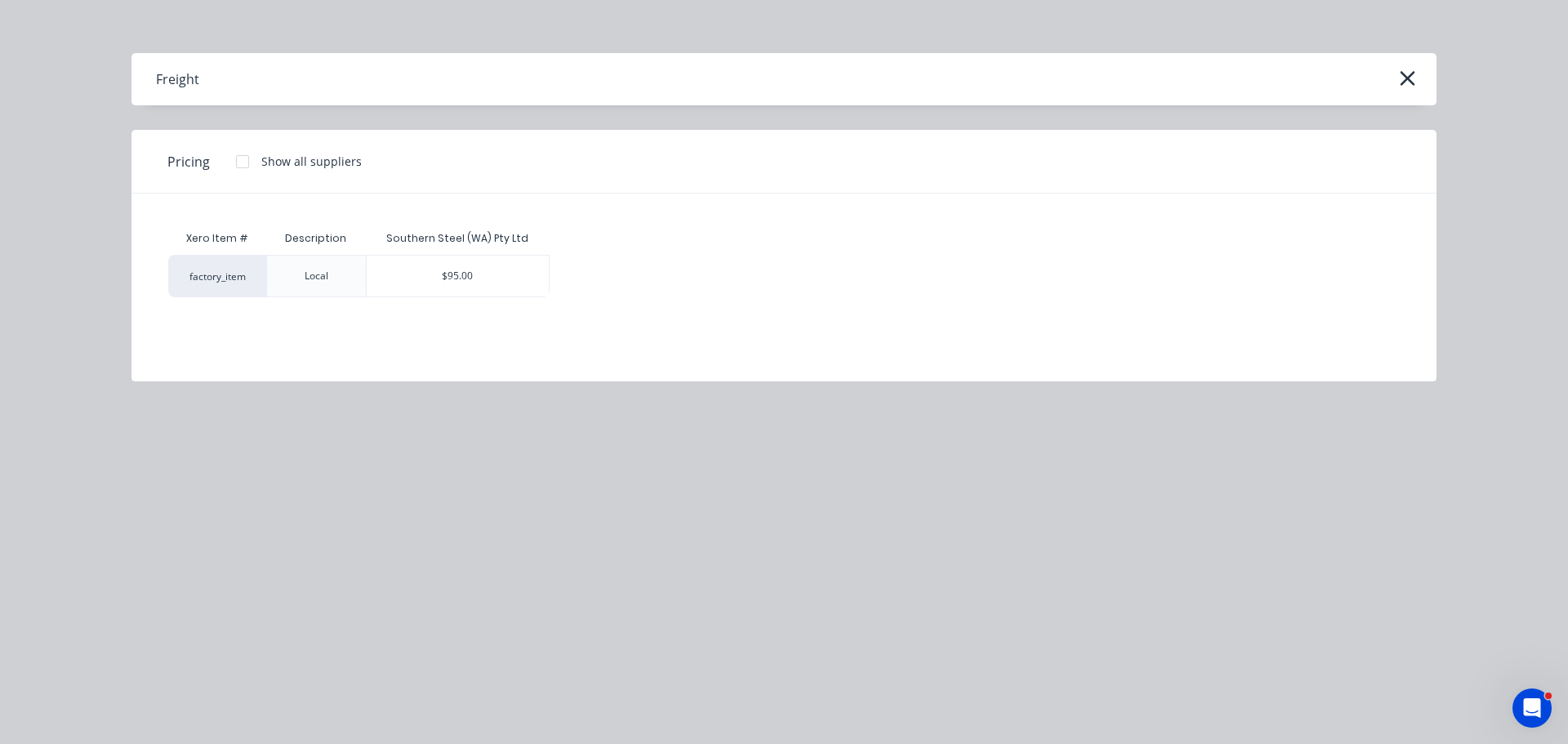
click at [501, 287] on div "$95.00" at bounding box center [458, 276] width 183 height 41
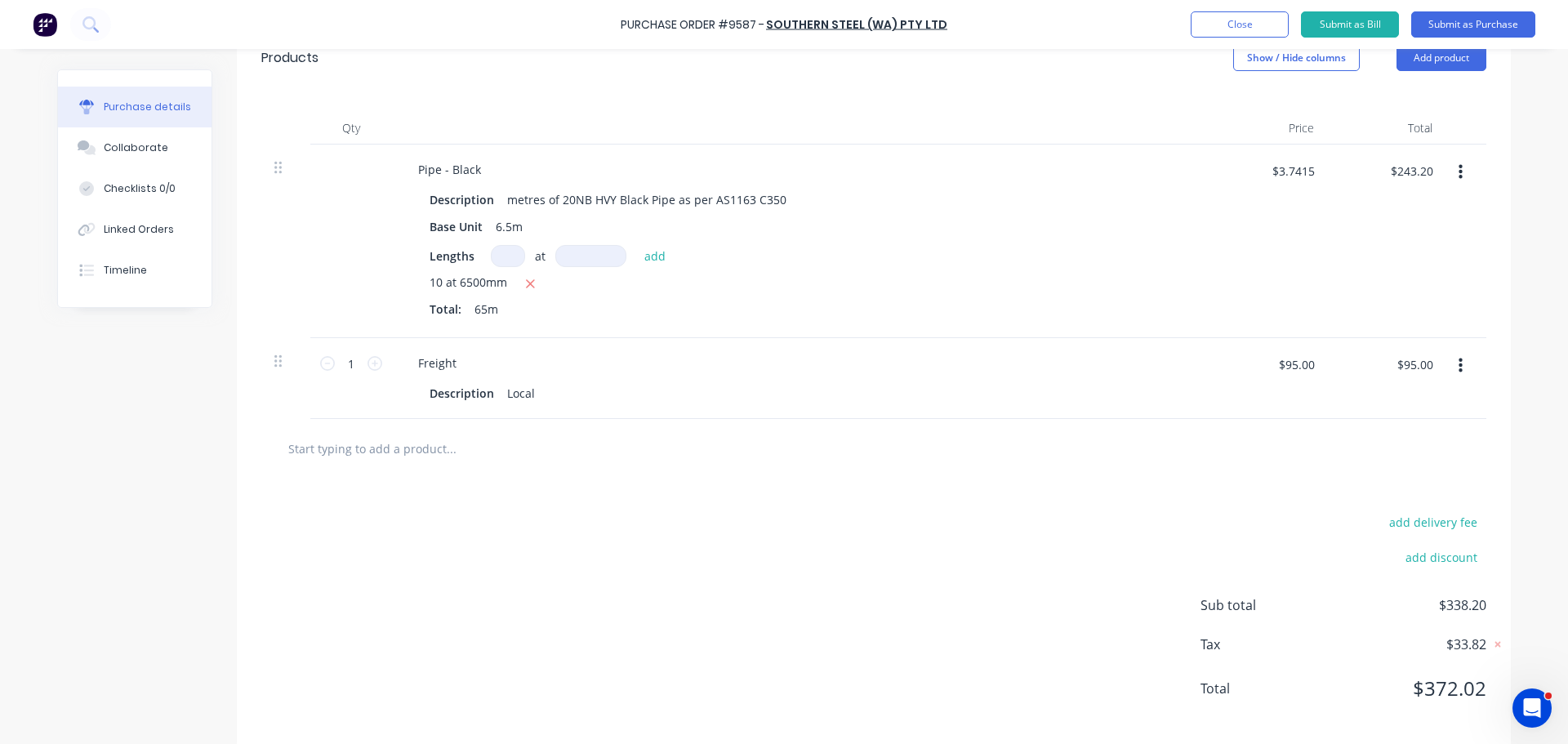
scroll to position [398, 0]
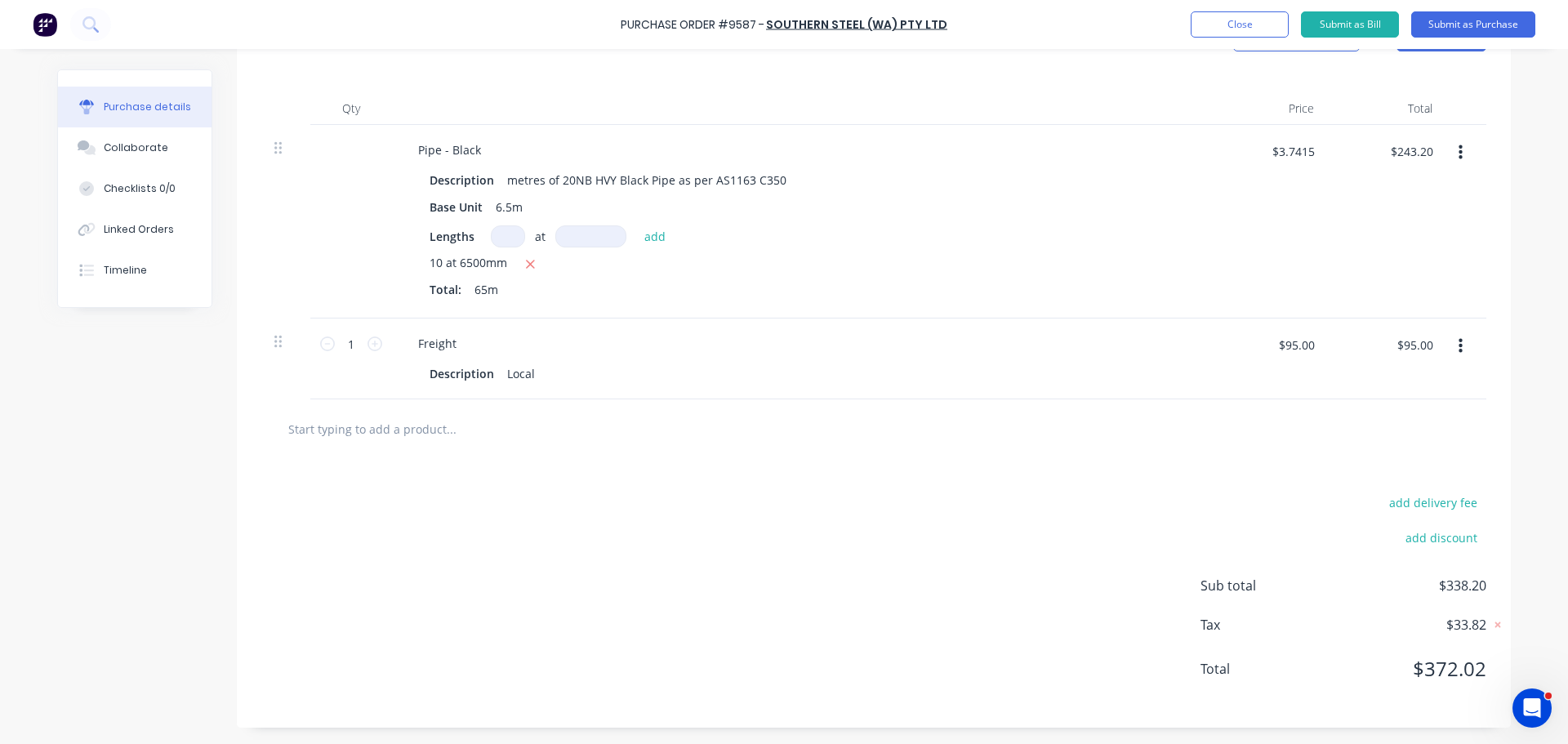
click at [388, 431] on input "text" at bounding box center [450, 429] width 327 height 33
click at [394, 432] on input "text" at bounding box center [450, 429] width 327 height 33
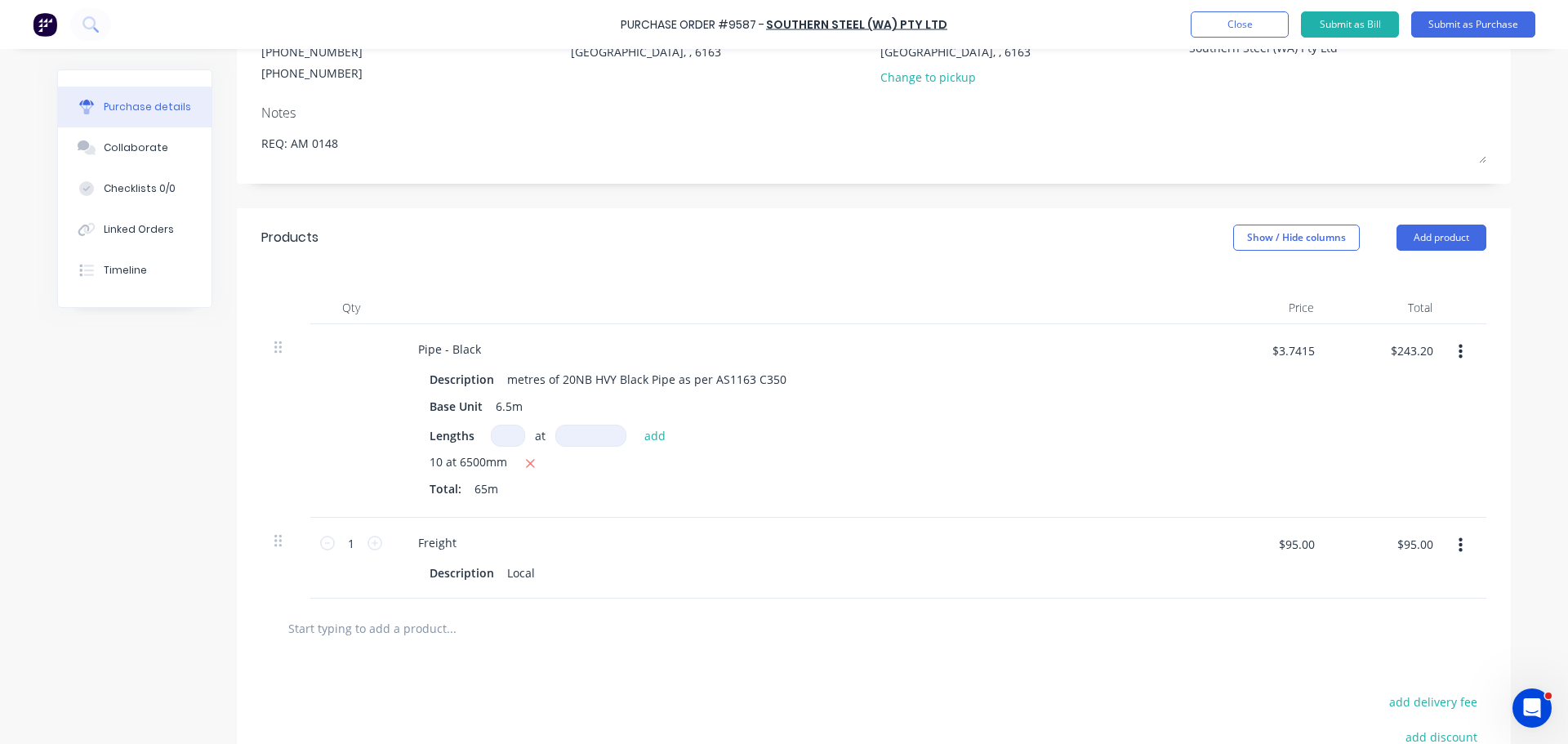
scroll to position [153, 0]
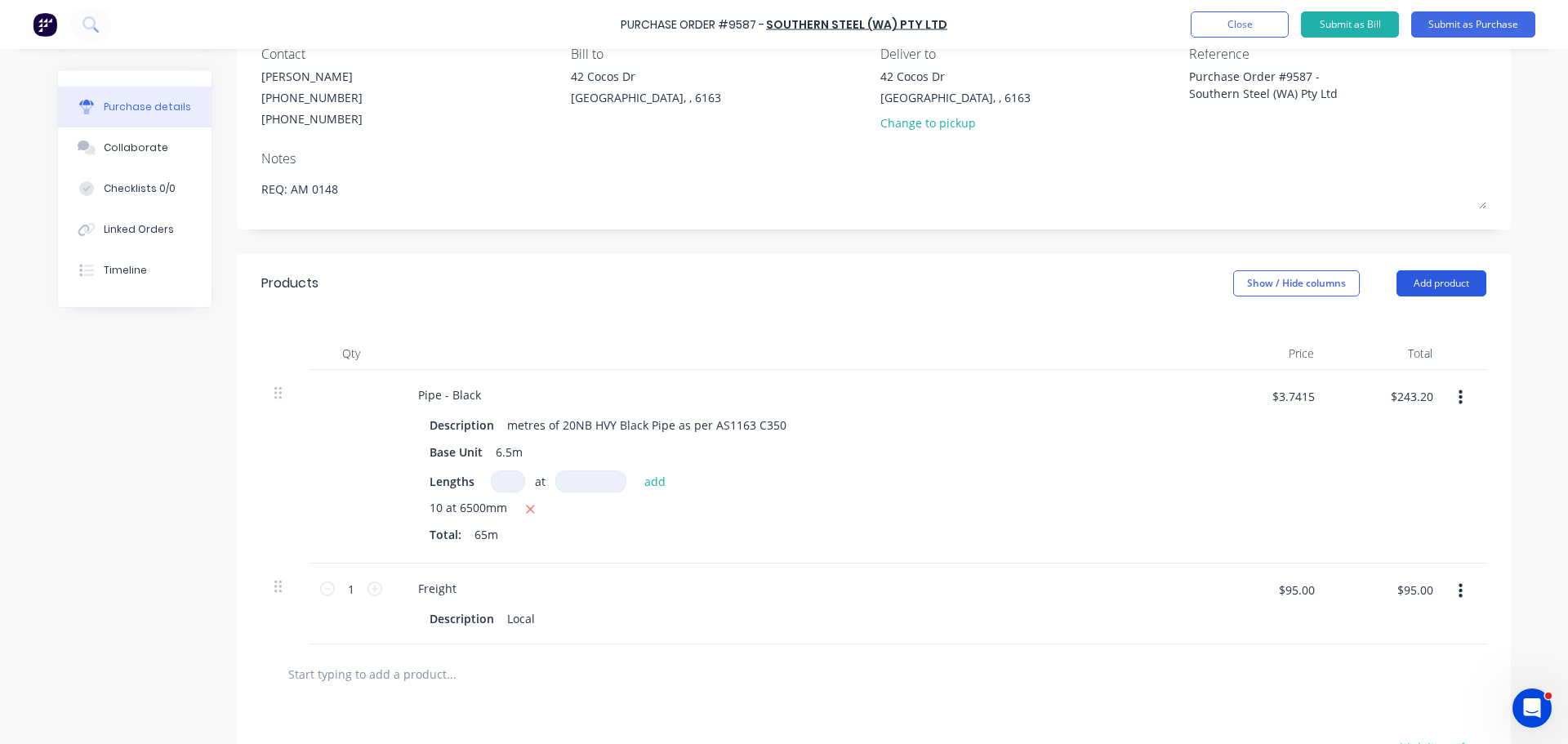
drag, startPoint x: 1432, startPoint y: 286, endPoint x: 1405, endPoint y: 273, distance: 30.0
click at [1432, 286] on button "Add product" at bounding box center [1442, 283] width 90 height 26
click at [1381, 490] on div "Notes (External)" at bounding box center [1409, 489] width 126 height 24
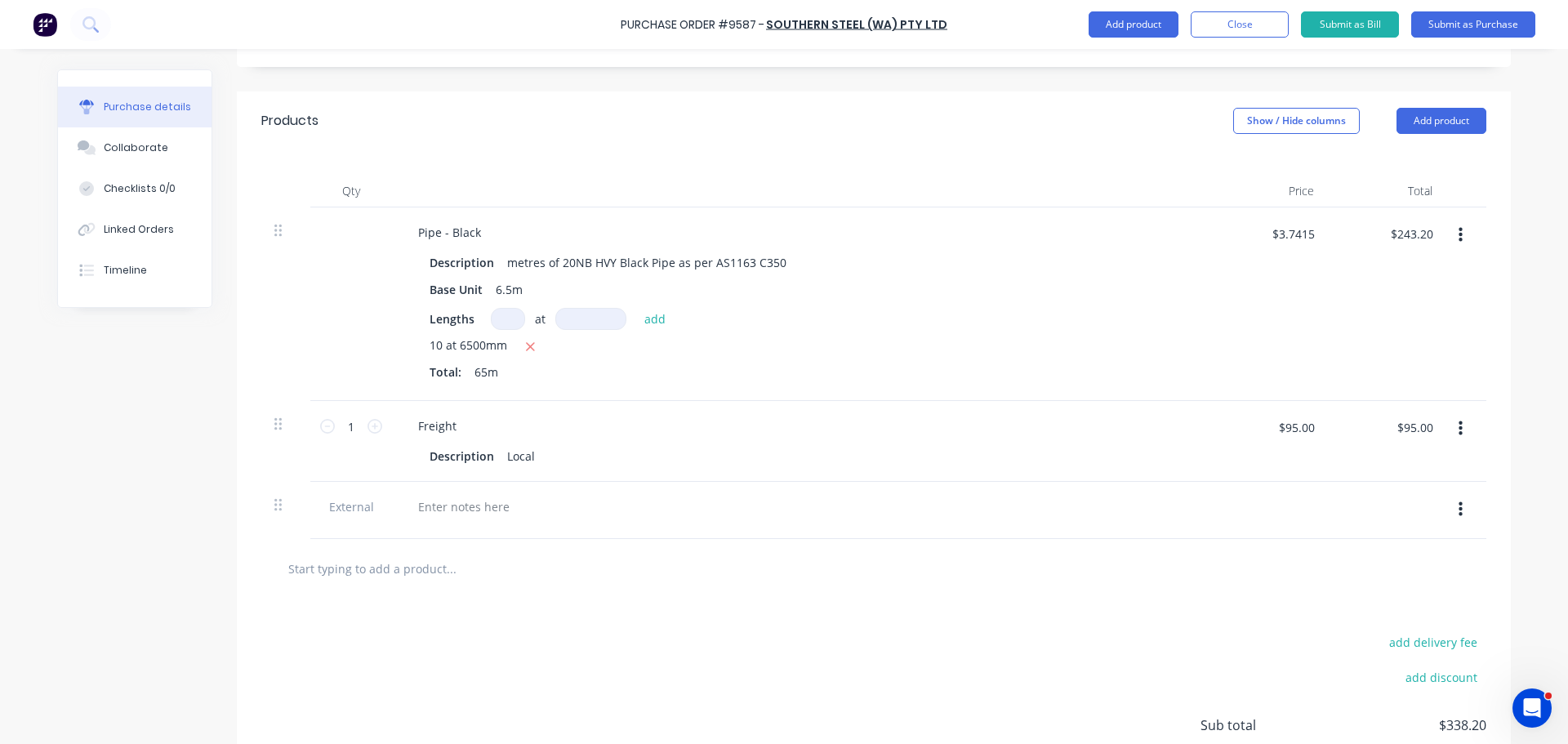
scroll to position [454, 0]
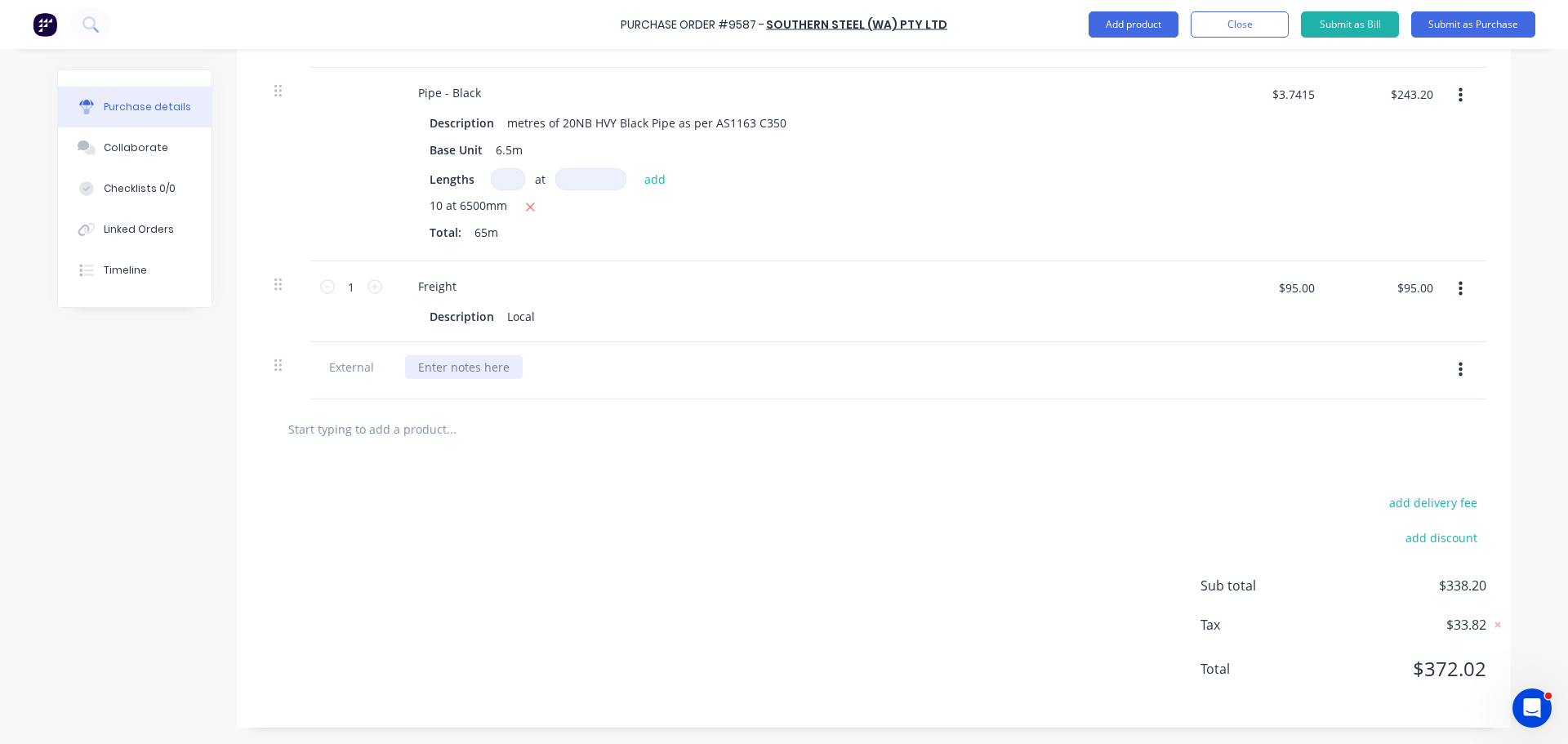
click at [442, 367] on div at bounding box center [463, 367] width 118 height 24
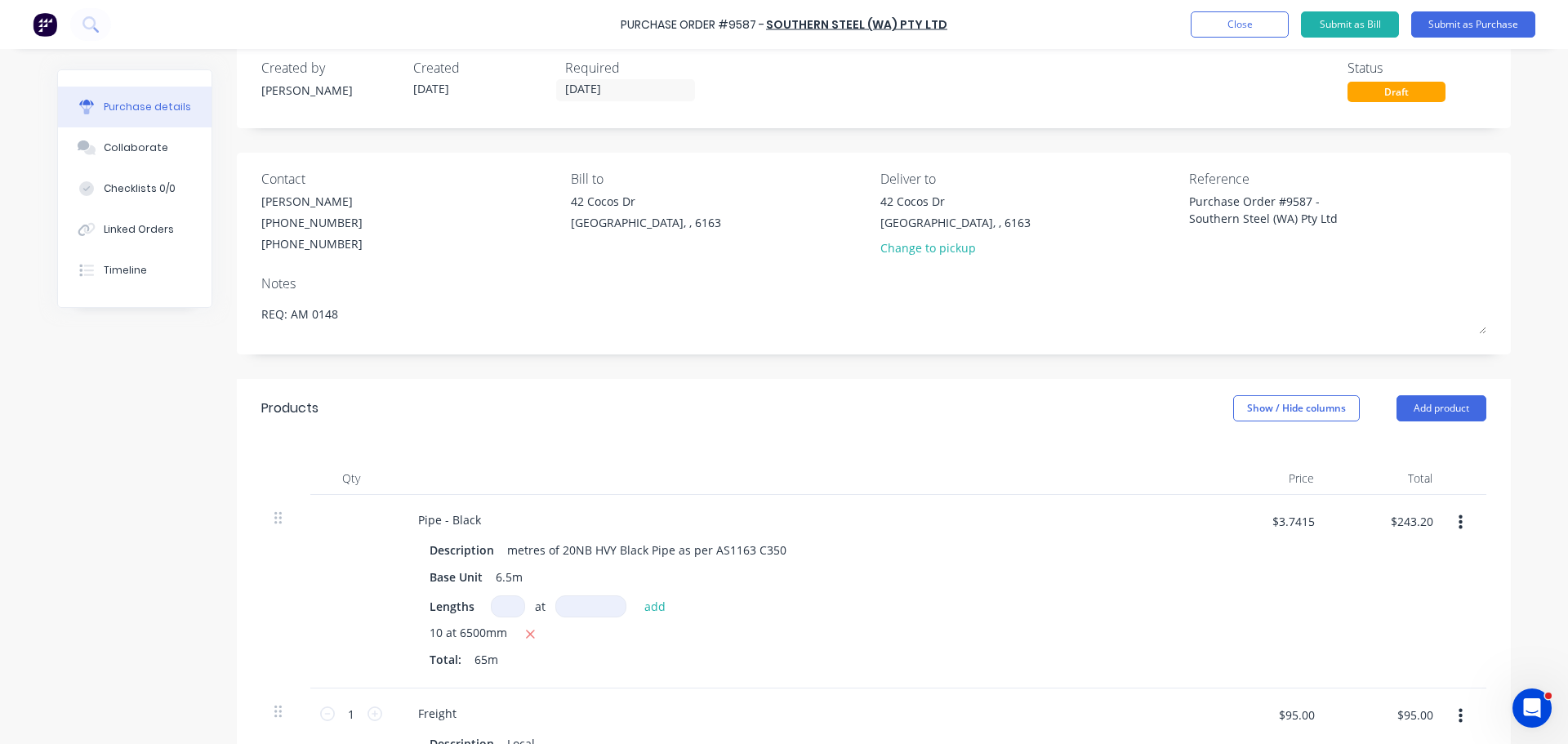
scroll to position [0, 0]
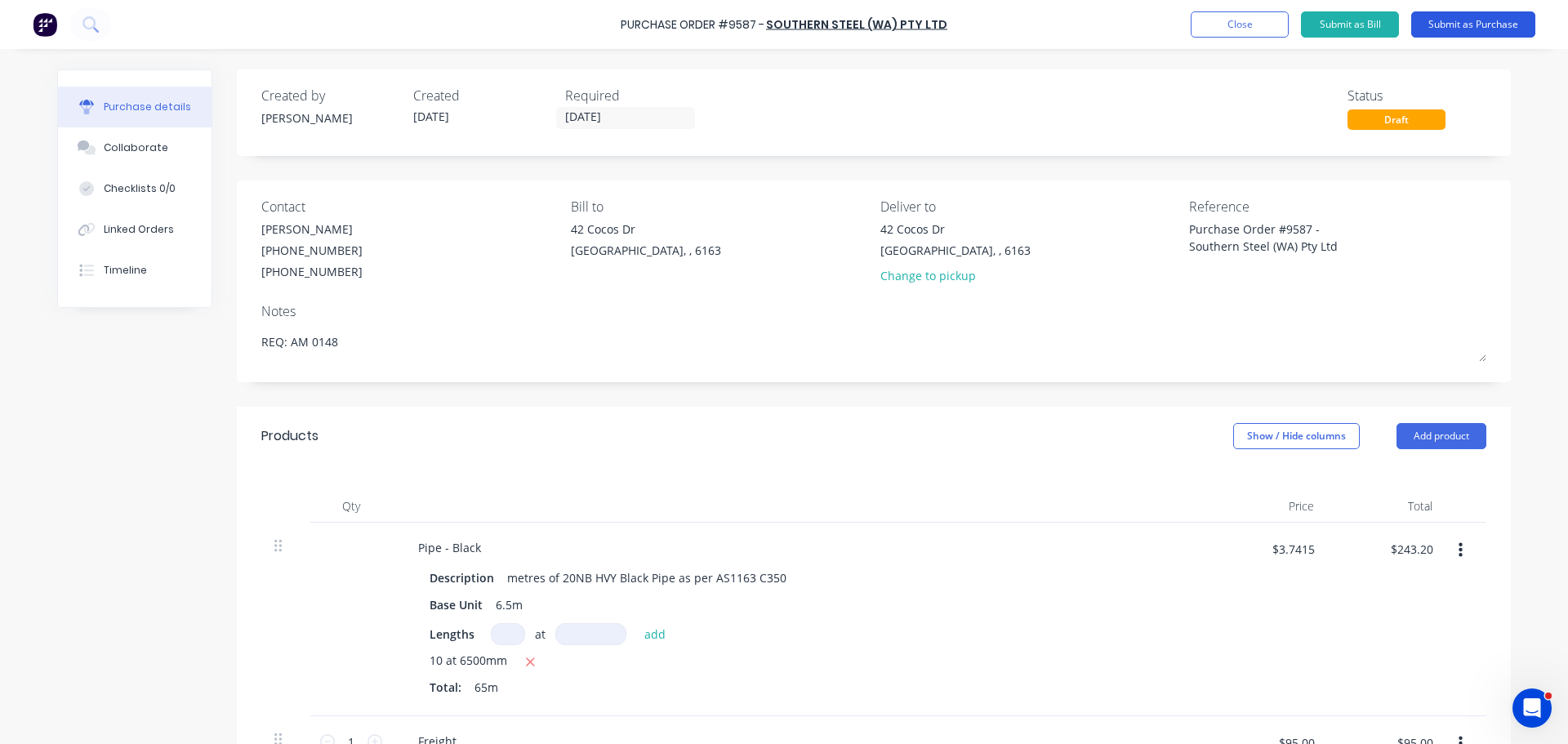
click at [1450, 21] on button "Submit as Purchase" at bounding box center [1473, 24] width 124 height 26
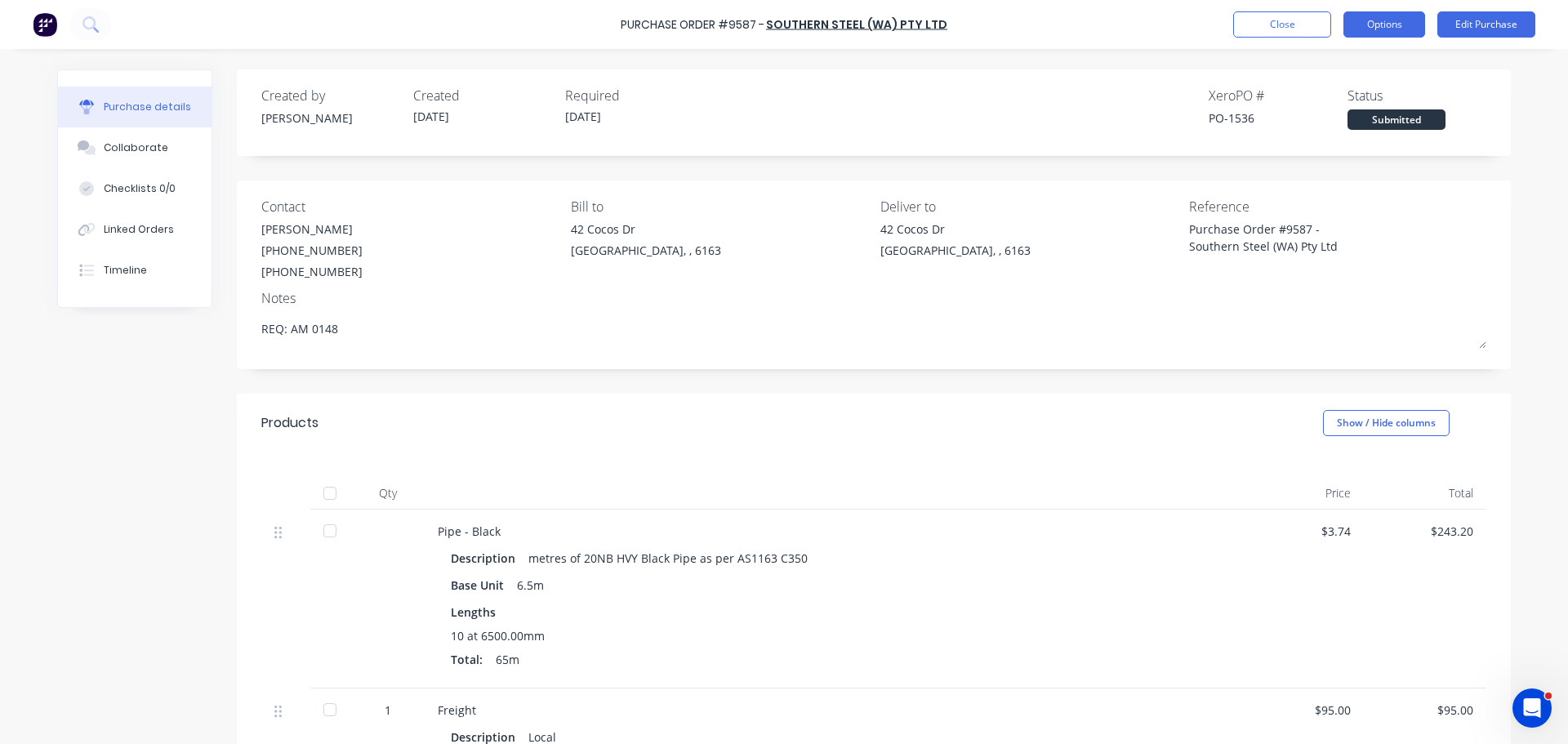
click at [1382, 22] on button "Options" at bounding box center [1384, 24] width 82 height 26
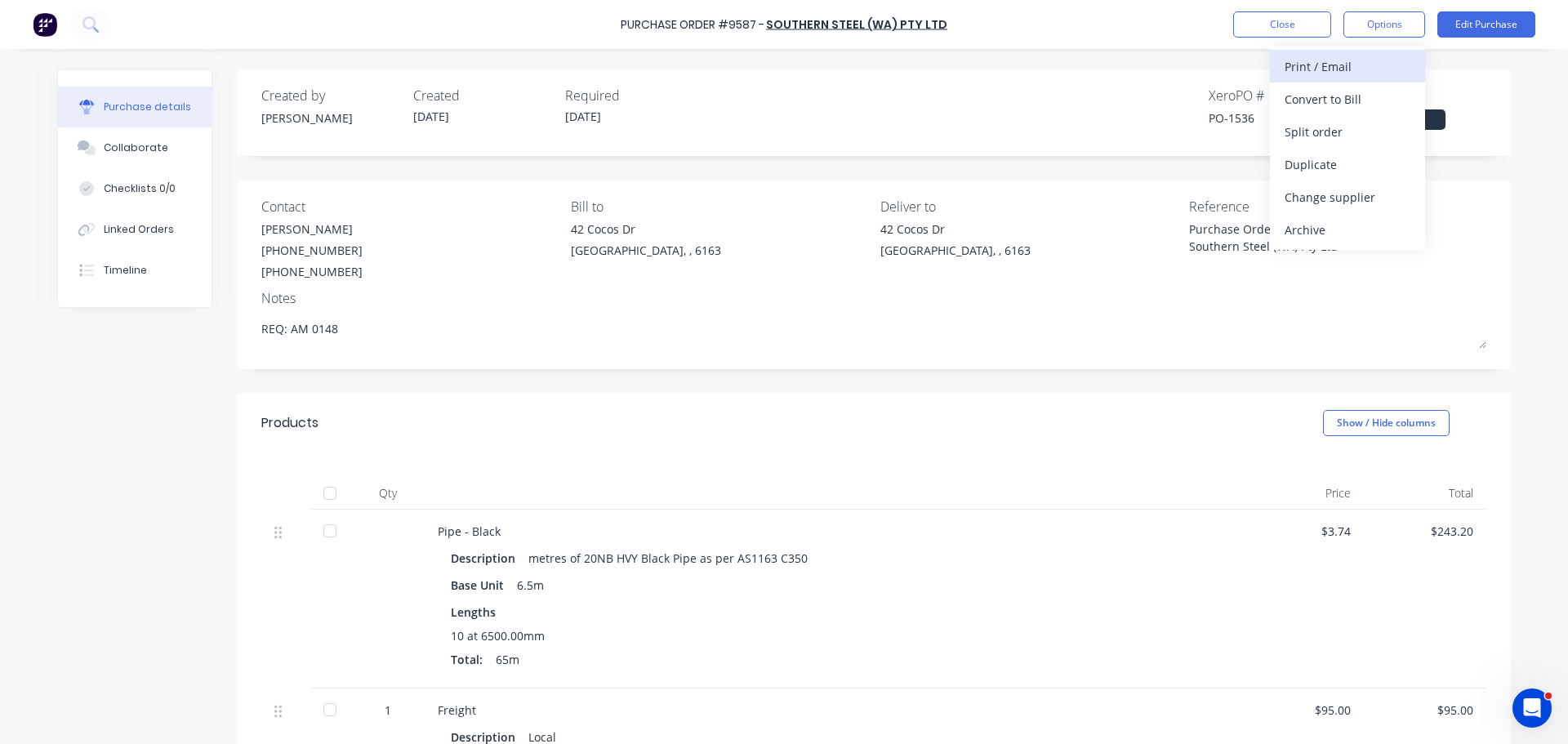
click at [1323, 69] on div "Print / Email" at bounding box center [1348, 67] width 126 height 24
click at [1316, 95] on div "With pricing" at bounding box center [1348, 100] width 126 height 24
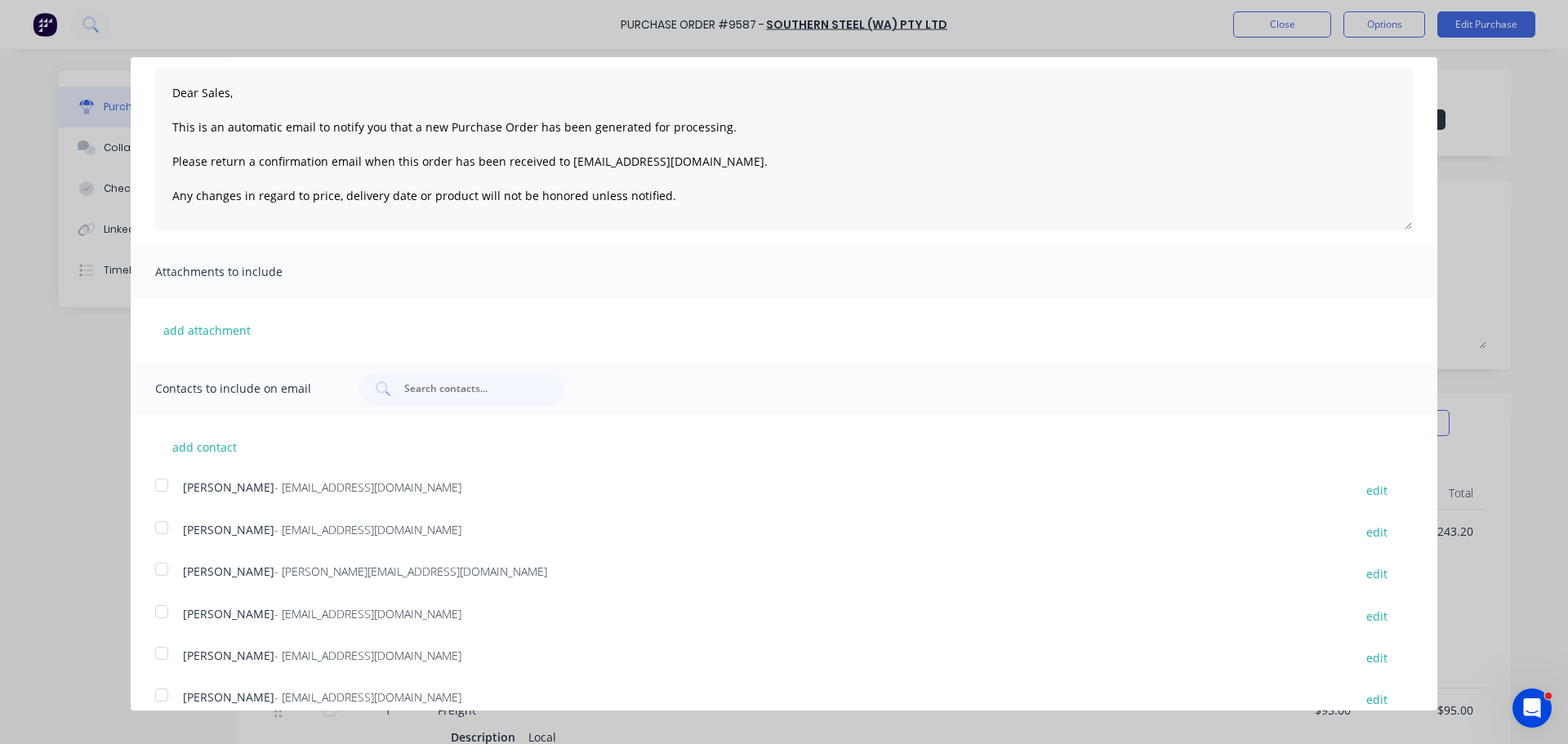
scroll to position [172, 0]
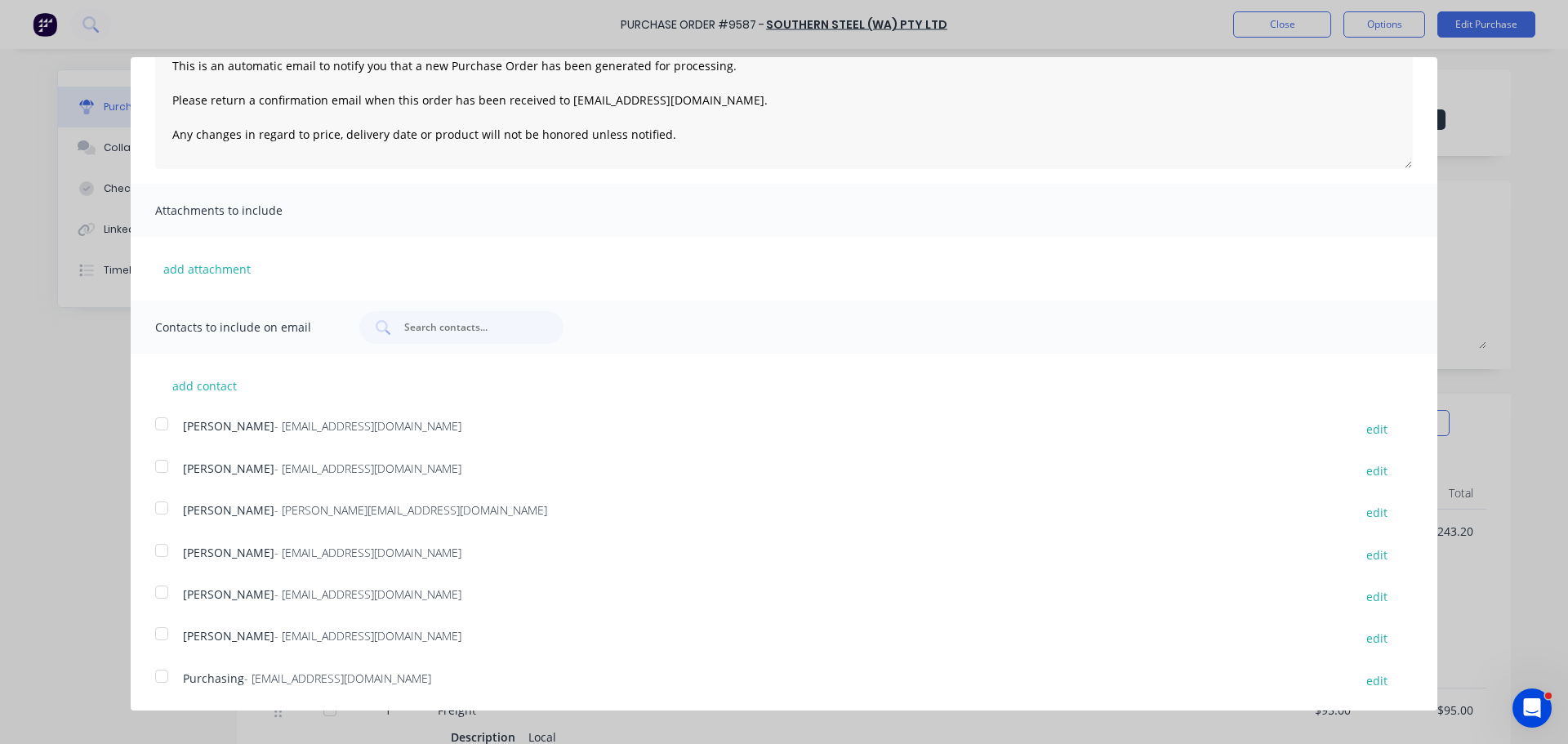
click at [112, 436] on div "Purchase Order Close Options Customise email content Dear Sales, This is an aut…" at bounding box center [784, 372] width 1568 height 744
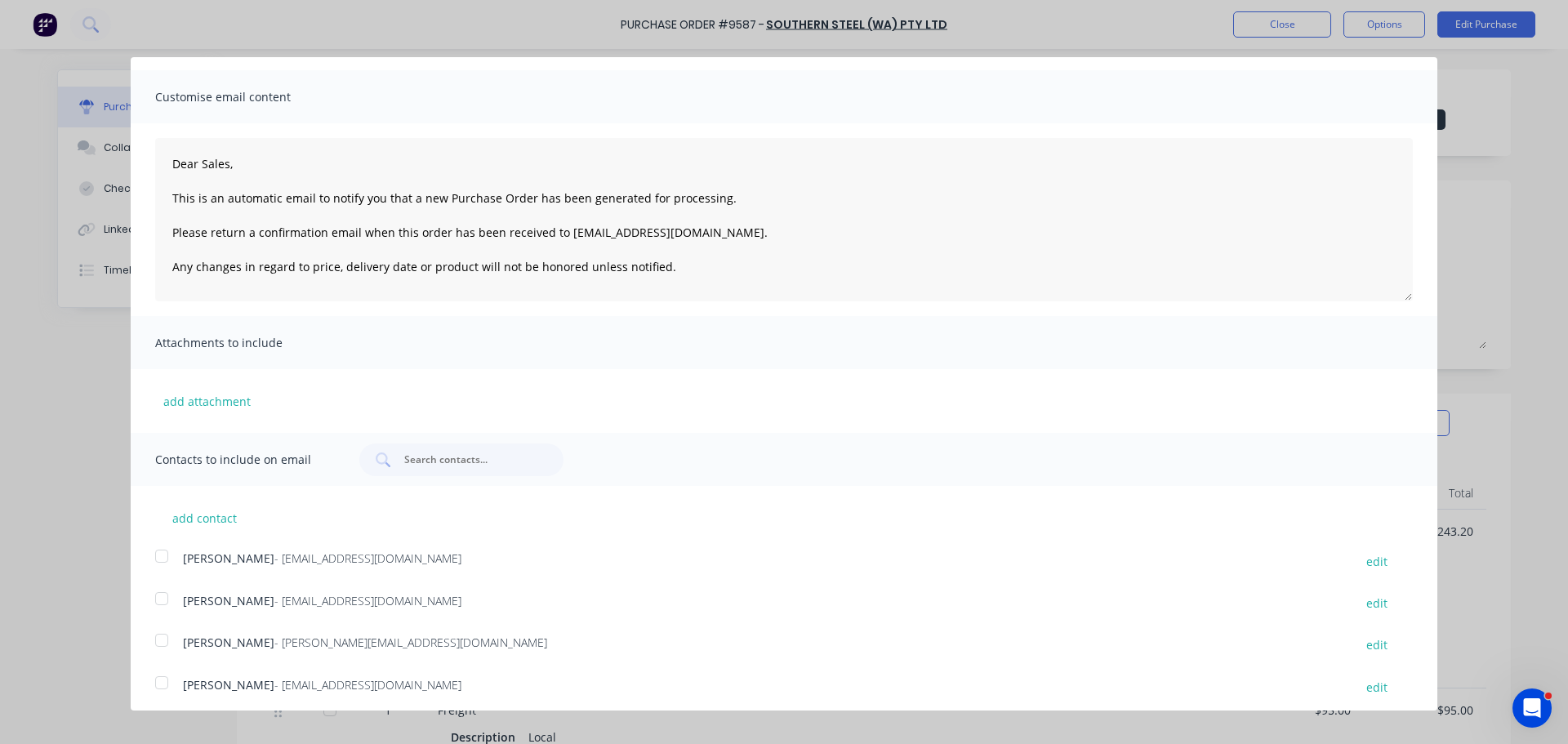
scroll to position [0, 0]
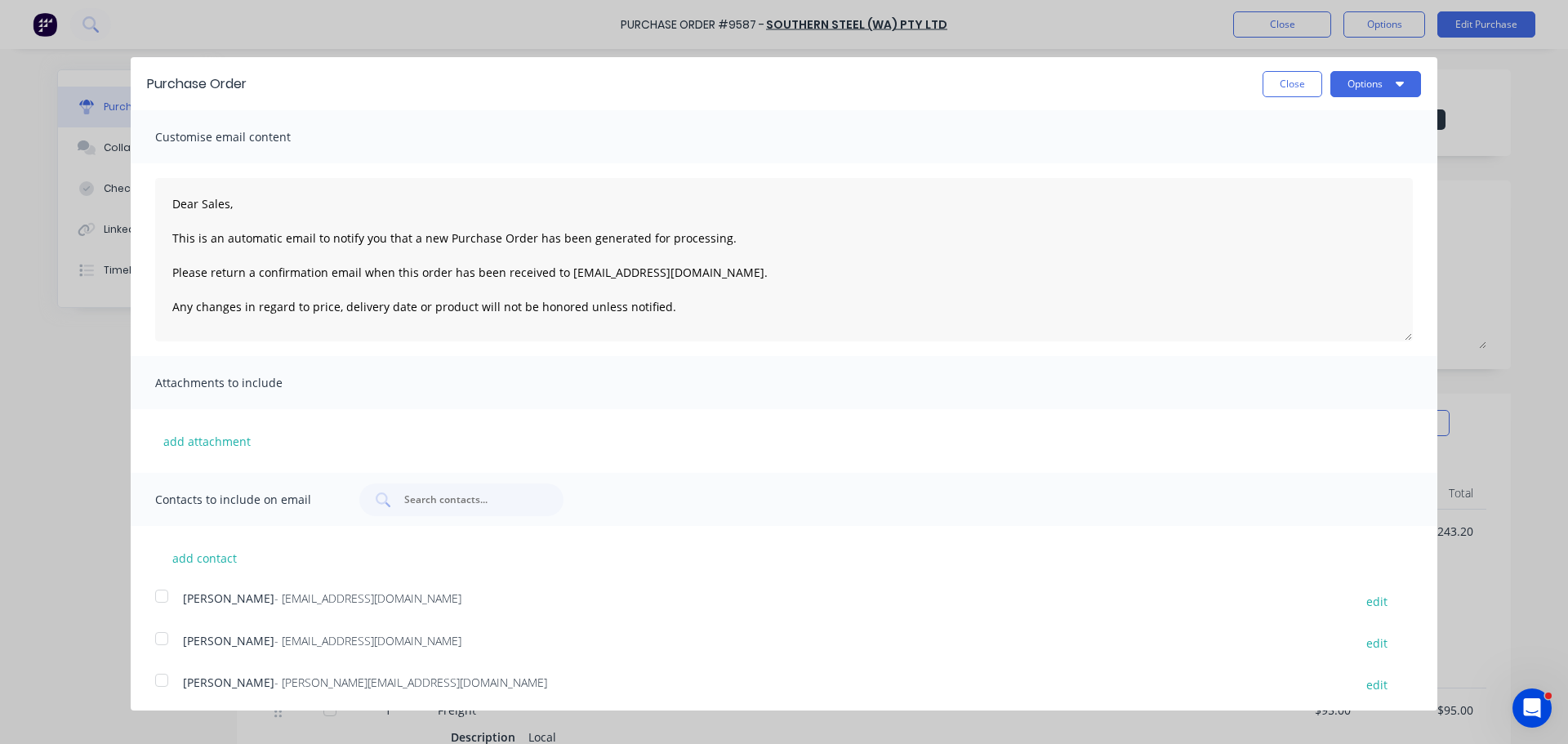
click at [1272, 90] on button "Close" at bounding box center [1292, 84] width 59 height 26
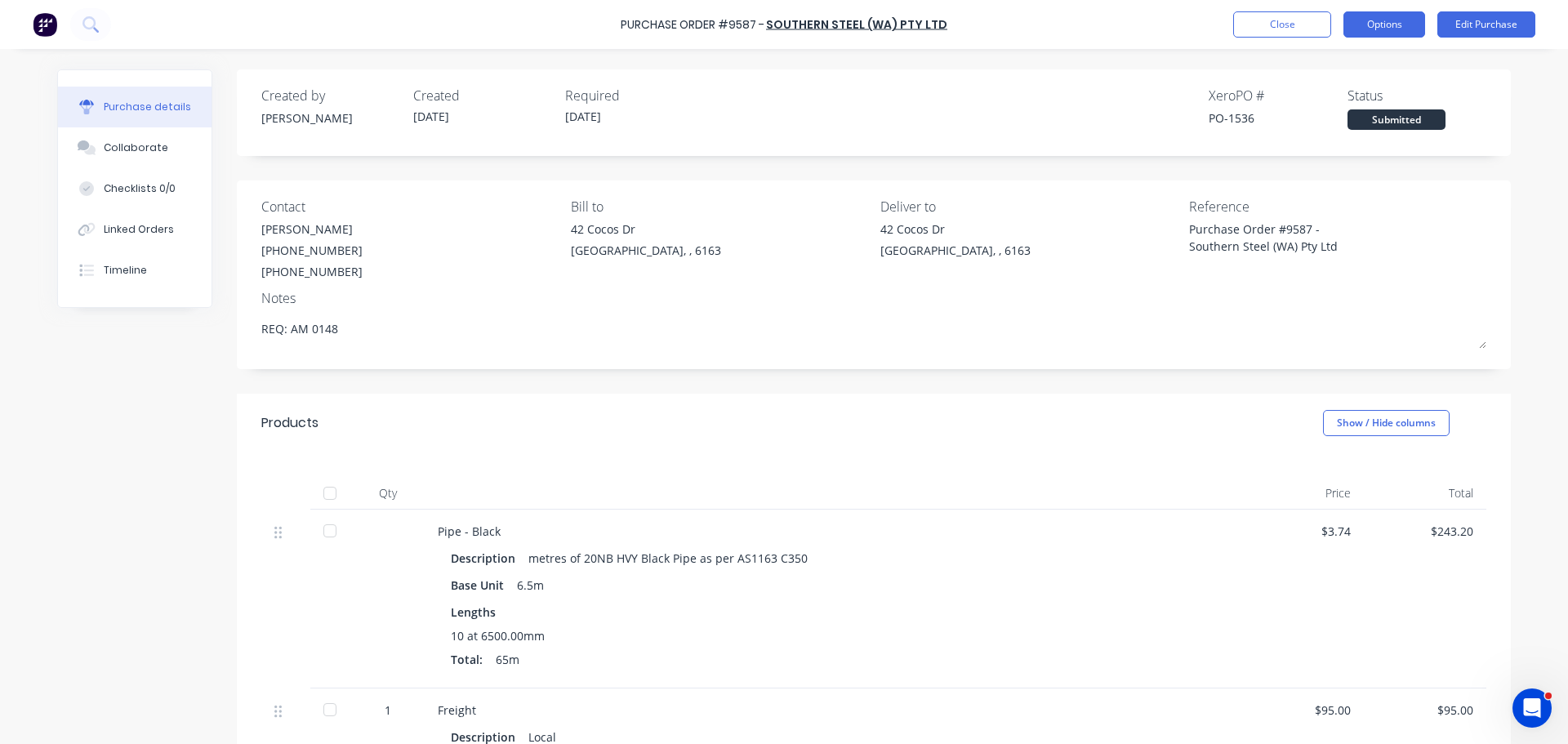
click at [1383, 25] on button "Options" at bounding box center [1384, 24] width 82 height 26
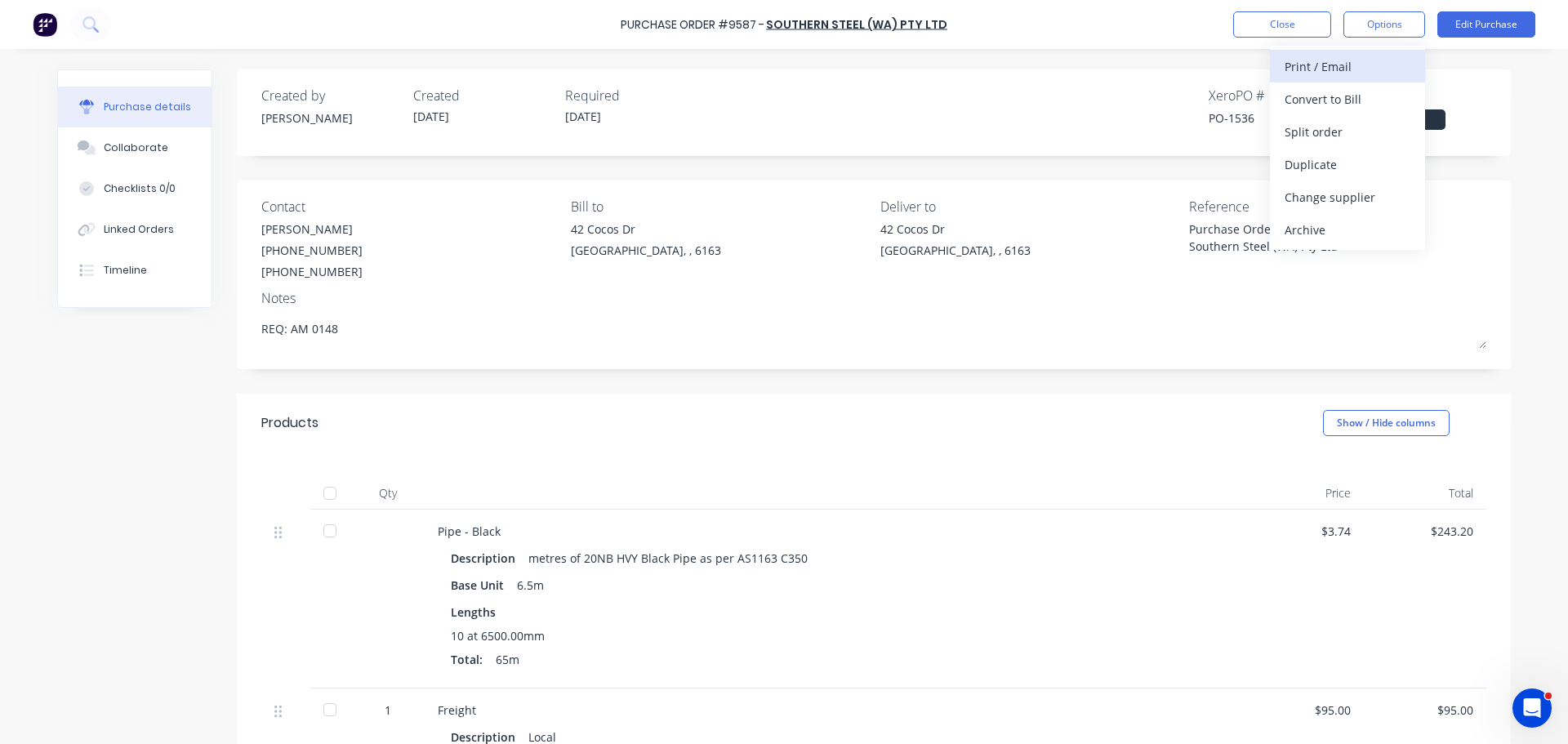
click at [1328, 72] on div "Print / Email" at bounding box center [1348, 67] width 126 height 24
click at [1318, 99] on div "With pricing" at bounding box center [1348, 100] width 126 height 24
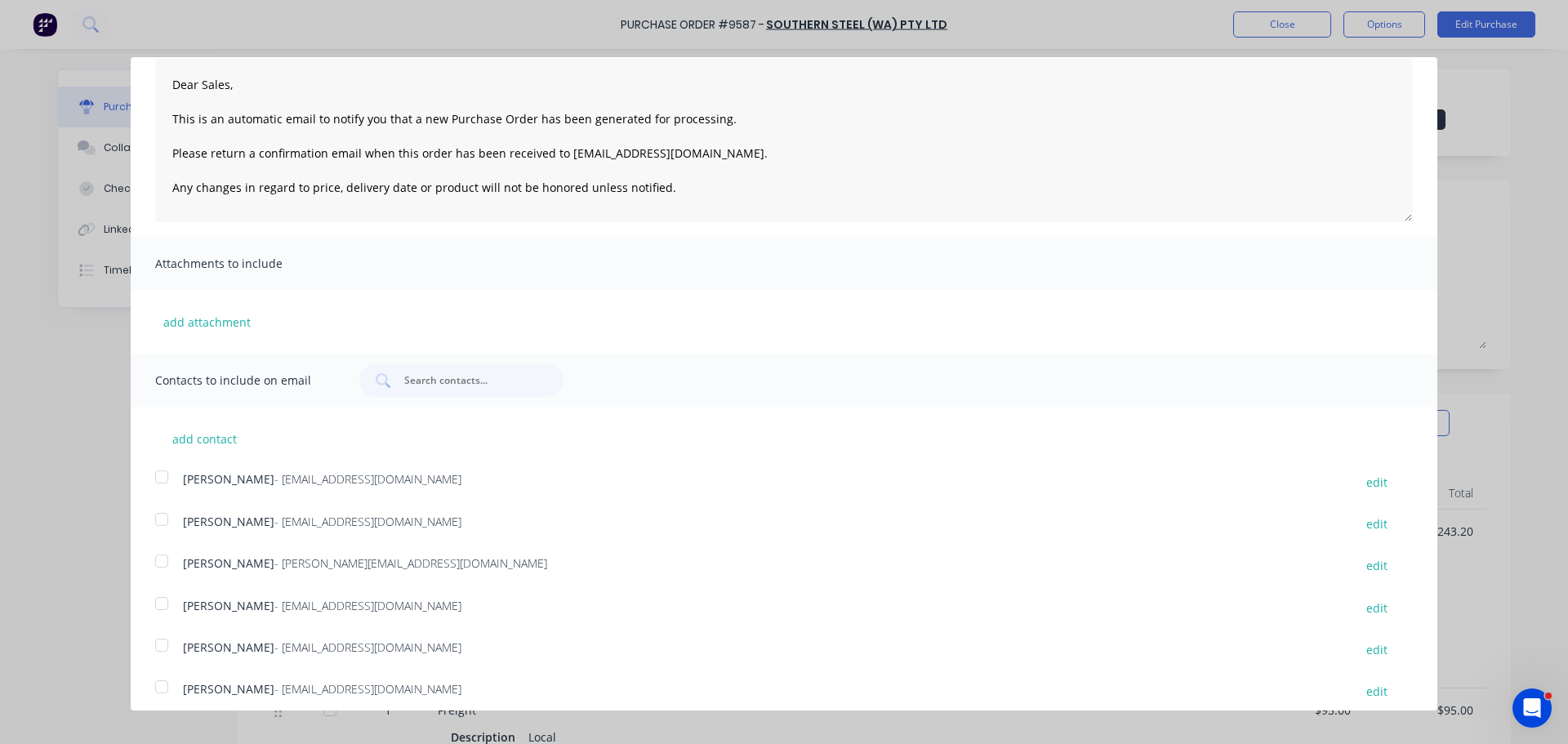
scroll to position [172, 0]
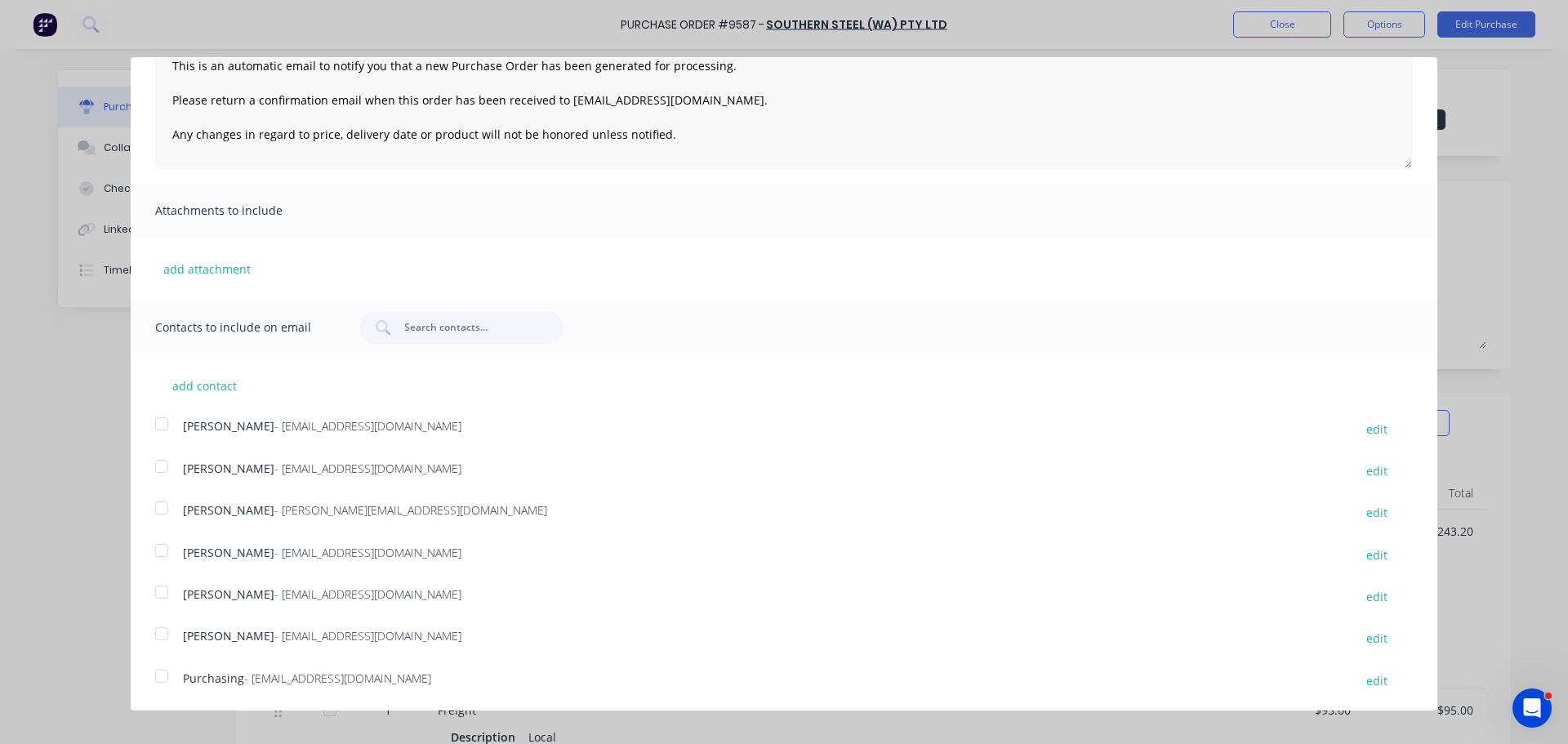
click at [157, 593] on div at bounding box center [162, 592] width 33 height 33
click at [165, 674] on div at bounding box center [162, 676] width 33 height 33
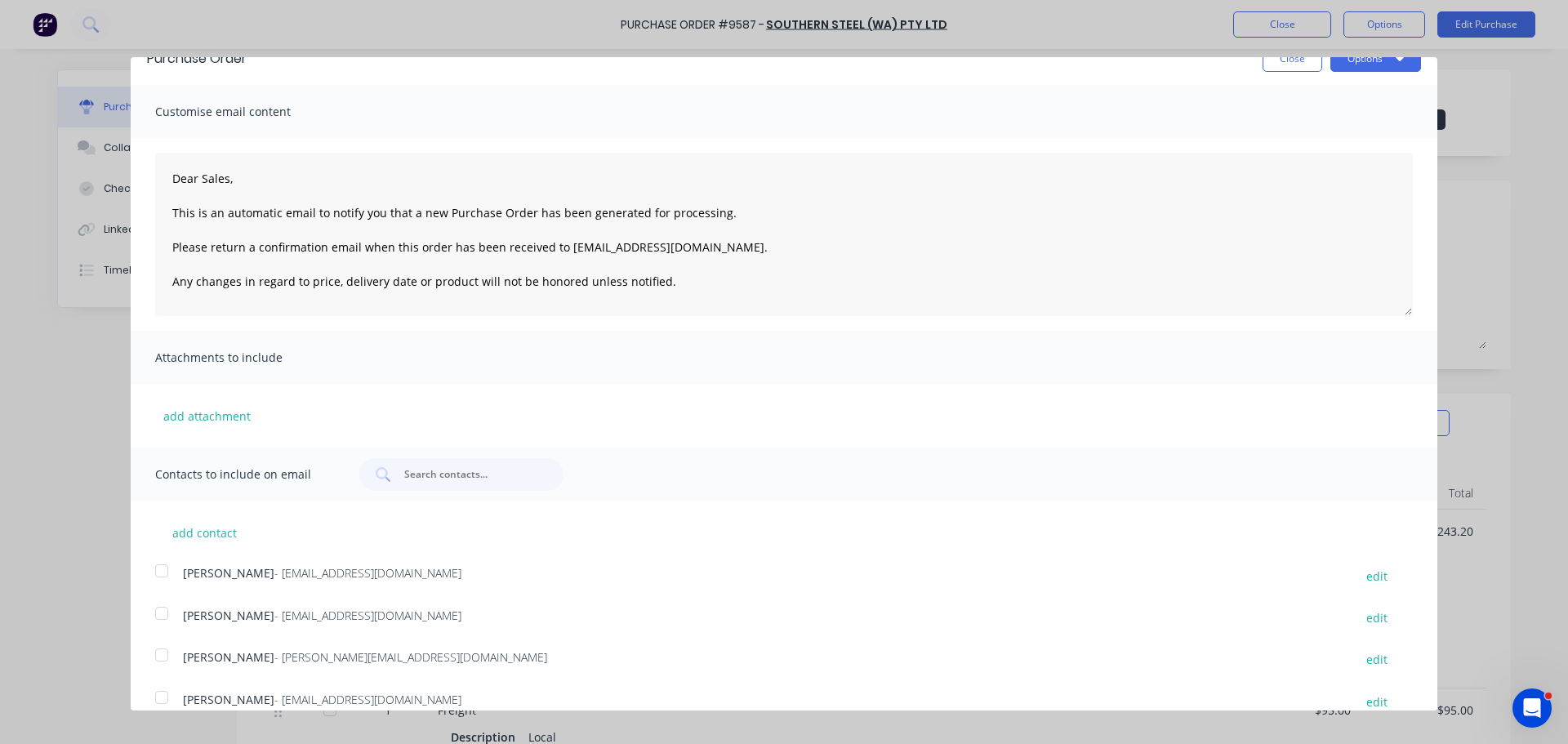
scroll to position [0, 0]
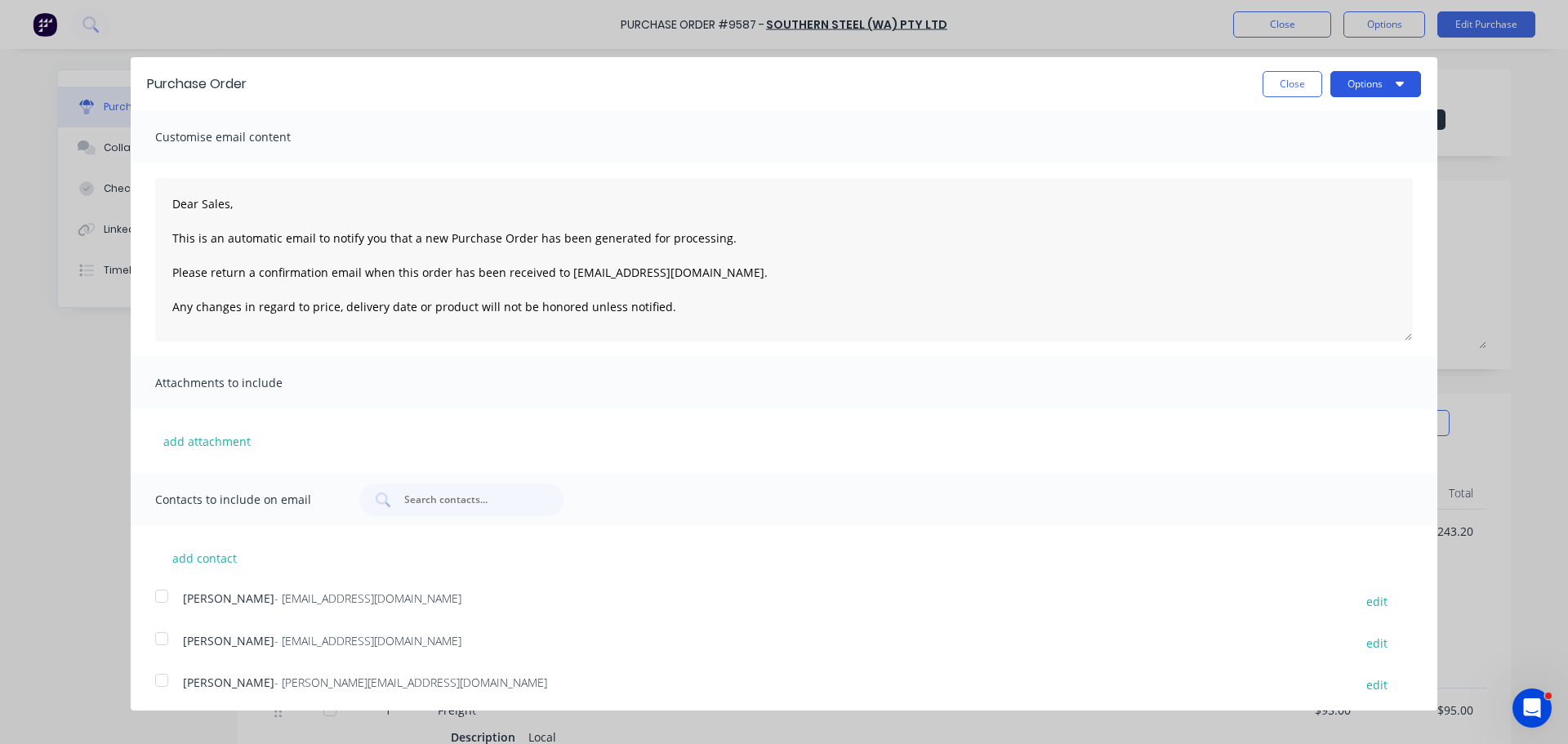
click at [1369, 83] on button "Options" at bounding box center [1375, 84] width 90 height 26
click at [1289, 156] on div "Email" at bounding box center [1344, 158] width 126 height 24
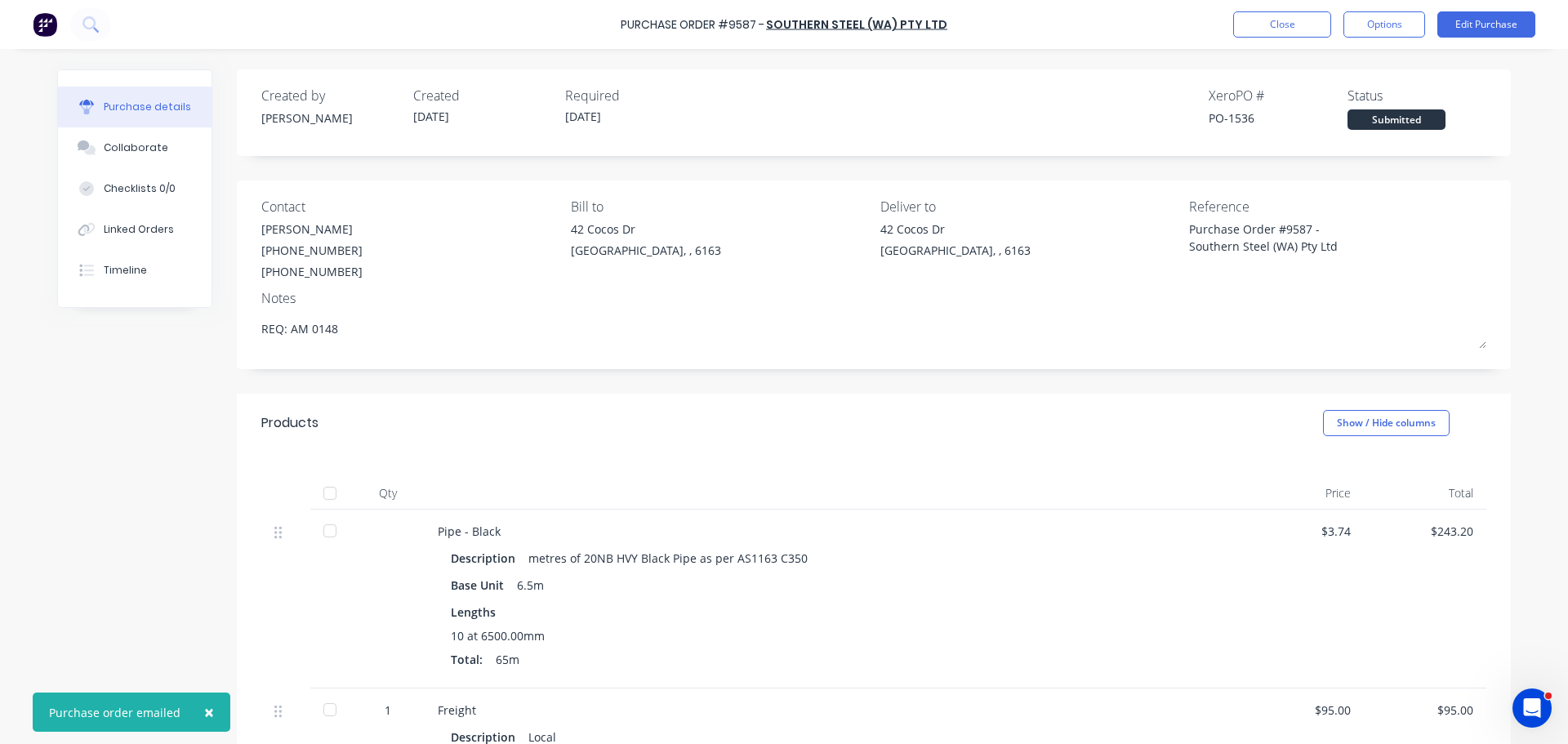
click at [9, 529] on div "× Purchase order emailed Purchase Order #9587 - Southern Steel ([GEOGRAPHIC_DAT…" at bounding box center [784, 372] width 1568 height 744
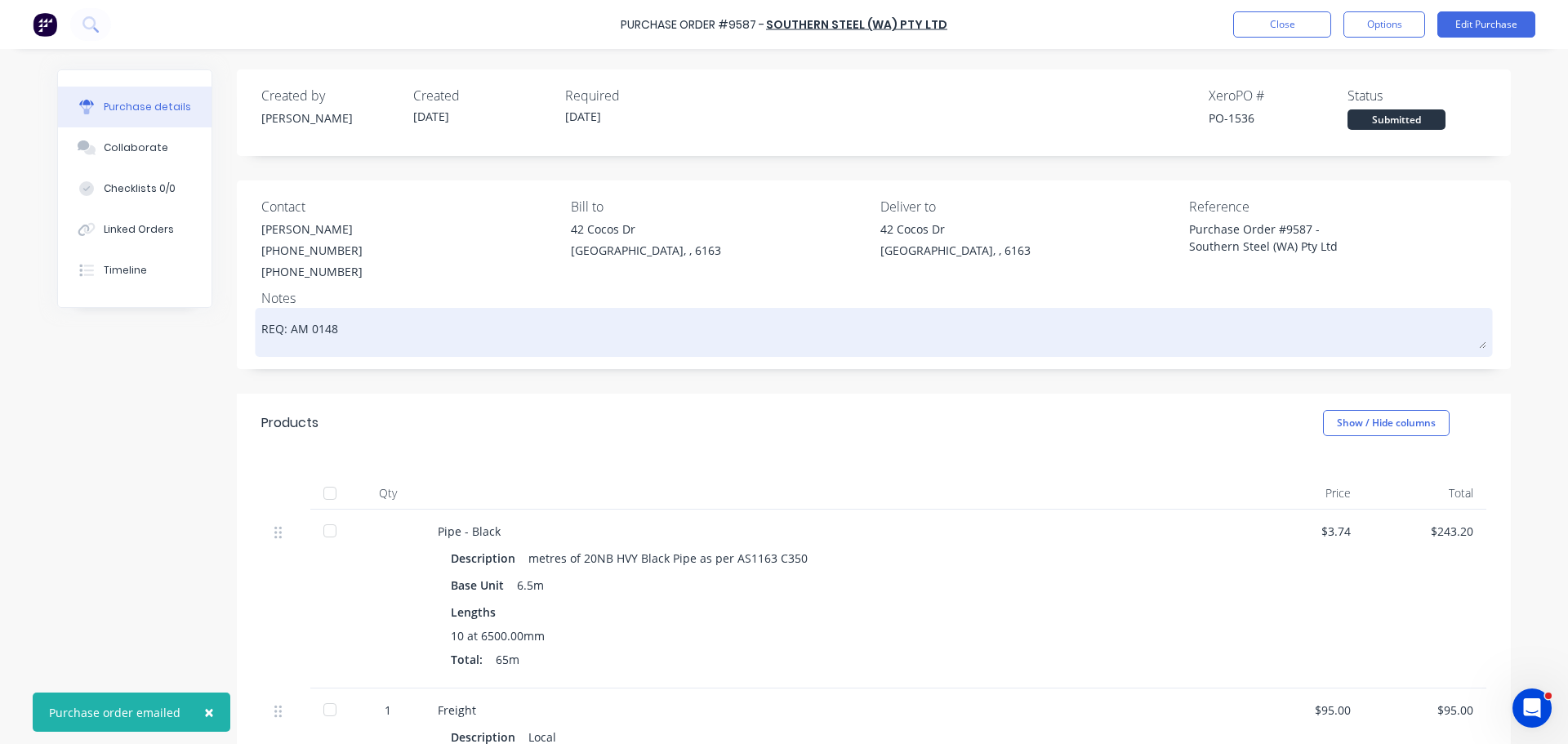
drag, startPoint x: 89, startPoint y: 488, endPoint x: 324, endPoint y: 354, distance: 270.5
click at [90, 486] on div "Created by [PERSON_NAME] Created [DATE] Required [DATE] Xero PO # PO-1536 Statu…" at bounding box center [784, 583] width 1454 height 1028
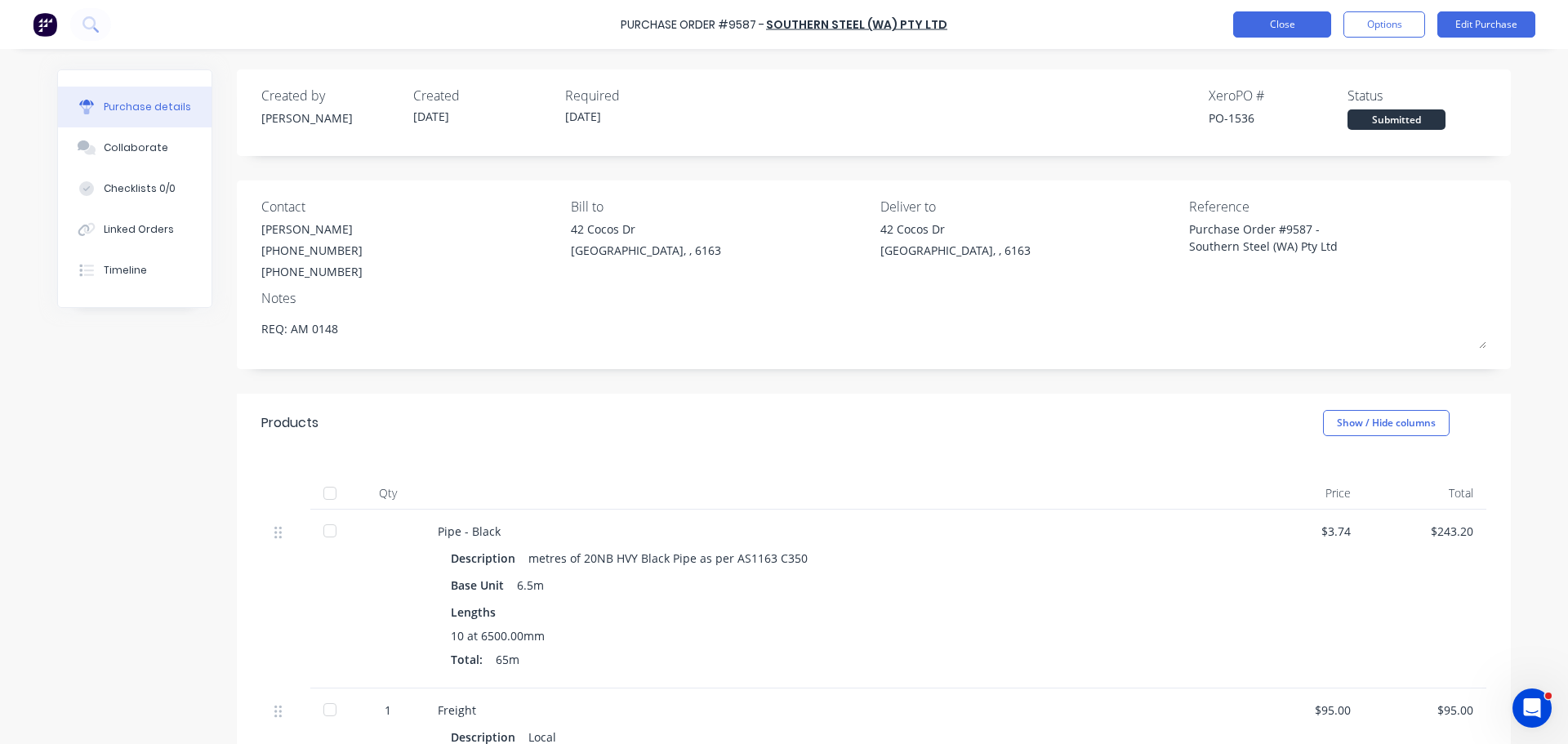
click at [1296, 23] on button "Close" at bounding box center [1283, 24] width 98 height 26
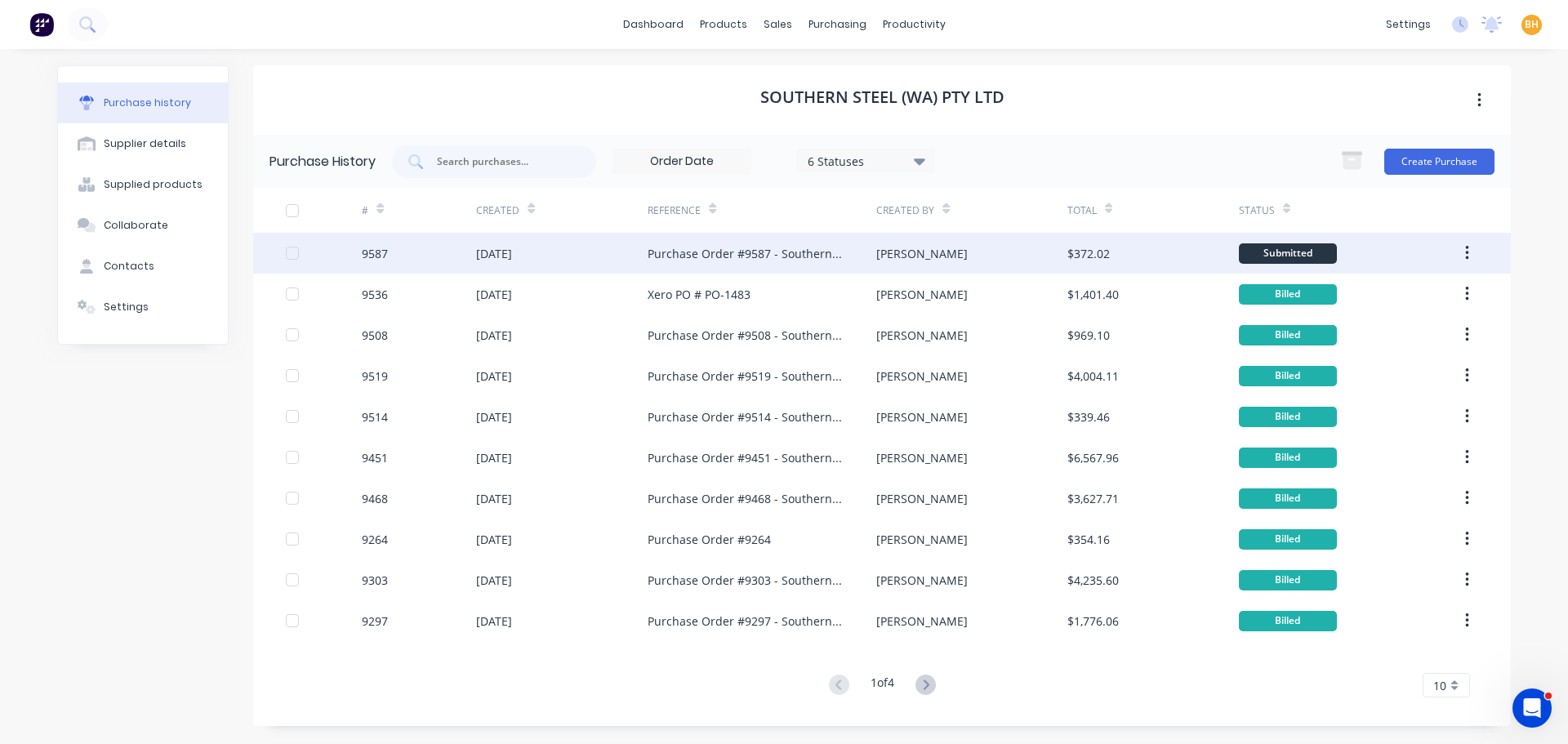
click at [512, 249] on div "[DATE]" at bounding box center [494, 253] width 36 height 17
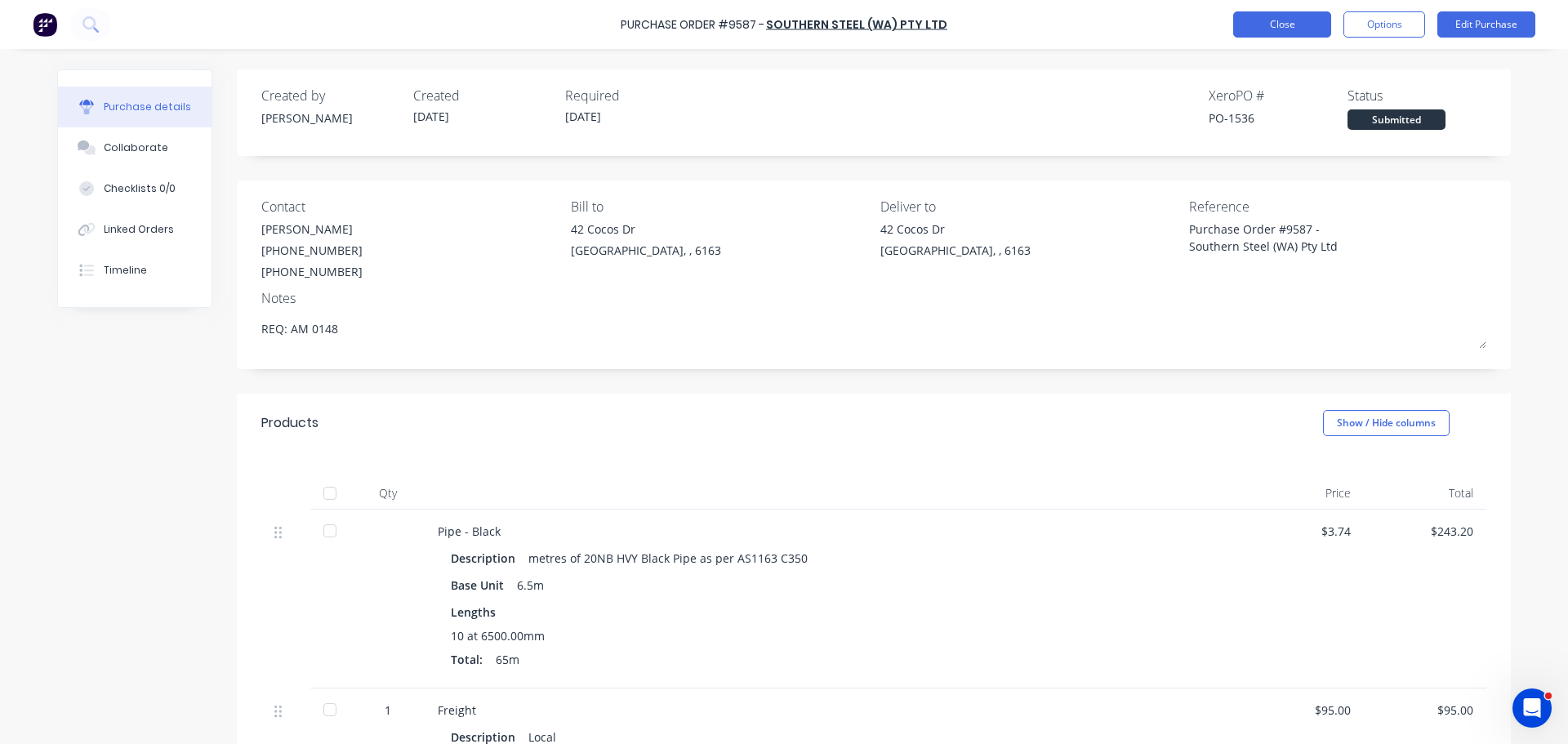
click at [1261, 15] on button "Close" at bounding box center [1283, 24] width 98 height 26
